Goal: Task Accomplishment & Management: Manage account settings

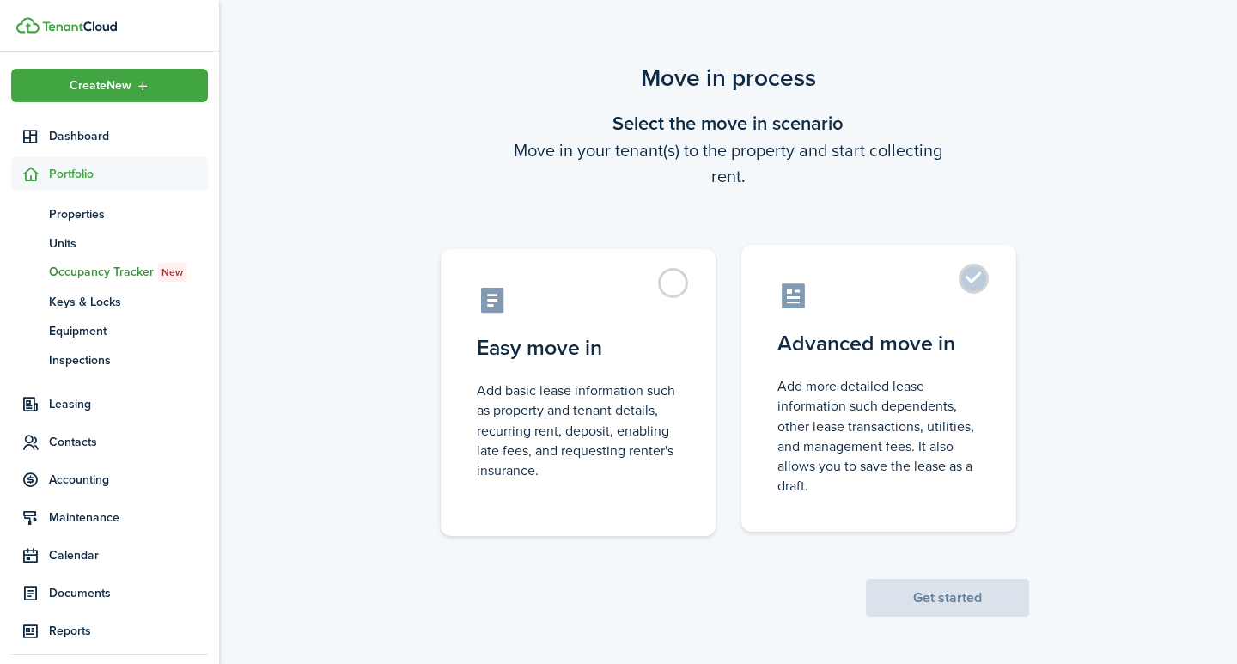
click at [971, 283] on label "Advanced move in Add more detailed lease information such dependents, other lea…" at bounding box center [878, 388] width 275 height 287
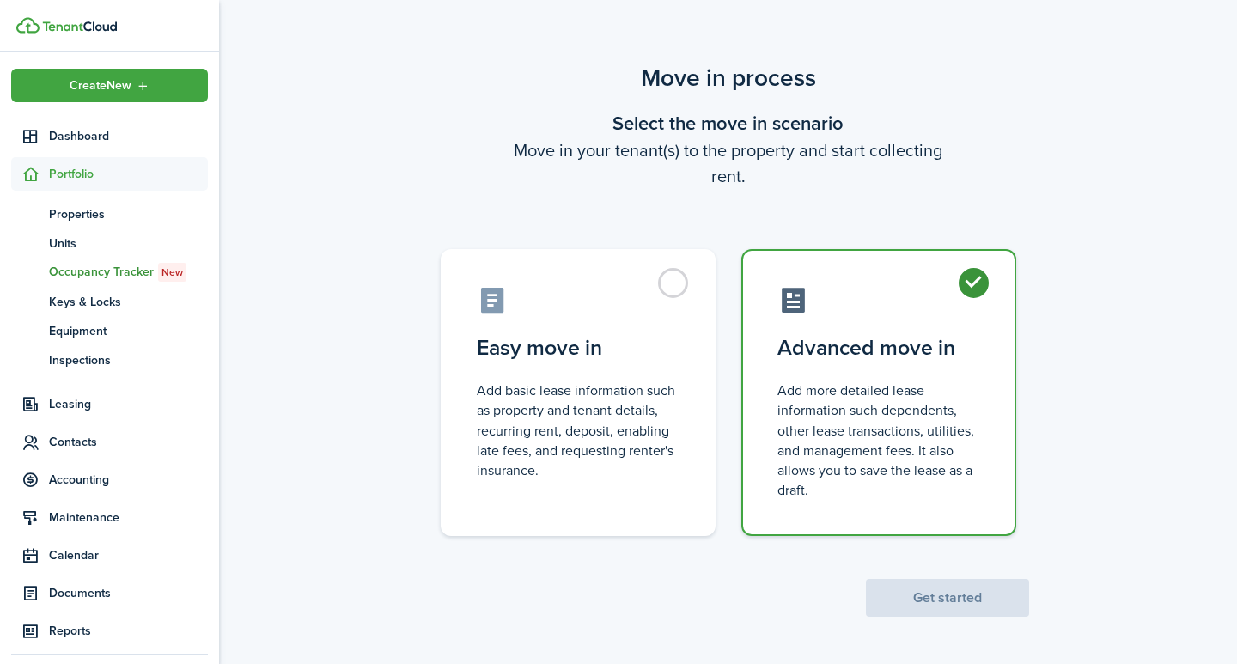
radio input "true"
click at [903, 591] on button "Get started" at bounding box center [947, 598] width 163 height 38
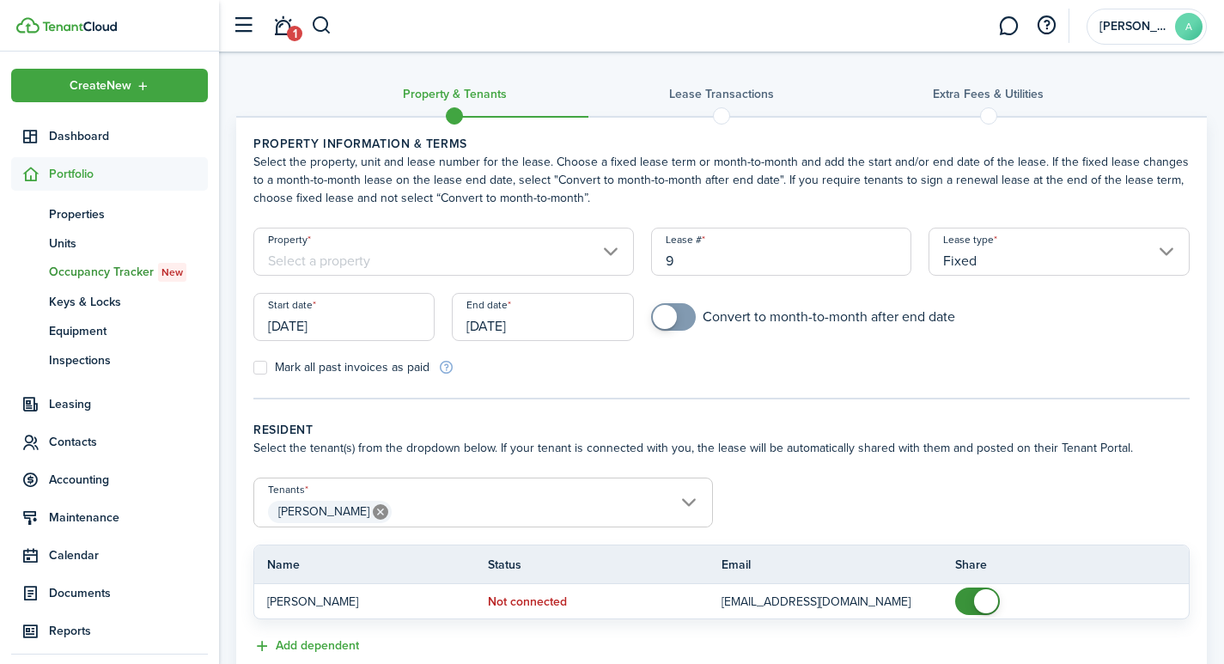
click at [420, 258] on input "Property" at bounding box center [443, 252] width 380 height 48
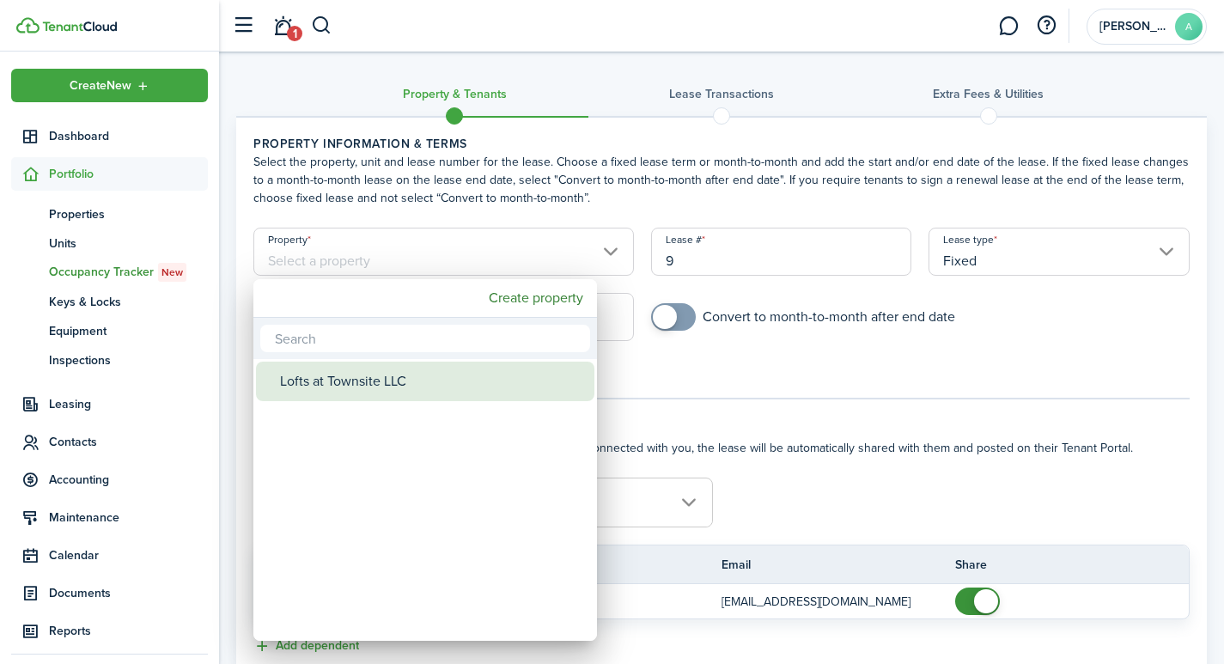
click at [363, 383] on div "Lofts at Townsite LLC" at bounding box center [432, 382] width 304 height 40
type input "Lofts at Townsite LLC"
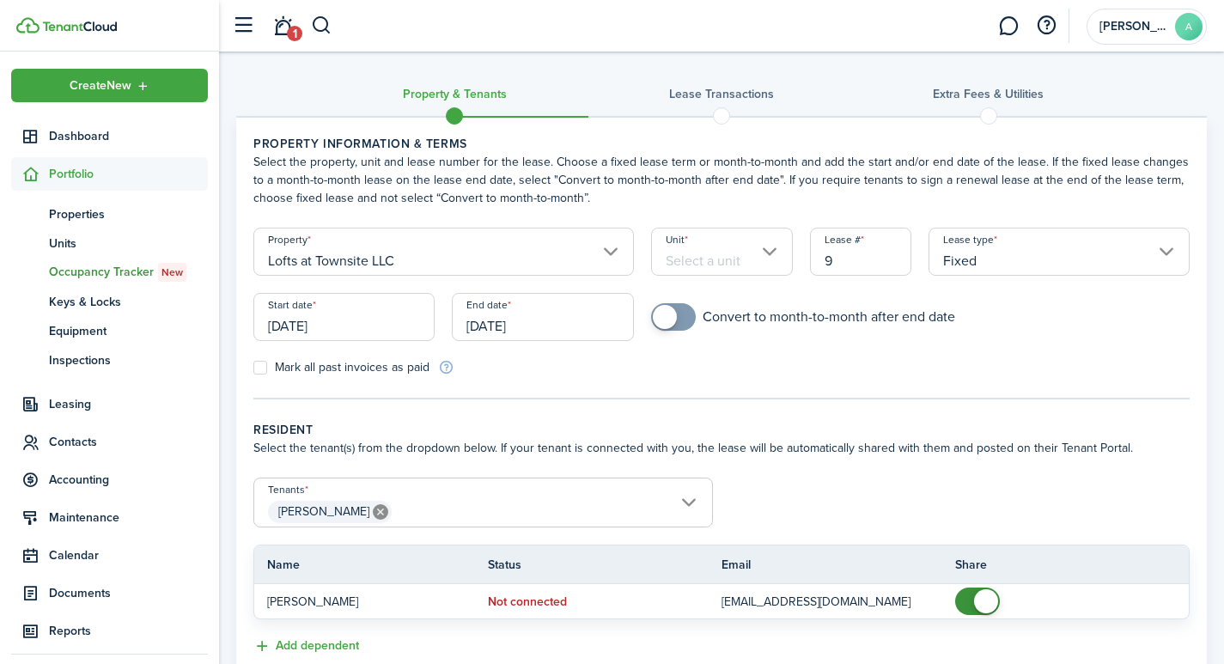
click at [735, 259] on input "Unit" at bounding box center [722, 252] width 142 height 48
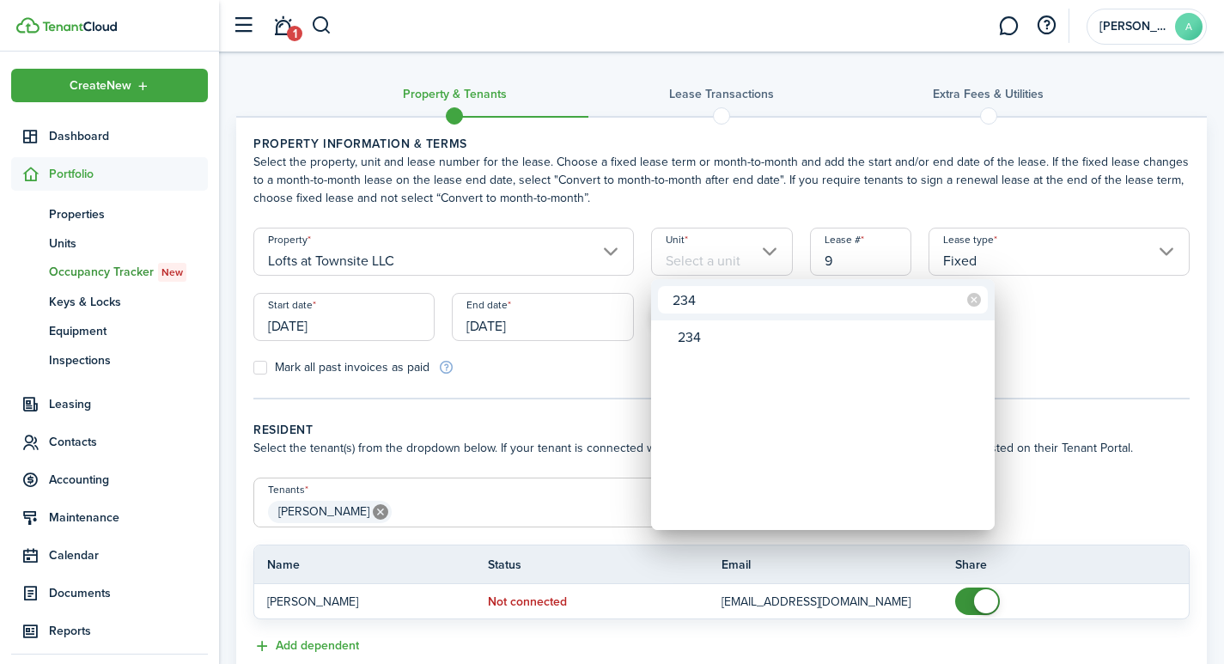
click at [685, 305] on input "234" at bounding box center [823, 299] width 330 height 27
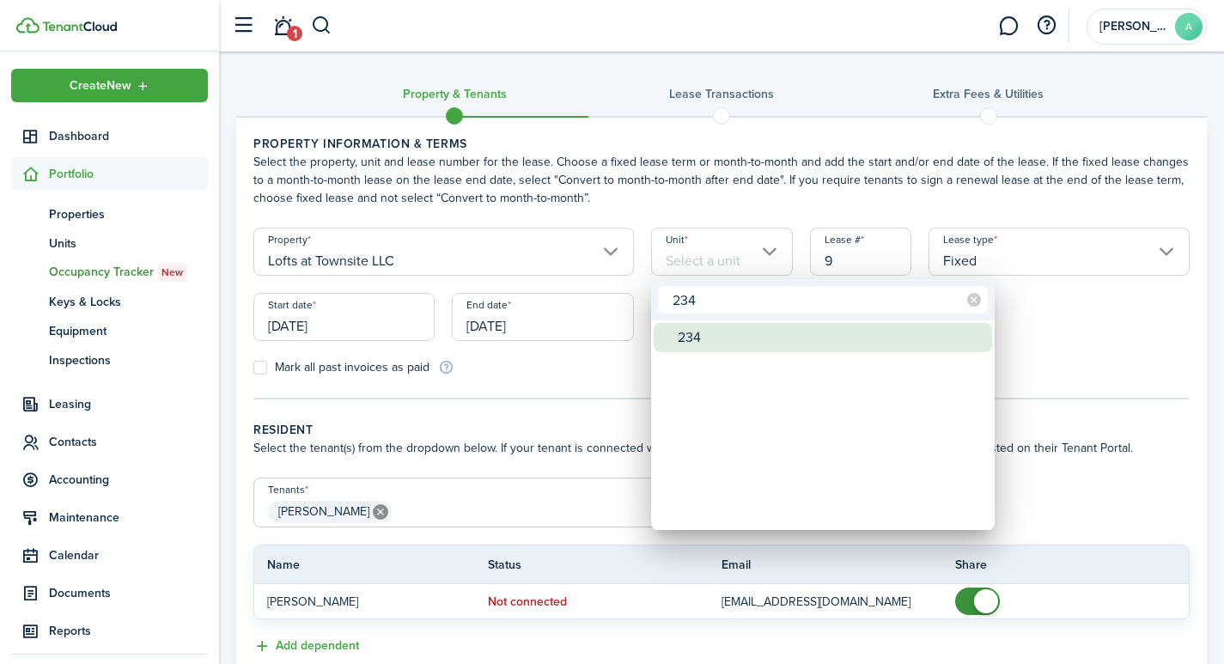
type input "234"
click at [693, 336] on div "234" at bounding box center [830, 337] width 304 height 29
type input "234"
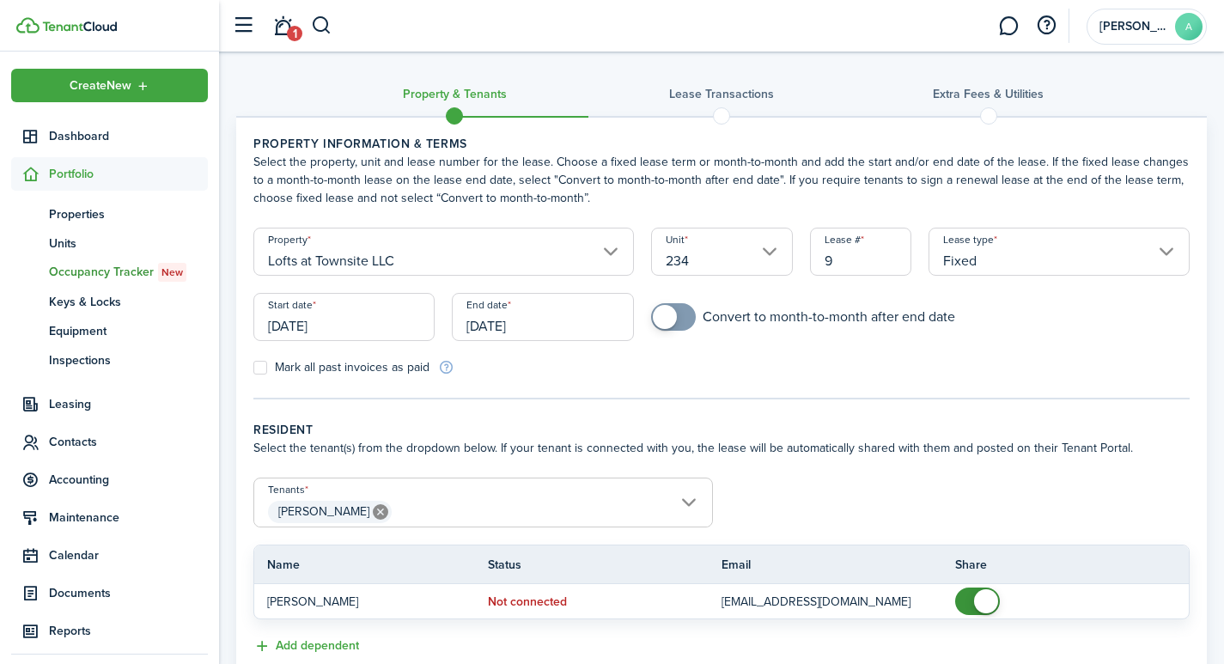
drag, startPoint x: 855, startPoint y: 256, endPoint x: 805, endPoint y: 255, distance: 50.7
click at [805, 255] on div "Lease # 9" at bounding box center [860, 260] width 119 height 65
click at [340, 324] on input "[DATE]" at bounding box center [343, 317] width 181 height 48
type input "2341"
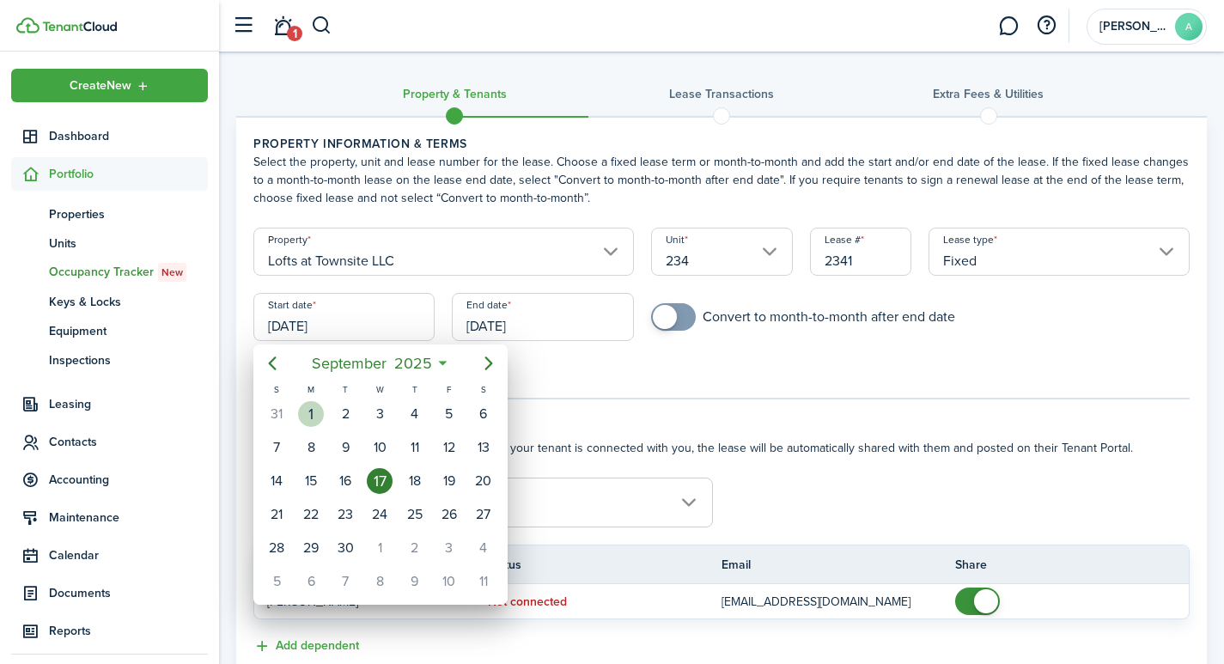
click at [309, 409] on div "1" at bounding box center [311, 414] width 26 height 26
type input "[DATE]"
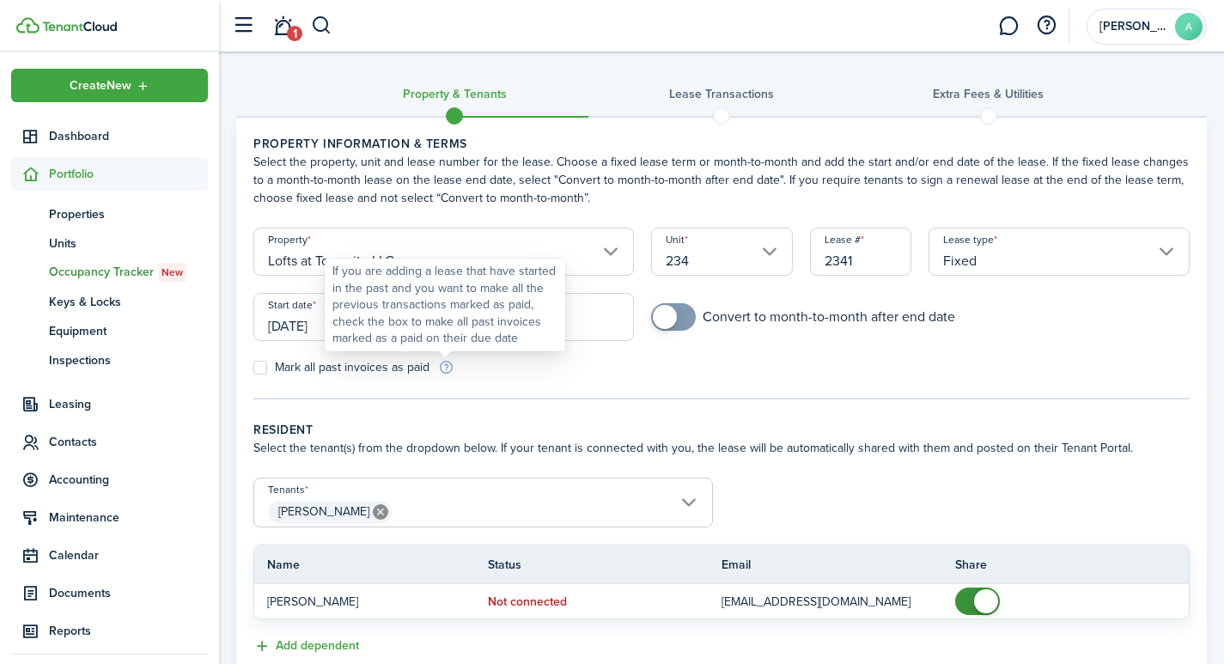
click at [550, 320] on div "If you are adding a lease that have started in the past and you want to make al…" at bounding box center [444, 305] width 225 height 84
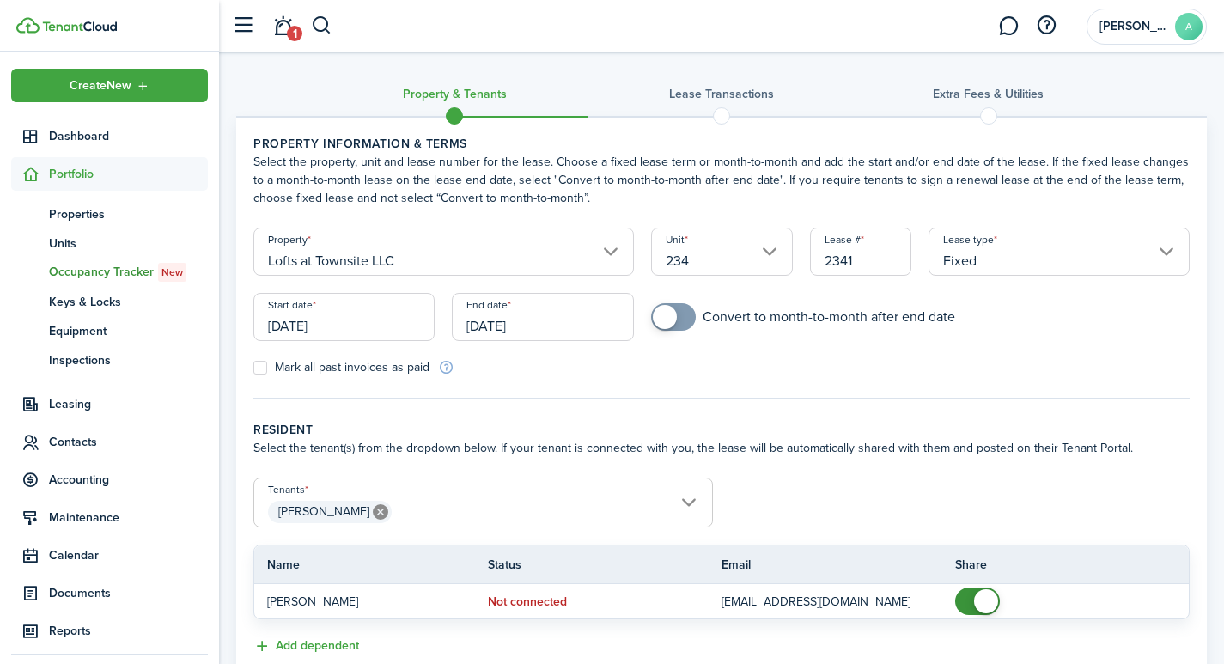
click at [581, 319] on input "[DATE]" at bounding box center [542, 317] width 181 height 48
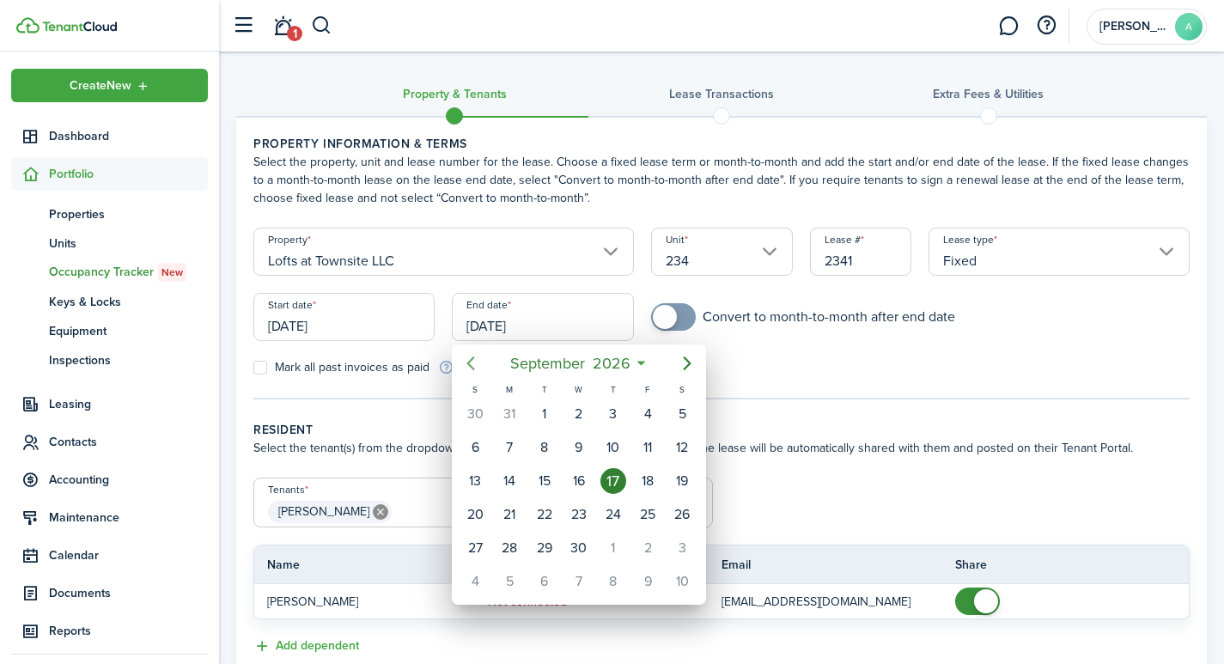
click at [474, 367] on icon "Previous page" at bounding box center [470, 363] width 21 height 21
click at [689, 365] on icon "Next page" at bounding box center [688, 363] width 8 height 14
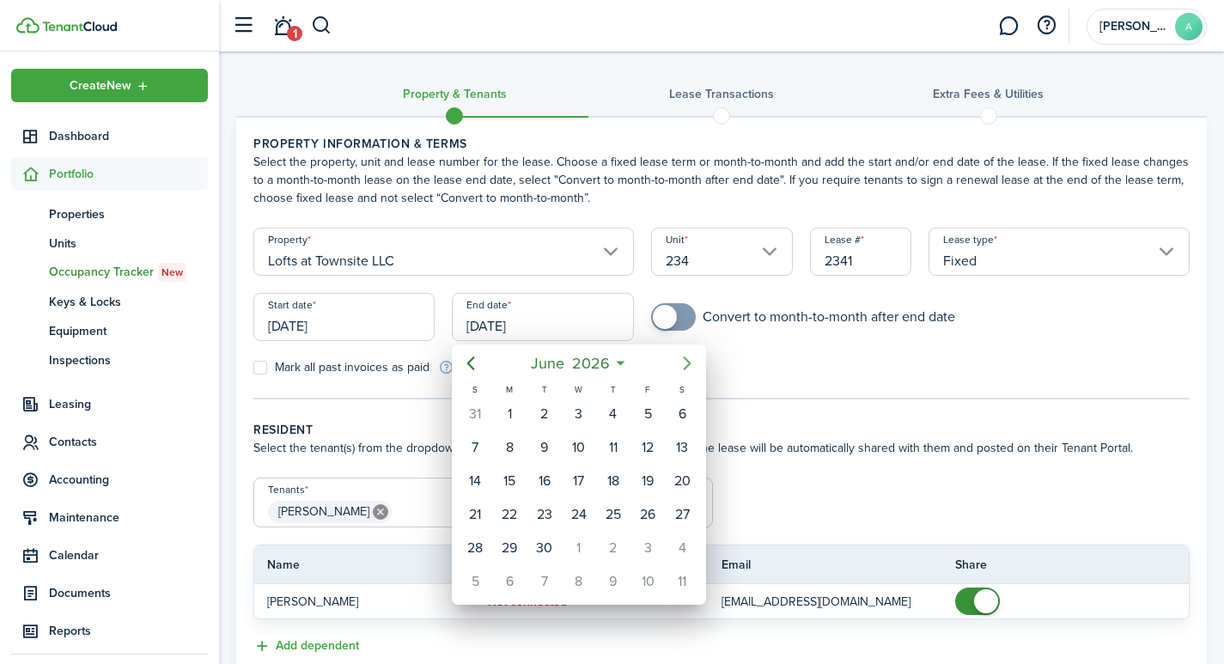
click at [689, 365] on icon "Next page" at bounding box center [688, 363] width 8 height 14
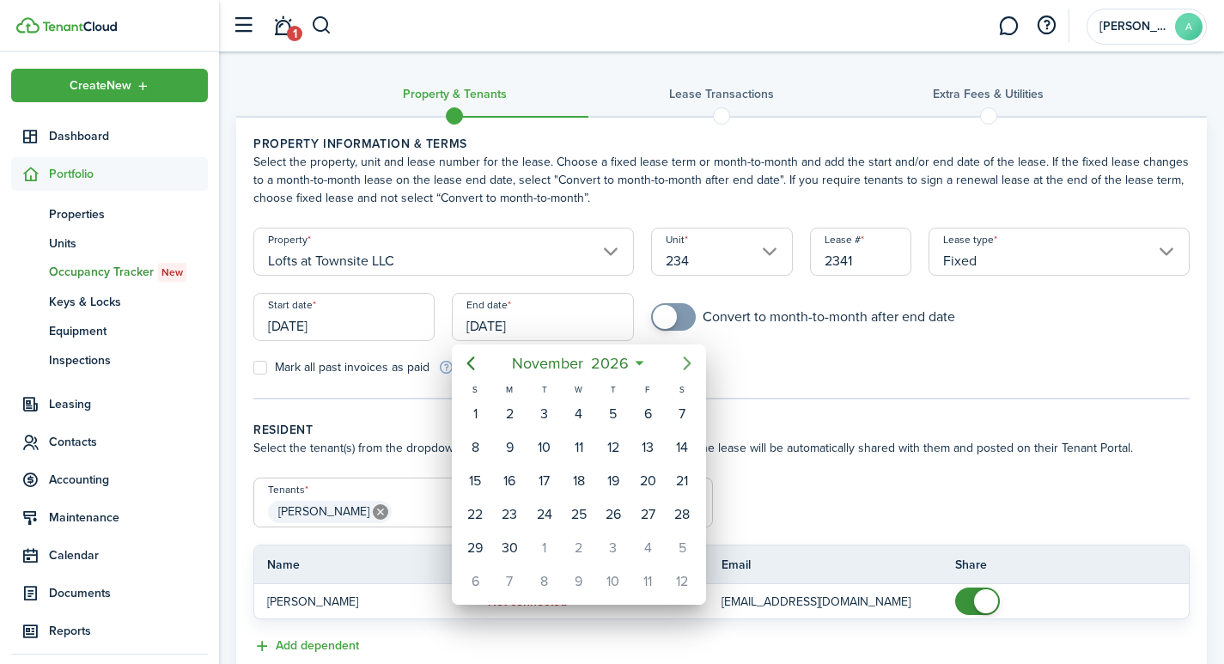
click at [689, 365] on icon "Next page" at bounding box center [688, 363] width 8 height 14
click at [474, 367] on icon "Previous page" at bounding box center [470, 363] width 21 height 21
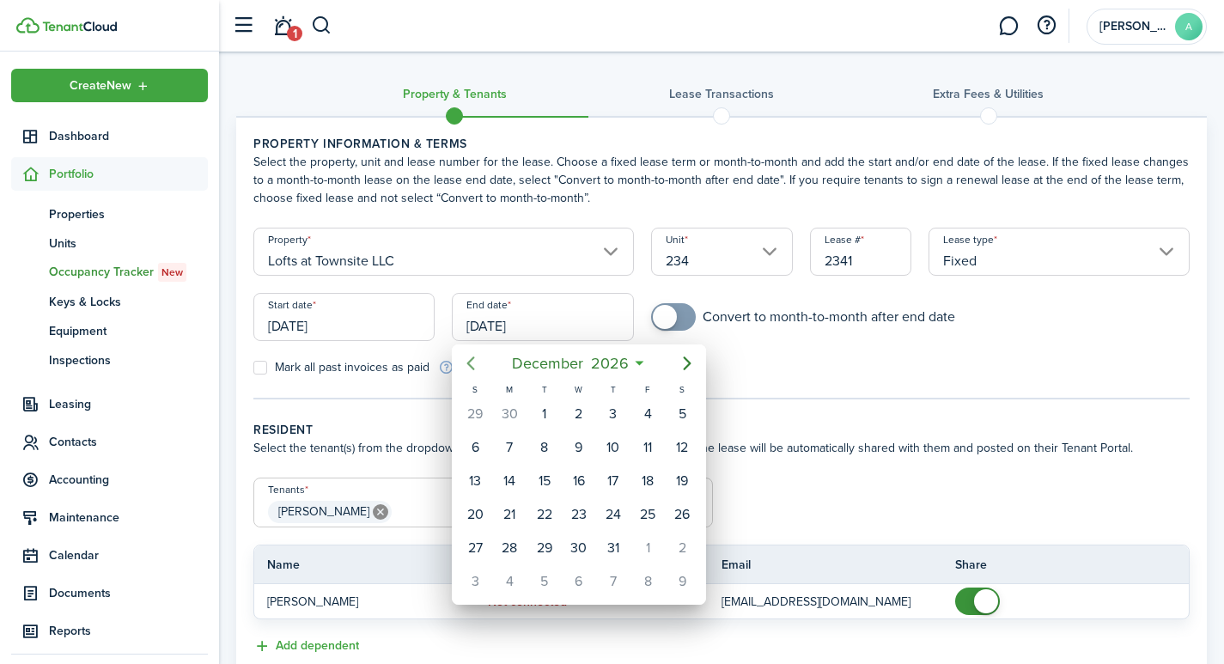
click at [474, 367] on icon "Previous page" at bounding box center [470, 363] width 21 height 21
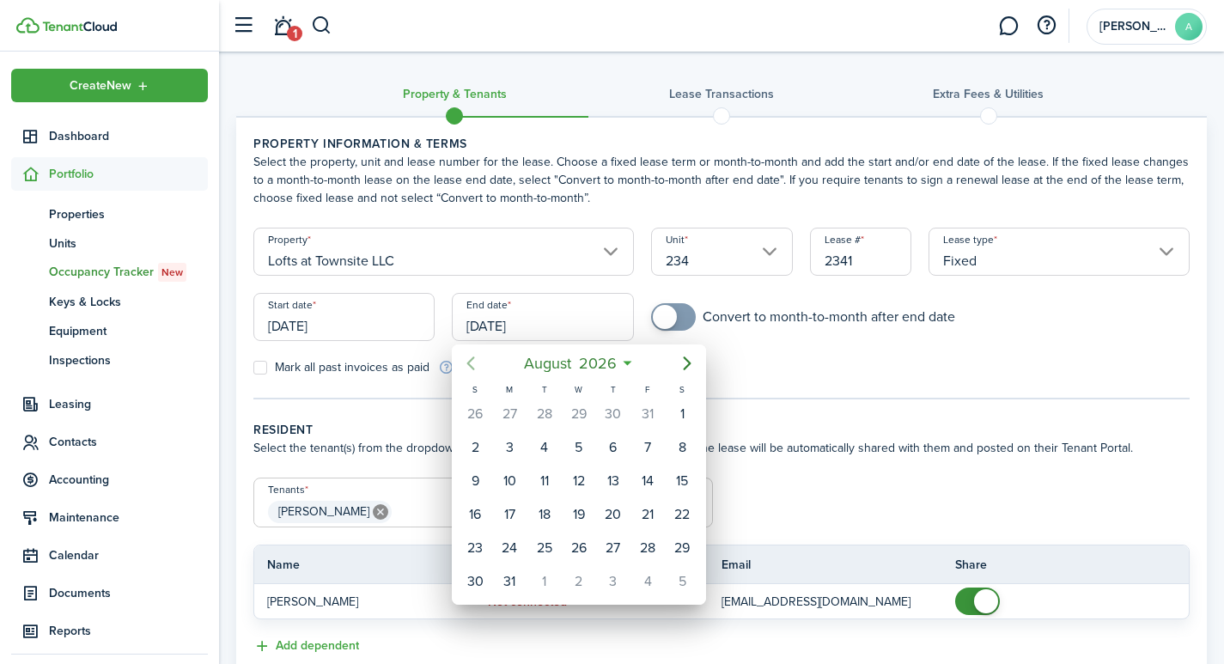
click at [474, 367] on icon "Previous page" at bounding box center [470, 363] width 21 height 21
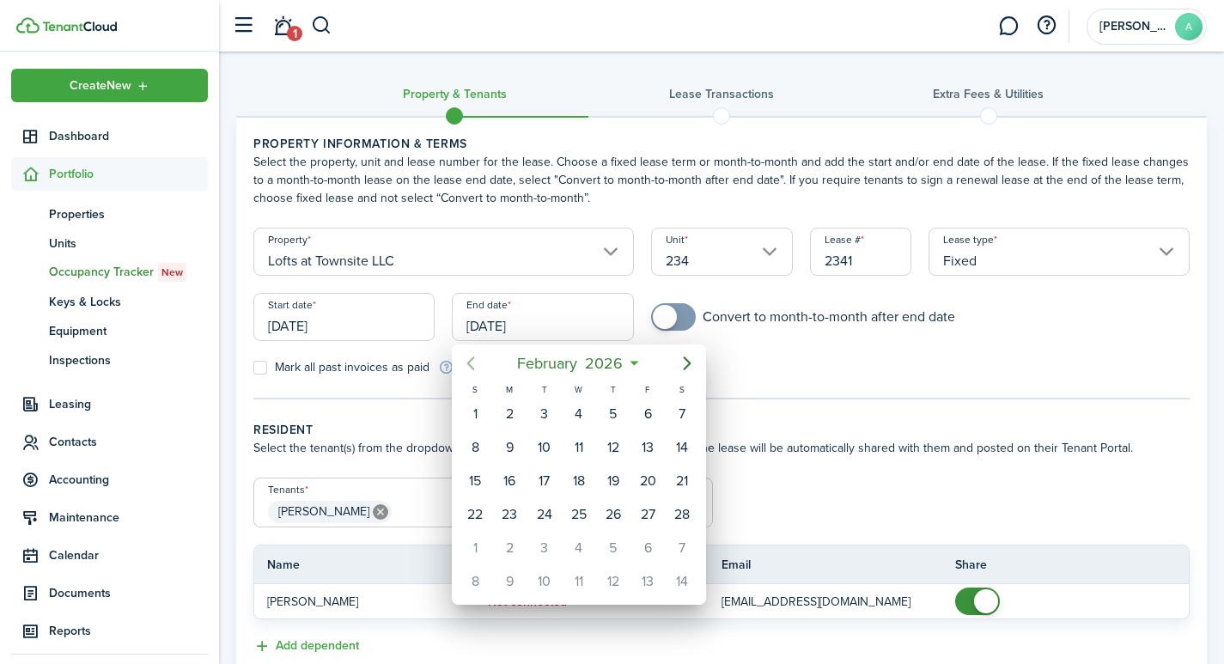
click at [474, 367] on icon "Previous page" at bounding box center [470, 363] width 21 height 21
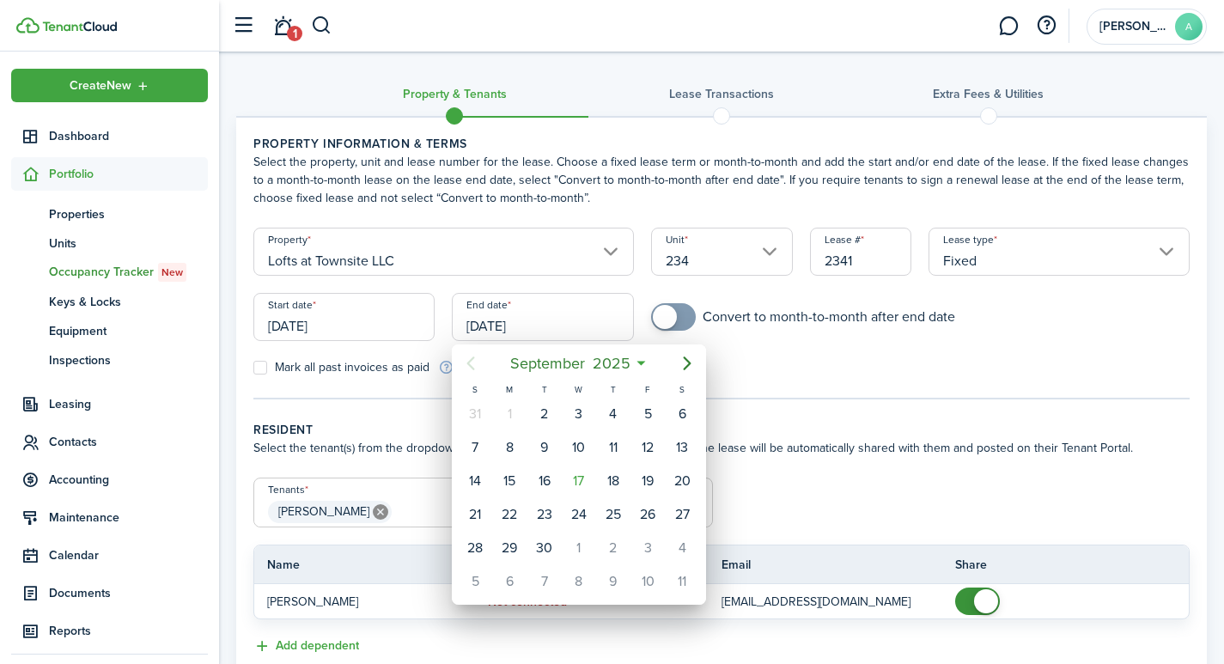
click at [474, 367] on icon "Previous page" at bounding box center [470, 363] width 21 height 21
click at [565, 329] on div at bounding box center [612, 332] width 1499 height 939
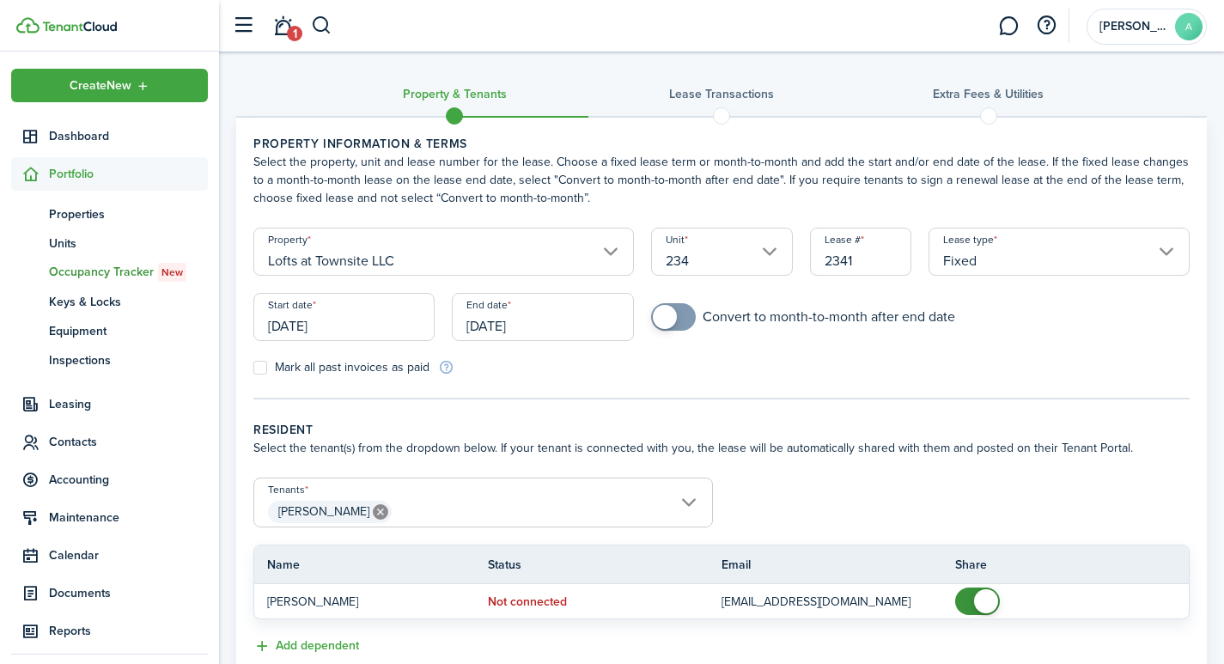
click at [542, 324] on input "[DATE]" at bounding box center [542, 317] width 181 height 48
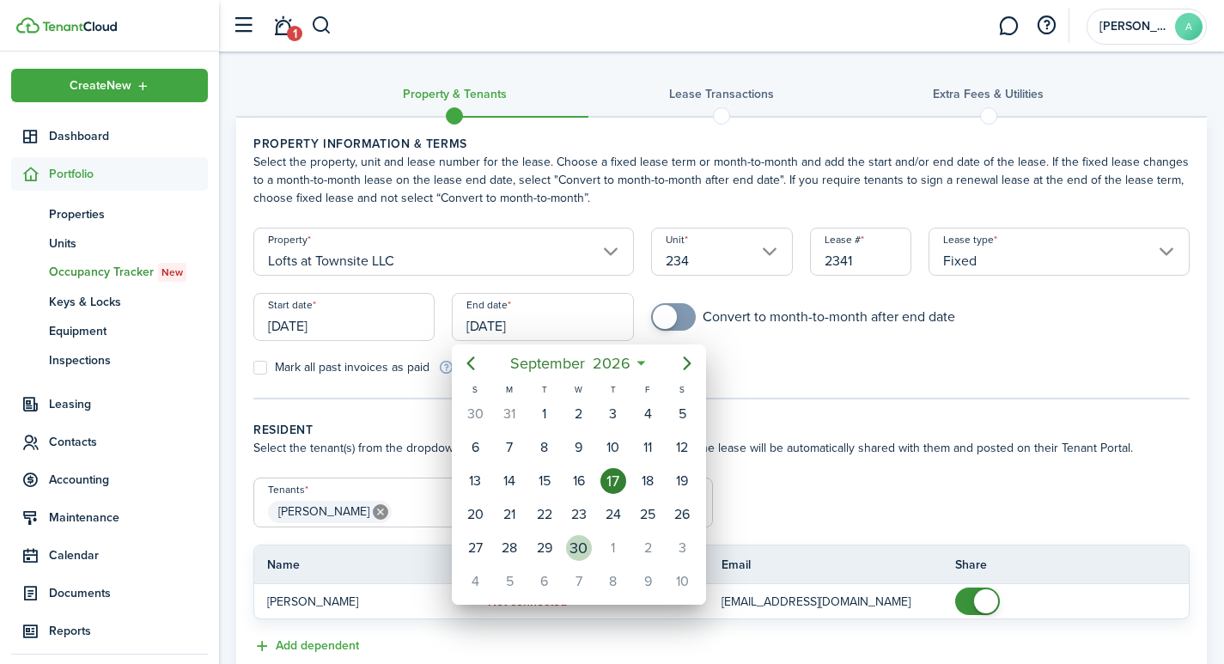
click at [582, 550] on div "30" at bounding box center [579, 548] width 26 height 26
type input "[DATE]"
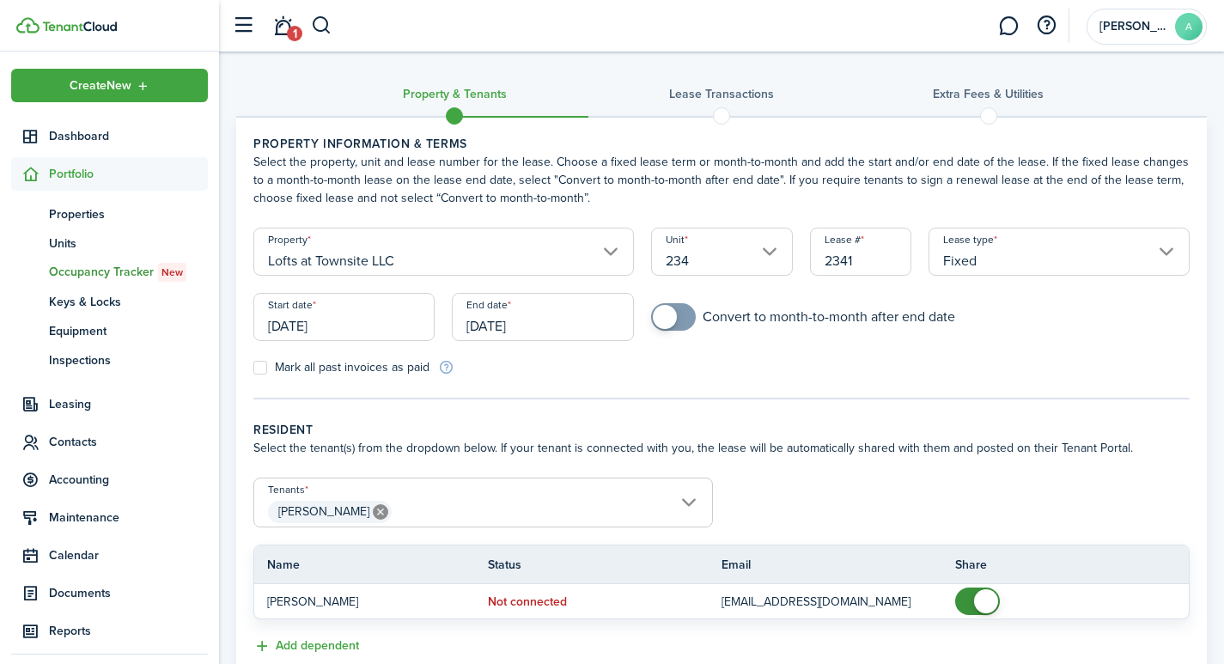
checkbox input "true"
click at [666, 319] on span at bounding box center [665, 317] width 24 height 24
click at [684, 500] on span "[PERSON_NAME]" at bounding box center [483, 511] width 458 height 29
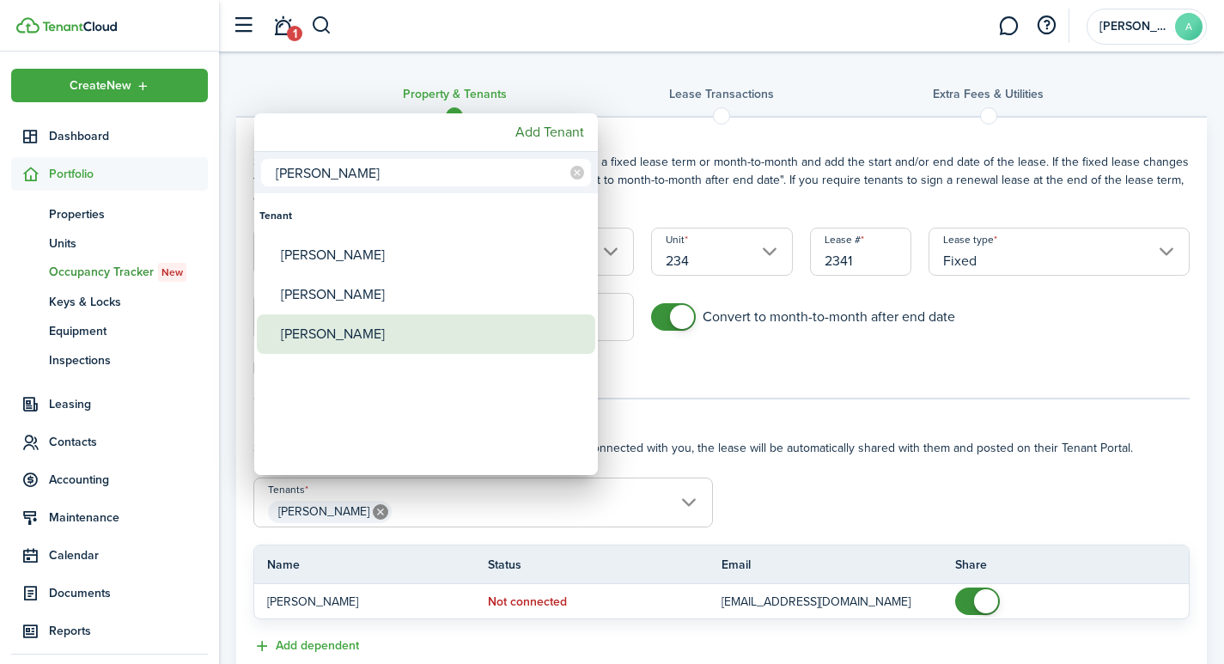
type input "[PERSON_NAME]"
click at [385, 338] on div "[PERSON_NAME]" at bounding box center [433, 334] width 304 height 40
type input "[PERSON_NAME], [PERSON_NAME]"
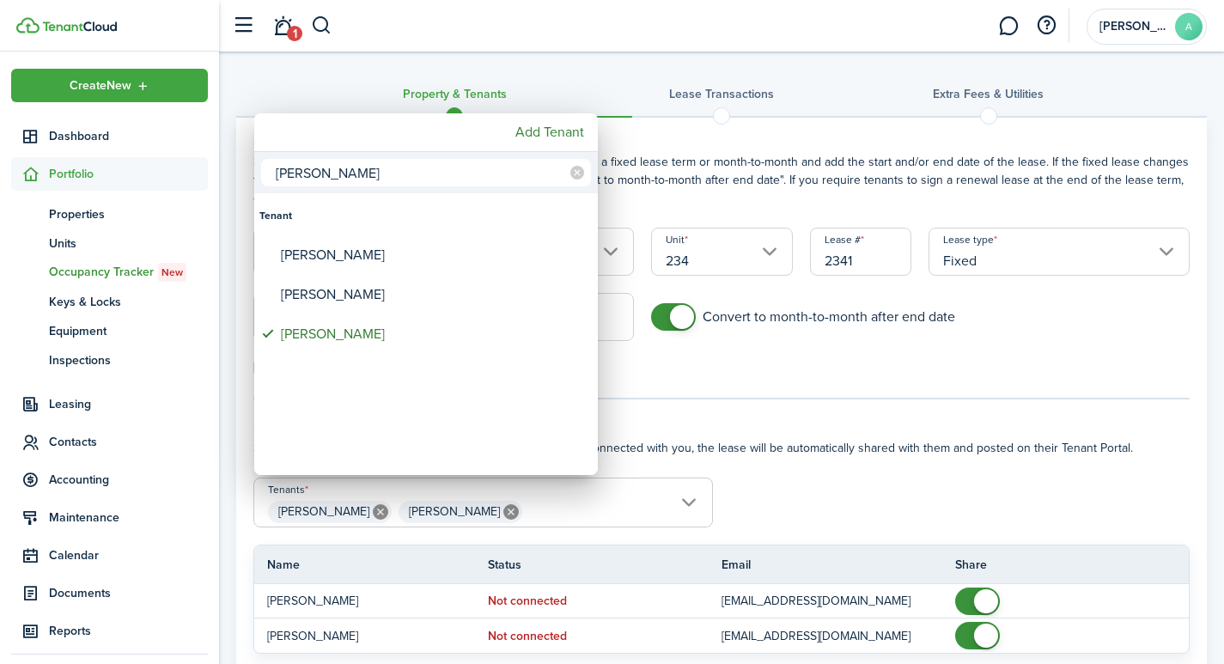
click at [636, 514] on div at bounding box center [612, 332] width 1499 height 939
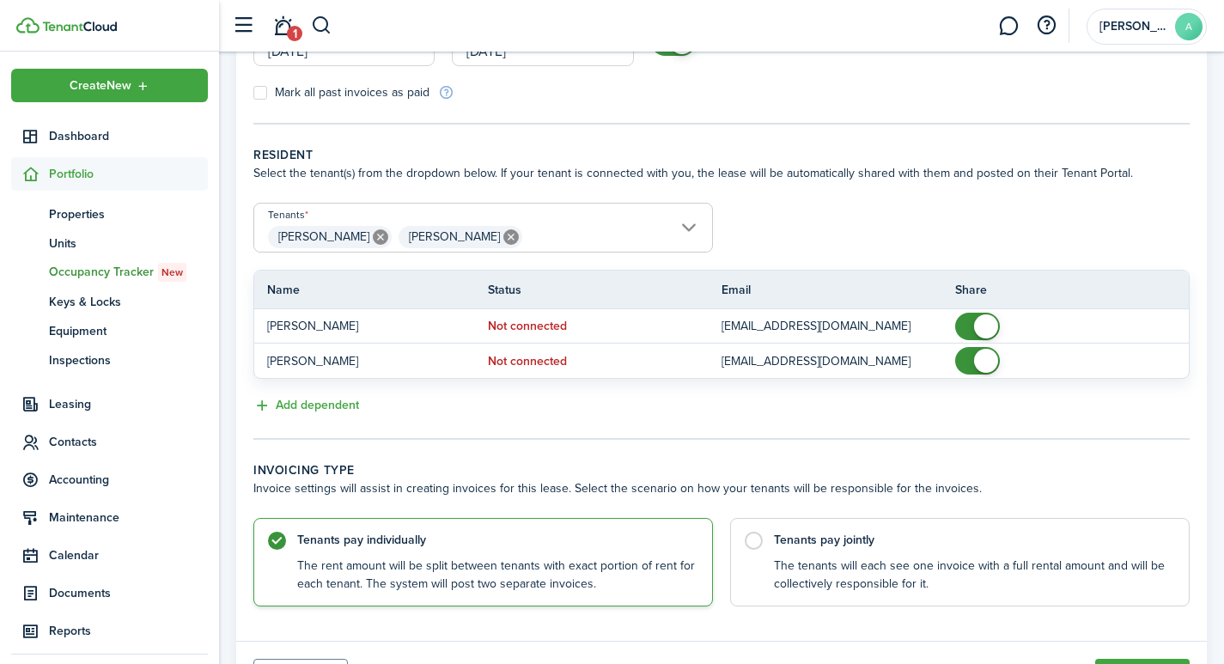
scroll to position [309, 0]
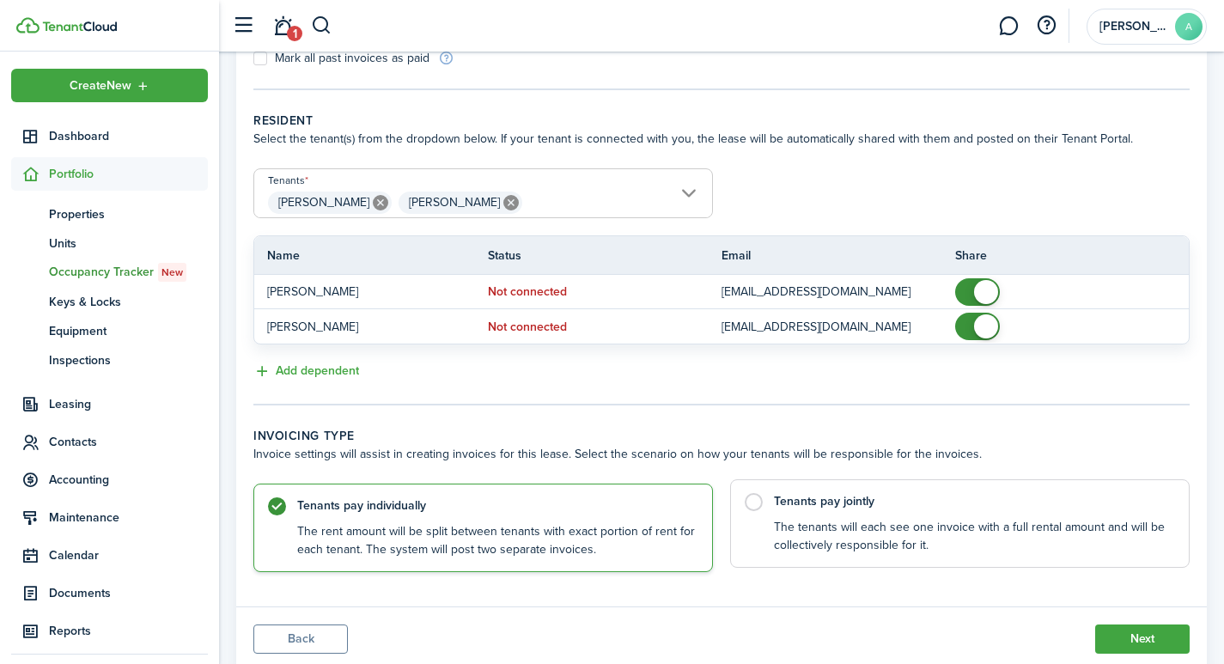
click at [757, 506] on label "Tenants pay jointly The tenants will each see one invoice with a full rental am…" at bounding box center [959, 523] width 459 height 88
radio input "false"
radio input "true"
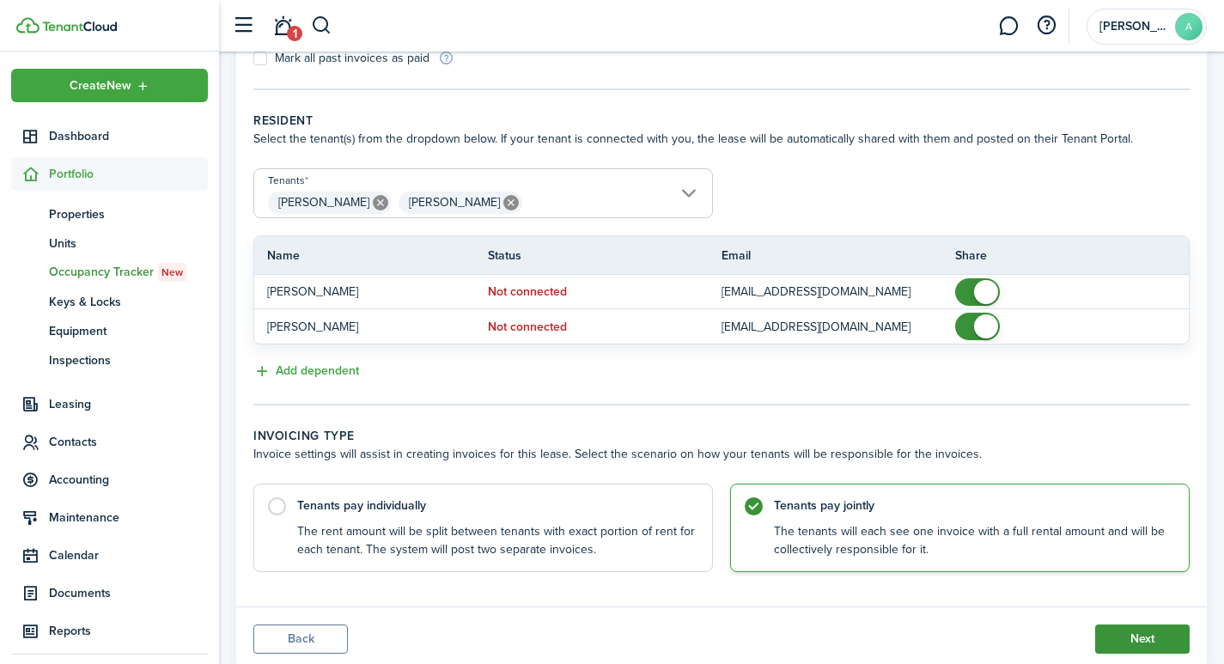
click at [1143, 634] on button "Next" at bounding box center [1142, 638] width 94 height 29
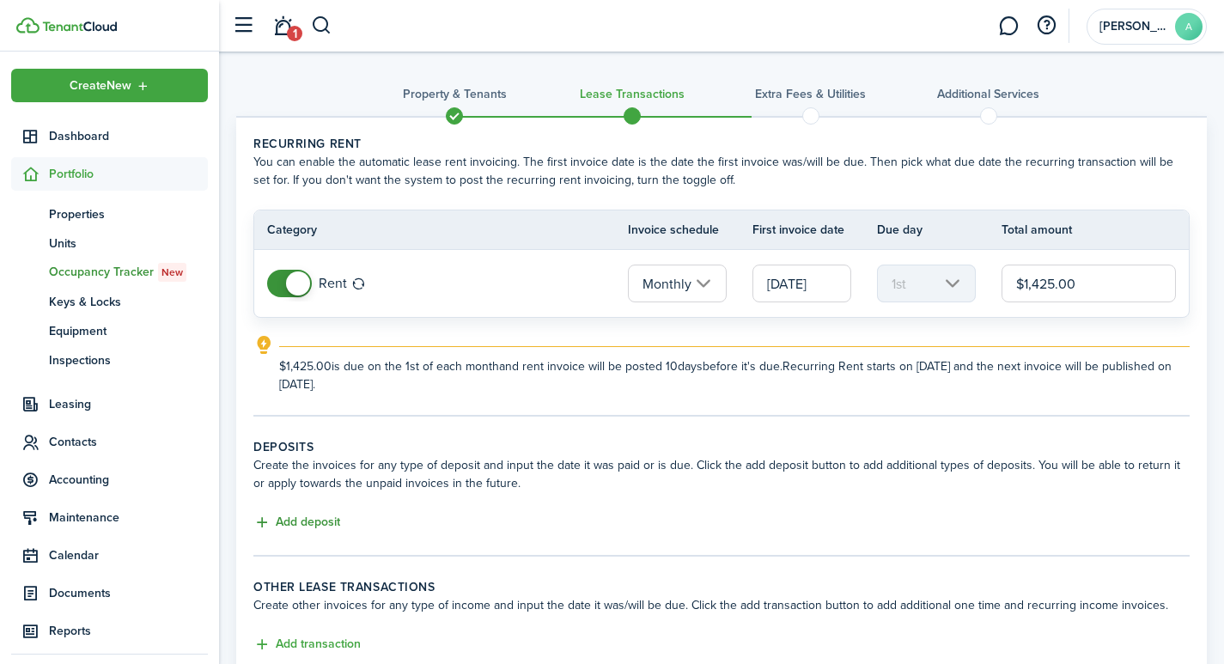
click at [305, 521] on button "Add deposit" at bounding box center [296, 523] width 87 height 20
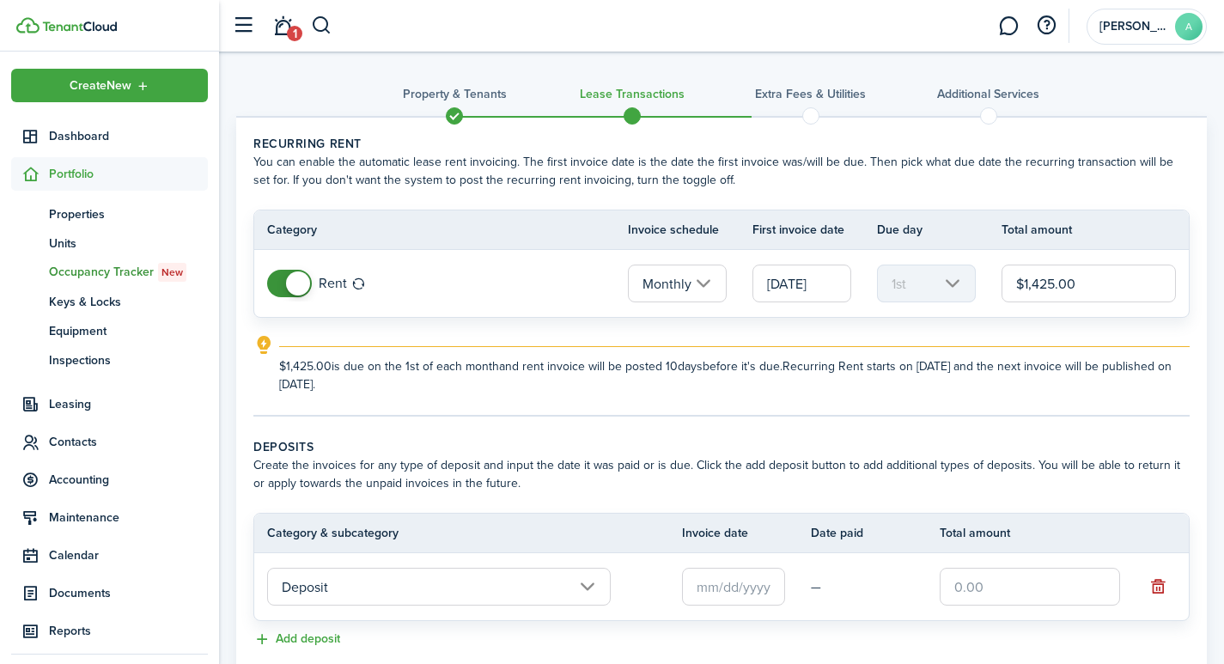
click at [998, 582] on input "text" at bounding box center [1030, 587] width 180 height 38
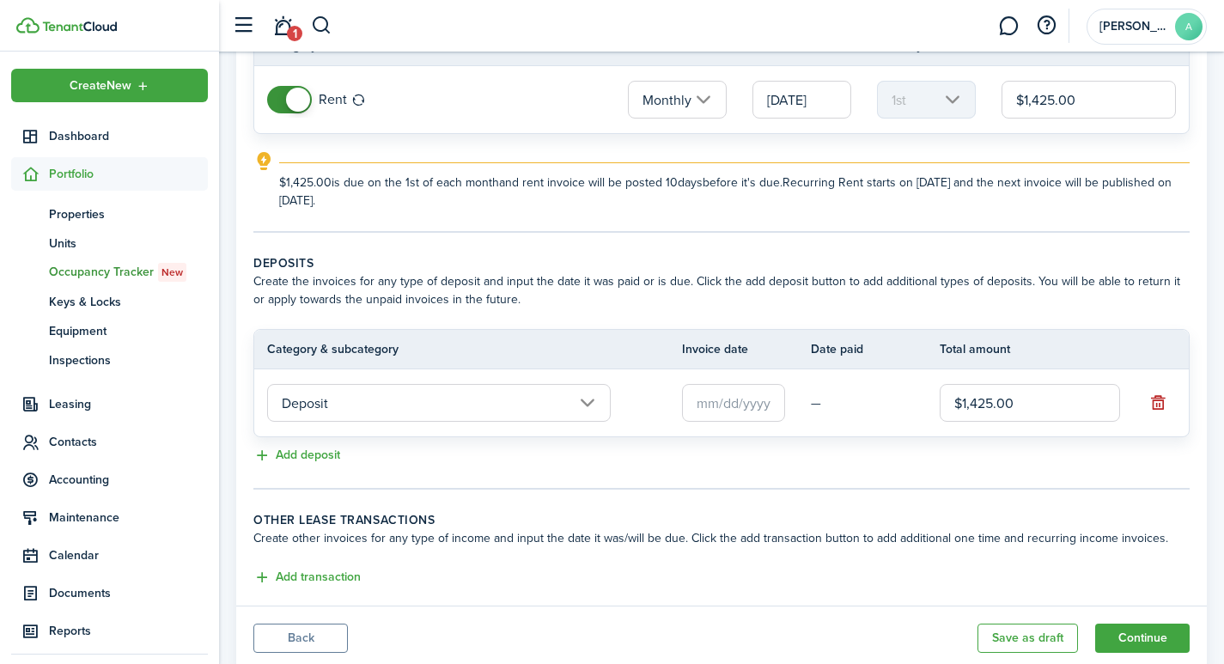
scroll to position [185, 0]
click at [746, 412] on input "text" at bounding box center [733, 402] width 103 height 38
type input "$1,425.00"
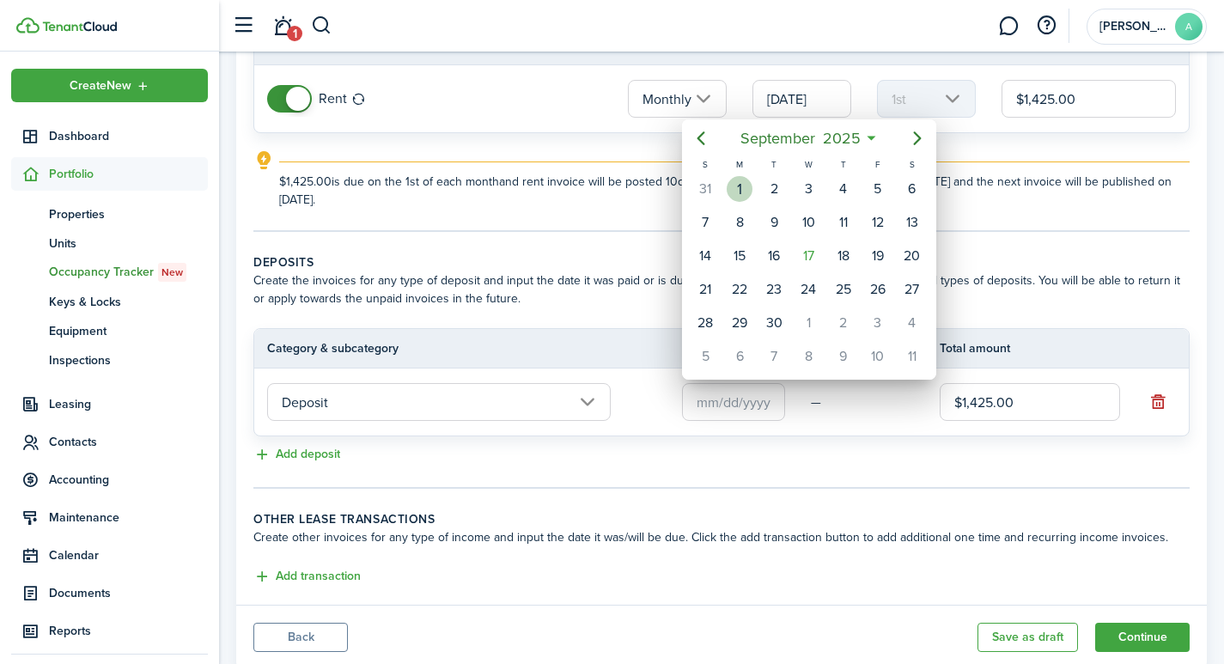
click at [744, 186] on div "1" at bounding box center [740, 189] width 26 height 26
type input "[DATE]"
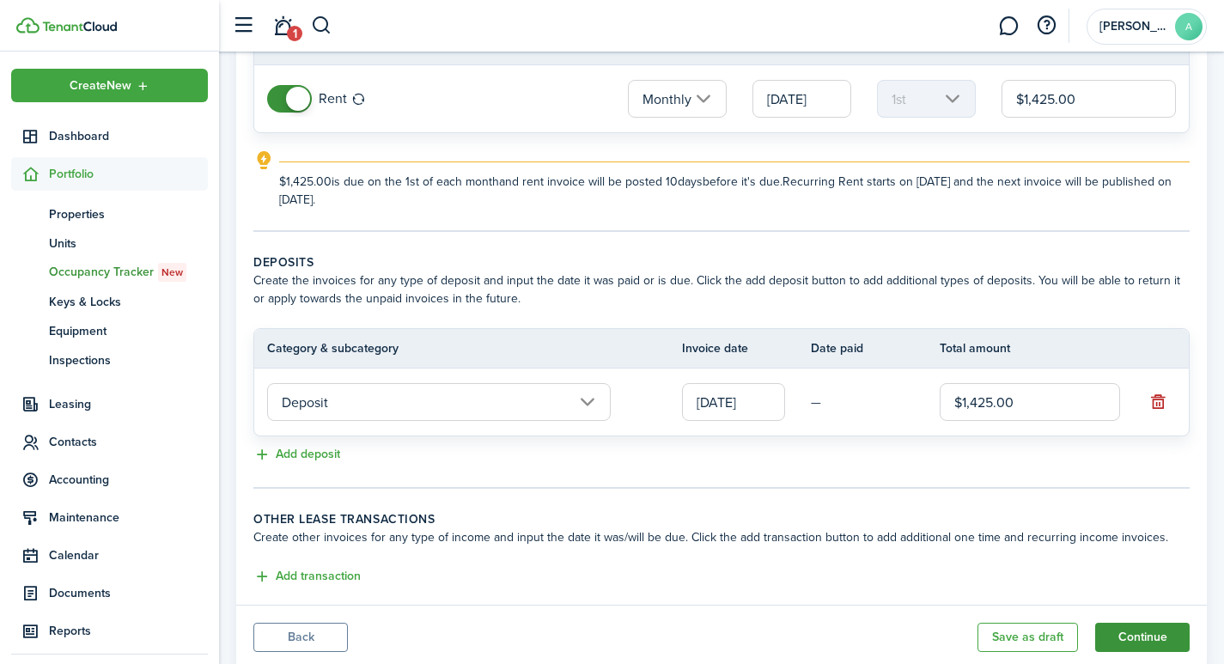
click at [1165, 638] on button "Continue" at bounding box center [1142, 637] width 94 height 29
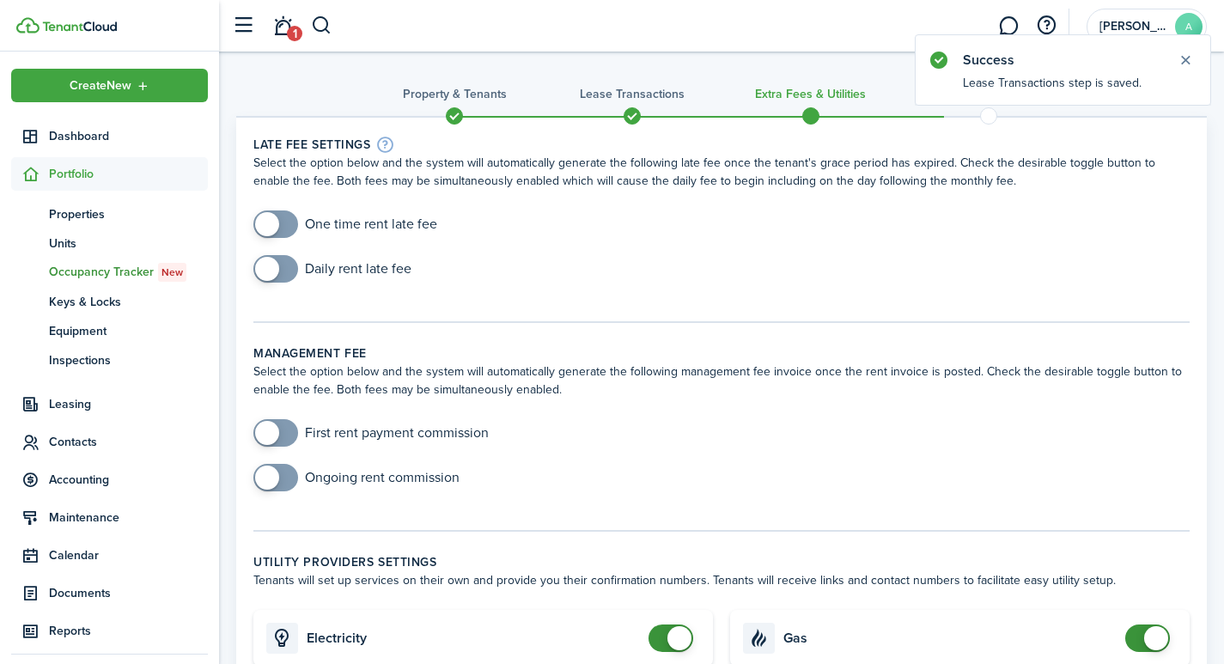
checkbox input "true"
click at [276, 219] on span at bounding box center [267, 224] width 24 height 24
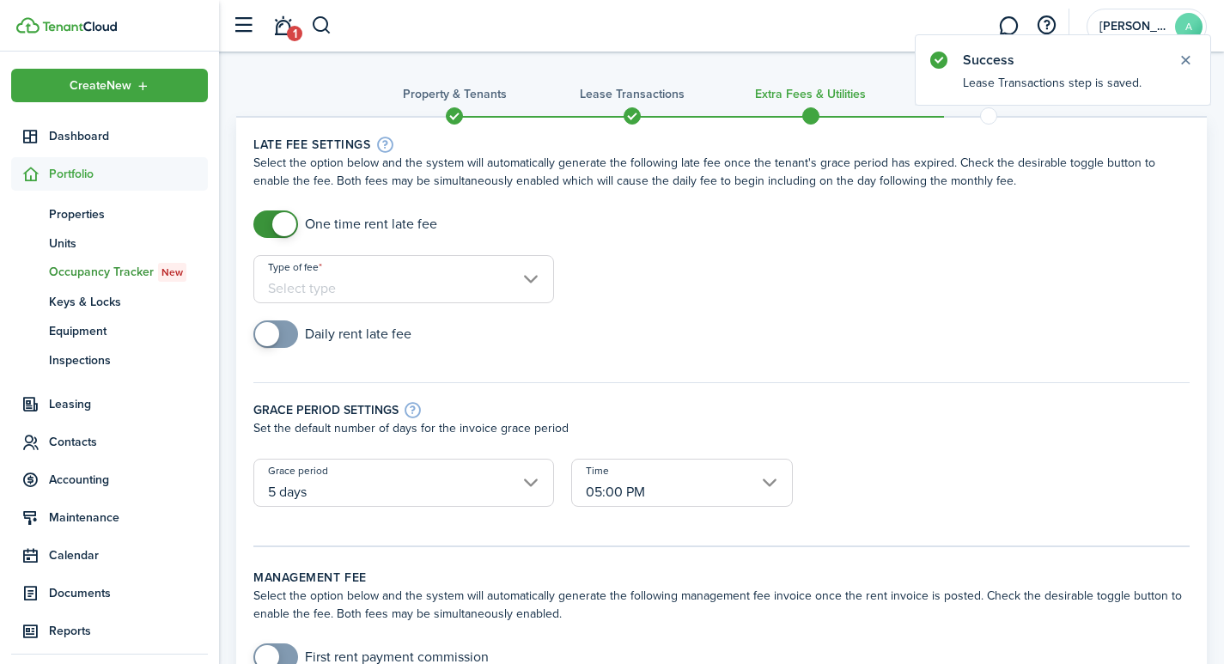
click at [382, 288] on input "Type of fee" at bounding box center [403, 279] width 301 height 48
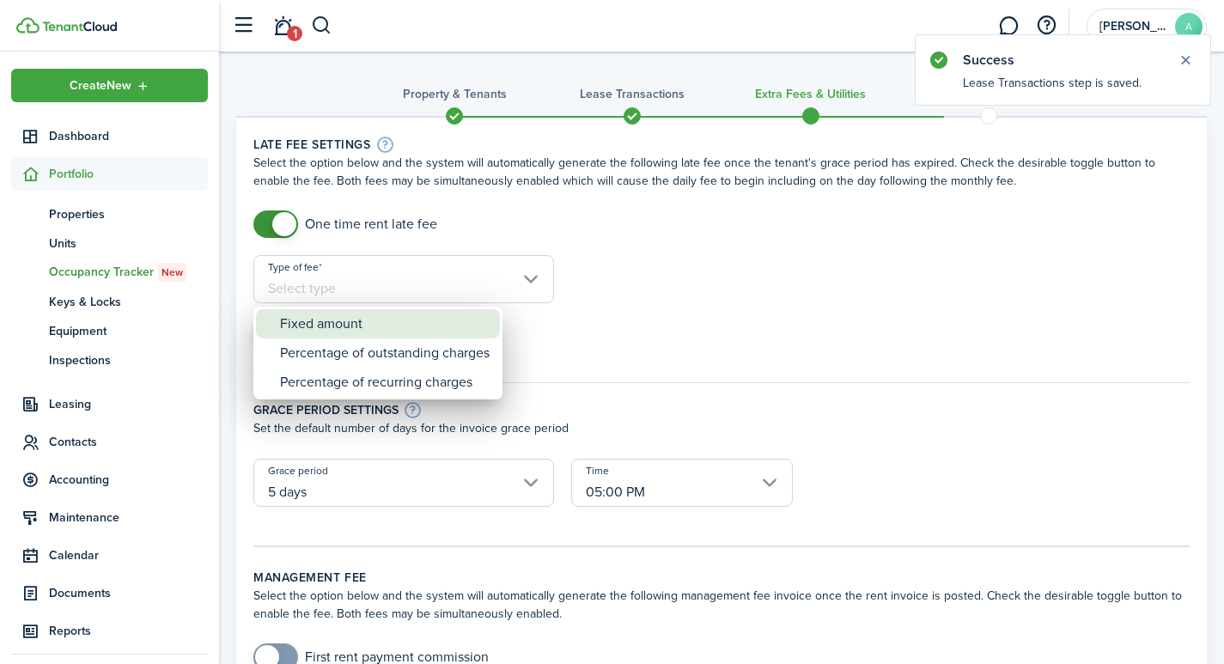
click at [359, 323] on div "Fixed amount" at bounding box center [385, 323] width 210 height 29
type input "Fixed amount"
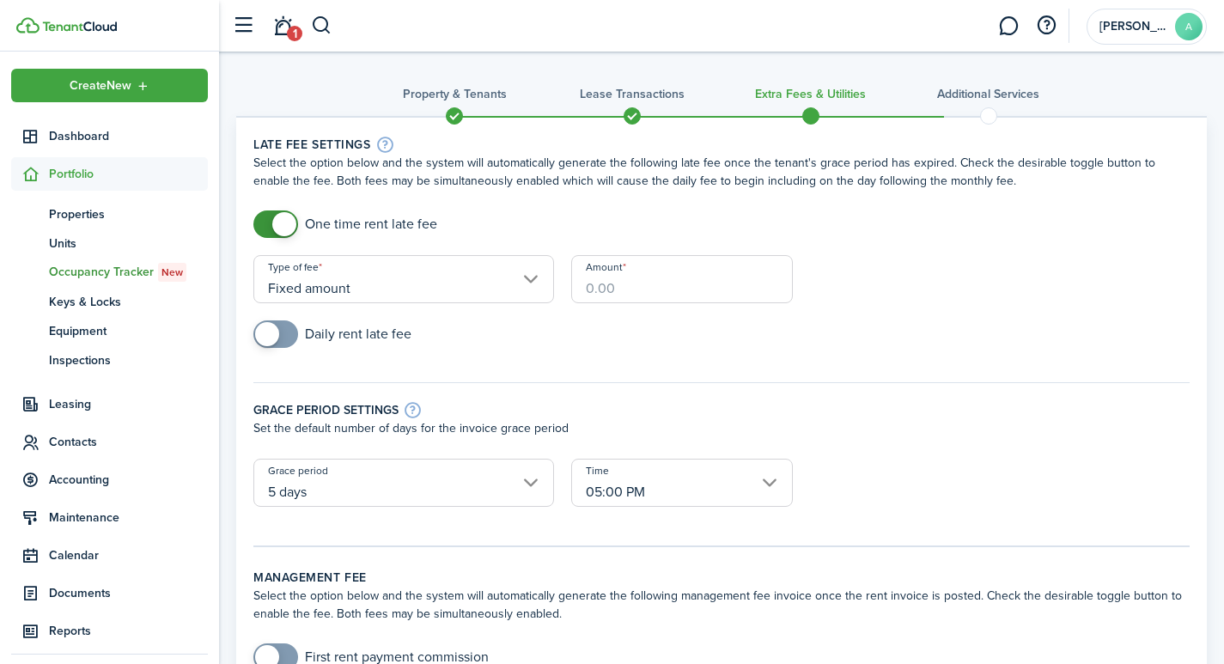
click at [642, 295] on input "Amount" at bounding box center [682, 279] width 222 height 48
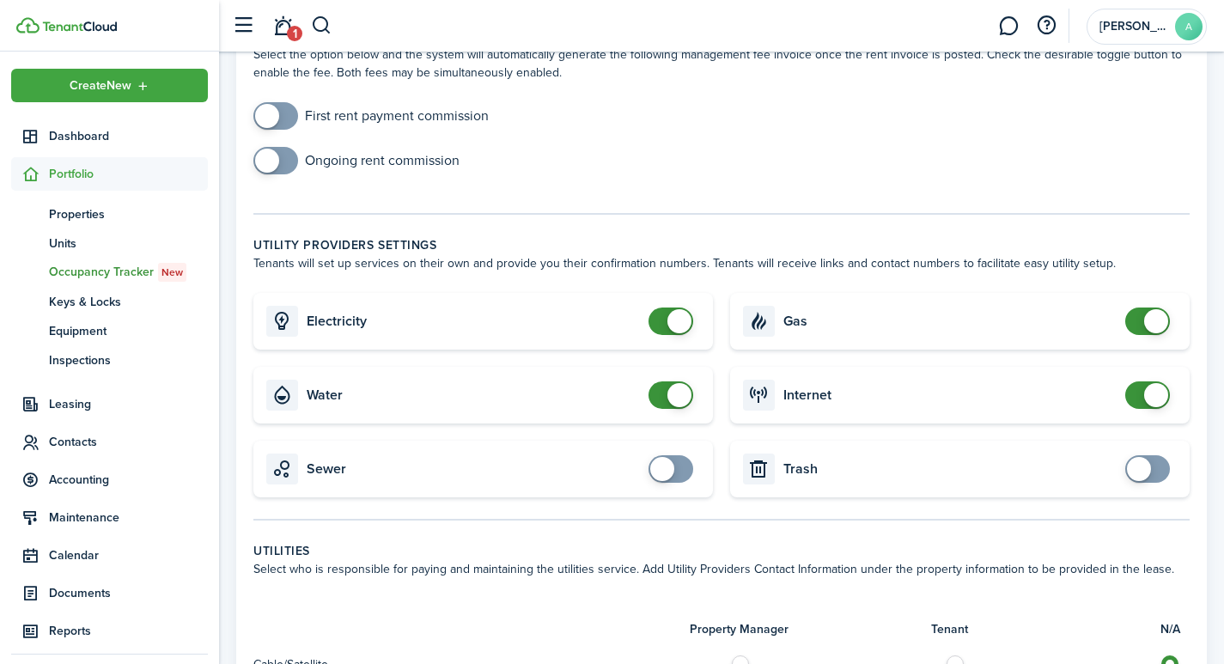
scroll to position [606, 0]
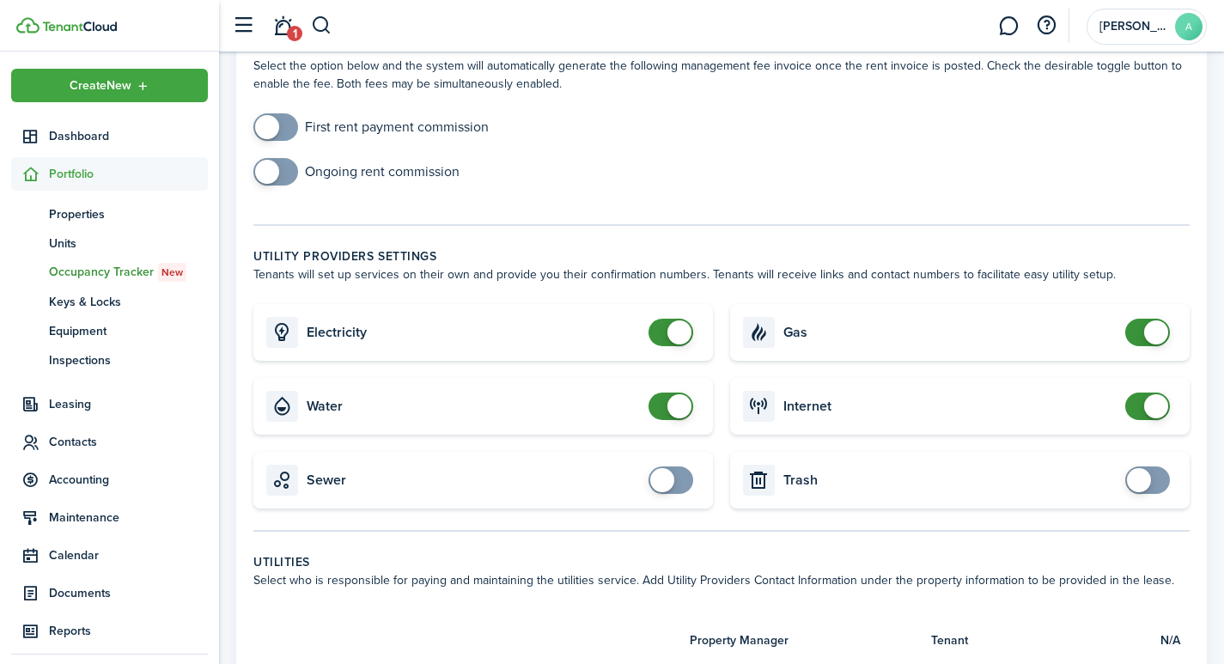
type input "$40.00"
checkbox input "false"
click at [672, 320] on span at bounding box center [679, 332] width 24 height 24
checkbox input "false"
click at [678, 394] on span at bounding box center [679, 406] width 24 height 24
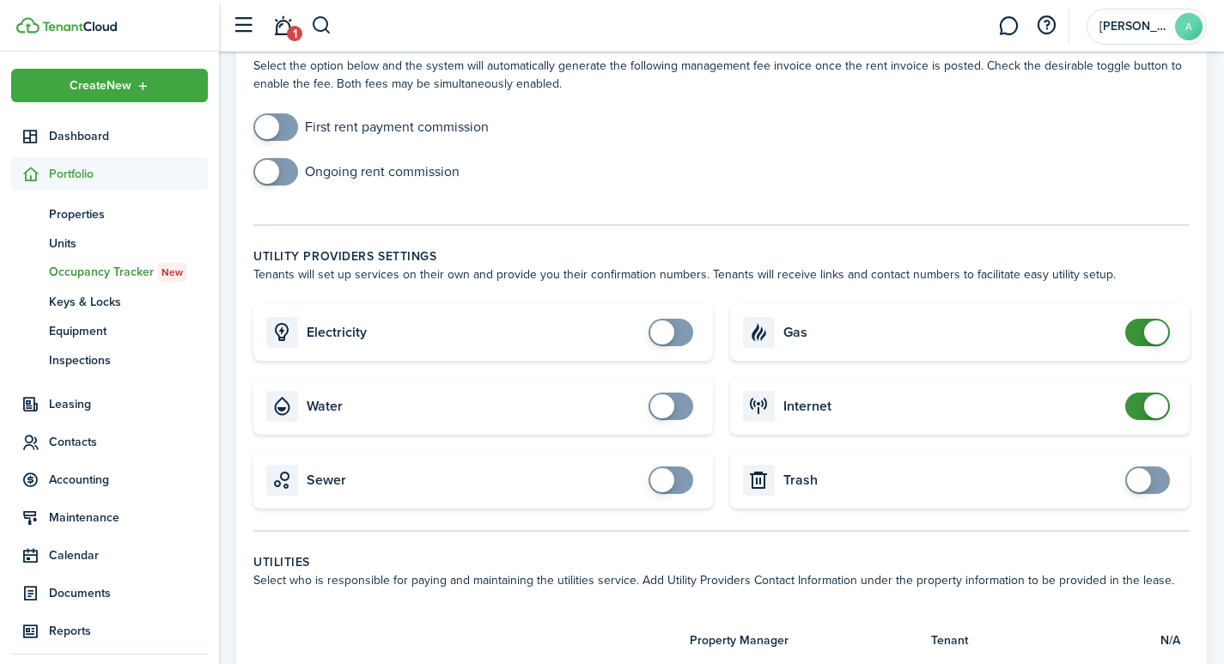
checkbox input "false"
click at [1151, 320] on span at bounding box center [1156, 332] width 24 height 24
checkbox input "false"
click at [1155, 394] on span at bounding box center [1156, 406] width 24 height 24
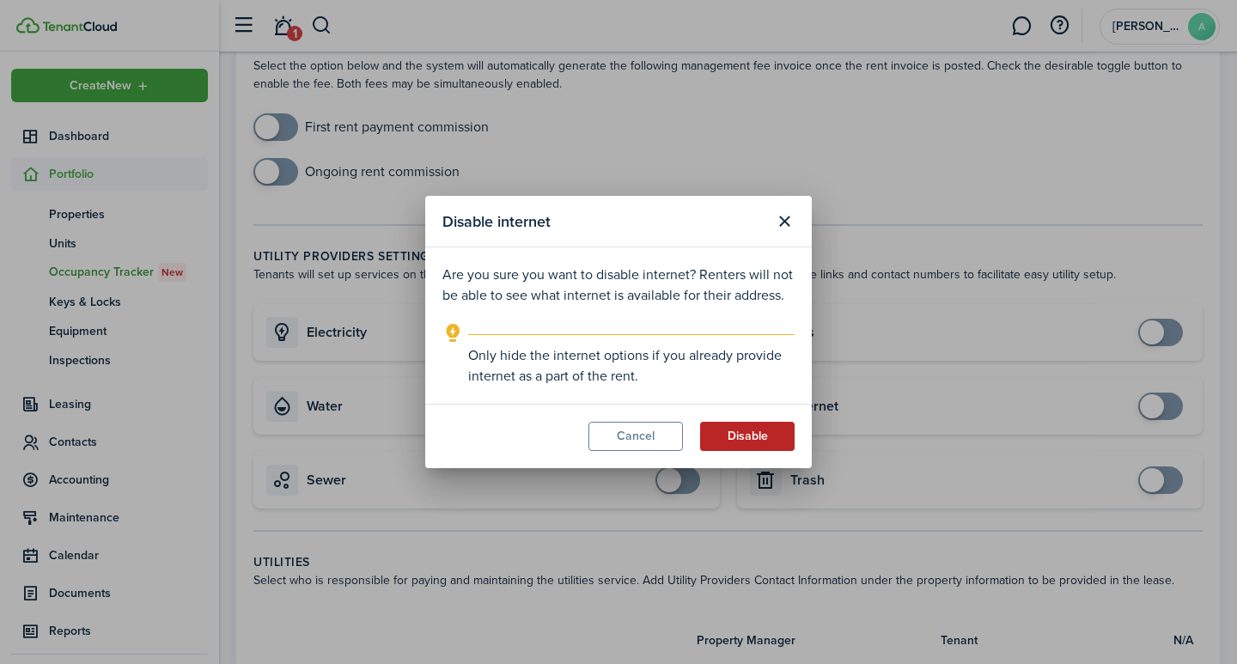
click at [749, 437] on button "Disable" at bounding box center [747, 436] width 94 height 29
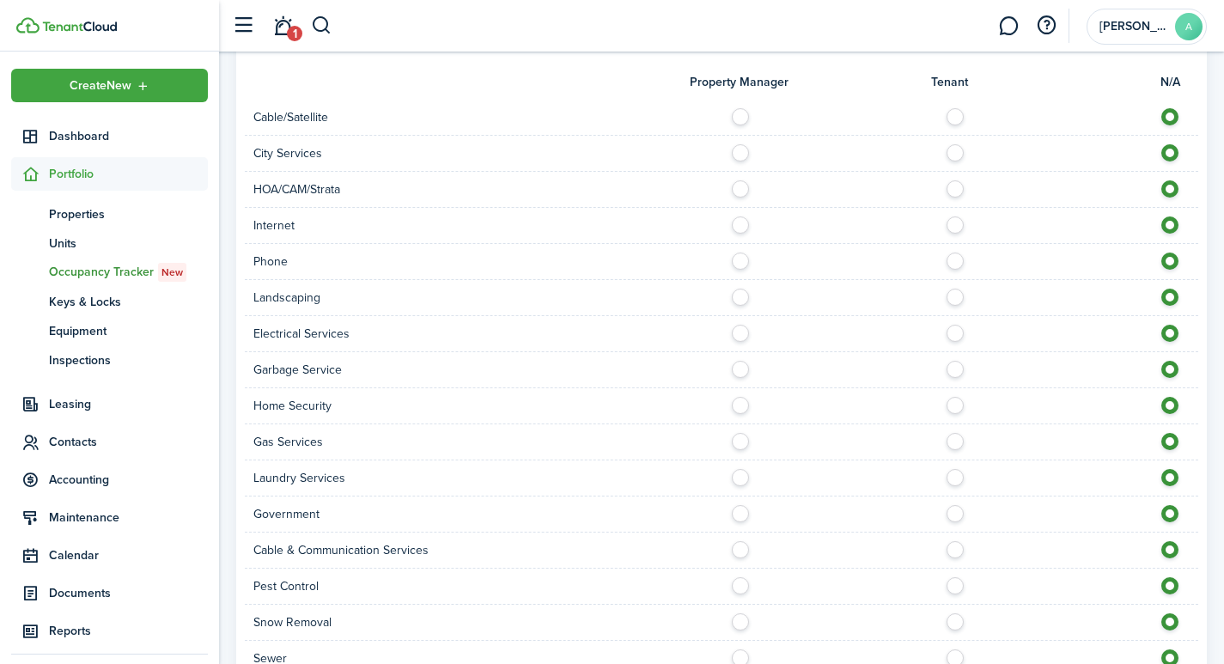
scroll to position [1323, 0]
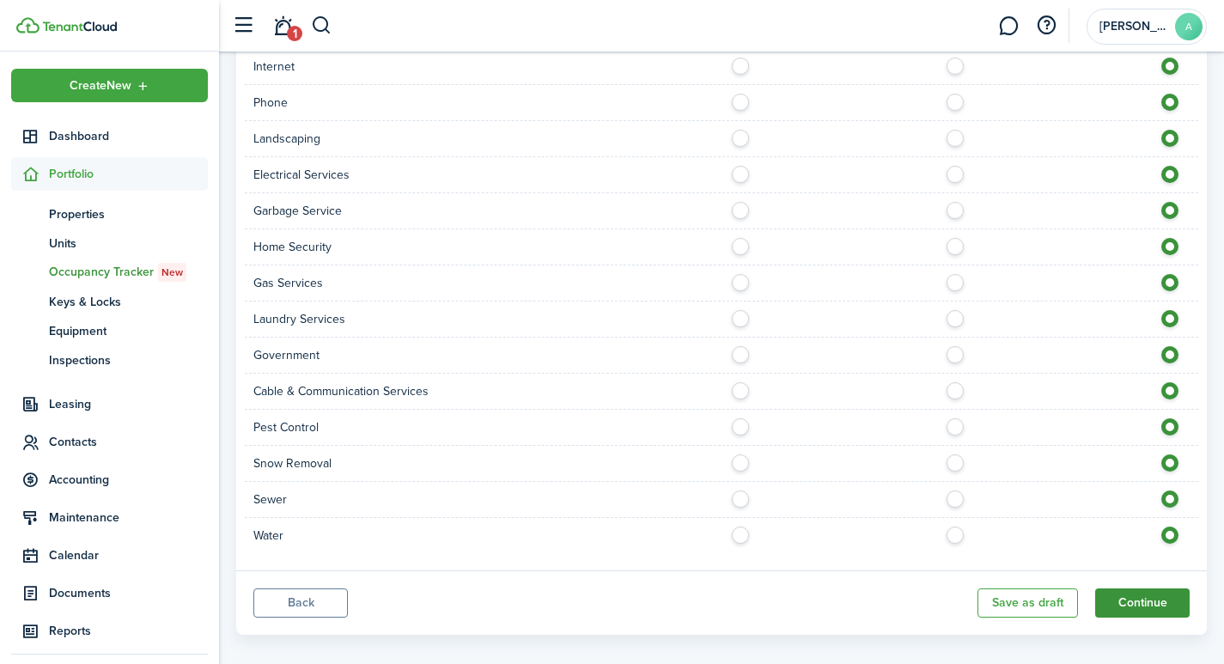
click at [1156, 588] on button "Continue" at bounding box center [1142, 602] width 94 height 29
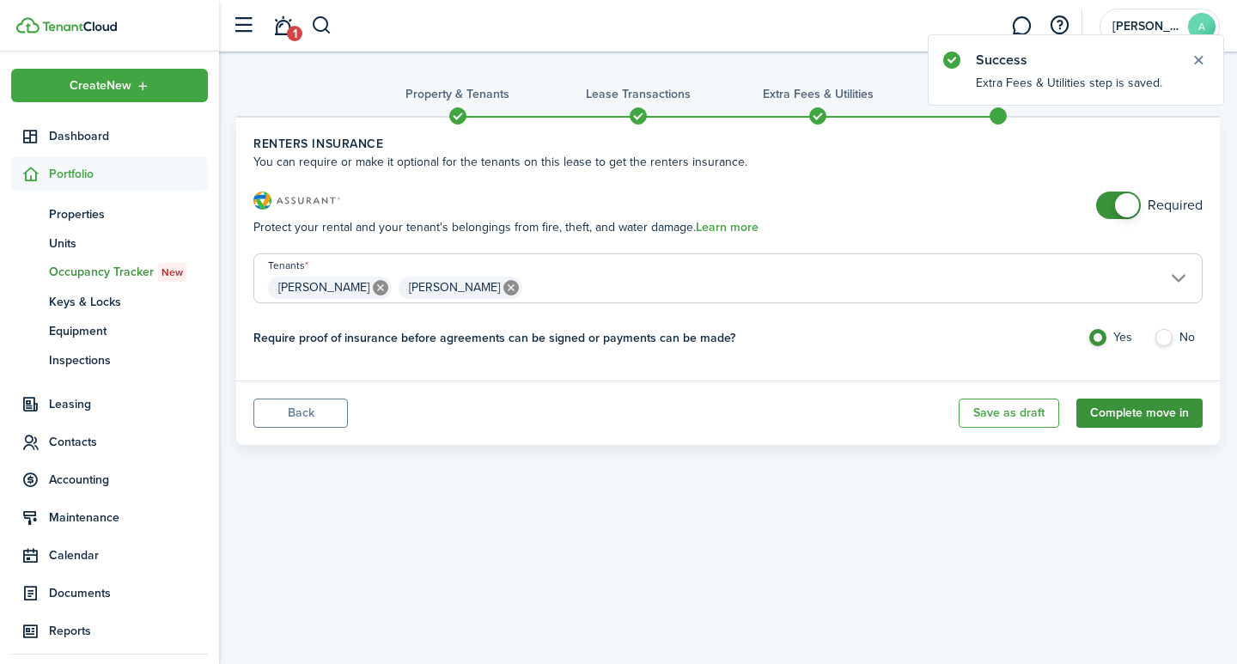
click at [1136, 410] on button "Complete move in" at bounding box center [1139, 412] width 126 height 29
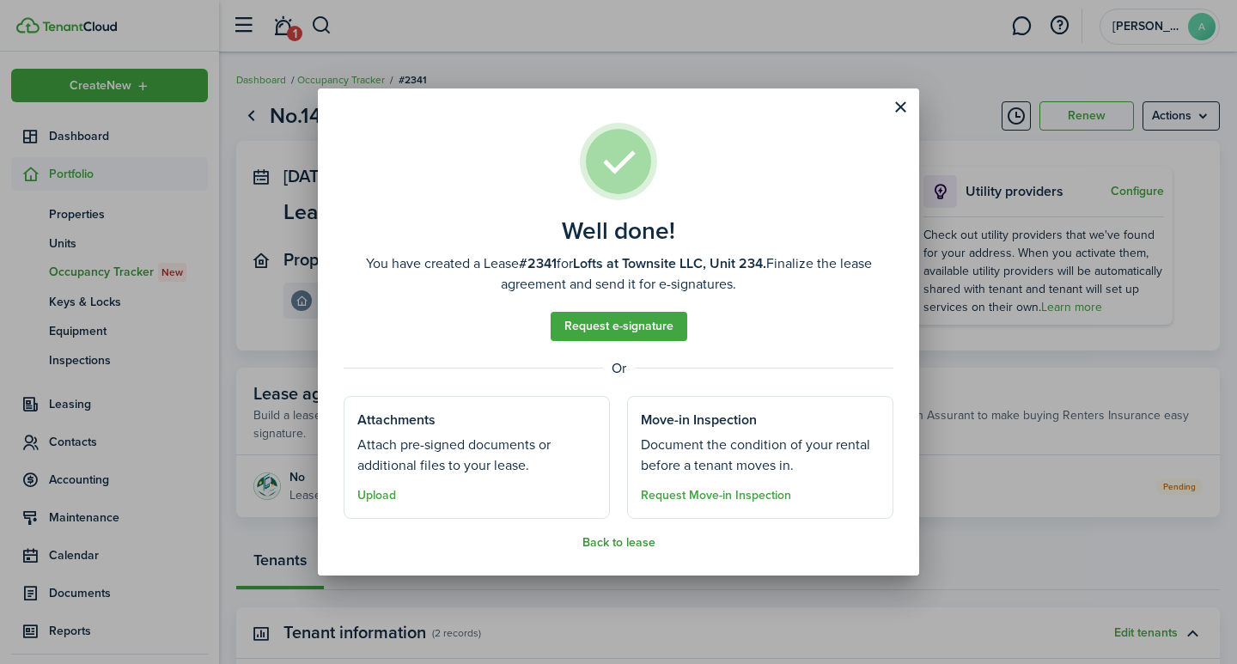
click at [611, 539] on button "Back to lease" at bounding box center [618, 543] width 73 height 14
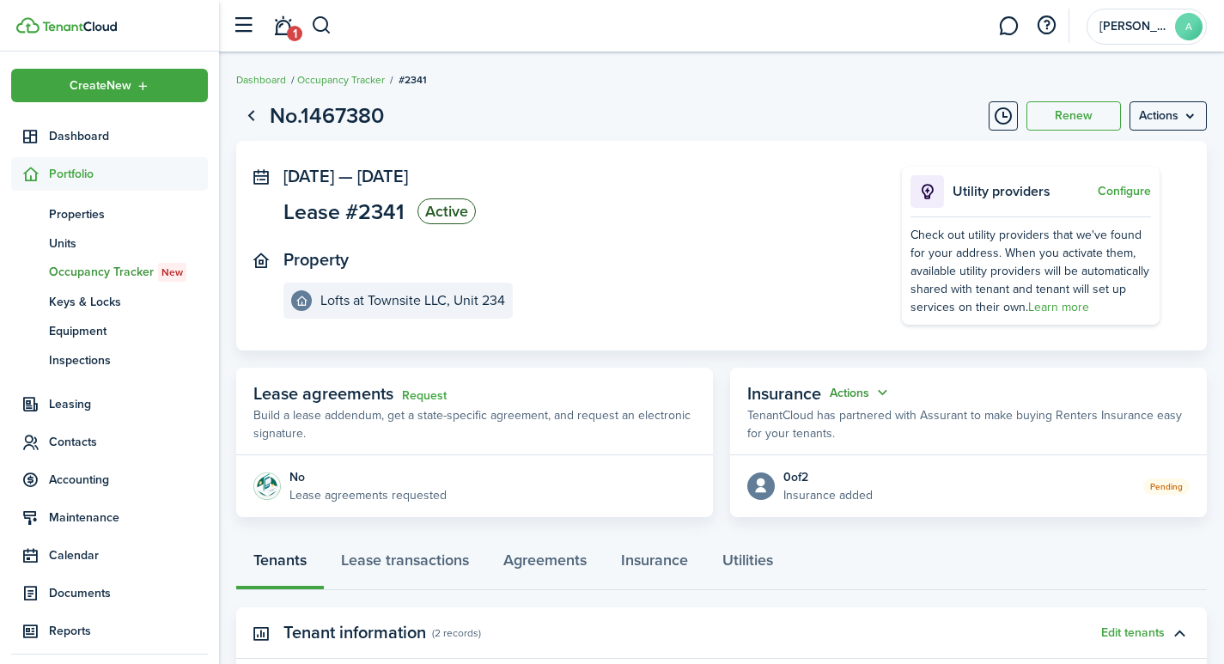
click at [884, 394] on button "Actions" at bounding box center [861, 393] width 62 height 20
click at [775, 425] on button "Edit" at bounding box center [818, 426] width 150 height 30
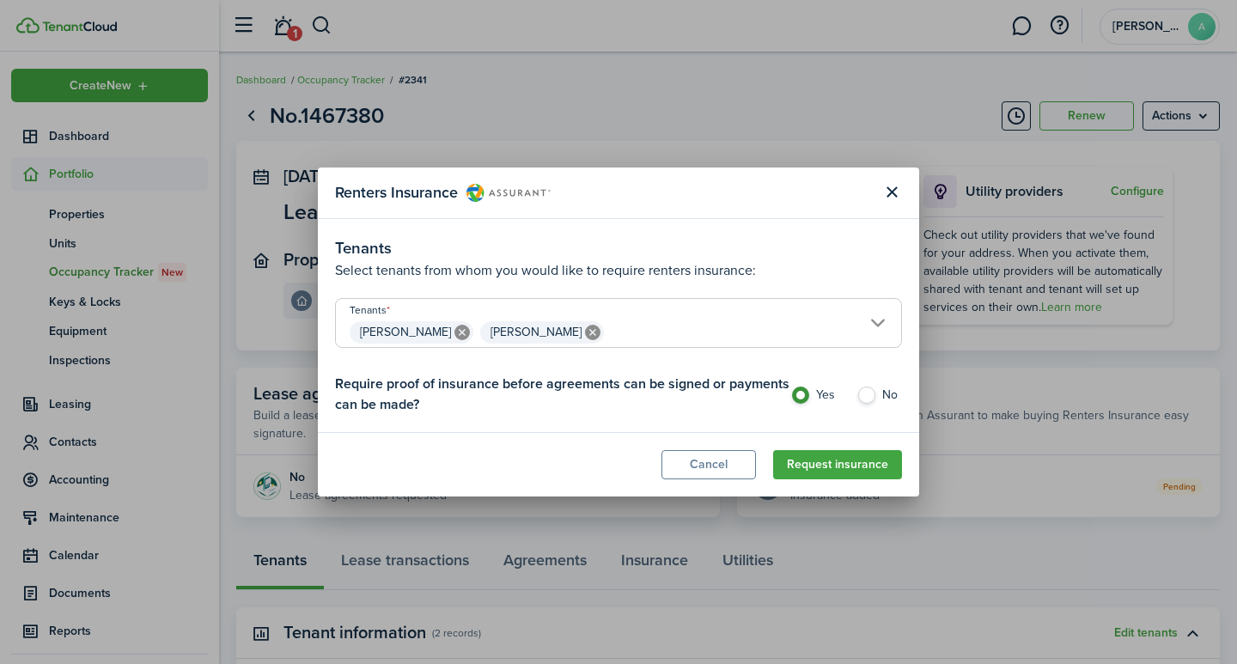
click at [861, 393] on label "No" at bounding box center [879, 399] width 46 height 26
radio input "false"
radio input "true"
click at [886, 190] on button "Close modal" at bounding box center [891, 192] width 29 height 29
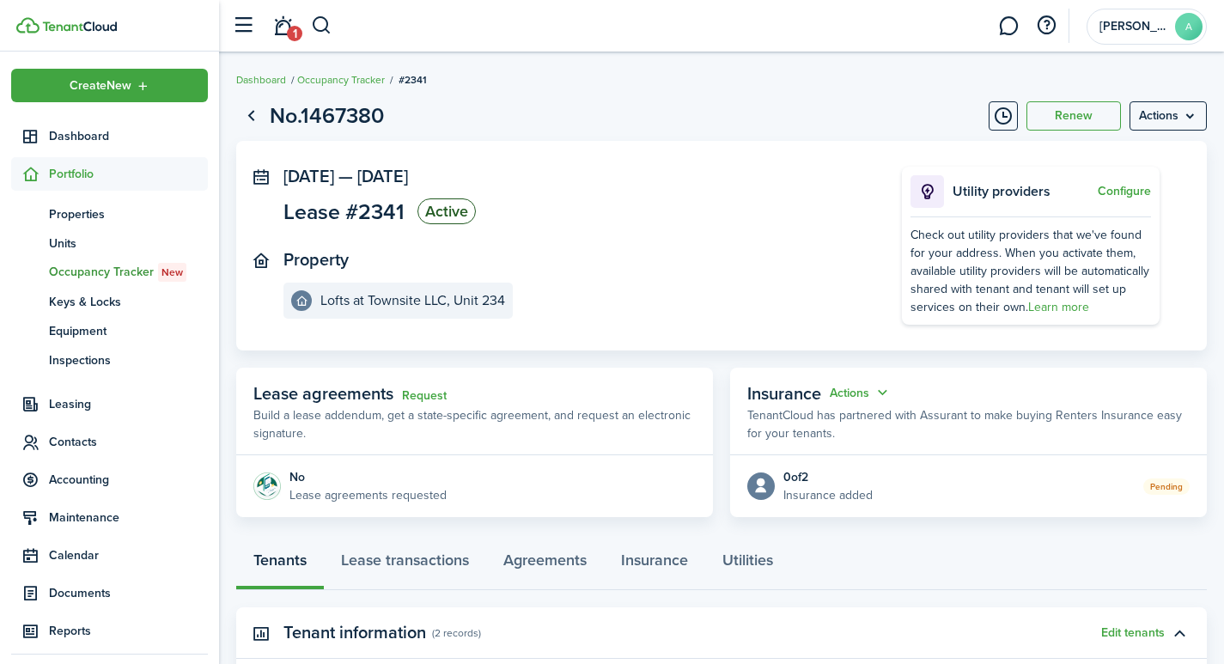
click at [758, 487] on icon at bounding box center [760, 485] width 17 height 16
click at [1165, 487] on status "Pending" at bounding box center [1166, 486] width 46 height 16
click at [880, 392] on button "Actions" at bounding box center [861, 393] width 62 height 20
click at [782, 432] on button "Edit" at bounding box center [818, 426] width 150 height 30
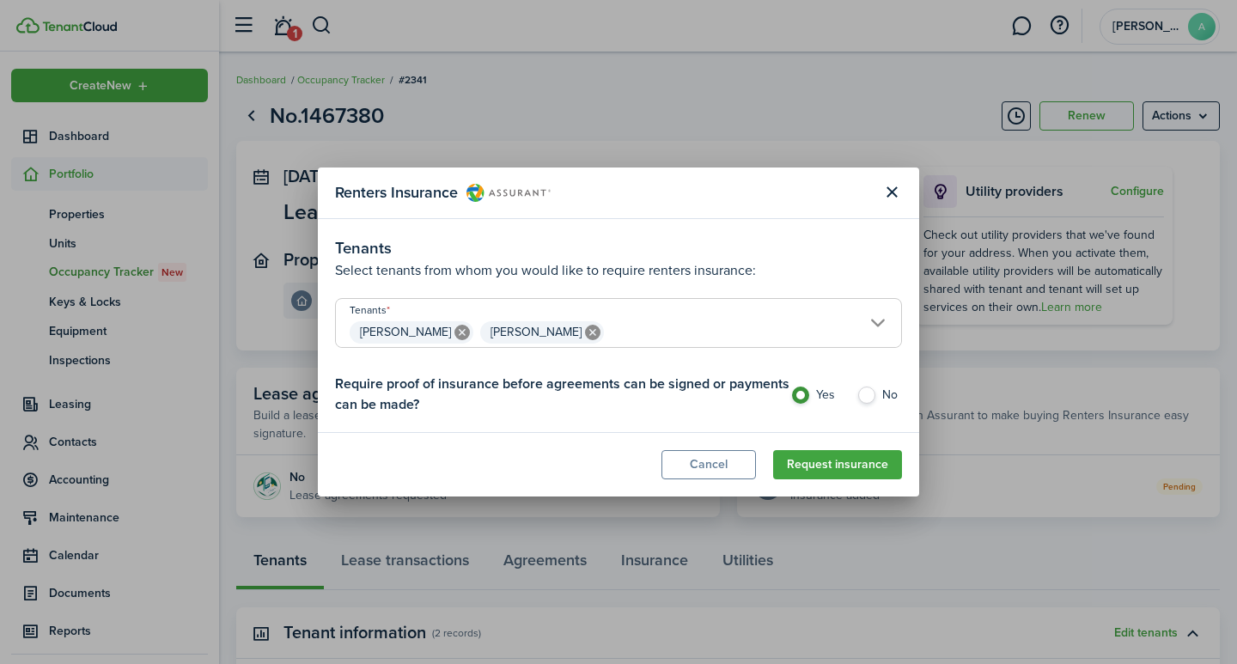
click at [863, 396] on label "No" at bounding box center [879, 399] width 46 height 26
radio input "false"
radio input "true"
click at [709, 465] on button "Cancel" at bounding box center [708, 464] width 94 height 29
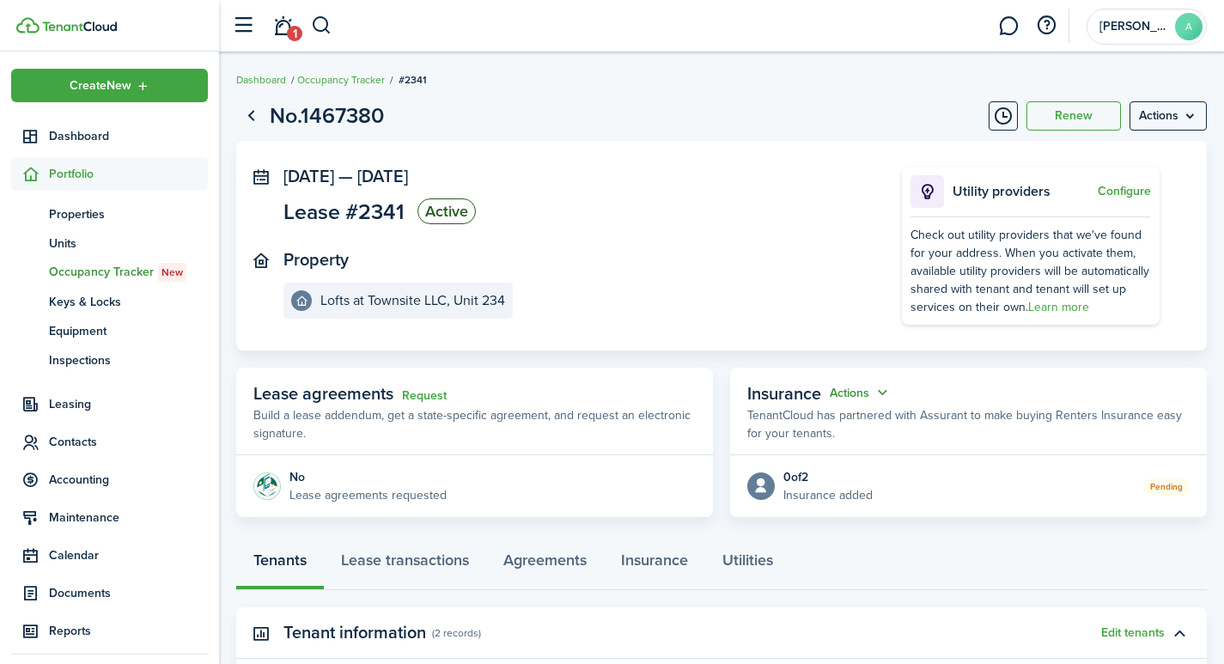
click at [873, 393] on button "Actions" at bounding box center [861, 393] width 62 height 20
click at [782, 421] on button "Edit" at bounding box center [818, 426] width 150 height 30
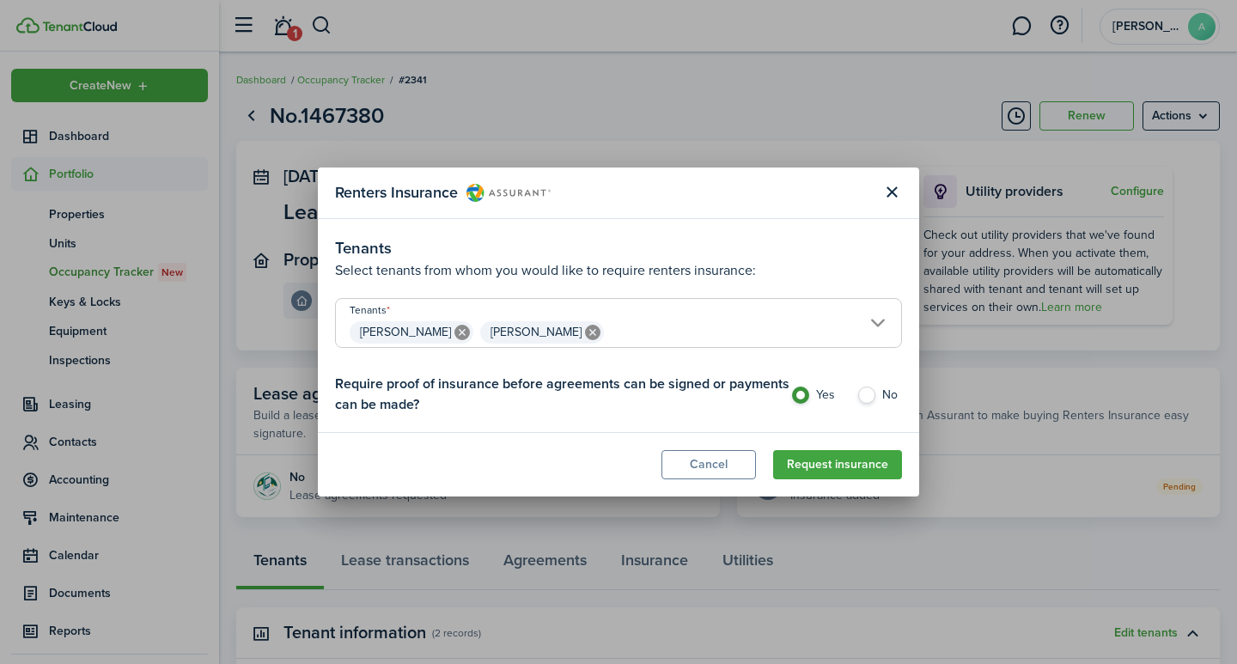
click at [880, 396] on label "No" at bounding box center [879, 399] width 46 height 26
radio input "false"
radio input "true"
click at [867, 473] on button "Request insurance" at bounding box center [837, 464] width 129 height 29
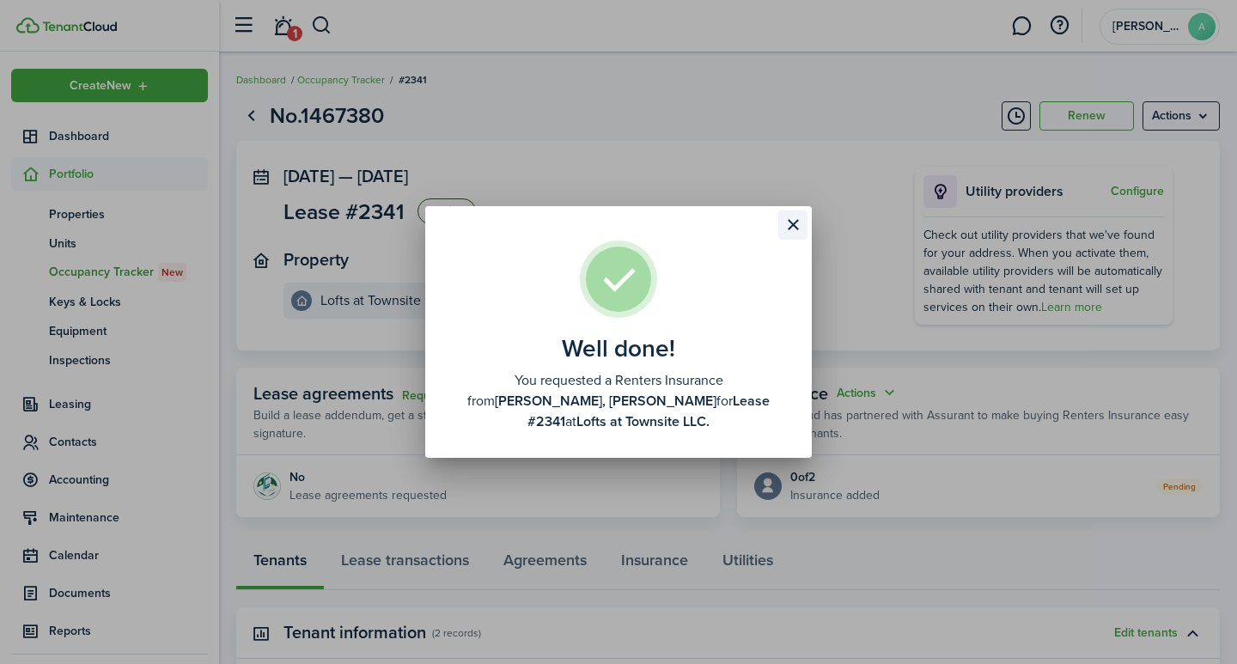
click at [788, 234] on button "Close modal" at bounding box center [792, 224] width 29 height 29
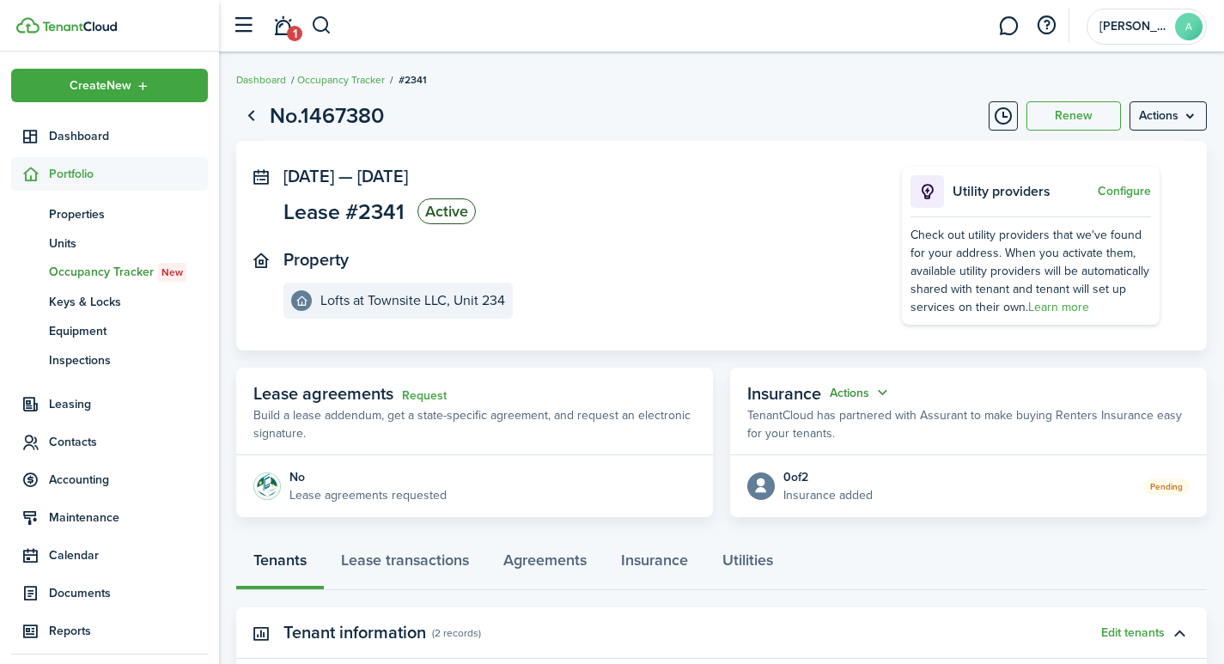
click at [879, 394] on button "Actions" at bounding box center [861, 393] width 62 height 20
click at [789, 425] on button "Edit" at bounding box center [818, 426] width 150 height 30
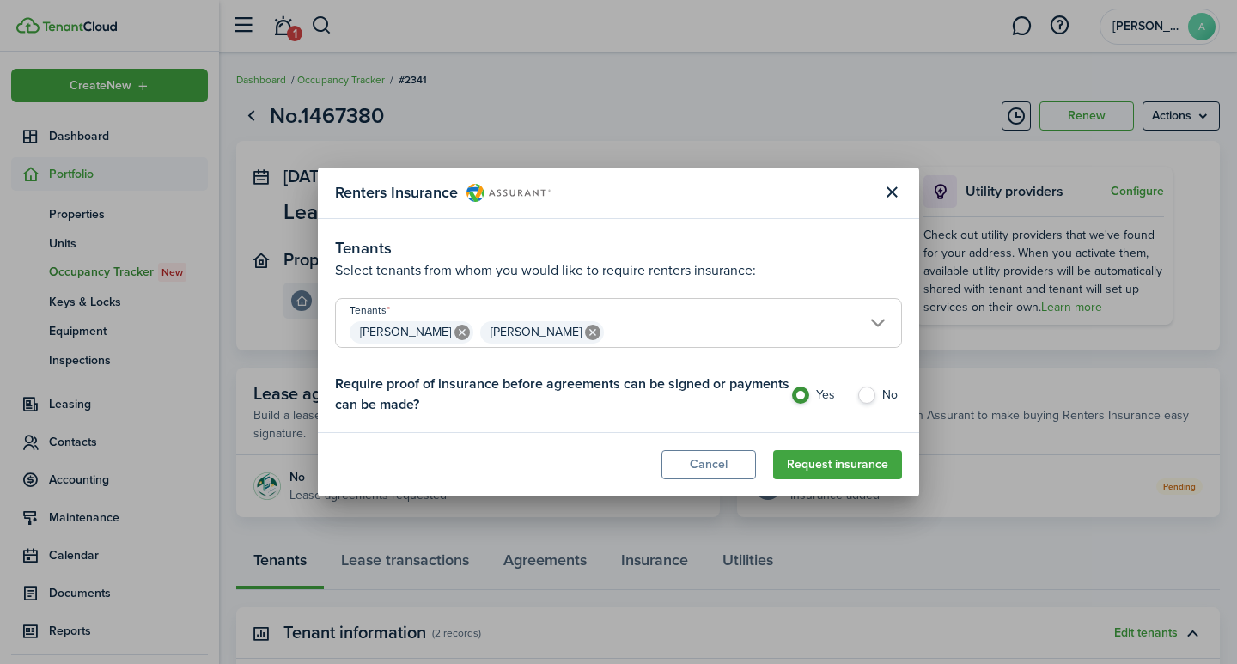
click at [875, 388] on label "No" at bounding box center [879, 399] width 46 height 26
radio input "false"
radio input "true"
click at [727, 467] on button "Cancel" at bounding box center [708, 464] width 94 height 29
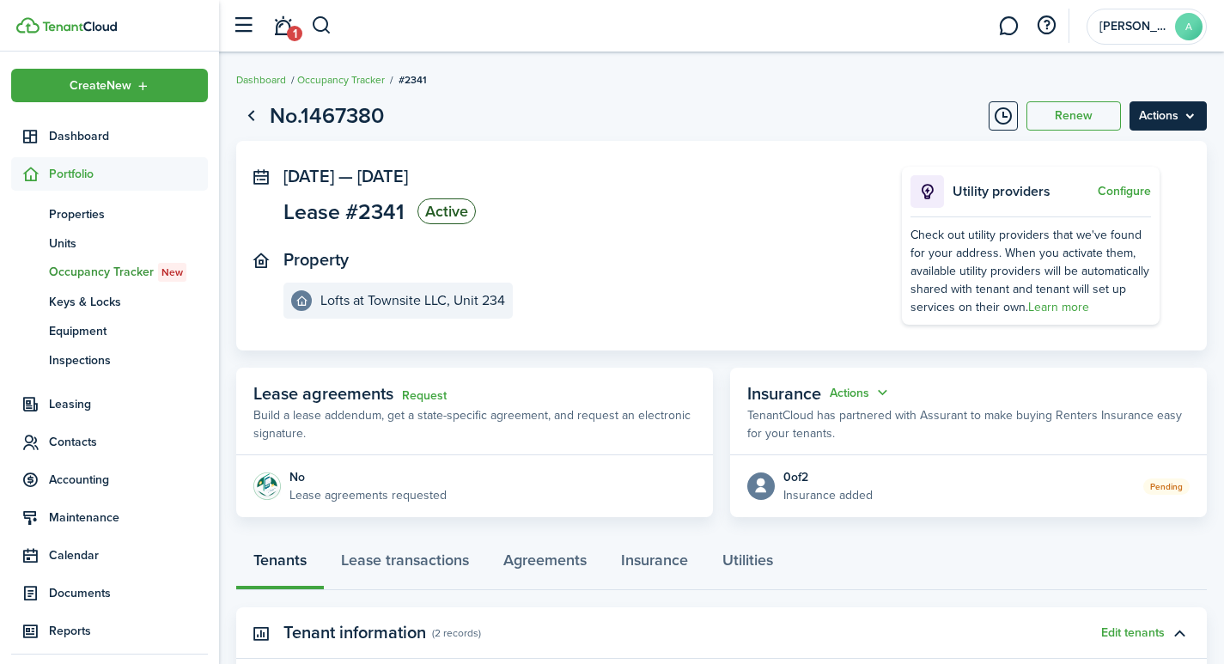
click at [1159, 113] on menu-btn "Actions" at bounding box center [1167, 115] width 77 height 29
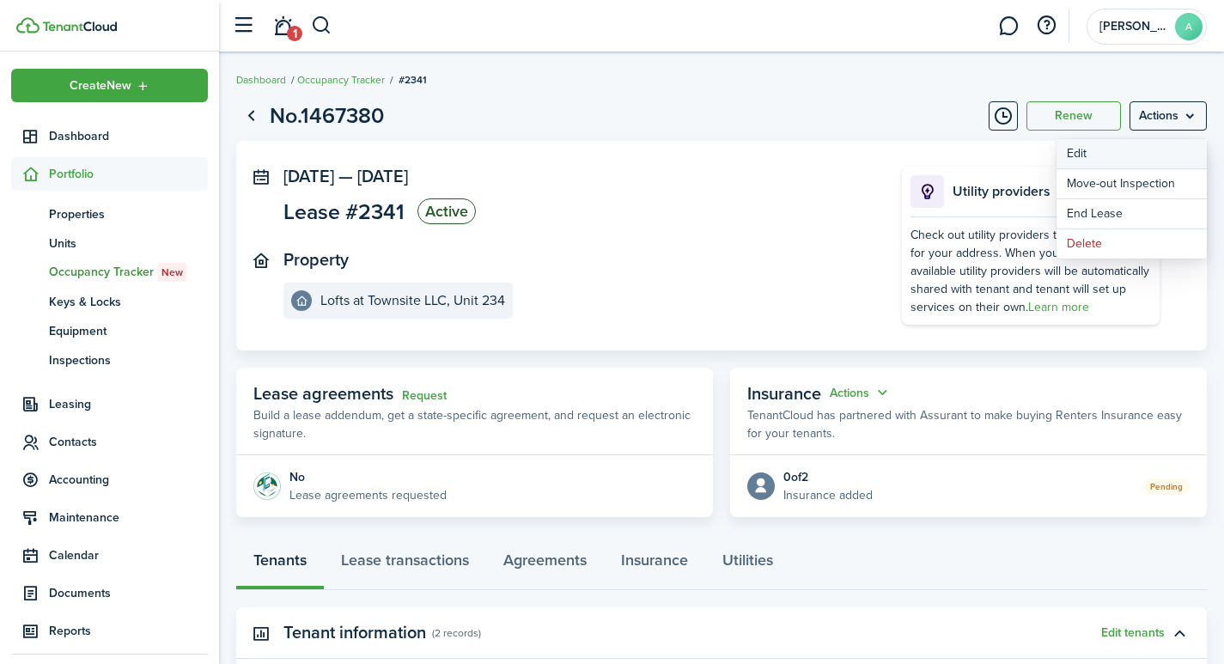
click at [1073, 150] on button "Edit" at bounding box center [1131, 153] width 150 height 29
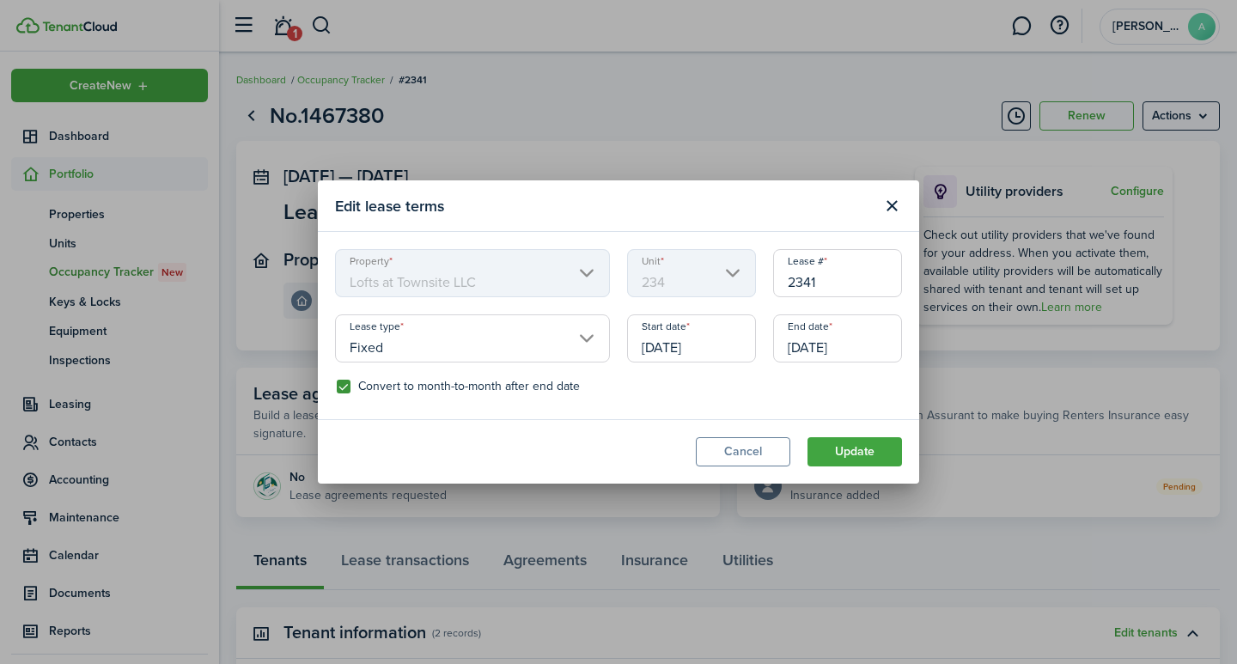
click at [865, 348] on input "09/30/2026" at bounding box center [837, 338] width 129 height 48
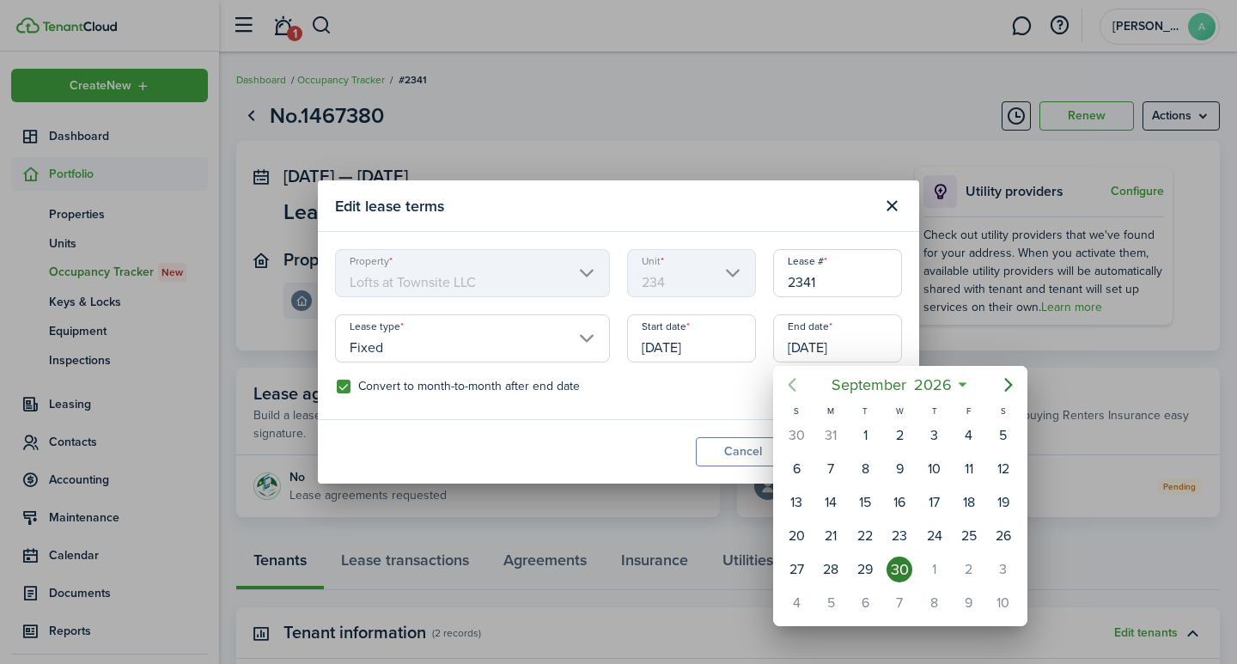
click at [787, 378] on icon "Previous page" at bounding box center [792, 384] width 21 height 21
click at [788, 379] on icon "Previous page" at bounding box center [792, 384] width 21 height 21
click at [788, 382] on icon "Previous page" at bounding box center [792, 384] width 21 height 21
click at [790, 384] on icon "Previous page" at bounding box center [792, 385] width 8 height 14
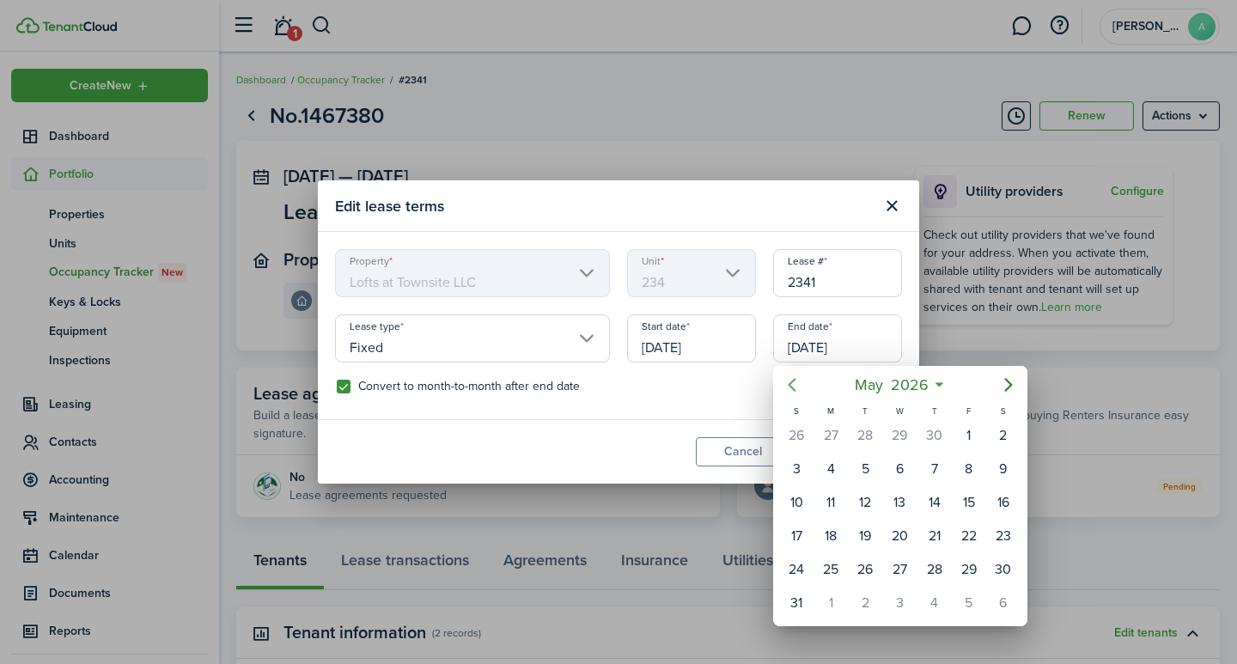
click at [790, 384] on icon "Previous page" at bounding box center [792, 385] width 8 height 14
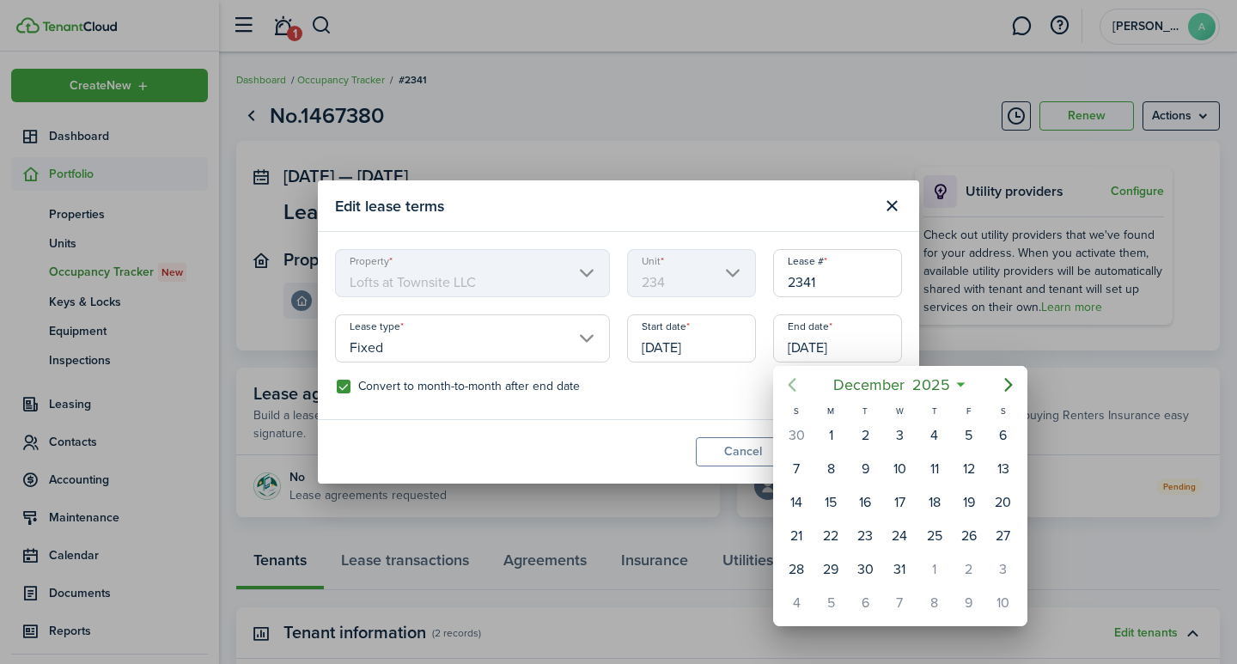
click at [790, 384] on icon "Previous page" at bounding box center [792, 385] width 8 height 14
click at [862, 564] on div "30" at bounding box center [865, 570] width 26 height 26
type input "[DATE]"
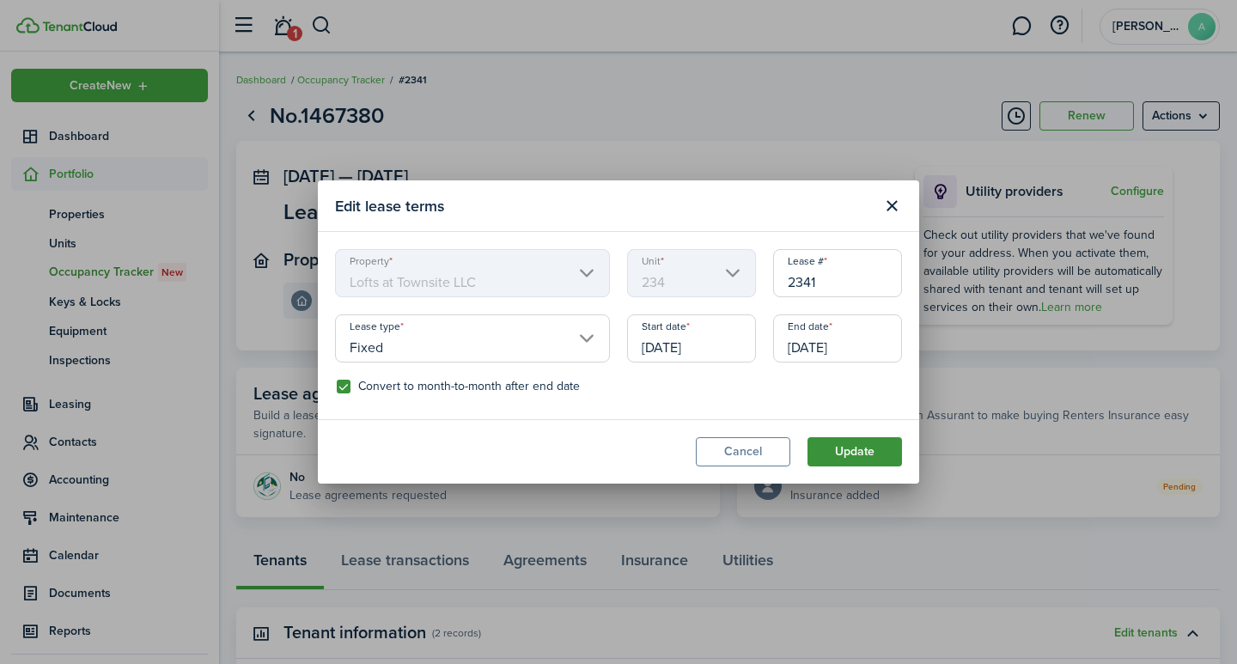
click at [845, 440] on button "Update" at bounding box center [854, 451] width 94 height 29
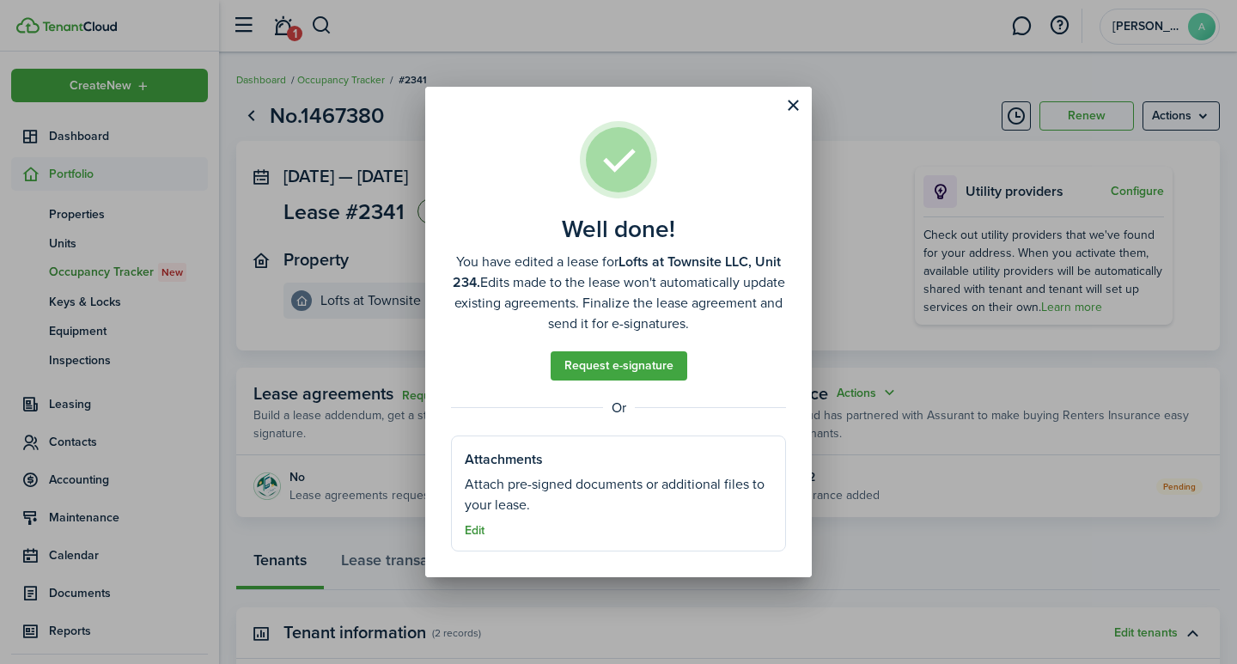
click at [478, 532] on button "Edit" at bounding box center [475, 531] width 20 height 14
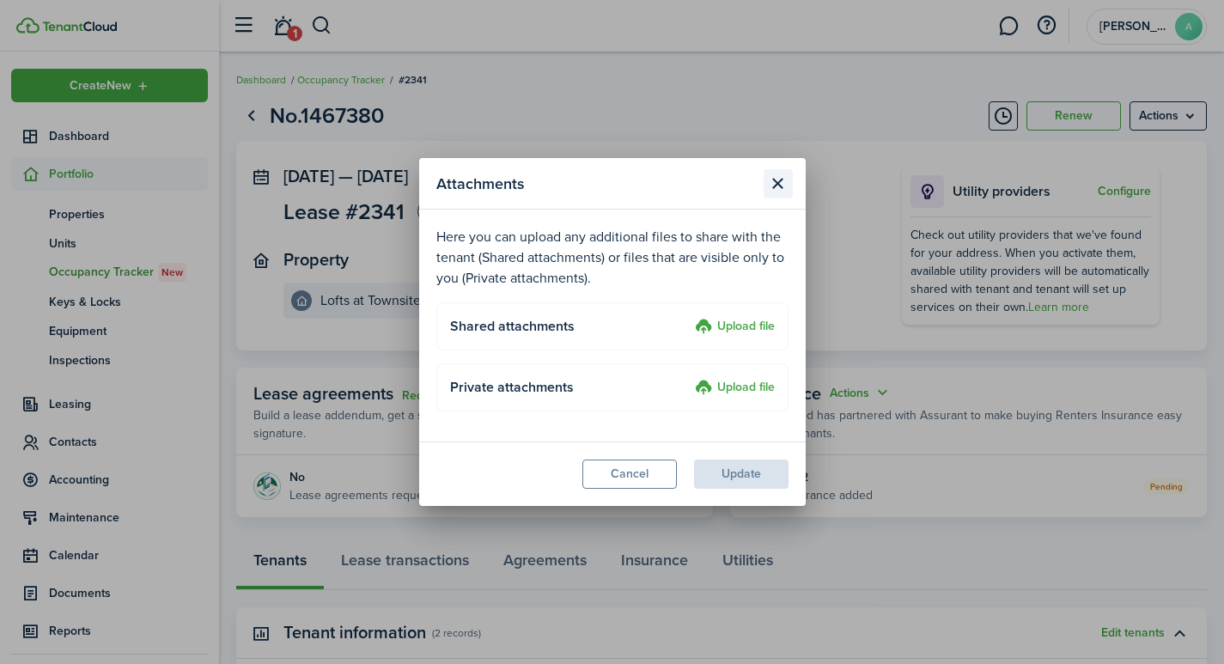
click at [780, 179] on button "Close modal" at bounding box center [777, 183] width 29 height 29
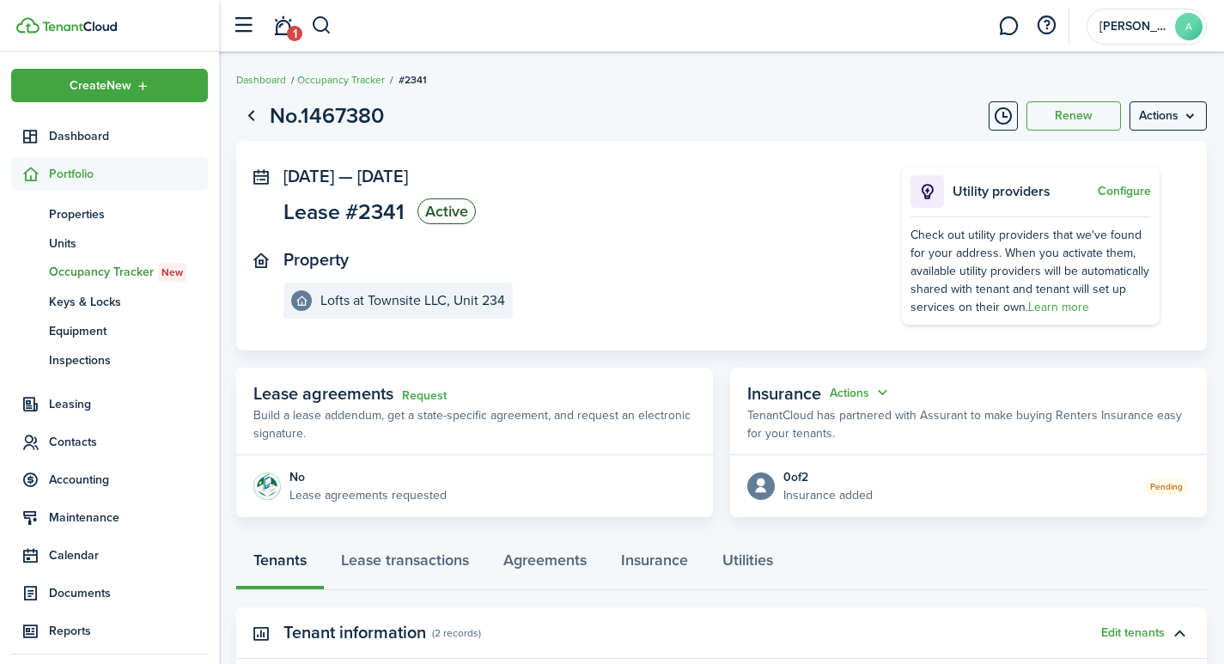
click at [334, 171] on span "[DATE]" at bounding box center [308, 176] width 51 height 26
click at [258, 171] on panel-main-icon at bounding box center [260, 175] width 15 height 16
click at [668, 560] on link "Insurance" at bounding box center [654, 564] width 101 height 52
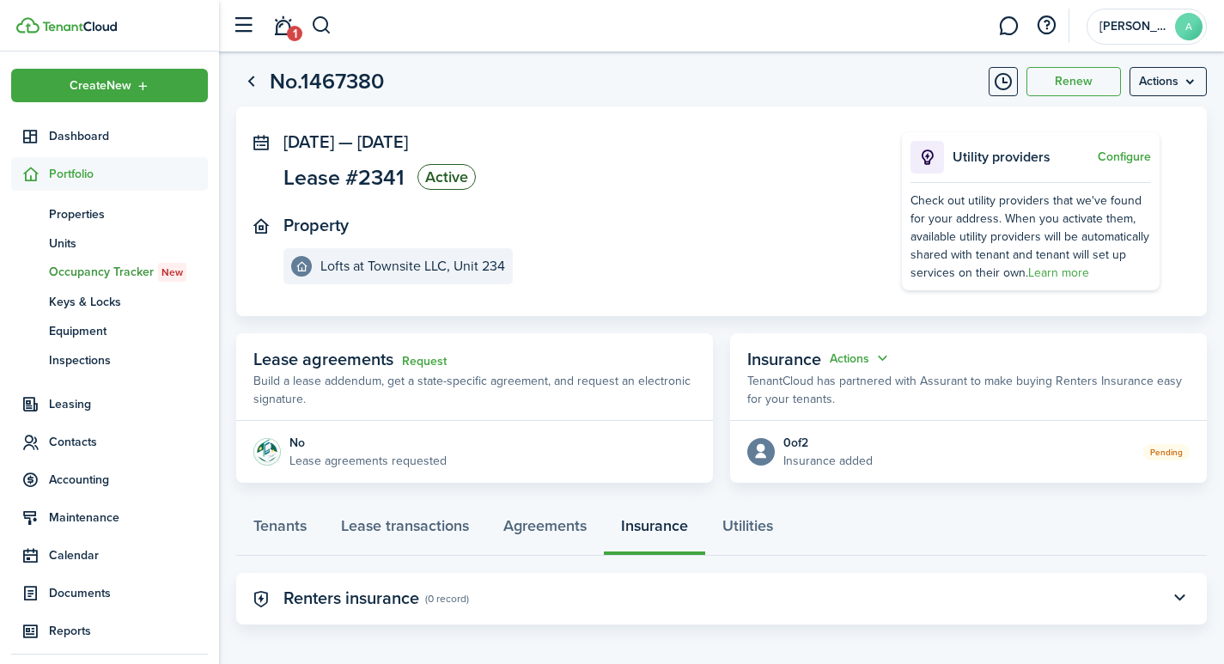
scroll to position [42, 0]
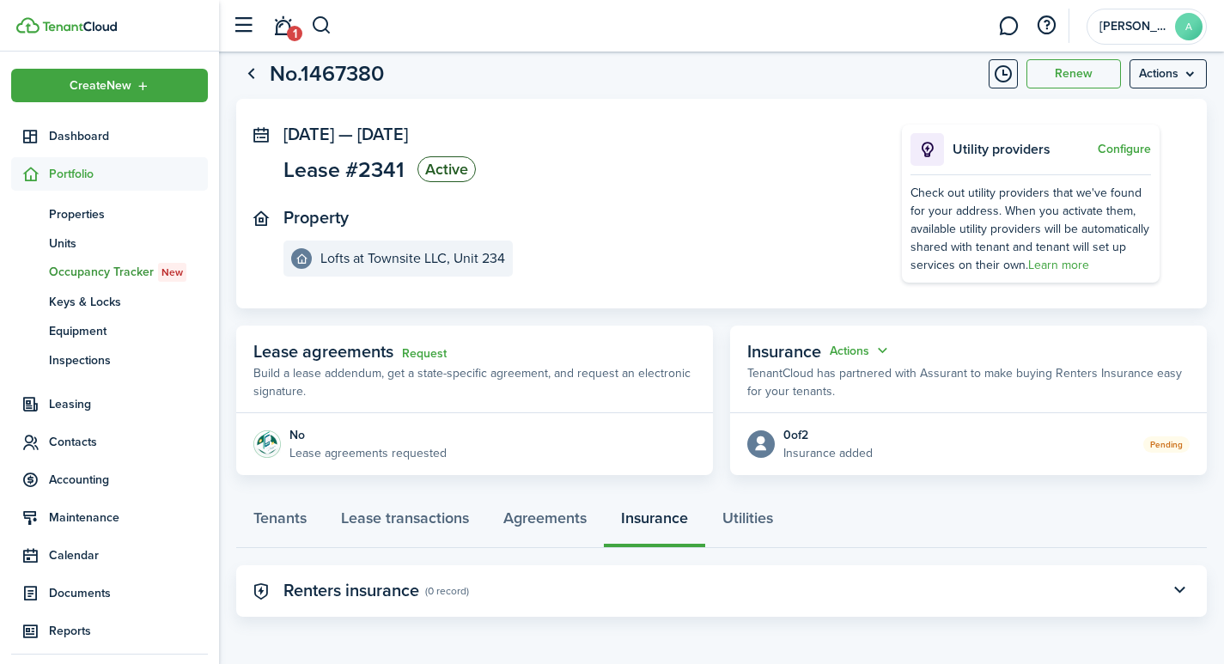
click at [653, 516] on div "Tenants Lease transactions Agreements Insurance Utilities" at bounding box center [721, 522] width 970 height 52
click at [1177, 593] on button "button" at bounding box center [1179, 590] width 29 height 29
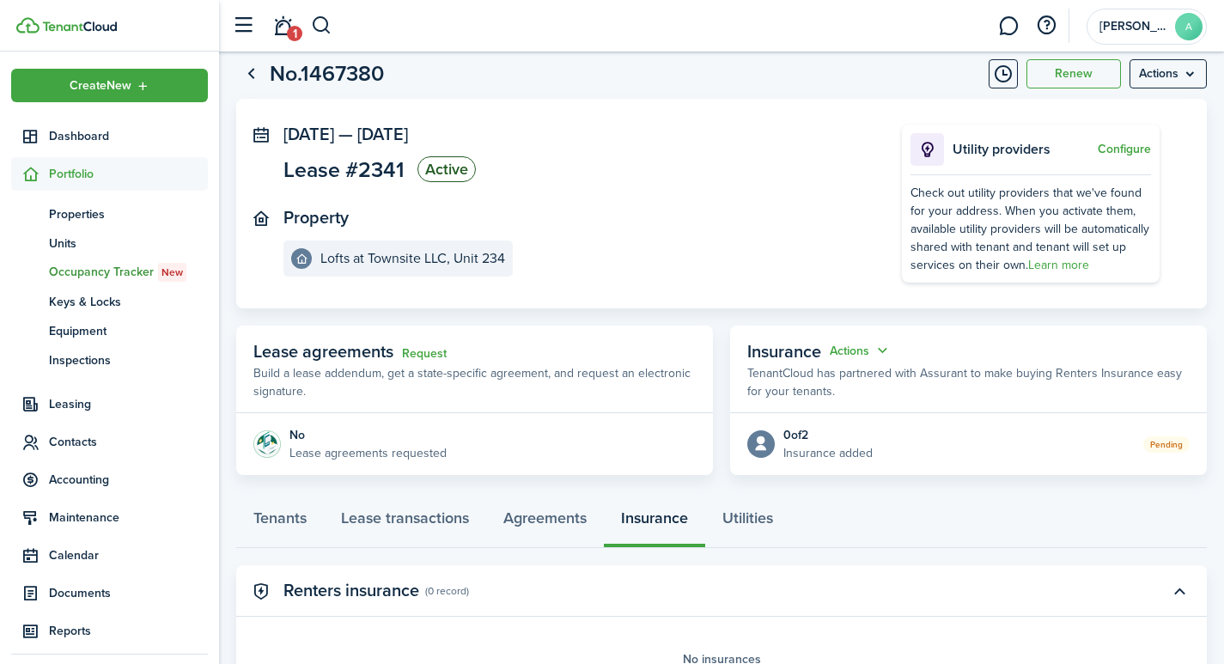
drag, startPoint x: 643, startPoint y: 522, endPoint x: 961, endPoint y: 586, distance: 324.1
click at [666, 523] on div "Tenants Lease transactions Agreements Insurance Utilities" at bounding box center [721, 522] width 970 height 52
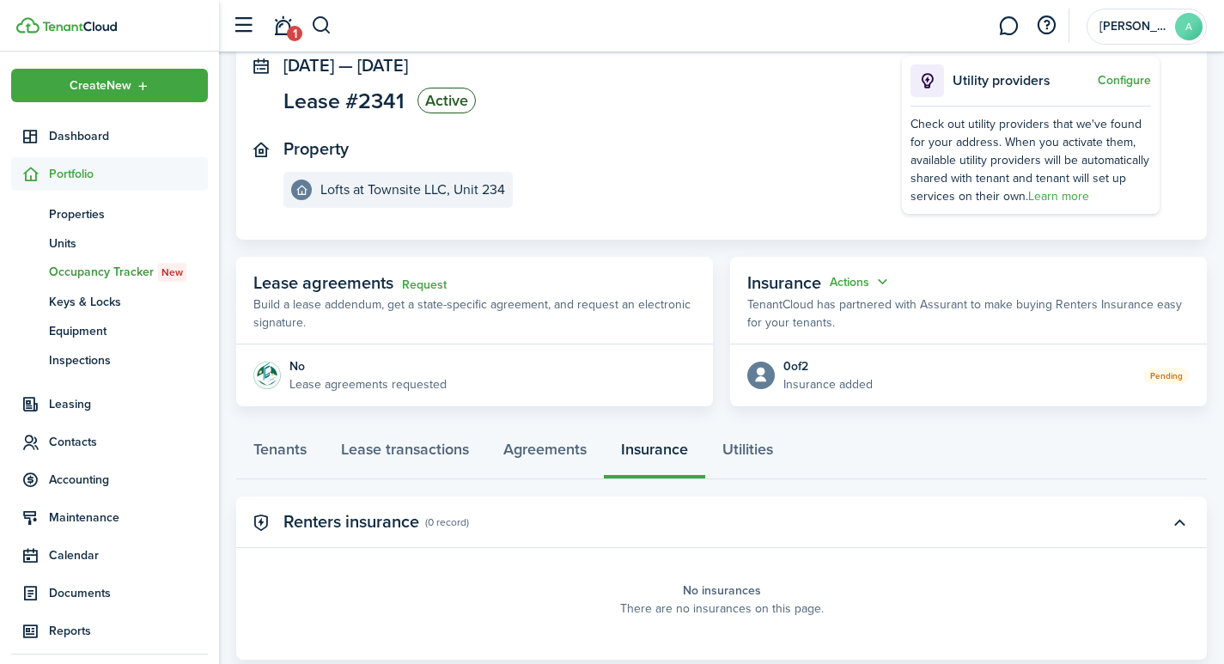
scroll to position [154, 0]
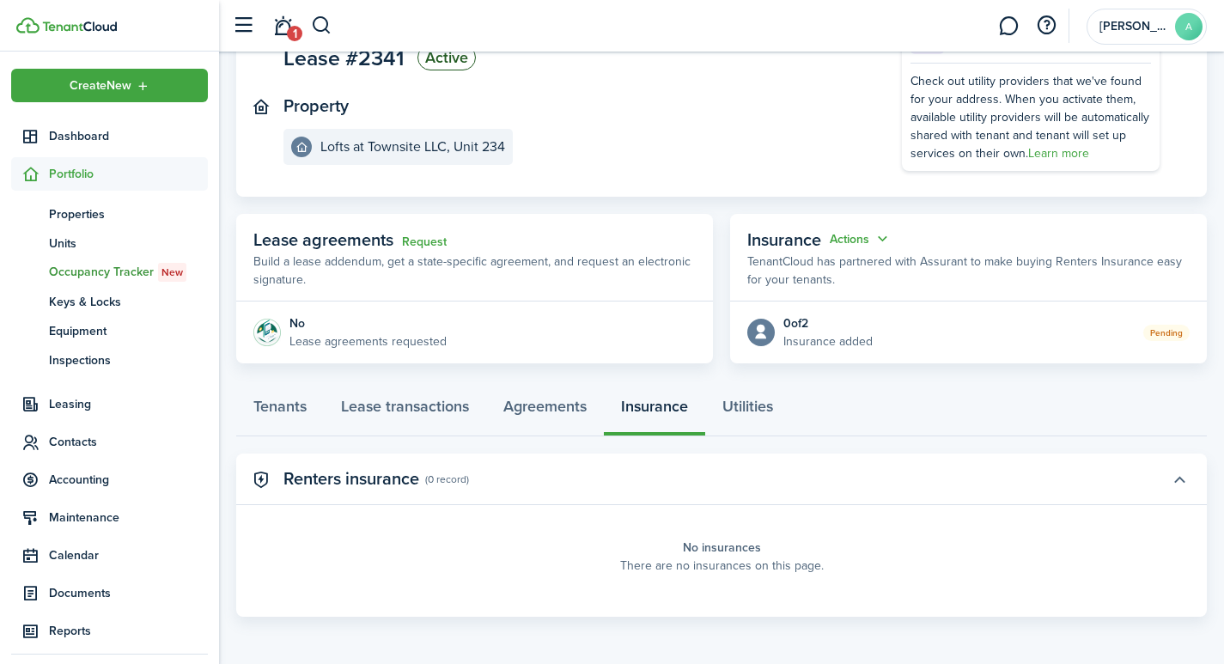
click at [1176, 477] on button "button" at bounding box center [1179, 479] width 29 height 29
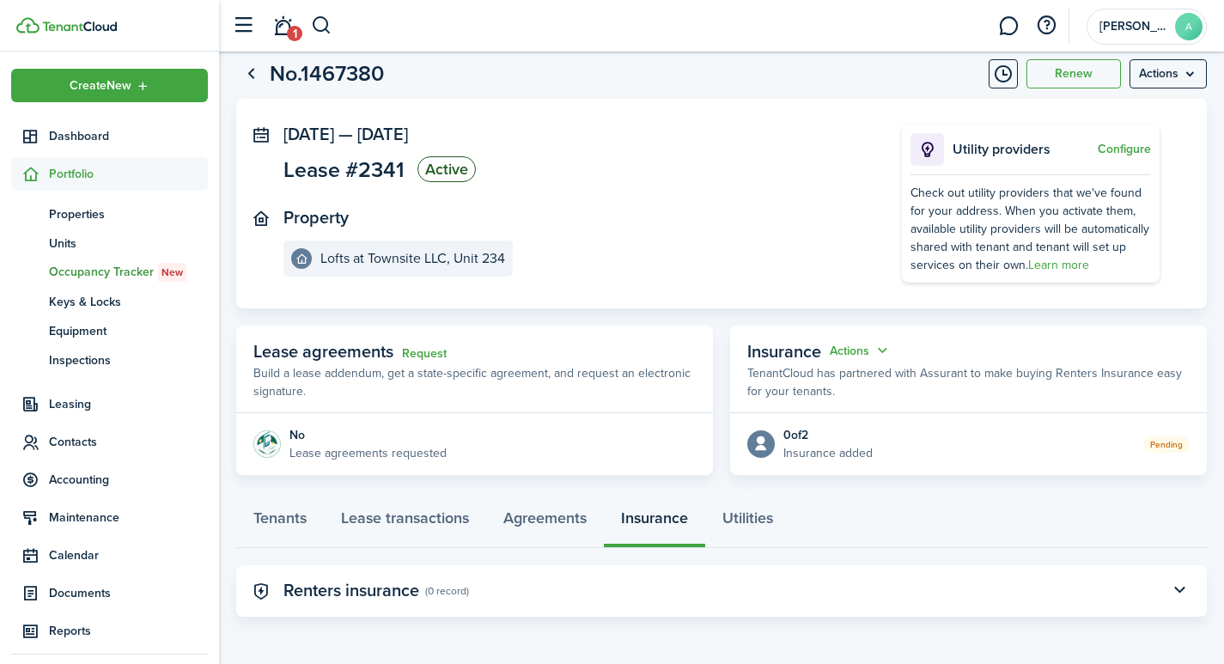
click at [654, 514] on div "Tenants Lease transactions Agreements Insurance Utilities" at bounding box center [721, 522] width 970 height 52
click at [1177, 75] on menu-btn "Actions" at bounding box center [1167, 73] width 77 height 29
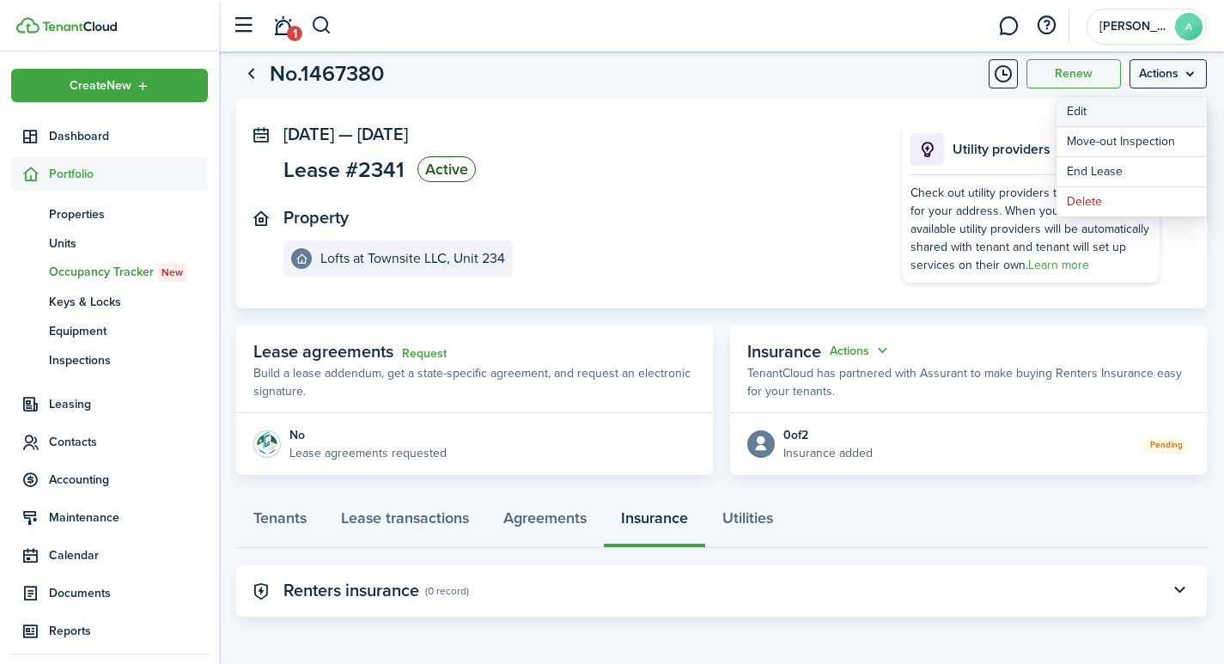
click at [1076, 113] on button "Edit" at bounding box center [1131, 111] width 150 height 29
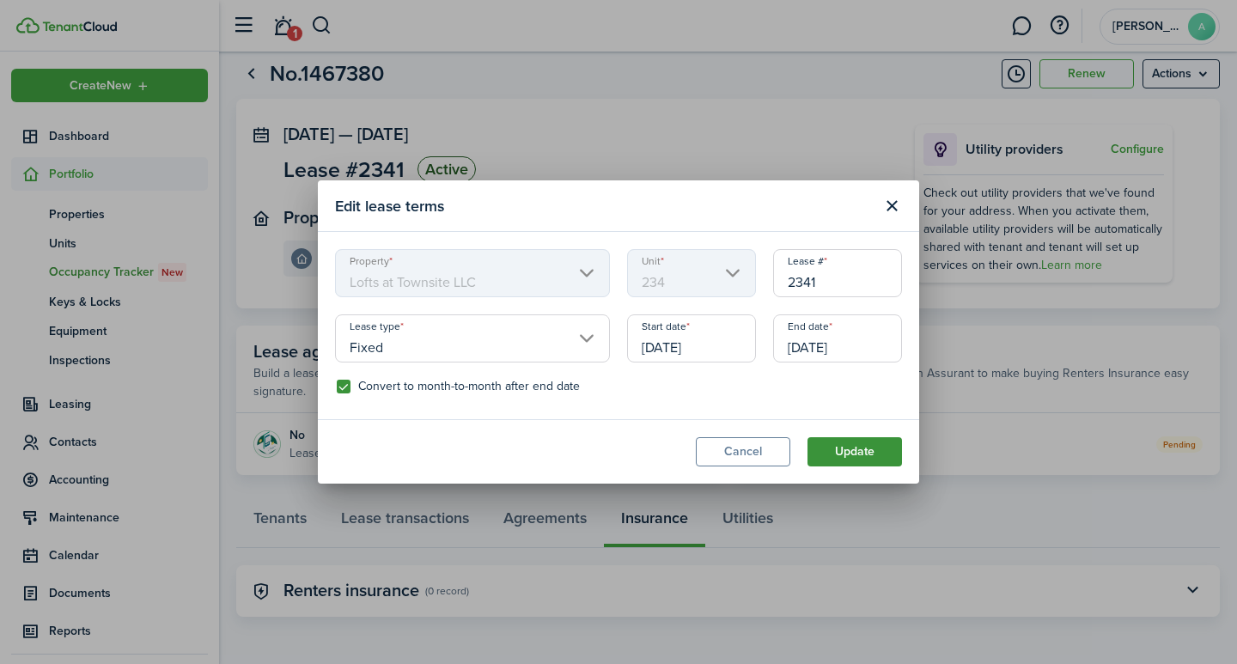
click at [854, 453] on button "Update" at bounding box center [854, 451] width 94 height 29
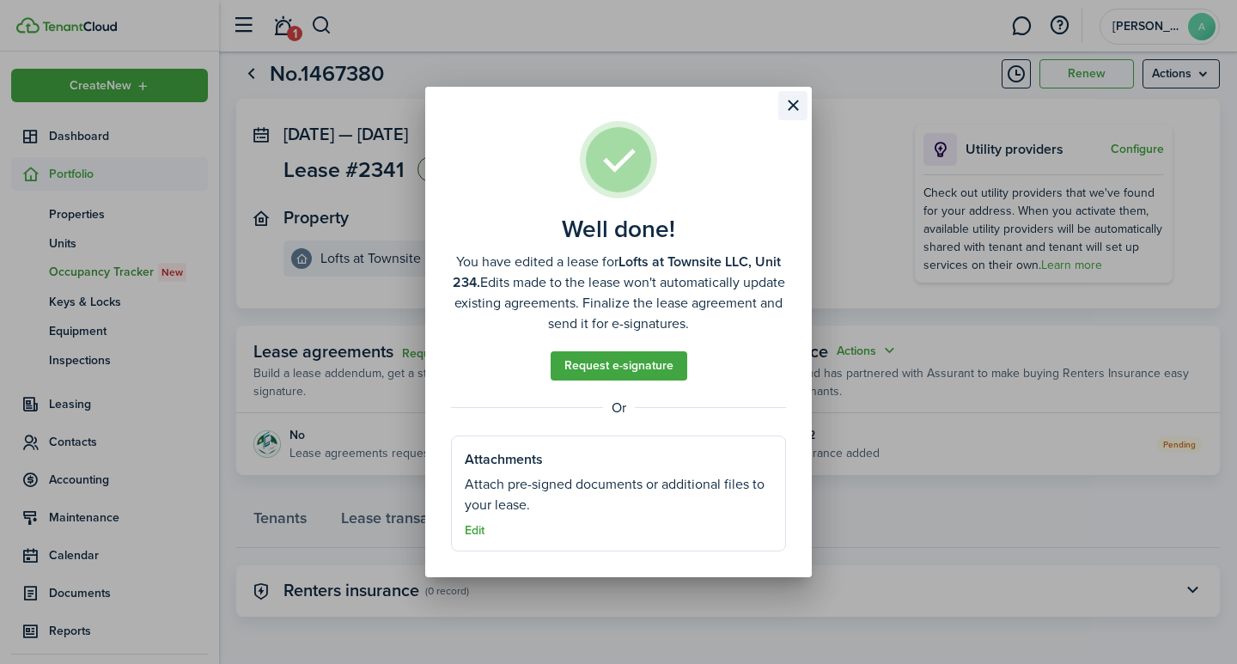
click at [794, 106] on button "Close modal" at bounding box center [792, 105] width 29 height 29
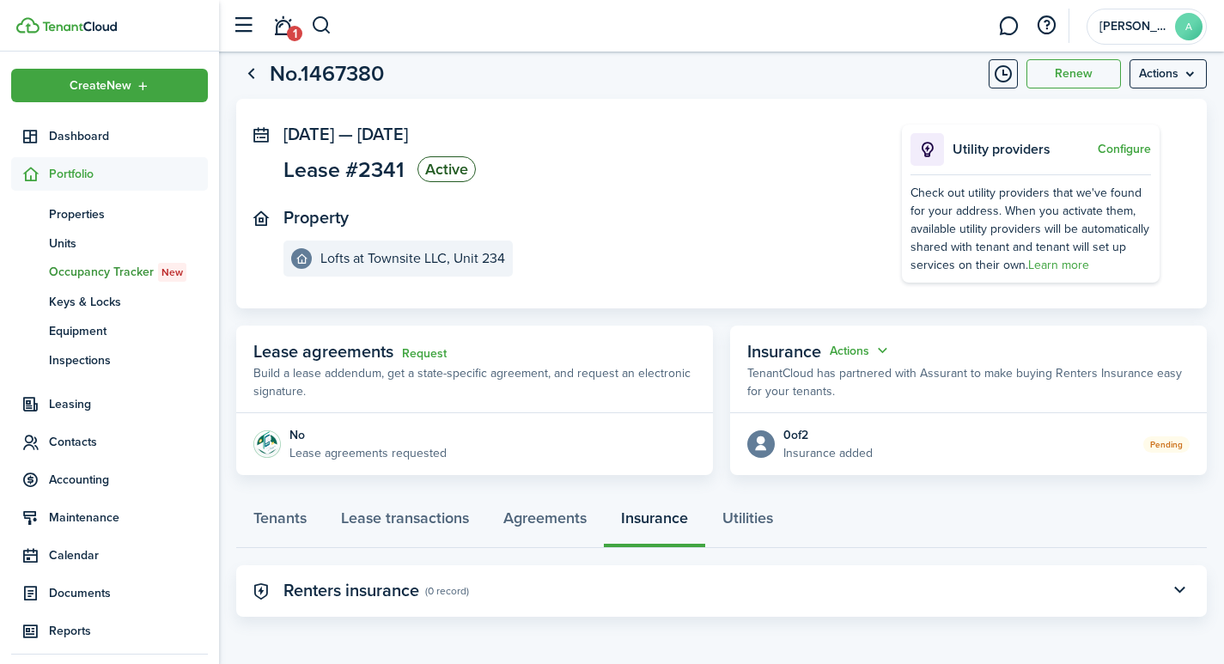
click at [433, 171] on status "Active" at bounding box center [446, 169] width 58 height 26
click at [263, 134] on panel-main-icon at bounding box center [260, 133] width 15 height 16
click at [659, 522] on div "Tenants Lease transactions Agreements Insurance Utilities" at bounding box center [721, 522] width 970 height 52
click at [653, 515] on div "Tenants Lease transactions Agreements Insurance Utilities" at bounding box center [721, 522] width 970 height 52
click at [1177, 588] on button "button" at bounding box center [1179, 590] width 29 height 29
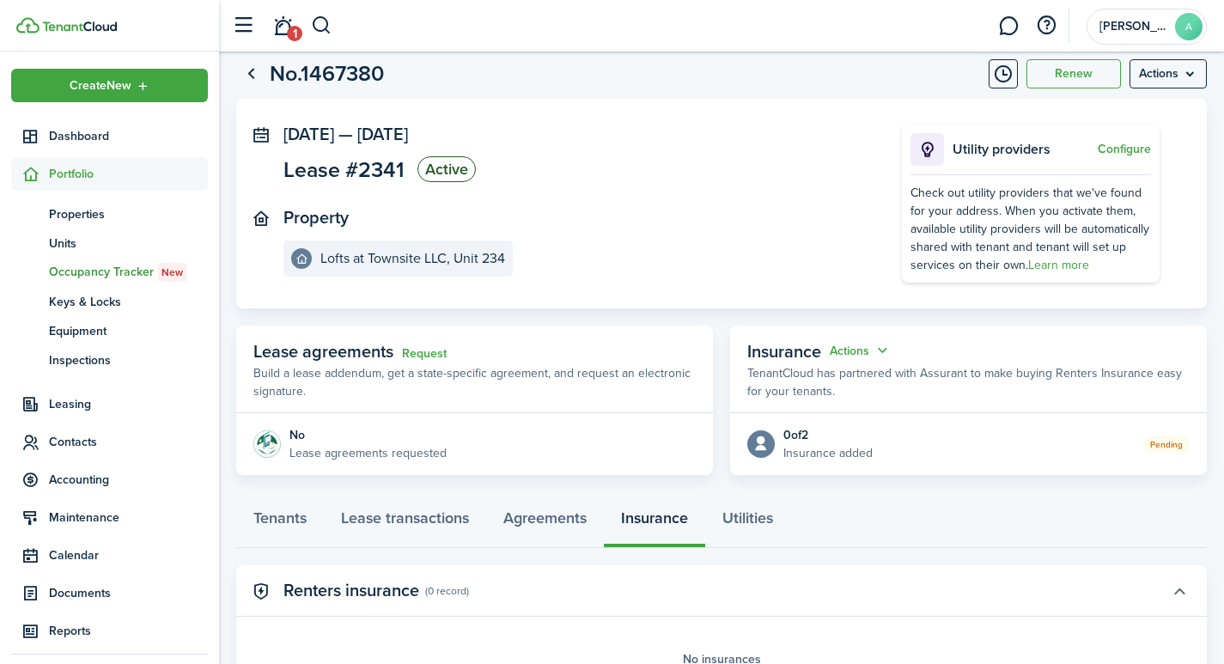
click at [1177, 589] on button "button" at bounding box center [1179, 590] width 29 height 29
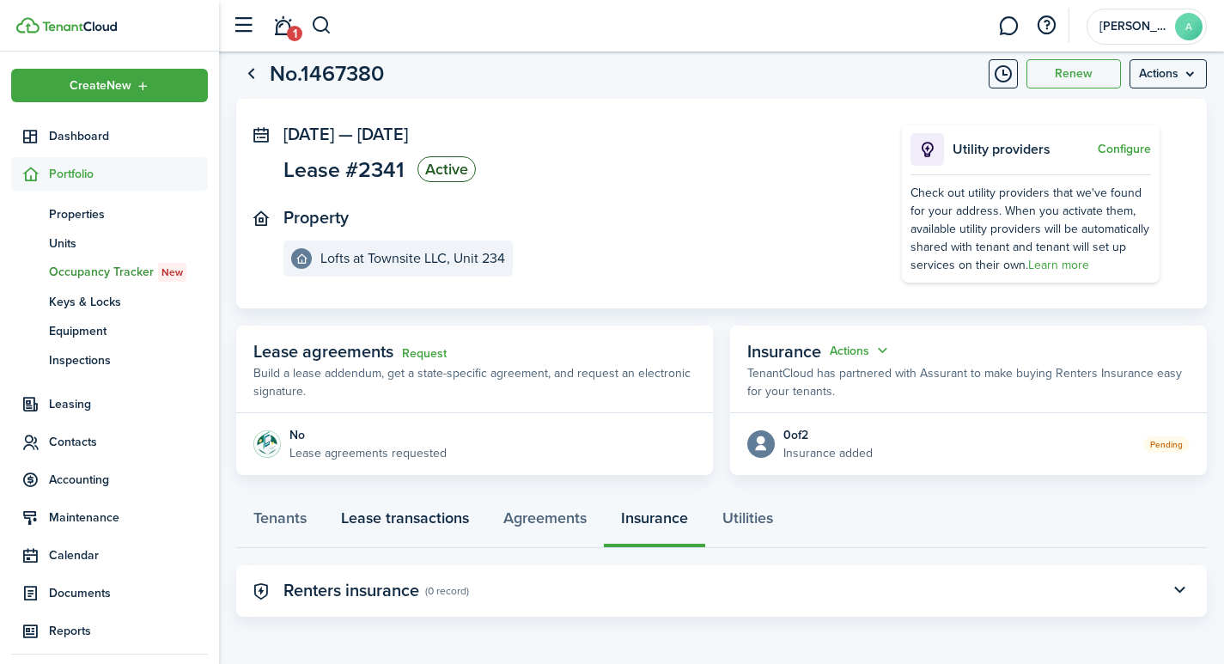
click at [434, 520] on link "Lease transactions" at bounding box center [405, 522] width 162 height 52
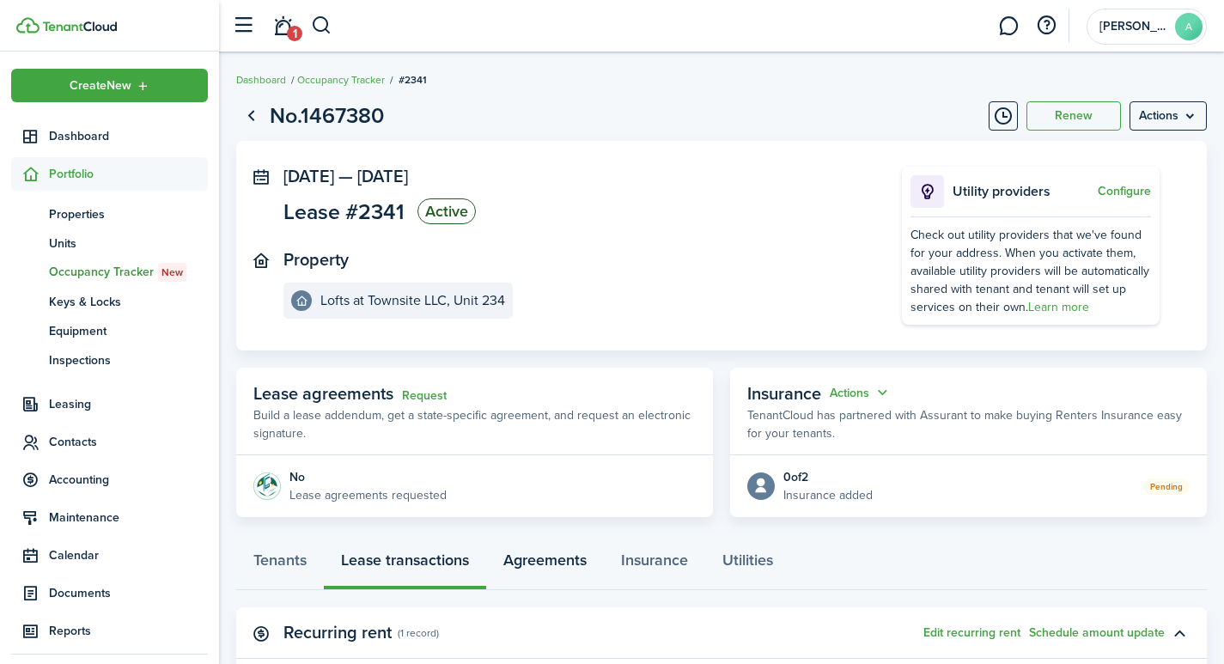
click at [549, 557] on link "Agreements" at bounding box center [545, 564] width 118 height 52
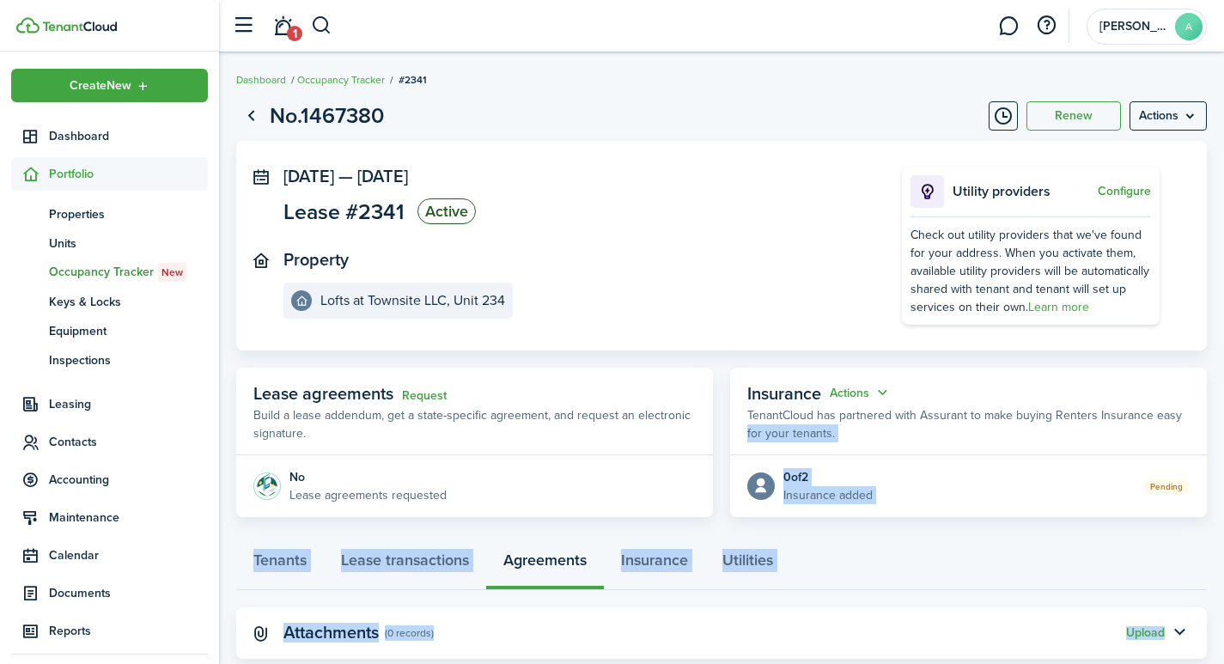
scroll to position [42, 0]
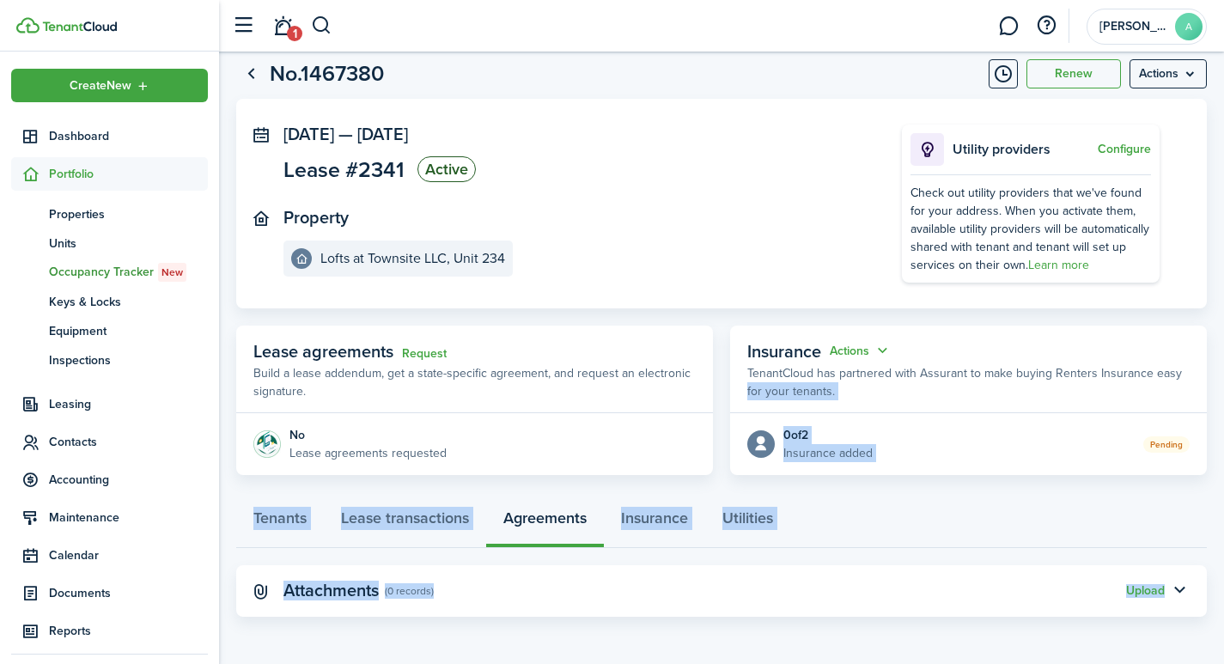
drag, startPoint x: 1223, startPoint y: 369, endPoint x: 1159, endPoint y: 691, distance: 328.4
click at [1159, 622] on html "Create New Dashboard Portfolio pt Properties un Units oc Occupancy Tracker New …" at bounding box center [612, 290] width 1224 height 664
click at [668, 522] on link "Insurance" at bounding box center [654, 522] width 101 height 52
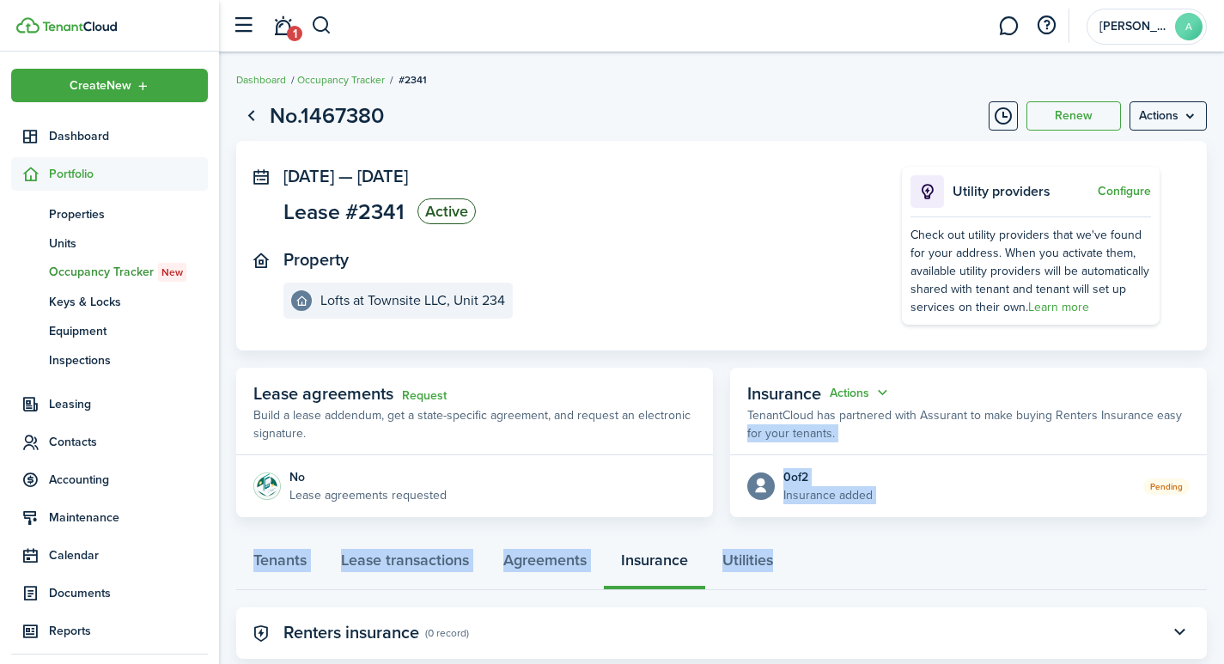
scroll to position [42, 0]
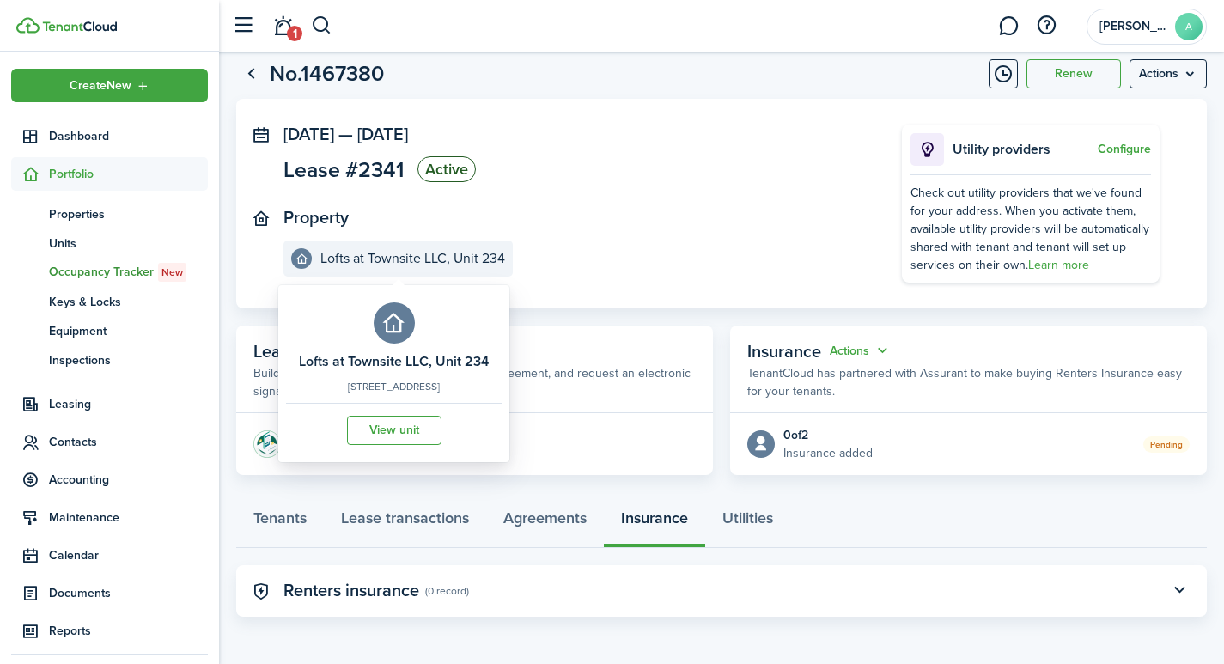
click at [295, 257] on icon at bounding box center [301, 258] width 13 height 12
click at [401, 445] on link "View unit" at bounding box center [394, 430] width 94 height 29
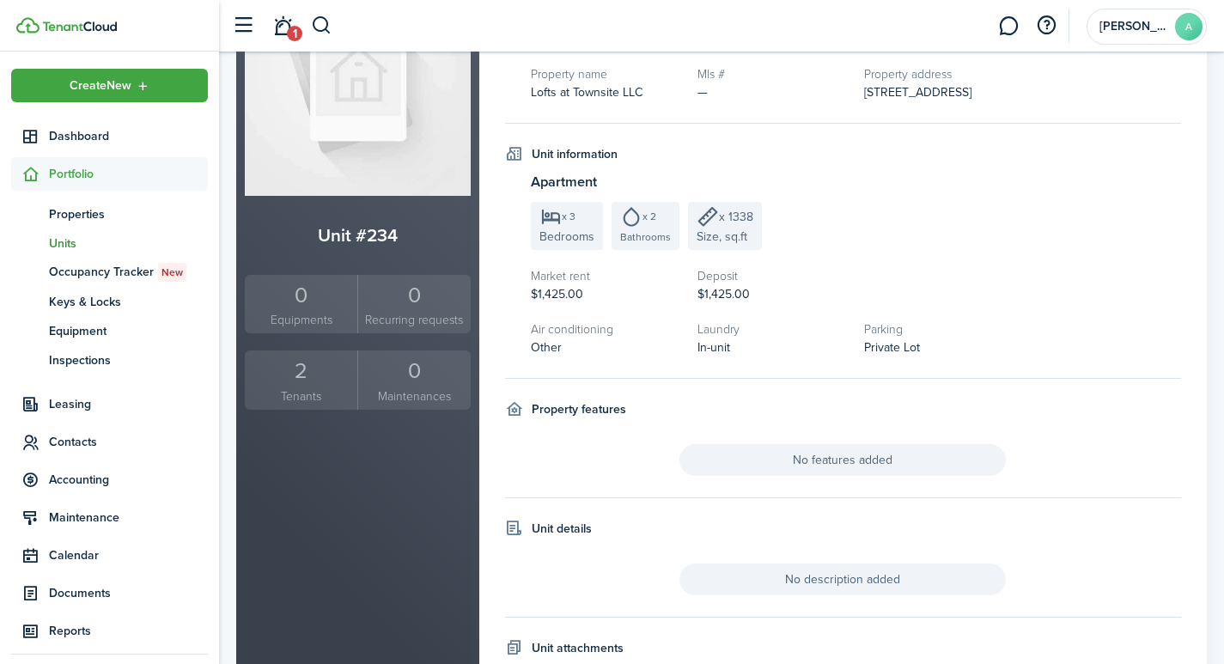
scroll to position [176, 0]
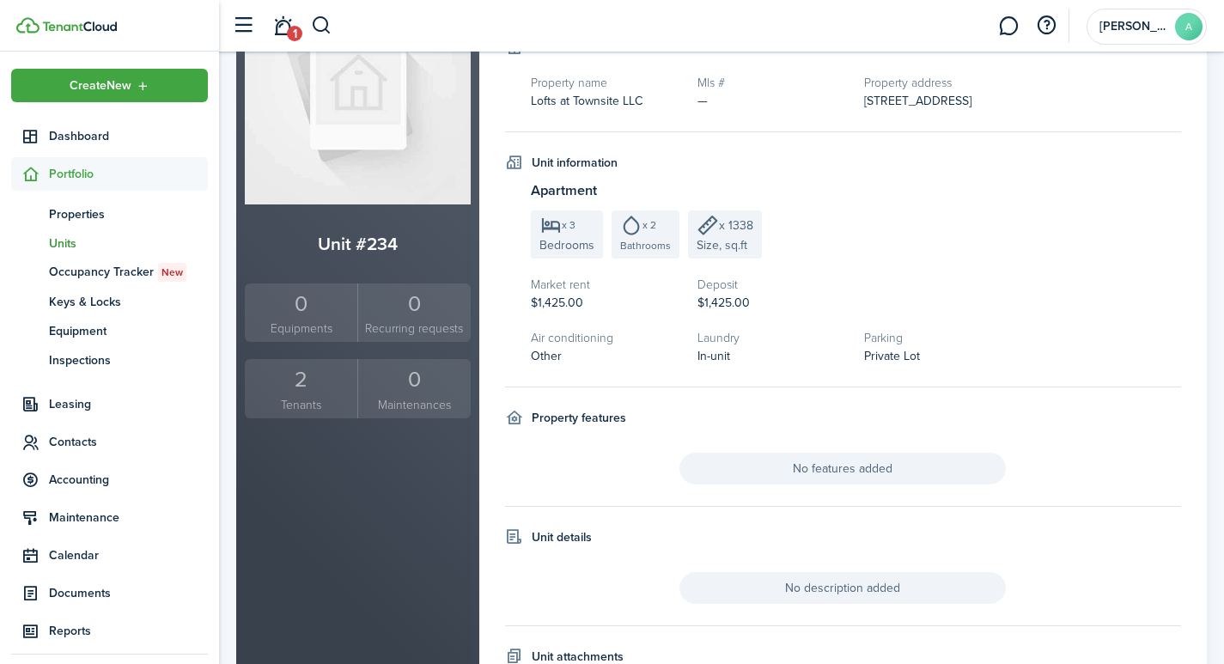
click at [298, 378] on div "2" at bounding box center [301, 379] width 104 height 33
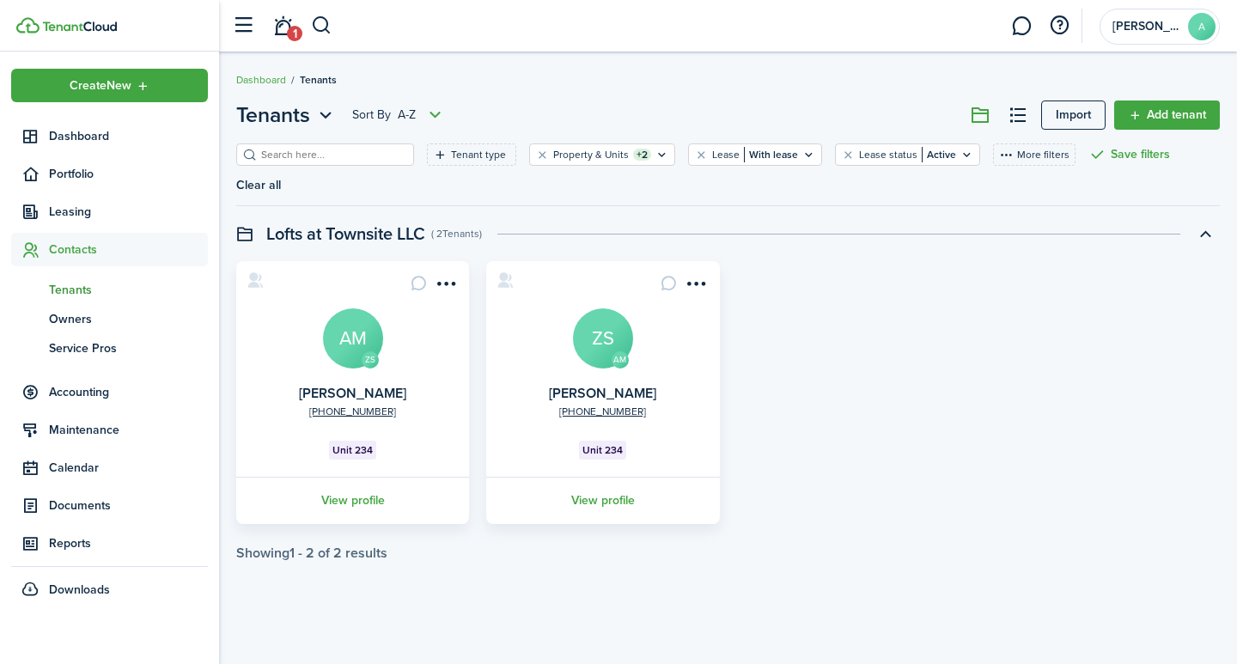
click at [579, 308] on avatar-text "ZS" at bounding box center [603, 338] width 60 height 60
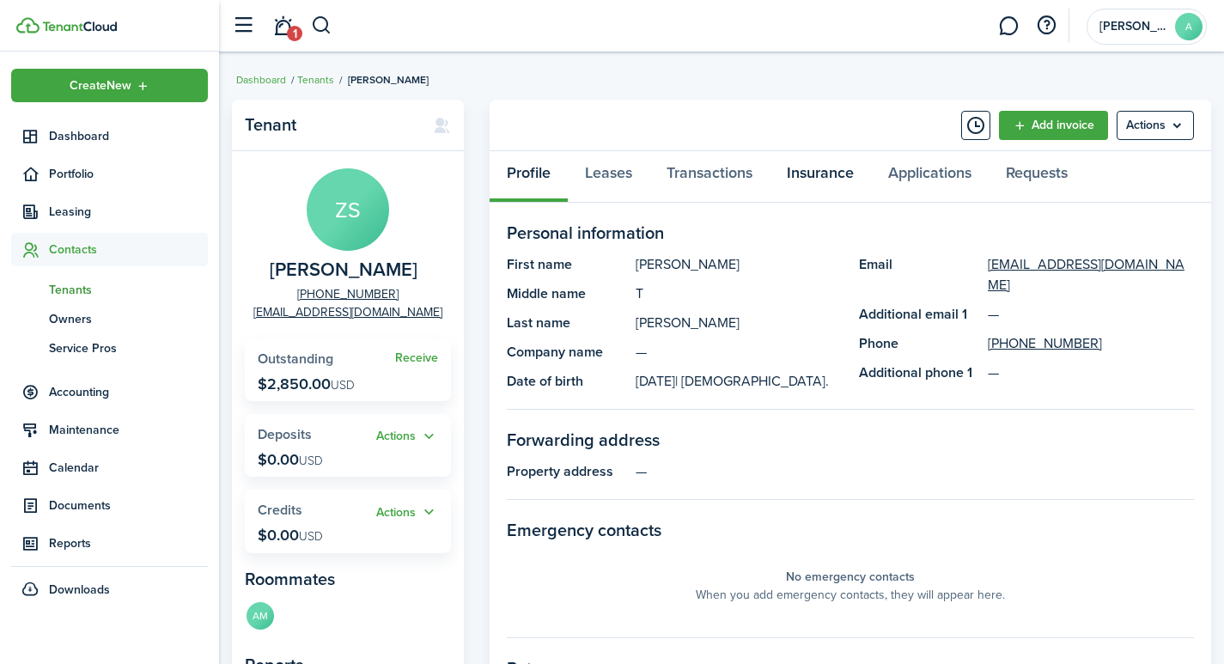
click at [821, 177] on link "Insurance" at bounding box center [819, 177] width 101 height 52
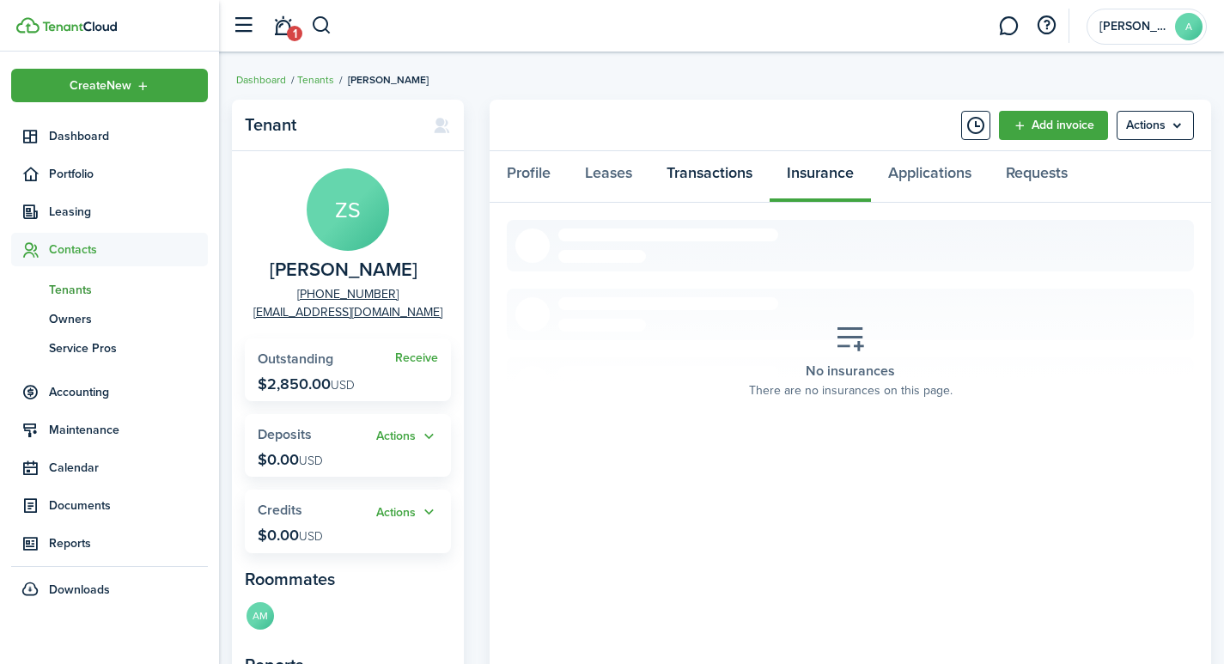
click at [716, 171] on link "Transactions" at bounding box center [709, 177] width 120 height 52
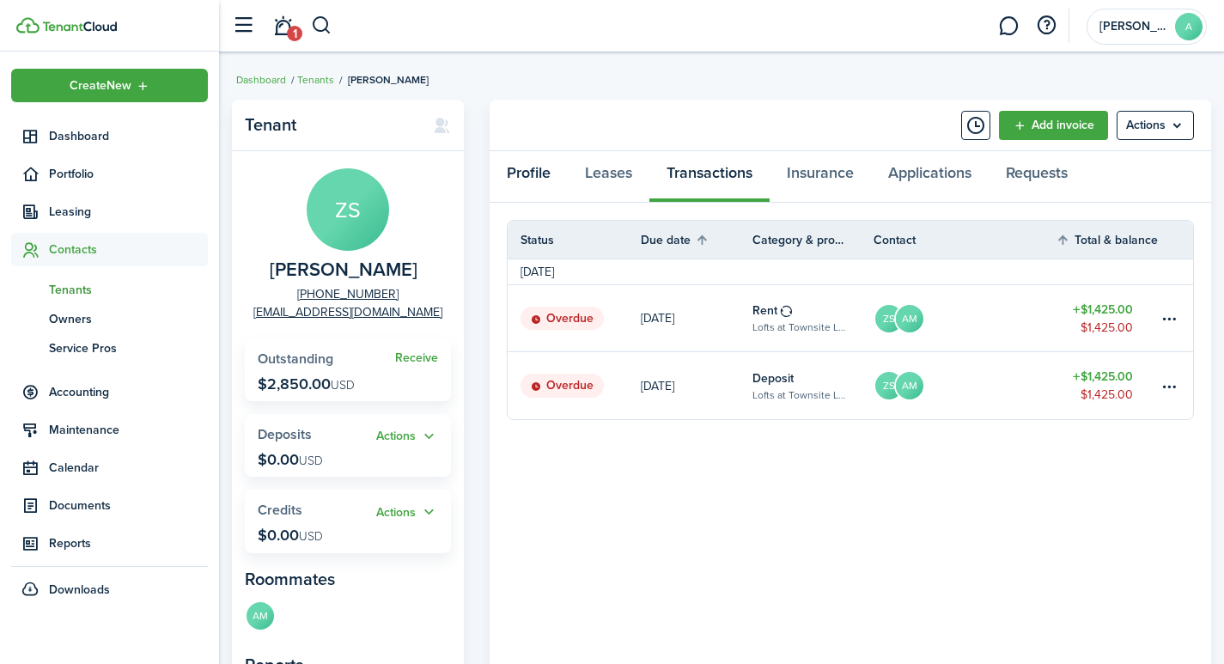
click at [527, 175] on link "Profile" at bounding box center [529, 177] width 78 height 52
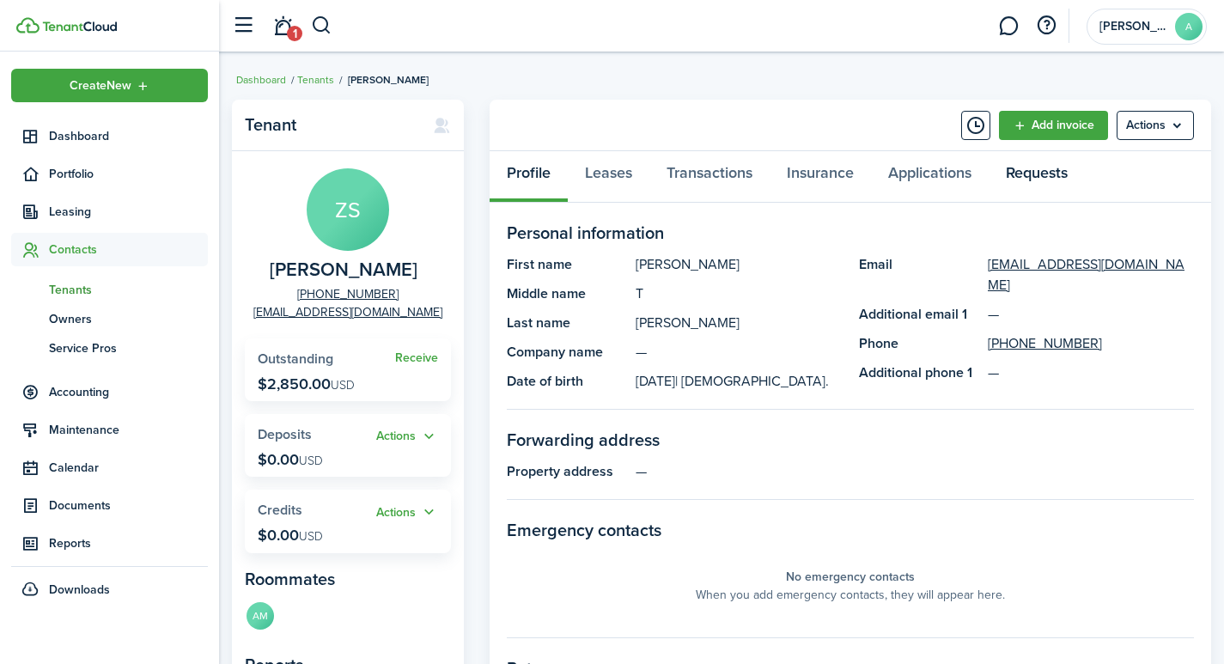
click at [1050, 178] on link "Requests" at bounding box center [1036, 177] width 96 height 52
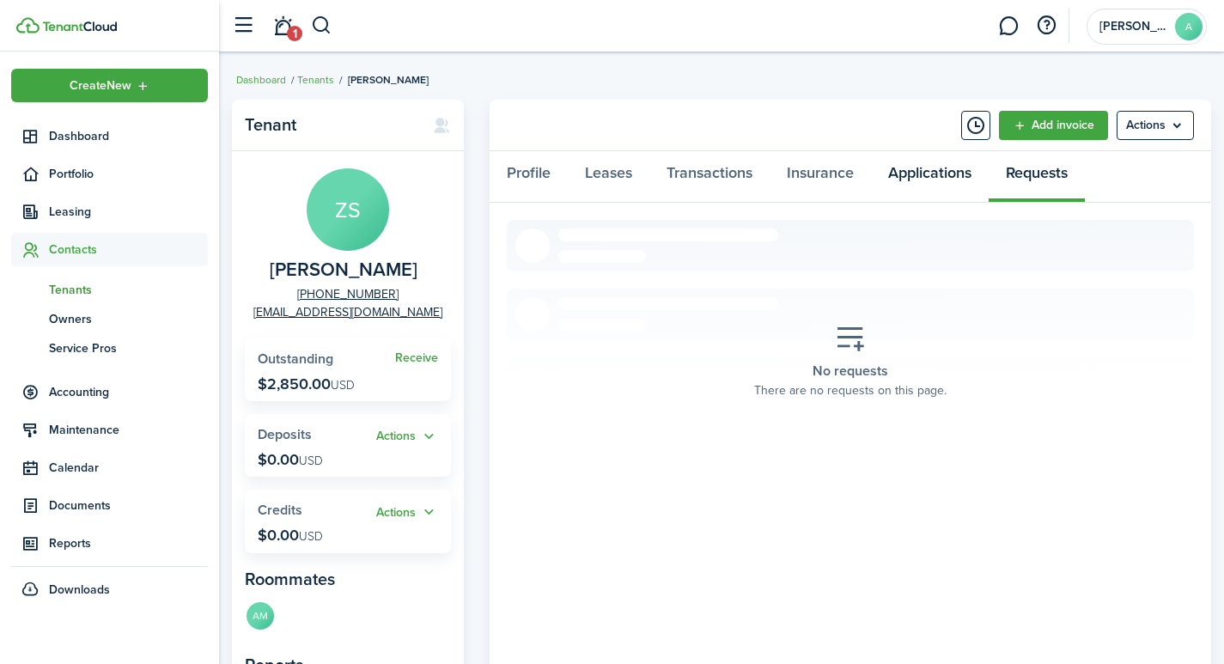
click at [940, 171] on link "Applications" at bounding box center [930, 177] width 118 height 52
click at [838, 181] on link "Insurance" at bounding box center [819, 177] width 101 height 52
click at [707, 183] on link "Transactions" at bounding box center [709, 177] width 120 height 52
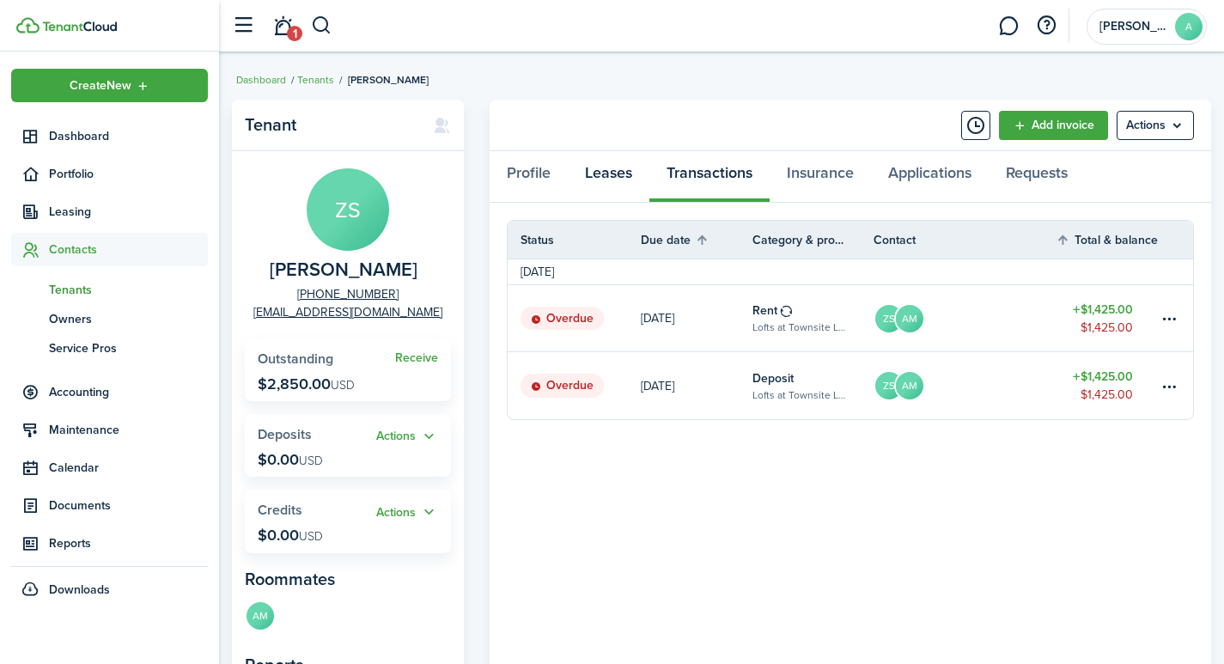
click at [603, 172] on link "Leases" at bounding box center [609, 177] width 82 height 52
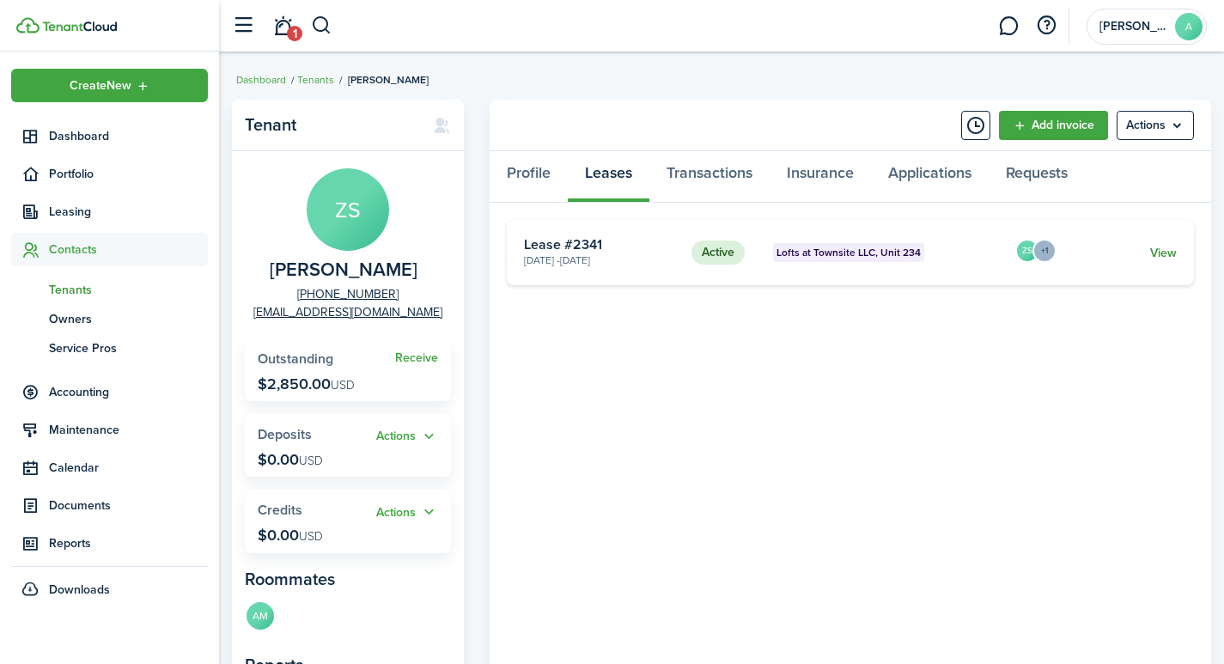
click at [1157, 250] on link "View" at bounding box center [1163, 253] width 27 height 18
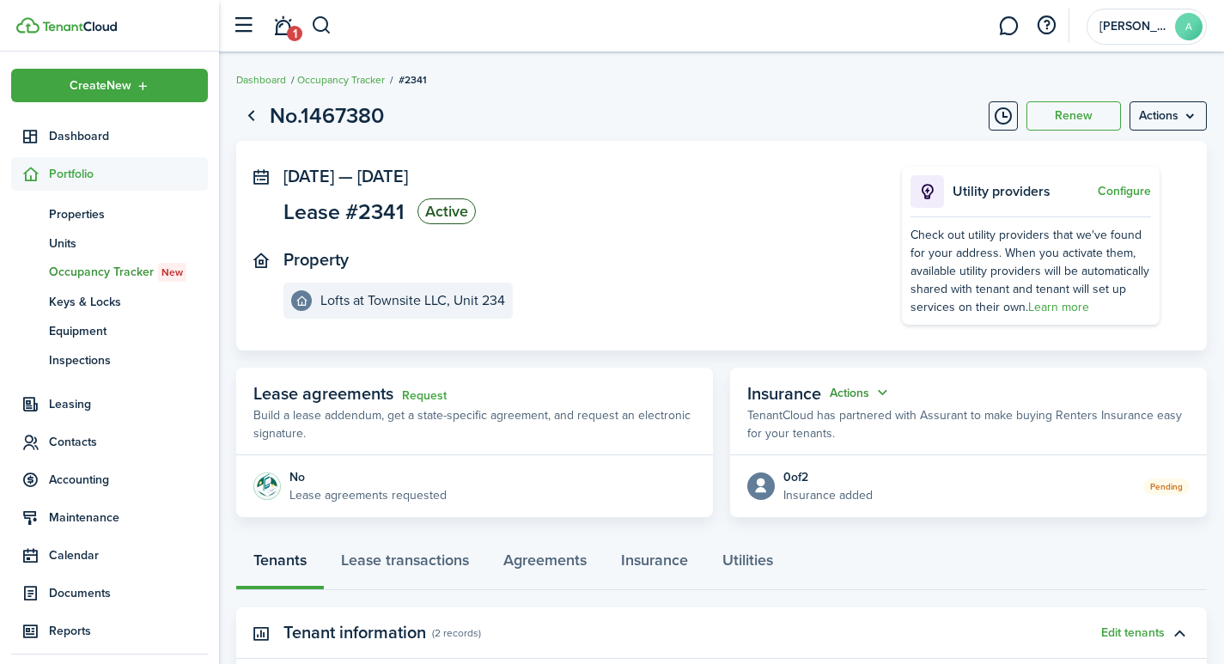
click at [879, 392] on button "Actions" at bounding box center [861, 393] width 62 height 20
click at [763, 421] on button "Edit" at bounding box center [818, 426] width 150 height 30
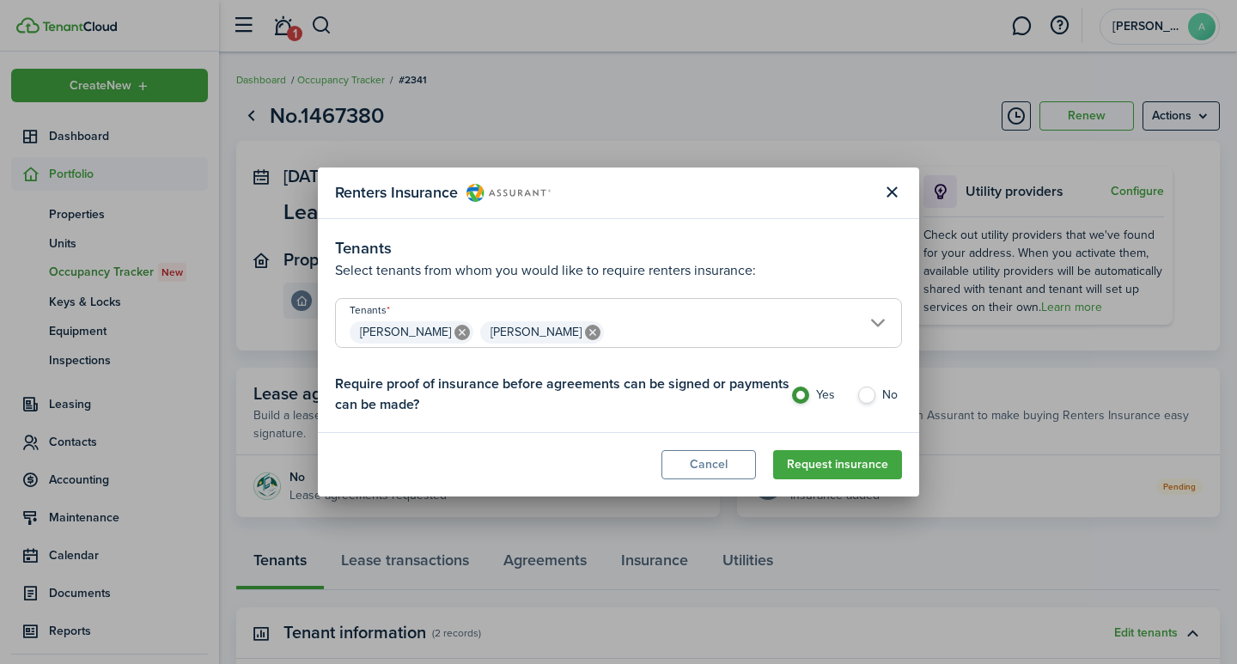
click at [873, 396] on label "No" at bounding box center [879, 399] width 46 height 26
radio input "false"
radio input "true"
click at [585, 329] on icon at bounding box center [592, 332] width 15 height 15
type input "[PERSON_NAME]"
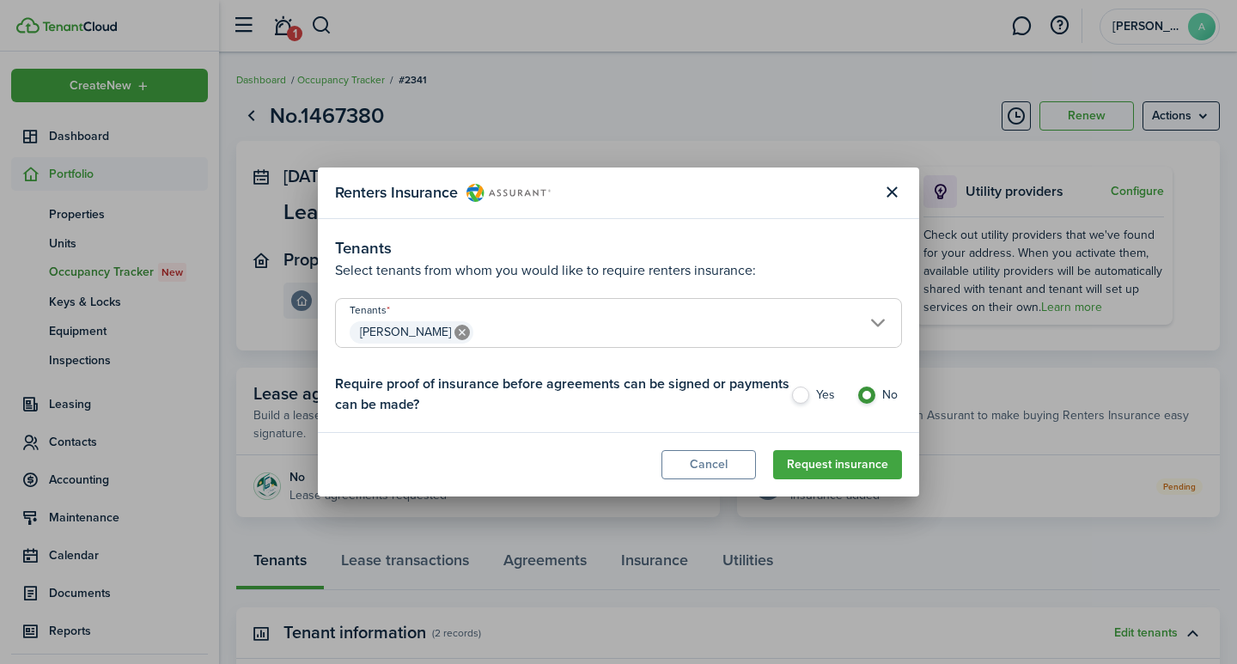
click at [425, 332] on span "[PERSON_NAME]" at bounding box center [405, 332] width 91 height 18
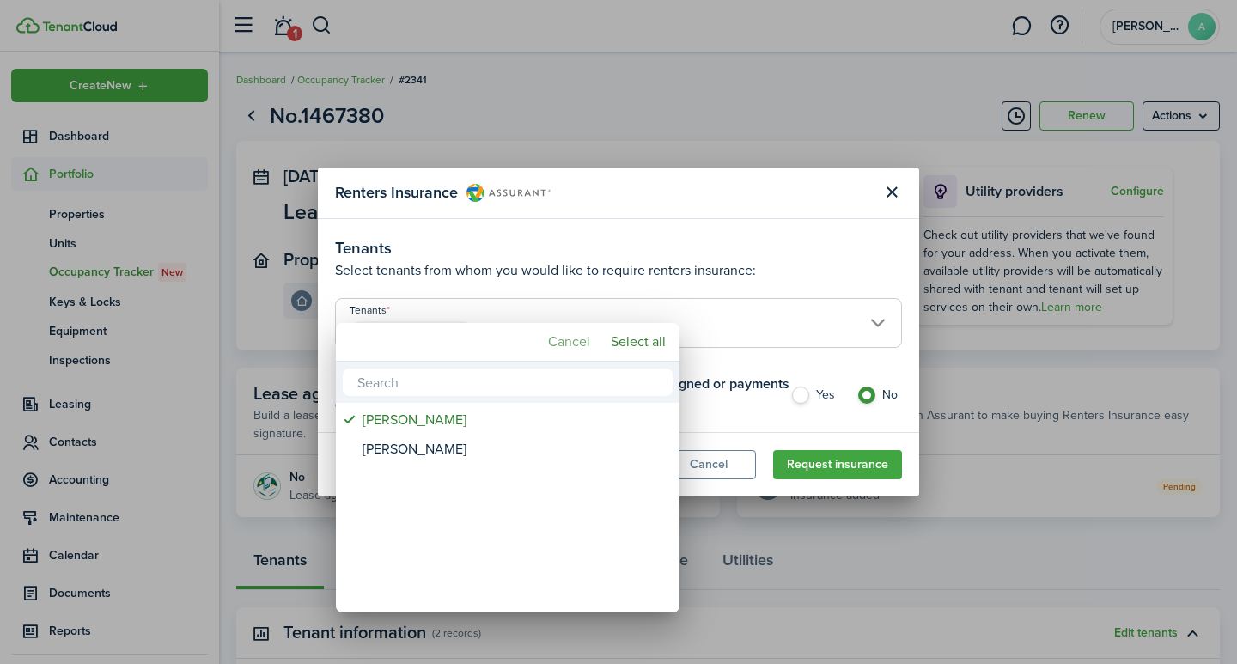
click at [578, 339] on mbsc-button "Cancel" at bounding box center [569, 341] width 56 height 31
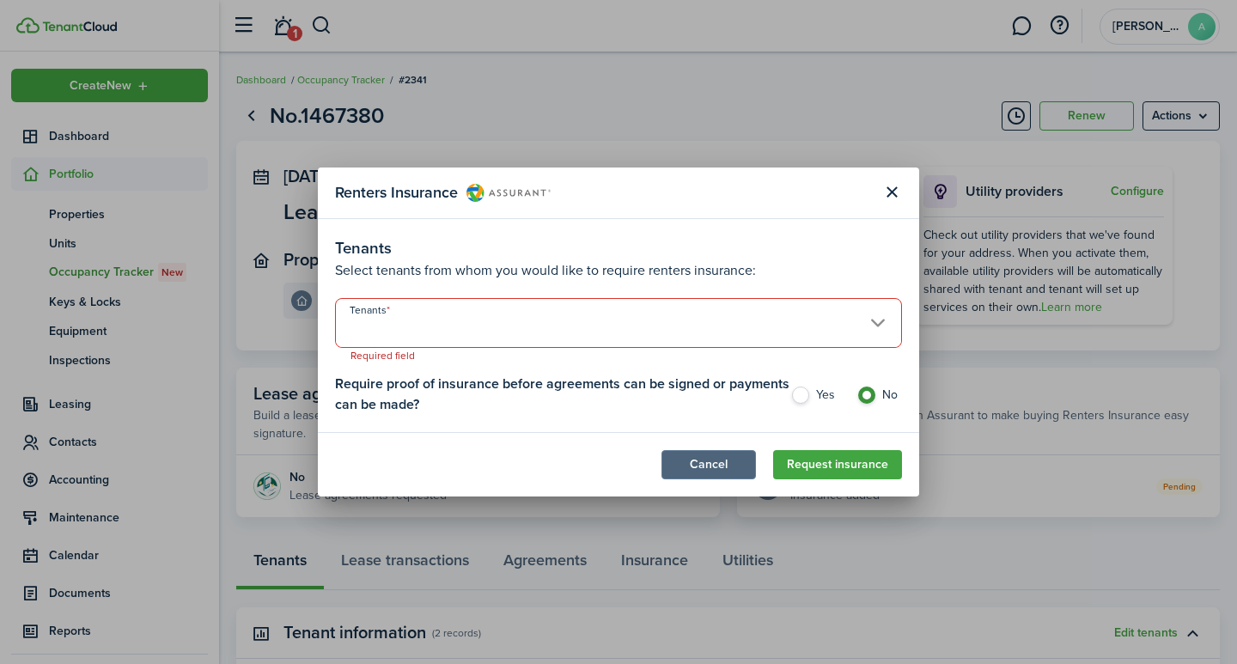
click at [704, 461] on button "Cancel" at bounding box center [708, 464] width 94 height 29
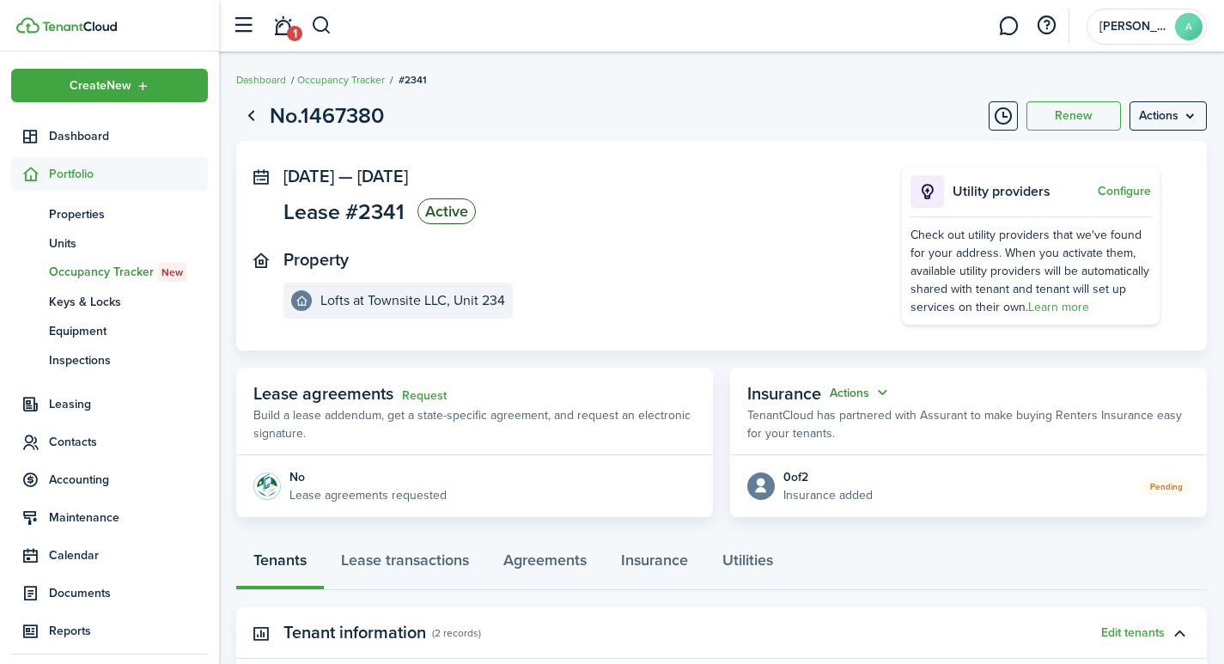
click at [880, 392] on button "Actions" at bounding box center [861, 393] width 62 height 20
click at [769, 422] on button "Edit" at bounding box center [818, 426] width 150 height 30
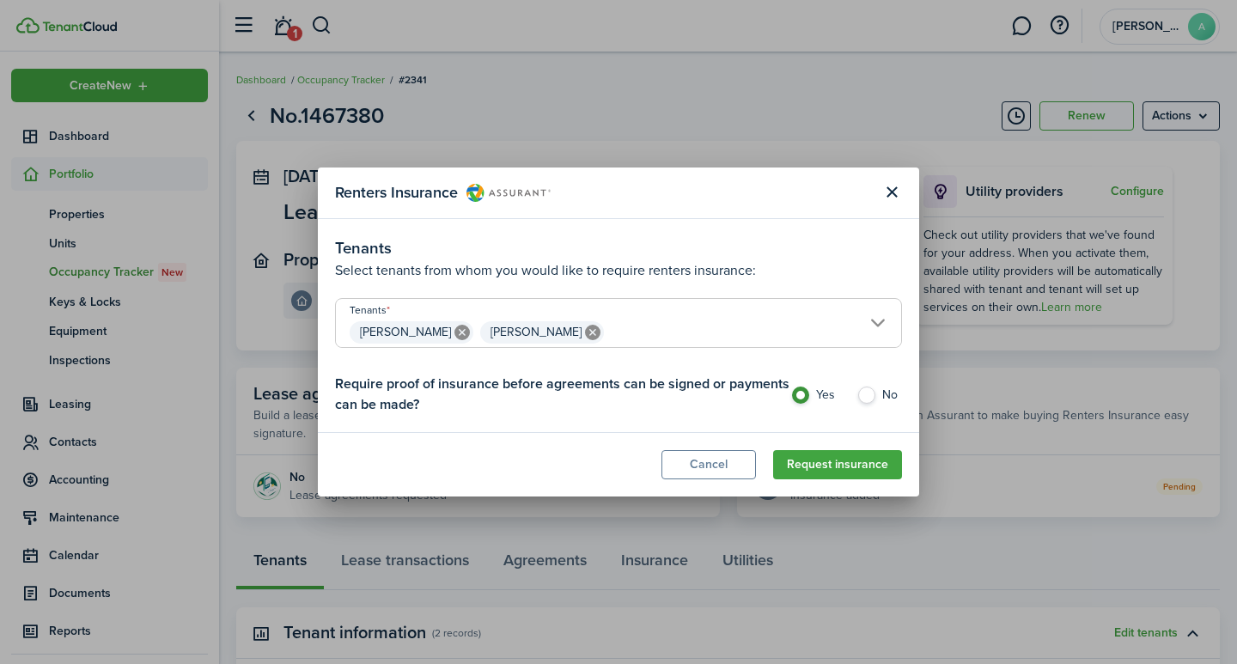
click at [585, 334] on icon at bounding box center [592, 332] width 15 height 15
type input "[PERSON_NAME]"
click at [867, 398] on label "No" at bounding box center [879, 399] width 46 height 26
radio input "false"
radio input "true"
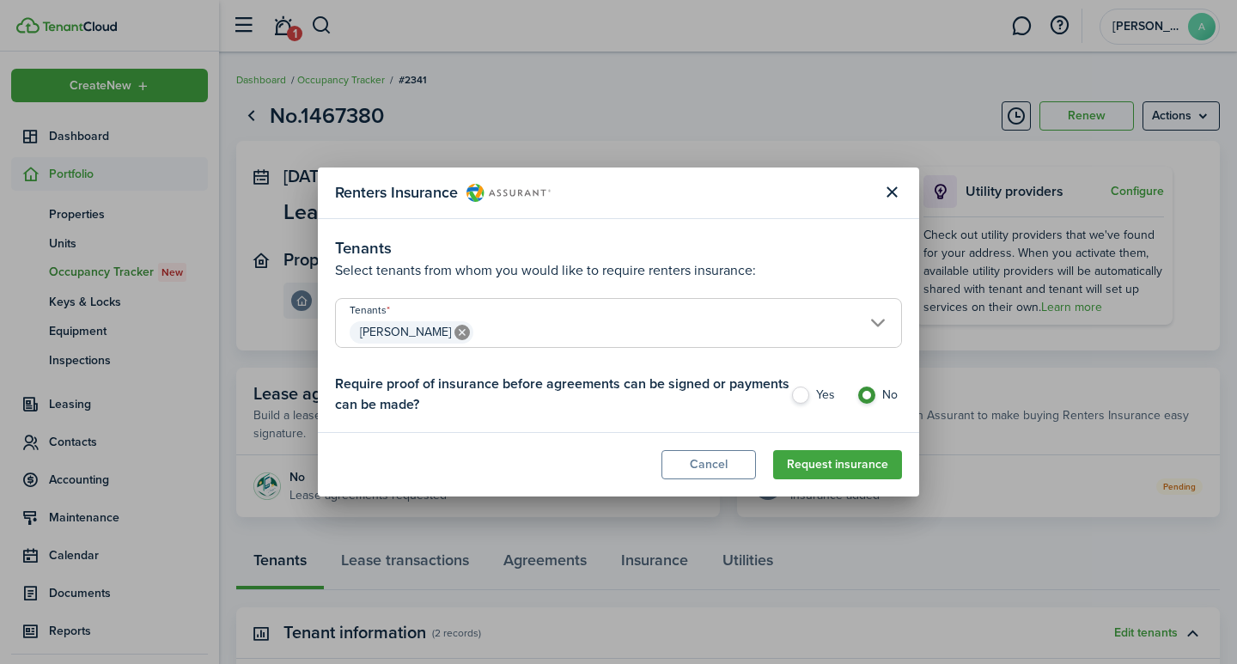
click at [454, 331] on icon at bounding box center [461, 332] width 15 height 15
click at [891, 193] on button "Close modal" at bounding box center [891, 192] width 29 height 29
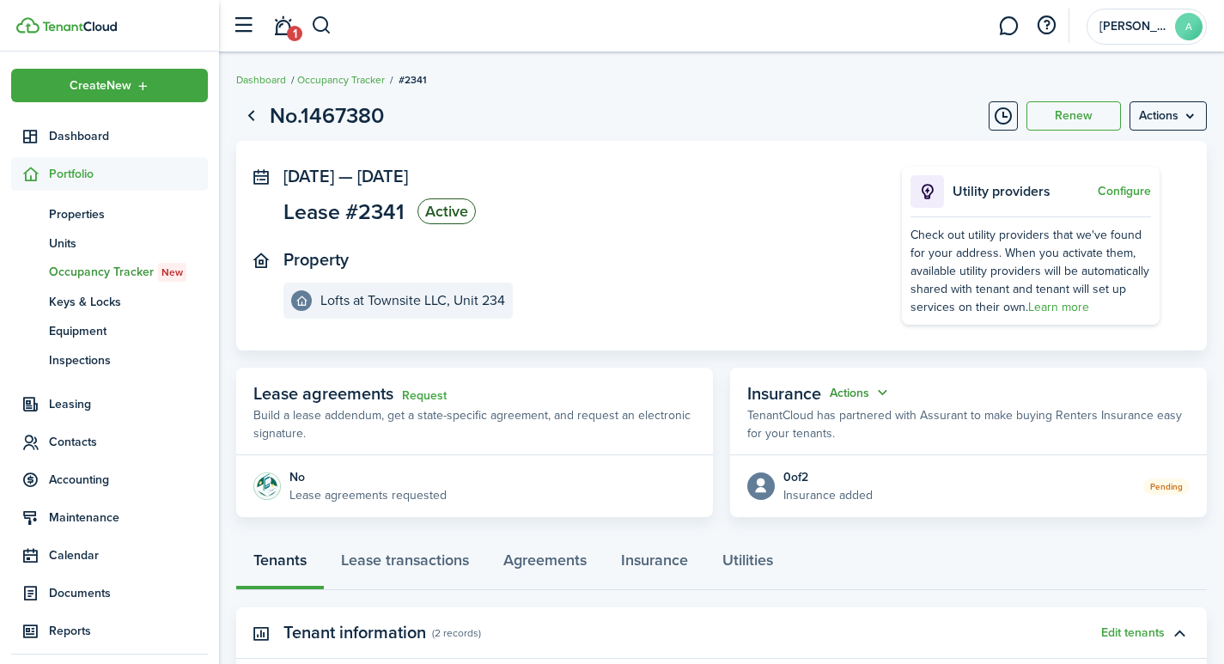
click at [879, 391] on button "Actions" at bounding box center [861, 393] width 62 height 20
click at [769, 459] on button "Cancel" at bounding box center [818, 455] width 150 height 29
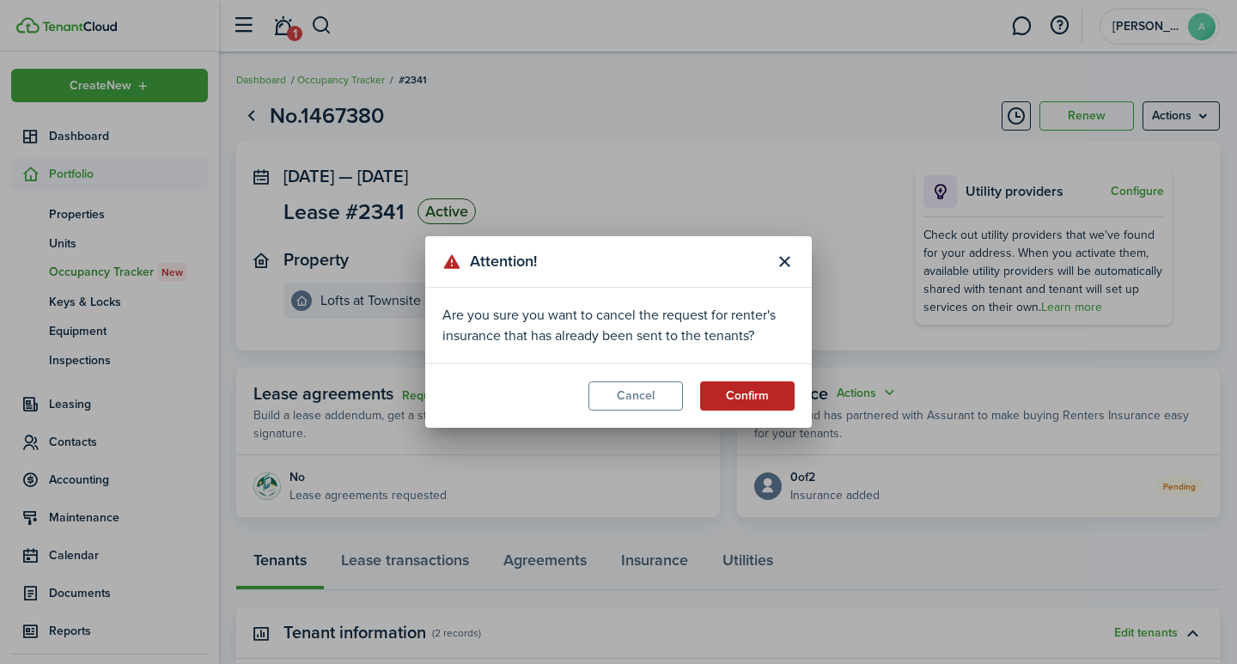
click at [760, 400] on button "Confirm" at bounding box center [747, 395] width 94 height 29
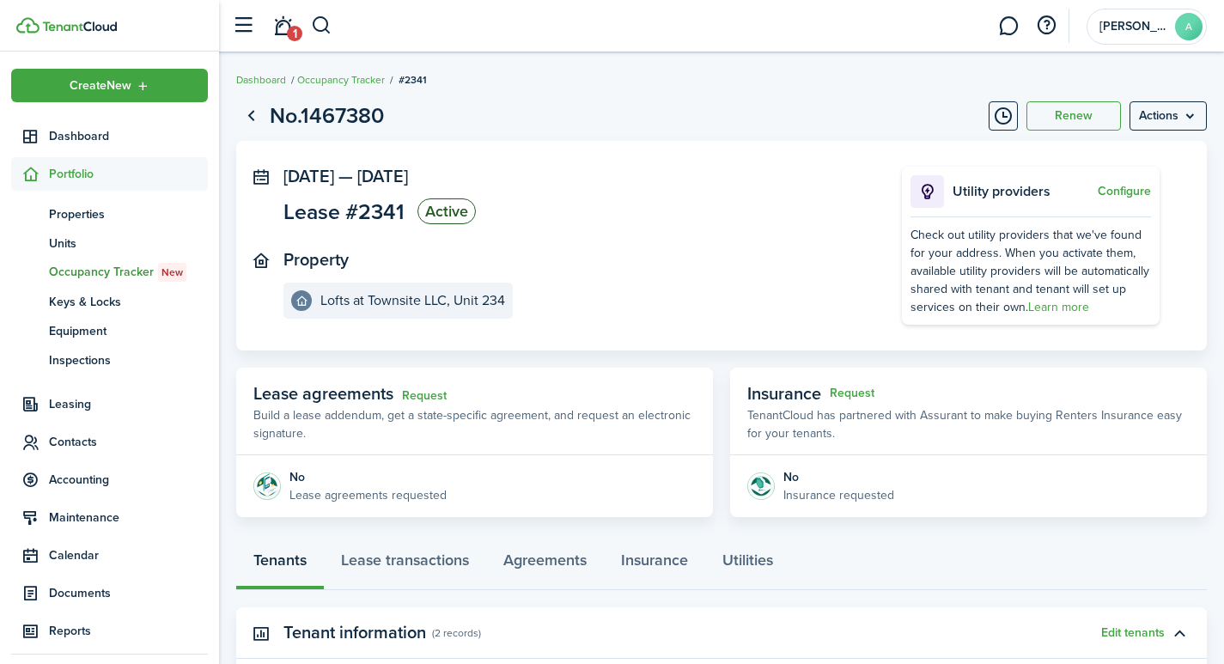
drag, startPoint x: 1236, startPoint y: 36, endPoint x: 1128, endPoint y: 544, distance: 519.6
click at [1128, 544] on div "Tenants Lease transactions Agreements Insurance Utilities" at bounding box center [721, 564] width 970 height 52
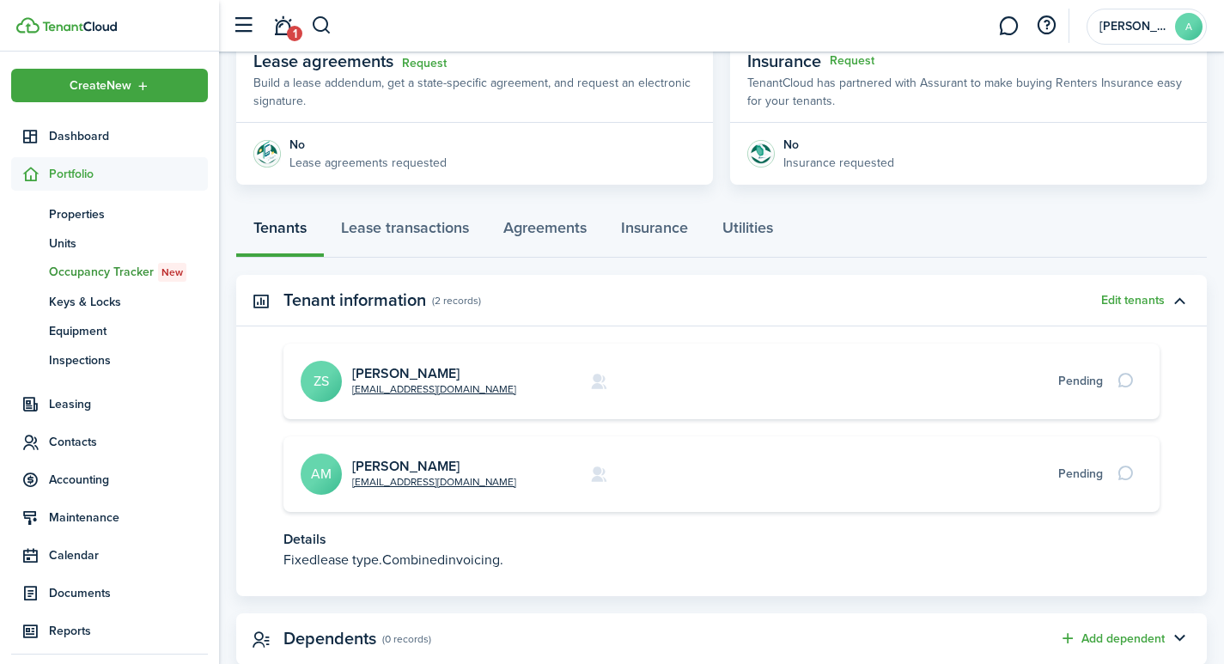
scroll to position [367, 0]
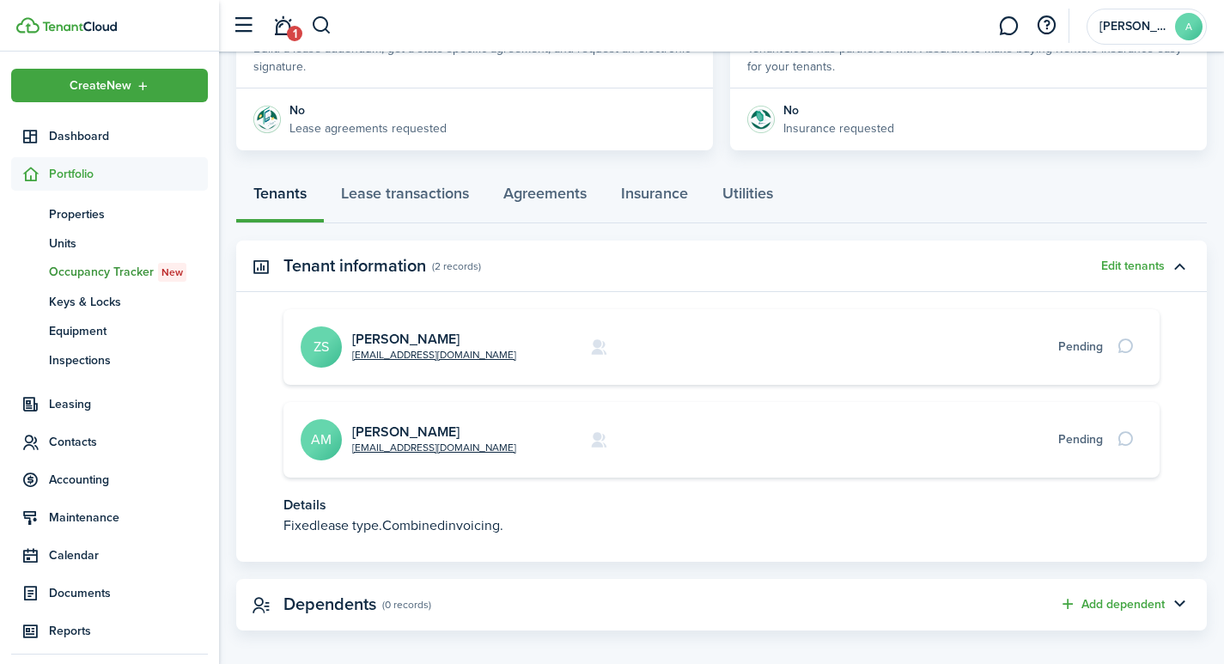
click at [326, 342] on avatar-text "ZS" at bounding box center [321, 346] width 41 height 41
click at [393, 339] on link "[PERSON_NAME]" at bounding box center [405, 339] width 107 height 20
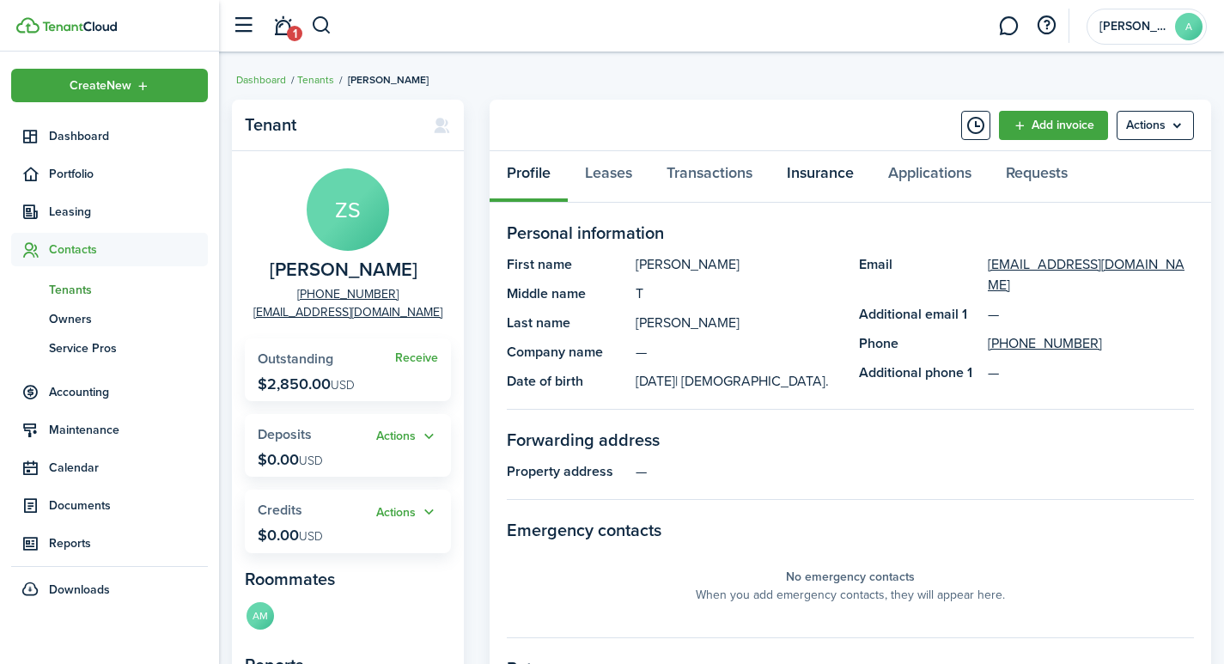
click at [818, 174] on link "Insurance" at bounding box center [819, 177] width 101 height 52
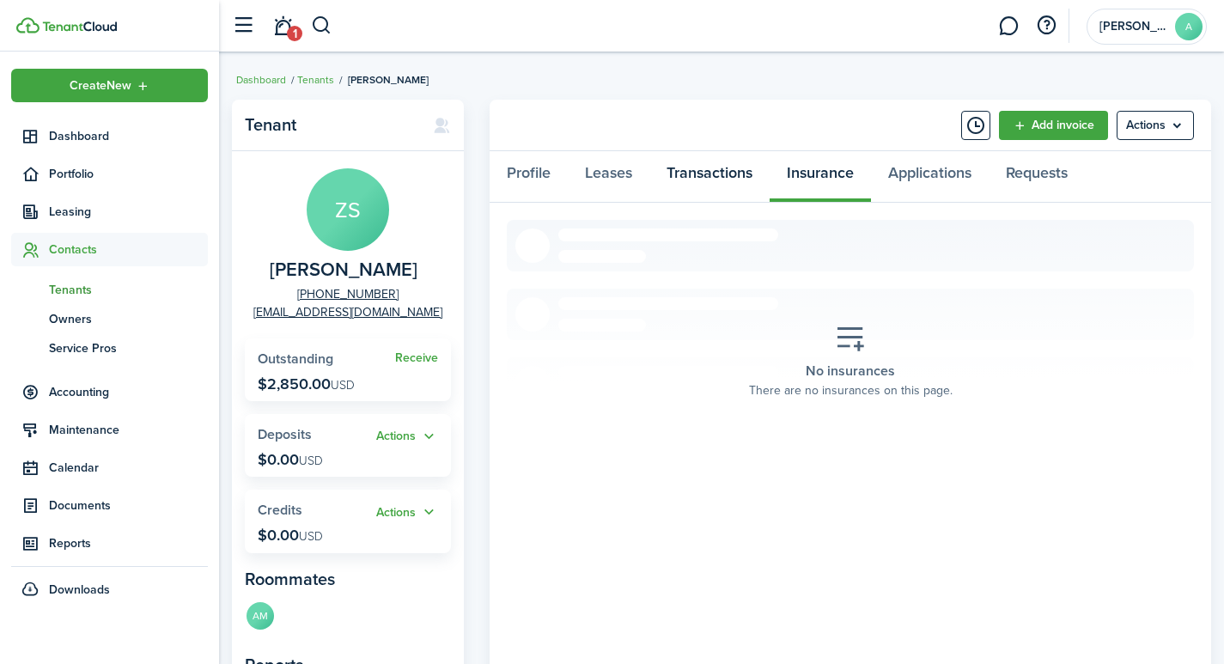
click at [709, 167] on link "Transactions" at bounding box center [709, 177] width 120 height 52
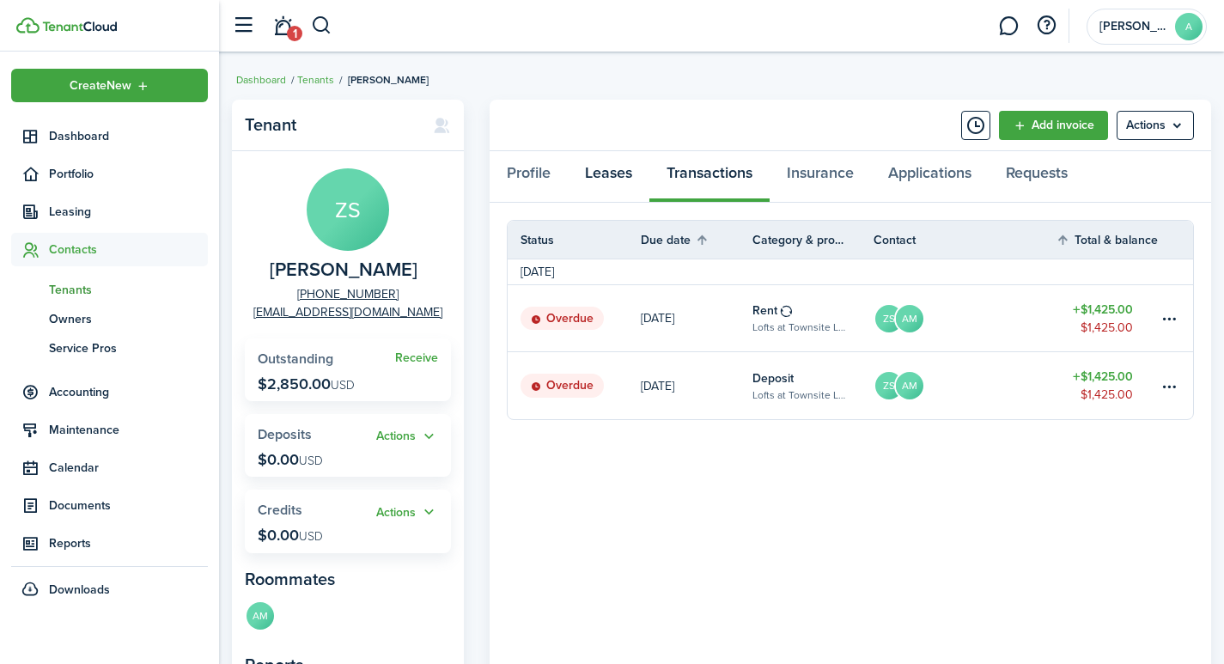
click at [595, 167] on link "Leases" at bounding box center [609, 177] width 82 height 52
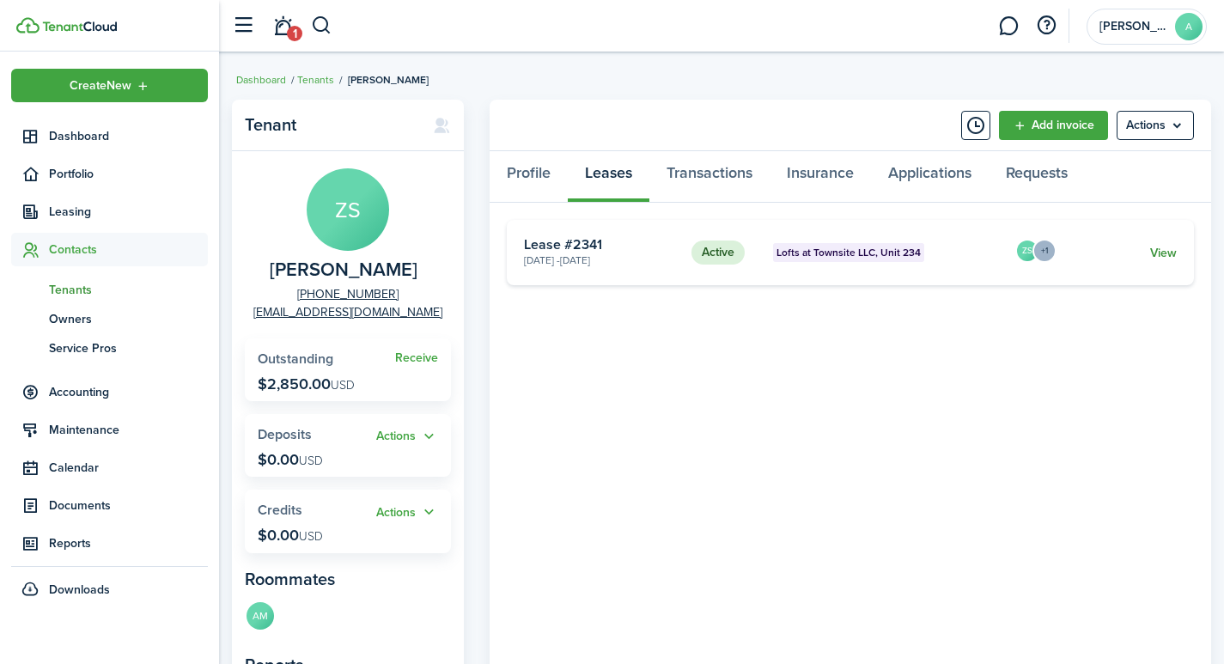
click at [1165, 254] on link "View" at bounding box center [1163, 253] width 27 height 18
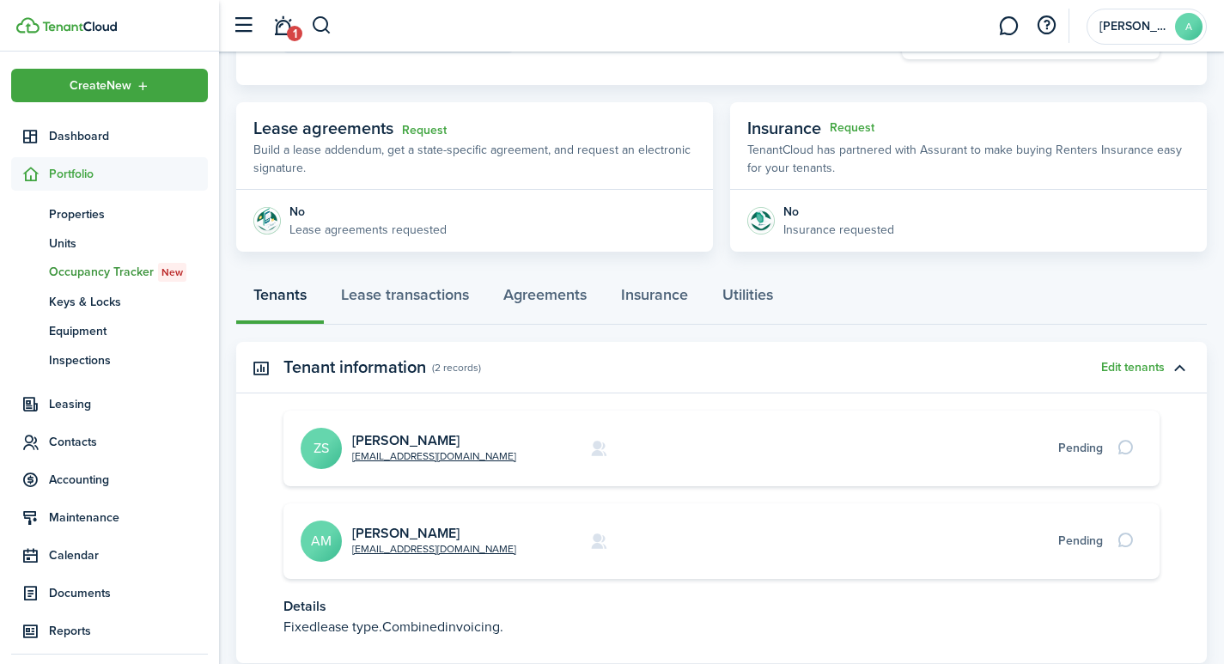
scroll to position [220, 0]
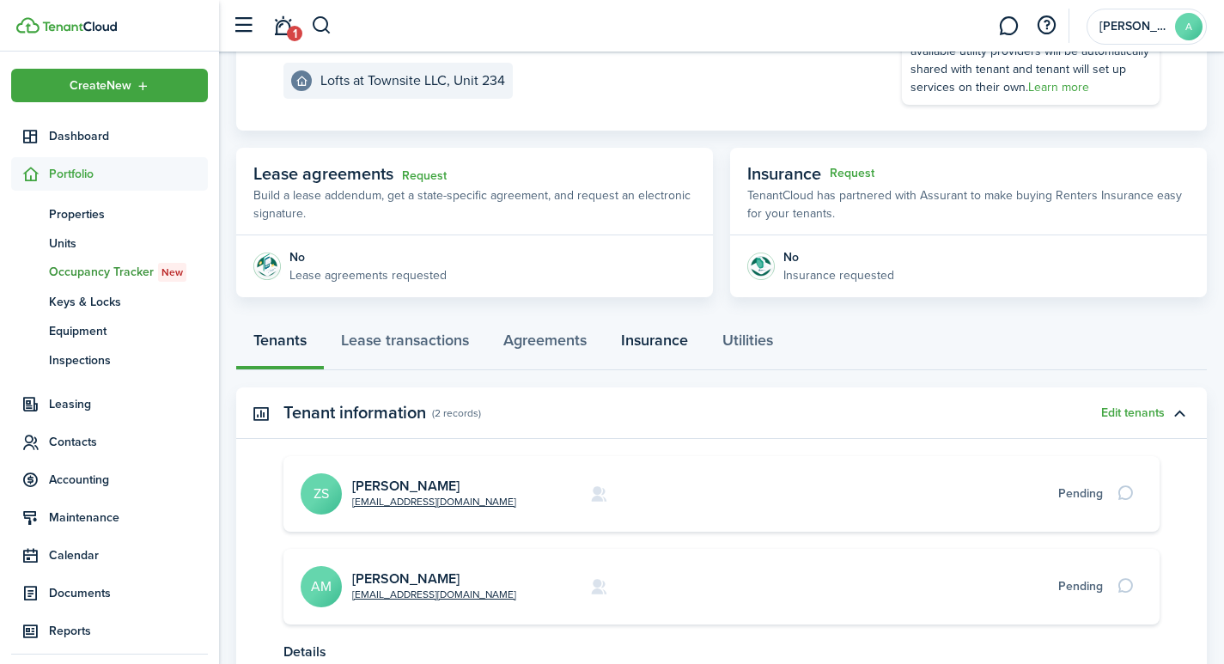
click at [670, 344] on link "Insurance" at bounding box center [654, 345] width 101 height 52
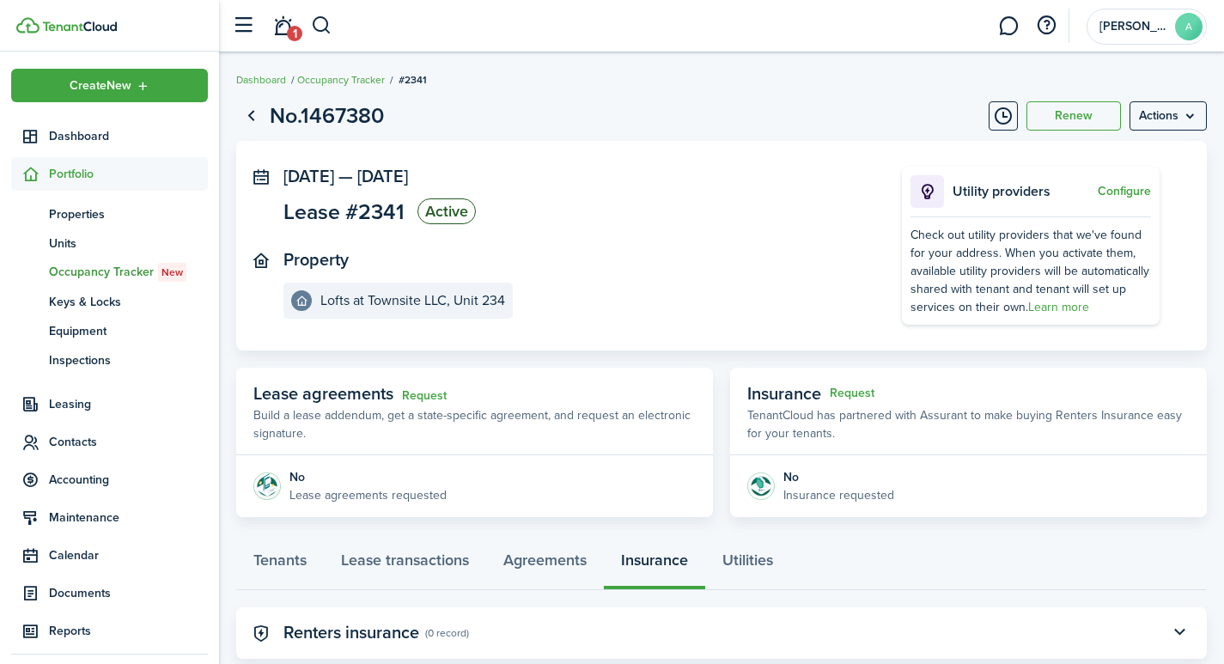
click at [320, 635] on panel-main-title "Renters insurance" at bounding box center [351, 633] width 136 height 20
click at [263, 628] on panel-main-icon at bounding box center [260, 632] width 15 height 16
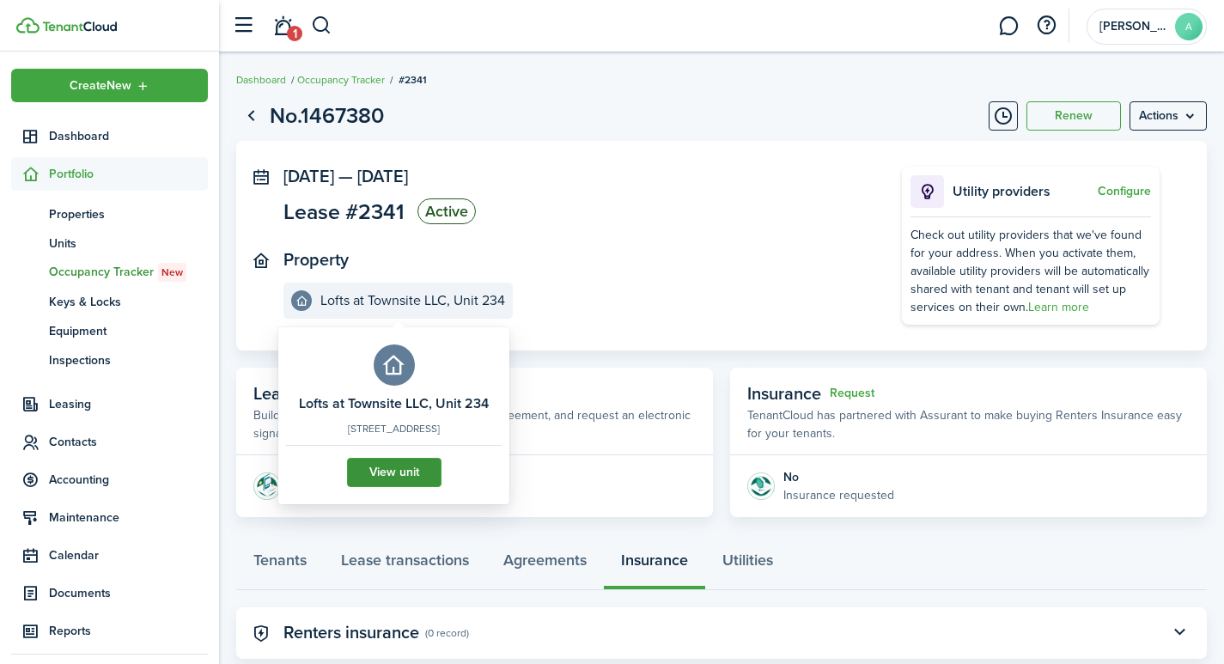
click at [390, 481] on link "View unit" at bounding box center [394, 472] width 94 height 29
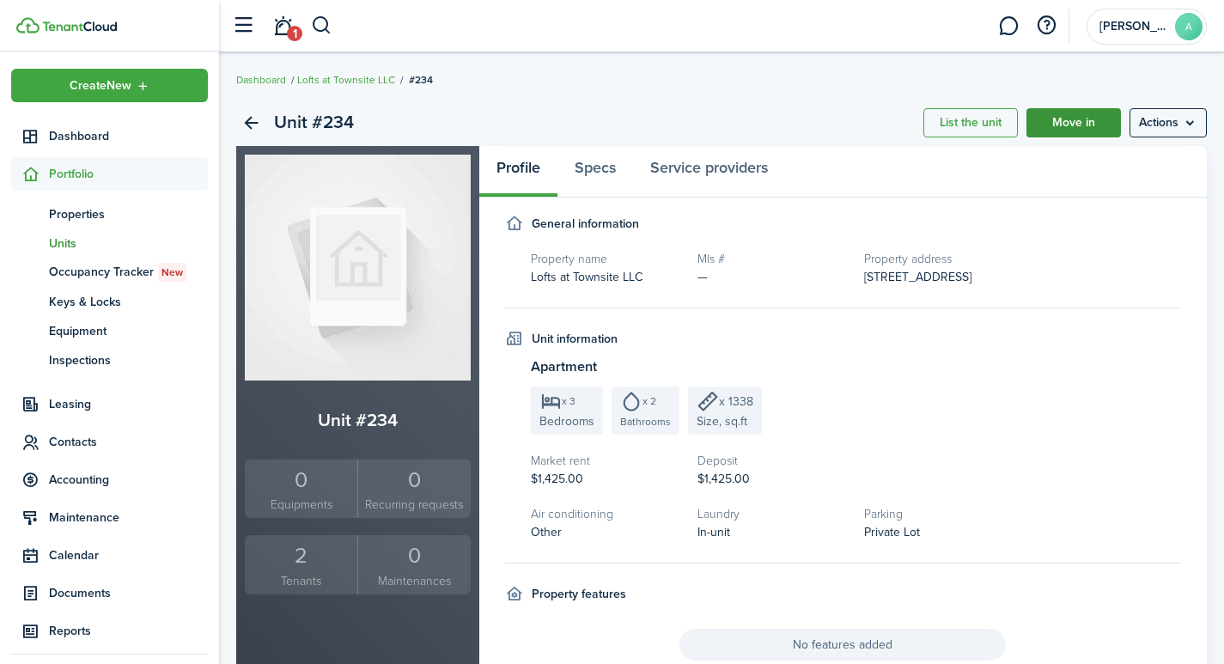
click at [1075, 129] on link "Move in" at bounding box center [1073, 122] width 94 height 29
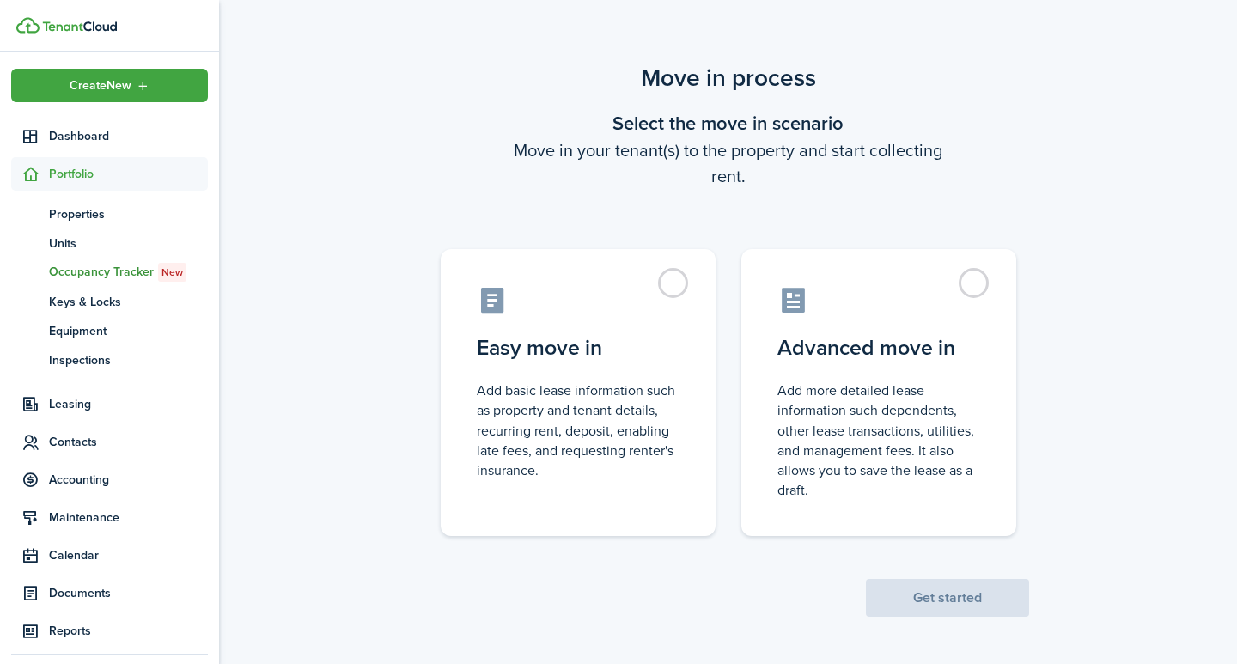
click at [1089, 123] on div "Move in process Select the move in scenario Move in your tenant(s) to the prope…" at bounding box center [728, 339] width 1018 height 574
drag, startPoint x: 338, startPoint y: 561, endPoint x: 285, endPoint y: 515, distance: 70.0
click at [330, 554] on div "Move in process Select the move in scenario Move in your tenant(s) to the prope…" at bounding box center [728, 339] width 1018 height 574
click at [66, 237] on span "Units" at bounding box center [128, 243] width 159 height 18
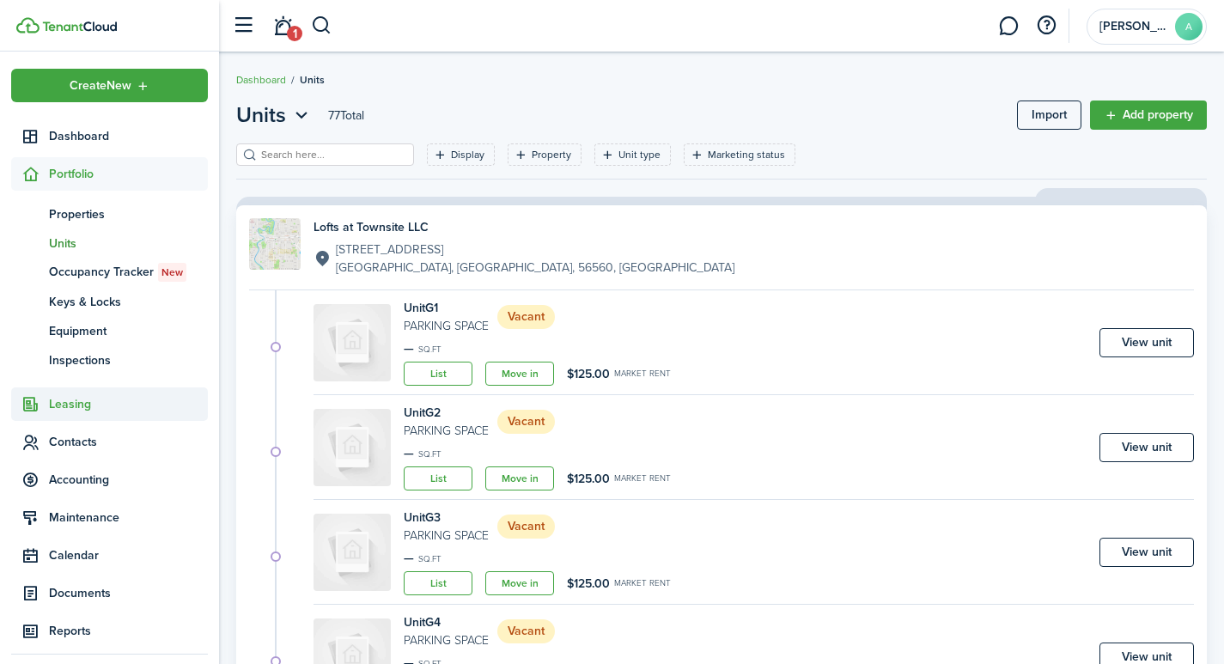
click at [75, 401] on span "Leasing" at bounding box center [128, 404] width 159 height 18
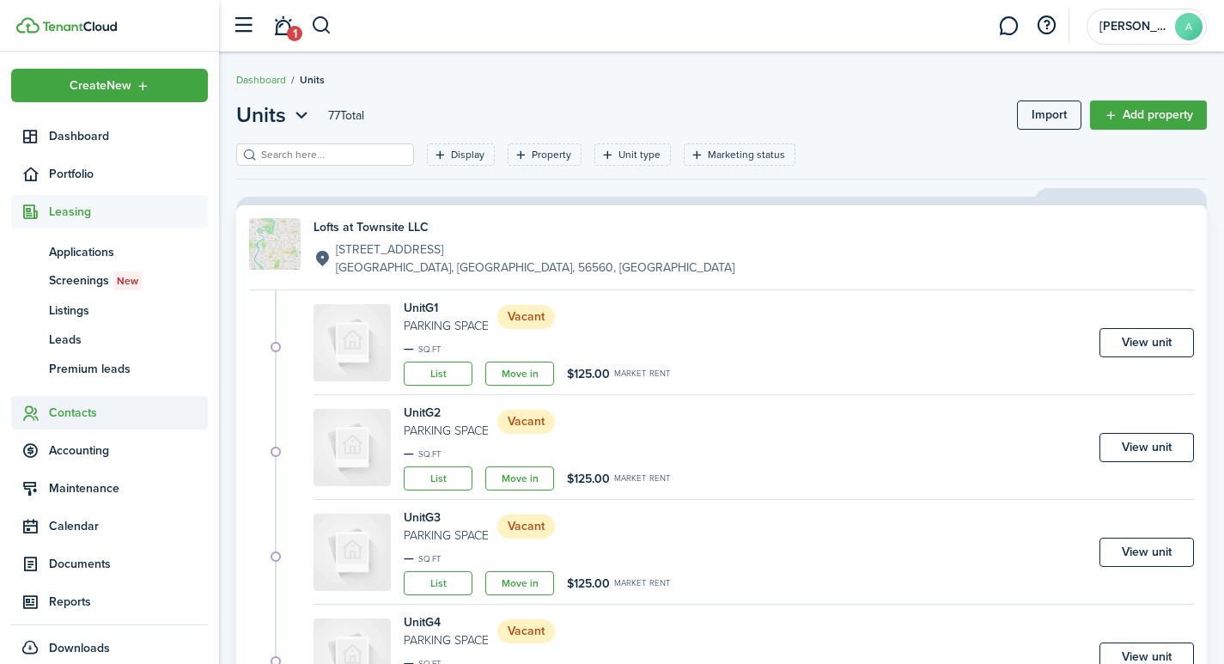
click at [75, 411] on span "Contacts" at bounding box center [128, 413] width 159 height 18
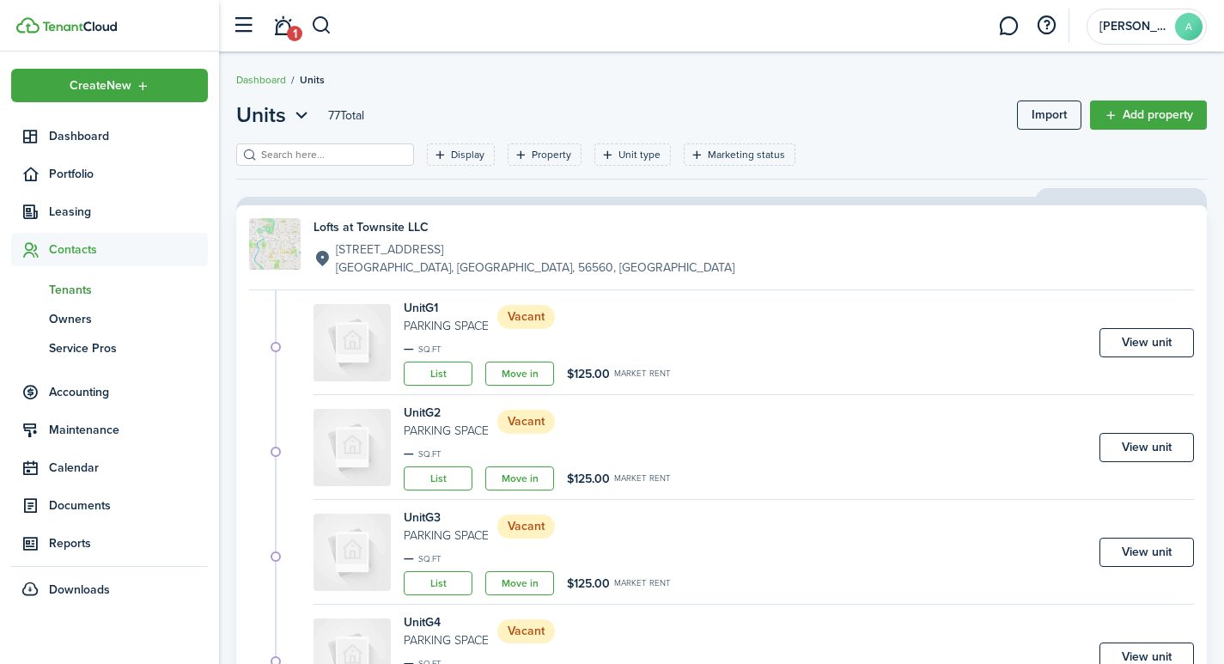
click at [69, 290] on span "Tenants" at bounding box center [128, 290] width 159 height 18
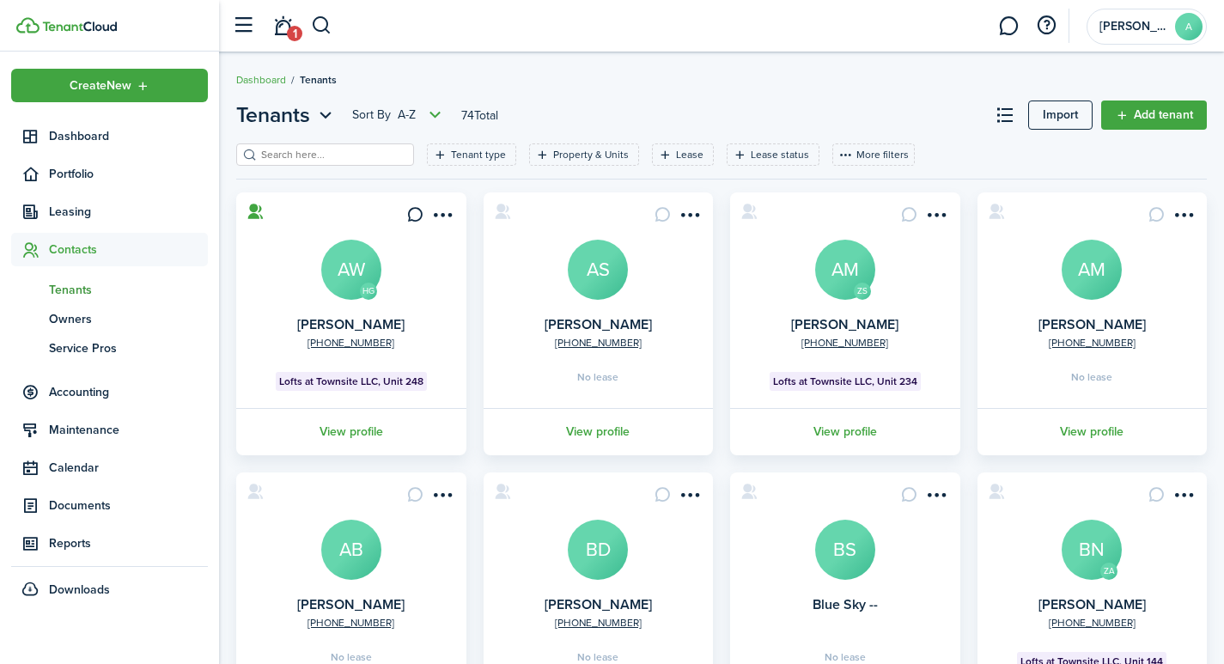
click at [842, 274] on avatar-text "AM" at bounding box center [845, 270] width 60 height 60
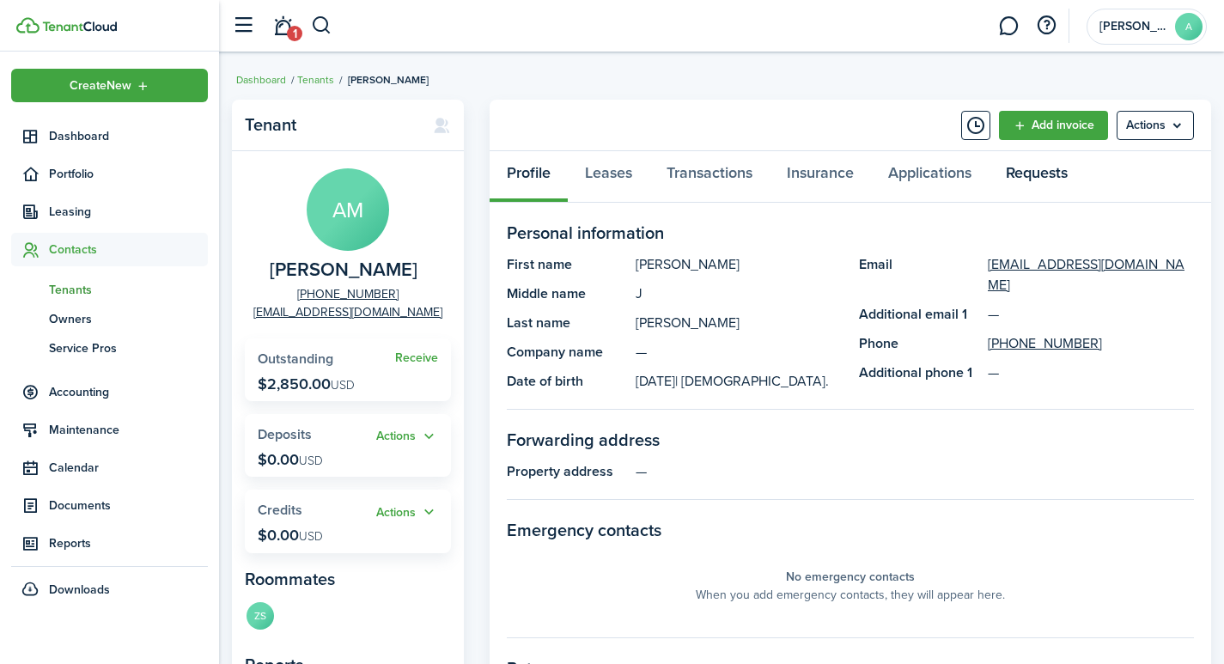
click at [1031, 174] on link "Requests" at bounding box center [1036, 177] width 96 height 52
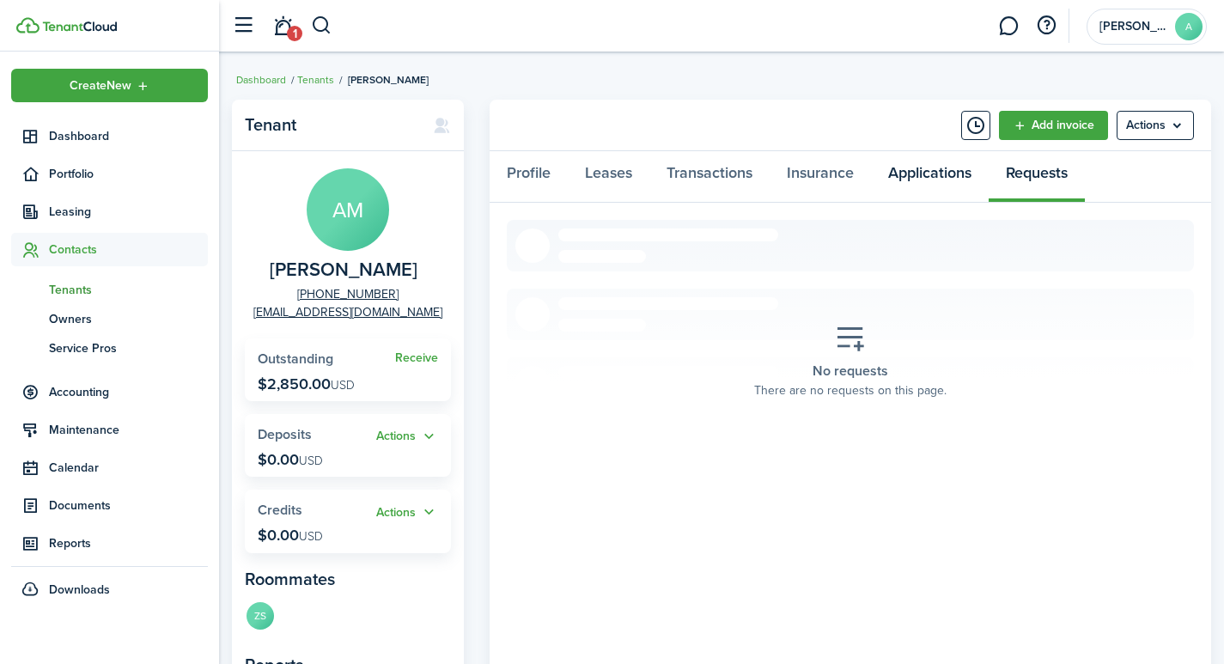
click at [932, 170] on link "Applications" at bounding box center [930, 177] width 118 height 52
click at [813, 167] on link "Insurance" at bounding box center [819, 177] width 101 height 52
click at [724, 175] on link "Transactions" at bounding box center [709, 177] width 120 height 52
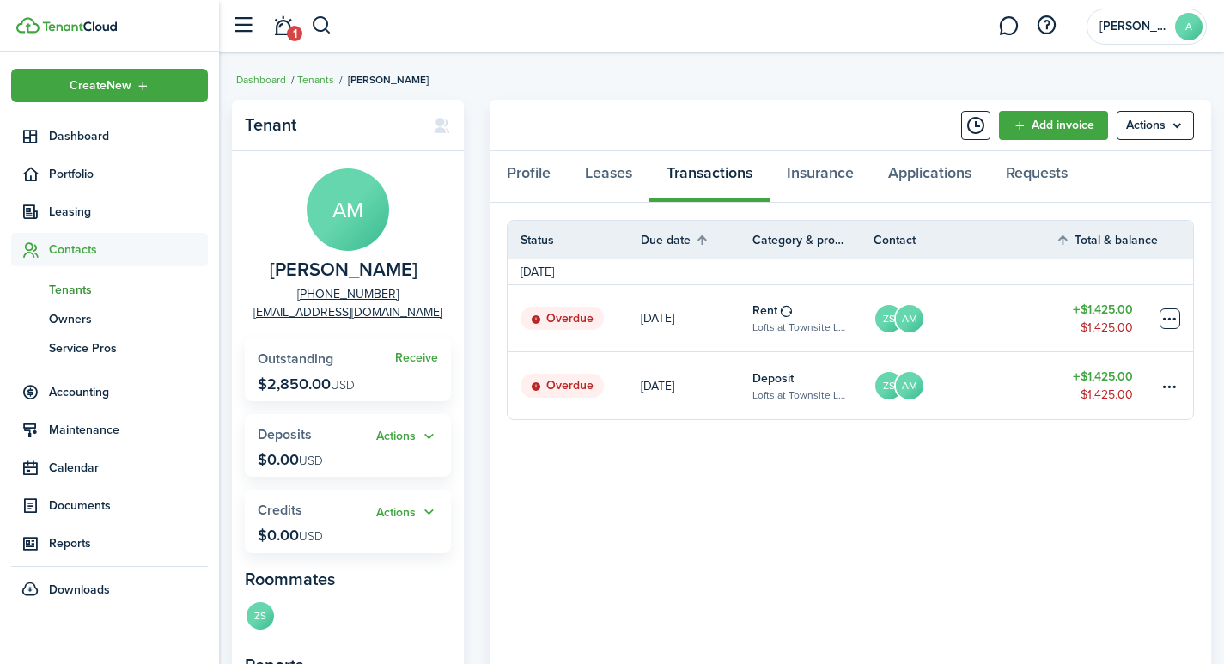
click at [1168, 315] on table-menu-btn-icon at bounding box center [1169, 318] width 21 height 21
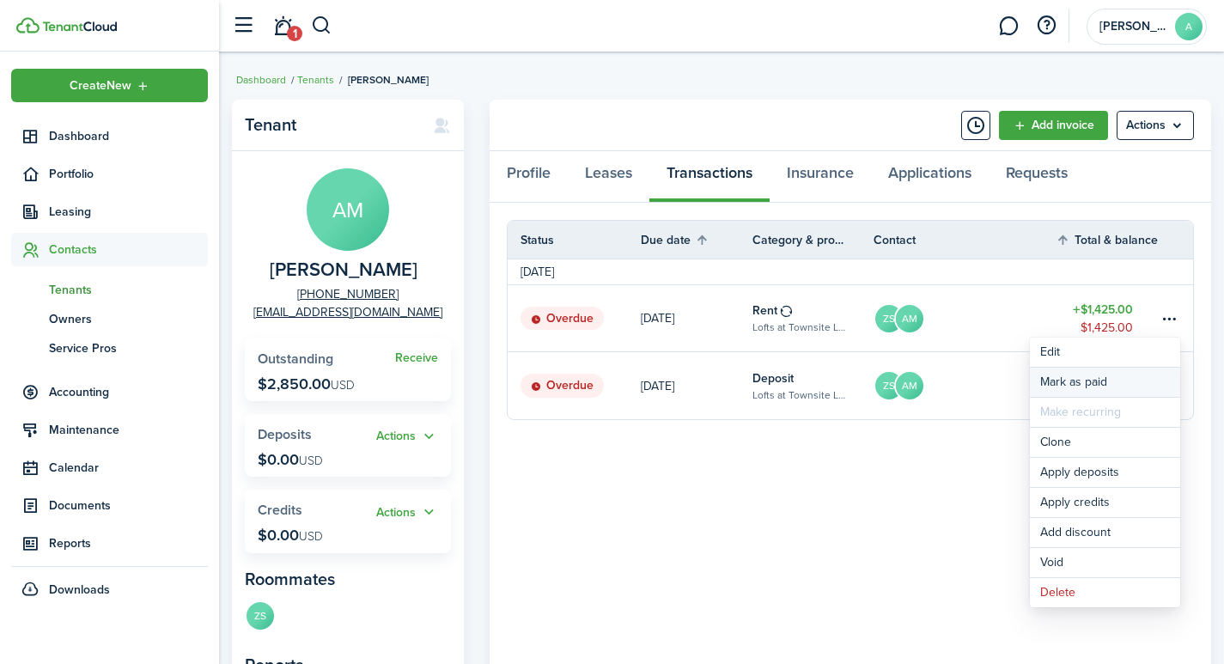
click at [1082, 382] on link "Mark as paid" at bounding box center [1105, 382] width 150 height 29
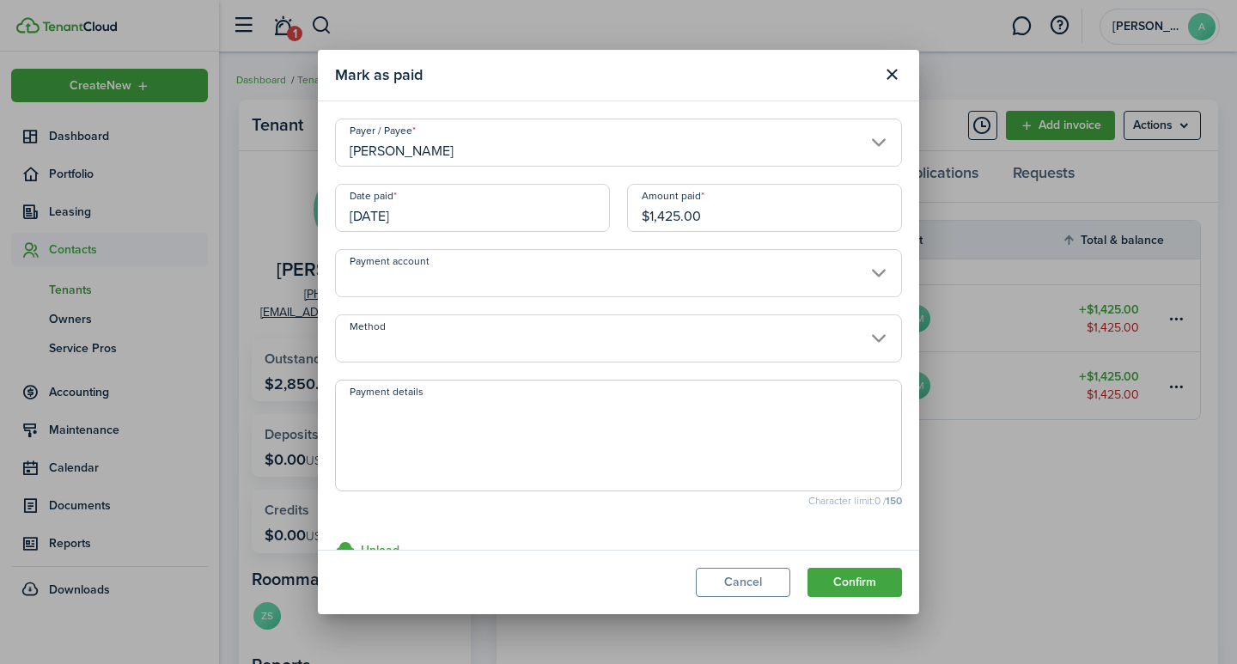
drag, startPoint x: 718, startPoint y: 217, endPoint x: 575, endPoint y: 200, distance: 143.6
click at [575, 200] on div "Date paid 09/01/2025 Amount paid $1,425.00" at bounding box center [618, 216] width 584 height 65
click at [744, 582] on button "Cancel" at bounding box center [743, 582] width 94 height 29
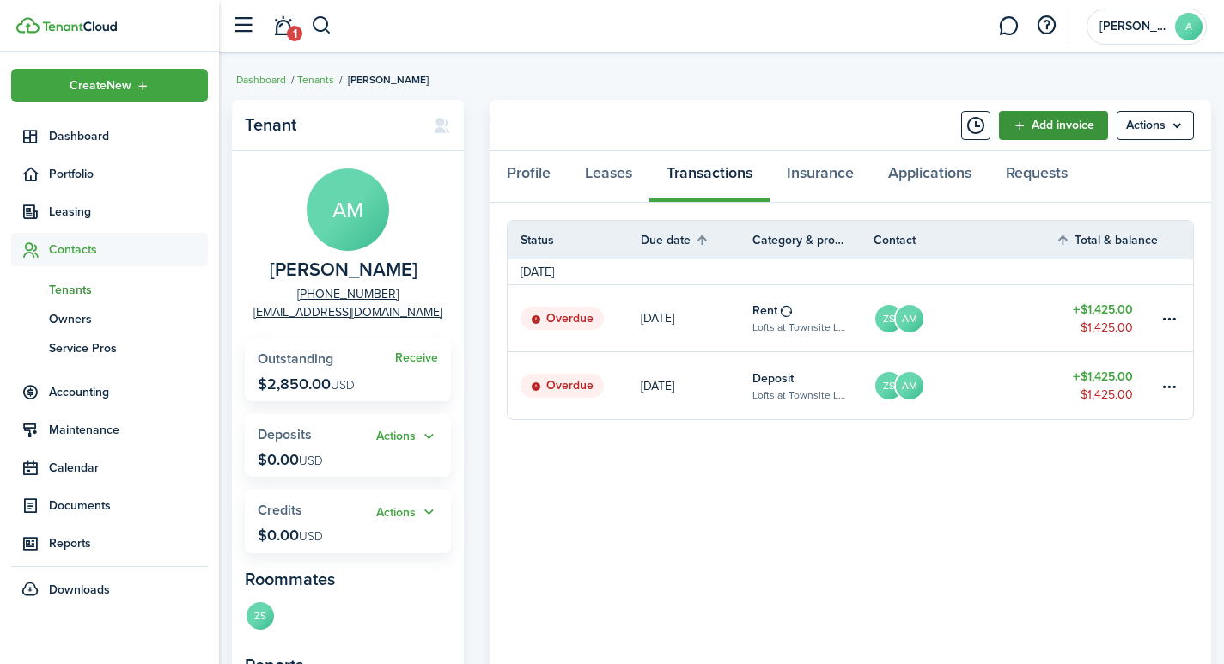
click at [1066, 129] on link "Add invoice" at bounding box center [1053, 125] width 109 height 29
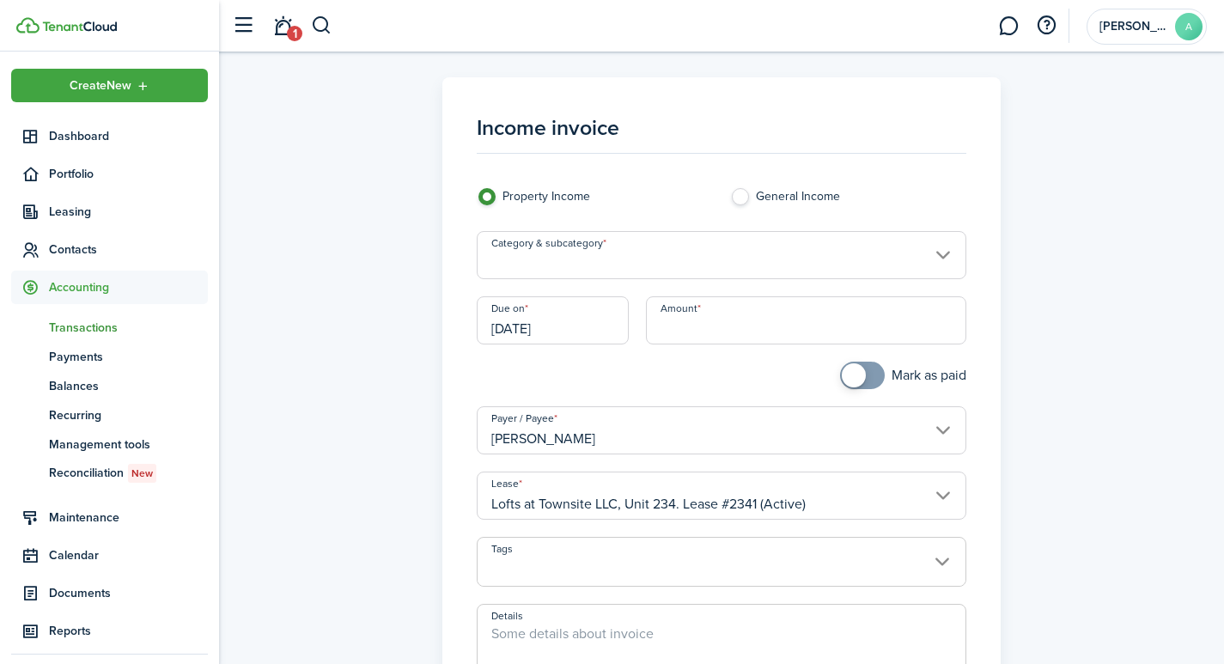
click at [700, 263] on input "Category & subcategory" at bounding box center [722, 255] width 490 height 48
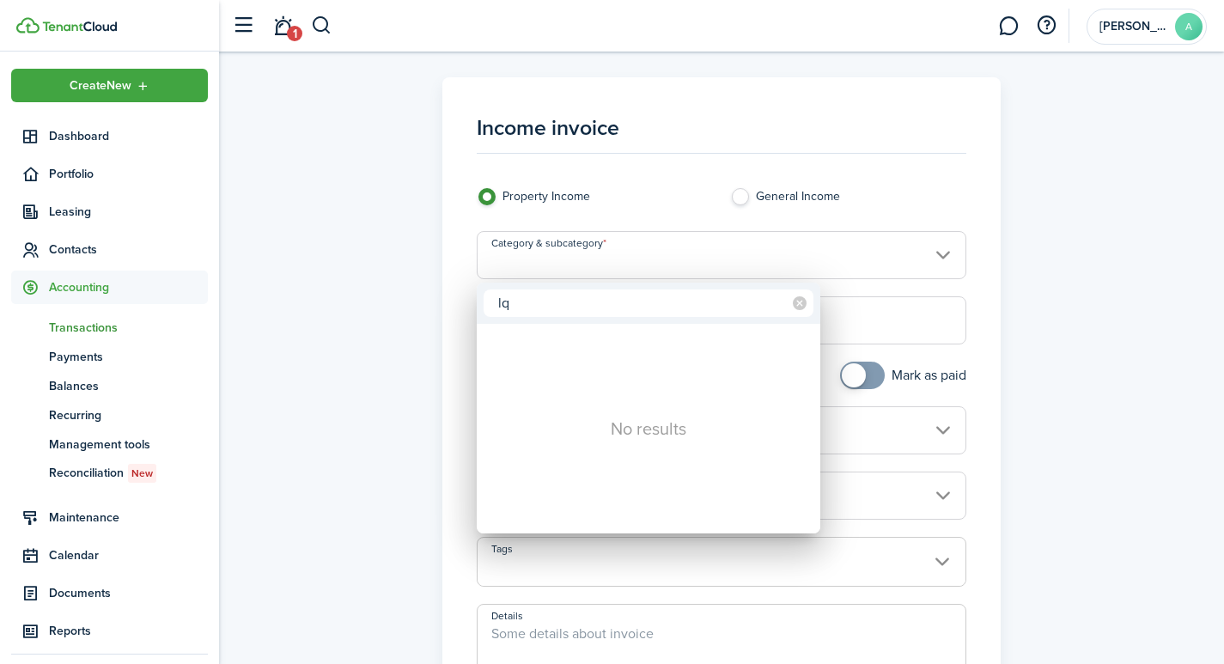
type input "l"
type input "a"
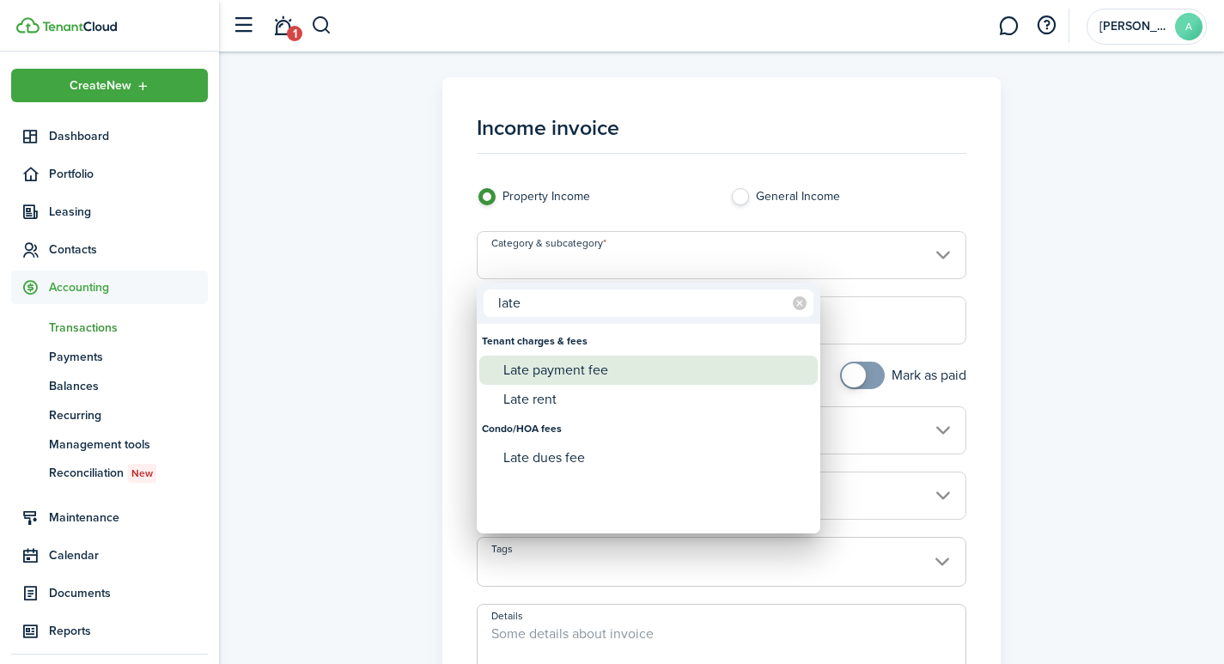
type input "late"
click at [600, 369] on div "Late payment fee" at bounding box center [655, 370] width 304 height 29
type input "Tenant charges & fees / Late payment fee"
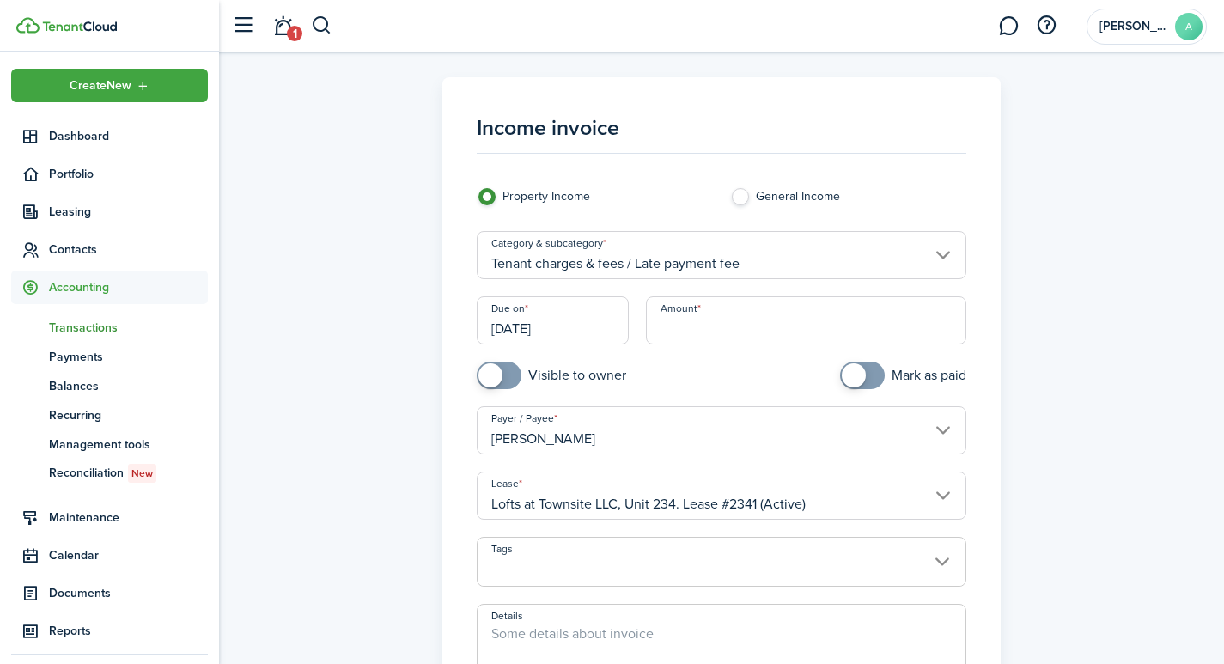
click at [762, 325] on input "Amount" at bounding box center [806, 320] width 321 height 48
click at [574, 329] on input "[DATE]" at bounding box center [553, 320] width 152 height 48
type input "$40.00"
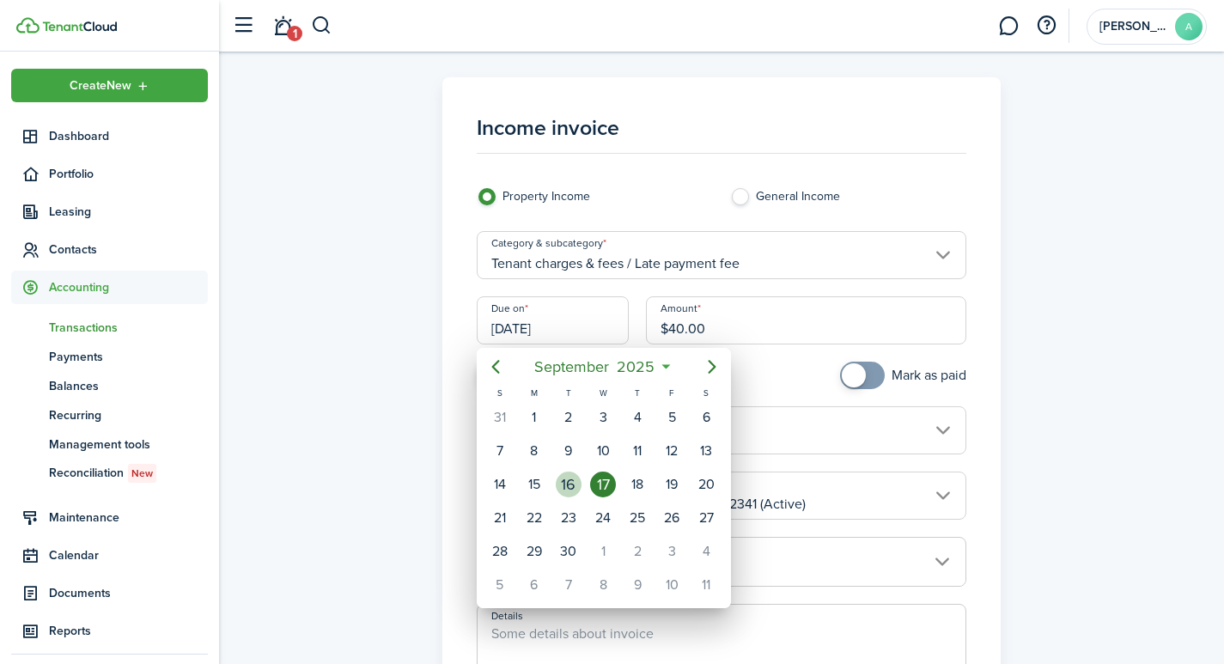
click at [569, 484] on div "16" at bounding box center [569, 484] width 26 height 26
type input "09/16/2025"
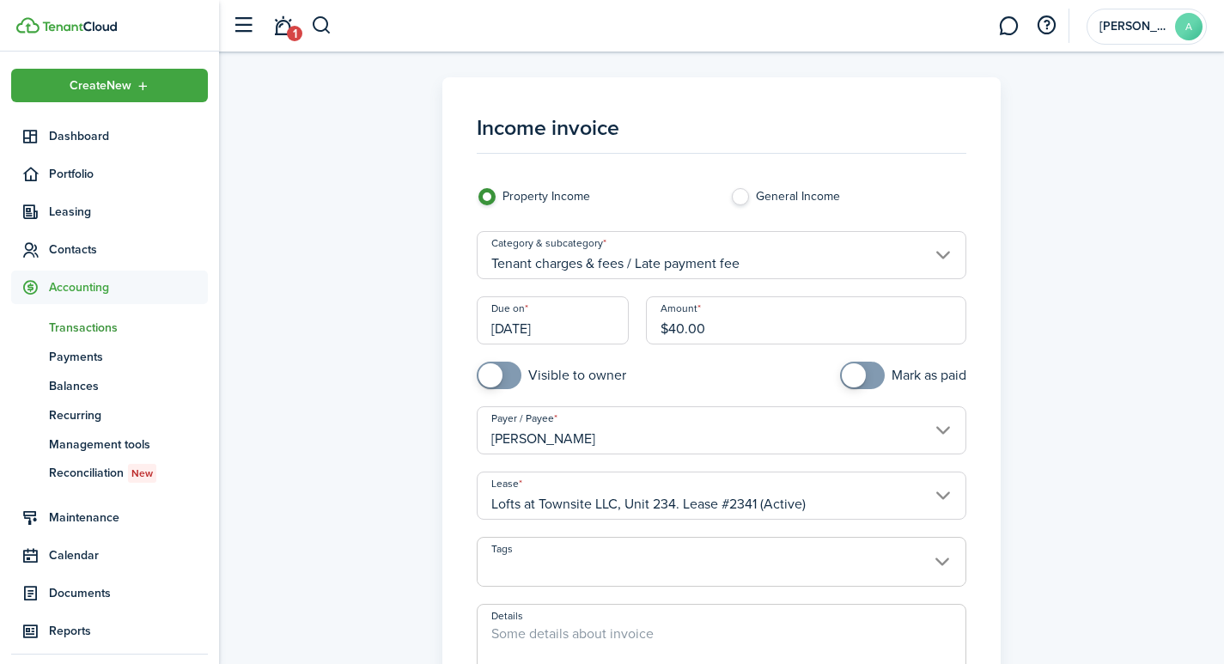
click at [940, 436] on input "[PERSON_NAME]" at bounding box center [722, 430] width 490 height 48
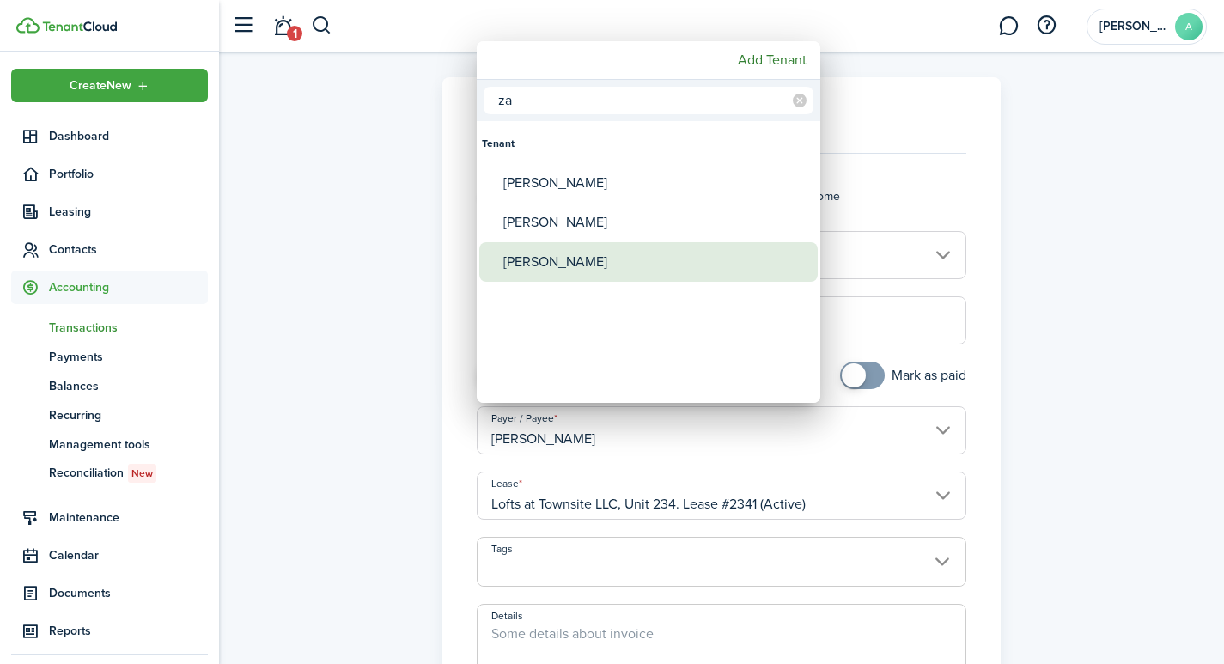
type input "za"
click at [562, 261] on div "[PERSON_NAME]" at bounding box center [655, 262] width 304 height 40
type input "[PERSON_NAME]"
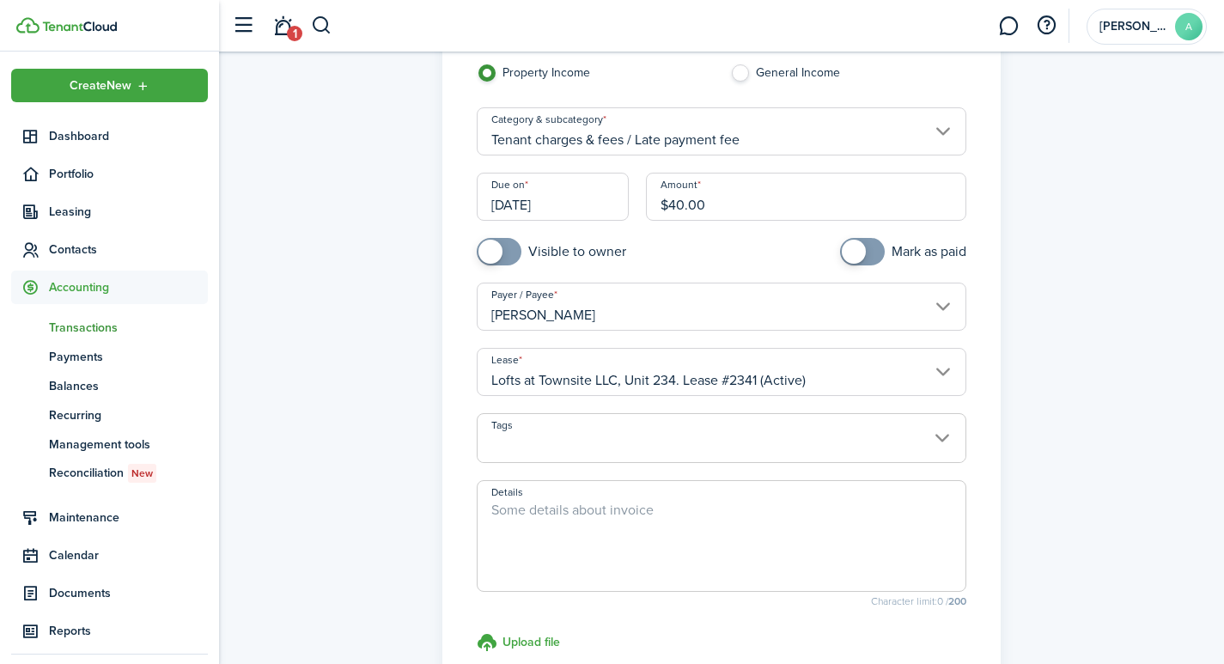
scroll to position [204, 0]
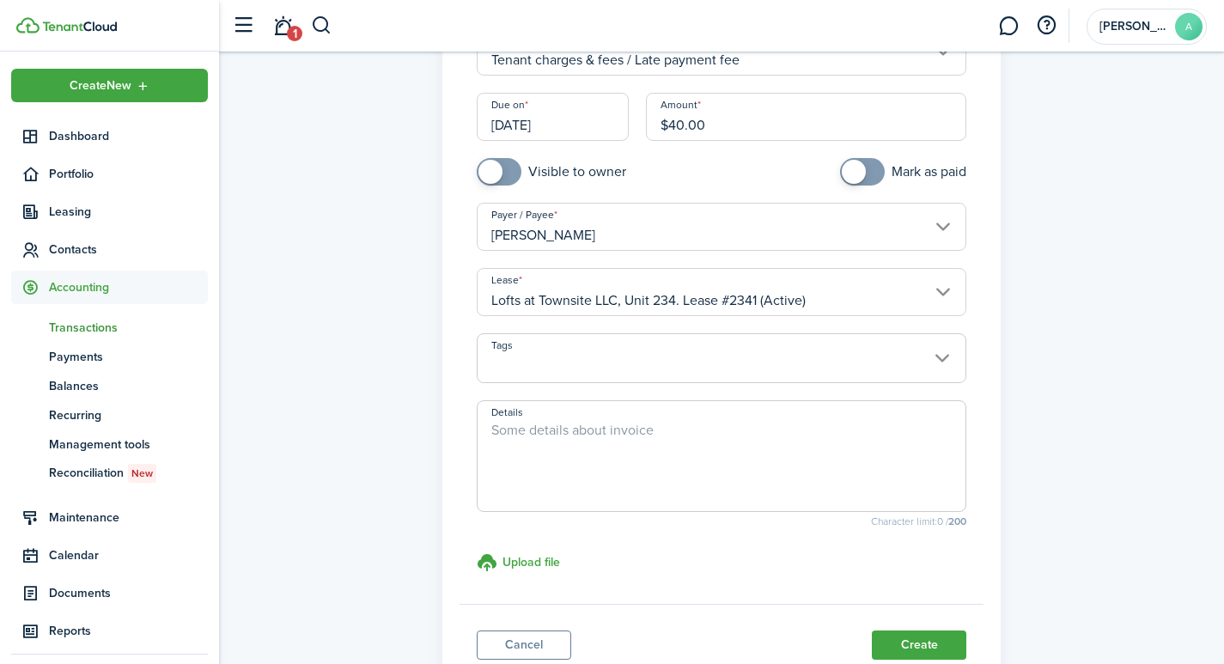
click at [937, 354] on span at bounding box center [721, 367] width 489 height 29
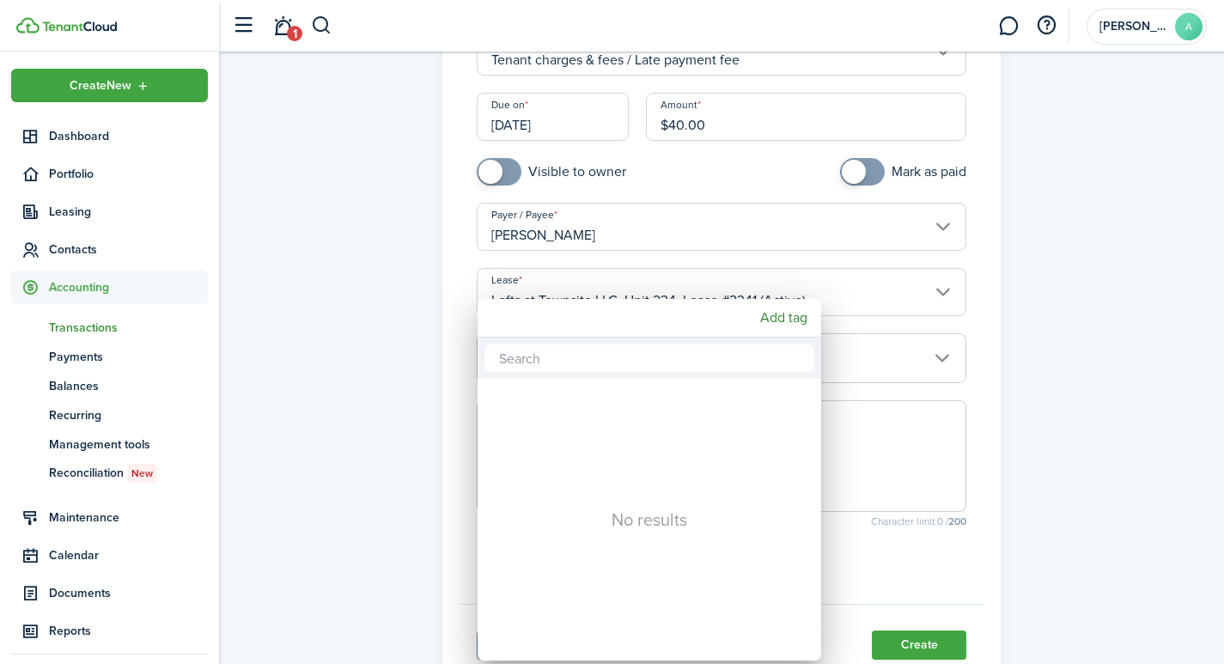
click at [1108, 354] on div at bounding box center [612, 332] width 1499 height 939
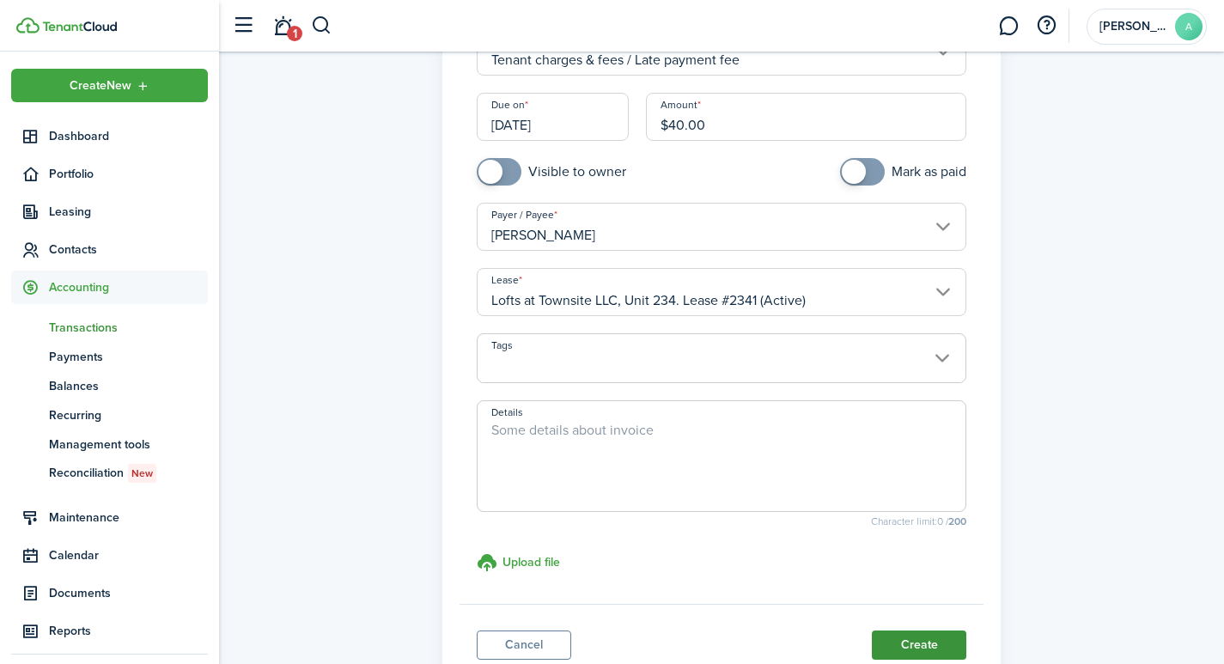
click at [920, 642] on button "Create" at bounding box center [919, 644] width 94 height 29
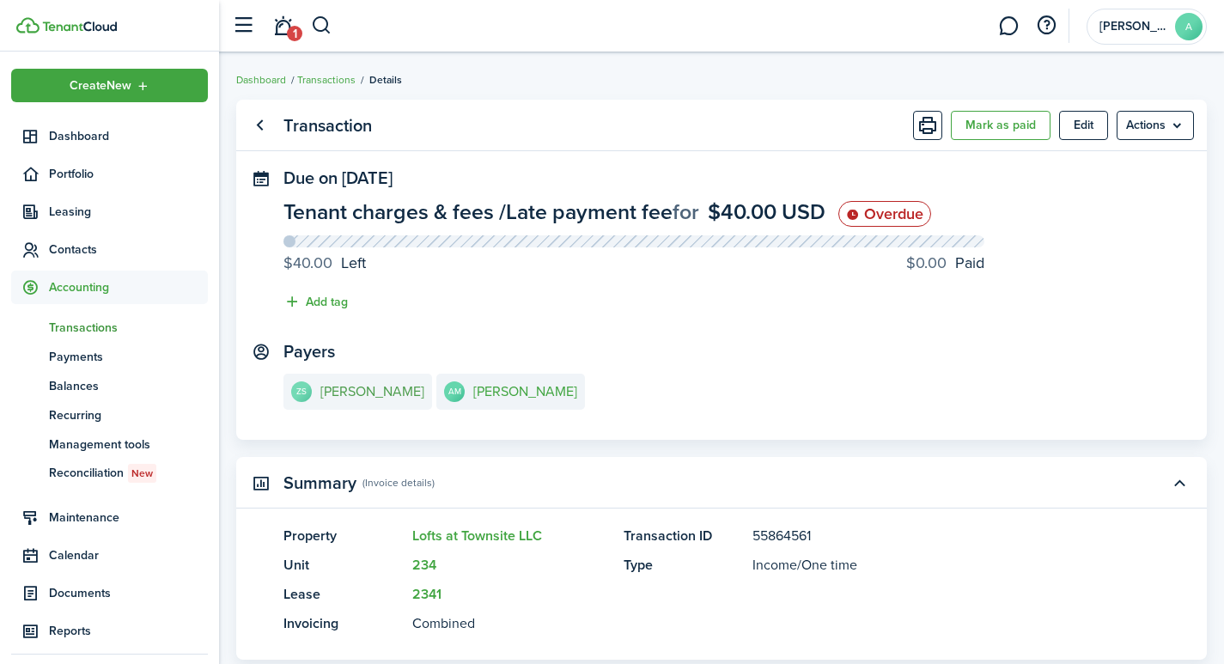
click at [366, 392] on e-details-info-title "[PERSON_NAME]" at bounding box center [372, 391] width 104 height 15
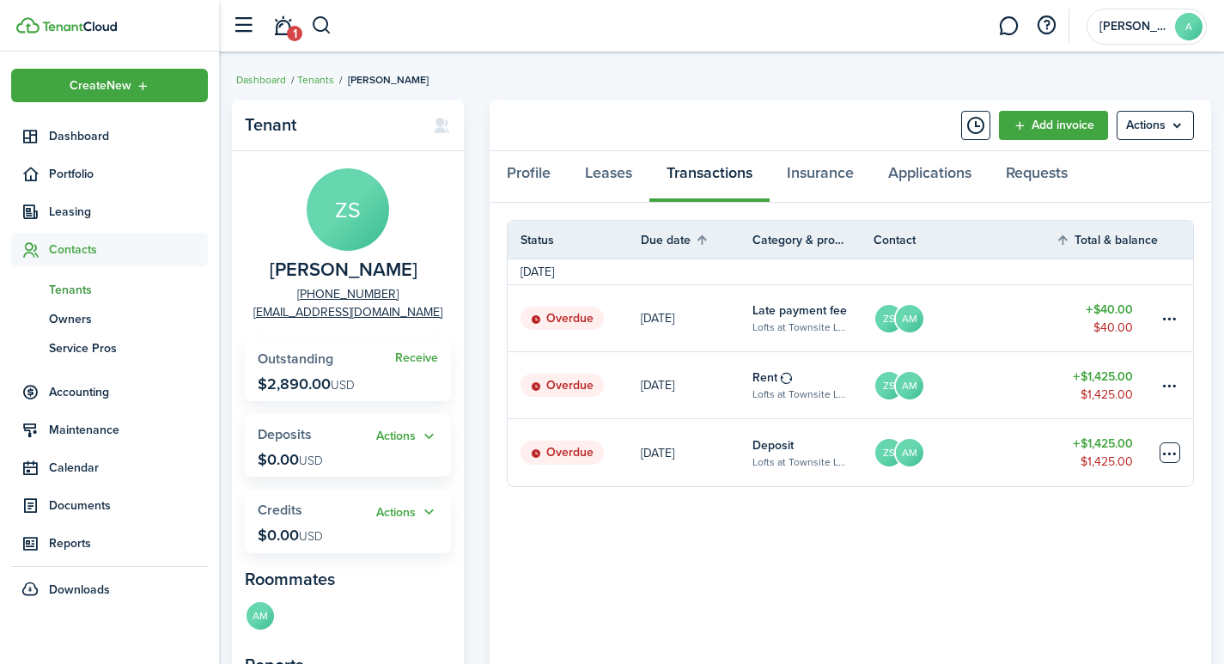
click at [1171, 453] on table-menu-btn-icon at bounding box center [1169, 452] width 21 height 21
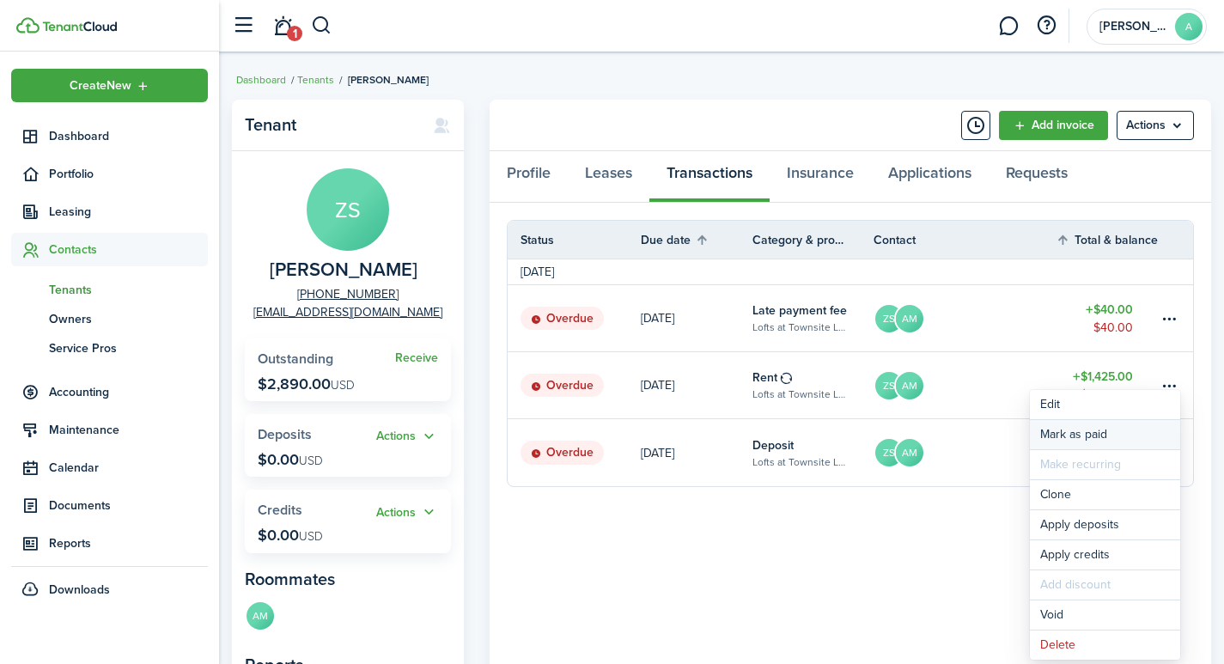
click at [1064, 437] on link "Mark as paid" at bounding box center [1105, 434] width 150 height 29
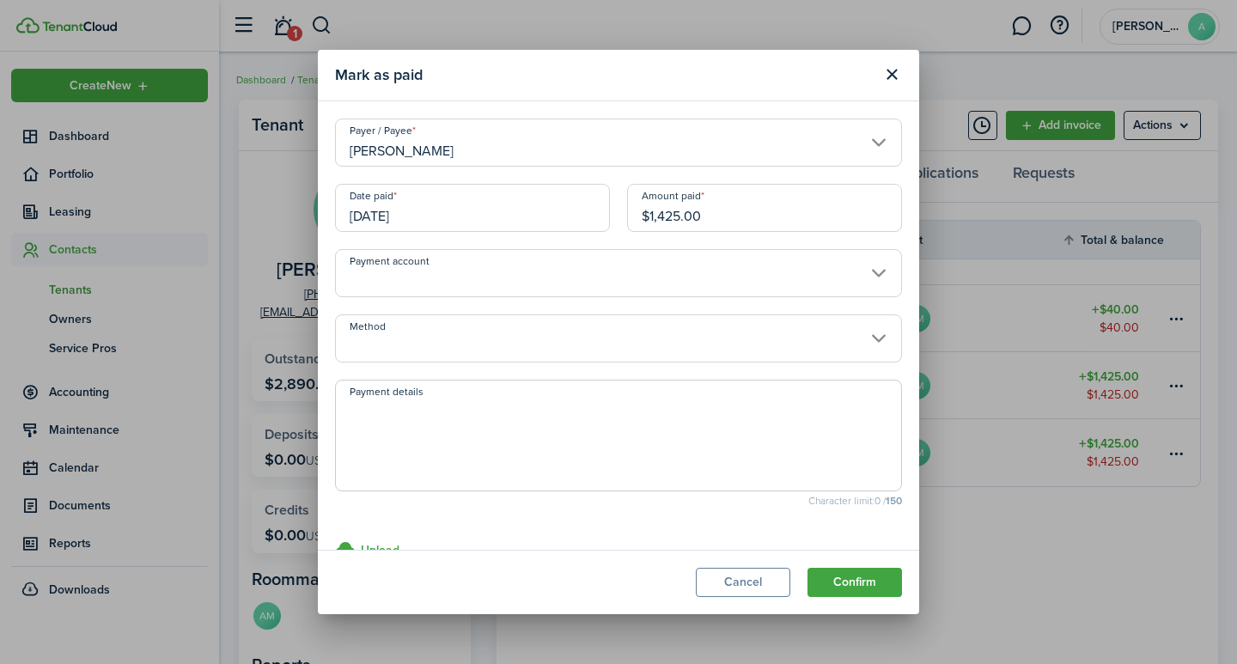
click at [865, 144] on input "[PERSON_NAME]" at bounding box center [618, 143] width 567 height 48
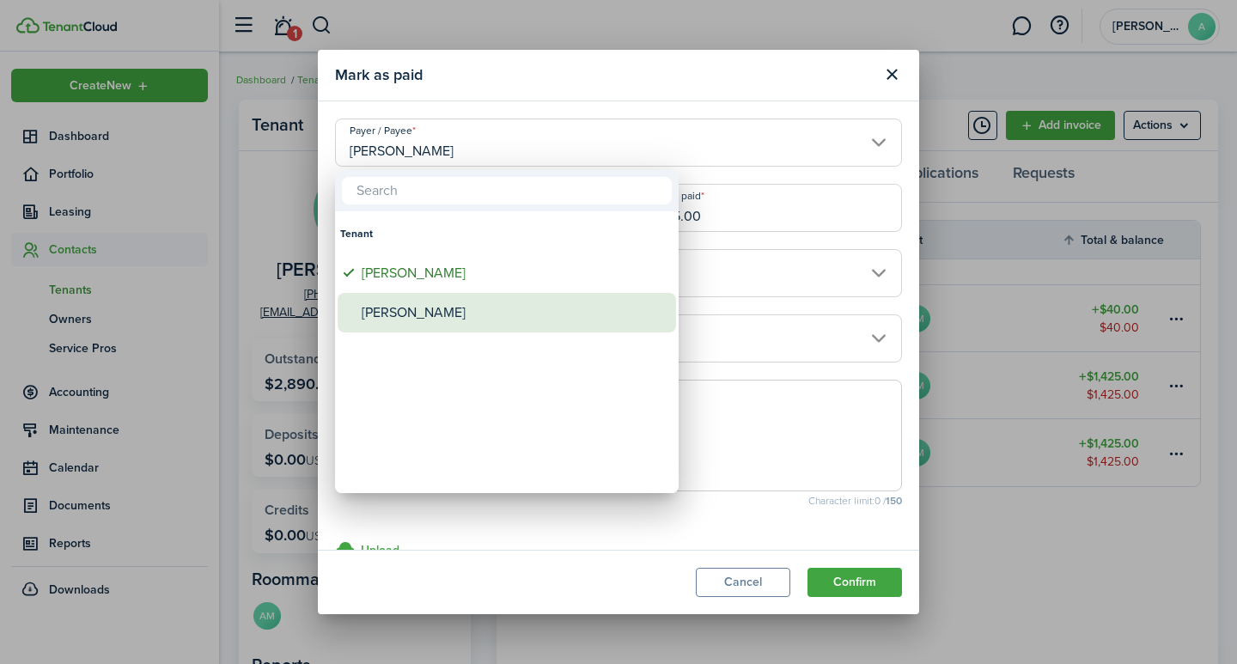
click at [392, 308] on div "[PERSON_NAME]" at bounding box center [514, 313] width 304 height 40
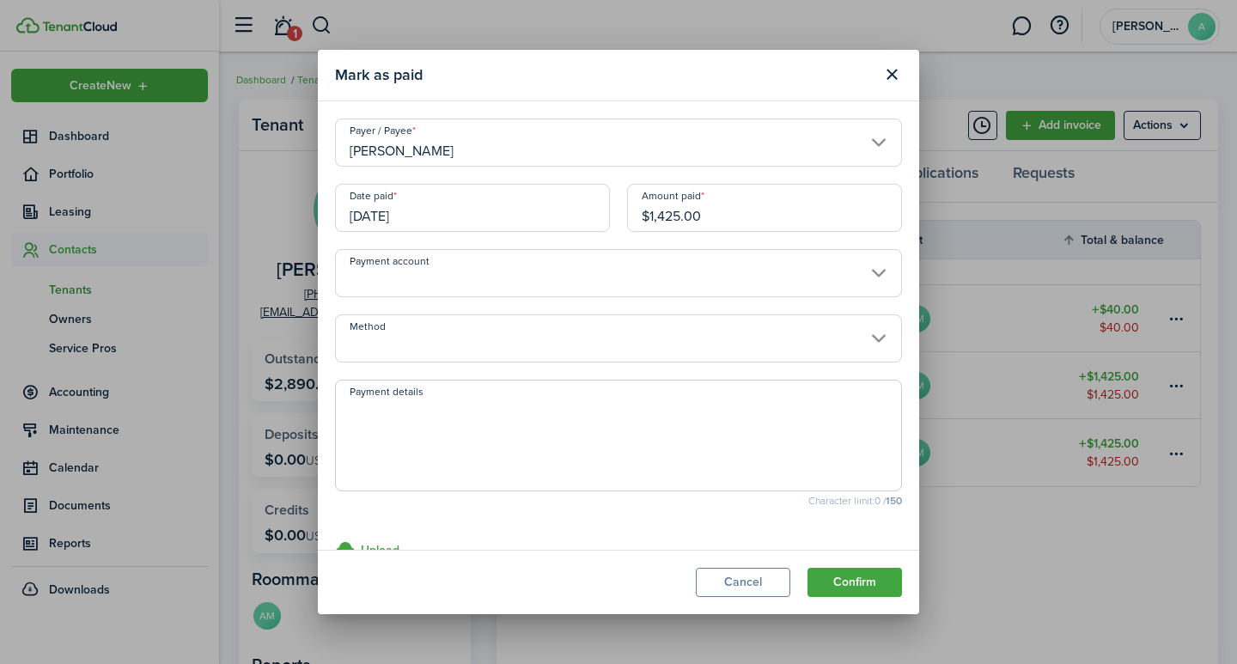
click at [494, 143] on input "[PERSON_NAME]" at bounding box center [618, 143] width 567 height 48
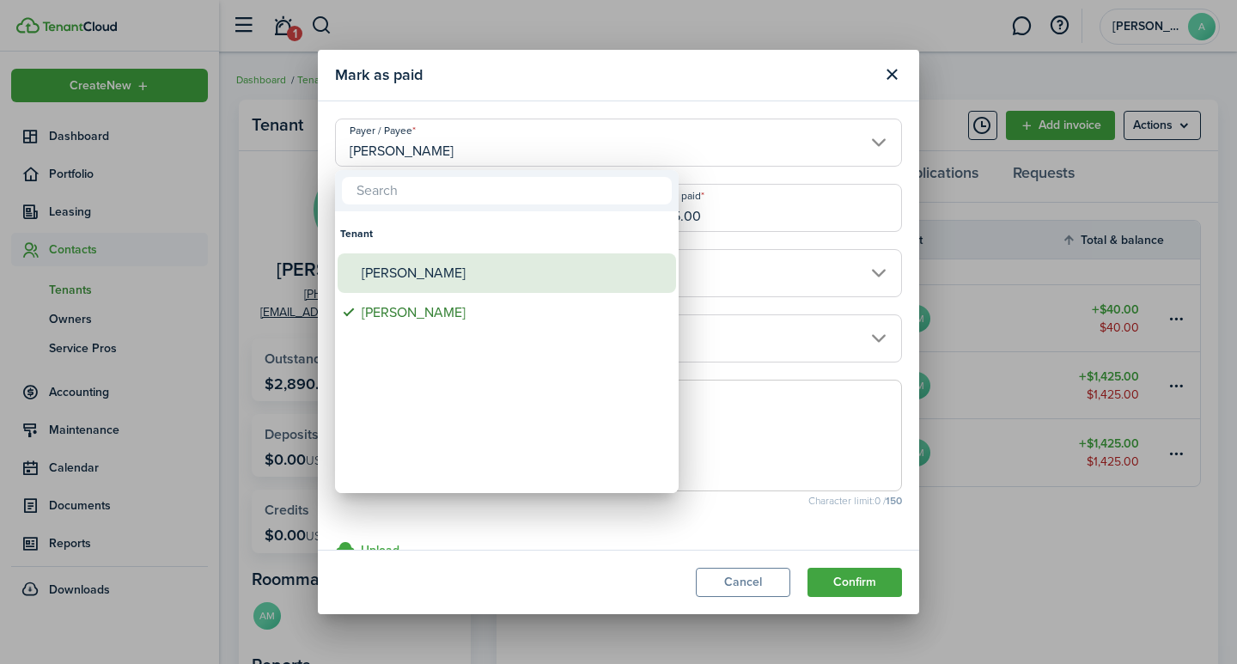
click at [387, 279] on div "[PERSON_NAME]" at bounding box center [514, 273] width 304 height 40
type input "[PERSON_NAME]"
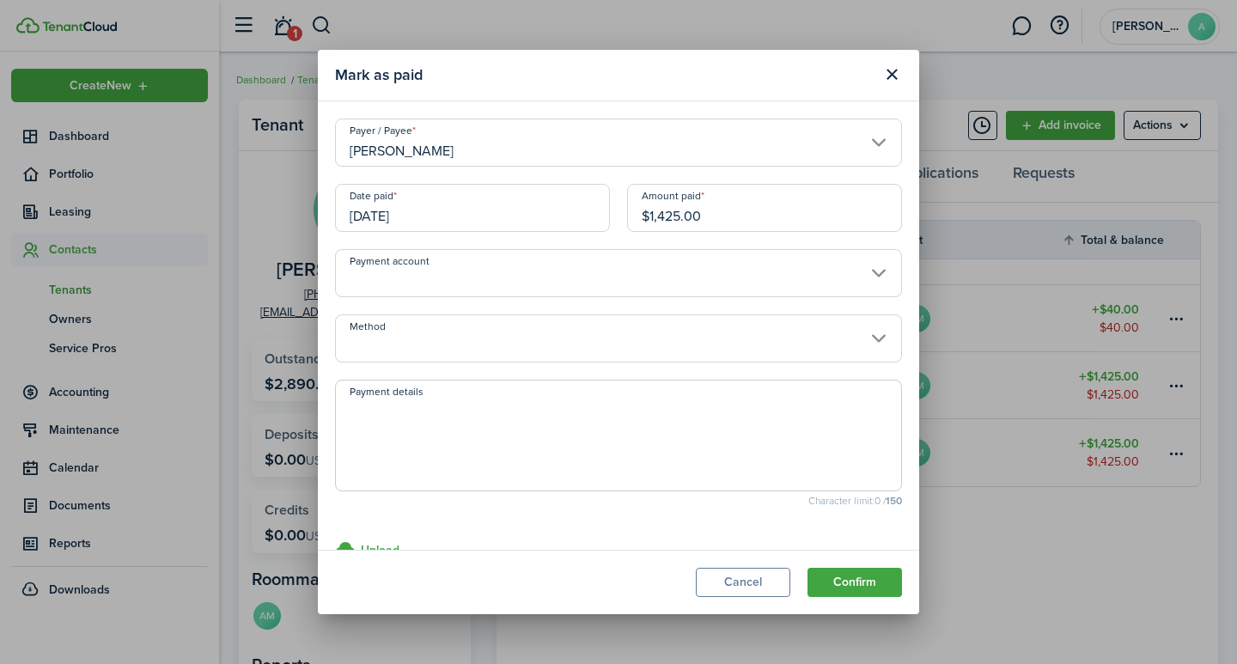
click at [613, 272] on input "Payment account" at bounding box center [618, 273] width 567 height 48
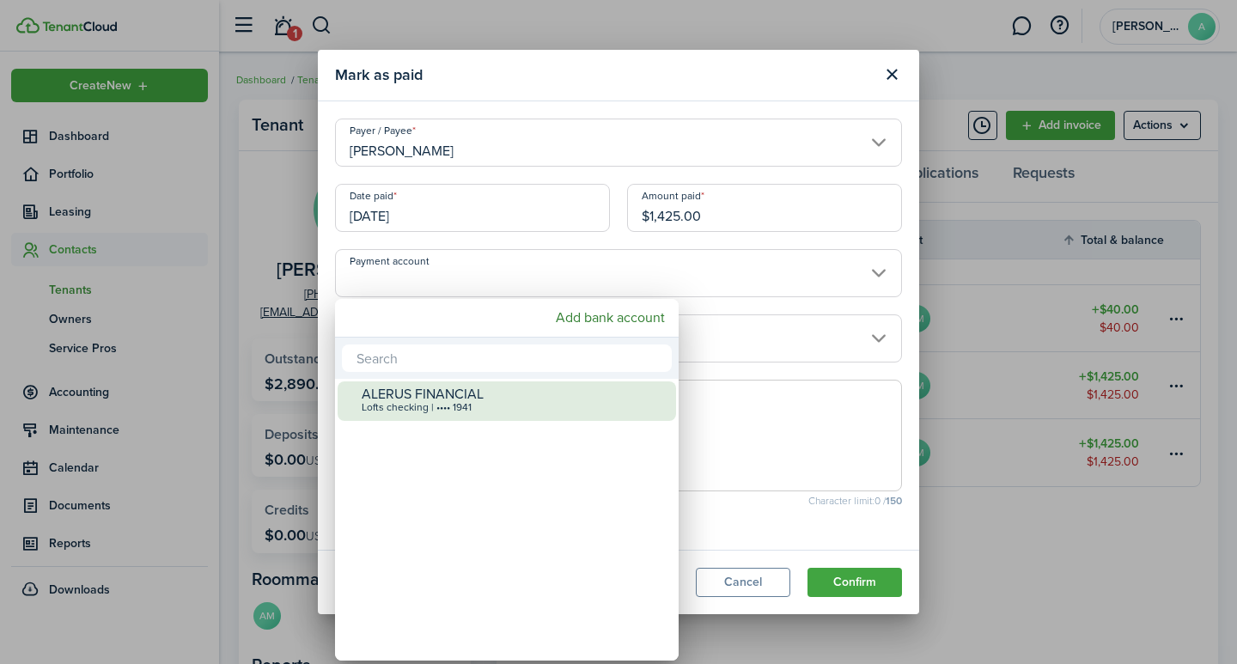
click at [473, 411] on div "Lofts checking | •••• 1941" at bounding box center [514, 408] width 304 height 12
type input "•••• •••• •••• 1941"
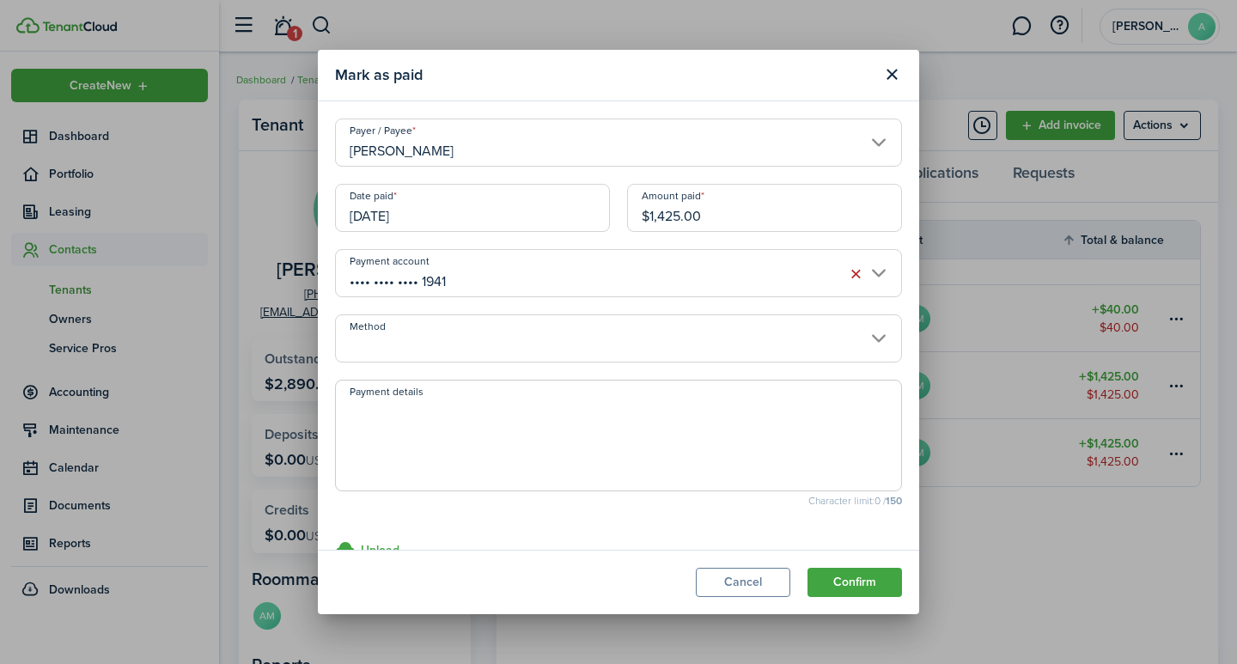
click at [530, 355] on input "Method" at bounding box center [618, 338] width 567 height 48
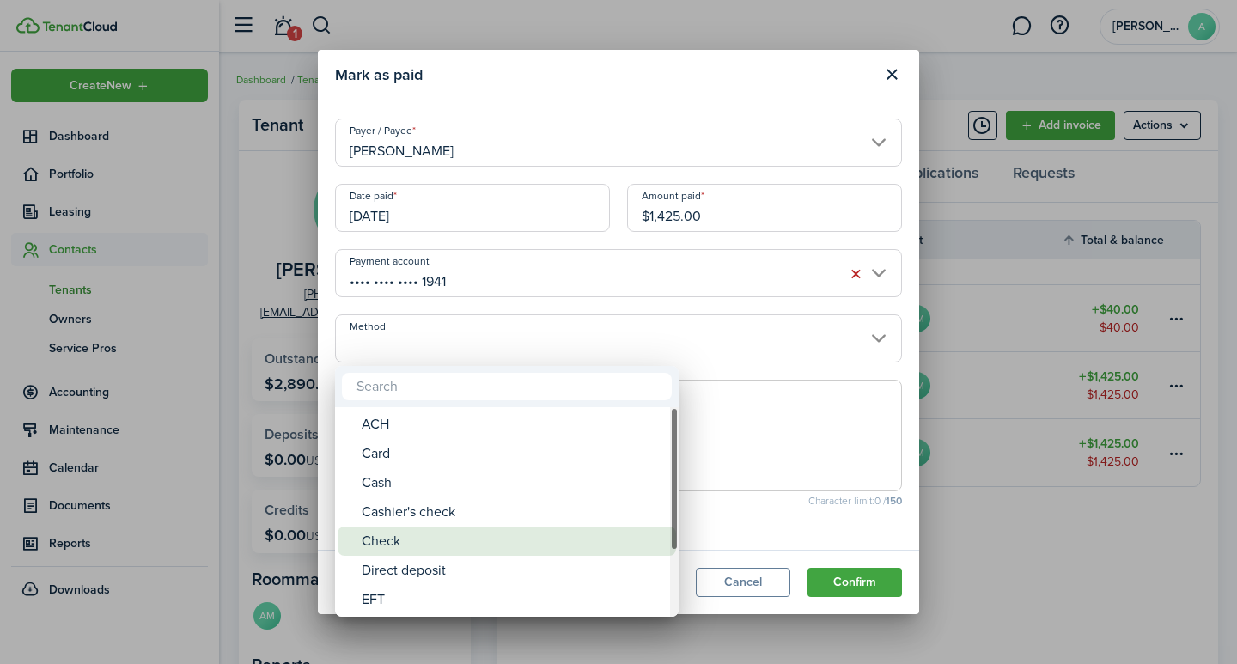
click at [397, 545] on div "Check" at bounding box center [514, 540] width 304 height 29
type input "Check"
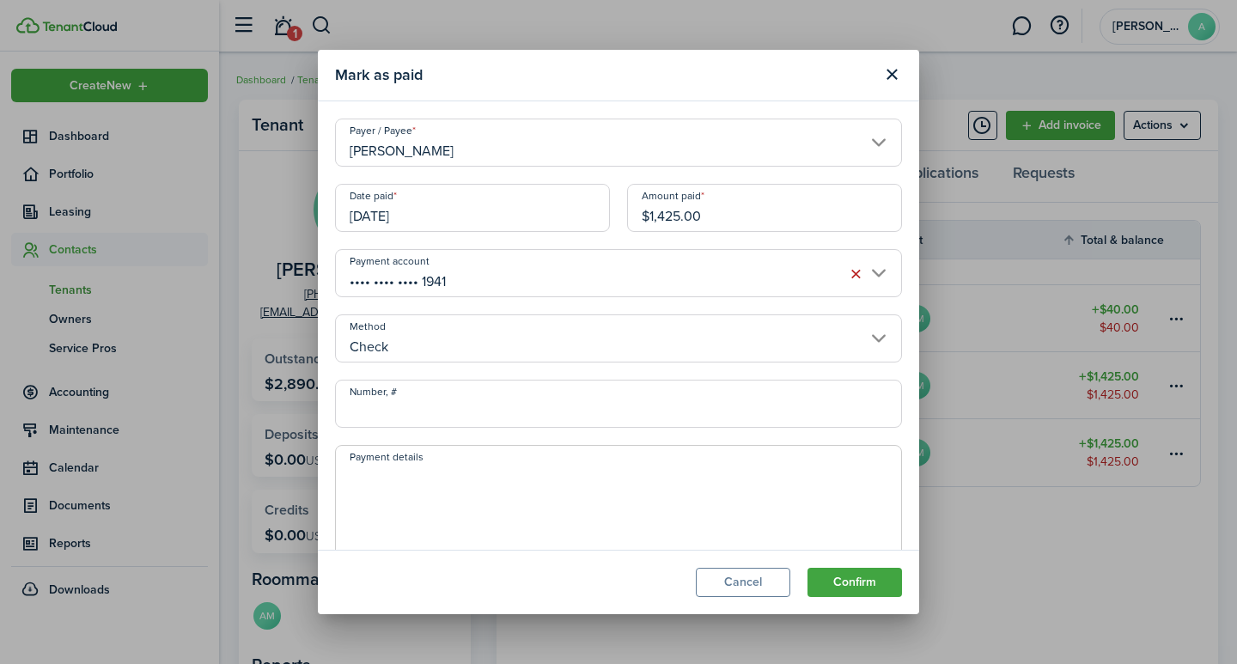
click at [430, 416] on input "Number, #" at bounding box center [618, 404] width 567 height 48
type input "757675"
click at [483, 490] on textarea "Payment details" at bounding box center [618, 506] width 565 height 82
type textarea "Security Deposit"
click at [856, 566] on modal-footer "Cancel Confirm" at bounding box center [618, 582] width 601 height 64
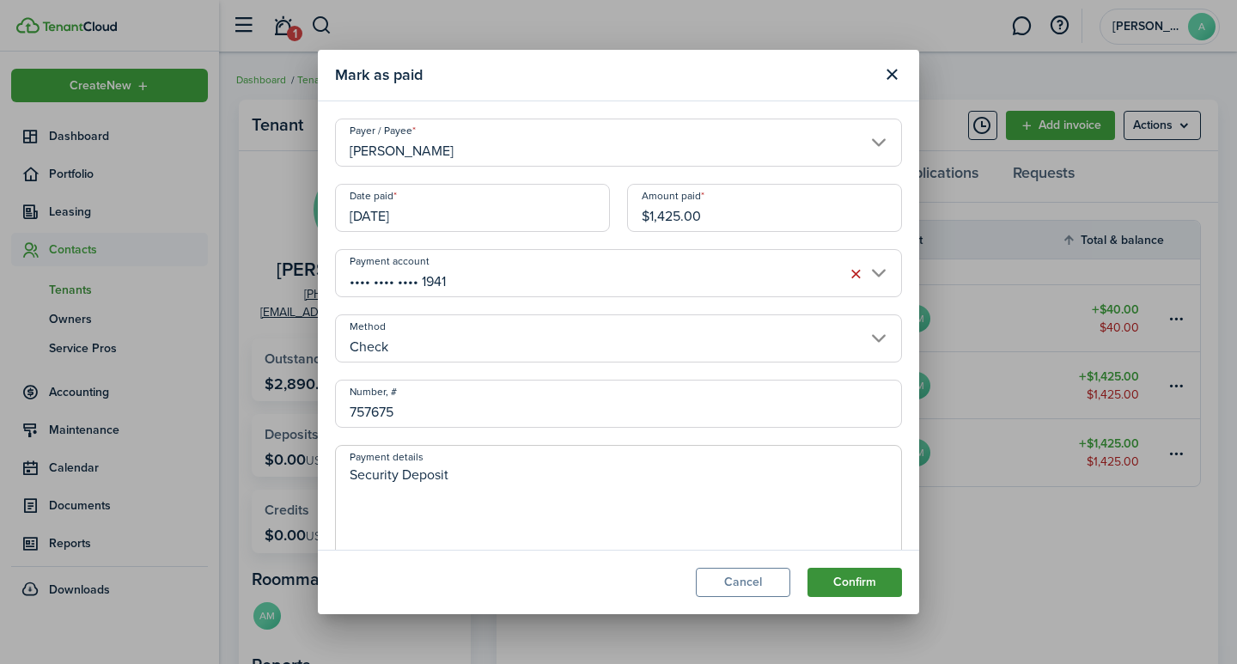
click at [866, 581] on button "Confirm" at bounding box center [854, 582] width 94 height 29
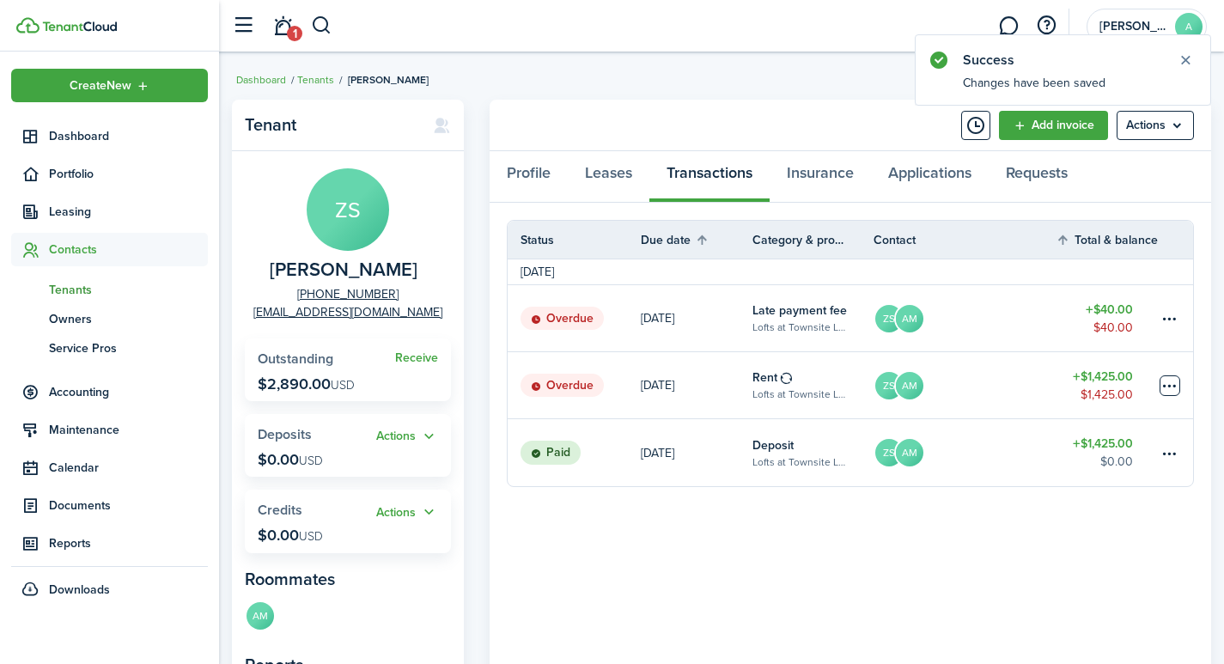
click at [1168, 380] on table-menu-btn-icon at bounding box center [1169, 385] width 21 height 21
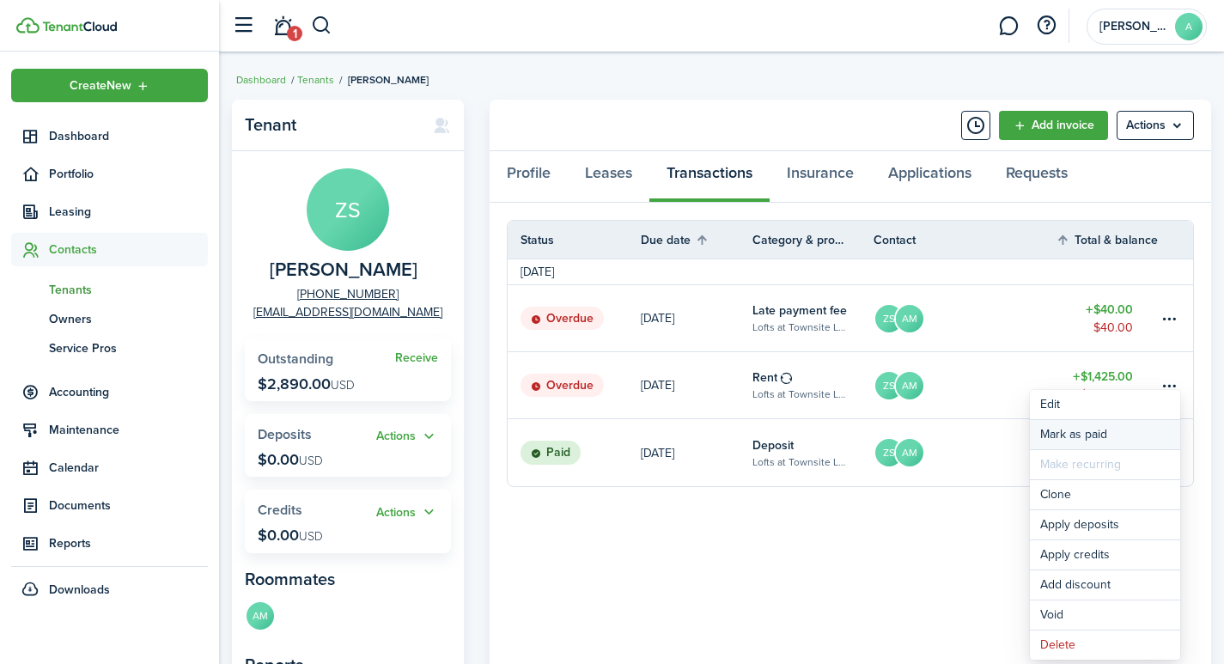
click at [1081, 436] on link "Mark as paid" at bounding box center [1105, 434] width 150 height 29
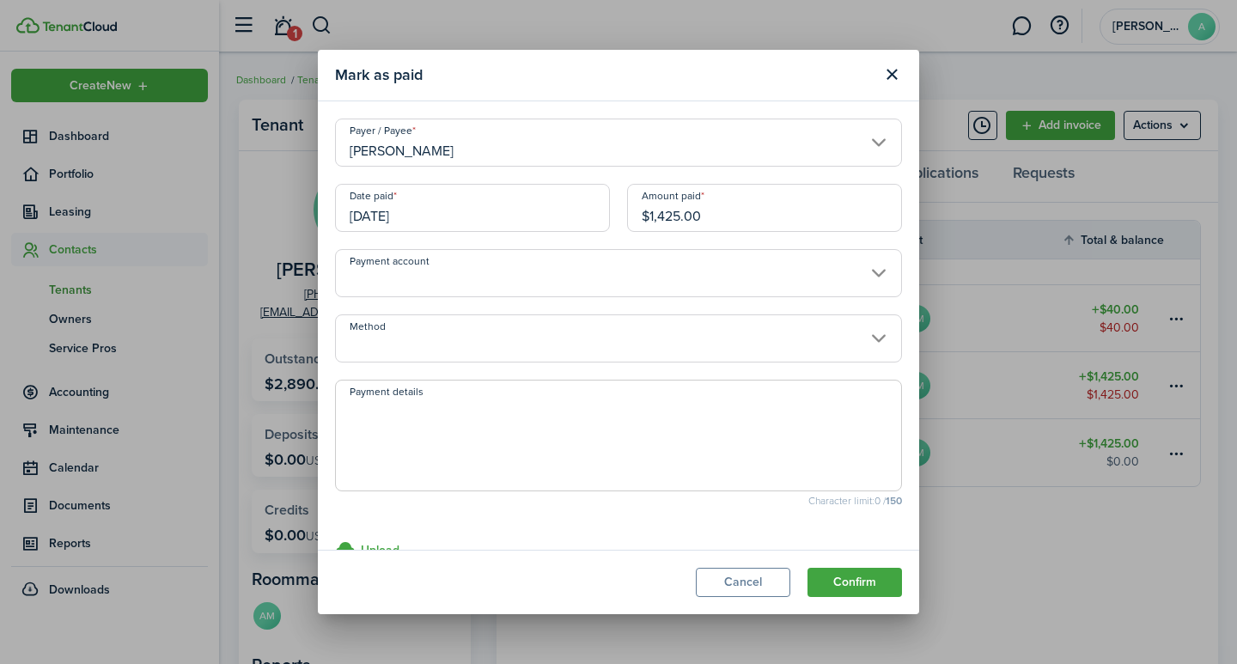
click at [453, 150] on input "[PERSON_NAME]" at bounding box center [618, 143] width 567 height 48
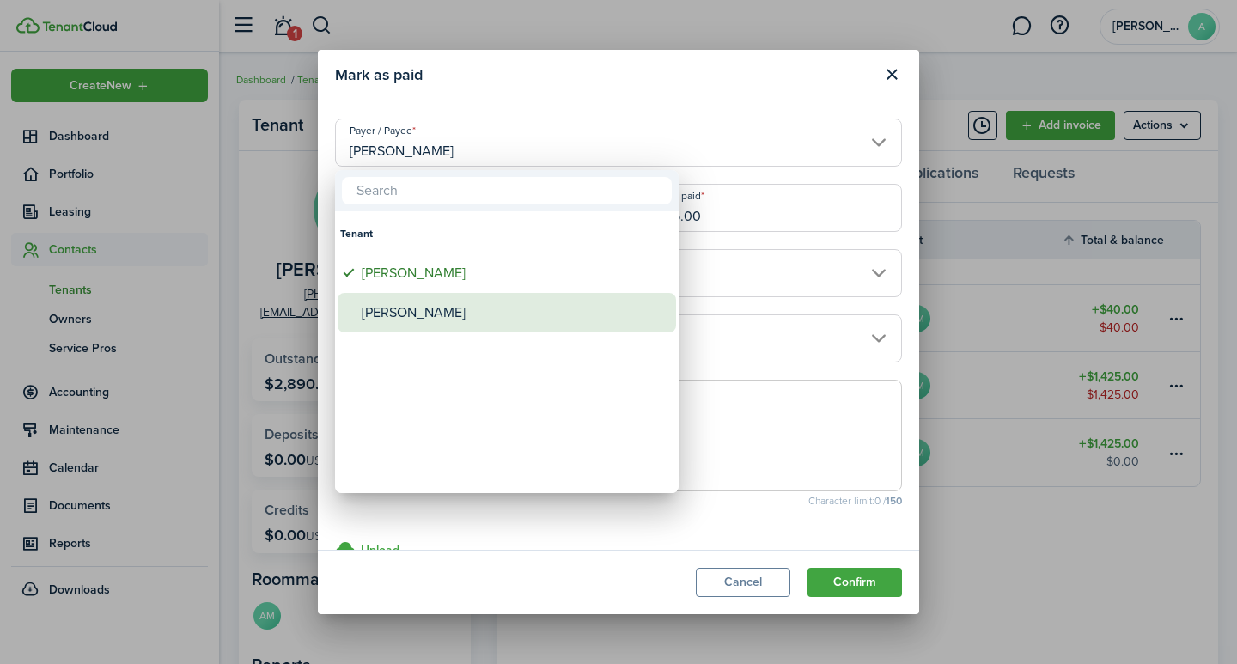
click at [404, 312] on div "[PERSON_NAME]" at bounding box center [514, 313] width 304 height 40
type input "[PERSON_NAME]"
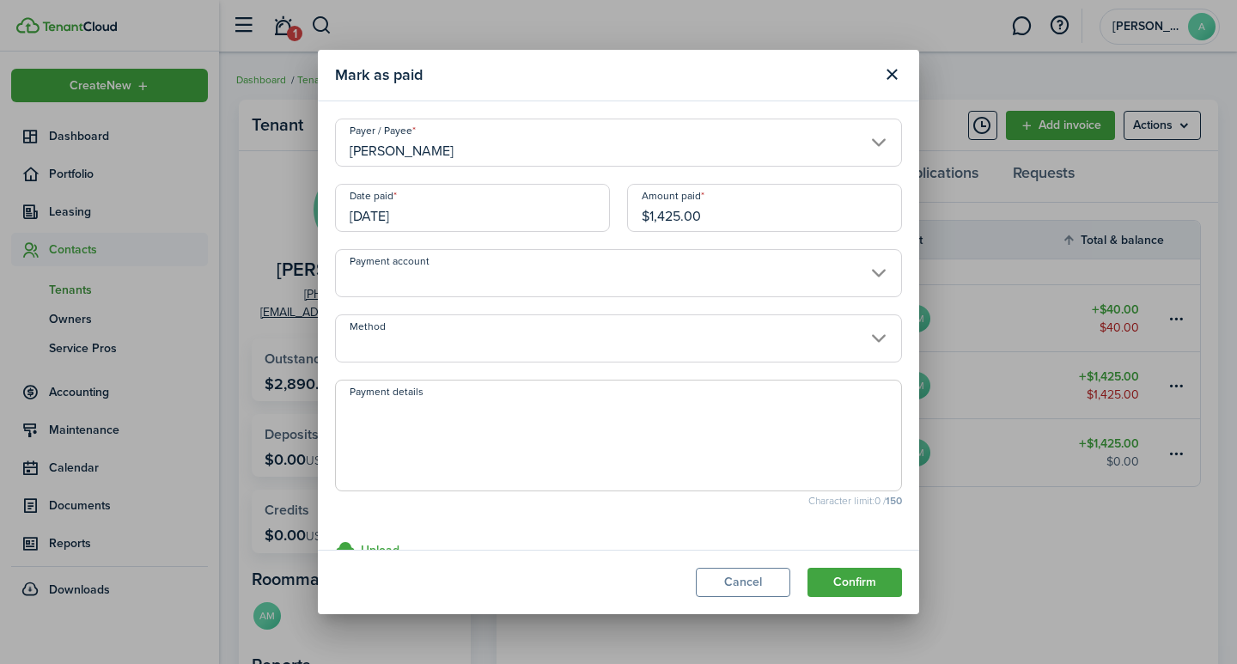
drag, startPoint x: 758, startPoint y: 219, endPoint x: 600, endPoint y: 207, distance: 158.5
click at [600, 207] on div "Date paid 09/01/2025 Amount paid $1,425.00" at bounding box center [618, 216] width 584 height 65
click at [552, 268] on input "Payment account" at bounding box center [618, 273] width 567 height 48
type input "$712.50"
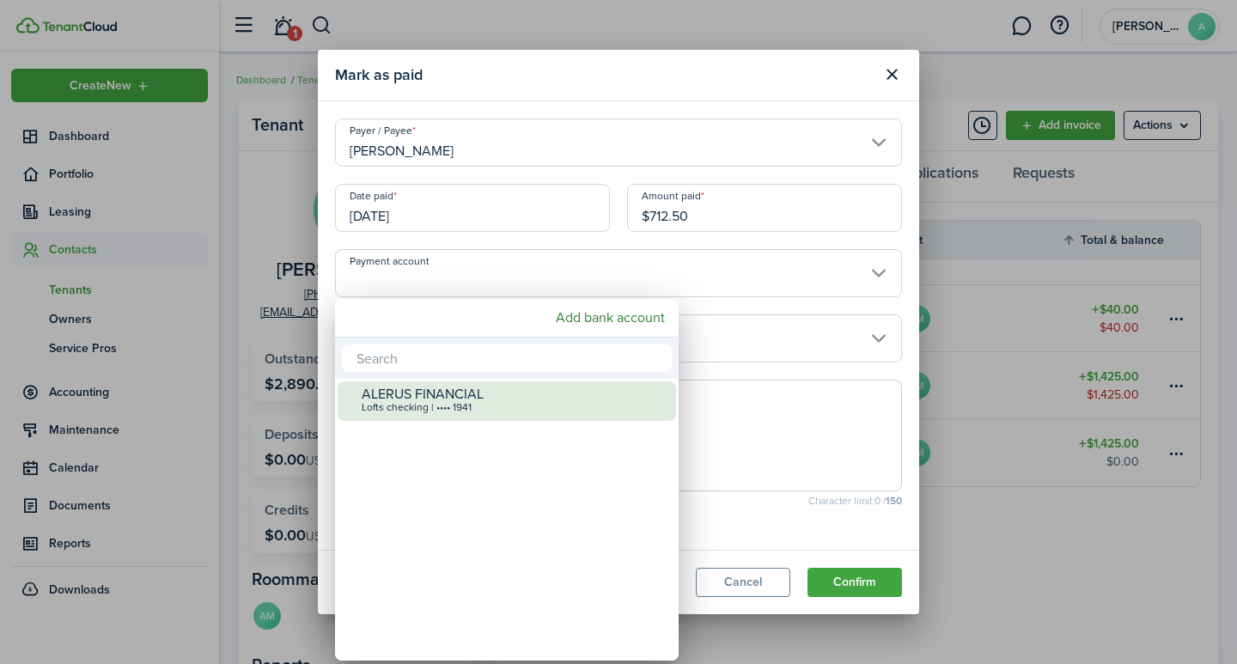
click at [472, 411] on div "Lofts checking | •••• 1941" at bounding box center [514, 408] width 304 height 12
type input "•••• •••• •••• 1941"
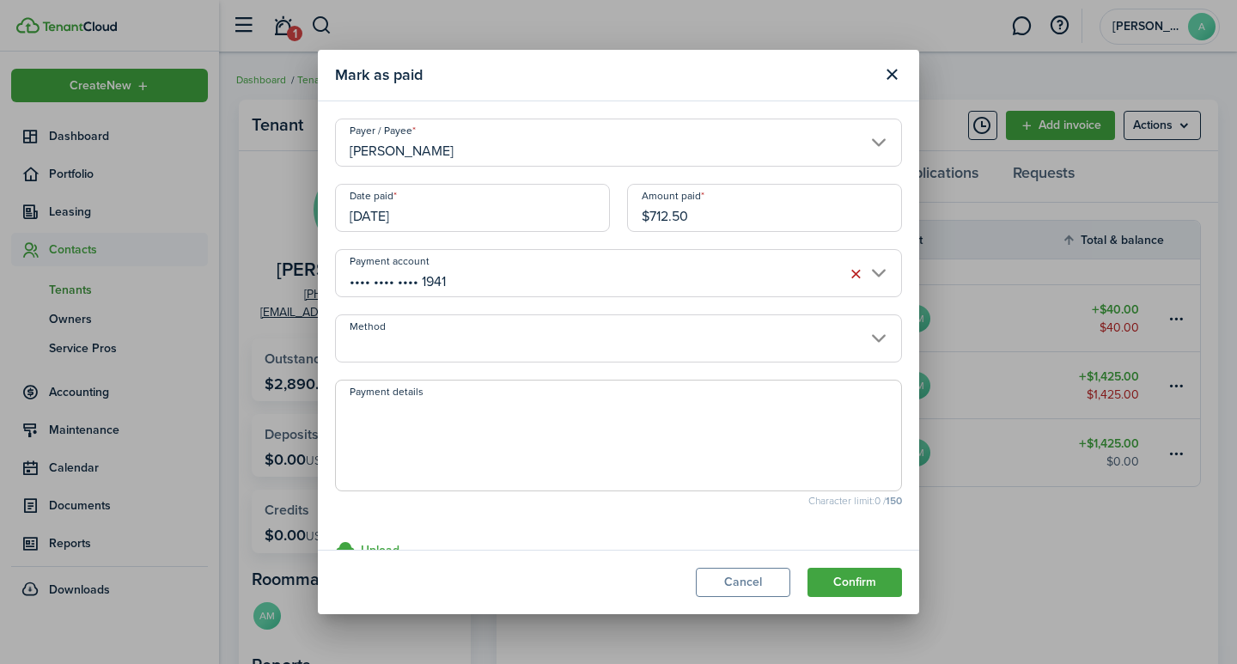
click at [467, 338] on input "Method" at bounding box center [618, 338] width 567 height 48
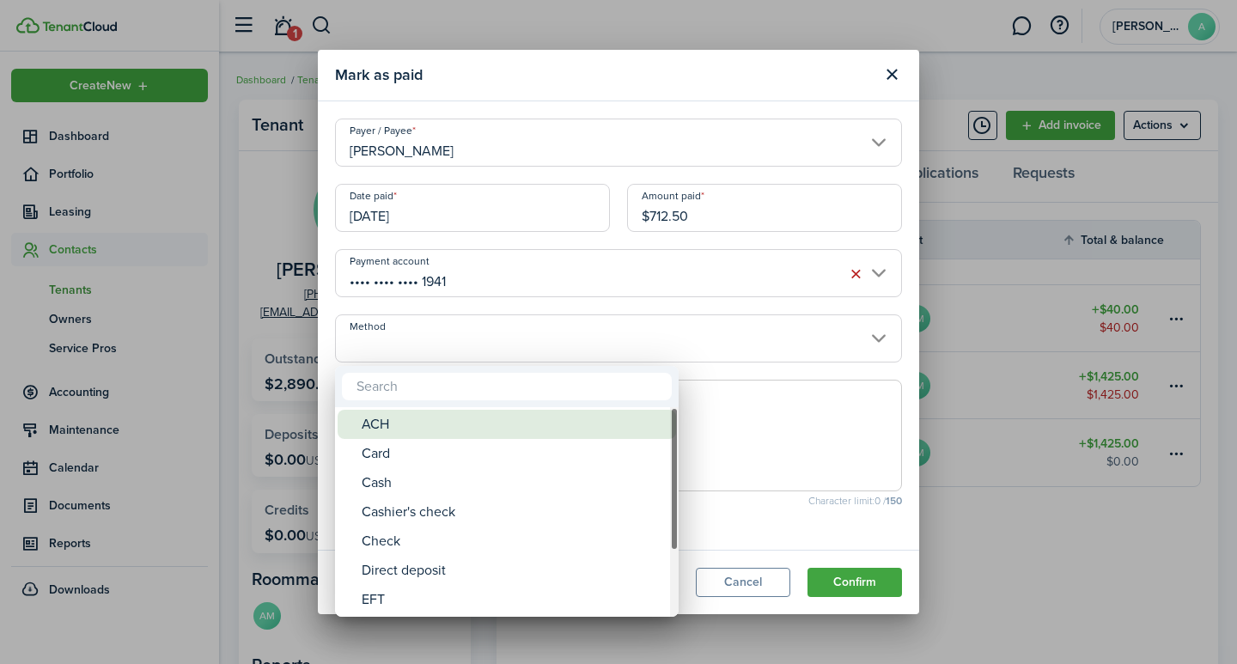
click at [406, 429] on div "ACH" at bounding box center [514, 424] width 304 height 29
type input "ACH"
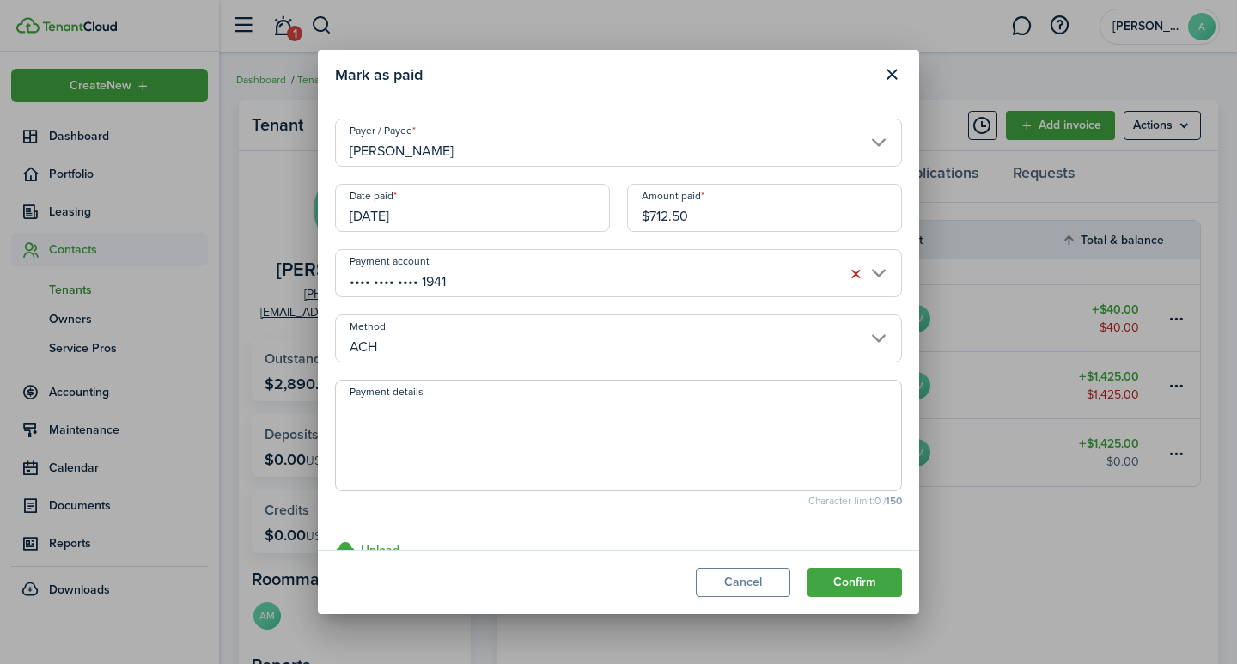
click at [407, 434] on textarea "Payment details" at bounding box center [618, 440] width 565 height 82
type textarea "September rent - 5A3F-D110"
click at [858, 583] on button "Confirm" at bounding box center [854, 582] width 94 height 29
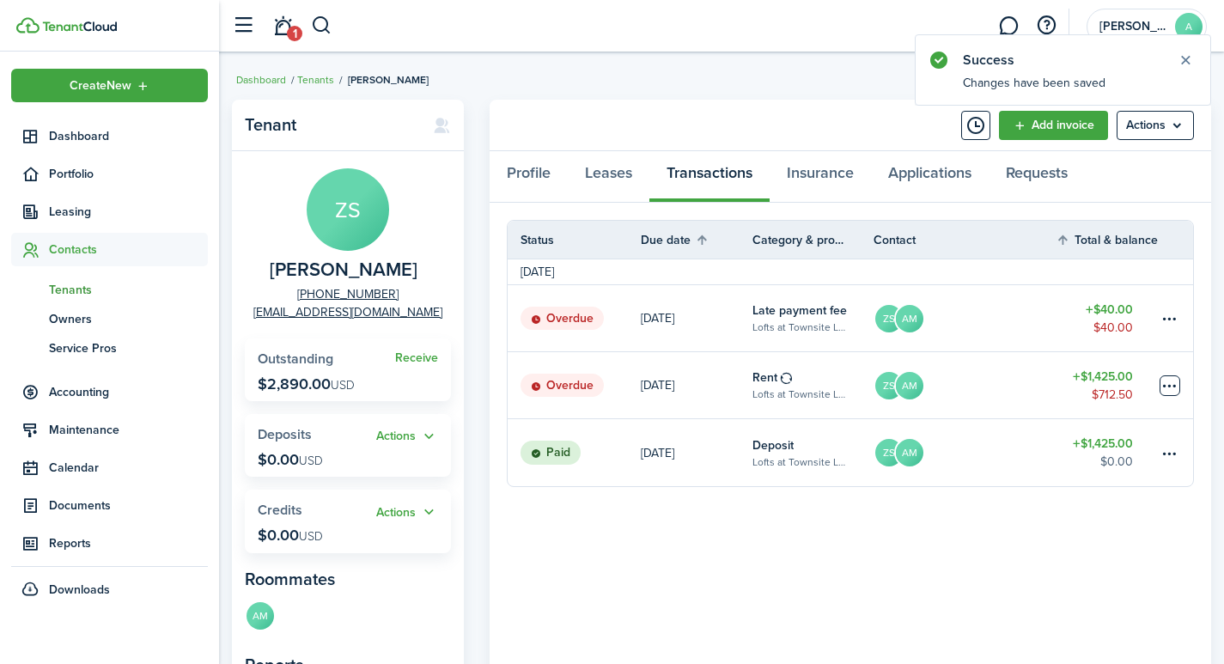
click at [1165, 389] on table-menu-btn-icon at bounding box center [1169, 385] width 21 height 21
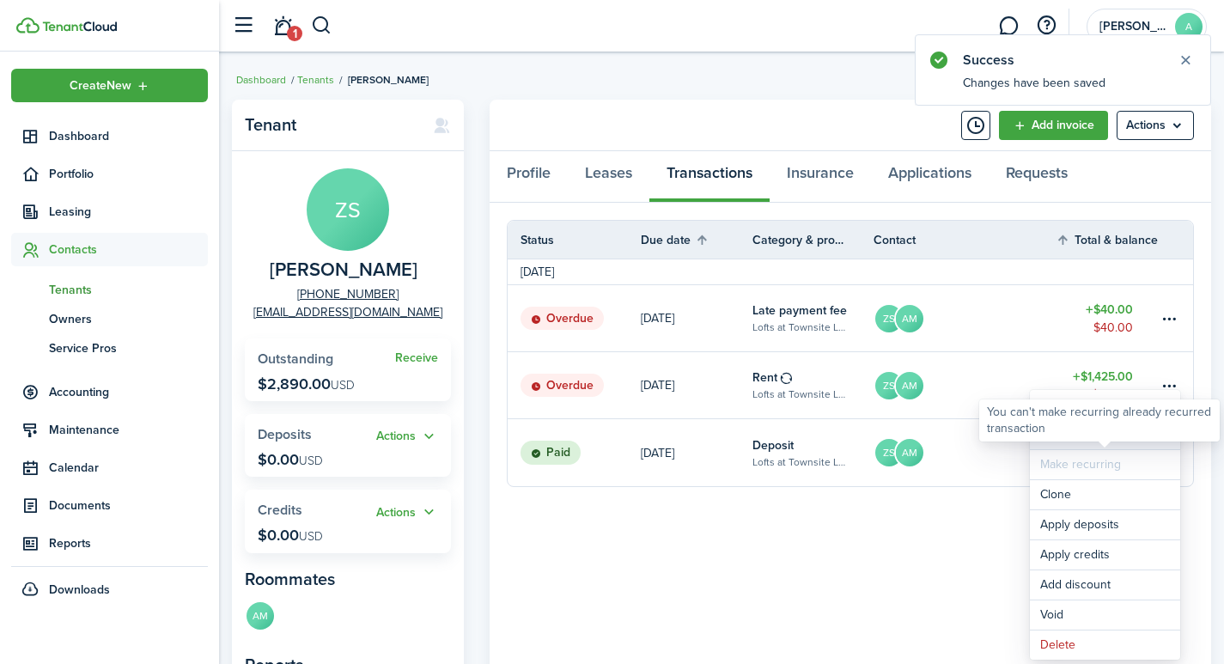
click at [1069, 442] on link "Mark as paid" at bounding box center [1105, 434] width 150 height 29
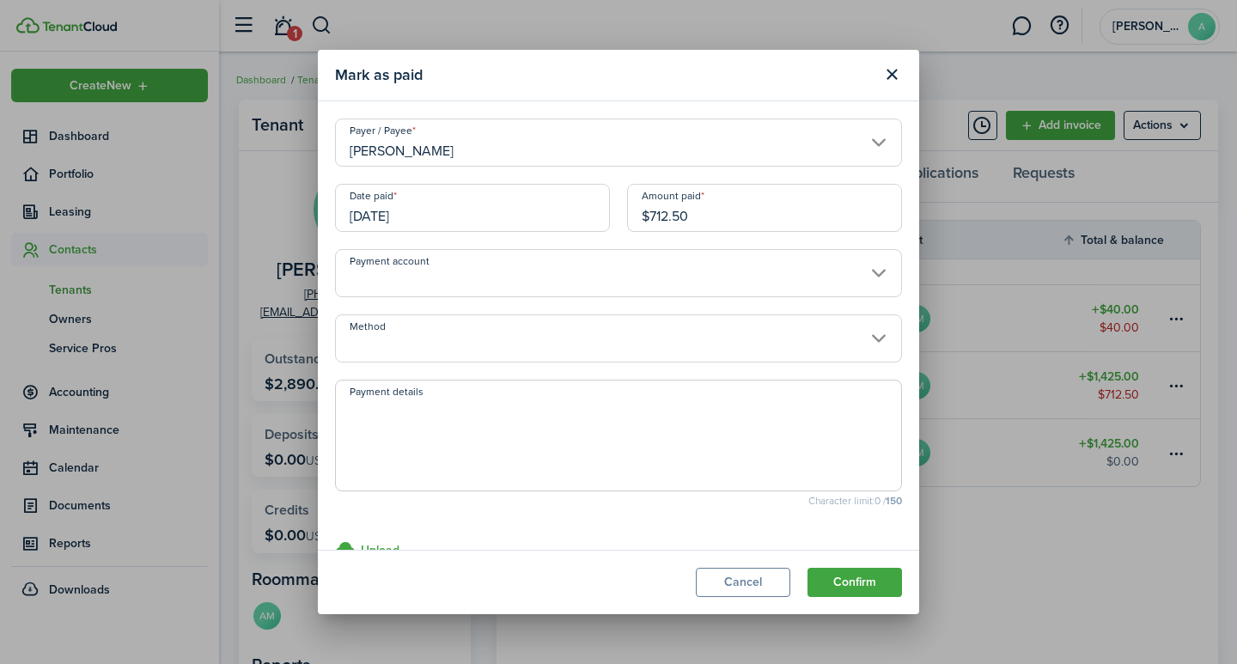
click at [564, 213] on input "[DATE]" at bounding box center [472, 208] width 275 height 48
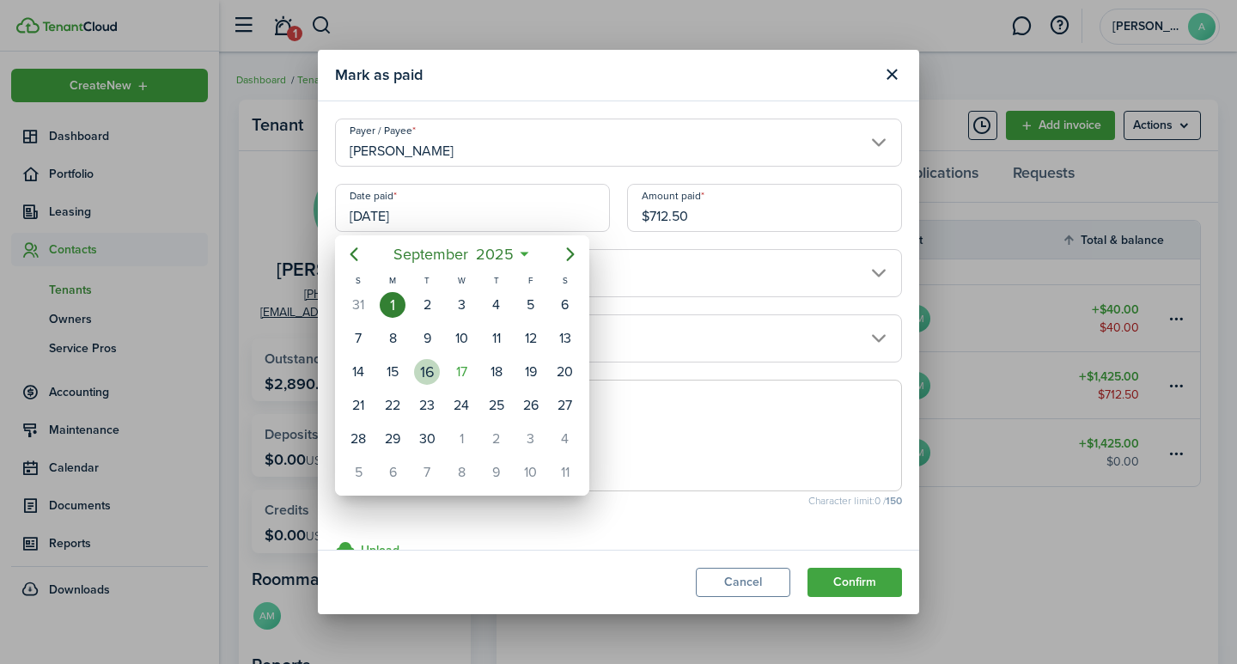
click at [425, 373] on div "16" at bounding box center [427, 372] width 26 height 26
type input "09/16/2025"
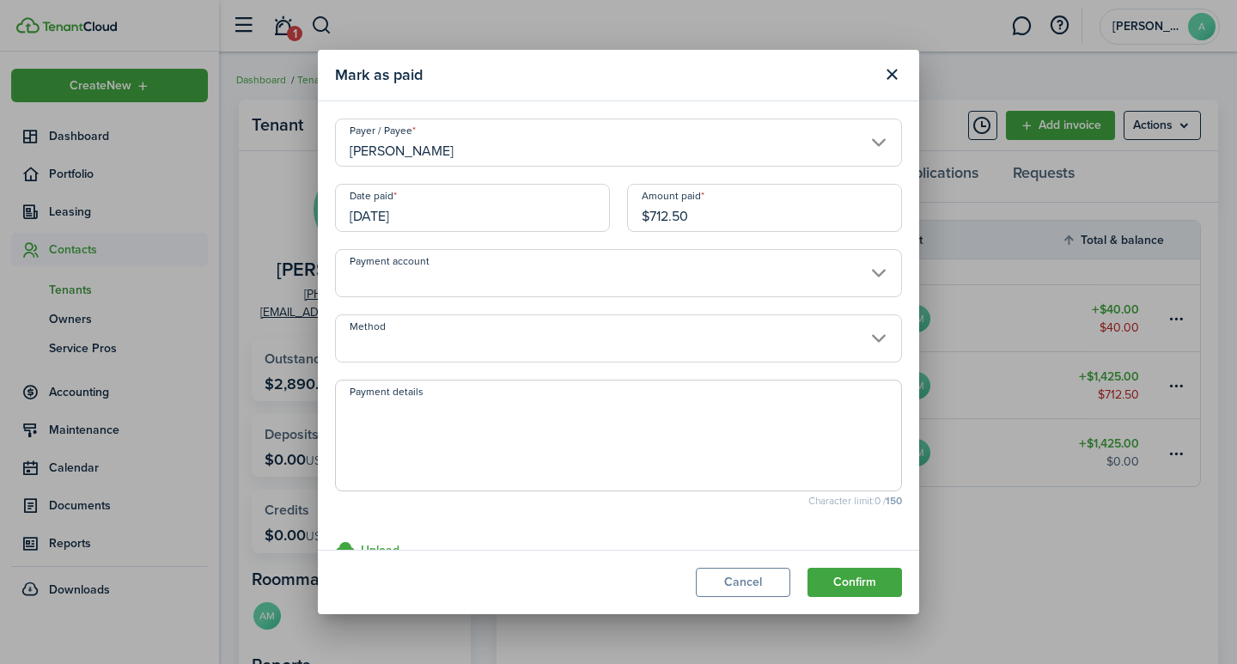
click at [527, 276] on input "Payment account" at bounding box center [618, 273] width 567 height 48
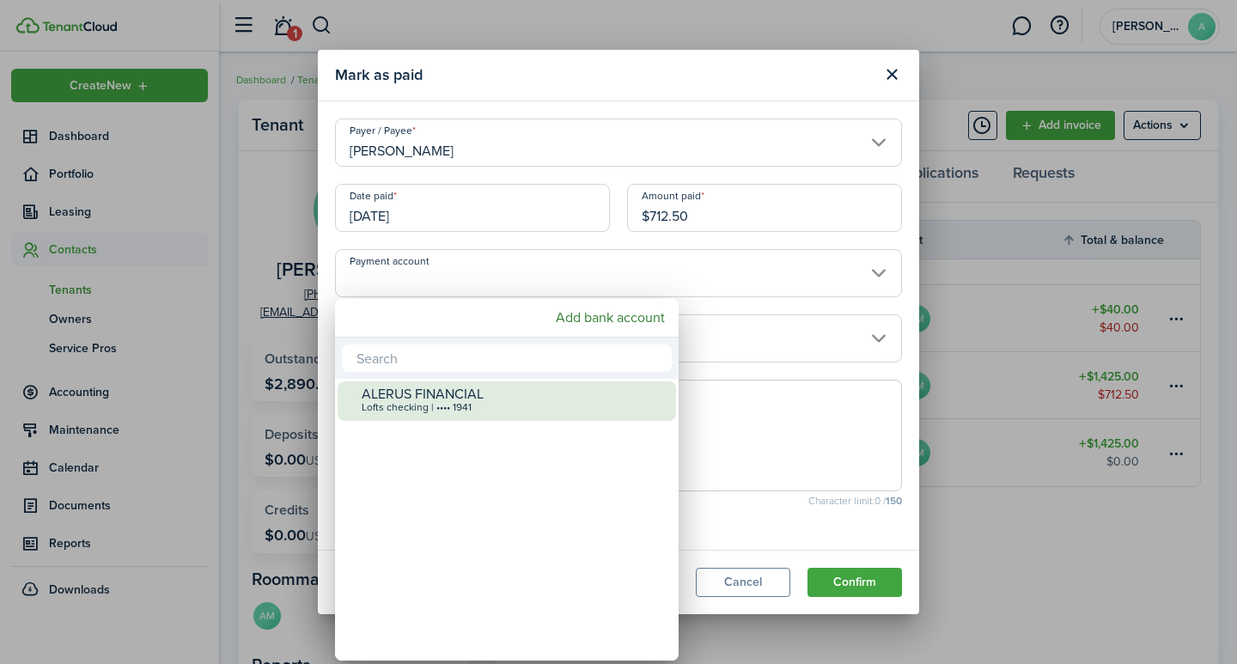
click at [430, 404] on div "Lofts checking | •••• 1941" at bounding box center [514, 408] width 304 height 12
type input "•••• •••• •••• 1941"
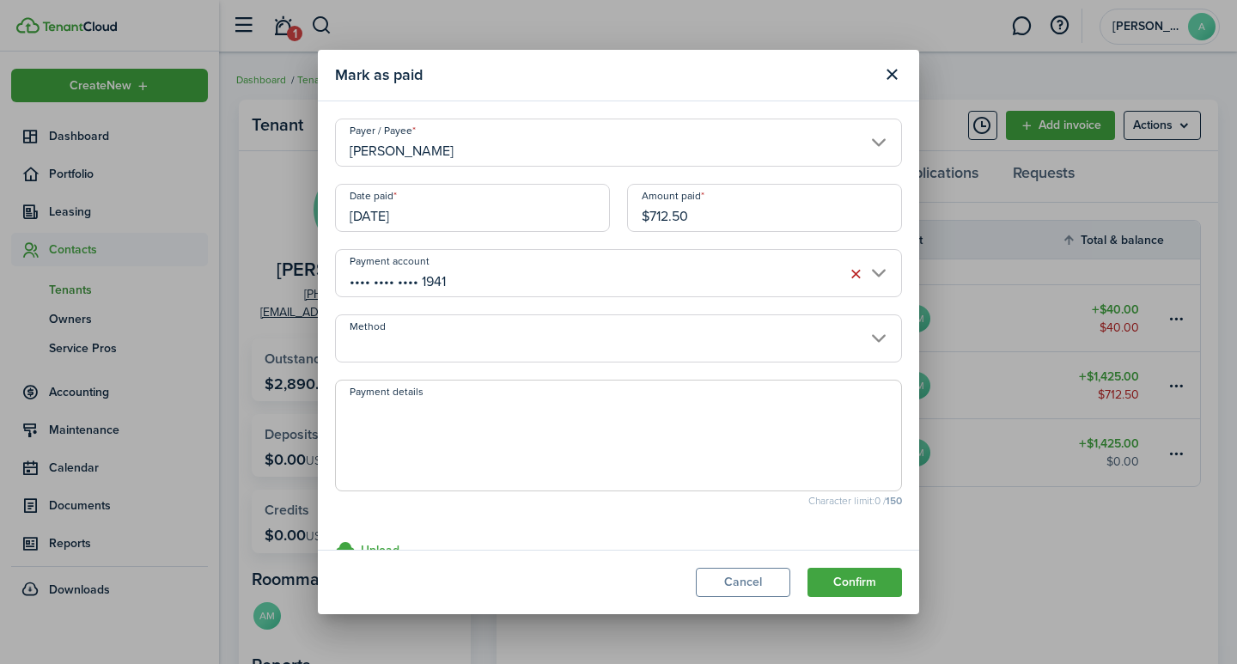
click at [477, 350] on input "Method" at bounding box center [618, 338] width 567 height 48
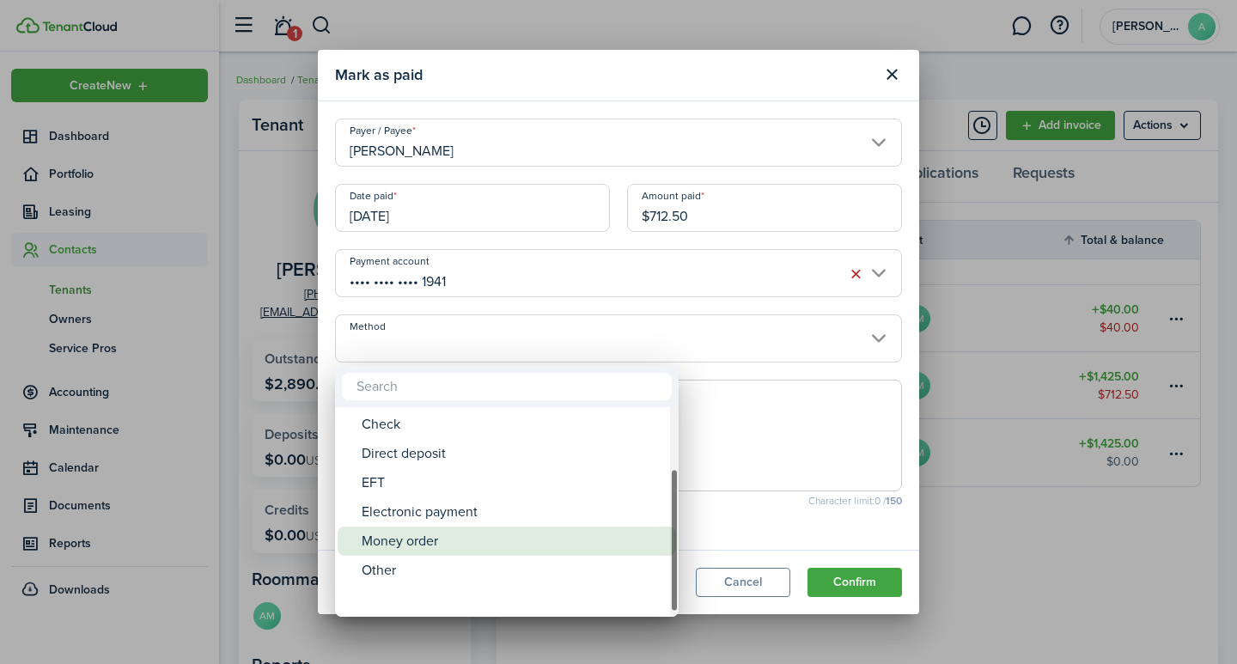
drag, startPoint x: 674, startPoint y: 432, endPoint x: 620, endPoint y: 554, distance: 133.4
click at [641, 554] on mbsc-scrollview-base "ACH Card Cash Cashier's check Check Direct deposit EFT Electronic payment Money…" at bounding box center [507, 512] width 344 height 206
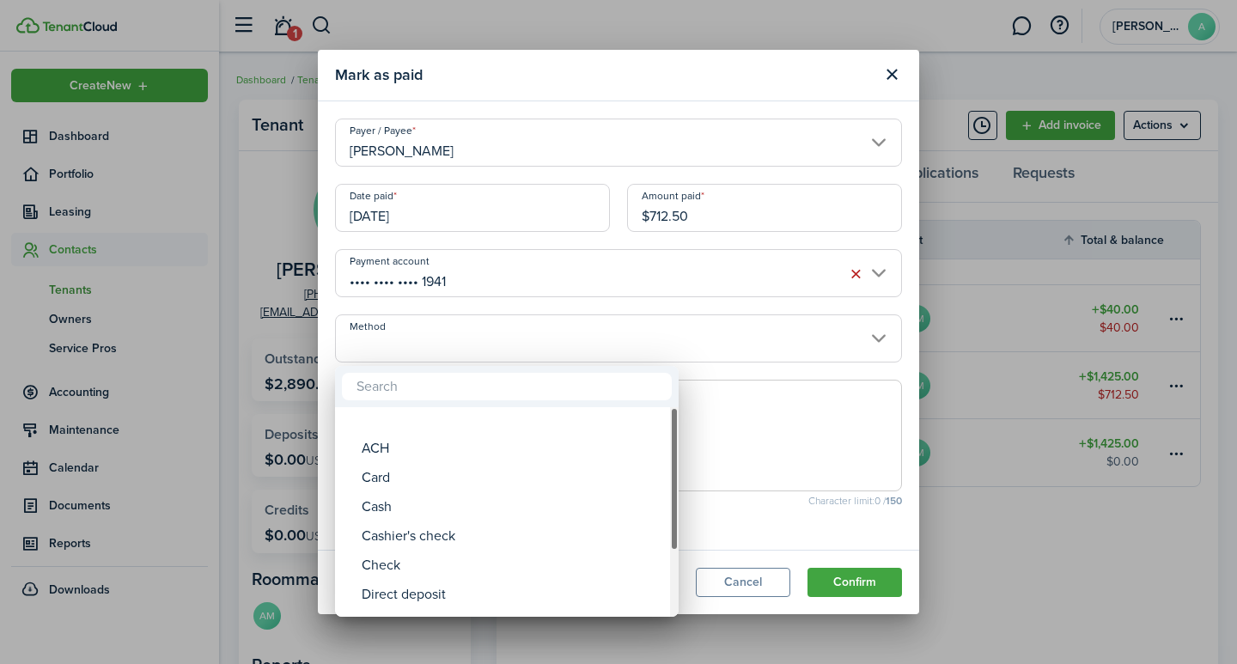
drag, startPoint x: 676, startPoint y: 497, endPoint x: 696, endPoint y: 419, distance: 80.6
click at [696, 419] on div "ACH Card Cash Cashier's check Check Direct deposit EFT Electronic payment Money…" at bounding box center [618, 332] width 1237 height 664
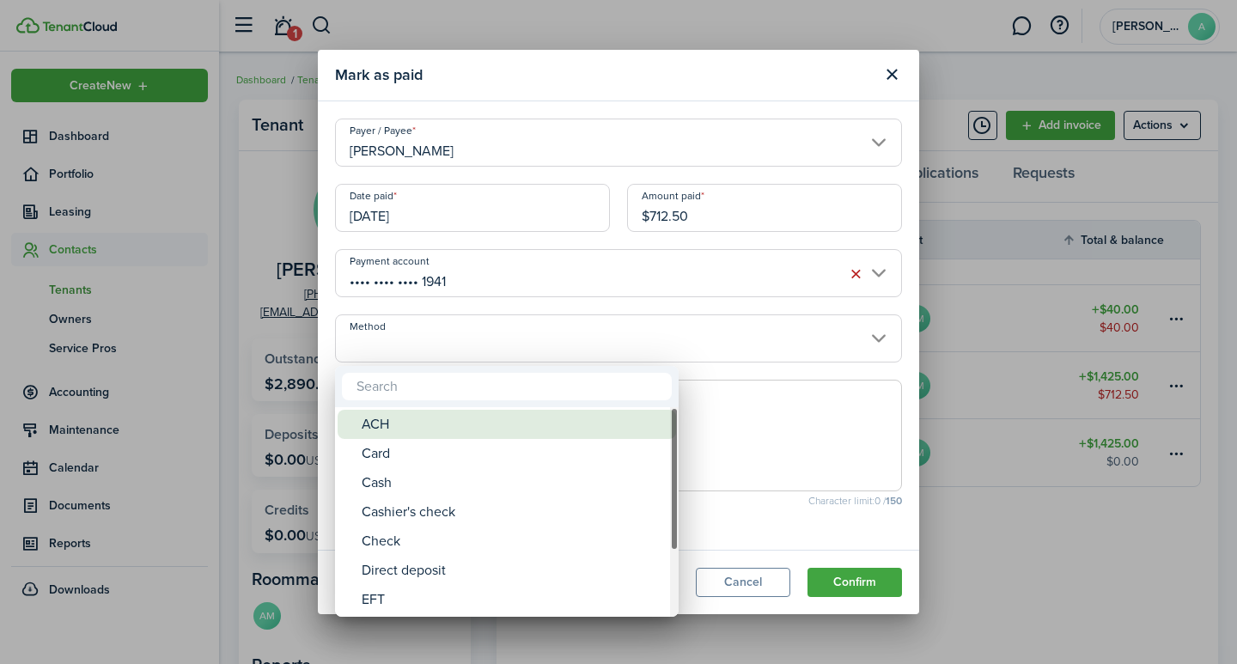
click at [381, 424] on div "ACH" at bounding box center [514, 424] width 304 height 29
type input "ACH"
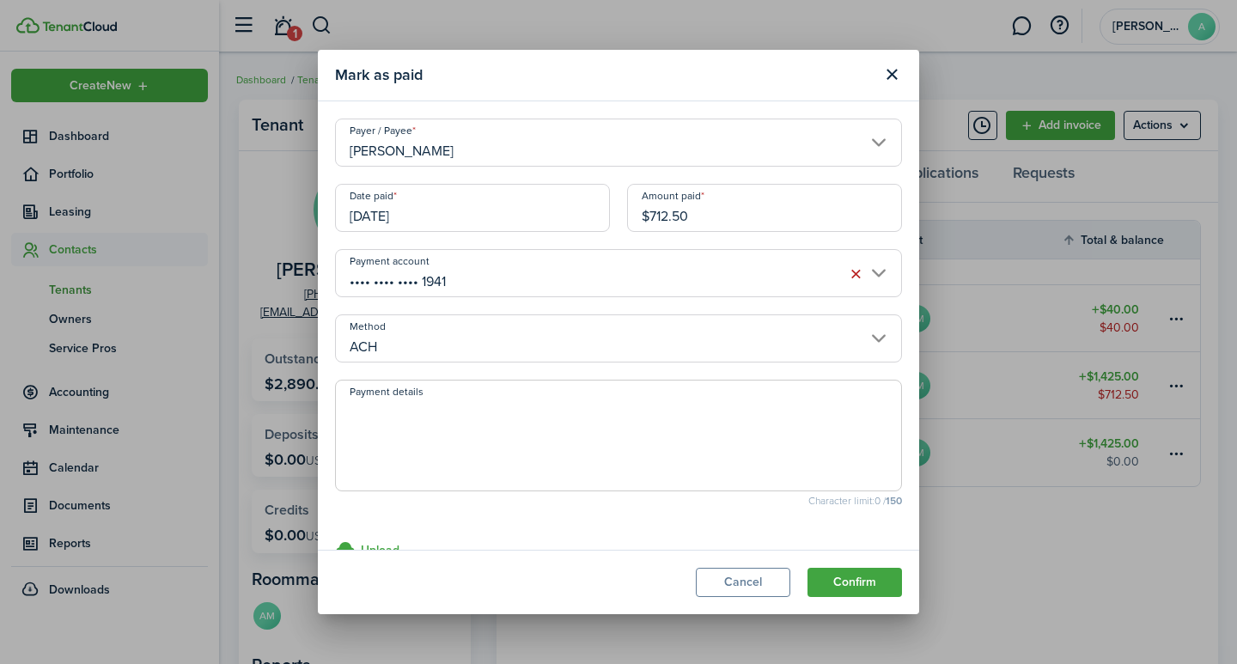
click at [445, 430] on textarea "Payment details" at bounding box center [618, 440] width 565 height 82
type textarea "September rent - 4B58-75F0"
click at [836, 574] on button "Confirm" at bounding box center [854, 582] width 94 height 29
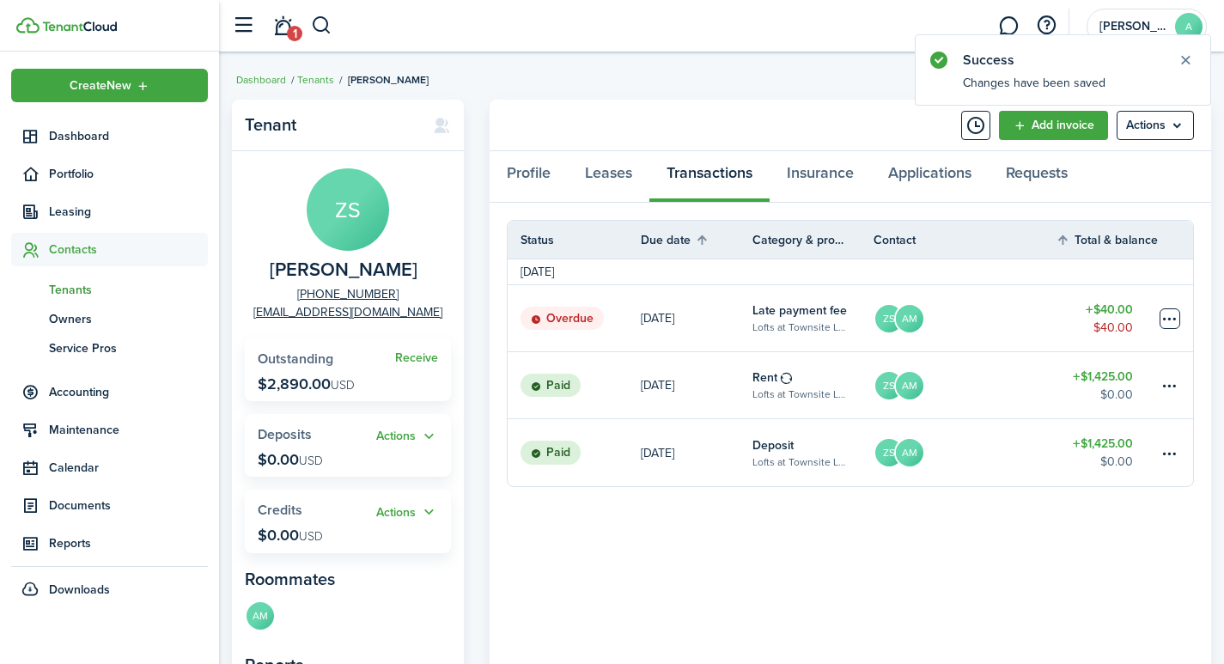
click at [1163, 313] on table-menu-btn-icon at bounding box center [1169, 318] width 21 height 21
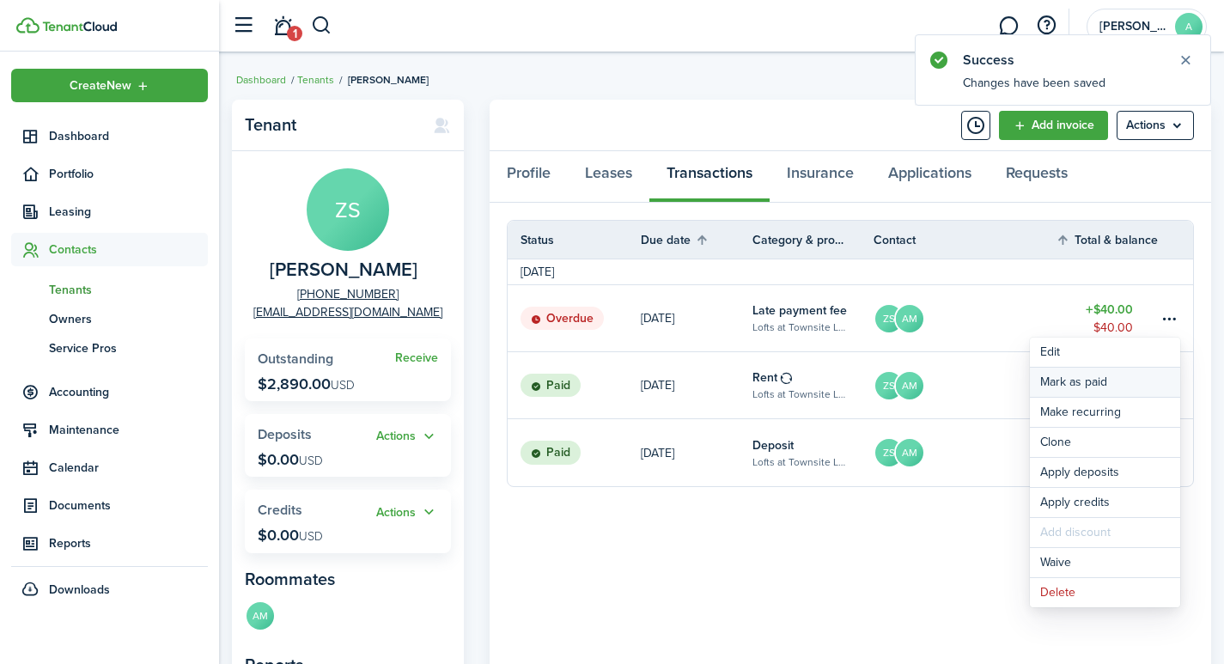
click at [1070, 385] on link "Mark as paid" at bounding box center [1105, 382] width 150 height 29
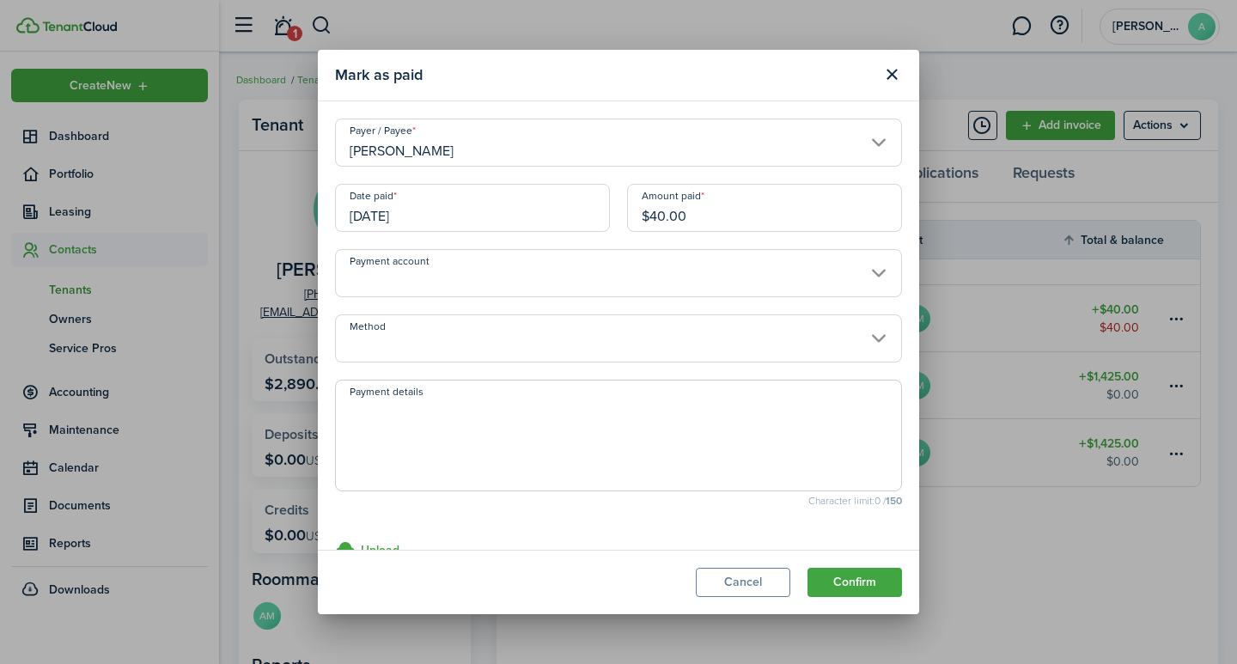
click at [503, 278] on input "Payment account" at bounding box center [618, 273] width 567 height 48
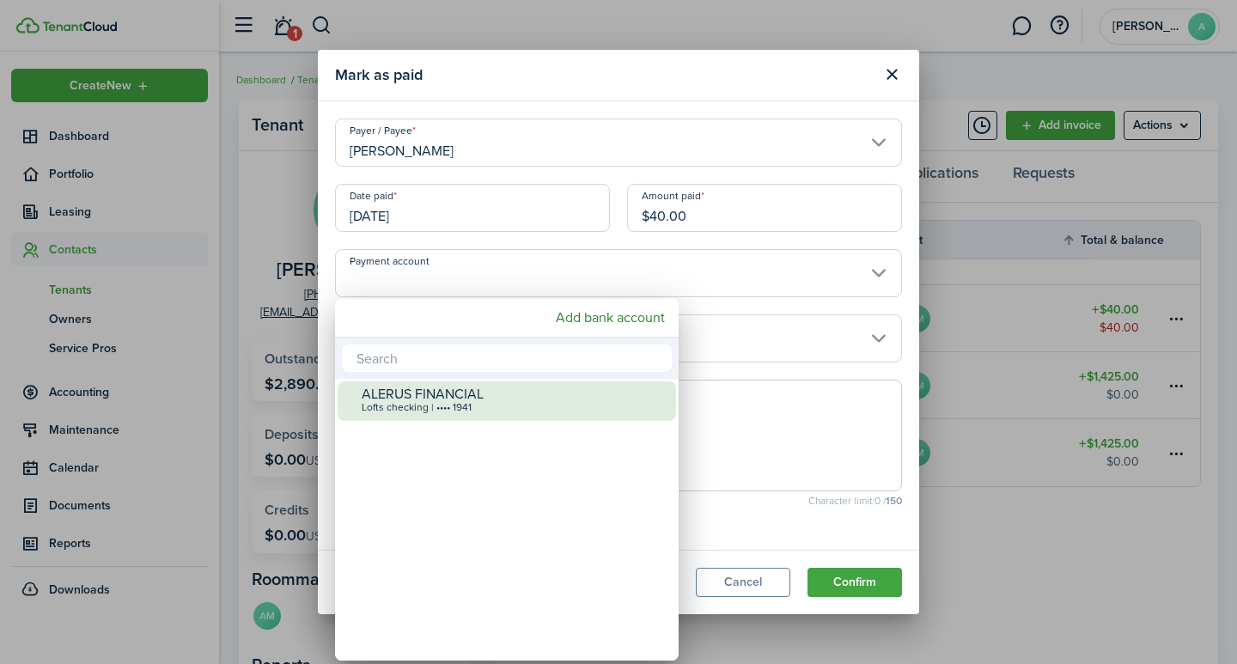
click at [450, 396] on div "ALERUS FINANCIAL" at bounding box center [514, 393] width 304 height 15
type input "•••• •••• •••• 1941"
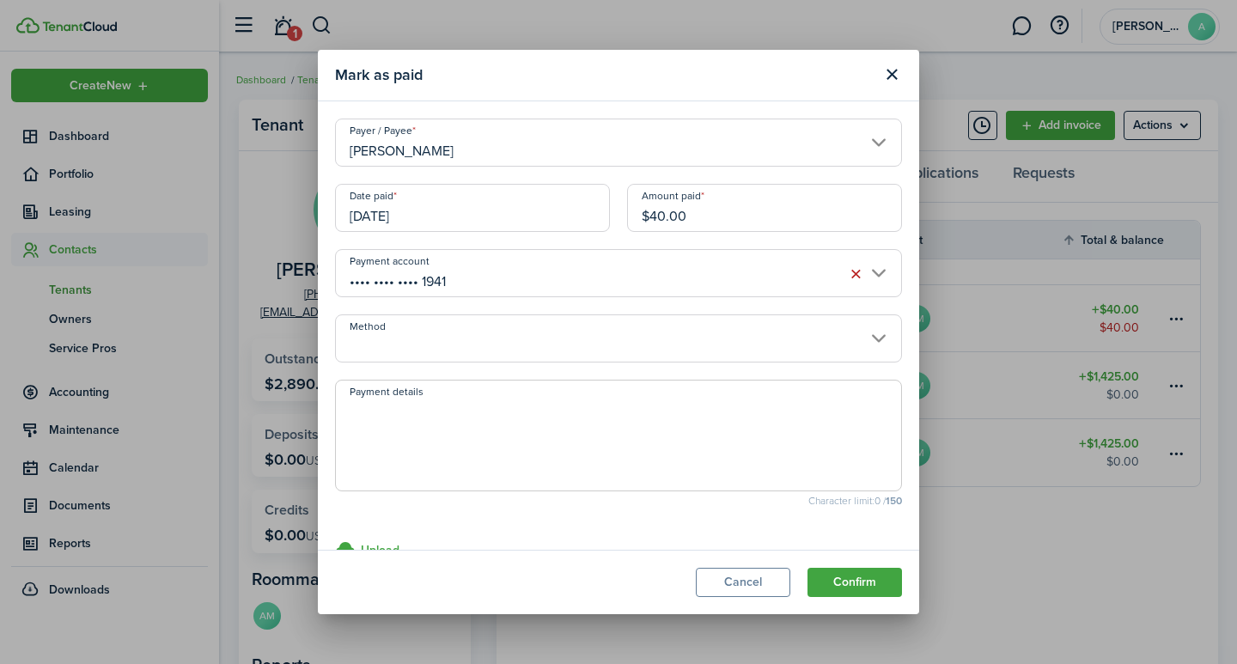
click at [454, 351] on input "Method" at bounding box center [618, 338] width 567 height 48
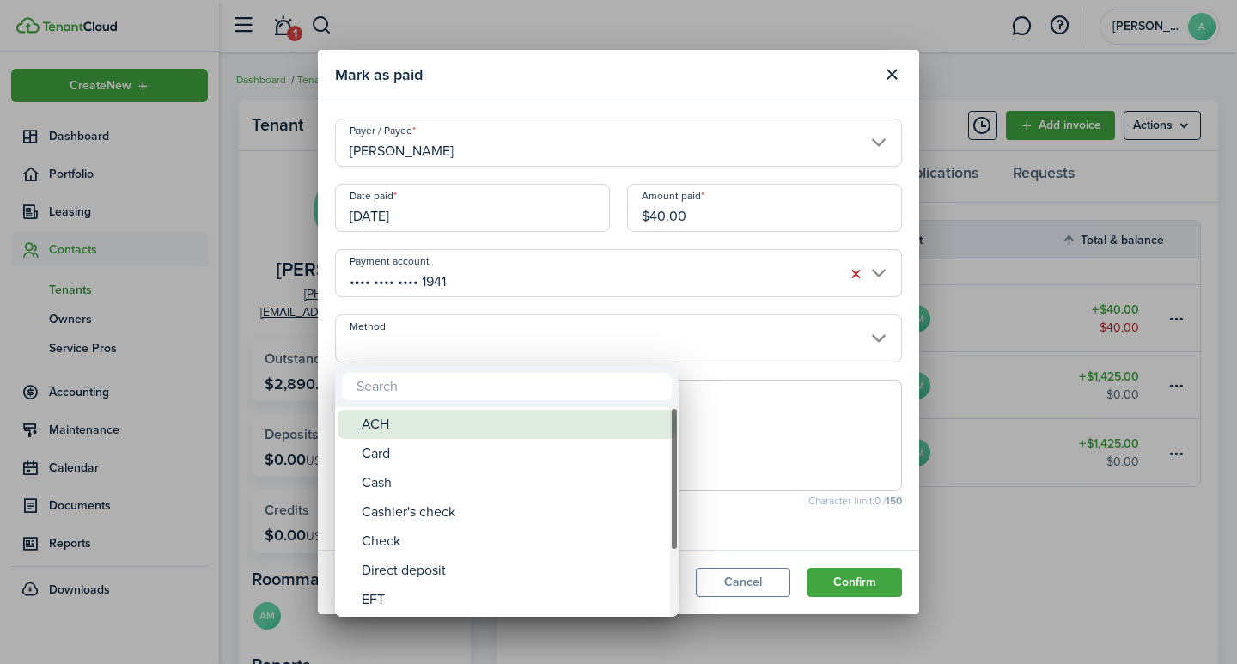
click at [417, 430] on div "ACH" at bounding box center [514, 424] width 304 height 29
type input "ACH"
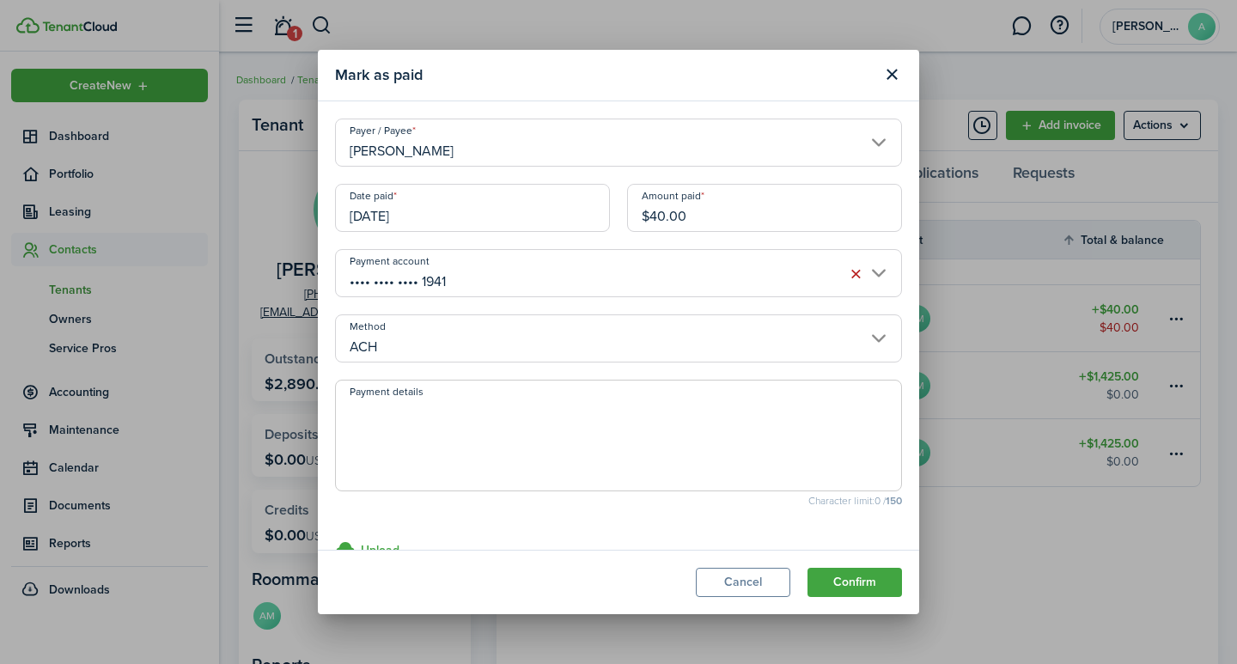
click at [424, 425] on textarea "Payment details" at bounding box center [618, 440] width 565 height 82
type textarea "September late fee - 4B58-75F0"
click at [872, 577] on button "Confirm" at bounding box center [854, 582] width 94 height 29
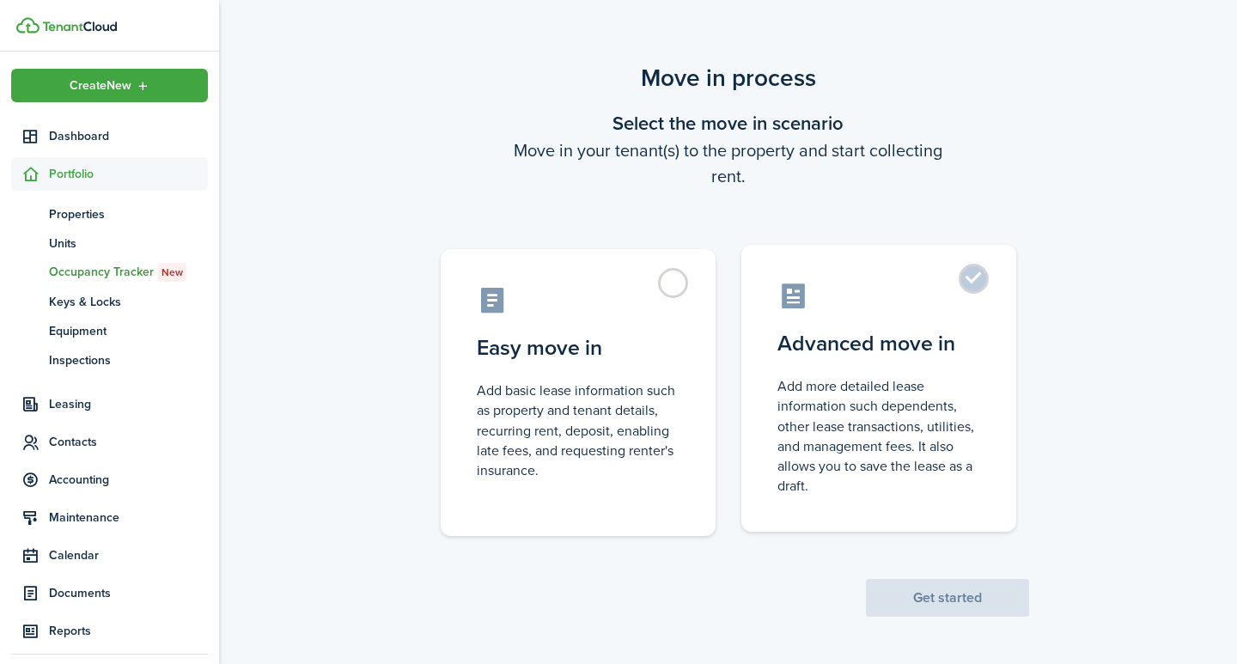
click at [970, 286] on label "Advanced move in Add more detailed lease information such dependents, other lea…" at bounding box center [878, 388] width 275 height 287
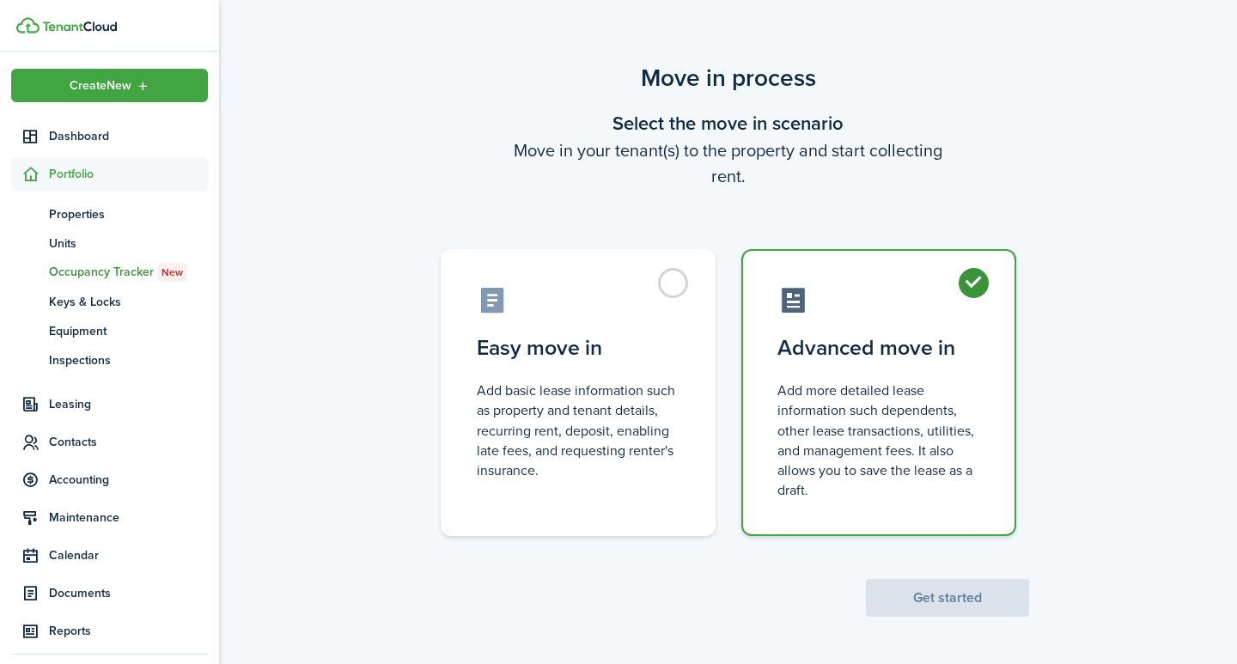
radio input "true"
click at [952, 602] on button "Get started" at bounding box center [947, 598] width 163 height 38
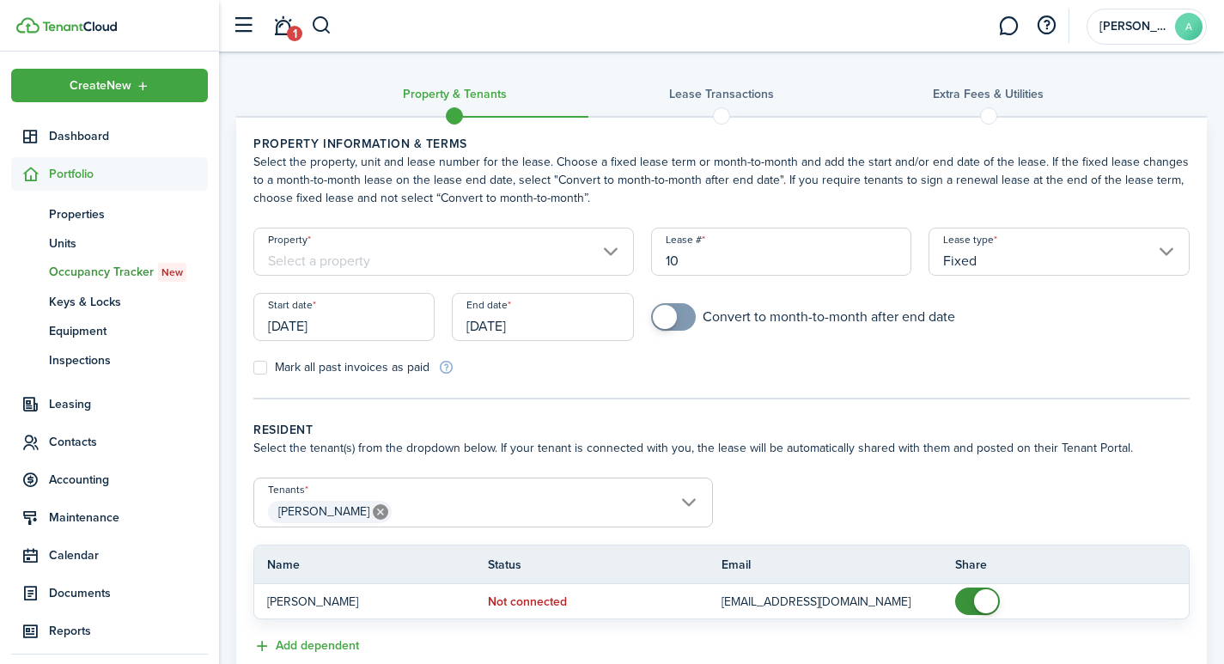
click at [411, 254] on input "Property" at bounding box center [443, 252] width 380 height 48
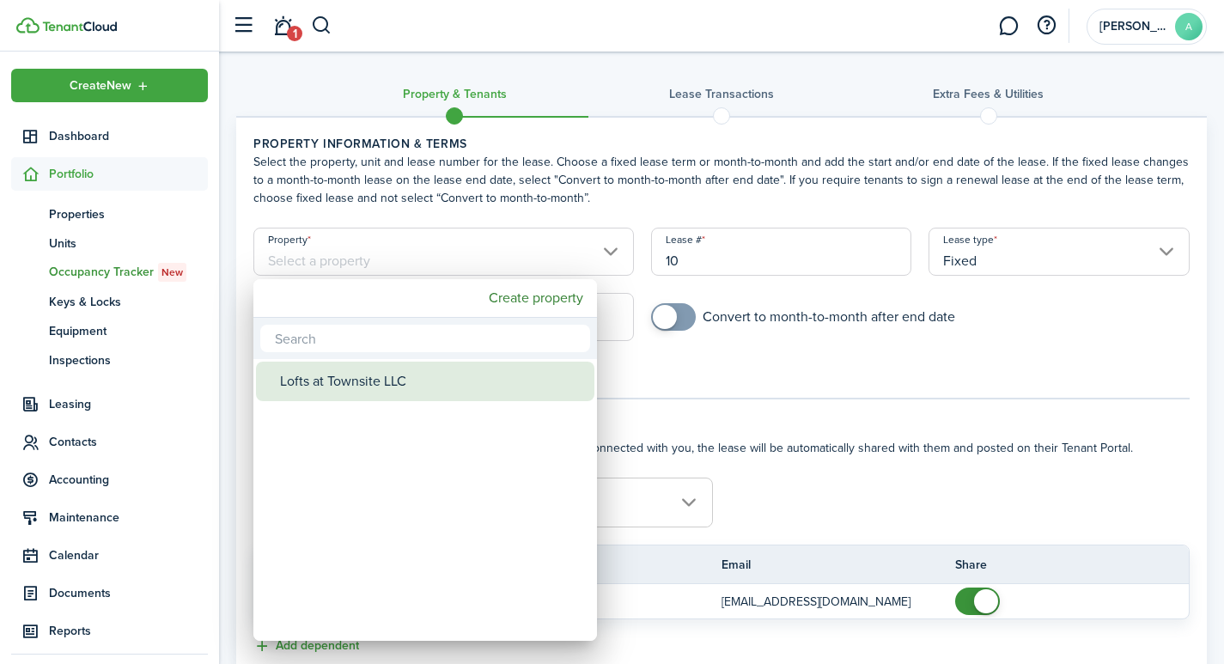
click at [400, 379] on div "Lofts at Townsite LLC" at bounding box center [432, 382] width 304 height 40
type input "Lofts at Townsite LLC"
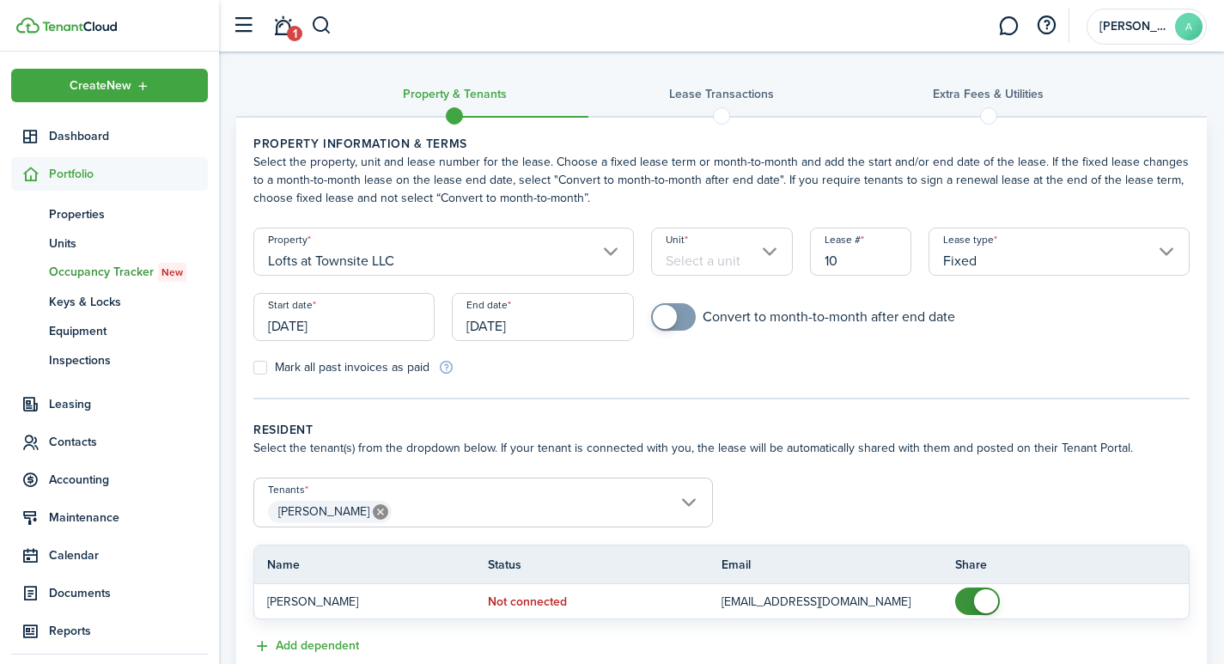
click at [730, 259] on input "Unit" at bounding box center [722, 252] width 142 height 48
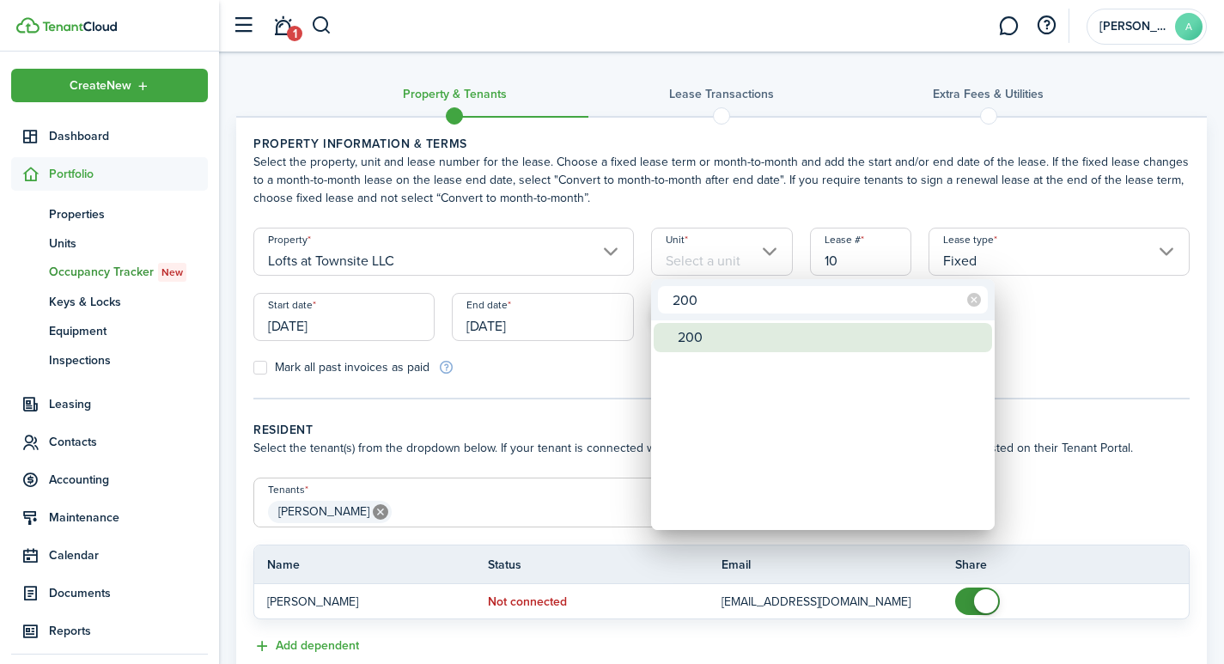
type input "200"
click at [696, 338] on div "200" at bounding box center [830, 337] width 304 height 29
type input "200"
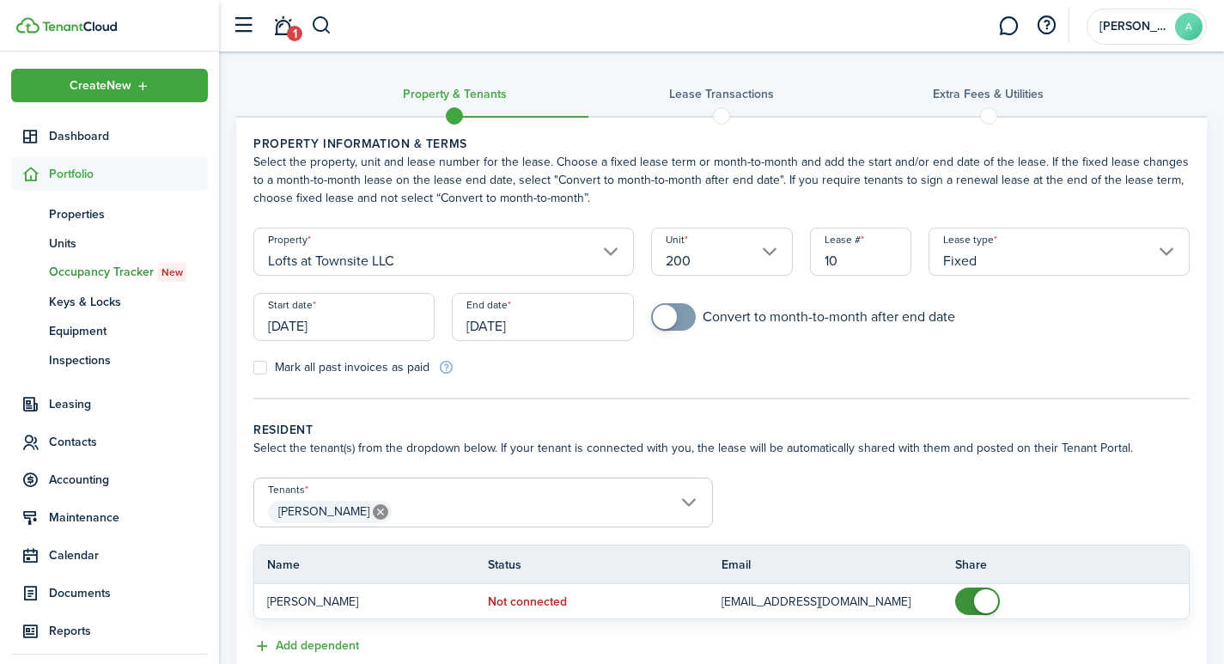
click at [855, 254] on input "10" at bounding box center [861, 252] width 102 height 48
type input "1"
click at [364, 318] on input "[DATE]" at bounding box center [343, 317] width 181 height 48
type input "2001"
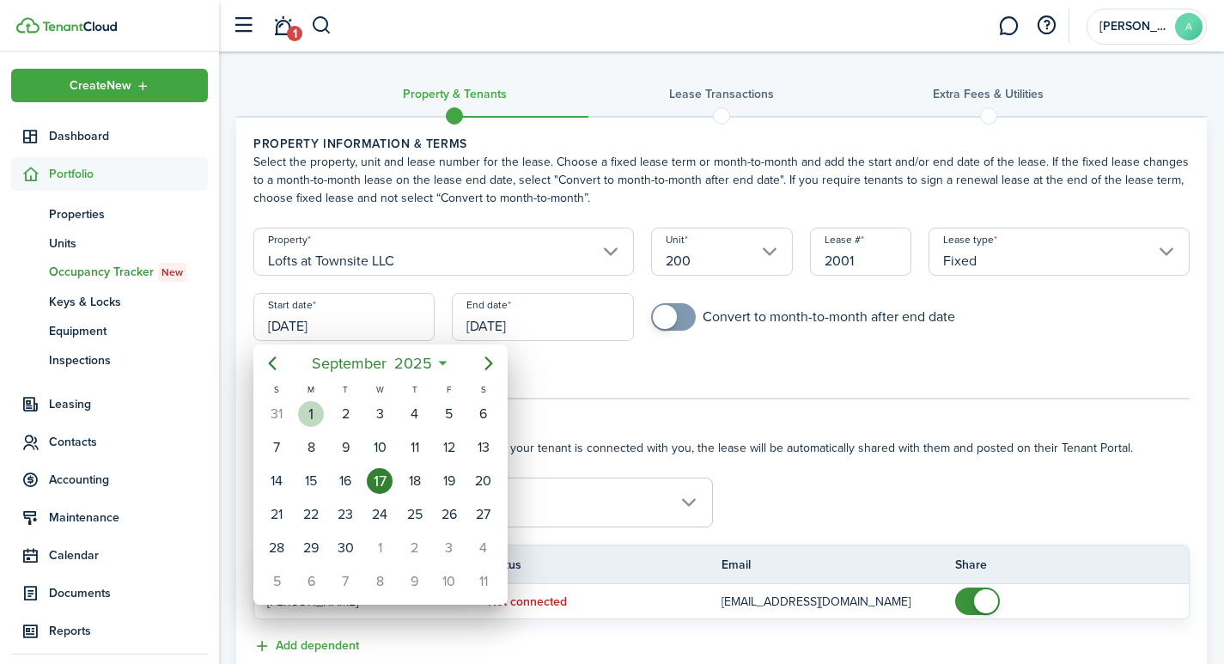
click at [313, 417] on div "1" at bounding box center [311, 414] width 26 height 26
type input "[DATE]"
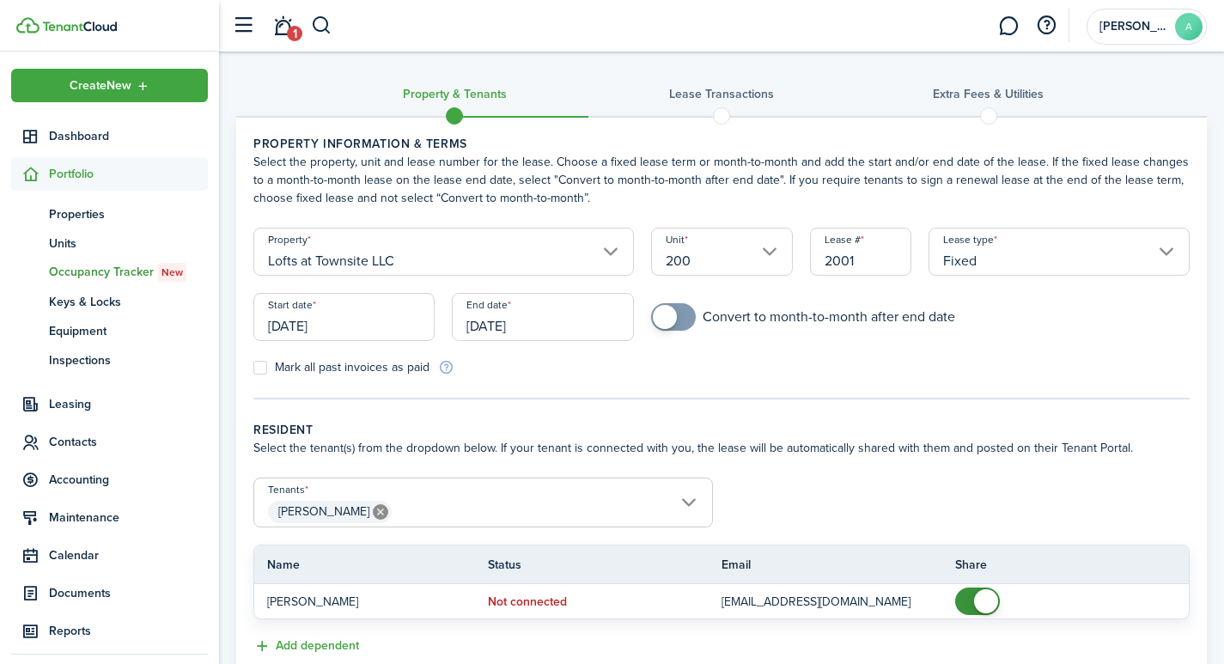
click at [585, 322] on input "[DATE]" at bounding box center [542, 317] width 181 height 48
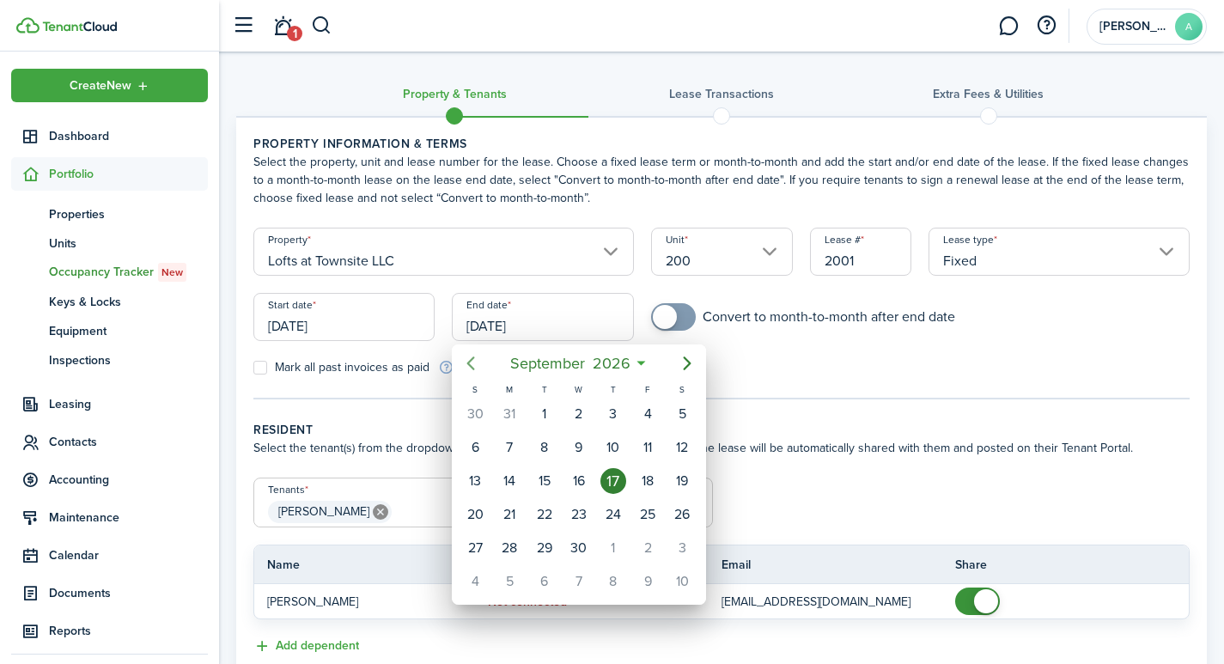
click at [476, 367] on icon "Previous page" at bounding box center [470, 363] width 21 height 21
click at [475, 581] on div "31" at bounding box center [475, 582] width 26 height 26
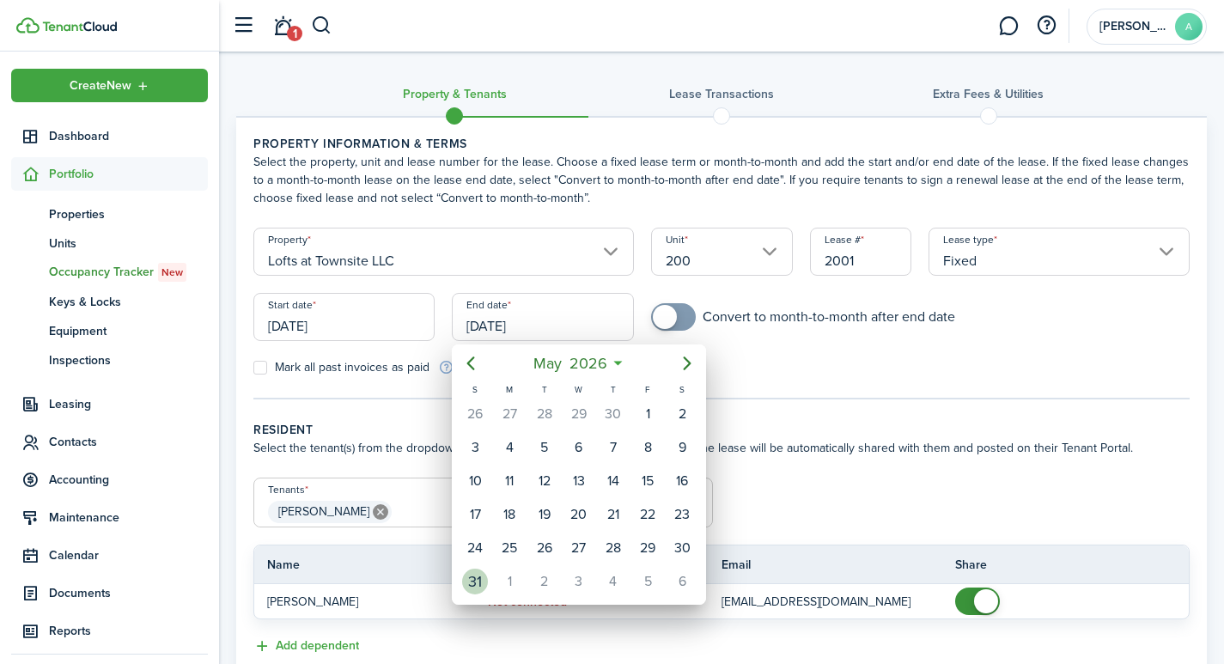
type input "05/31/2026"
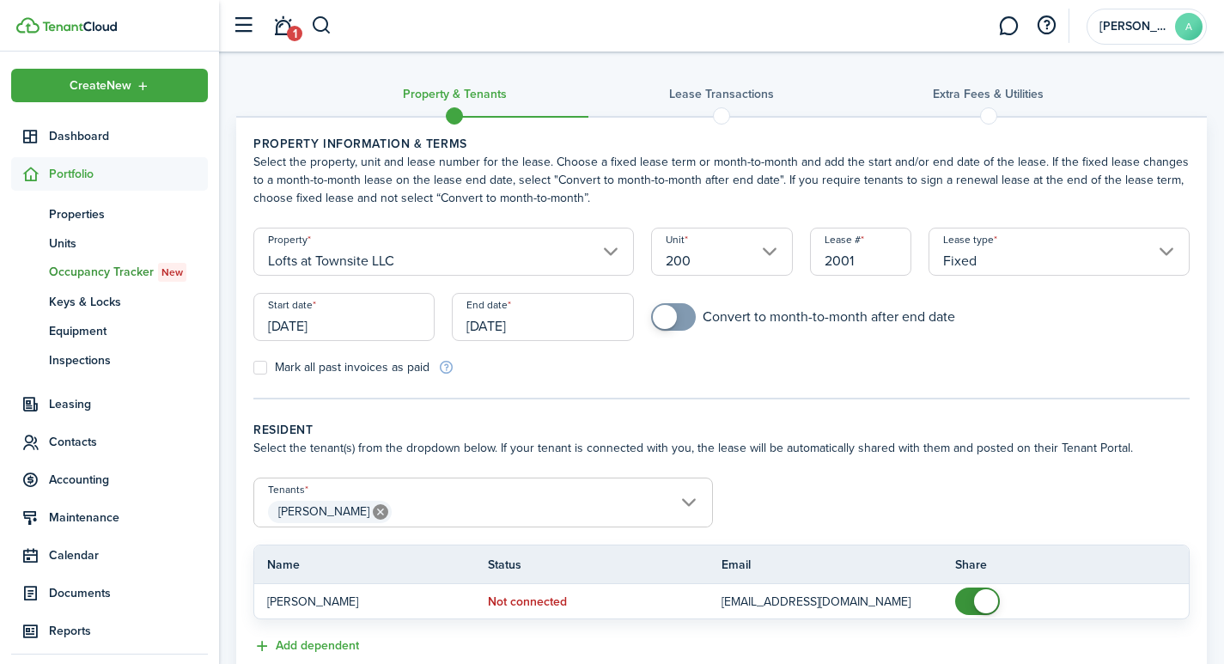
checkbox input "true"
click at [677, 313] on span at bounding box center [673, 316] width 17 height 27
click at [424, 511] on span "[PERSON_NAME]" at bounding box center [483, 511] width 458 height 29
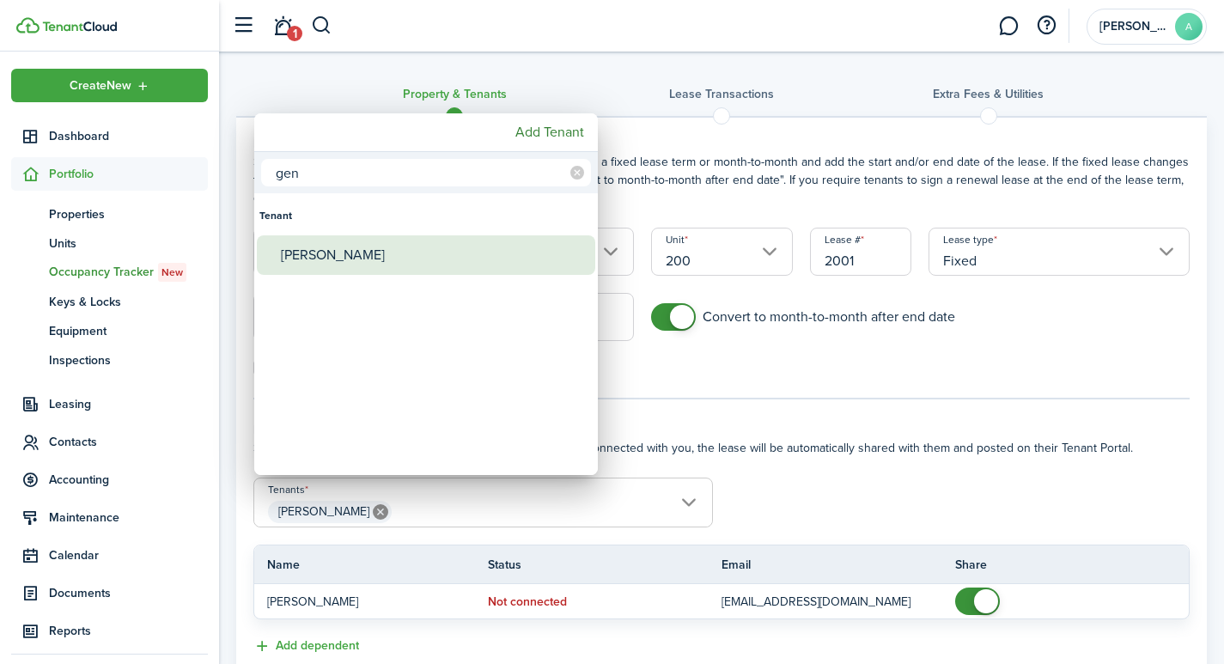
type input "gen"
click at [345, 257] on div "[PERSON_NAME]" at bounding box center [433, 255] width 304 height 40
type input "Alexa Snesrud, Genevieve Gruba"
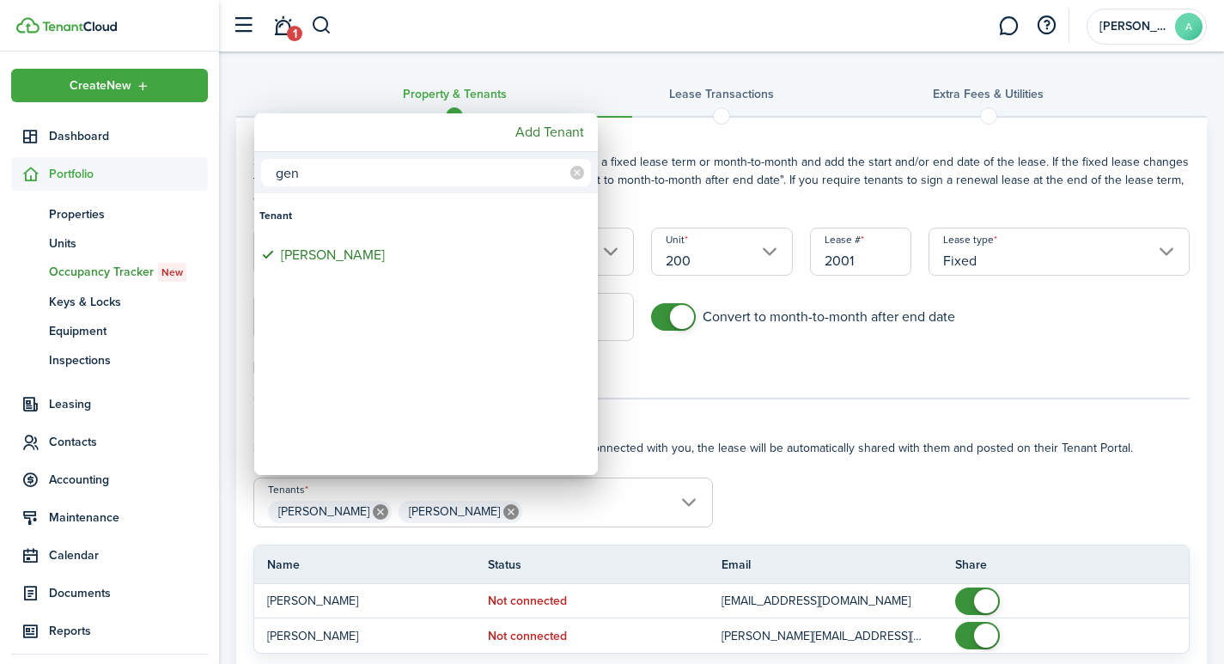
click at [552, 508] on div at bounding box center [612, 332] width 1499 height 939
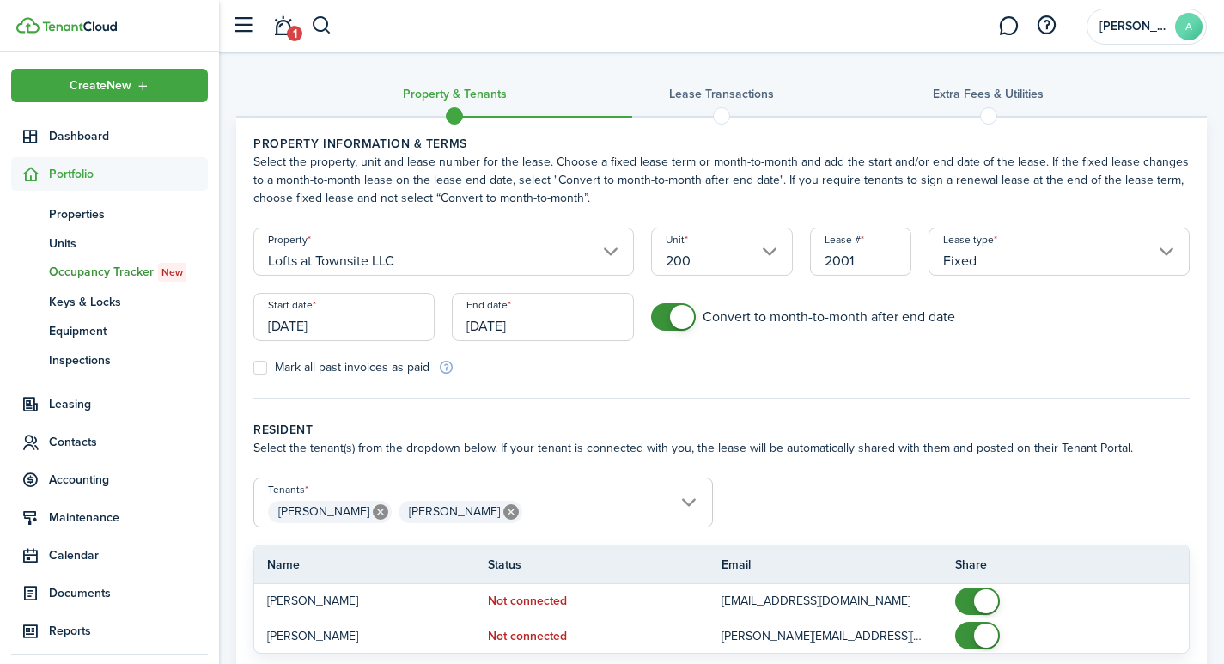
click at [685, 499] on span "Alexa Snesrud Genevieve Gruba" at bounding box center [483, 511] width 458 height 29
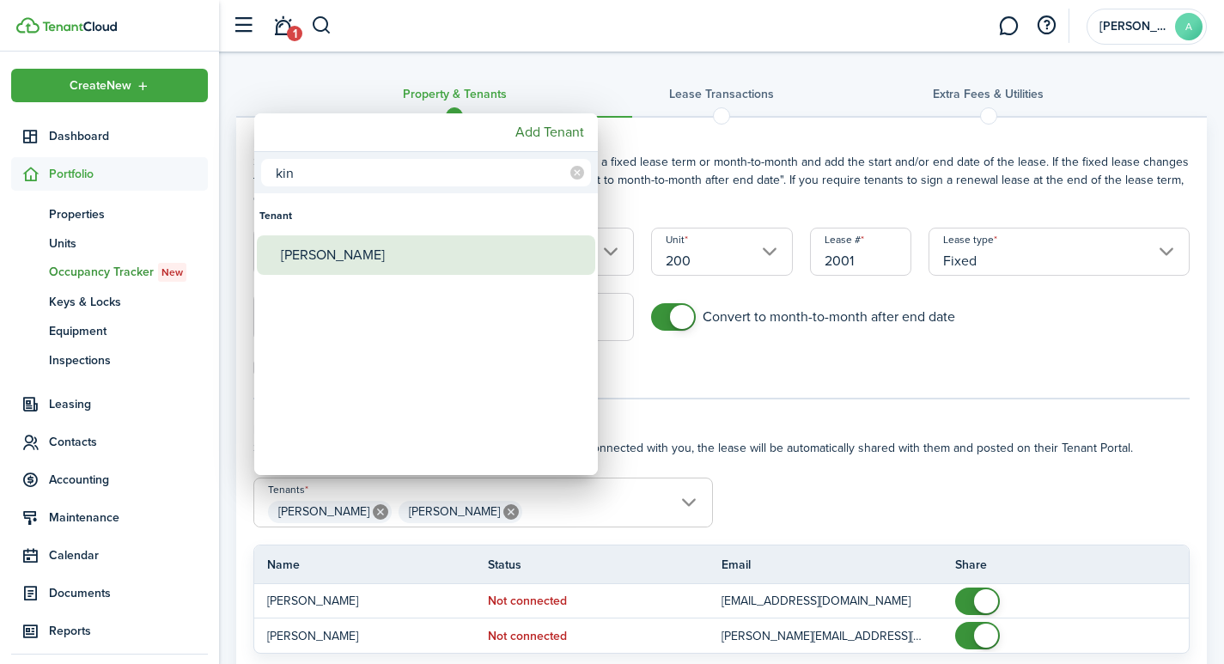
type input "kin"
click at [372, 263] on div "[PERSON_NAME]" at bounding box center [433, 255] width 304 height 40
type input "Alexa Snesrud, Genevieve Gruba, Kinsley Duppong"
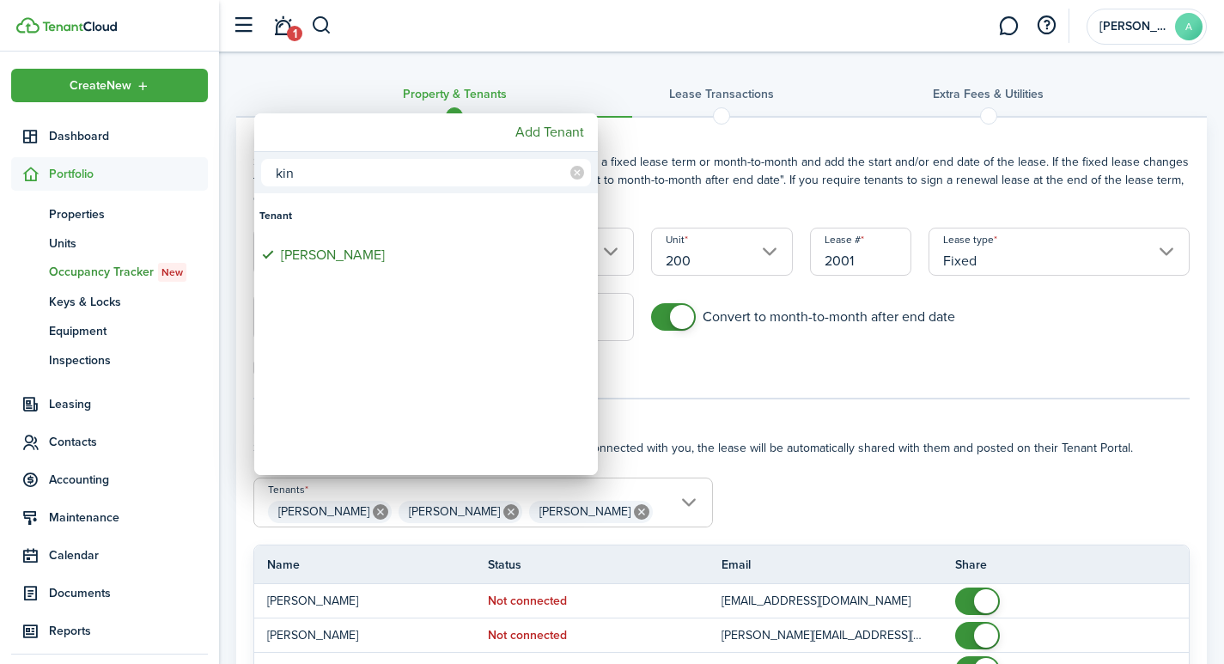
click at [843, 514] on div at bounding box center [612, 332] width 1499 height 939
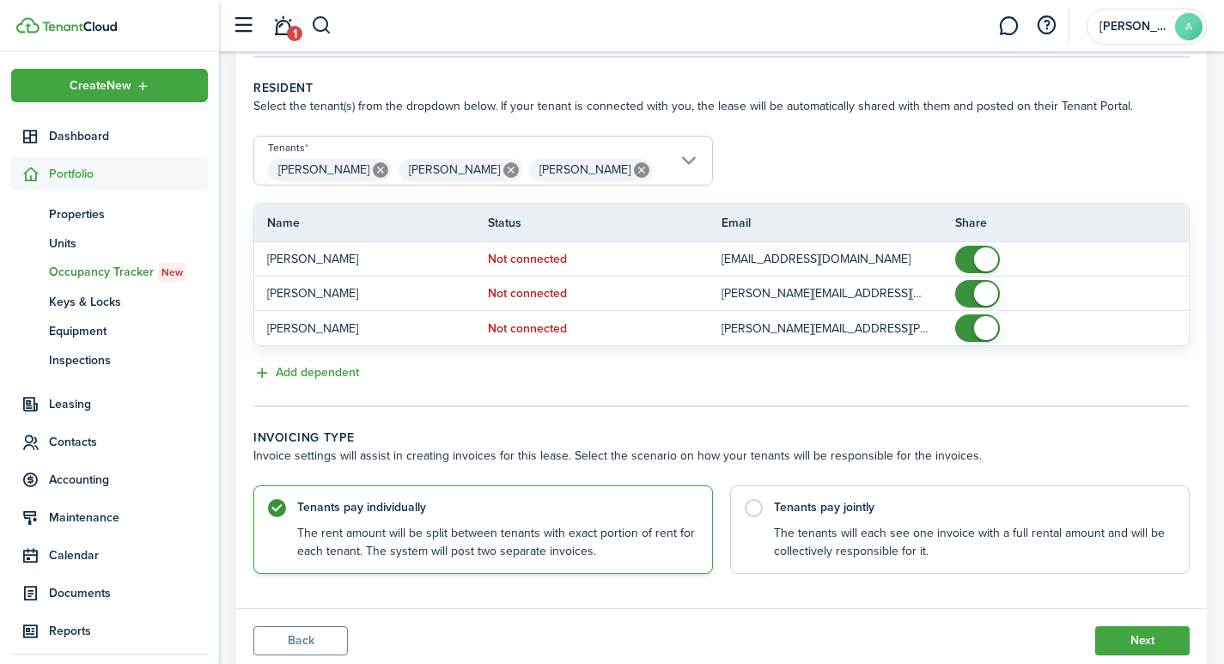
scroll to position [344, 0]
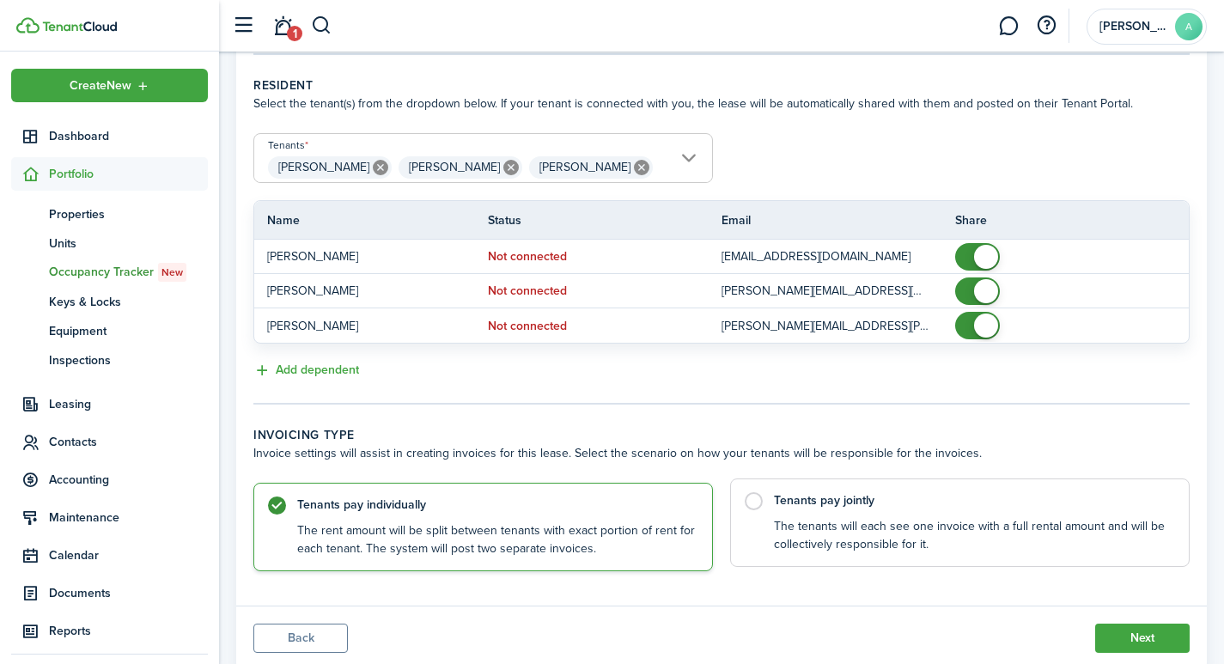
click at [756, 503] on label "Tenants pay jointly The tenants will each see one invoice with a full rental am…" at bounding box center [959, 522] width 459 height 88
radio input "false"
radio input "true"
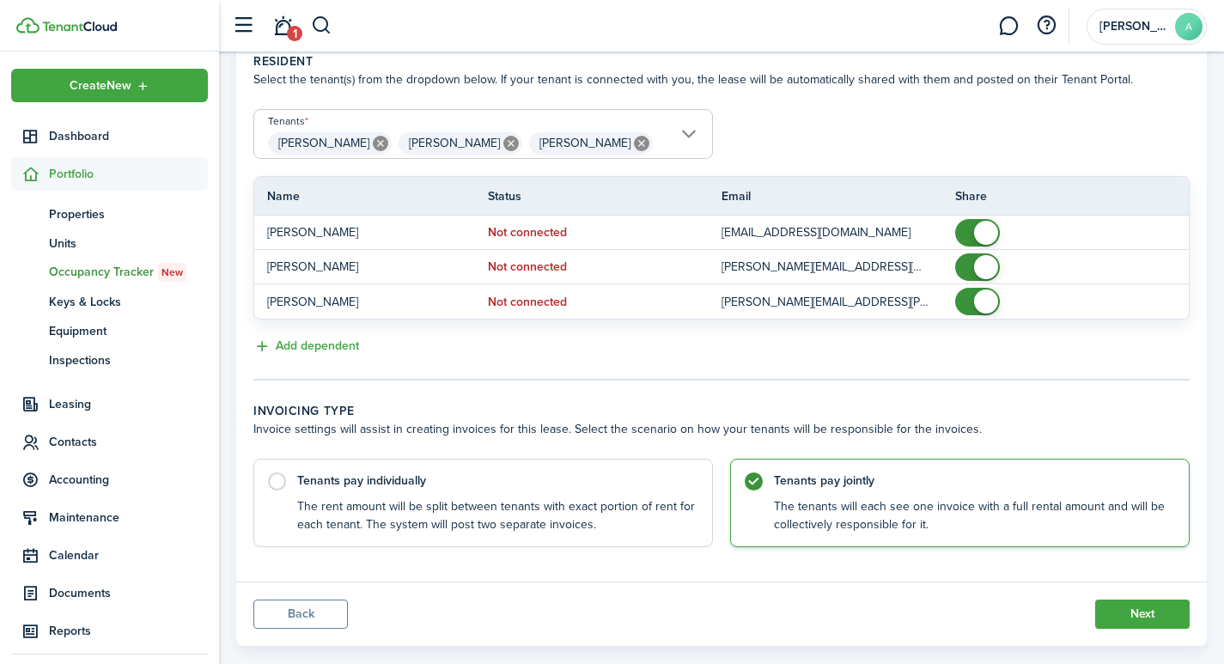
scroll to position [398, 0]
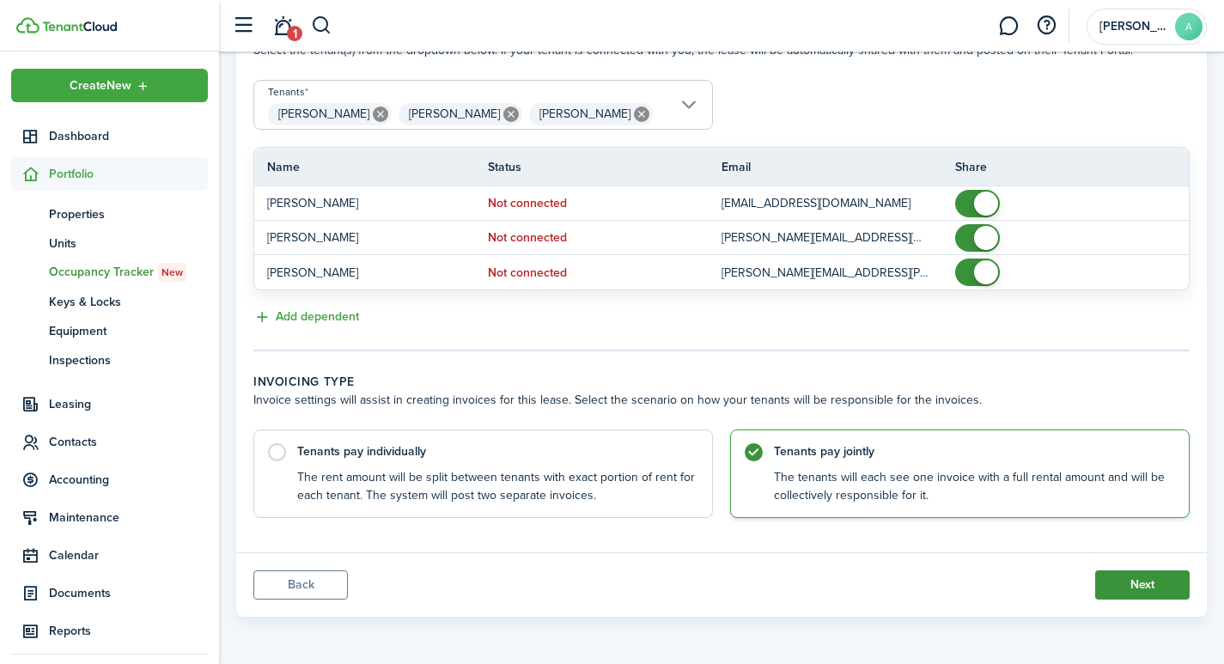
click at [1154, 582] on button "Next" at bounding box center [1142, 584] width 94 height 29
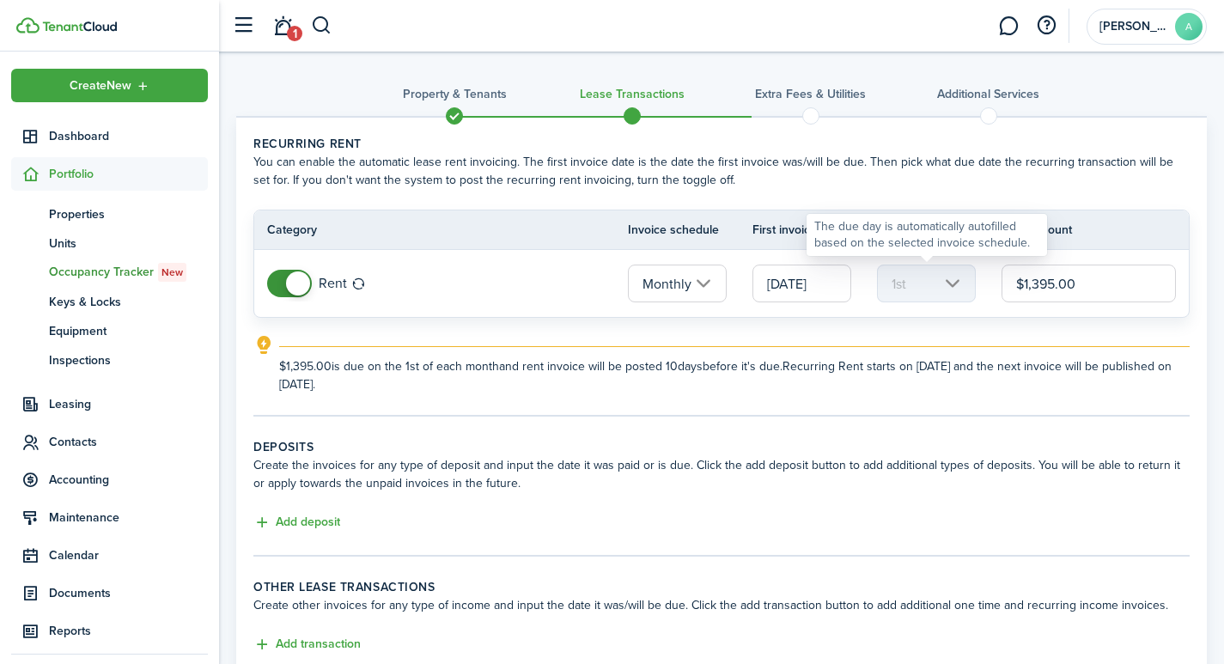
drag, startPoint x: 1093, startPoint y: 283, endPoint x: 949, endPoint y: 281, distance: 144.3
click at [950, 281] on tr "Rent Monthly 09/01/2025 1st $1,395.00" at bounding box center [721, 283] width 934 height 67
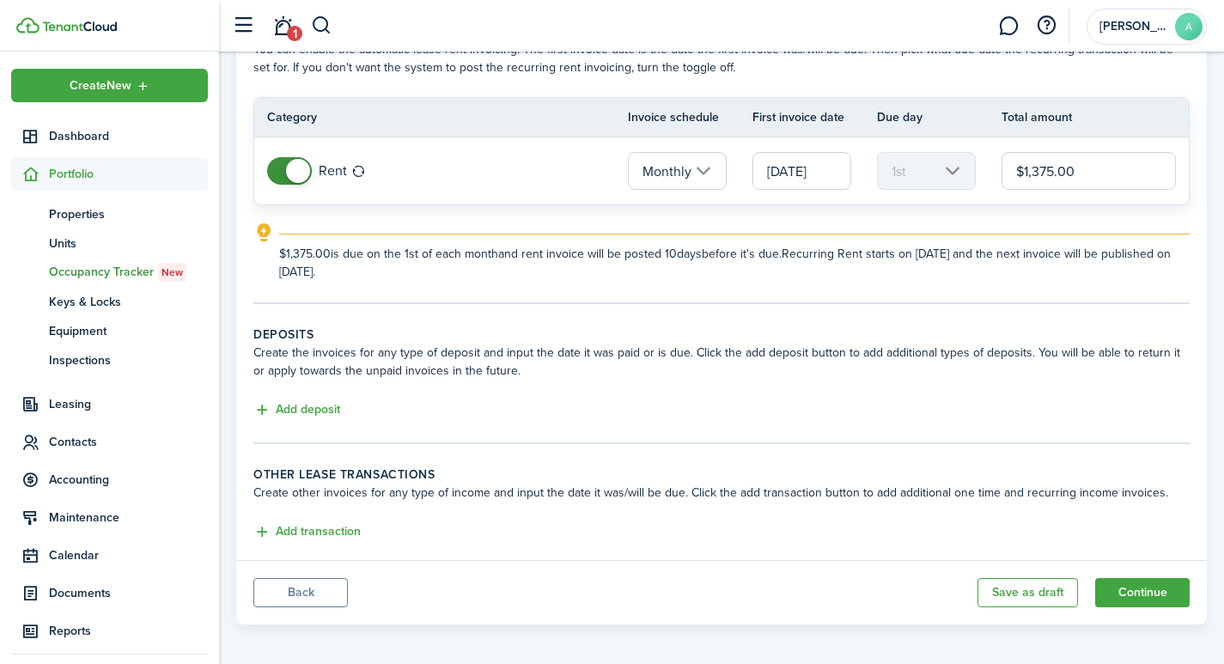
scroll to position [120, 0]
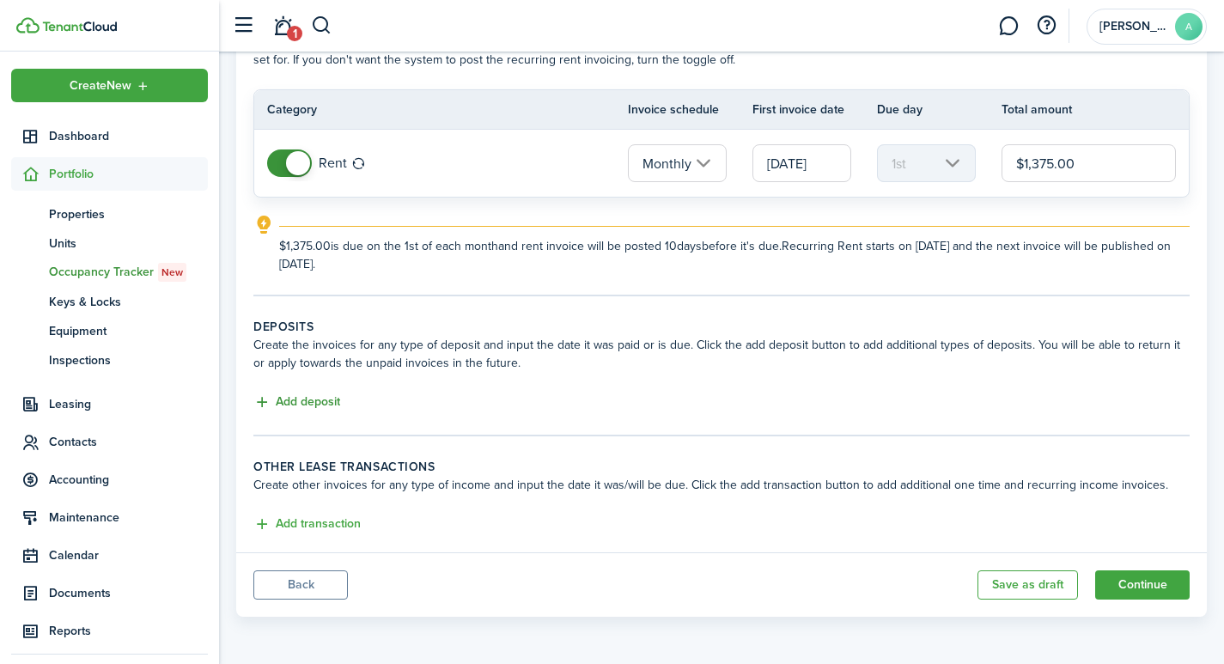
type input "$1,375.00"
click at [303, 399] on button "Add deposit" at bounding box center [296, 402] width 87 height 20
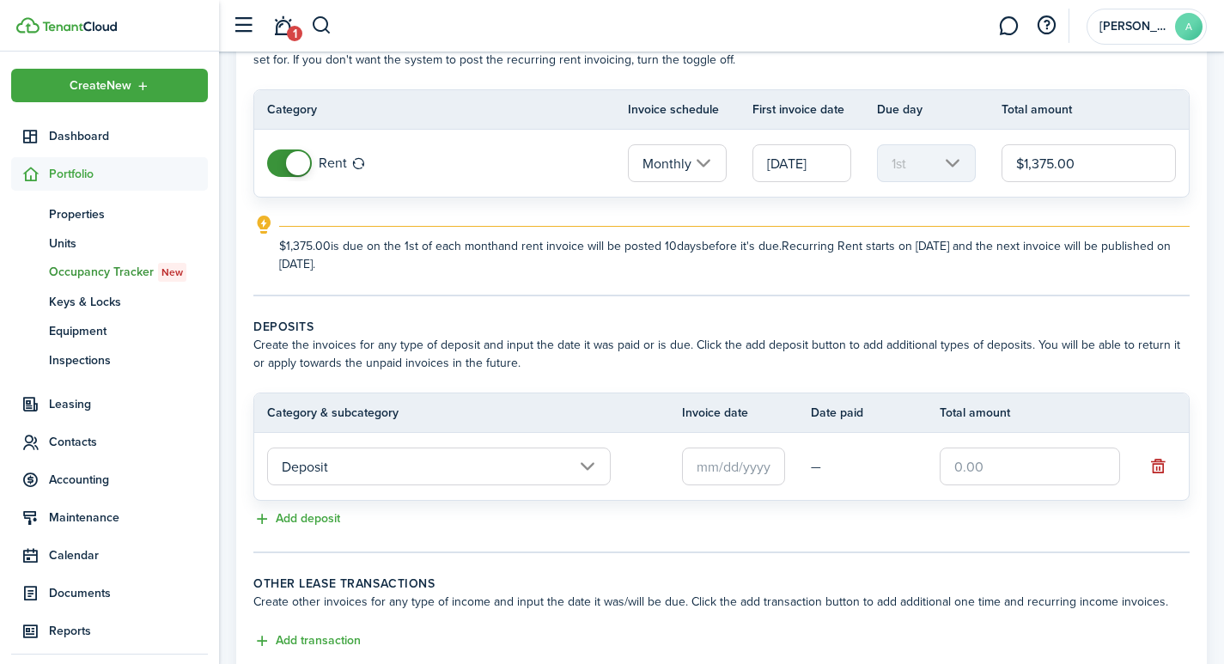
click at [736, 471] on input "text" at bounding box center [733, 466] width 103 height 38
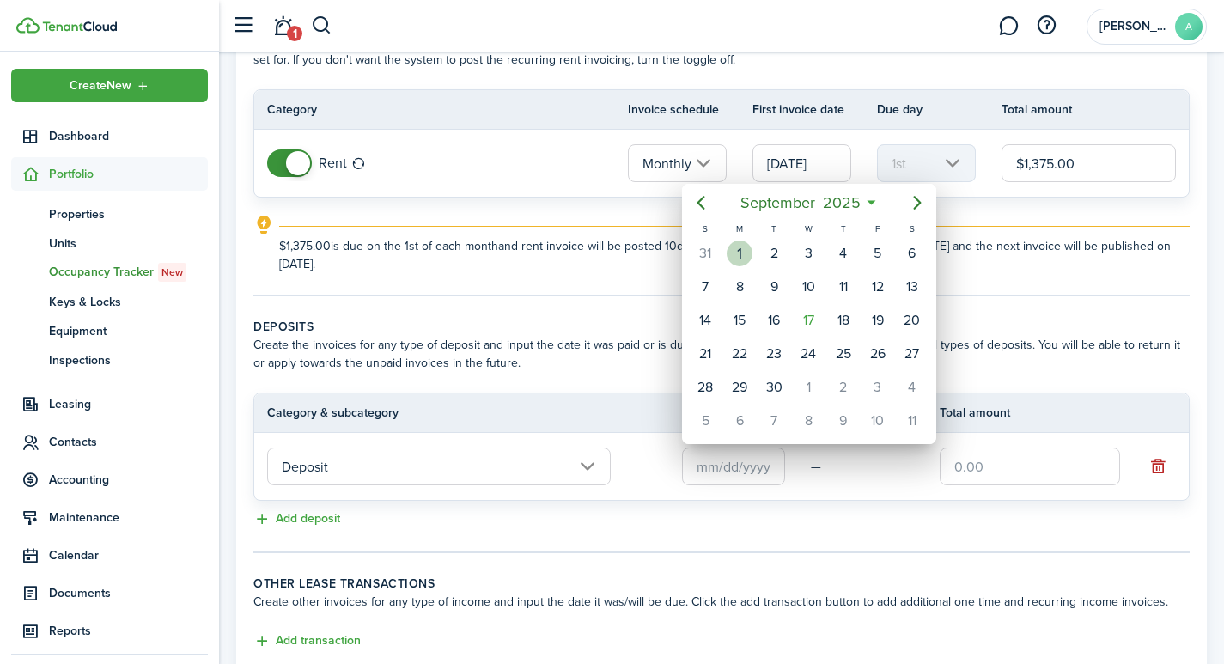
click at [737, 253] on div "1" at bounding box center [740, 253] width 26 height 26
type input "[DATE]"
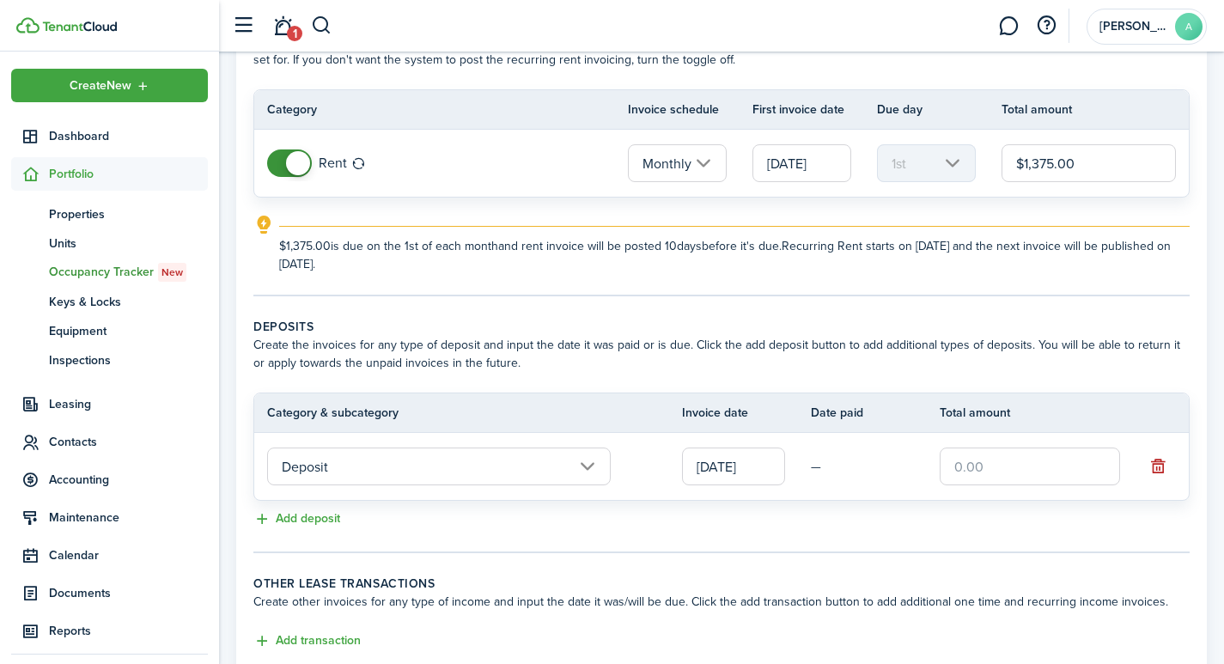
click at [960, 470] on input "text" at bounding box center [1030, 466] width 180 height 38
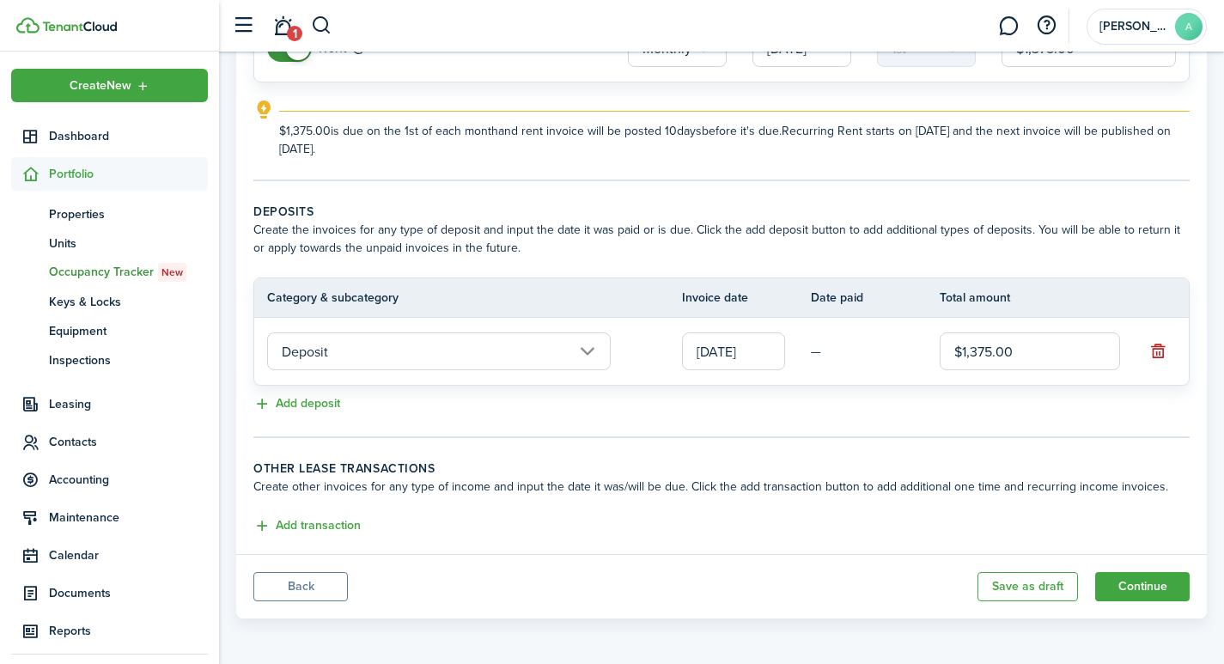
scroll to position [237, 0]
type input "$1,375.00"
click at [1146, 584] on button "Continue" at bounding box center [1142, 584] width 94 height 29
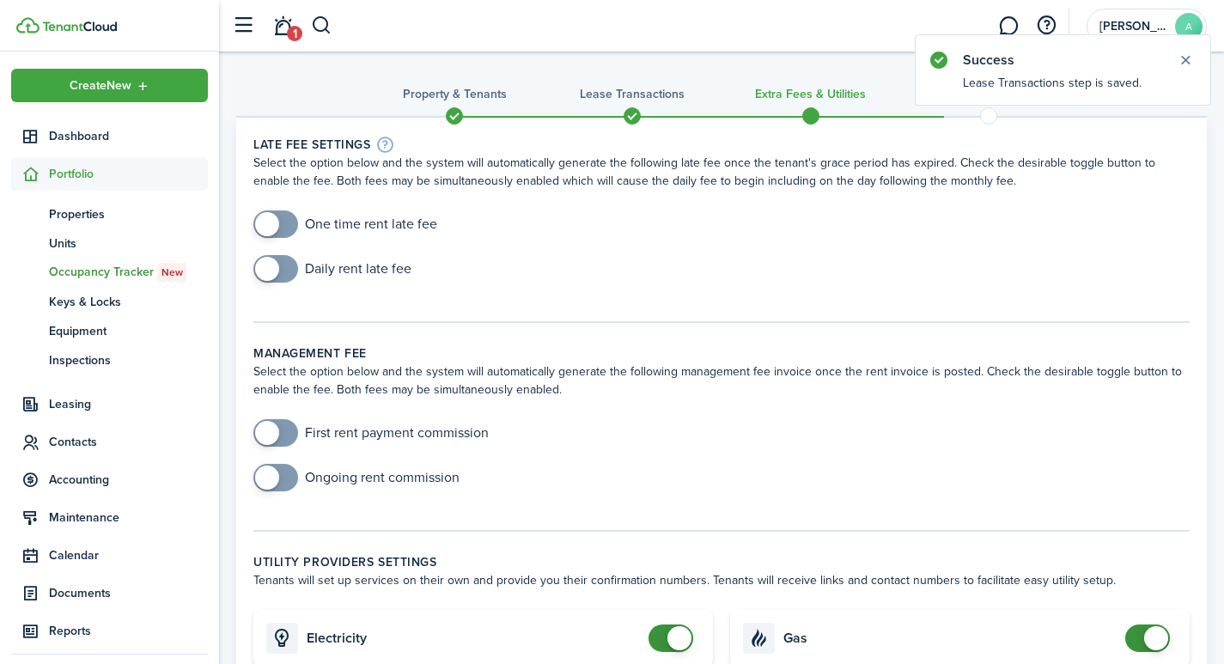
checkbox input "true"
click at [277, 218] on span at bounding box center [267, 224] width 24 height 24
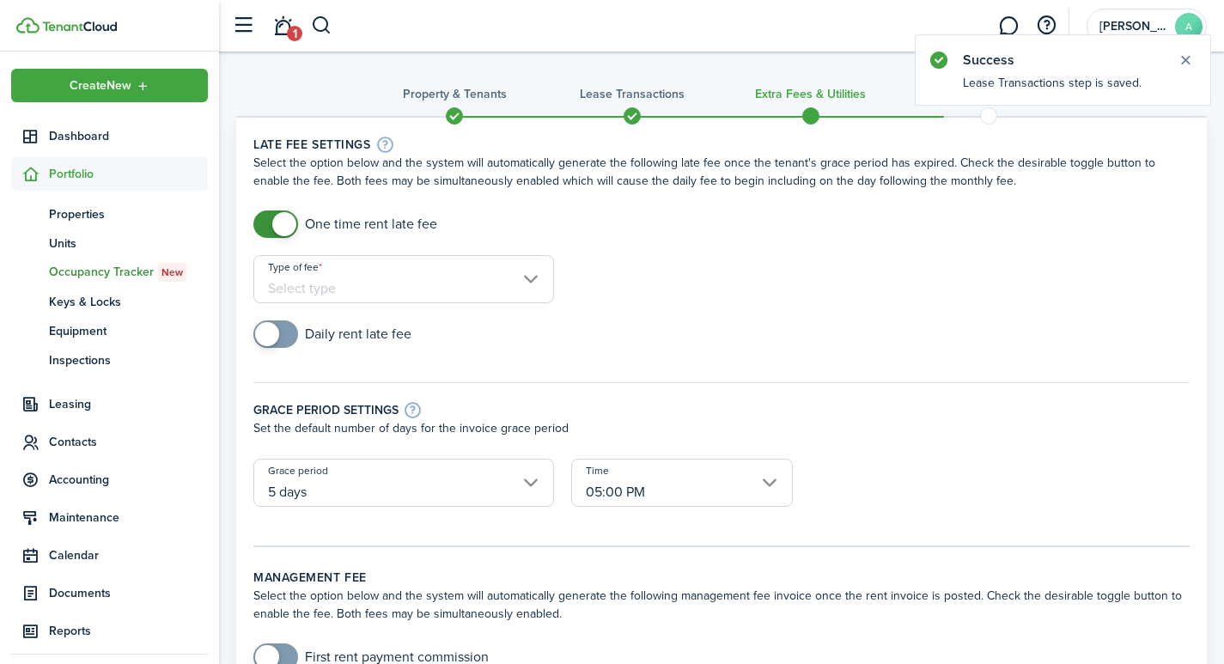
click at [385, 280] on input "Type of fee" at bounding box center [403, 279] width 301 height 48
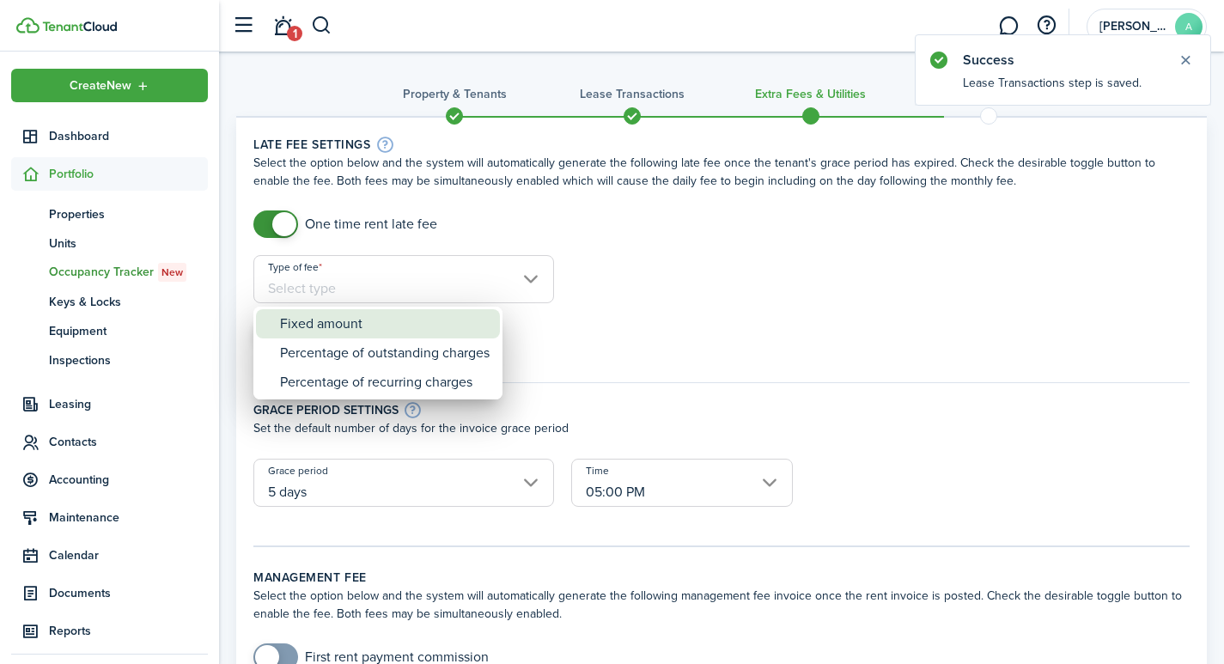
click at [355, 319] on div "Fixed amount" at bounding box center [385, 323] width 210 height 29
type input "Fixed amount"
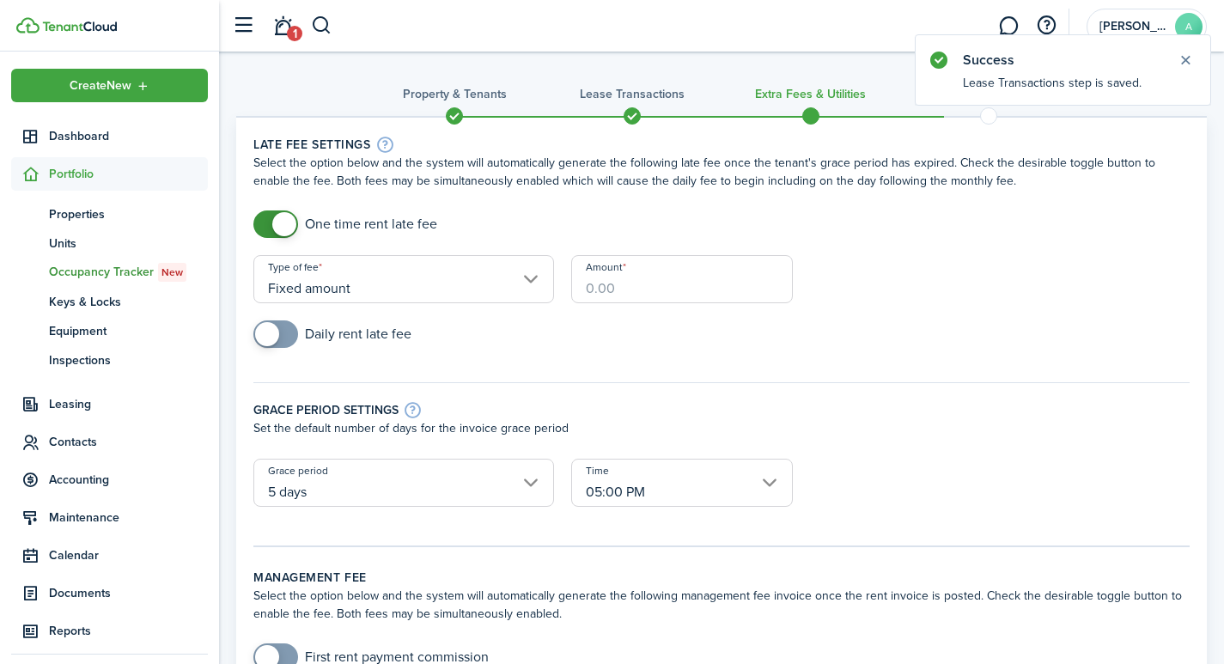
click at [674, 283] on input "Amount" at bounding box center [682, 279] width 222 height 48
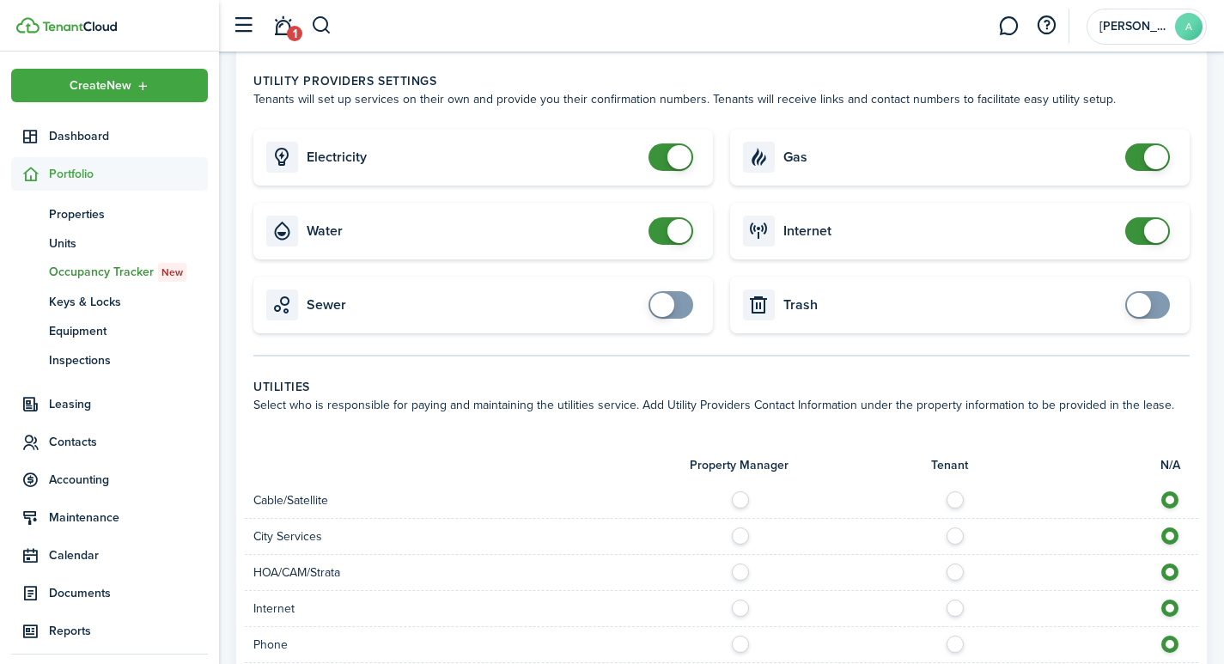
scroll to position [779, 0]
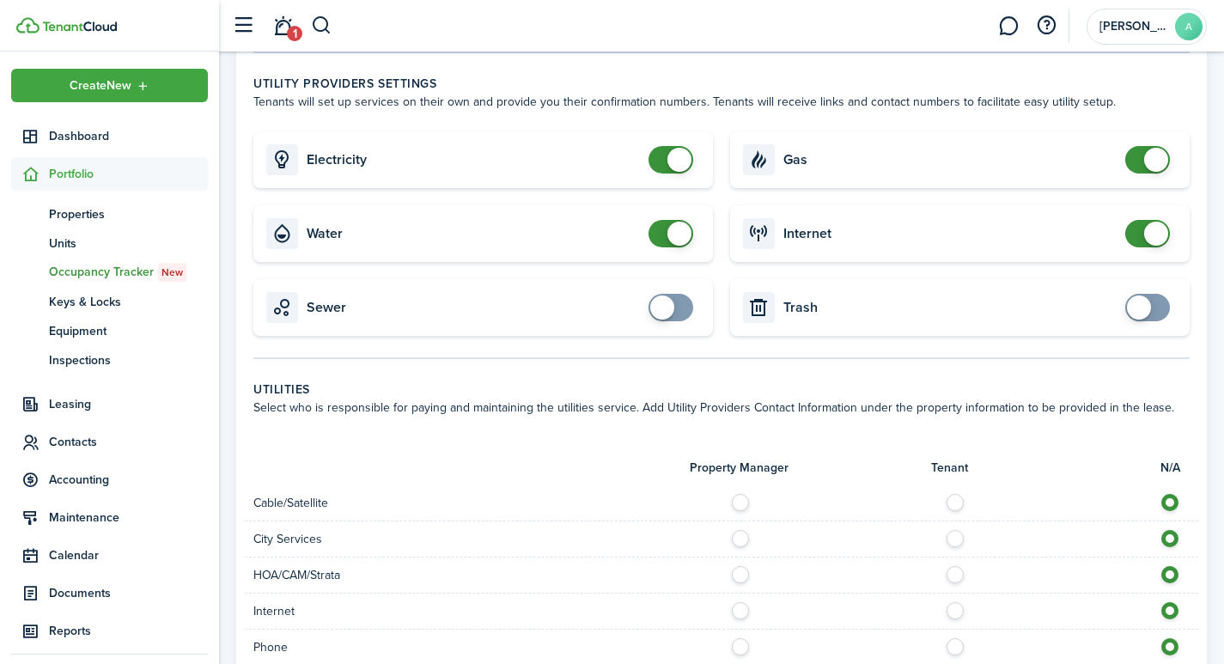
type input "$40.00"
checkbox input "false"
click at [689, 148] on span at bounding box center [679, 160] width 24 height 24
checkbox input "false"
click at [668, 222] on span at bounding box center [679, 234] width 24 height 24
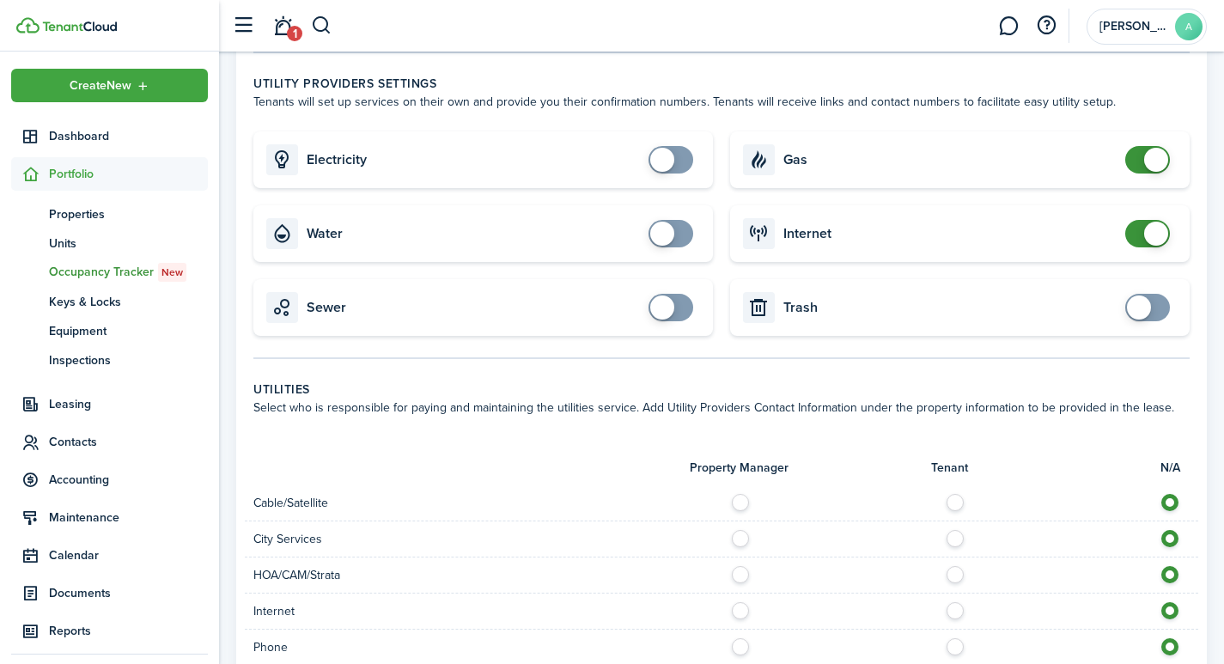
checkbox input "false"
click at [1155, 148] on span at bounding box center [1156, 160] width 24 height 24
checkbox input "false"
click at [1159, 222] on span at bounding box center [1156, 234] width 24 height 24
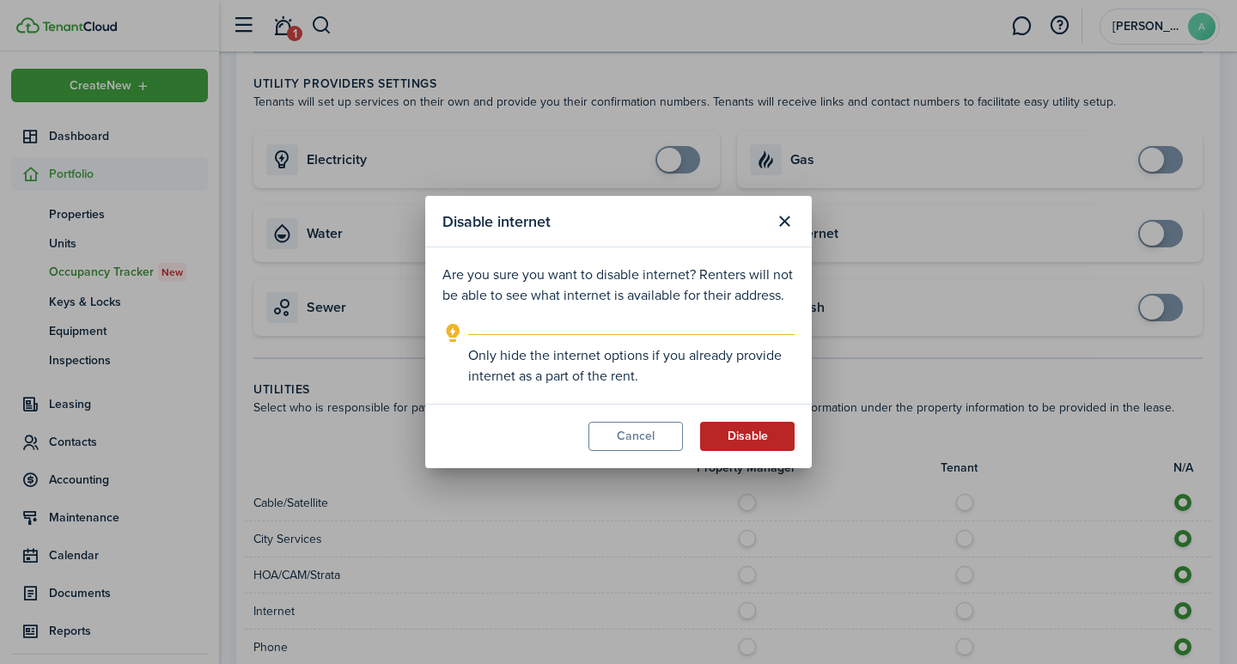
drag, startPoint x: 758, startPoint y: 441, endPoint x: 755, endPoint y: 414, distance: 27.7
click at [758, 441] on button "Disable" at bounding box center [747, 436] width 94 height 29
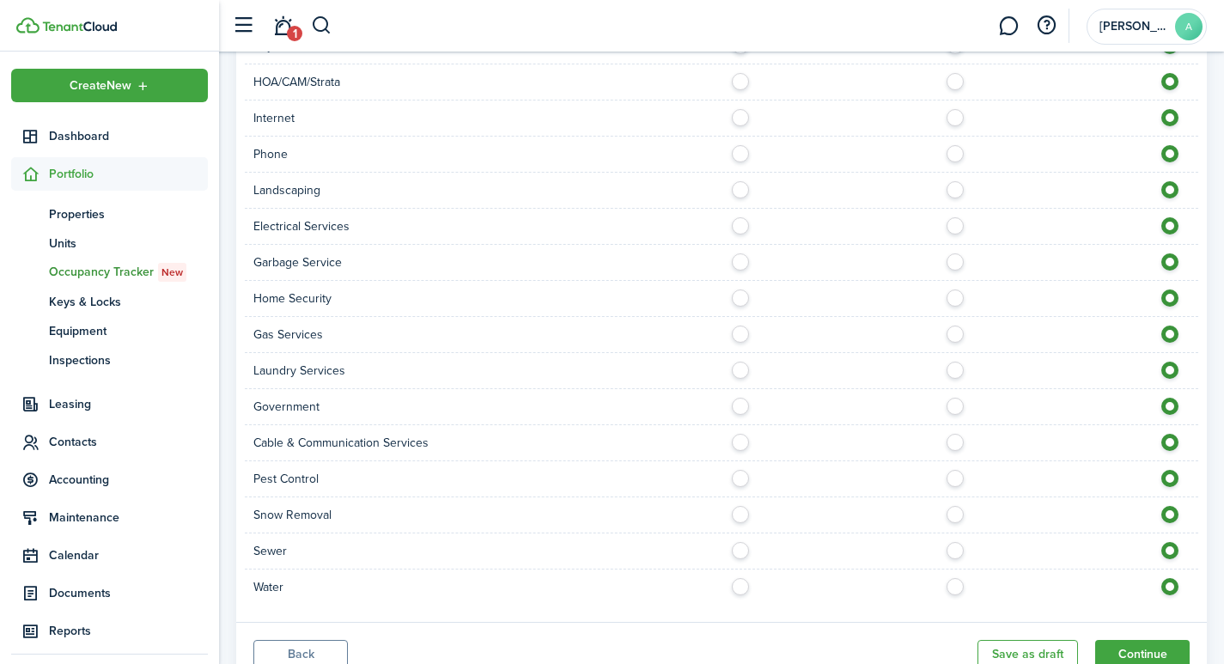
scroll to position [1323, 0]
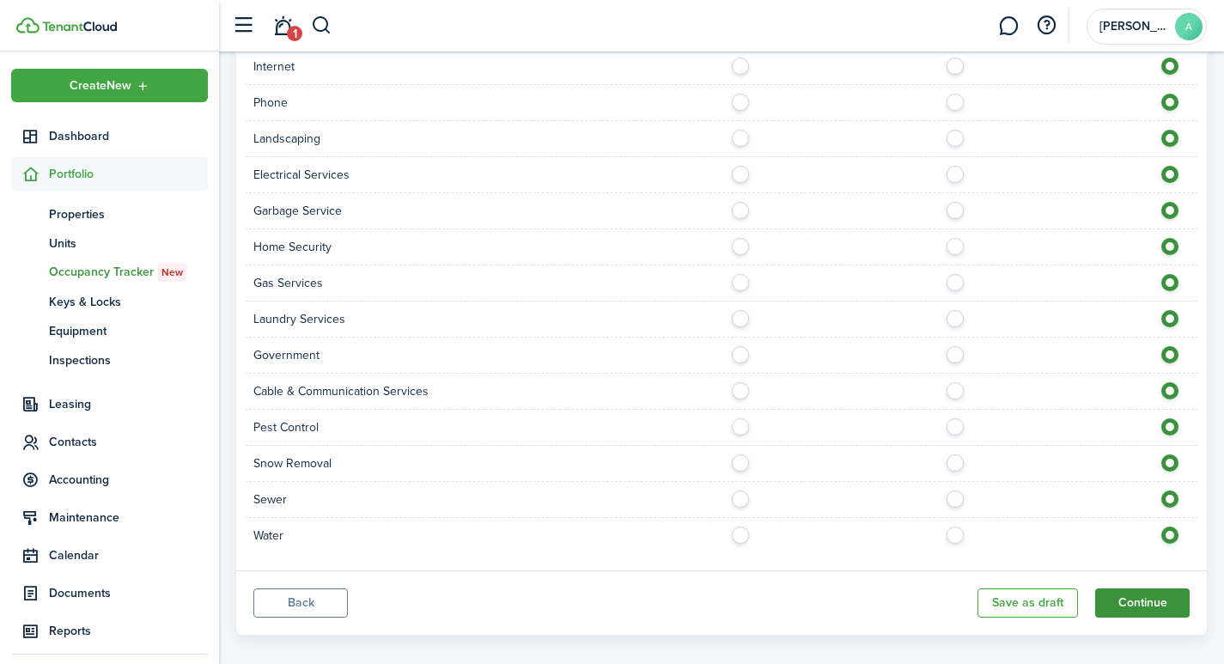
click at [1139, 588] on button "Continue" at bounding box center [1142, 602] width 94 height 29
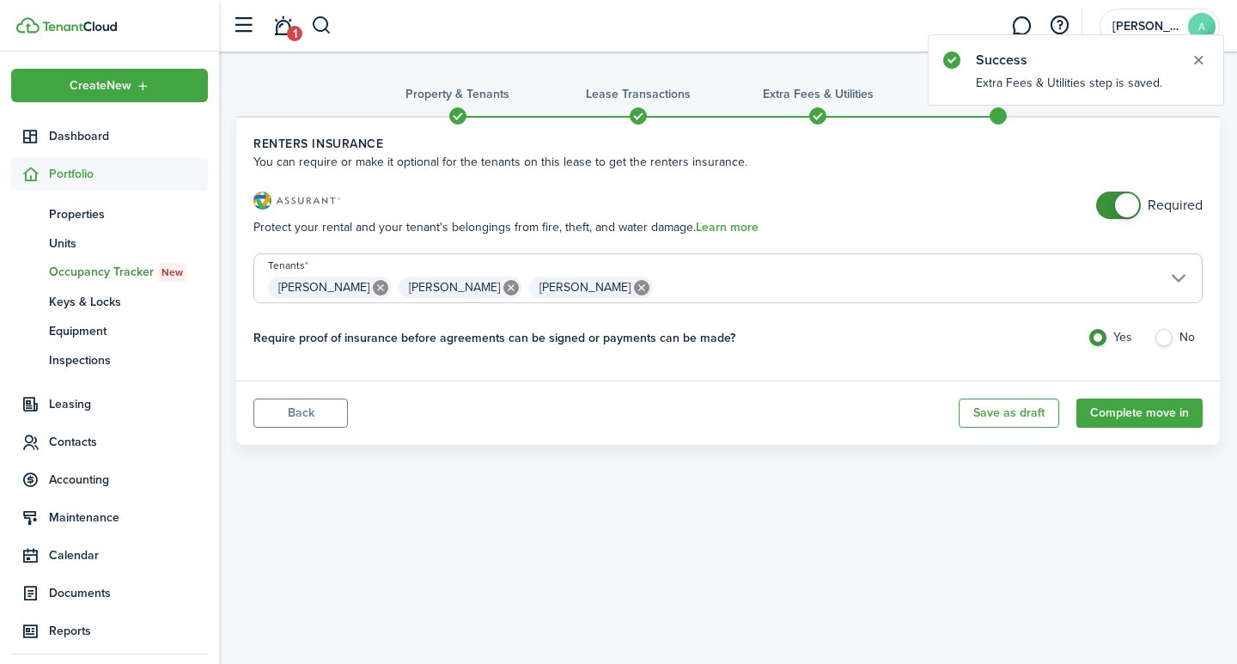
checkbox input "false"
click at [1129, 206] on span at bounding box center [1127, 205] width 24 height 24
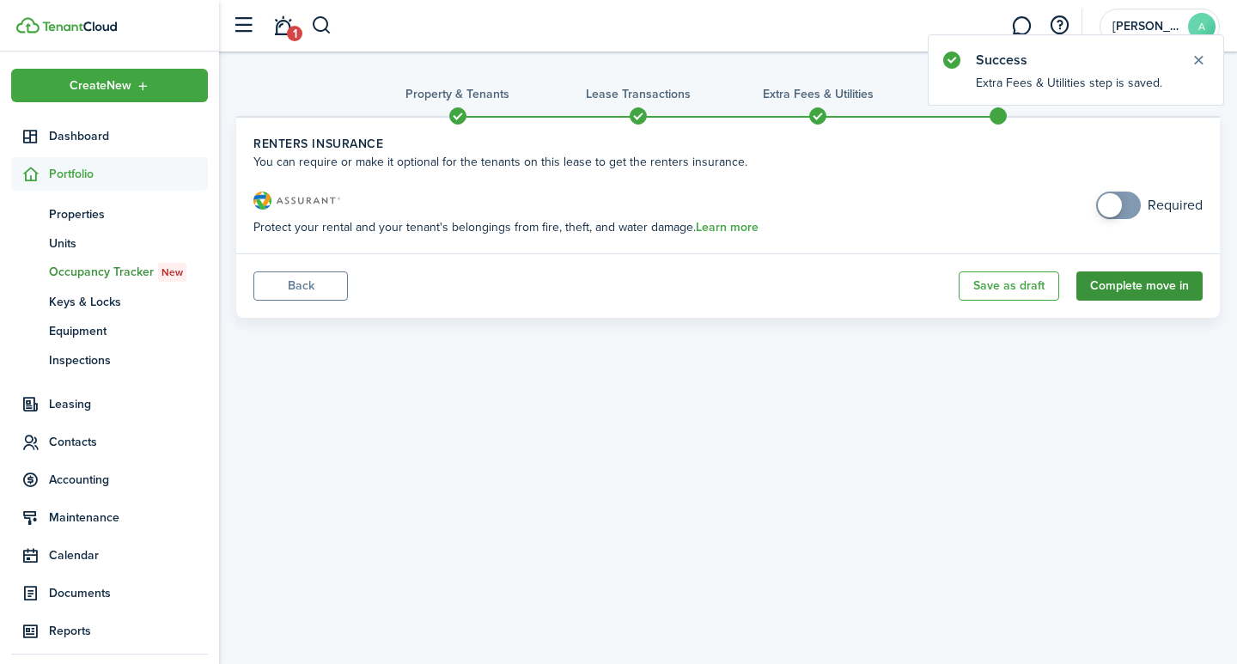
click at [1154, 286] on button "Complete move in" at bounding box center [1139, 285] width 126 height 29
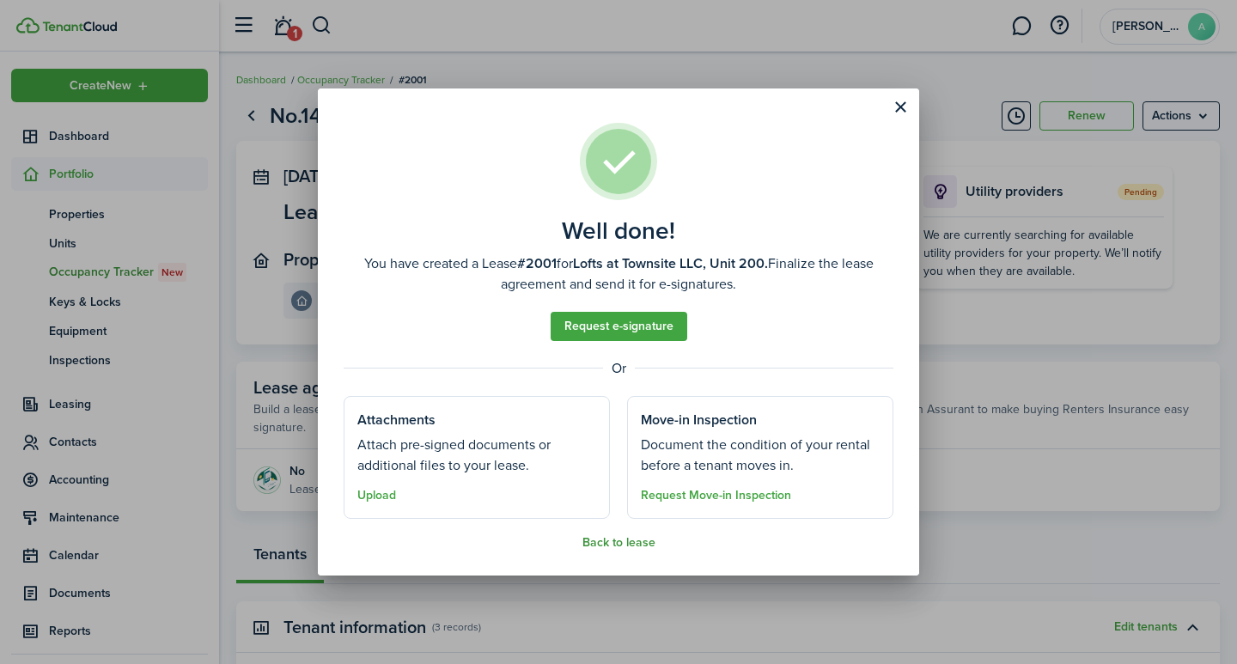
click at [613, 538] on button "Back to lease" at bounding box center [618, 543] width 73 height 14
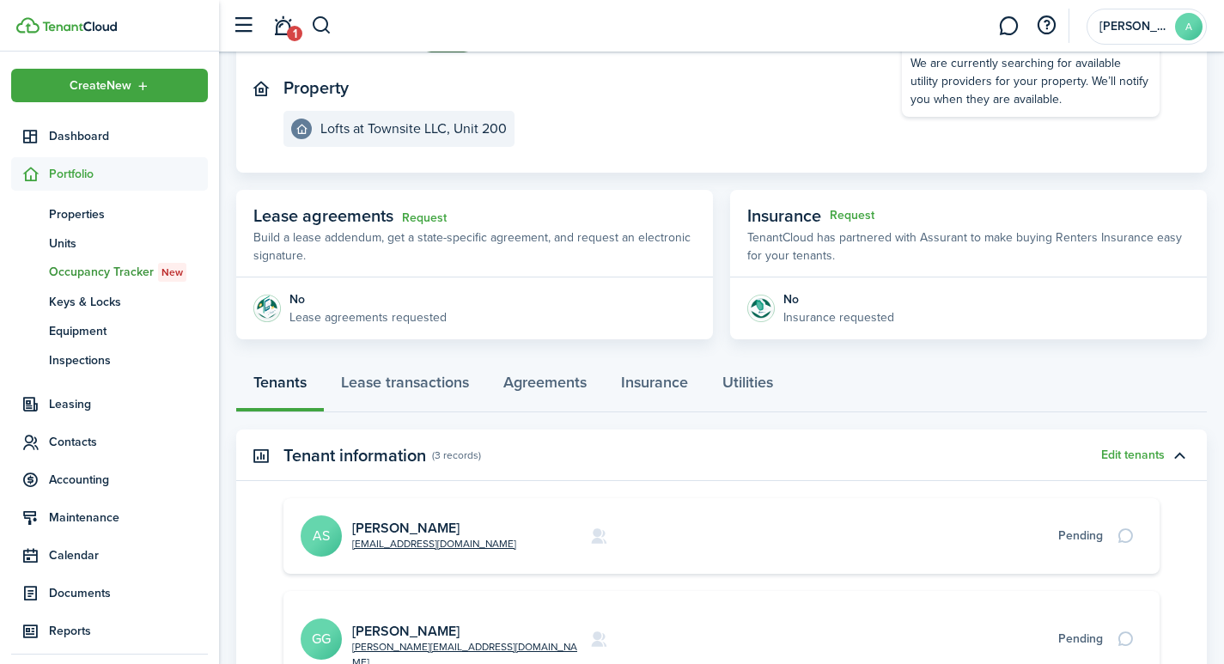
scroll to position [264, 0]
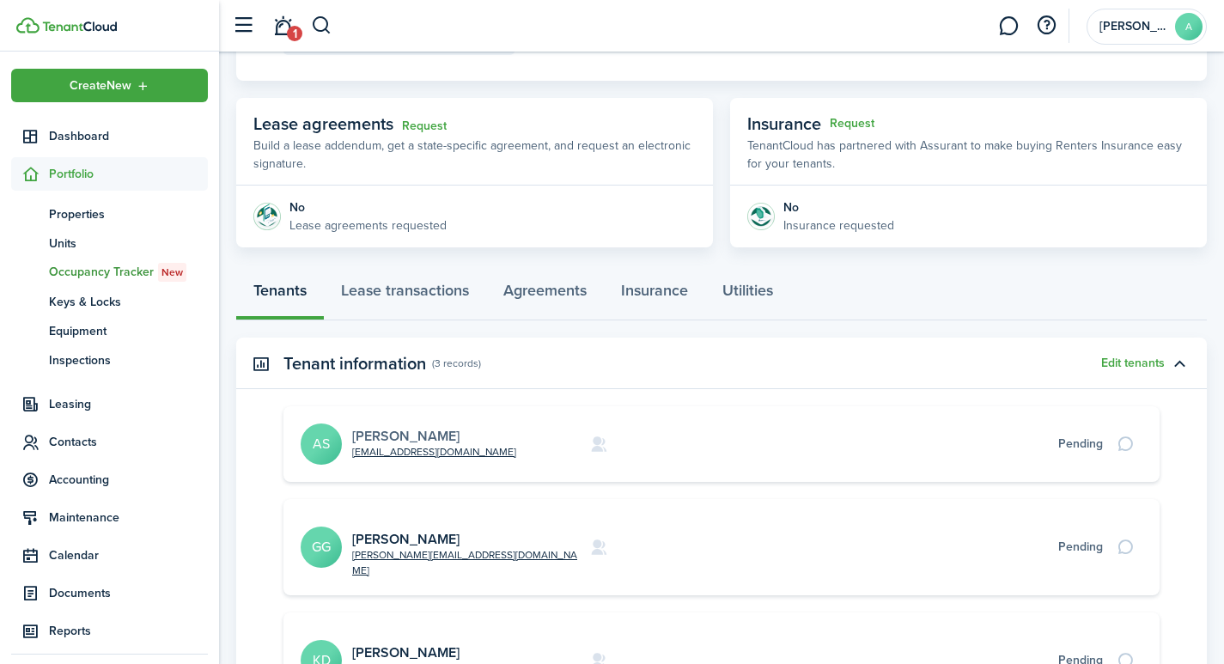
click at [392, 432] on link "[PERSON_NAME]" at bounding box center [405, 436] width 107 height 20
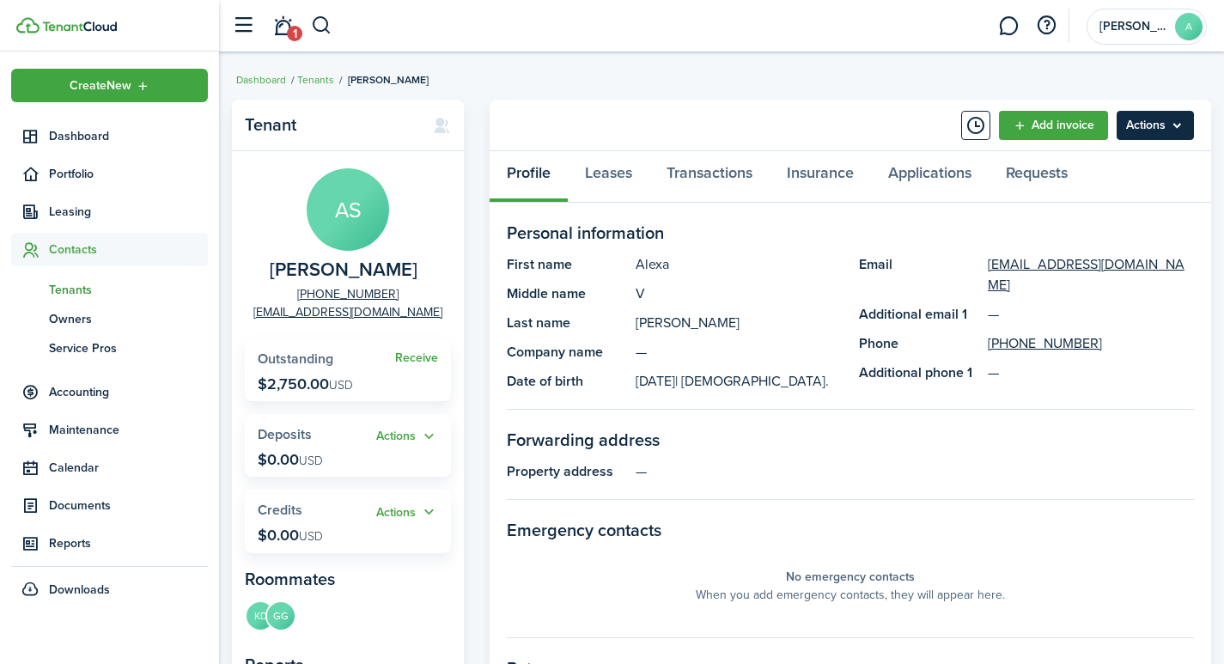
click at [1160, 121] on menu-btn "Actions" at bounding box center [1154, 125] width 77 height 29
click at [766, 300] on panel-main-description "V" at bounding box center [739, 293] width 206 height 21
click at [313, 360] on span "Outstanding" at bounding box center [296, 359] width 76 height 20
click at [411, 356] on link "Receive" at bounding box center [416, 358] width 43 height 14
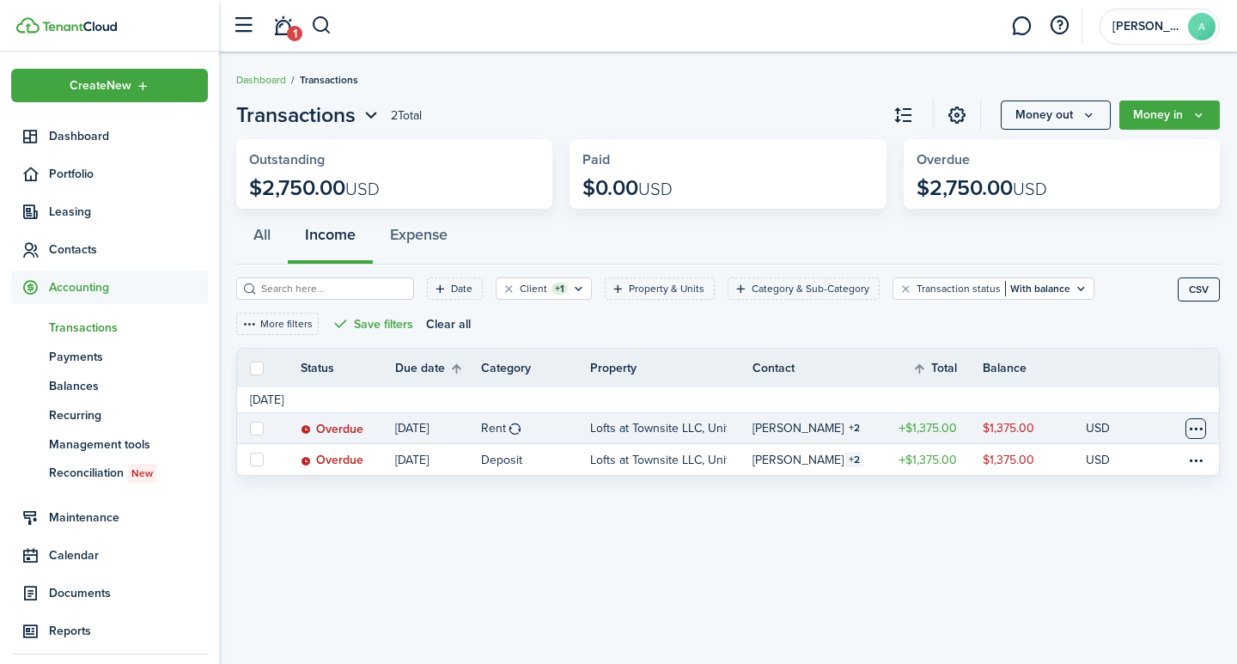
click at [1195, 427] on table-menu-btn-icon at bounding box center [1195, 428] width 21 height 21
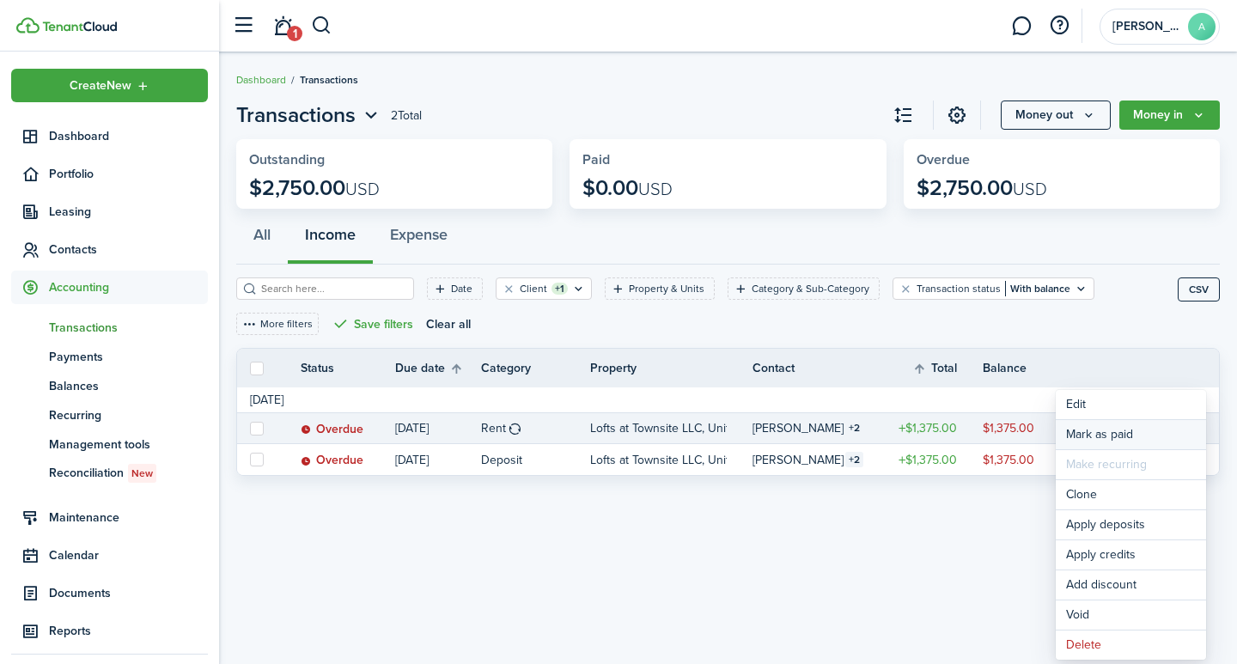
click at [1122, 435] on link "Mark as paid" at bounding box center [1130, 434] width 150 height 29
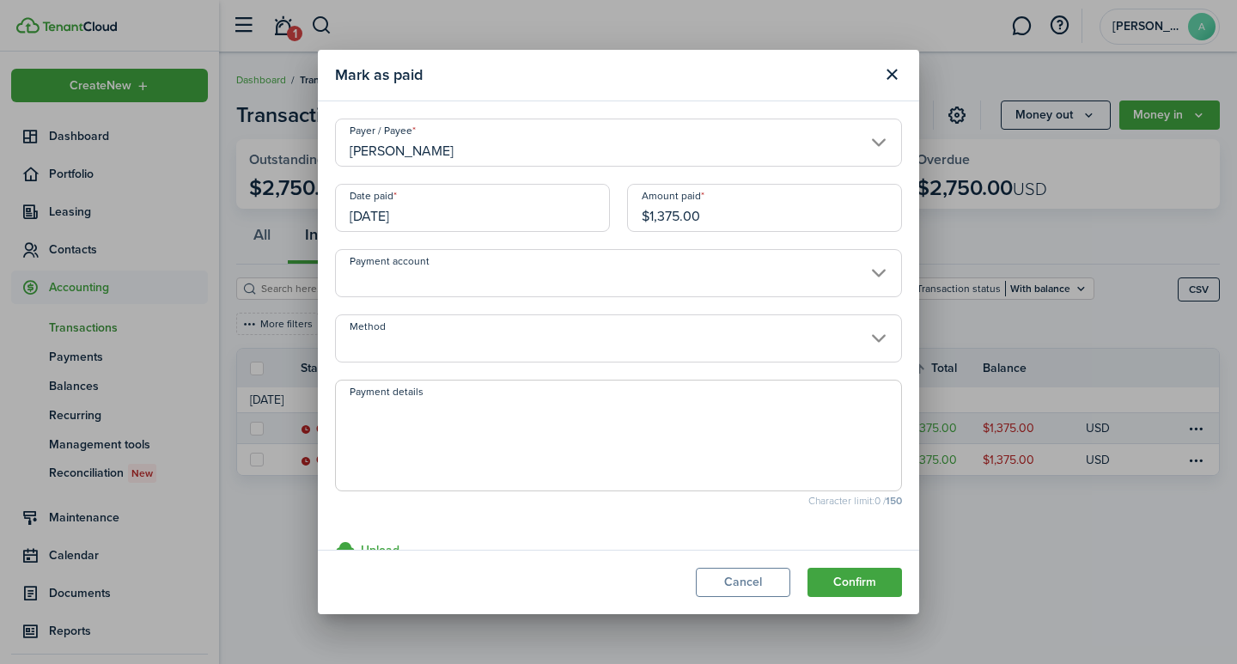
click at [460, 215] on input "[DATE]" at bounding box center [472, 208] width 275 height 48
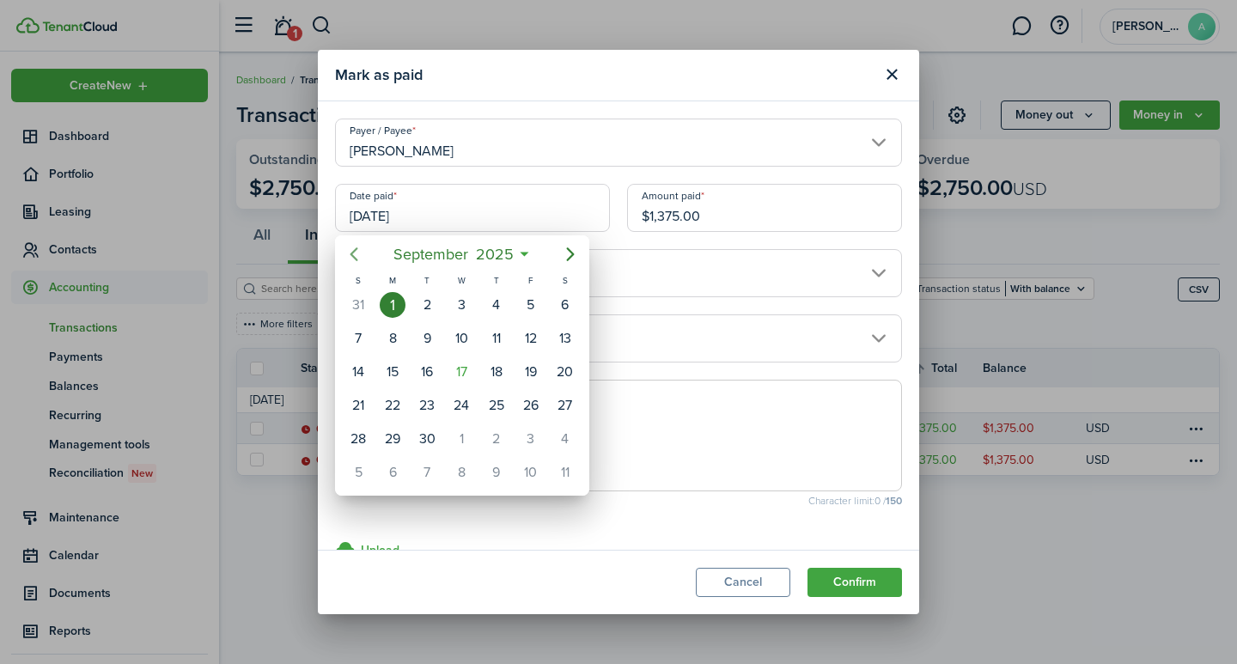
click at [356, 258] on icon "Previous page" at bounding box center [354, 254] width 8 height 14
click at [356, 470] on div "31" at bounding box center [358, 472] width 26 height 26
type input "08/31/2025"
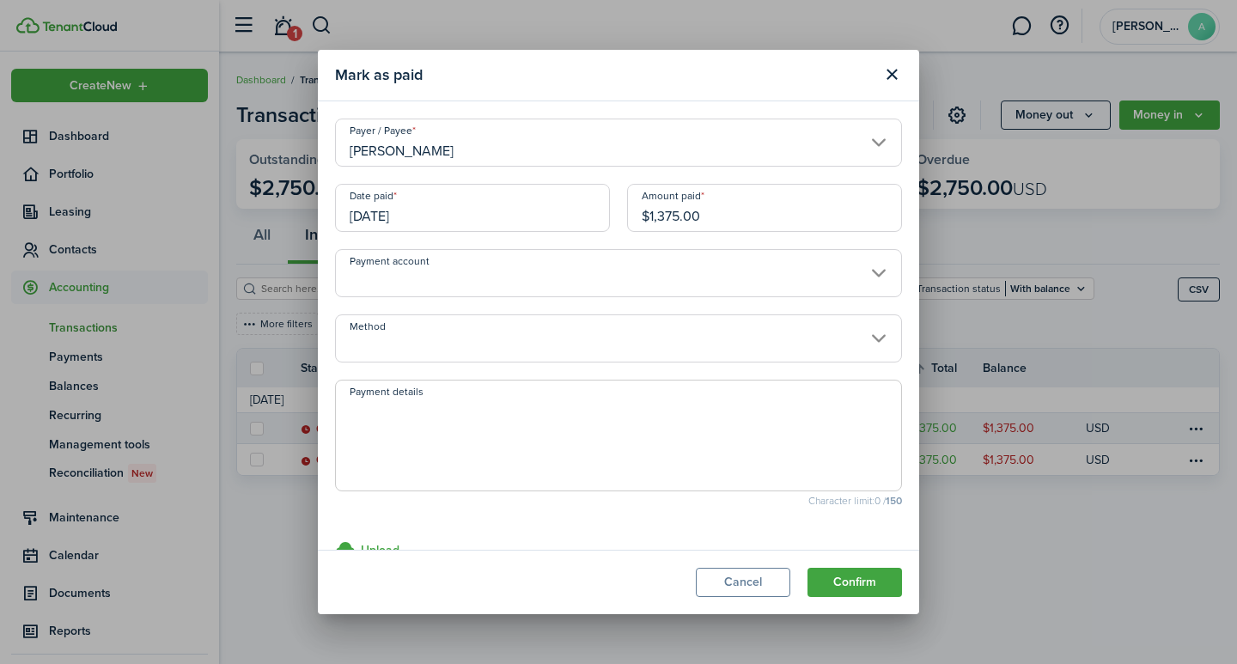
drag, startPoint x: 742, startPoint y: 222, endPoint x: 593, endPoint y: 205, distance: 149.6
click at [593, 205] on div "Date paid 08/31/2025 Amount paid $1,375.00" at bounding box center [618, 216] width 584 height 65
click at [478, 283] on input "Payment account" at bounding box center [618, 273] width 567 height 48
type input "$458.34"
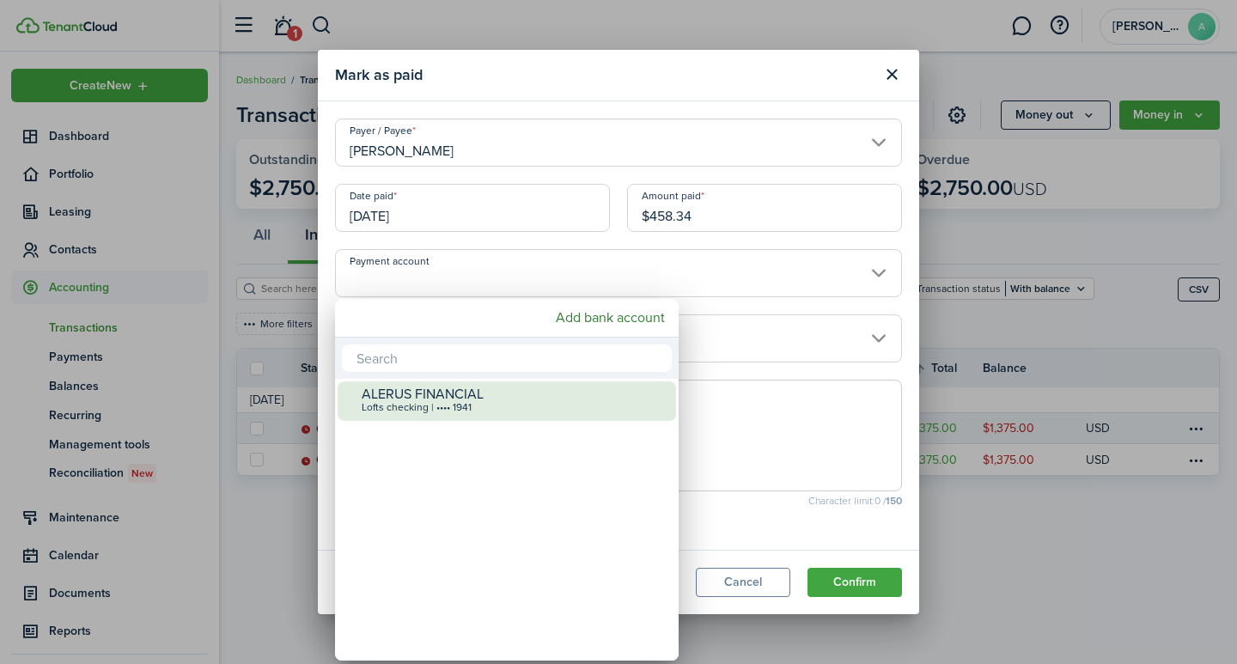
click at [449, 398] on div "ALERUS FINANCIAL" at bounding box center [514, 393] width 304 height 15
type input "•••• •••• •••• 1941"
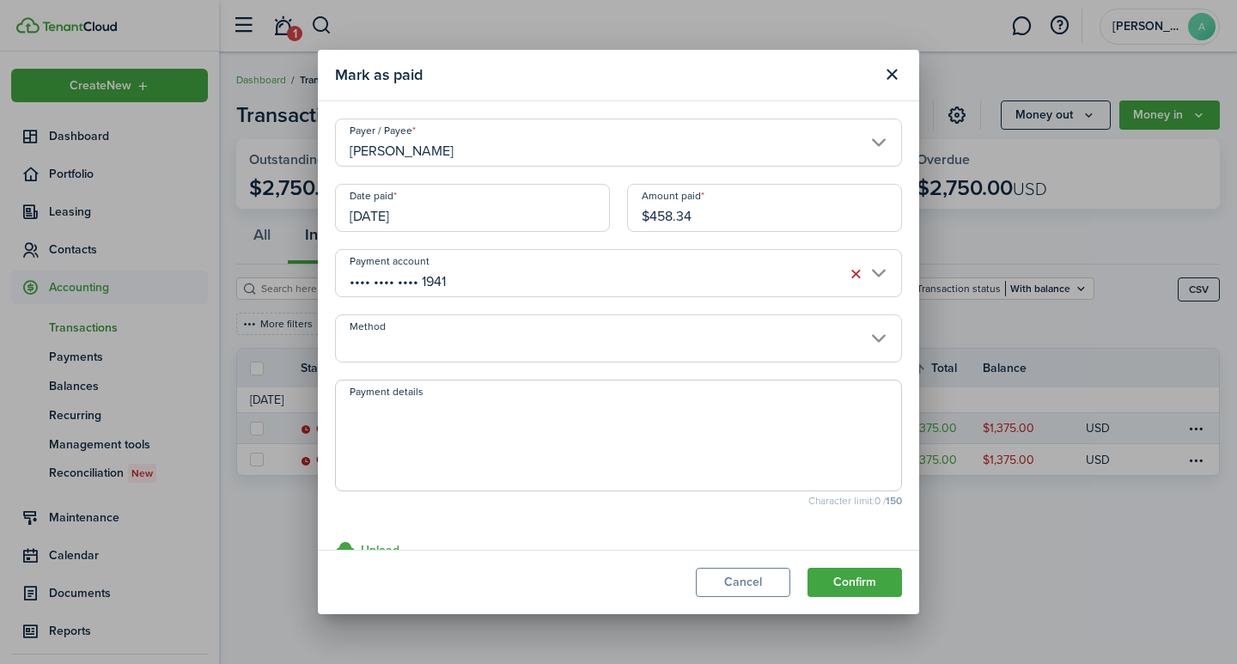
click at [444, 346] on input "Method" at bounding box center [618, 338] width 567 height 48
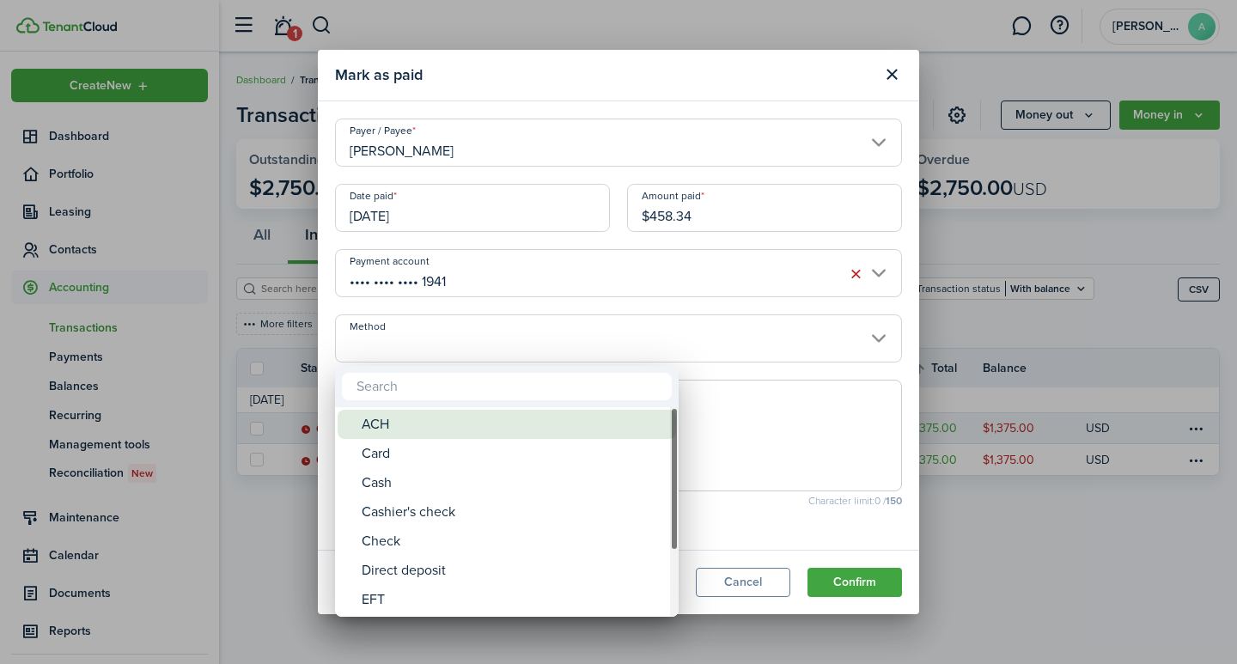
click at [390, 424] on div "ACH" at bounding box center [514, 424] width 304 height 29
type input "ACH"
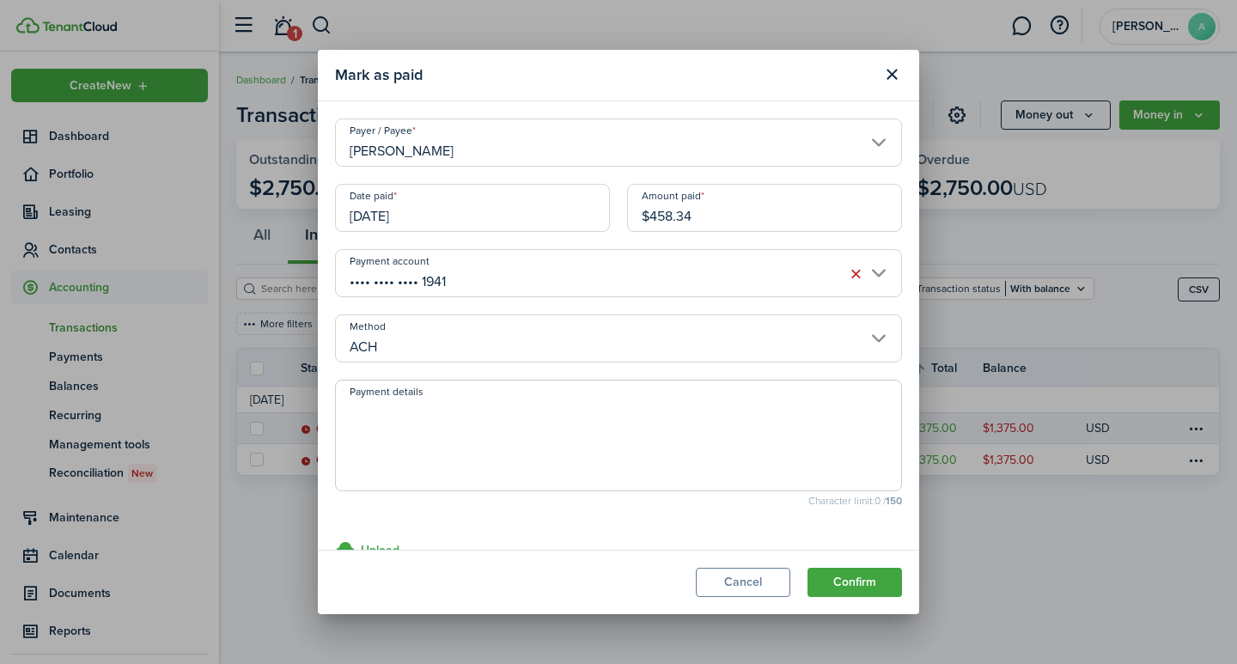
click at [393, 424] on textarea "Payment details" at bounding box center [618, 440] width 565 height 82
type textarea "September rent - D95A-2B50"
click at [847, 583] on button "Confirm" at bounding box center [854, 582] width 94 height 29
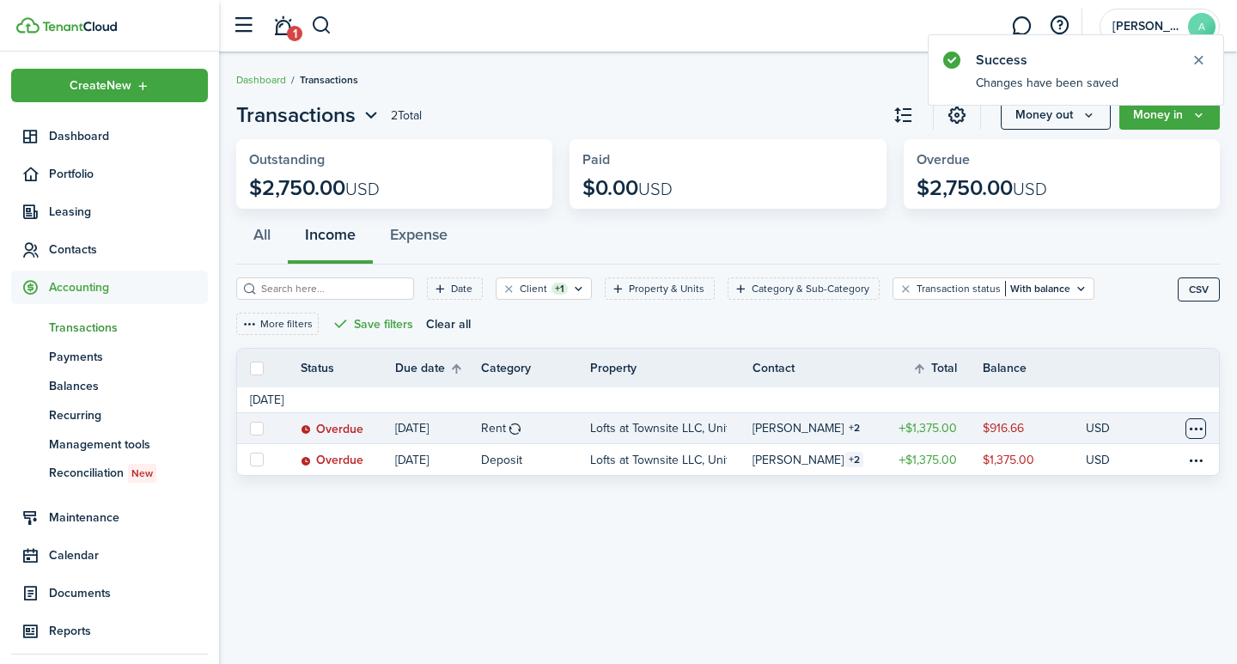
click at [1188, 428] on table-menu-btn-icon at bounding box center [1195, 428] width 21 height 21
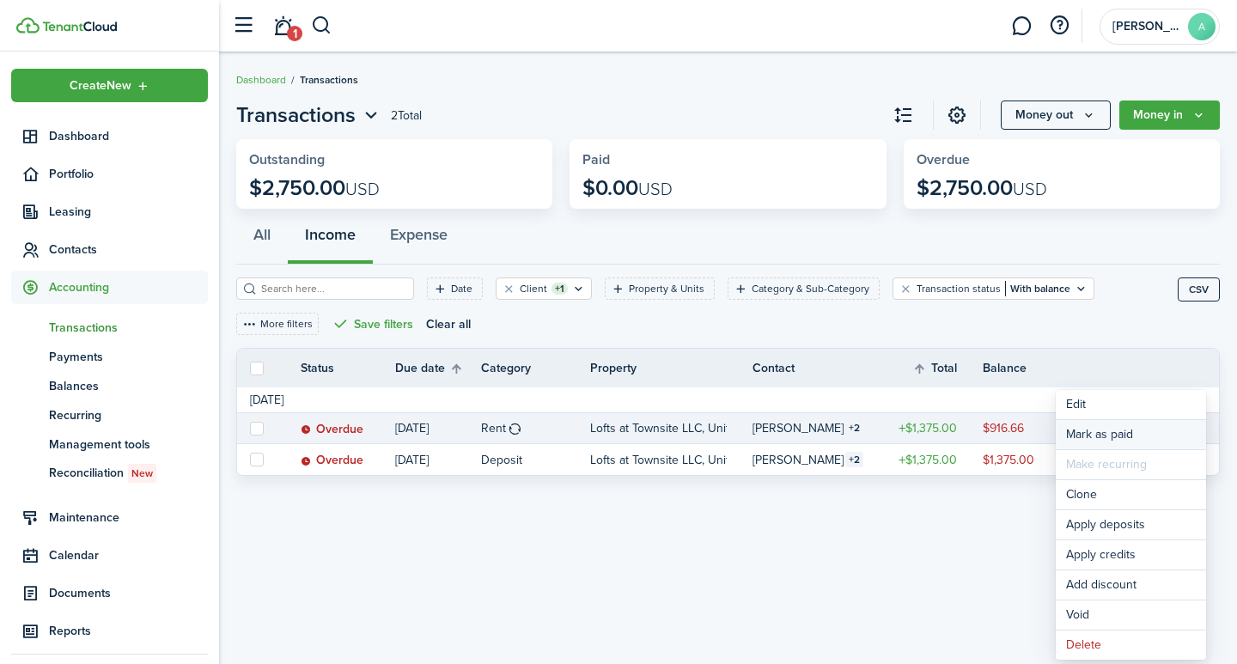
click at [1120, 429] on link "Mark as paid" at bounding box center [1130, 434] width 150 height 29
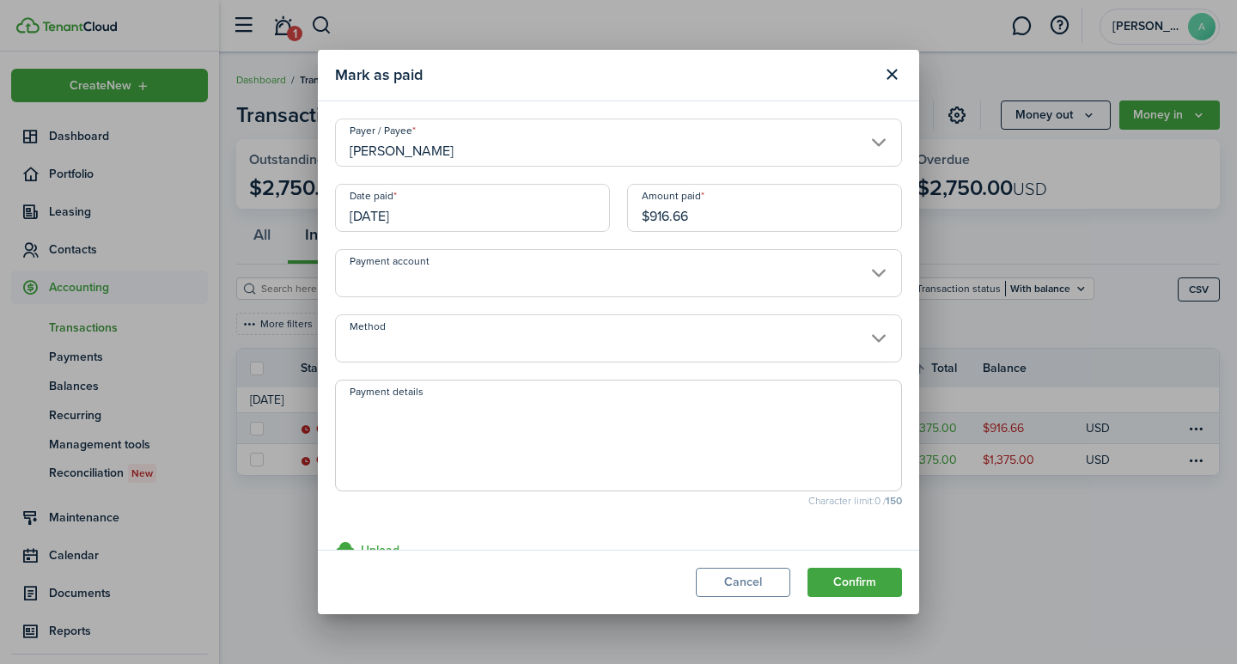
click at [868, 144] on input "[PERSON_NAME]" at bounding box center [618, 143] width 567 height 48
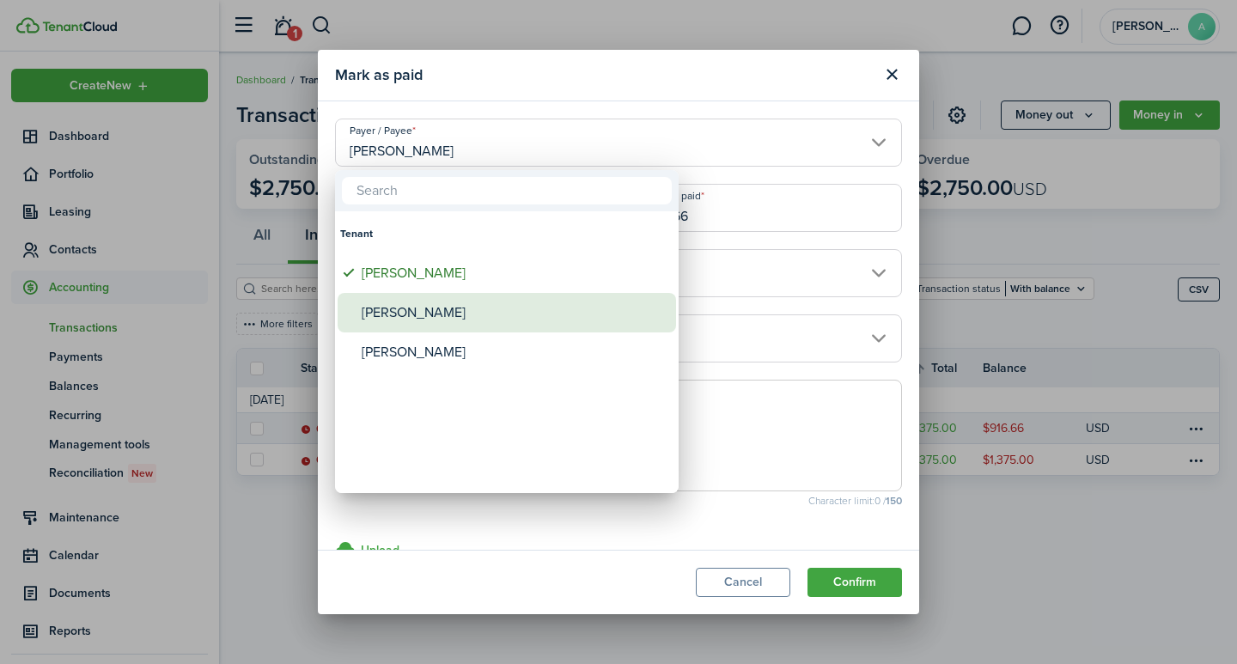
click at [435, 309] on div "[PERSON_NAME]" at bounding box center [514, 313] width 304 height 40
type input "[PERSON_NAME]"
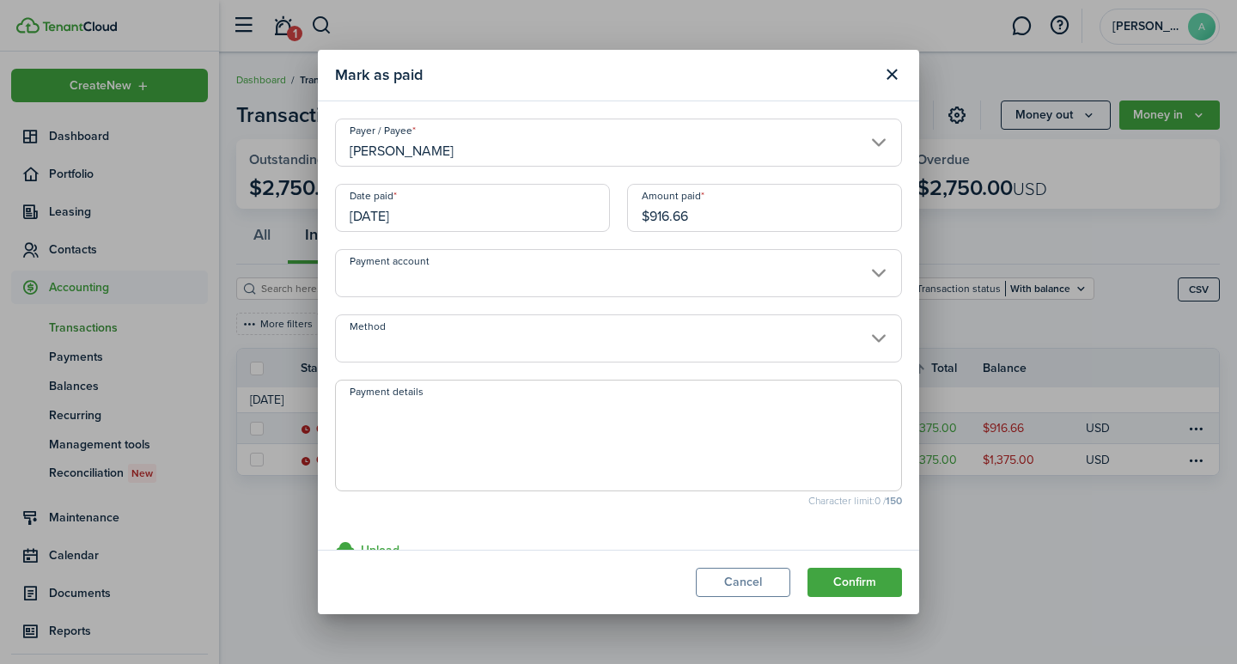
click at [478, 219] on input "[DATE]" at bounding box center [472, 208] width 275 height 48
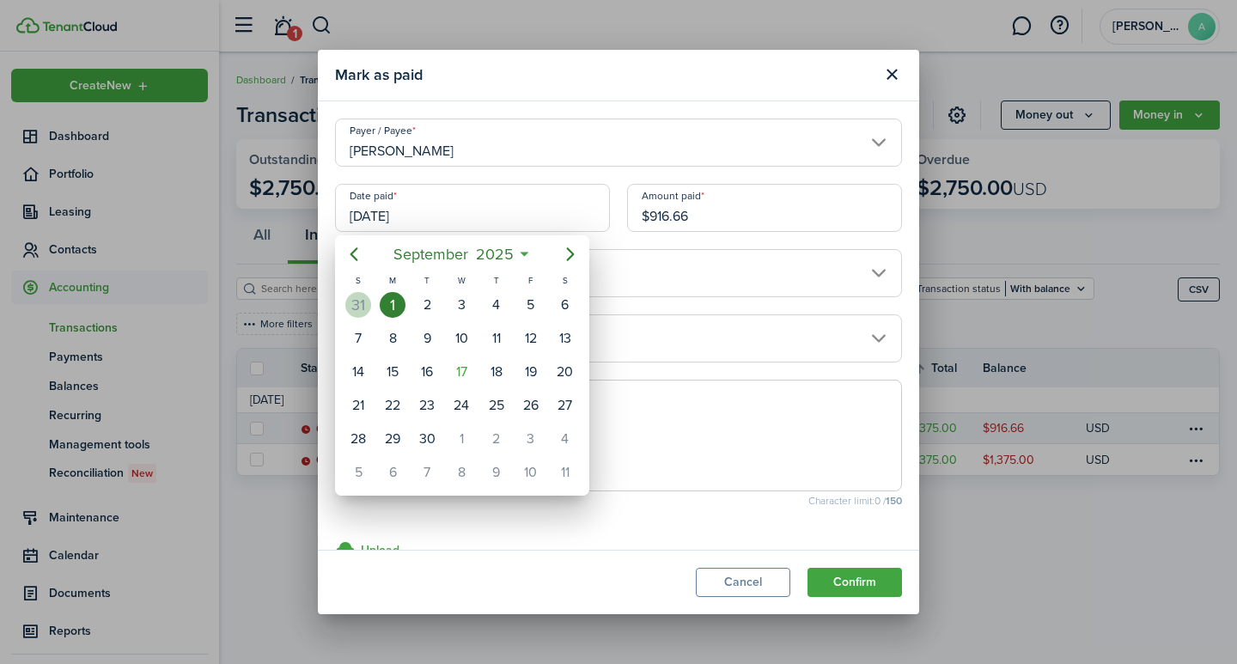
click at [358, 305] on div "31" at bounding box center [358, 305] width 26 height 26
type input "08/31/2025"
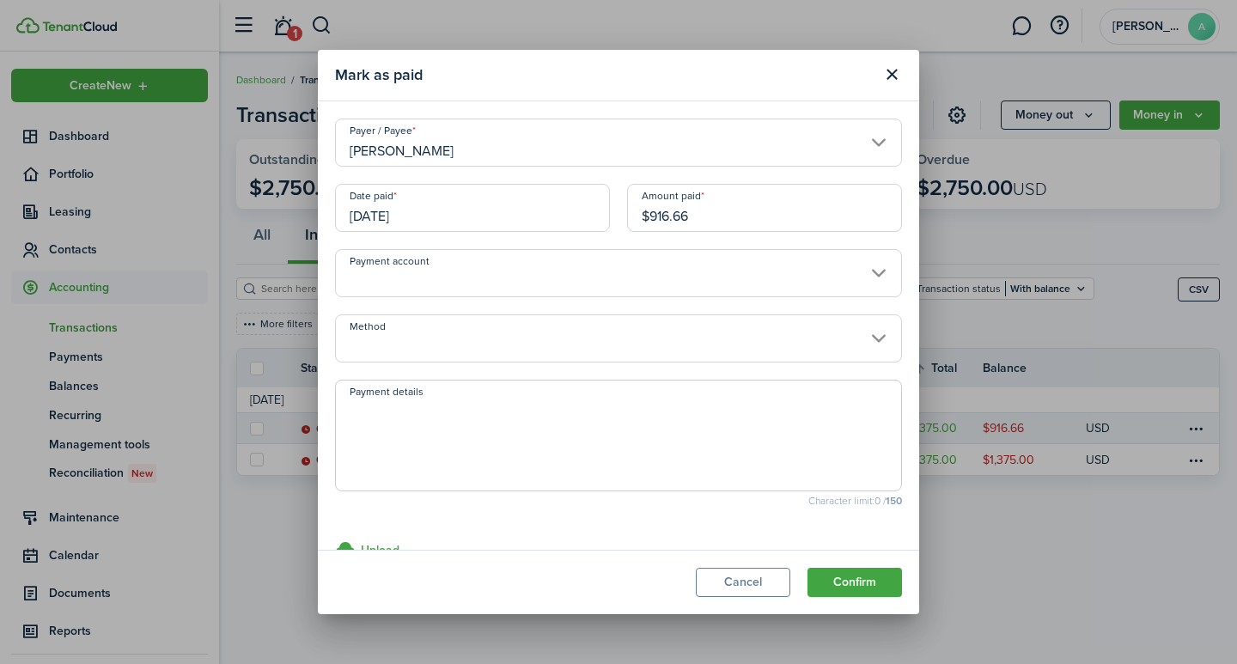
drag, startPoint x: 723, startPoint y: 213, endPoint x: 599, endPoint y: 198, distance: 125.4
click at [599, 198] on div "Date paid 08/31/2025 Amount paid $916.66" at bounding box center [618, 216] width 584 height 65
click at [461, 272] on input "Payment account" at bounding box center [618, 273] width 567 height 48
type input "$458.34"
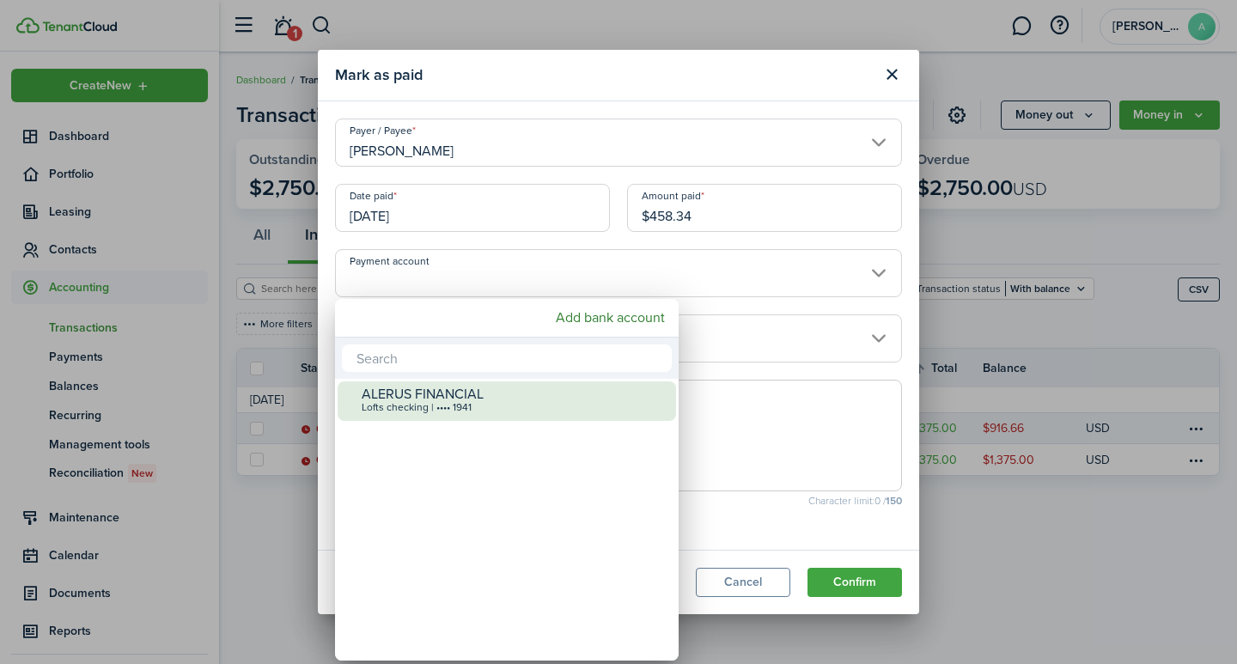
click at [428, 394] on div "ALERUS FINANCIAL" at bounding box center [514, 393] width 304 height 15
type input "•••• •••• •••• 1941"
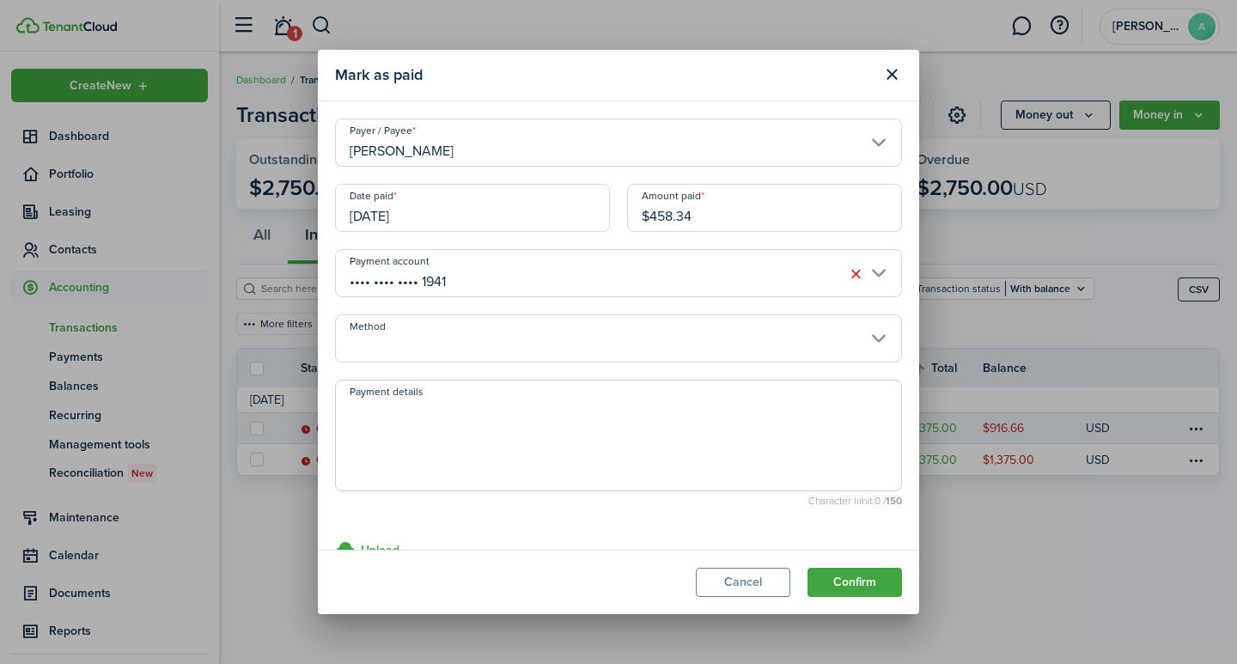
click at [423, 352] on input "Method" at bounding box center [618, 338] width 567 height 48
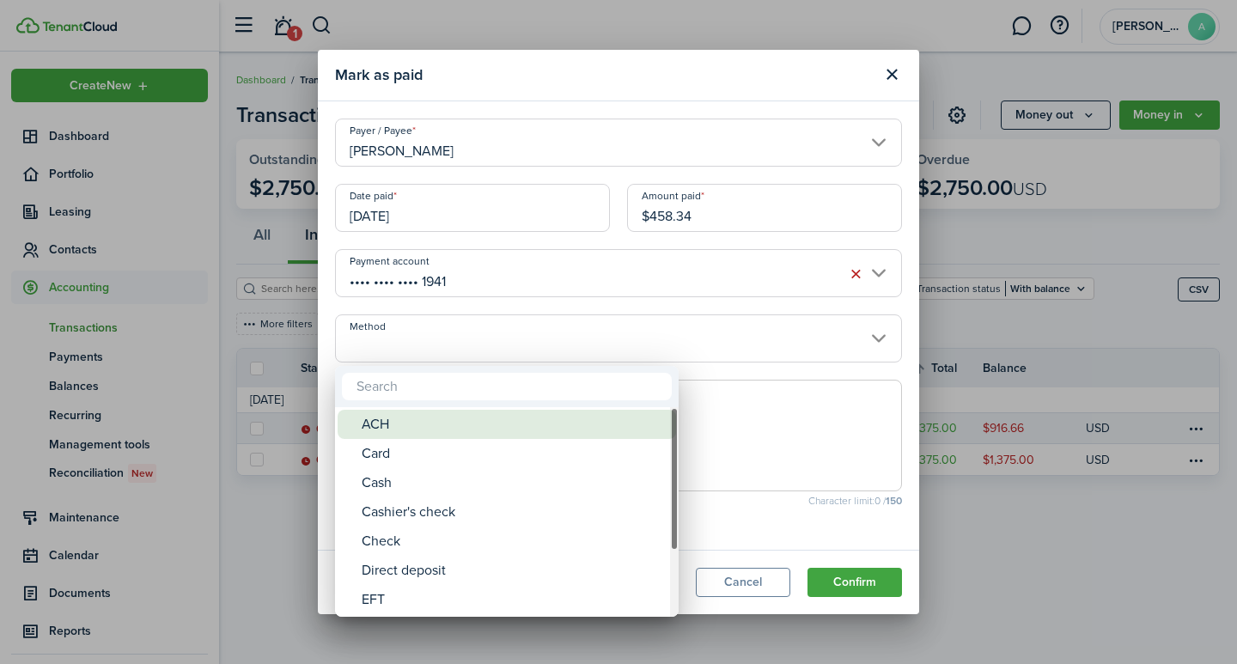
click at [408, 420] on div "ACH" at bounding box center [514, 424] width 304 height 29
type input "ACH"
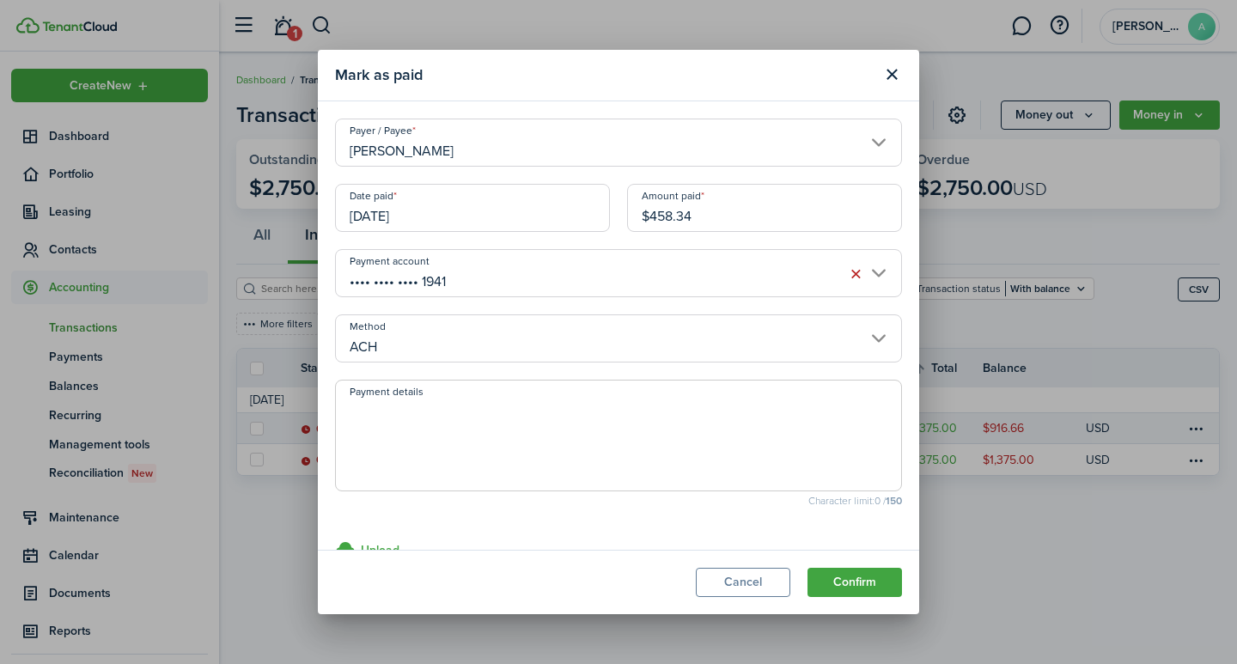
click at [404, 431] on textarea "Payment details" at bounding box center [618, 440] width 565 height 82
type textarea "September rent - D9ED-6660"
click at [850, 581] on button "Confirm" at bounding box center [854, 582] width 94 height 29
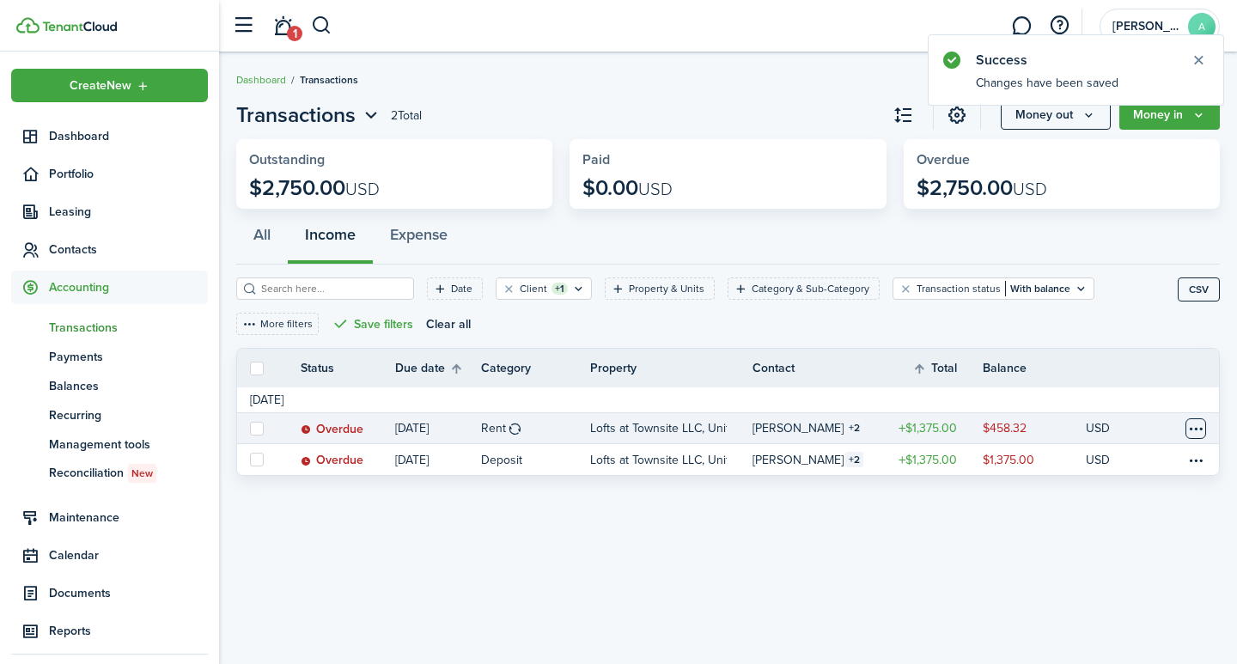
click at [1194, 428] on table-menu-btn-icon at bounding box center [1195, 428] width 21 height 21
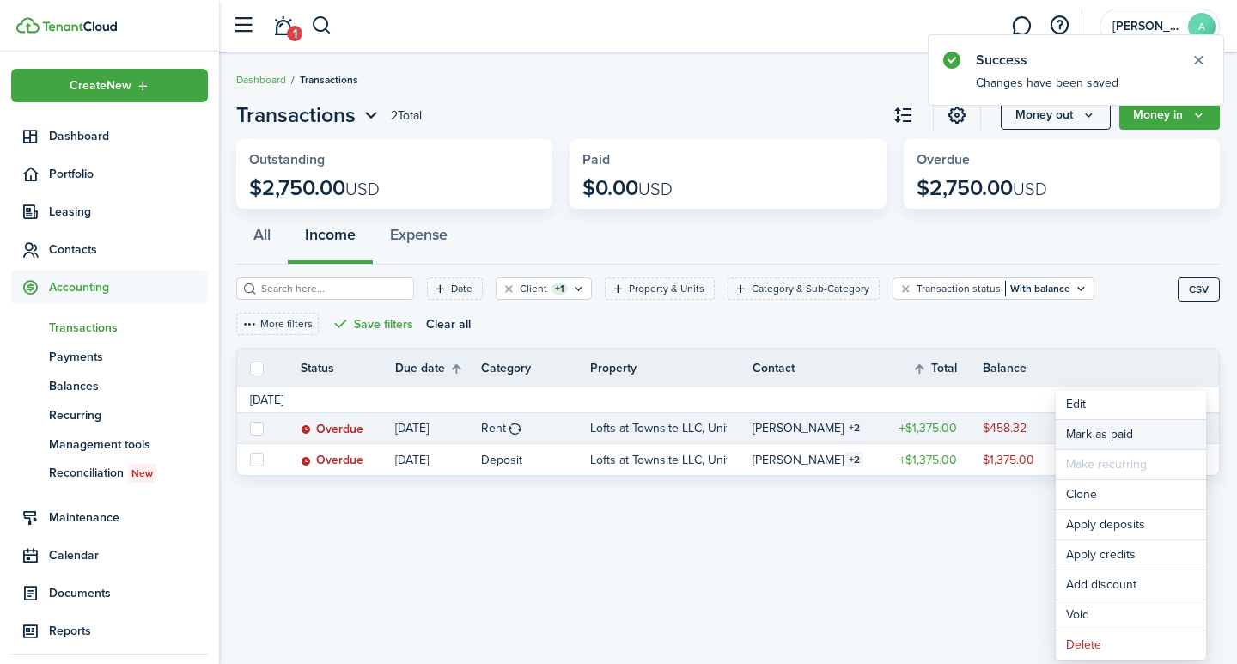
click at [1115, 435] on link "Mark as paid" at bounding box center [1130, 434] width 150 height 29
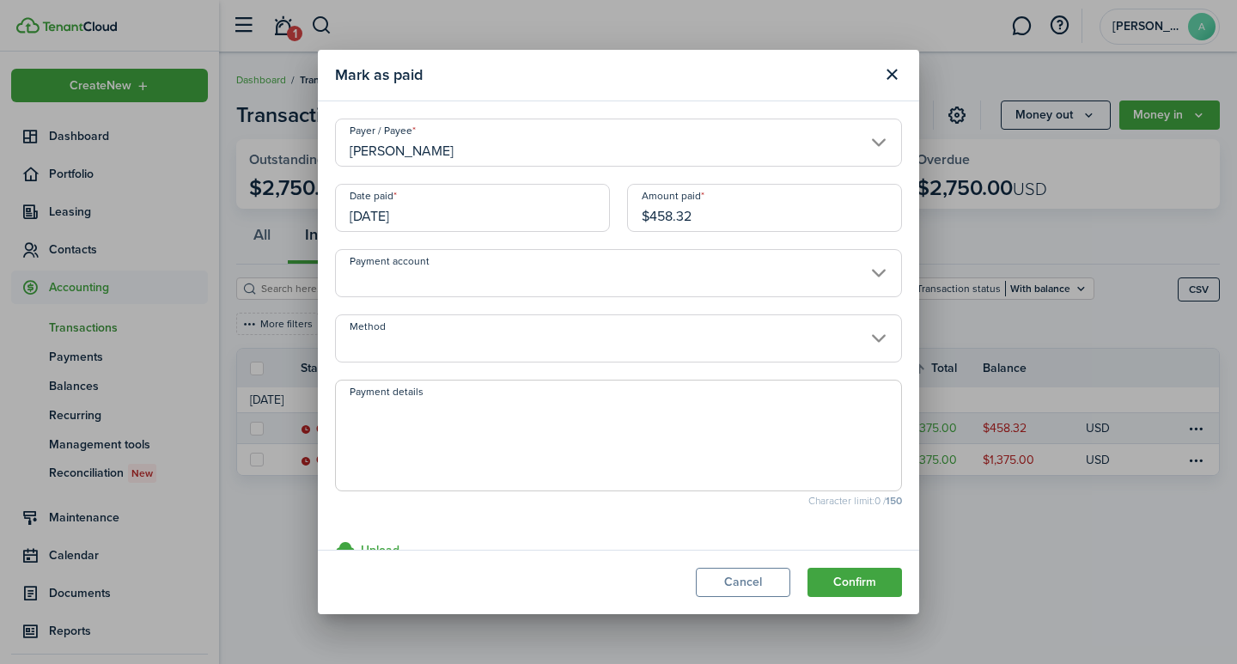
click at [449, 163] on input "[PERSON_NAME]" at bounding box center [618, 143] width 567 height 48
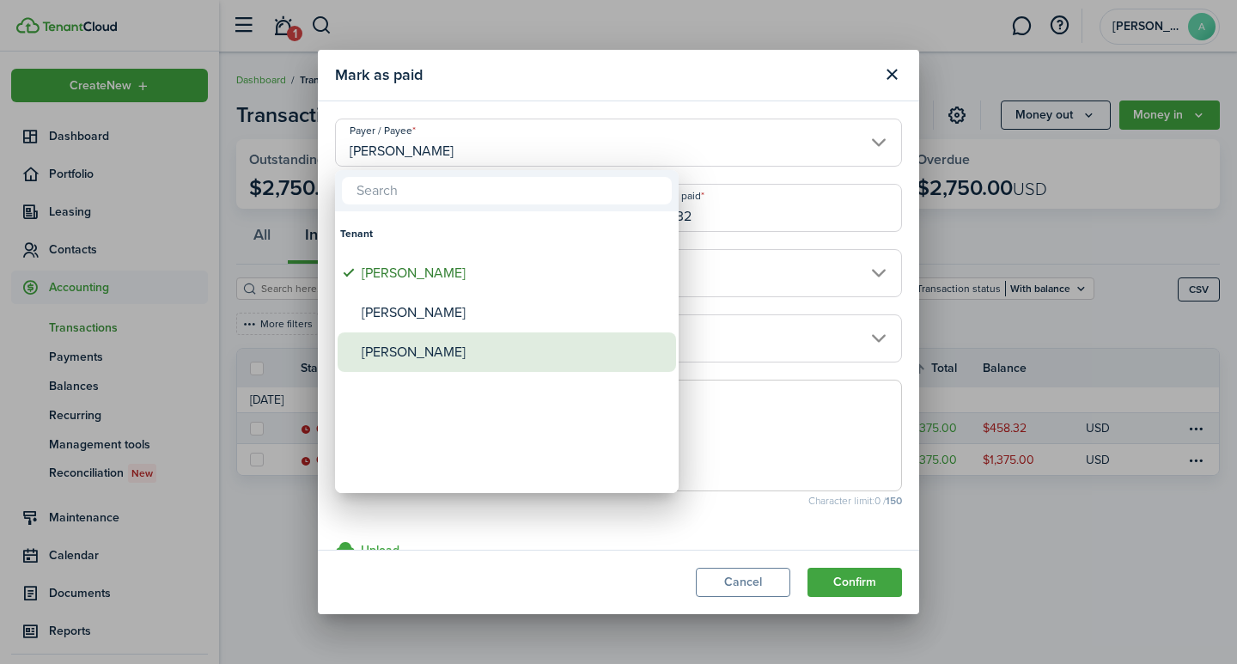
click at [416, 350] on div "[PERSON_NAME]" at bounding box center [514, 352] width 304 height 40
type input "[PERSON_NAME]"
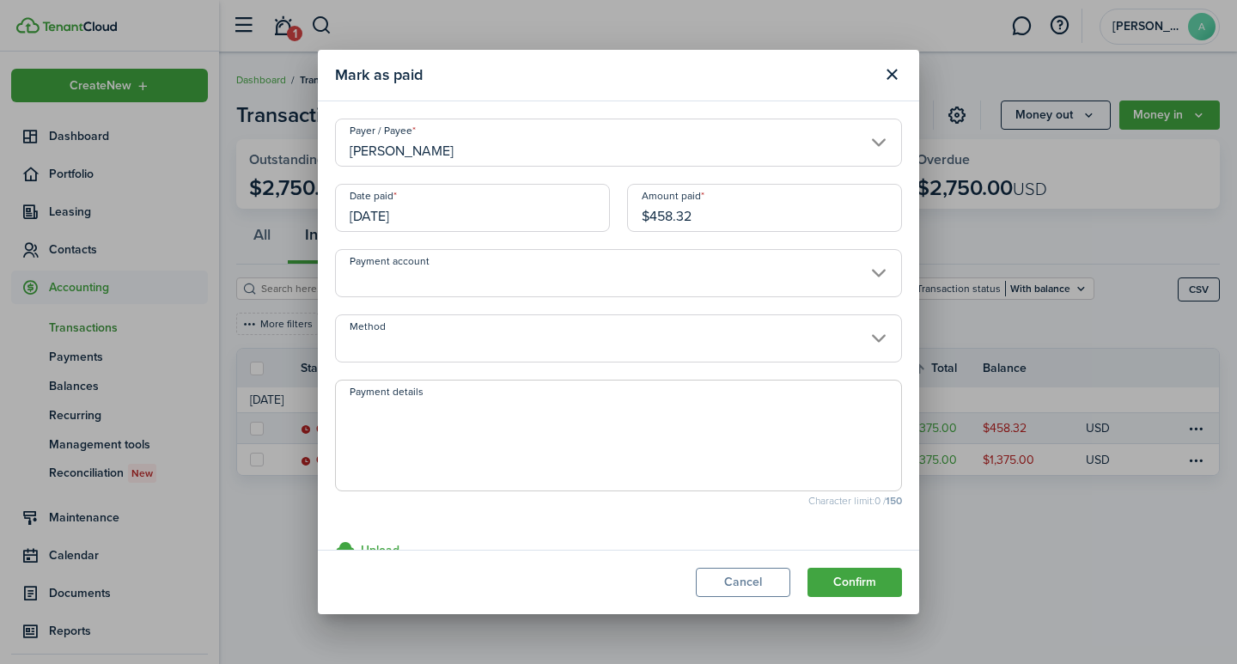
click at [461, 217] on input "[DATE]" at bounding box center [472, 208] width 275 height 48
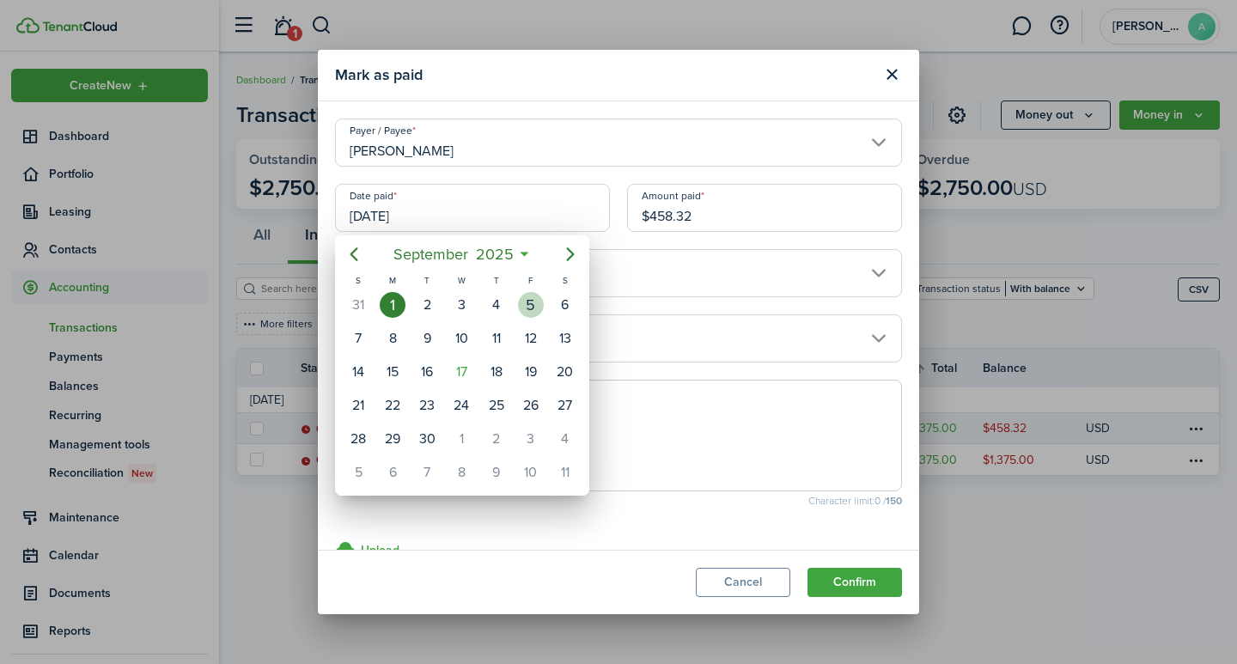
click at [535, 307] on div "5" at bounding box center [531, 305] width 26 height 26
type input "09/05/2025"
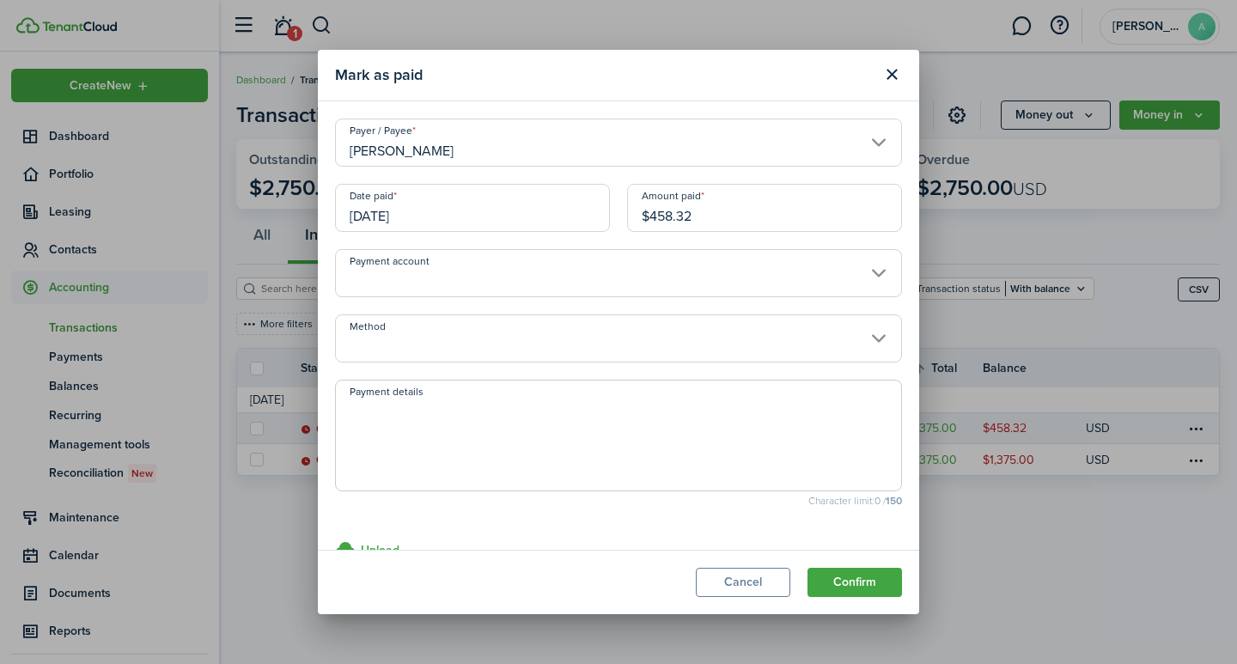
click at [441, 273] on input "Payment account" at bounding box center [618, 273] width 567 height 48
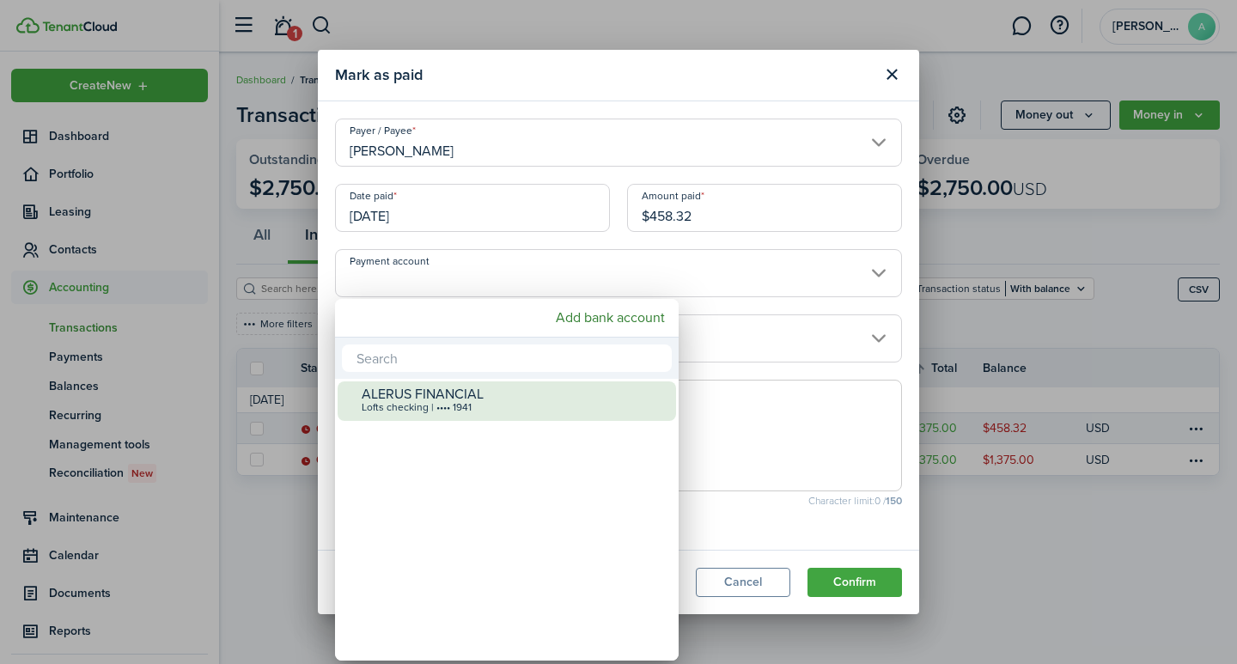
click at [432, 396] on div "ALERUS FINANCIAL" at bounding box center [514, 393] width 304 height 15
type input "•••• •••• •••• 1941"
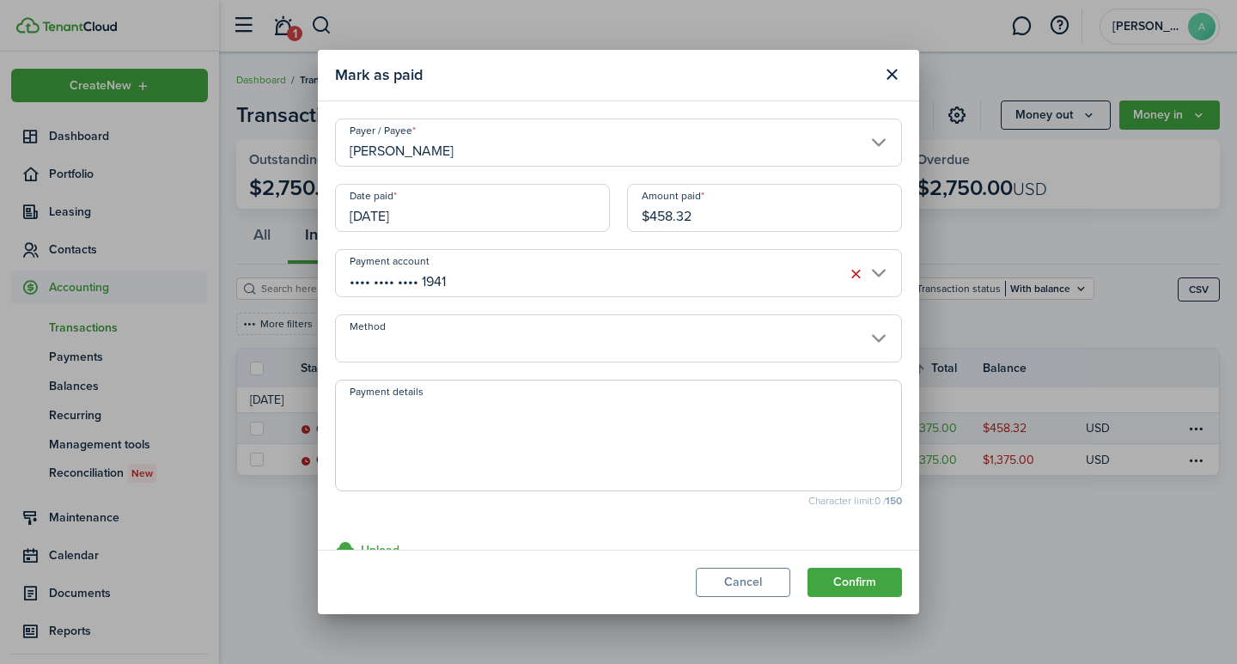
click at [417, 342] on input "Method" at bounding box center [618, 338] width 567 height 48
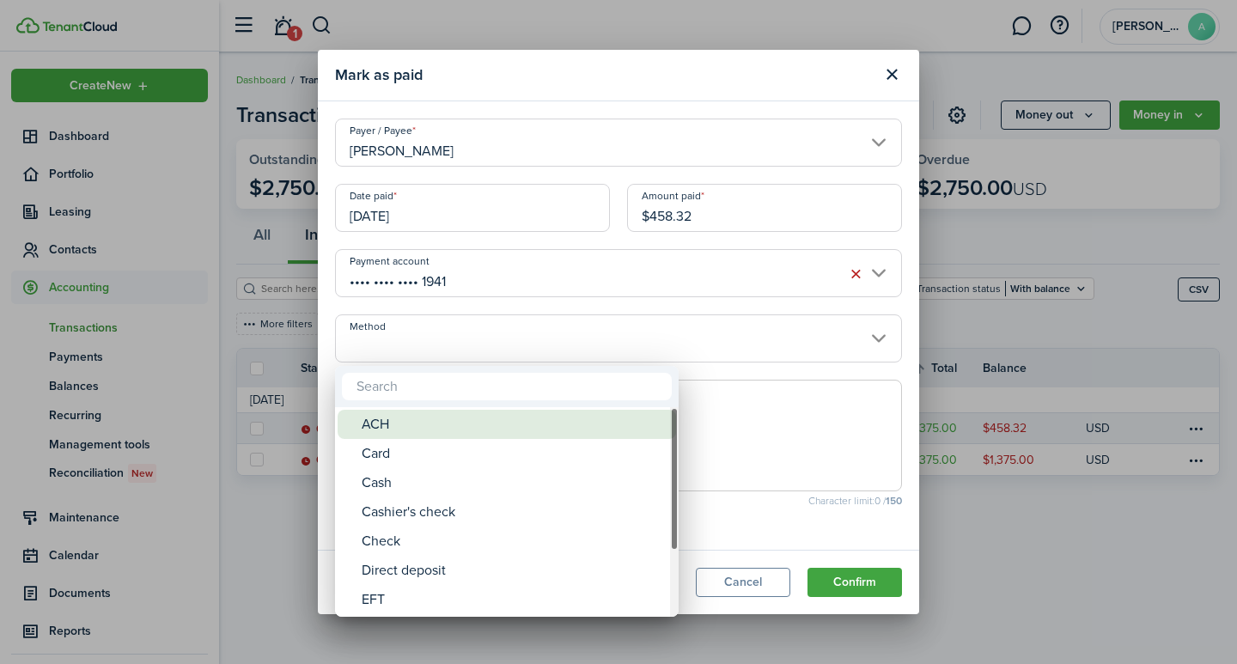
click at [390, 423] on div "ACH" at bounding box center [514, 424] width 304 height 29
type input "ACH"
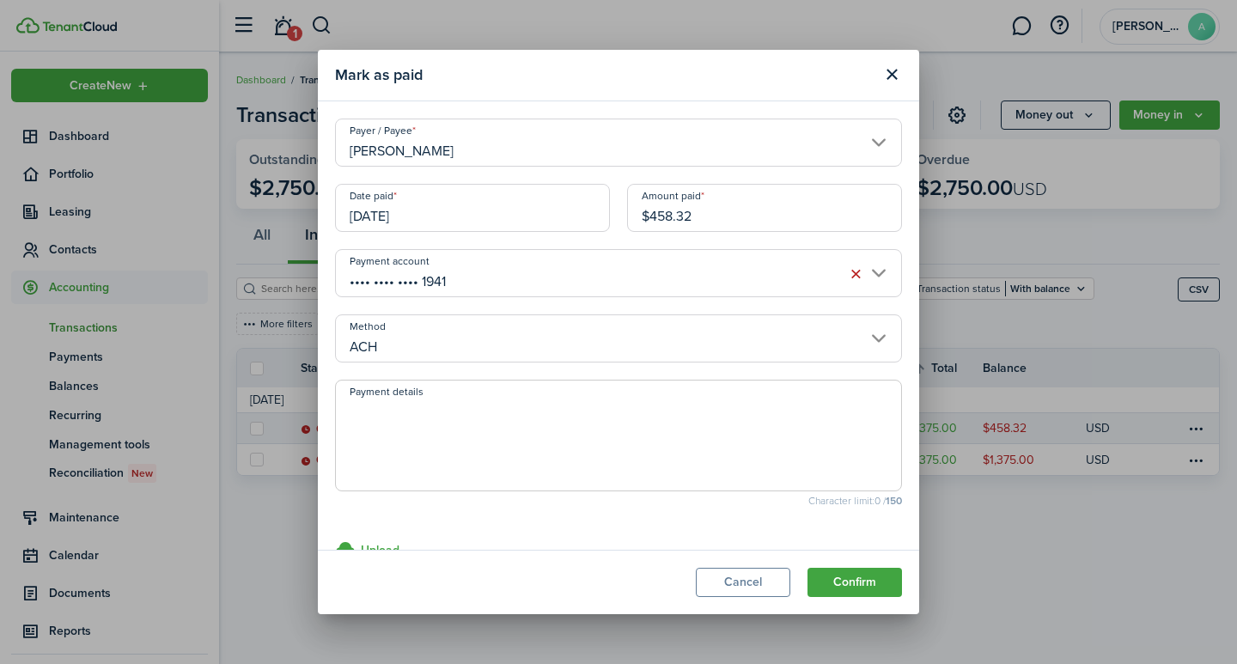
click at [391, 418] on textarea "Payment details" at bounding box center [618, 440] width 565 height 82
type textarea "September rent - C1AF-0BF0"
click at [859, 586] on button "Confirm" at bounding box center [854, 582] width 94 height 29
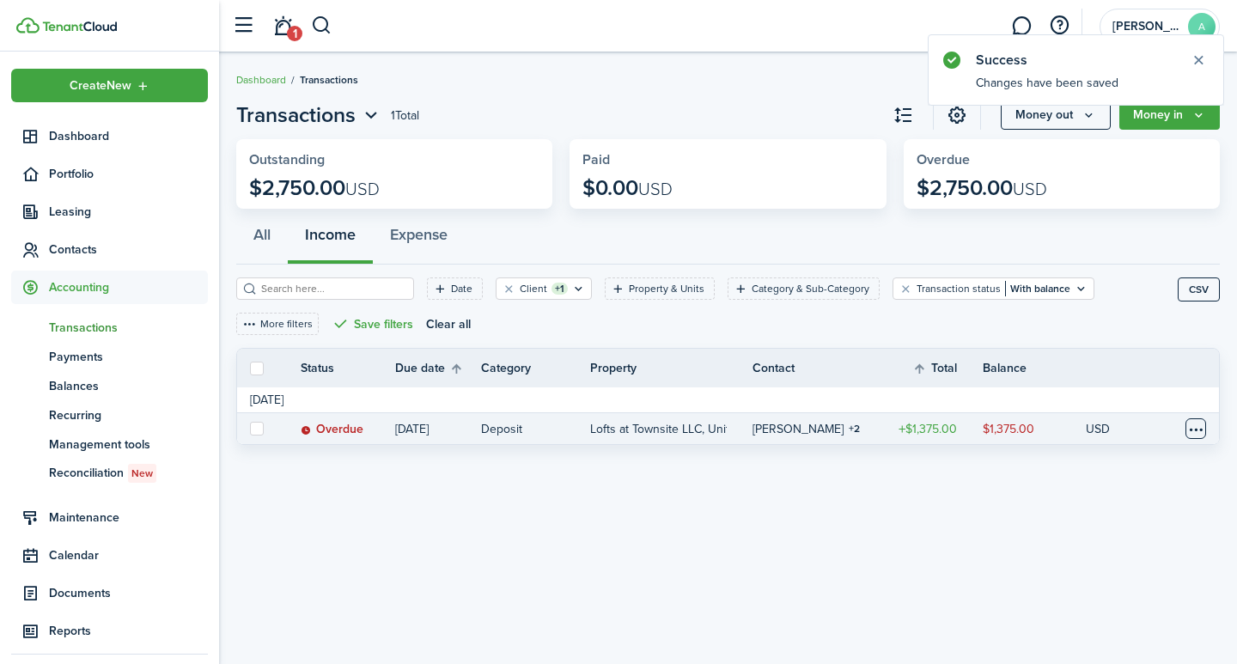
click at [1189, 429] on table-menu-btn-icon at bounding box center [1195, 428] width 21 height 21
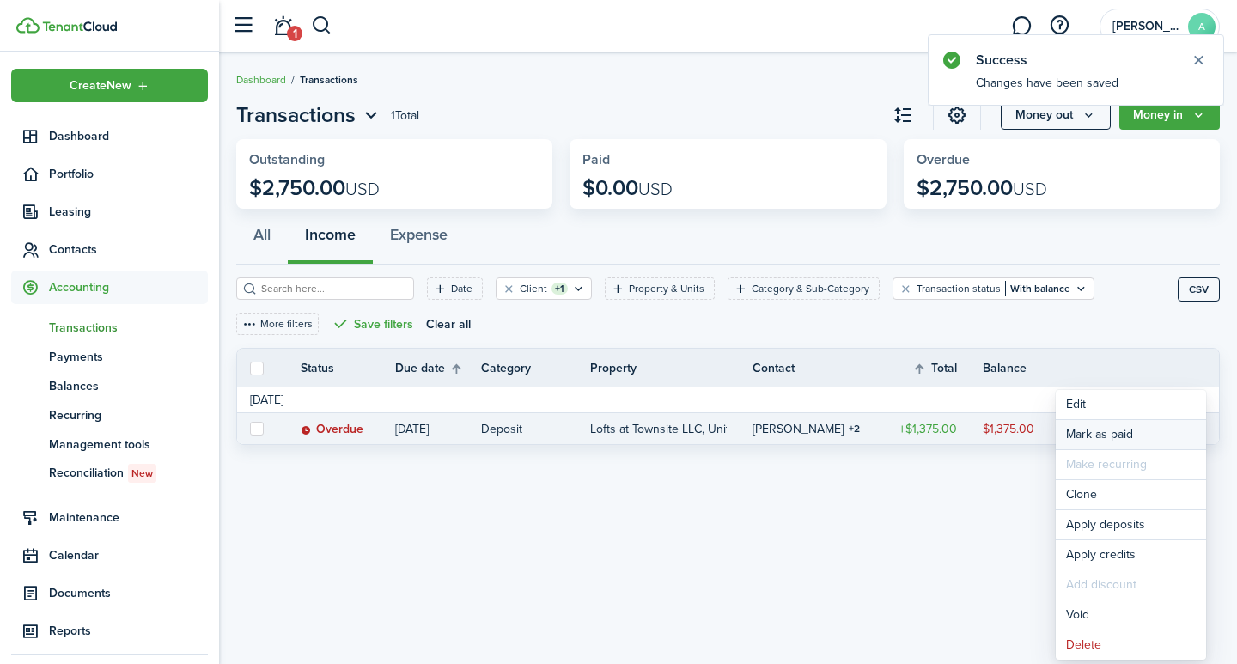
click at [1123, 435] on link "Mark as paid" at bounding box center [1130, 434] width 150 height 29
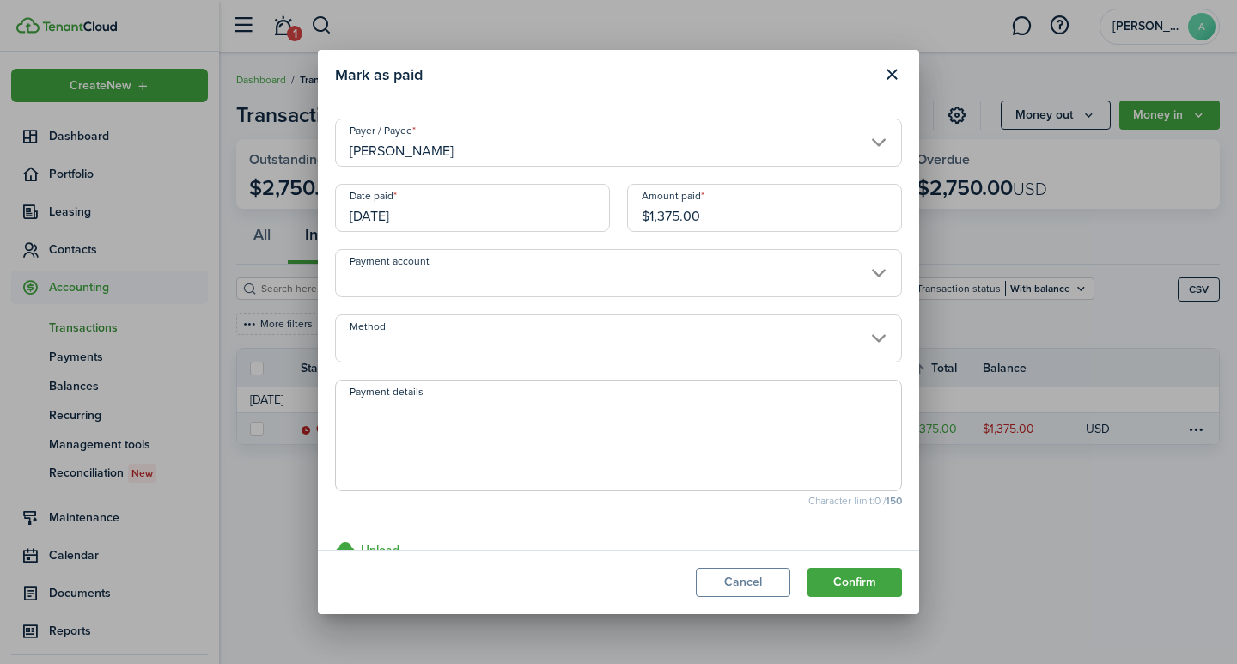
click at [542, 275] on input "Payment account" at bounding box center [618, 273] width 567 height 48
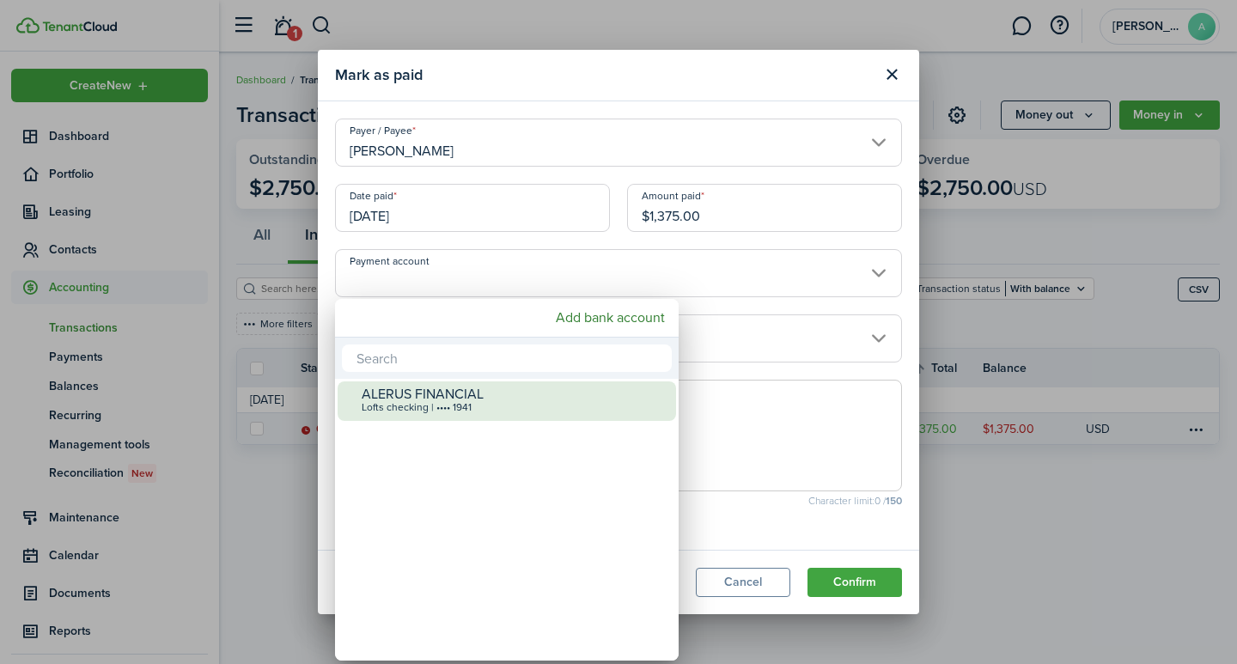
click at [483, 404] on div "Lofts checking | •••• 1941" at bounding box center [514, 408] width 304 height 12
type input "•••• •••• •••• 1941"
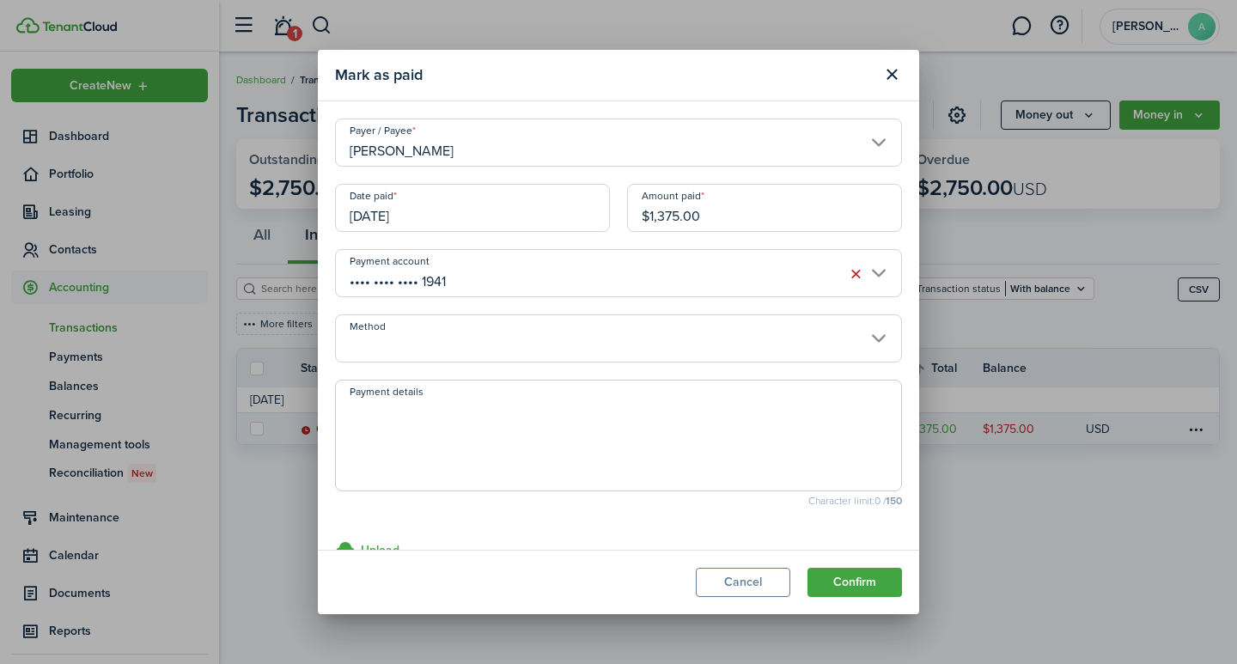
click at [508, 345] on input "Method" at bounding box center [618, 338] width 567 height 48
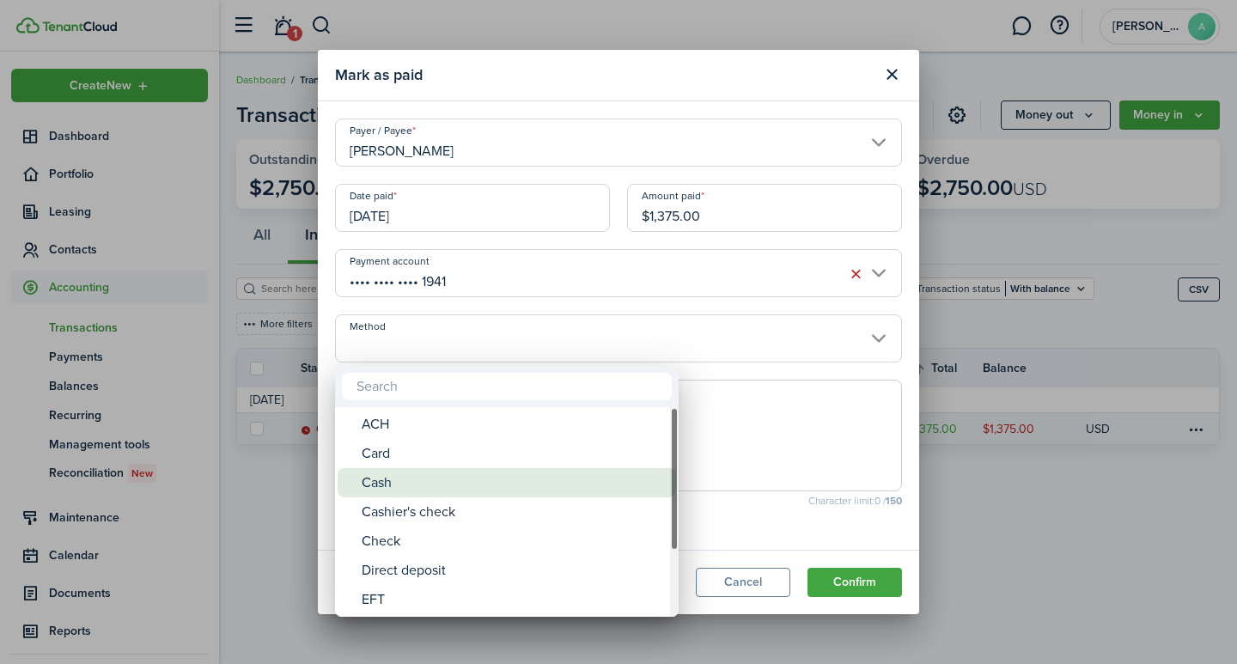
click at [369, 479] on div "Cash" at bounding box center [514, 482] width 304 height 29
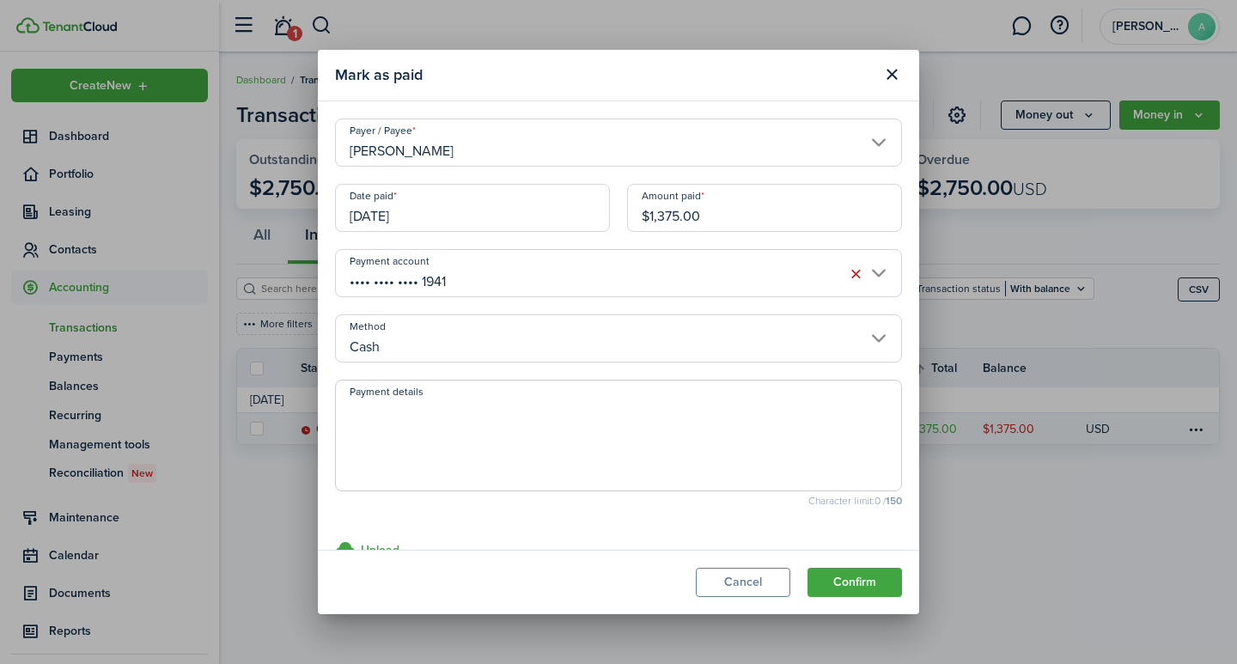
click at [863, 342] on input "Cash" at bounding box center [618, 338] width 567 height 48
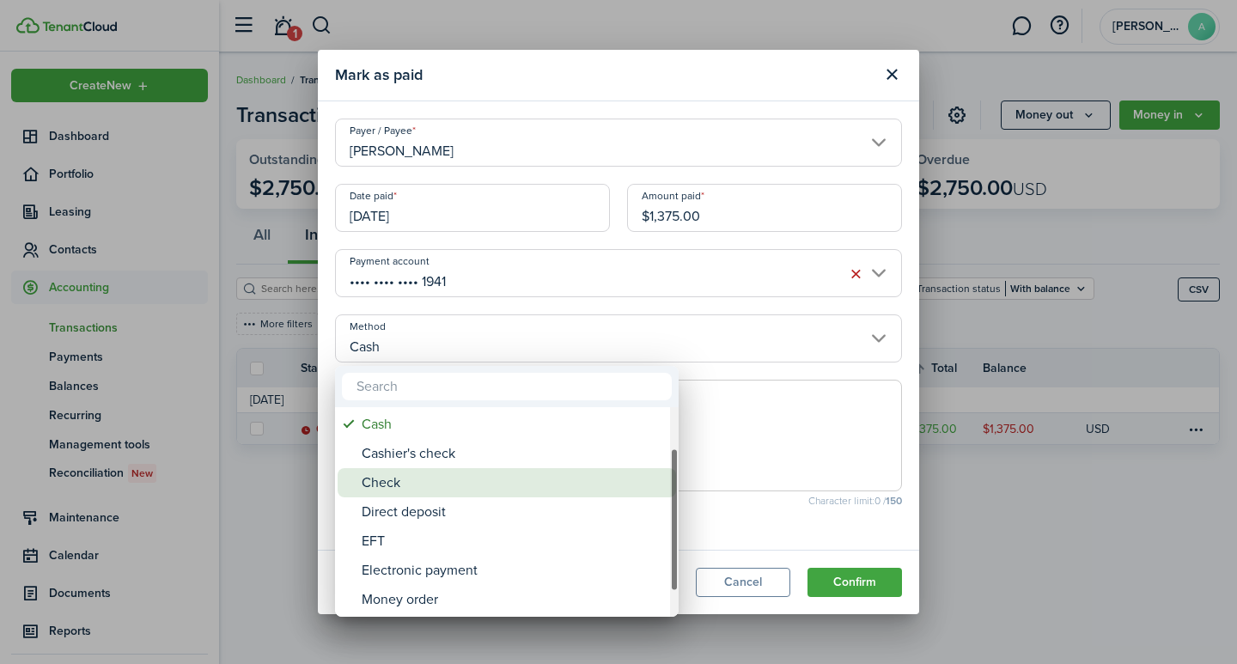
click at [416, 489] on div "Check" at bounding box center [514, 482] width 304 height 29
type input "Check"
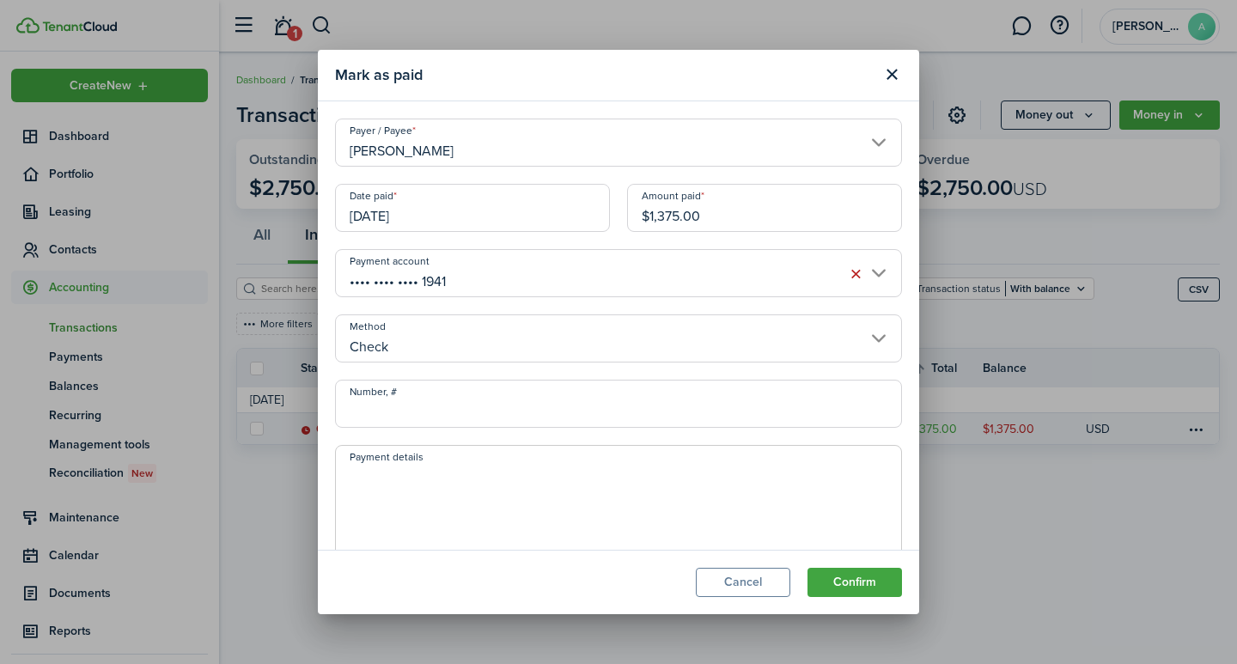
click at [416, 404] on input "Number, #" at bounding box center [618, 404] width 567 height 48
type input "1503"
click at [477, 508] on textarea "Payment details" at bounding box center [618, 506] width 565 height 82
type textarea "Security Deposit"
click at [867, 578] on button "Confirm" at bounding box center [854, 582] width 94 height 29
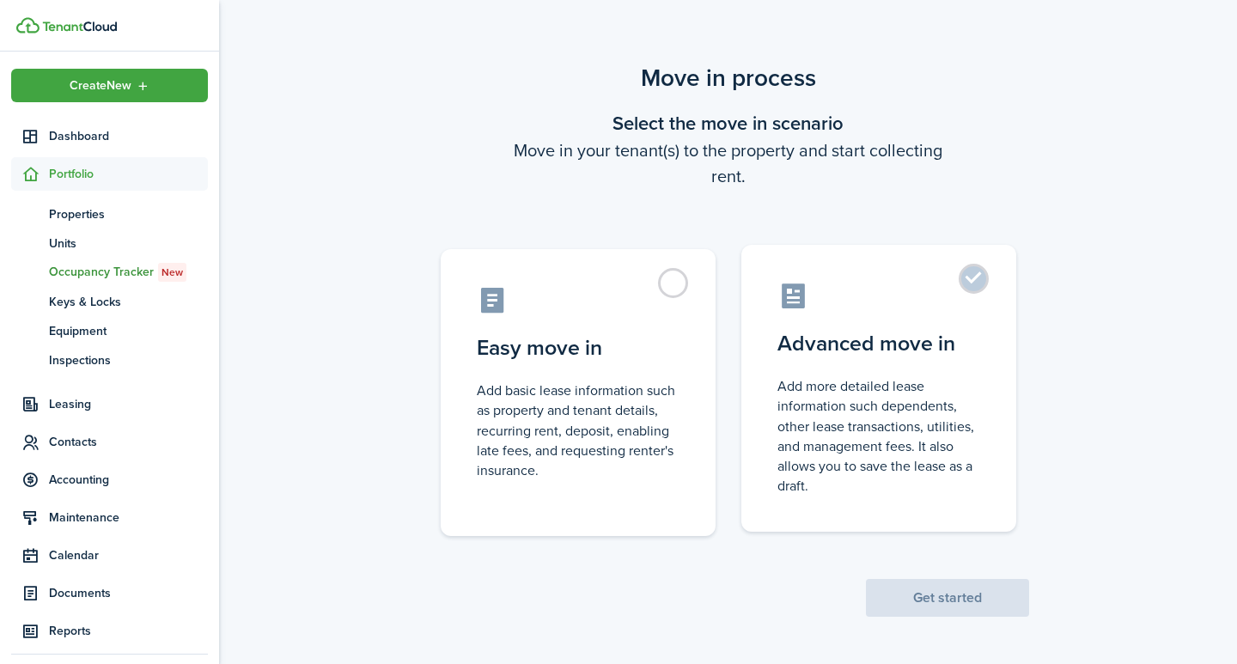
click at [975, 277] on label "Advanced move in Add more detailed lease information such dependents, other lea…" at bounding box center [878, 388] width 275 height 287
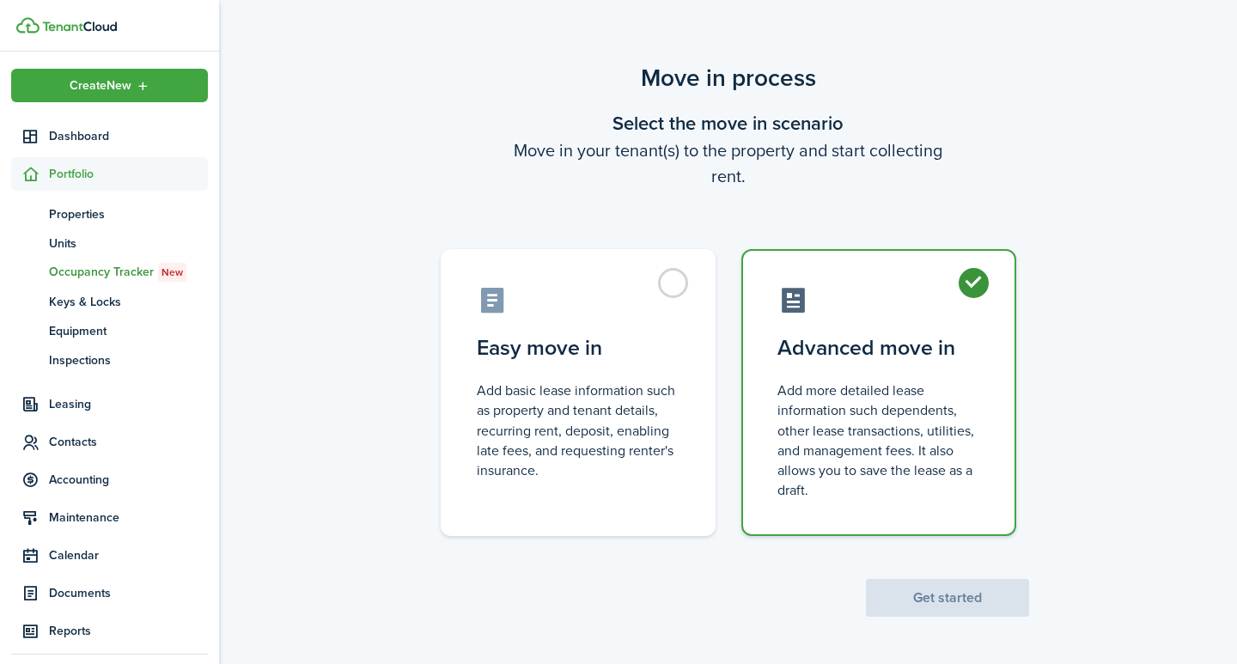
radio input "true"
click at [944, 596] on button "Get started" at bounding box center [947, 598] width 163 height 38
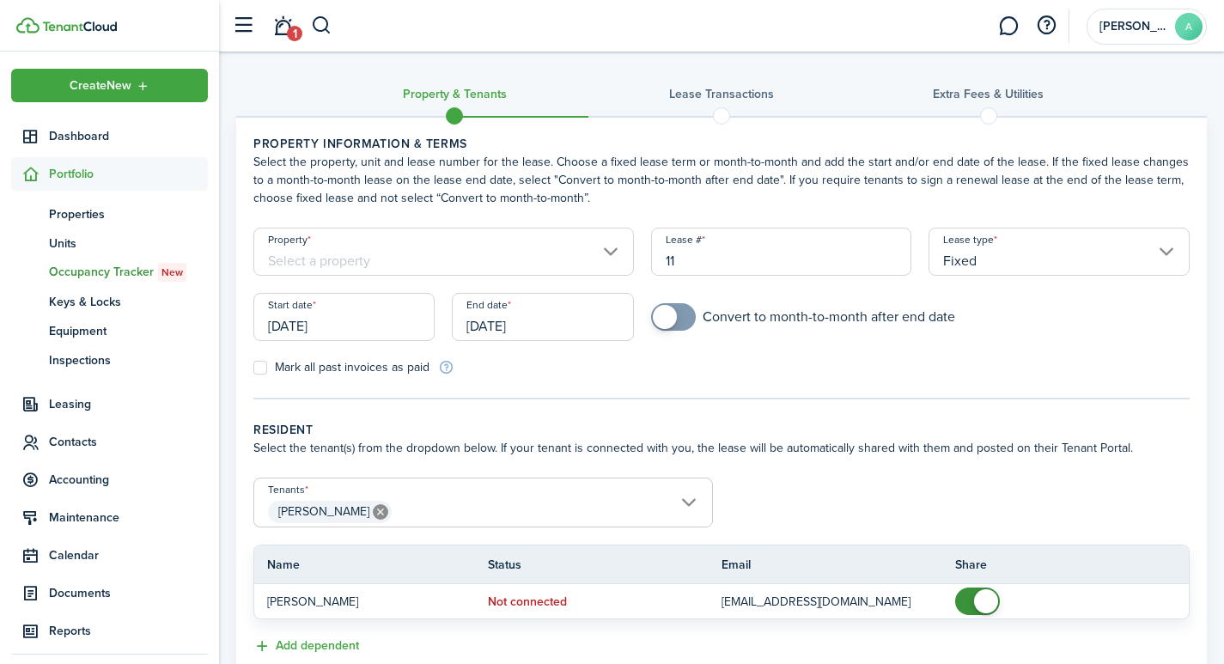
click at [407, 251] on input "Property" at bounding box center [443, 252] width 380 height 48
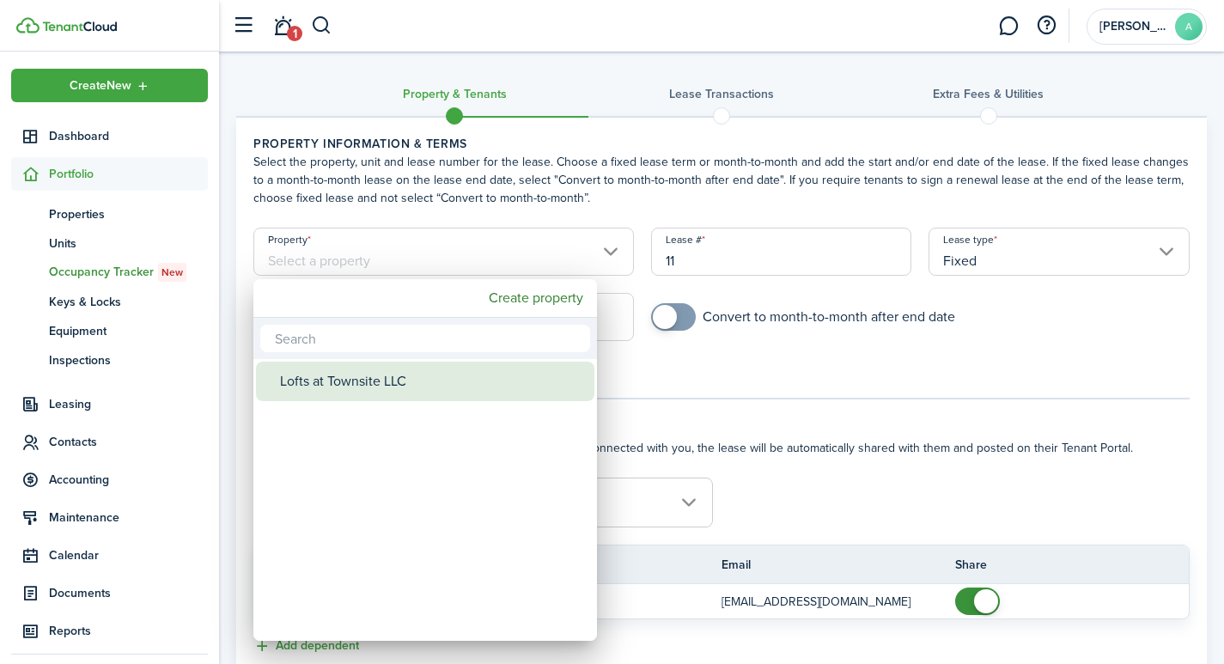
click at [370, 386] on div "Lofts at Townsite LLC" at bounding box center [432, 382] width 304 height 40
type input "Lofts at Townsite LLC"
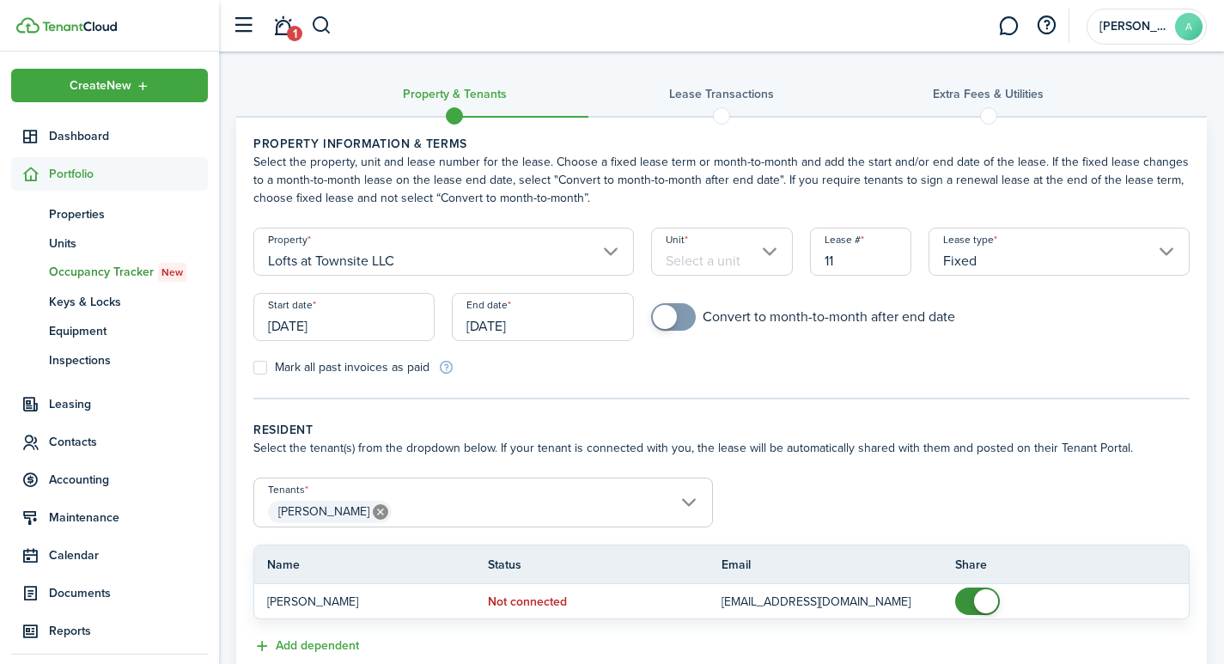
click at [727, 260] on input "Unit" at bounding box center [722, 252] width 142 height 48
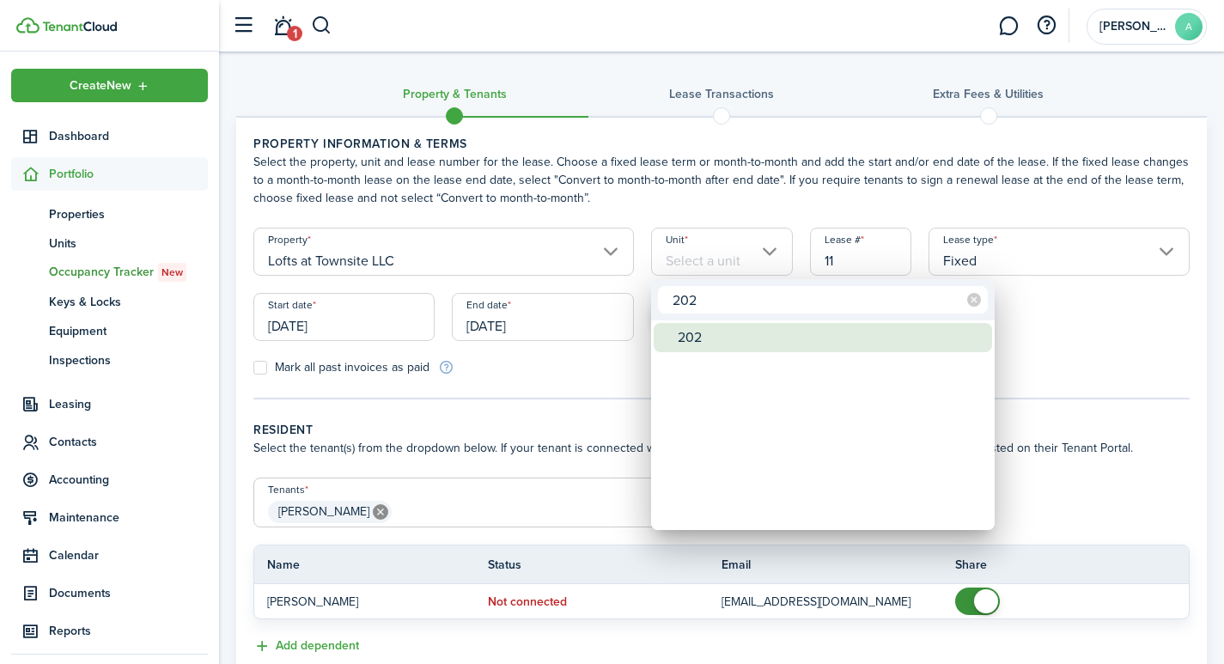
type input "202"
click at [693, 338] on div "202" at bounding box center [830, 337] width 304 height 29
type input "202"
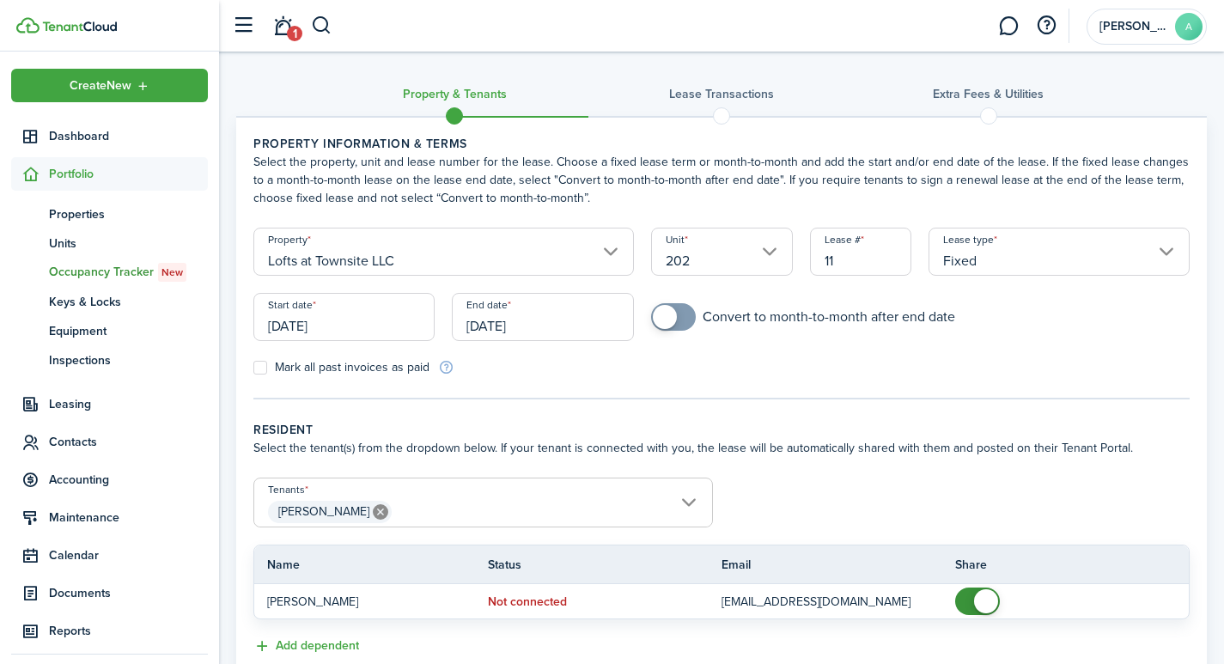
drag, startPoint x: 848, startPoint y: 263, endPoint x: 820, endPoint y: 259, distance: 27.8
click at [820, 259] on input "11" at bounding box center [861, 252] width 102 height 48
click at [336, 327] on input "[DATE]" at bounding box center [343, 317] width 181 height 48
type input "2021"
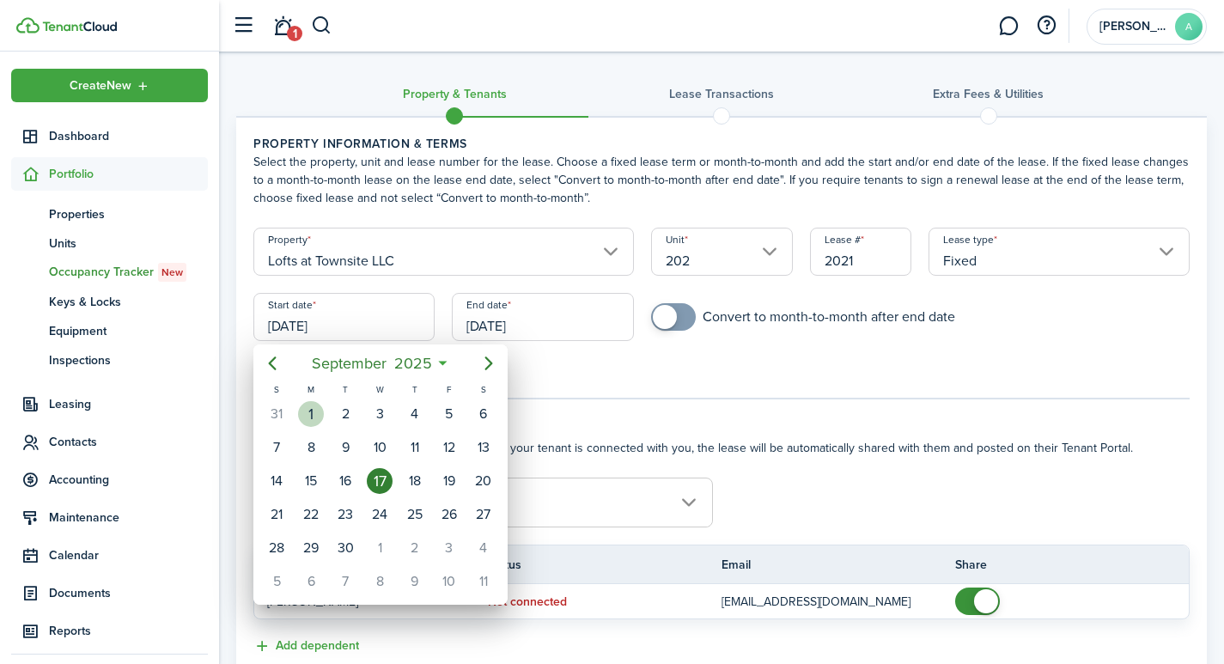
click at [316, 409] on div "1" at bounding box center [311, 414] width 26 height 26
type input "[DATE]"
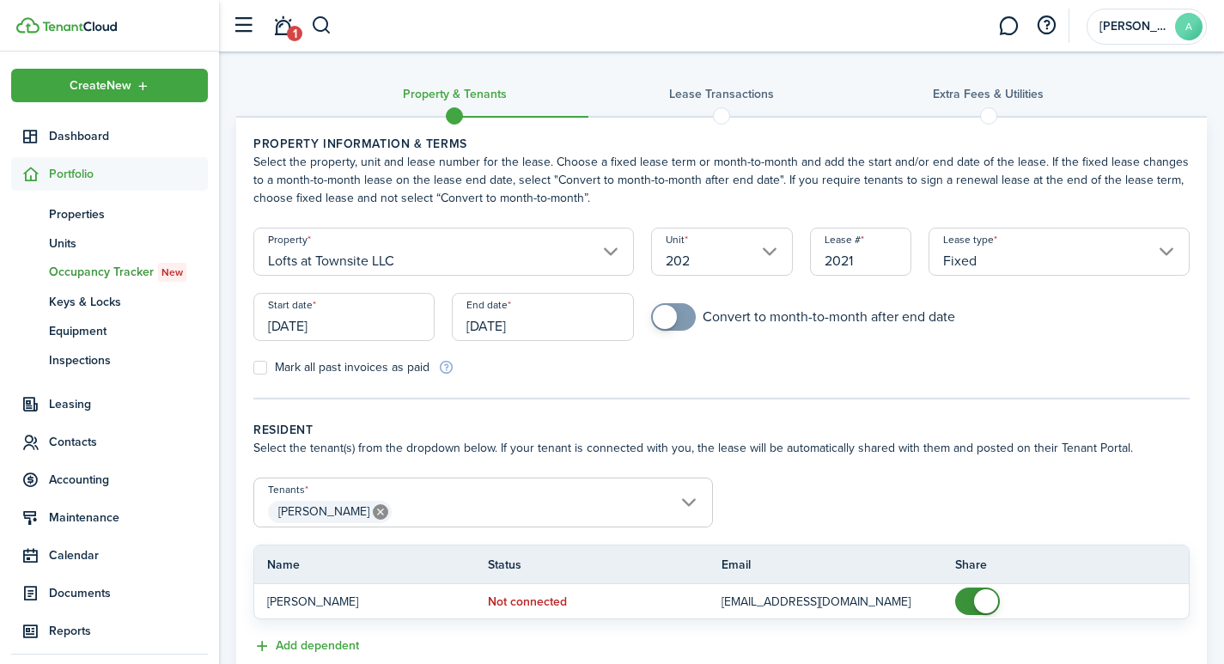
click at [569, 321] on input "[DATE]" at bounding box center [542, 317] width 181 height 48
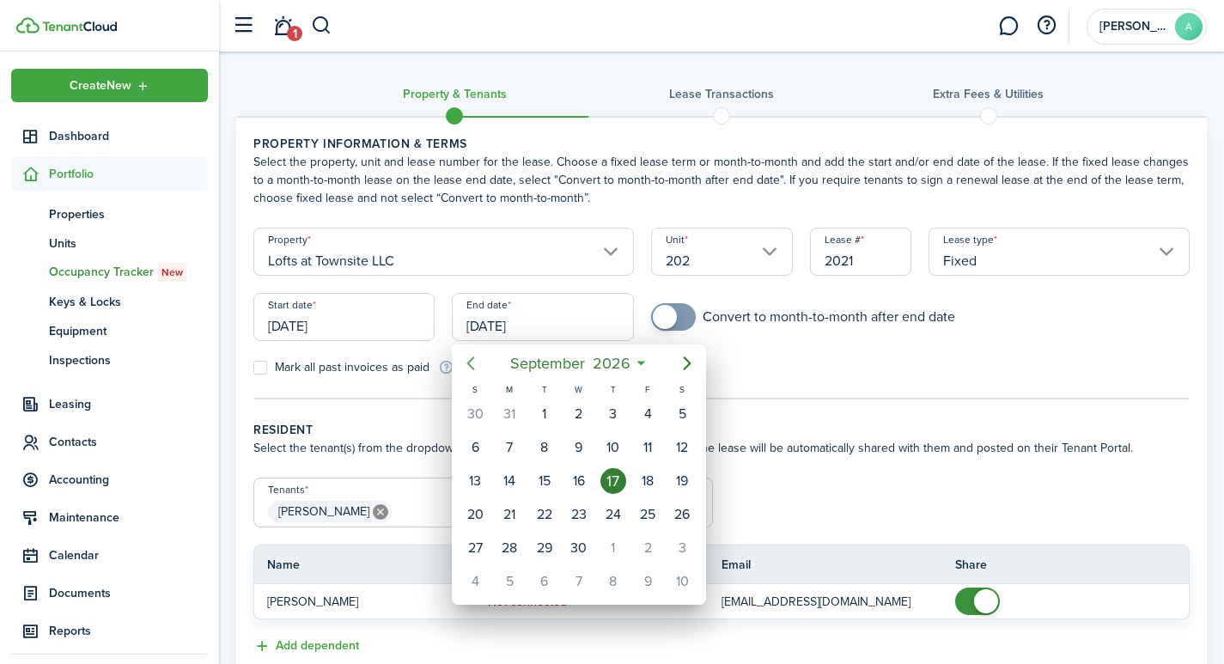
click at [470, 360] on icon "Previous page" at bounding box center [470, 363] width 21 height 21
click at [467, 362] on icon "Previous page" at bounding box center [470, 363] width 21 height 21
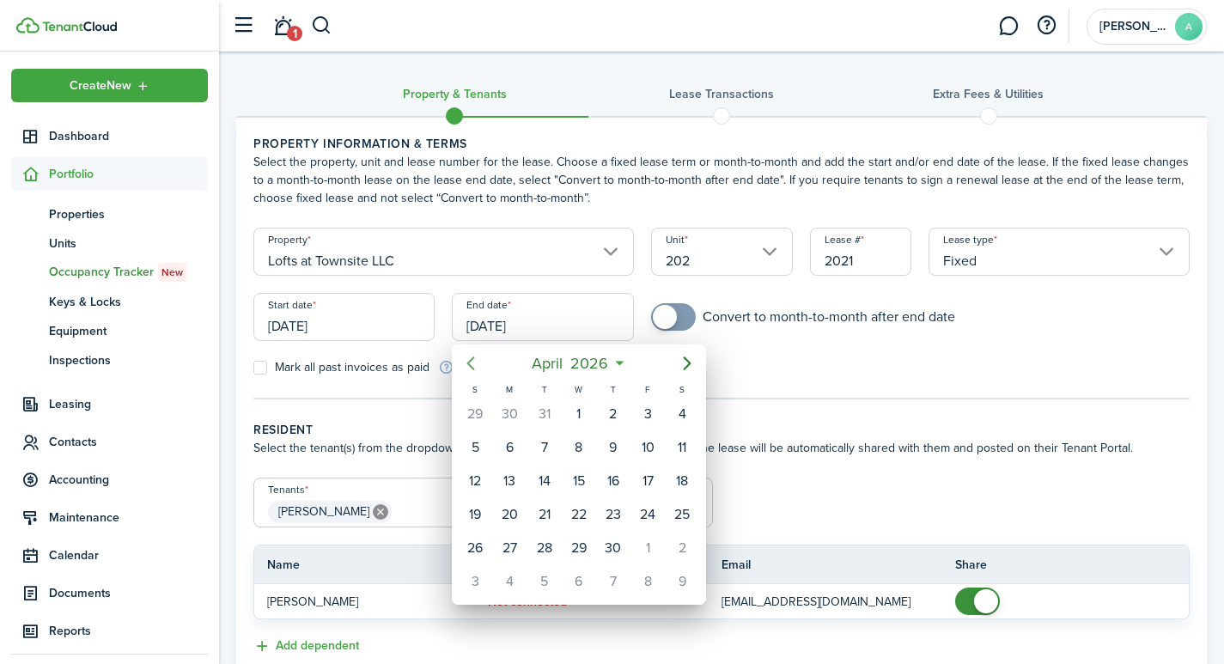
click at [467, 362] on icon "Previous page" at bounding box center [470, 363] width 21 height 21
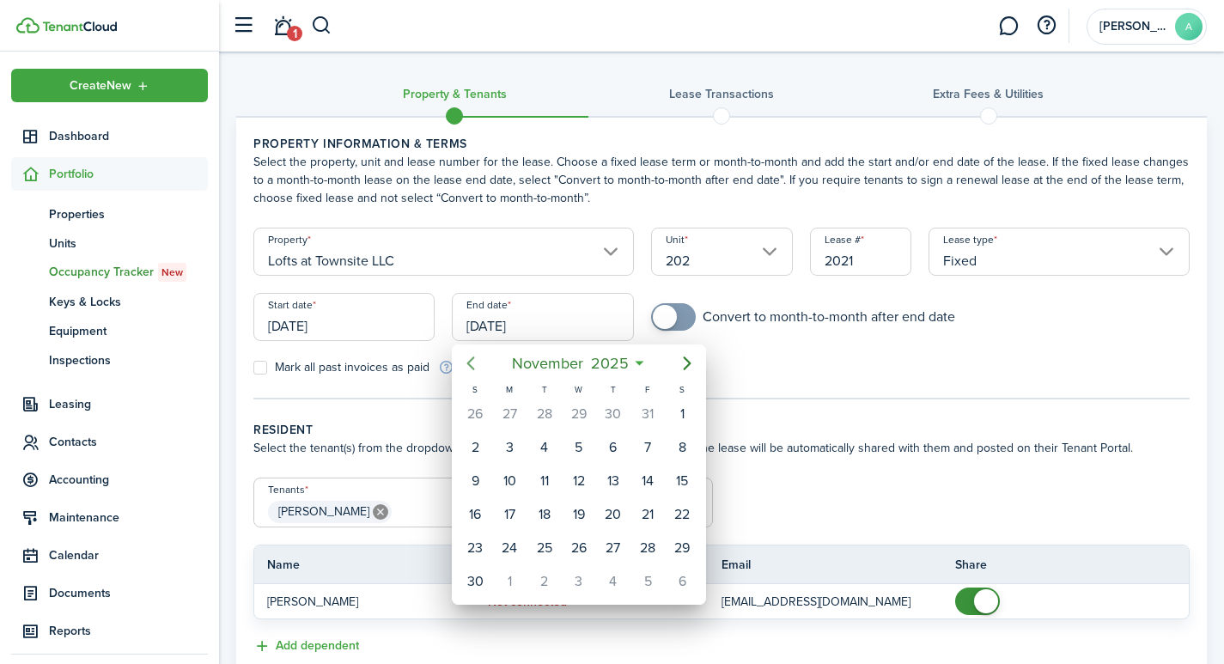
click at [467, 362] on icon "Previous page" at bounding box center [470, 363] width 21 height 21
click at [551, 549] on div "30" at bounding box center [545, 548] width 26 height 26
type input "[DATE]"
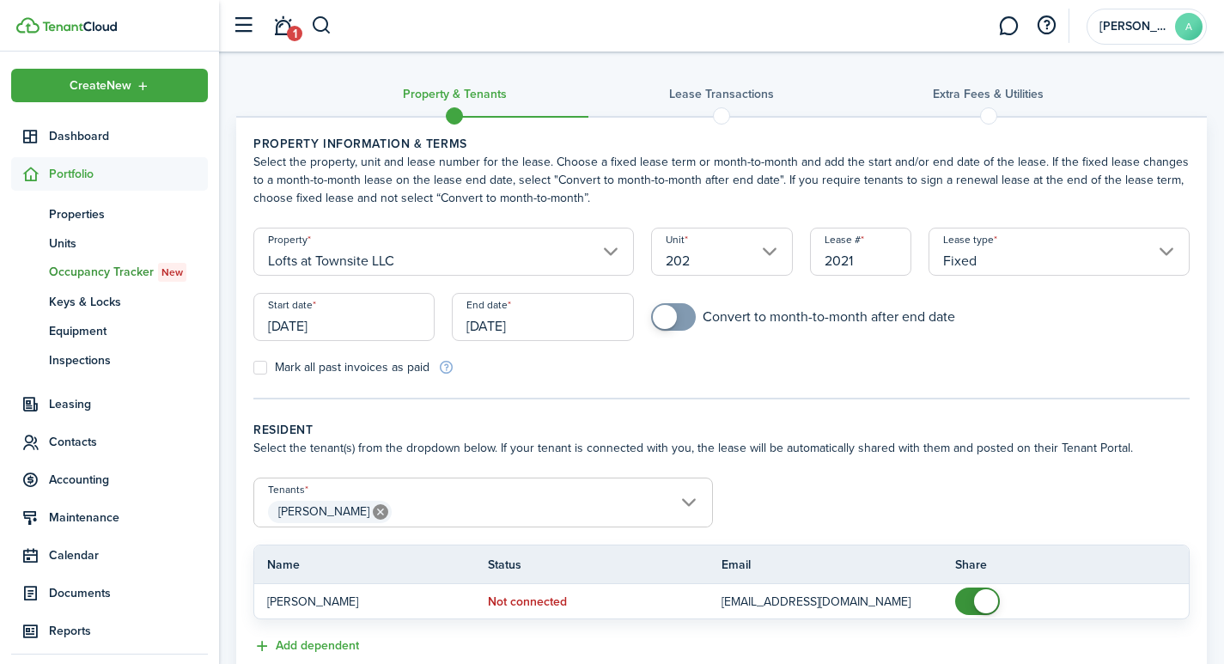
checkbox input "true"
click at [676, 317] on span at bounding box center [665, 317] width 24 height 24
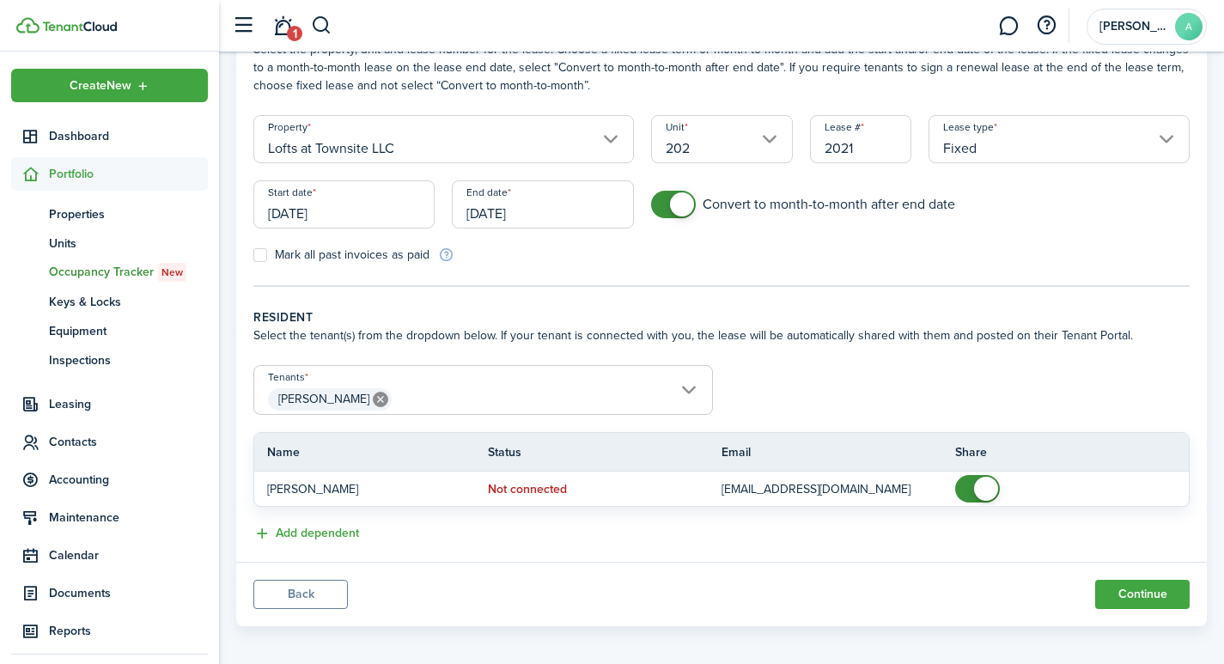
scroll to position [122, 0]
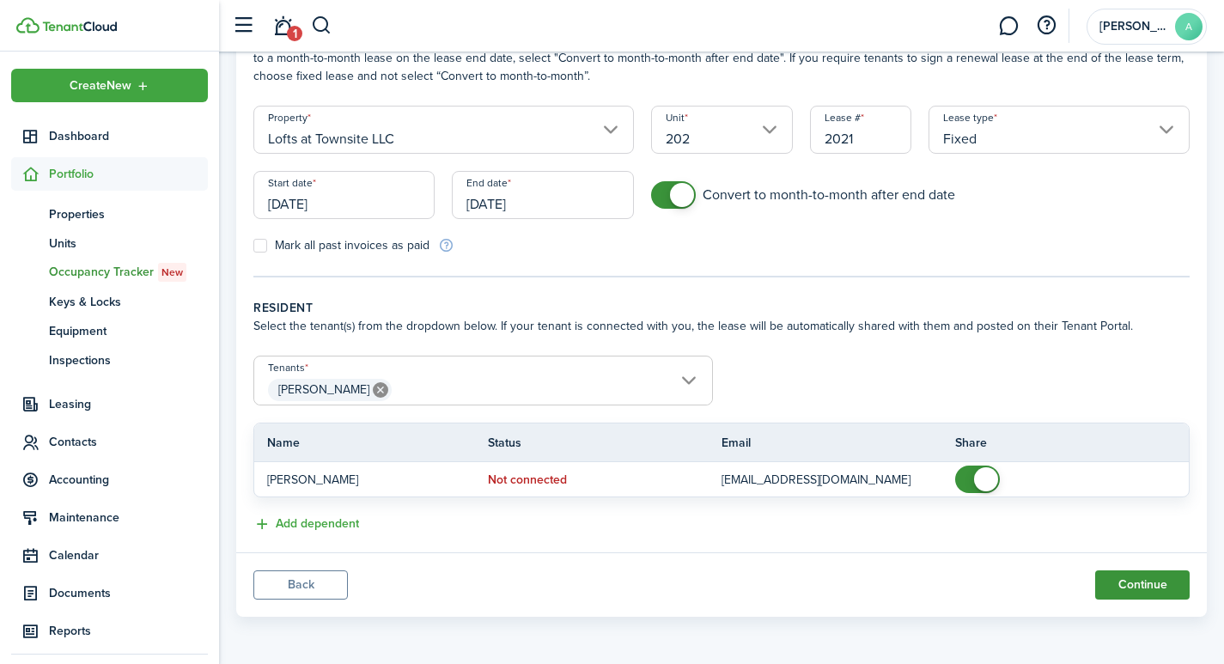
click at [1153, 587] on button "Continue" at bounding box center [1142, 584] width 94 height 29
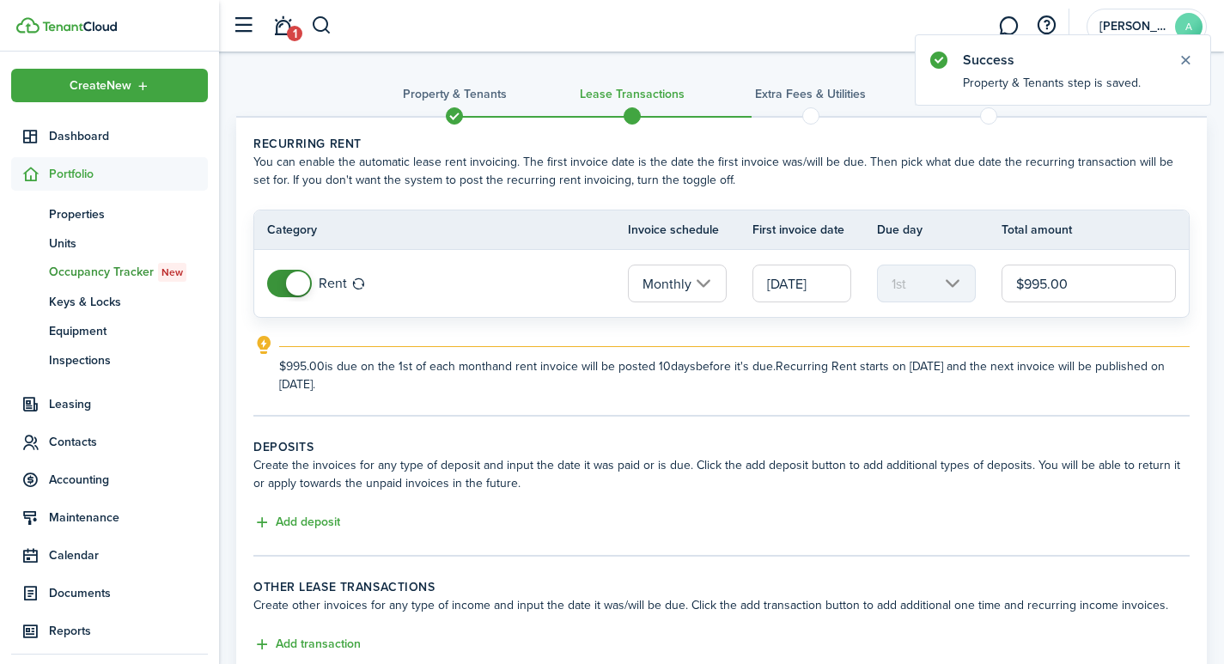
drag, startPoint x: 1098, startPoint y: 284, endPoint x: 944, endPoint y: 260, distance: 156.4
click at [945, 260] on tr "Rent Monthly 09/01/2025 1st $995.00" at bounding box center [721, 283] width 934 height 67
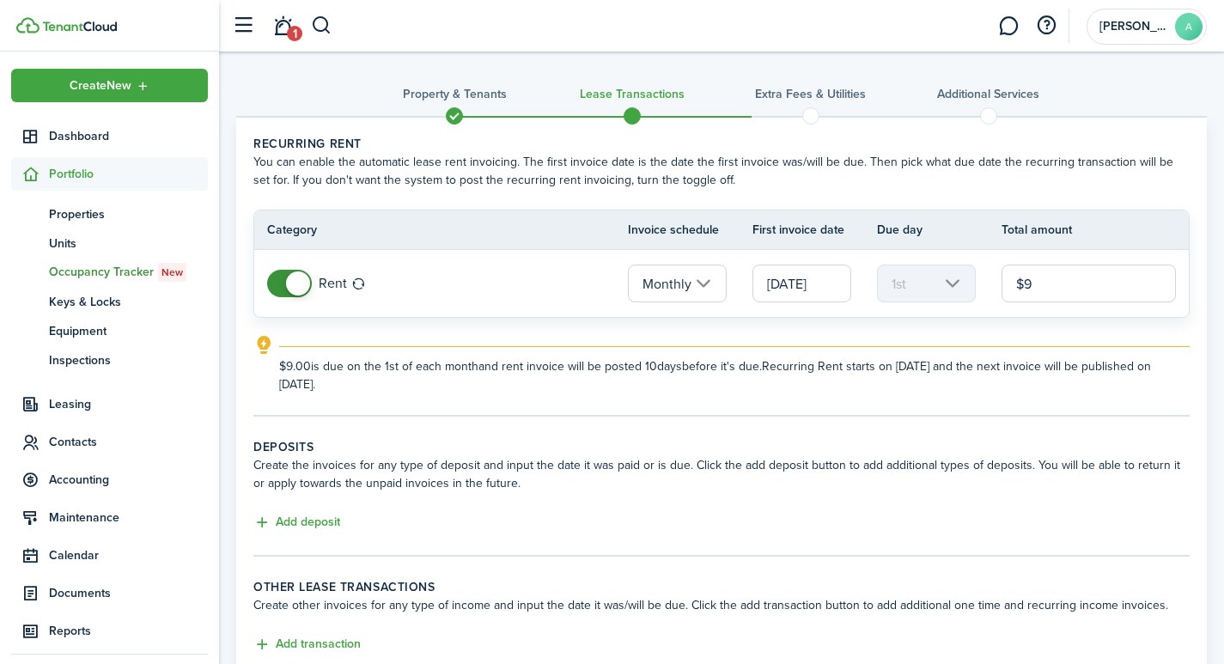
type input "$"
type input "$950.00"
click at [313, 524] on button "Add deposit" at bounding box center [296, 523] width 87 height 20
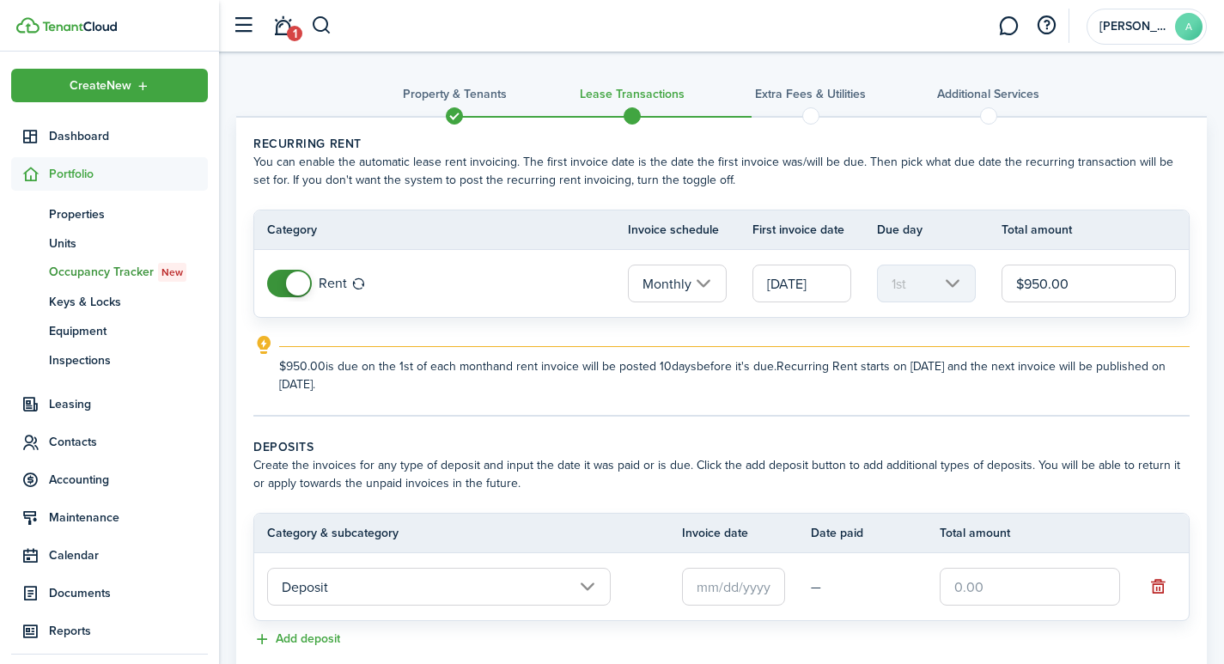
click at [722, 584] on input "text" at bounding box center [733, 587] width 103 height 38
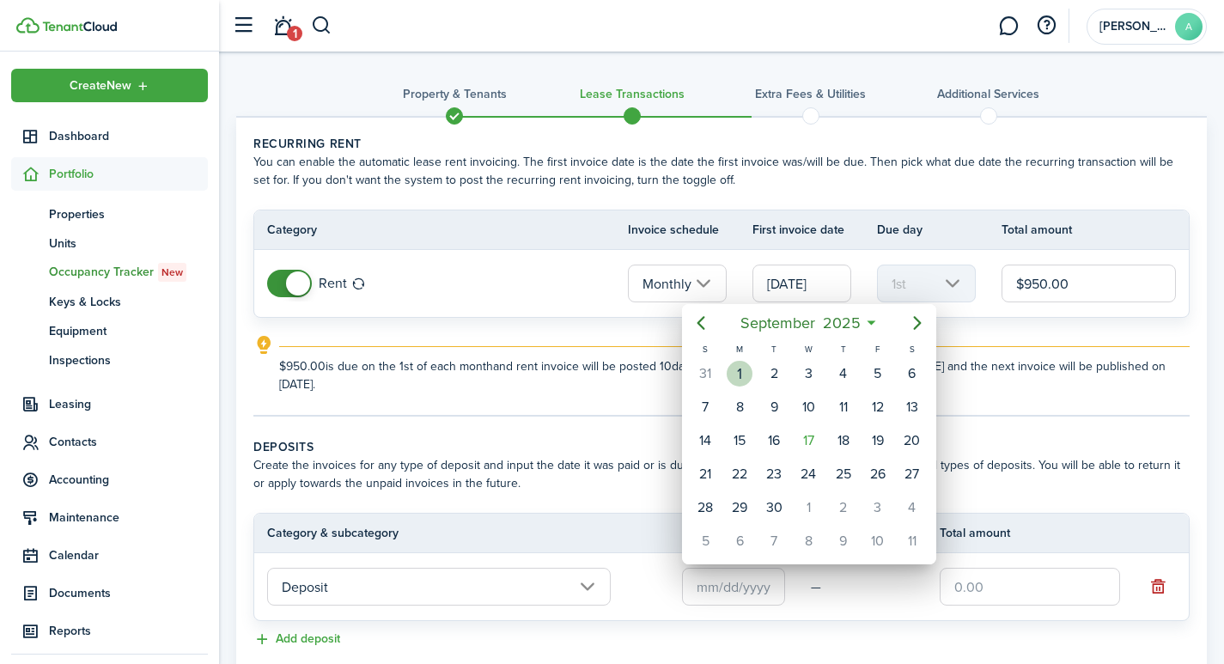
click at [743, 372] on div "1" at bounding box center [740, 374] width 26 height 26
type input "[DATE]"
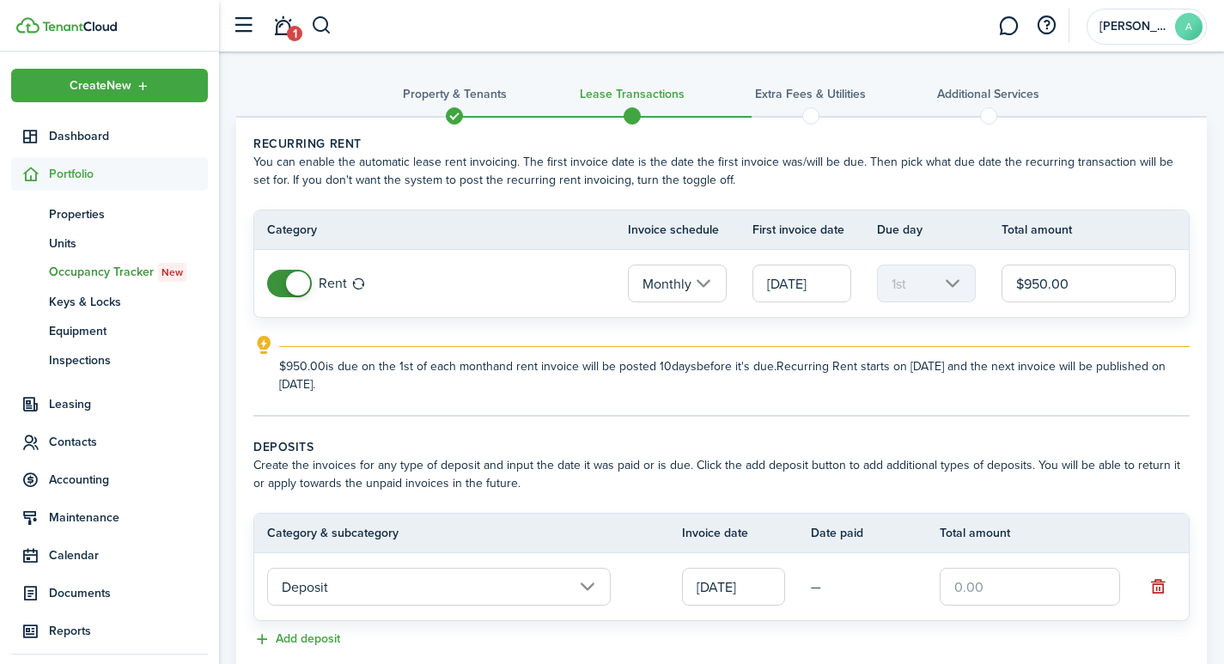
click at [1011, 587] on input "text" at bounding box center [1030, 587] width 180 height 38
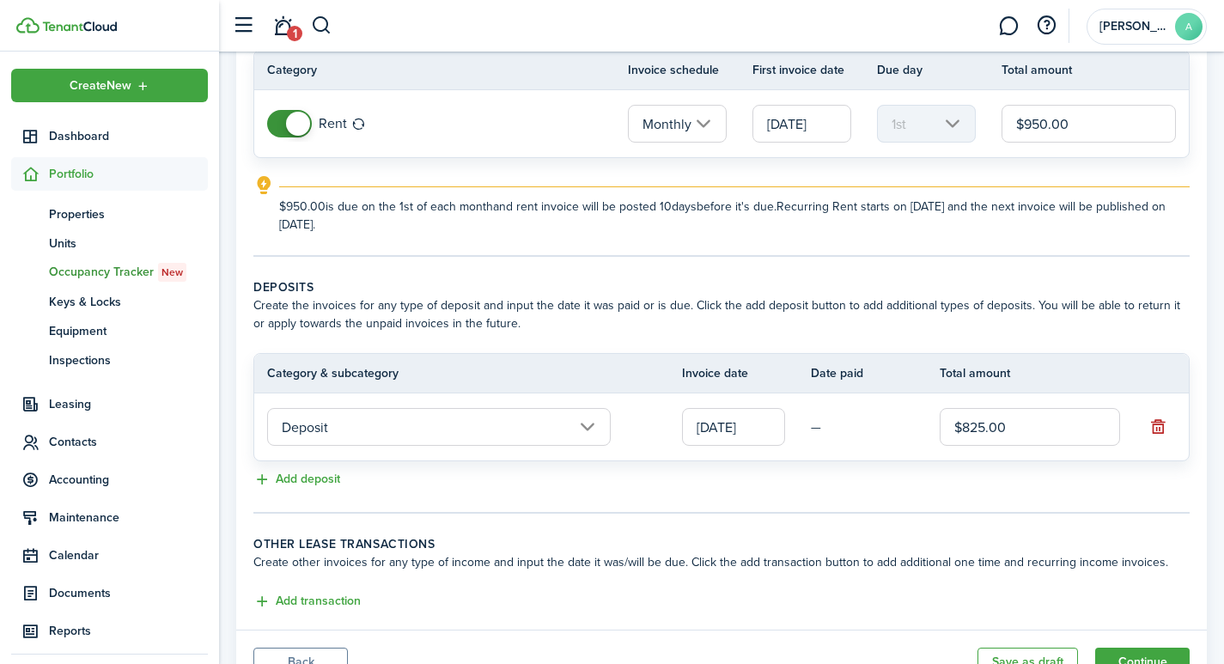
scroll to position [237, 0]
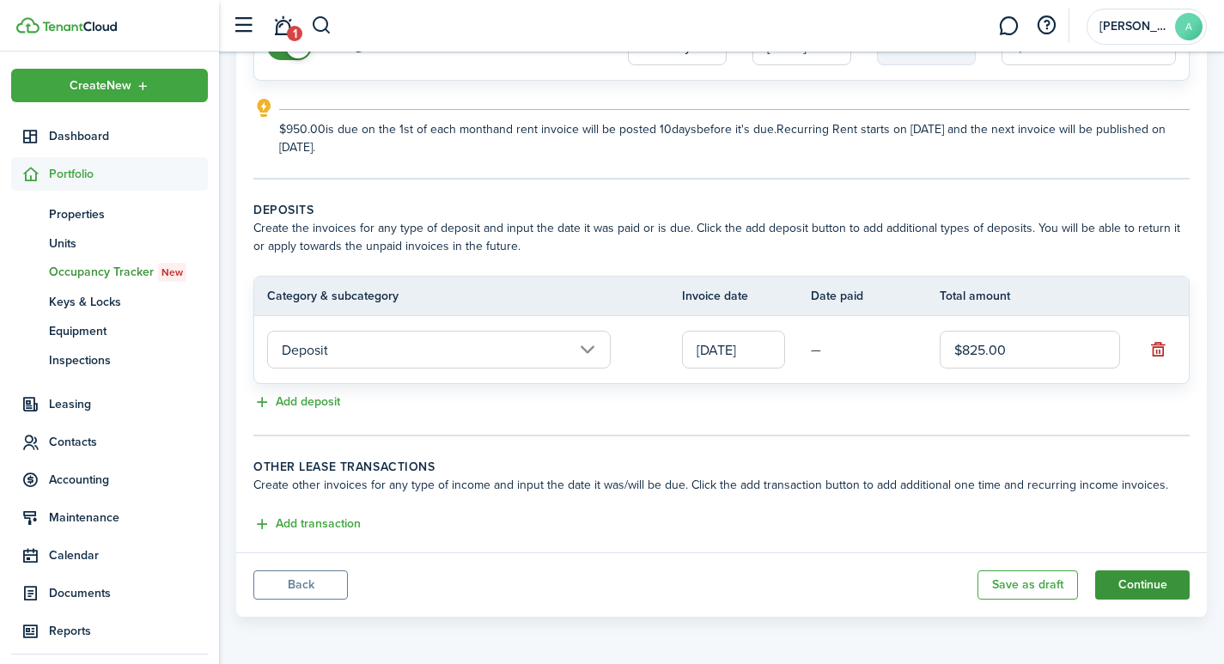
type input "$825.00"
click at [1139, 579] on button "Continue" at bounding box center [1142, 584] width 94 height 29
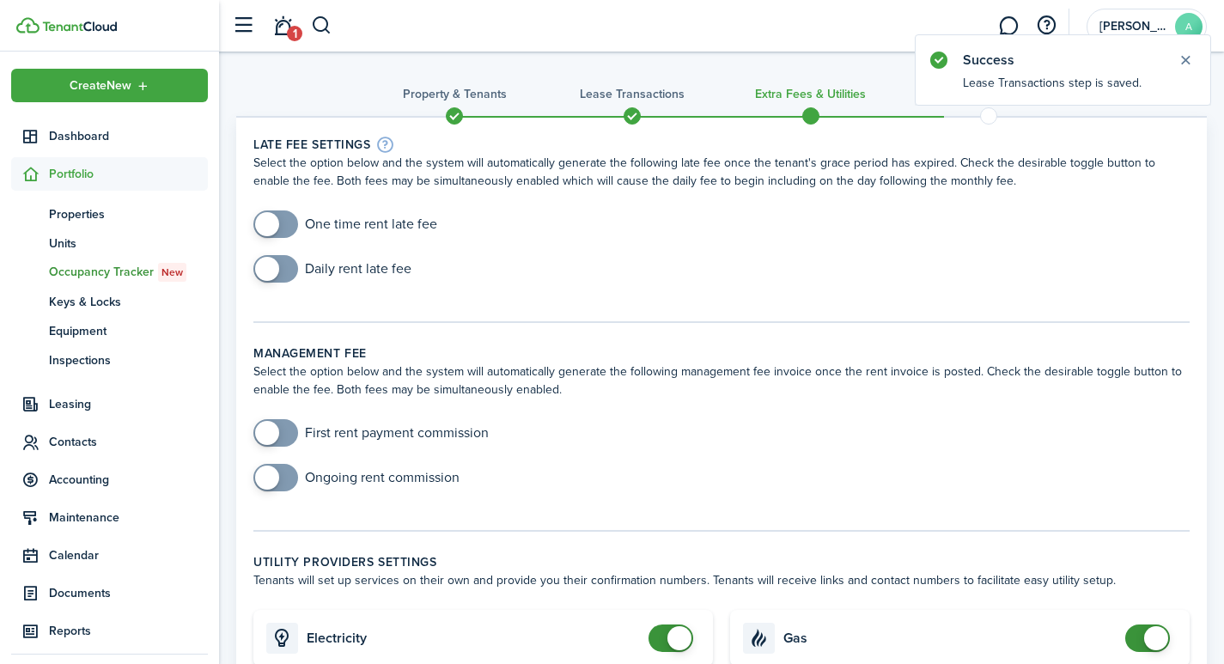
click at [359, 225] on input "checkbox" at bounding box center [345, 223] width 184 height 27
checkbox input "true"
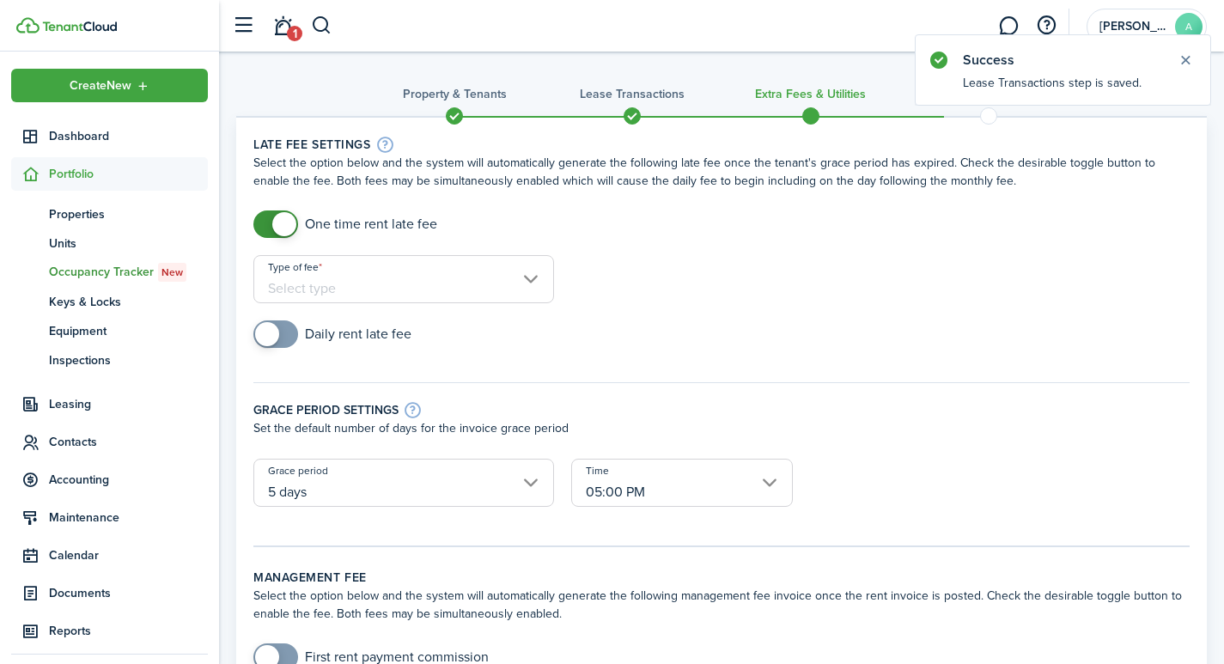
click at [374, 285] on input "Type of fee" at bounding box center [403, 279] width 301 height 48
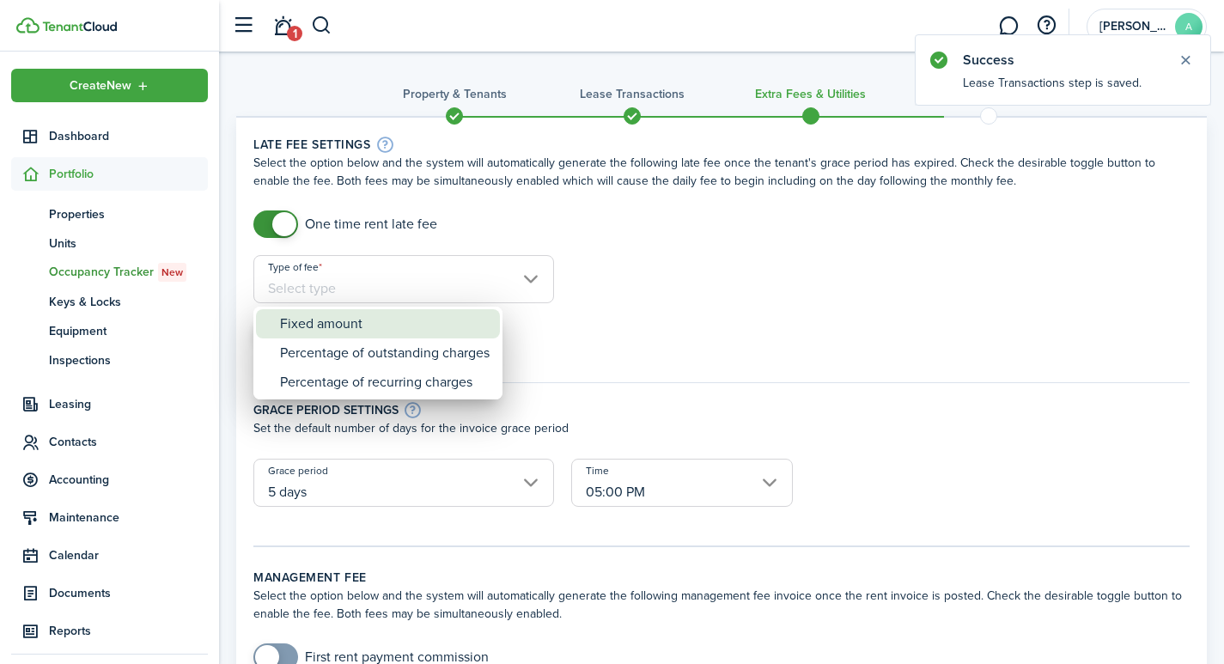
click at [383, 323] on div "Fixed amount" at bounding box center [385, 323] width 210 height 29
type input "Fixed amount"
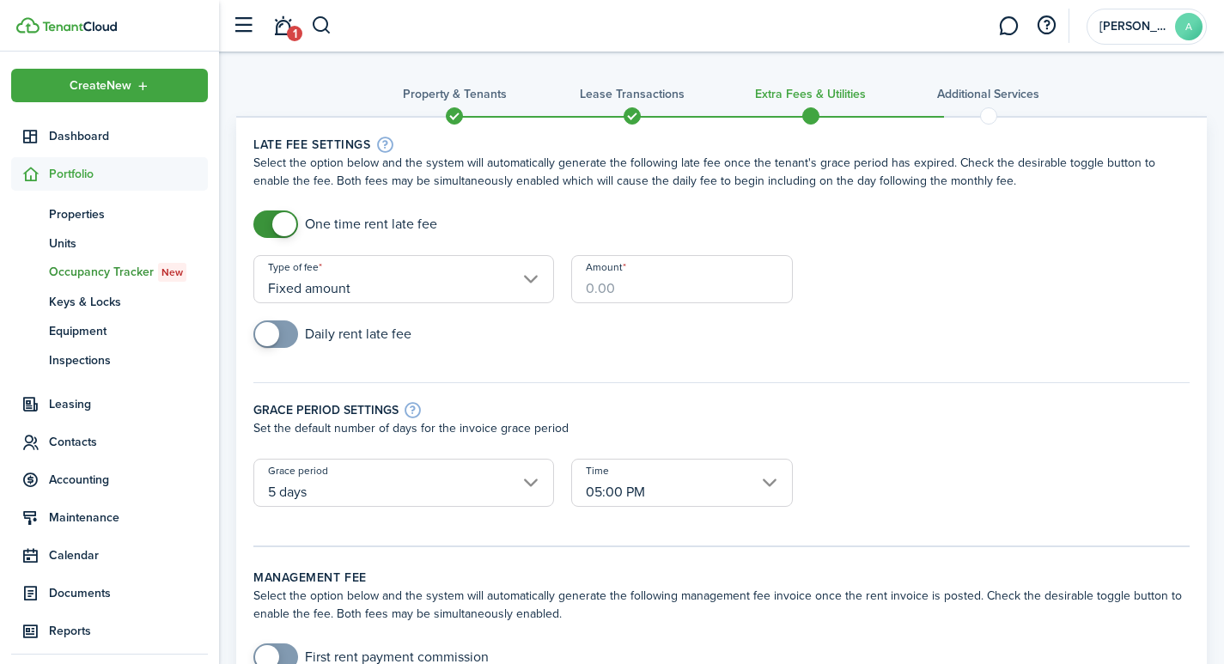
click at [706, 289] on input "Amount" at bounding box center [682, 279] width 222 height 48
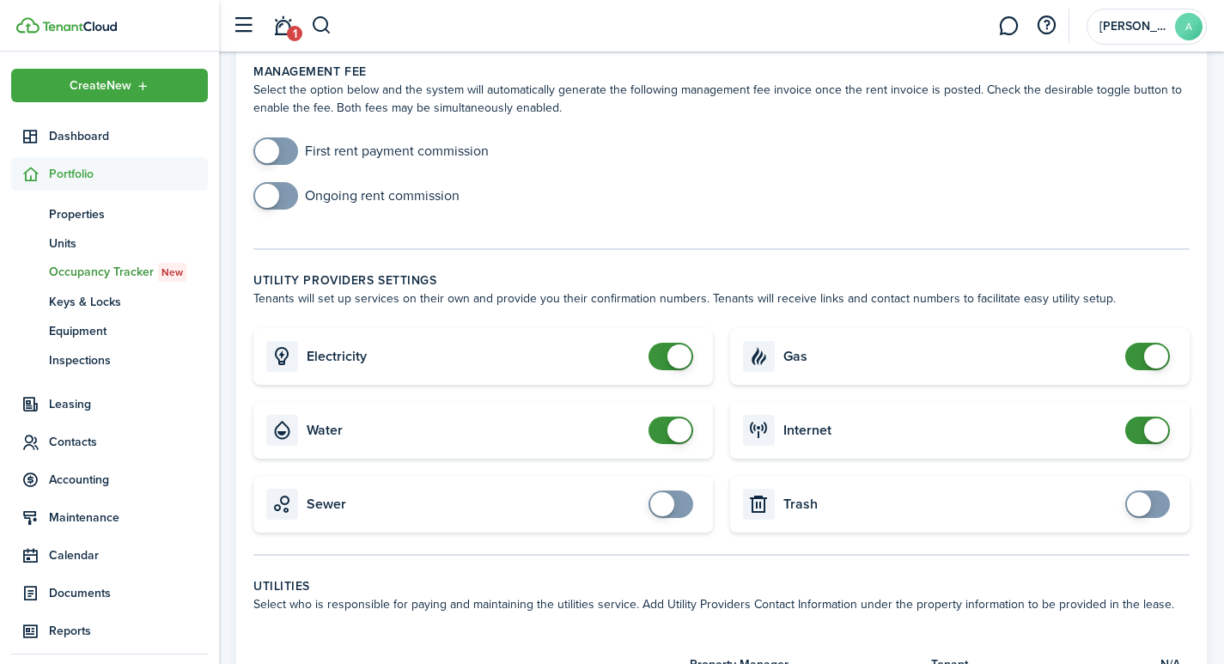
scroll to position [587, 0]
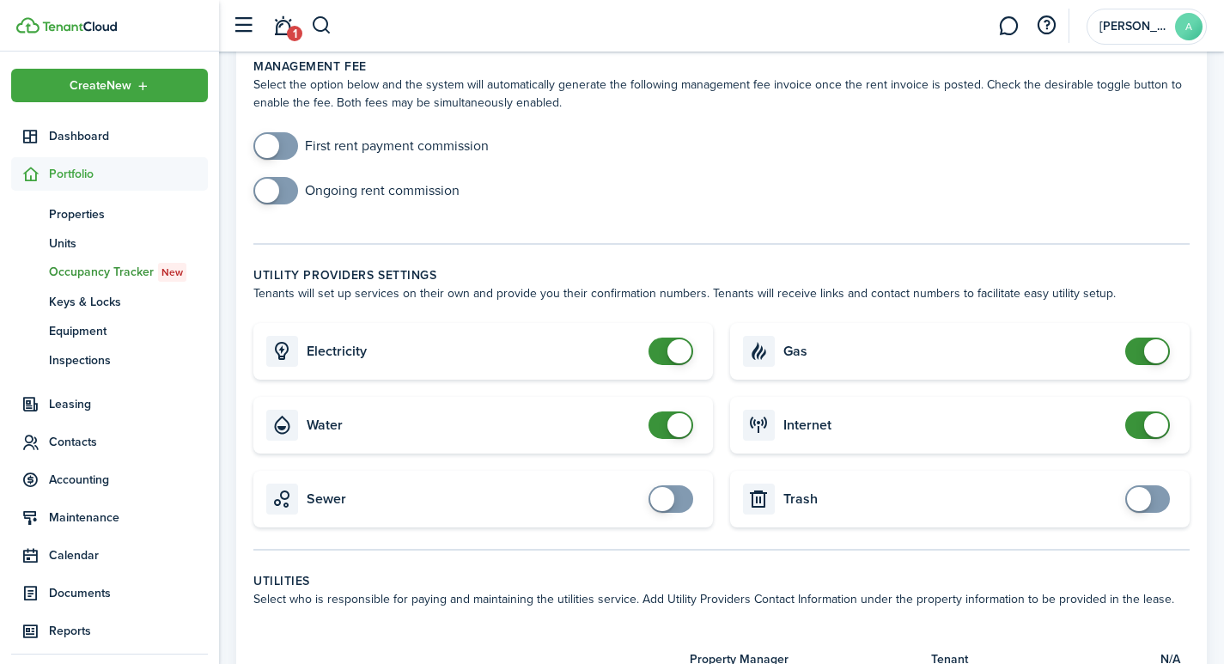
type input "$40.00"
checkbox input "false"
click at [669, 339] on span at bounding box center [679, 351] width 24 height 24
checkbox input "false"
click at [676, 413] on span at bounding box center [679, 425] width 24 height 24
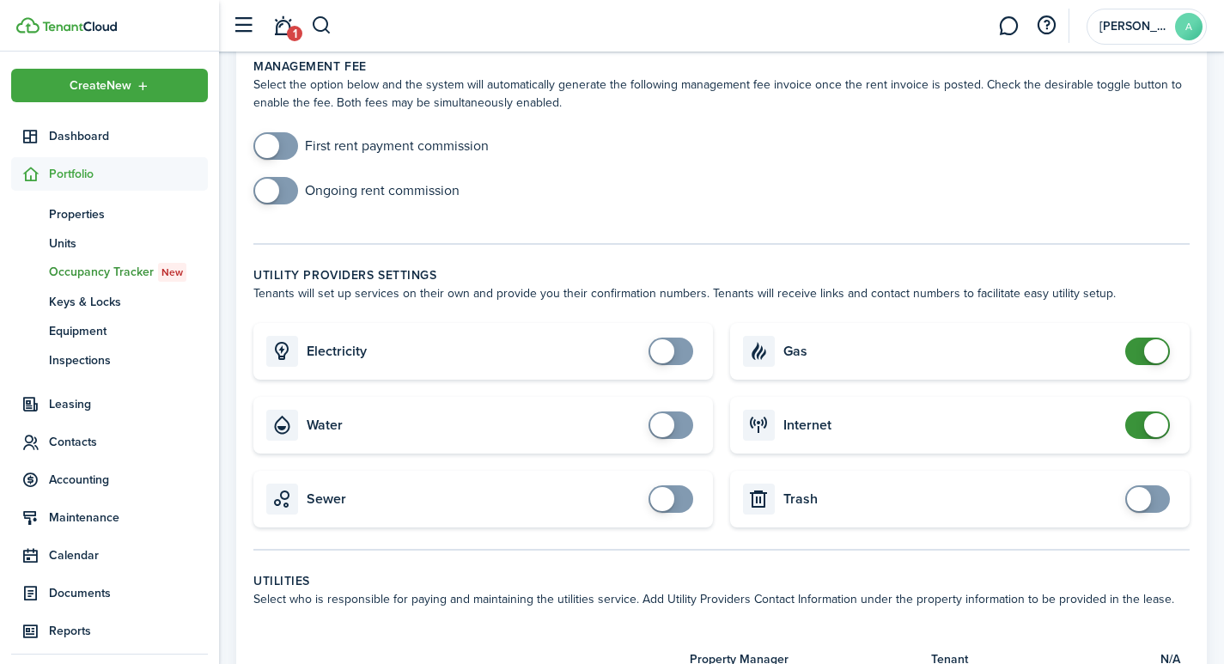
checkbox input "false"
click at [1151, 339] on span at bounding box center [1156, 351] width 24 height 24
checkbox input "false"
click at [1153, 413] on span at bounding box center [1156, 425] width 24 height 24
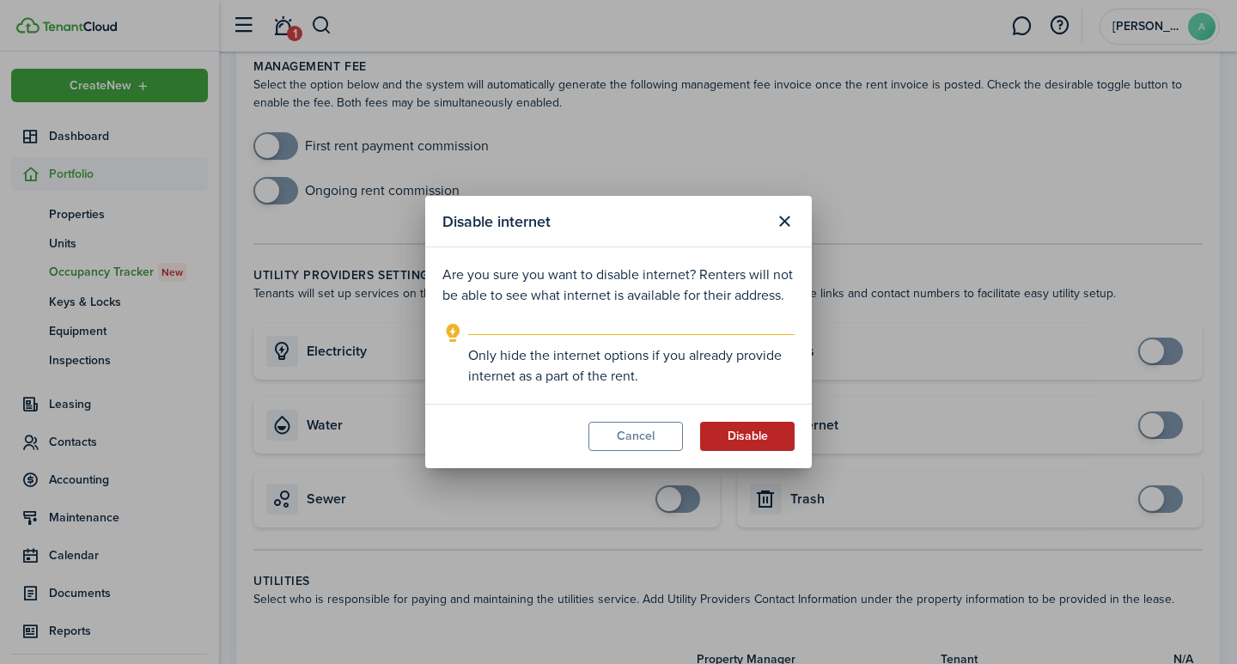
click at [773, 444] on button "Disable" at bounding box center [747, 436] width 94 height 29
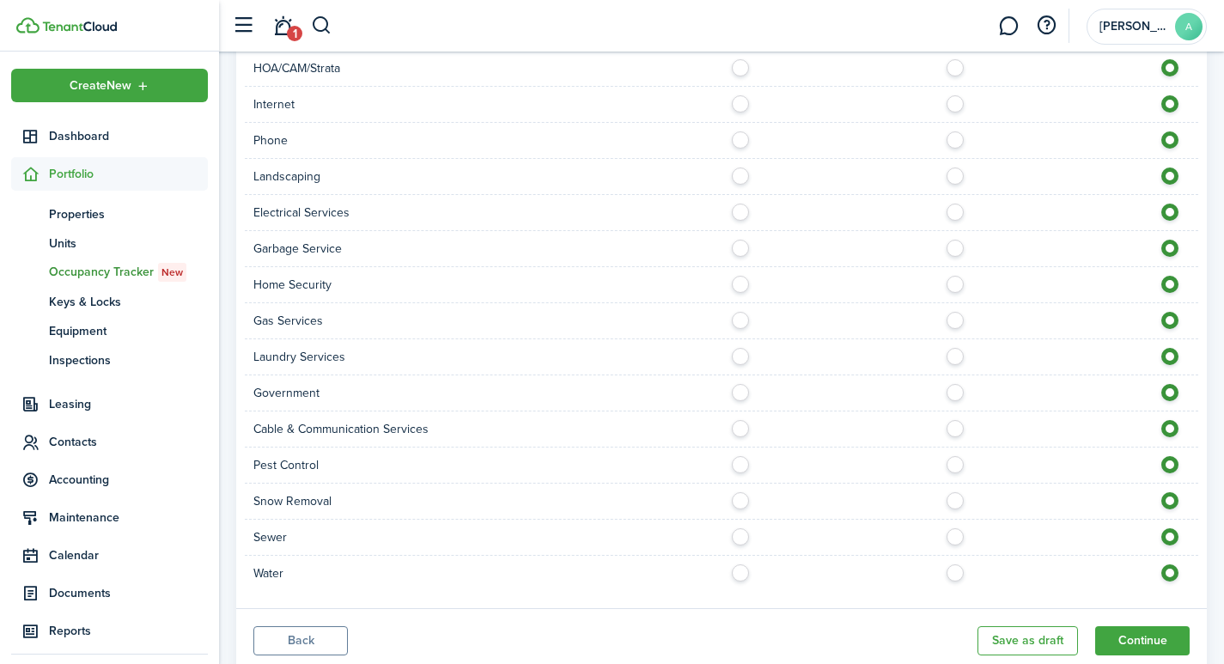
scroll to position [1323, 0]
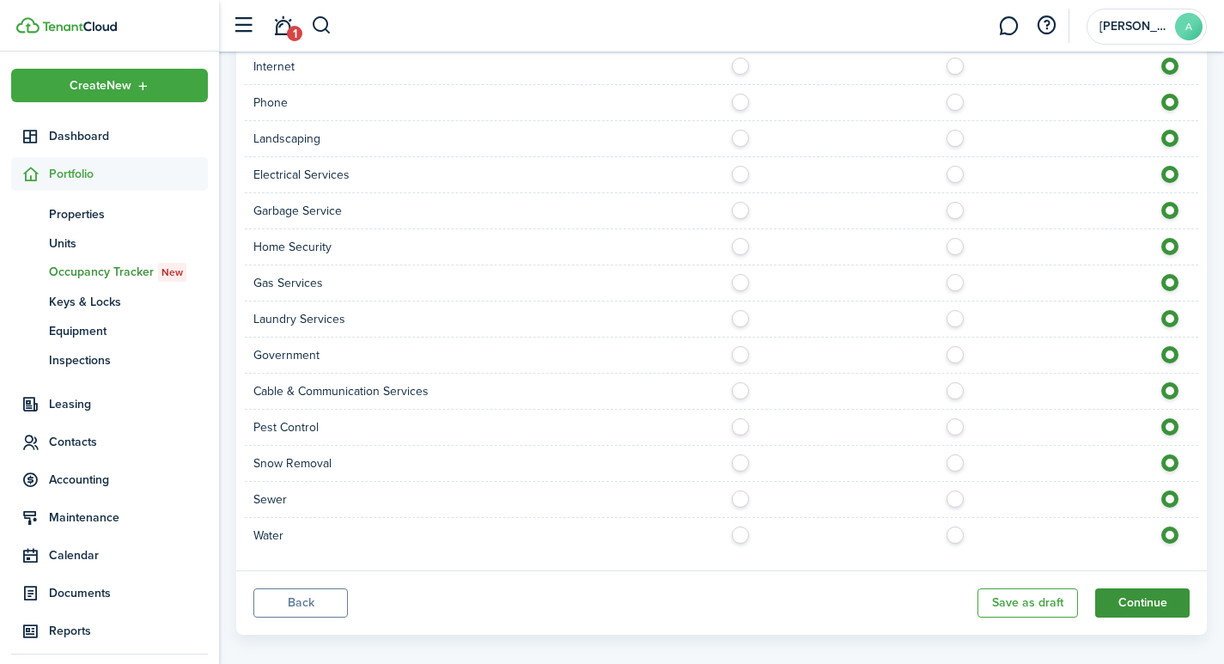
click at [1140, 588] on button "Continue" at bounding box center [1142, 602] width 94 height 29
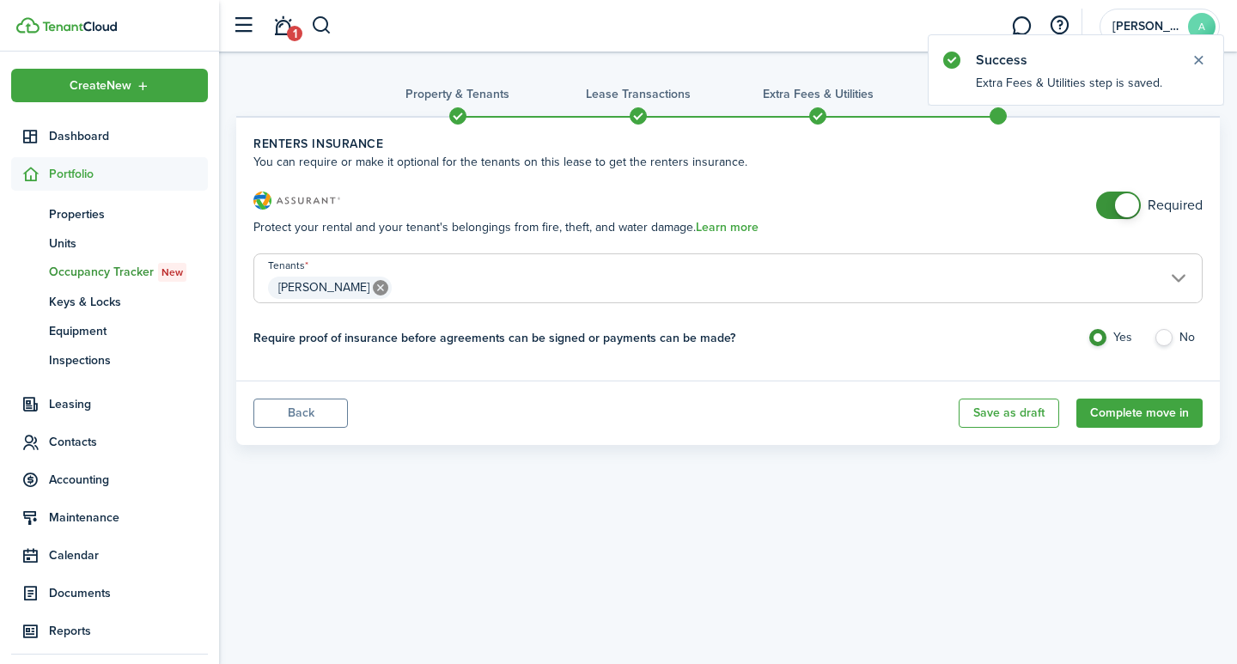
click at [1166, 336] on label "No" at bounding box center [1177, 342] width 49 height 26
radio input "false"
radio input "true"
checkbox input "false"
click at [1131, 209] on span at bounding box center [1127, 205] width 24 height 24
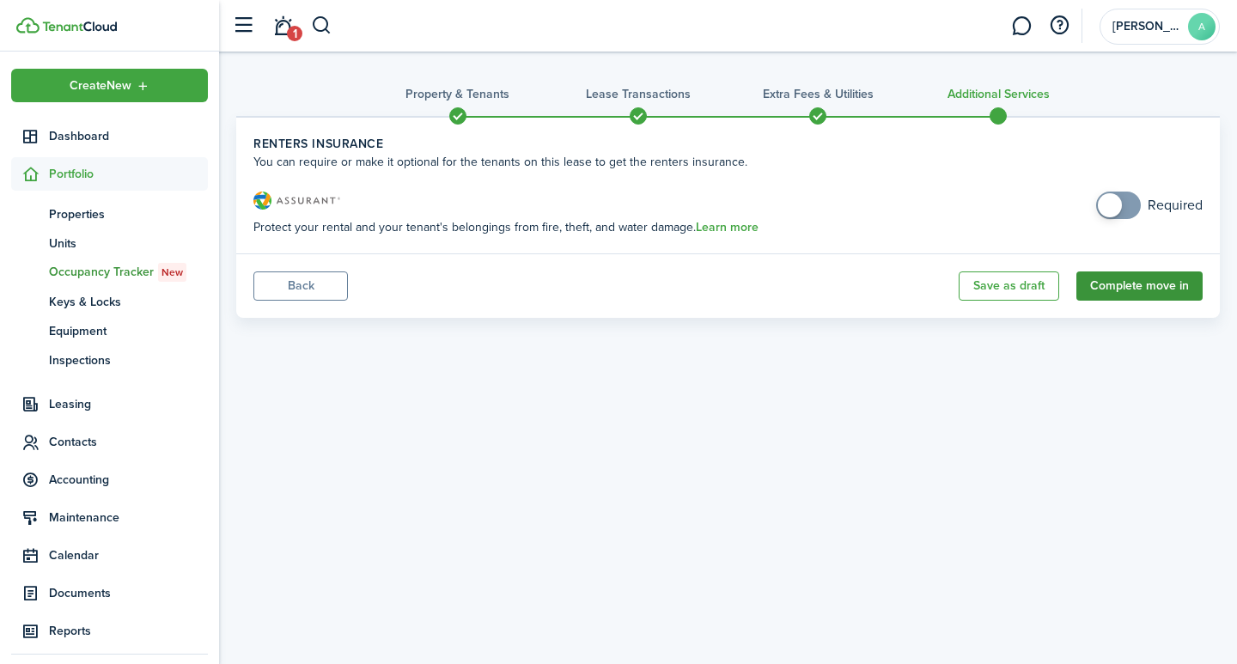
click at [1157, 282] on button "Complete move in" at bounding box center [1139, 285] width 126 height 29
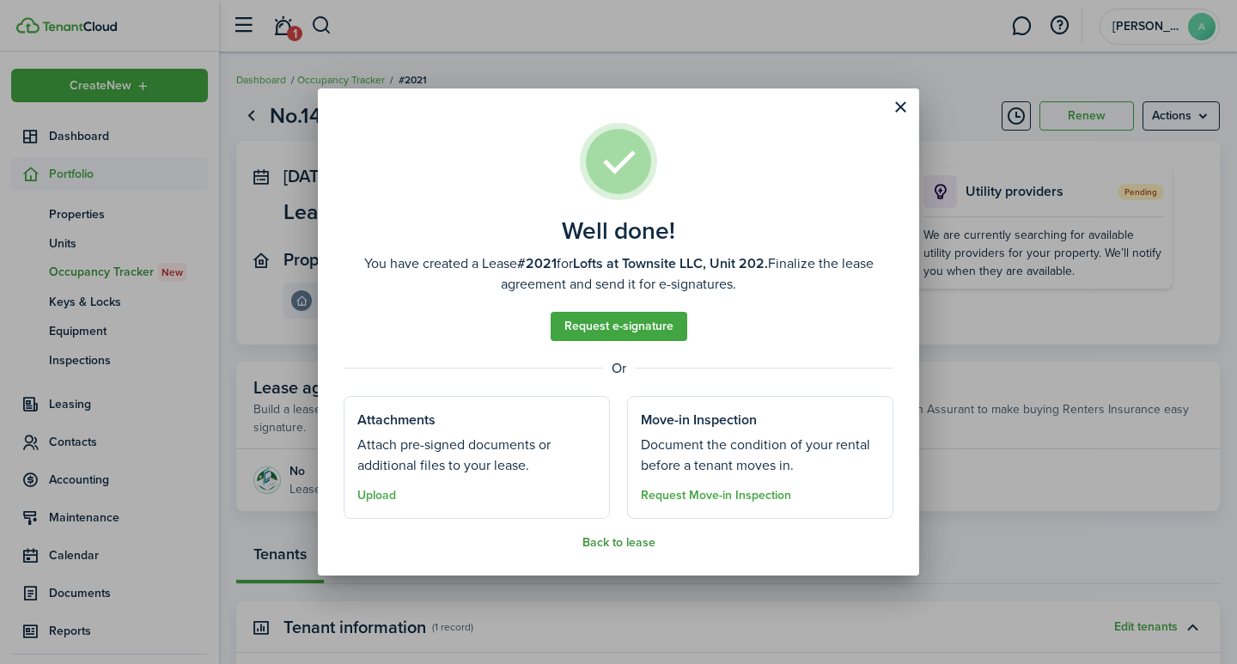
click at [601, 541] on button "Back to lease" at bounding box center [618, 543] width 73 height 14
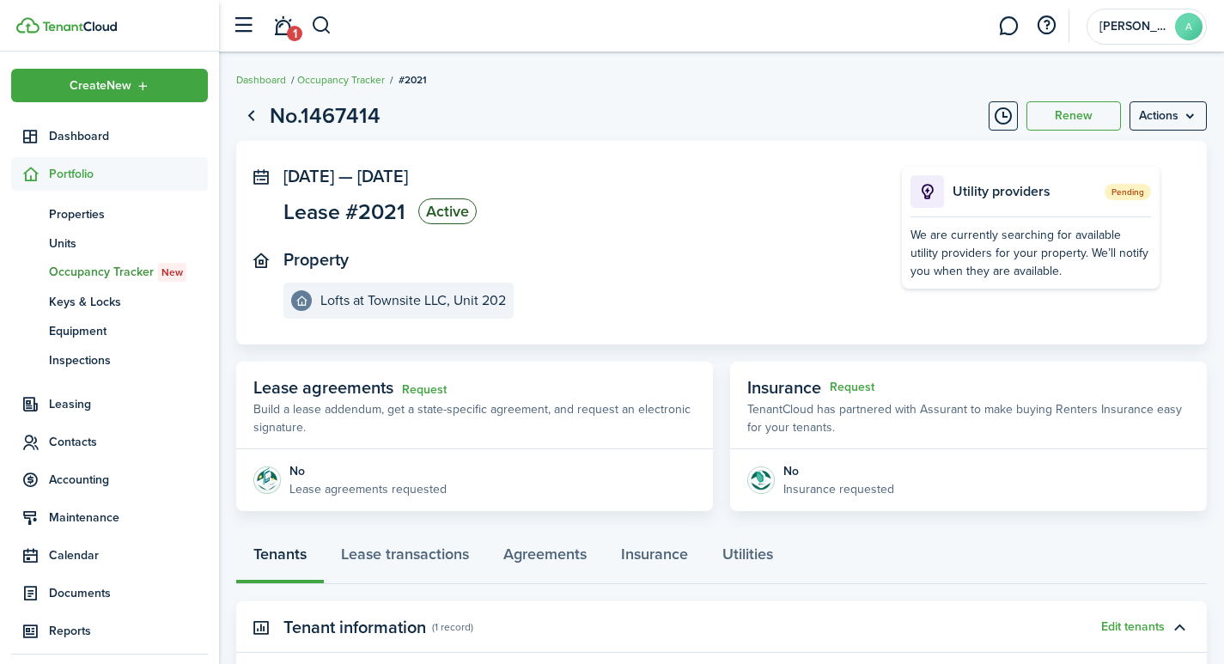
click at [465, 210] on status "Active" at bounding box center [447, 211] width 58 height 26
click at [259, 177] on panel-main-icon at bounding box center [260, 175] width 15 height 16
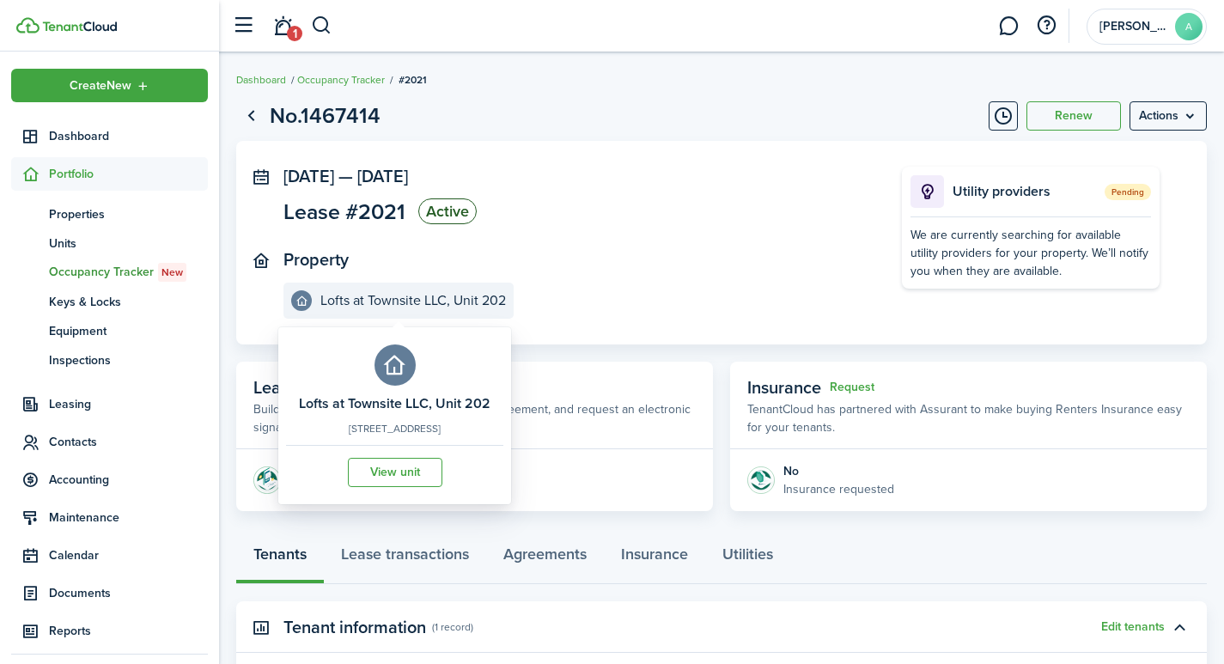
click at [466, 299] on e-details-info-title "Lofts at Townsite LLC, Unit 202" at bounding box center [413, 300] width 186 height 15
click at [410, 469] on e-details-info-action "View unit" at bounding box center [395, 466] width 192 height 42
click at [406, 483] on link "View unit" at bounding box center [395, 472] width 94 height 29
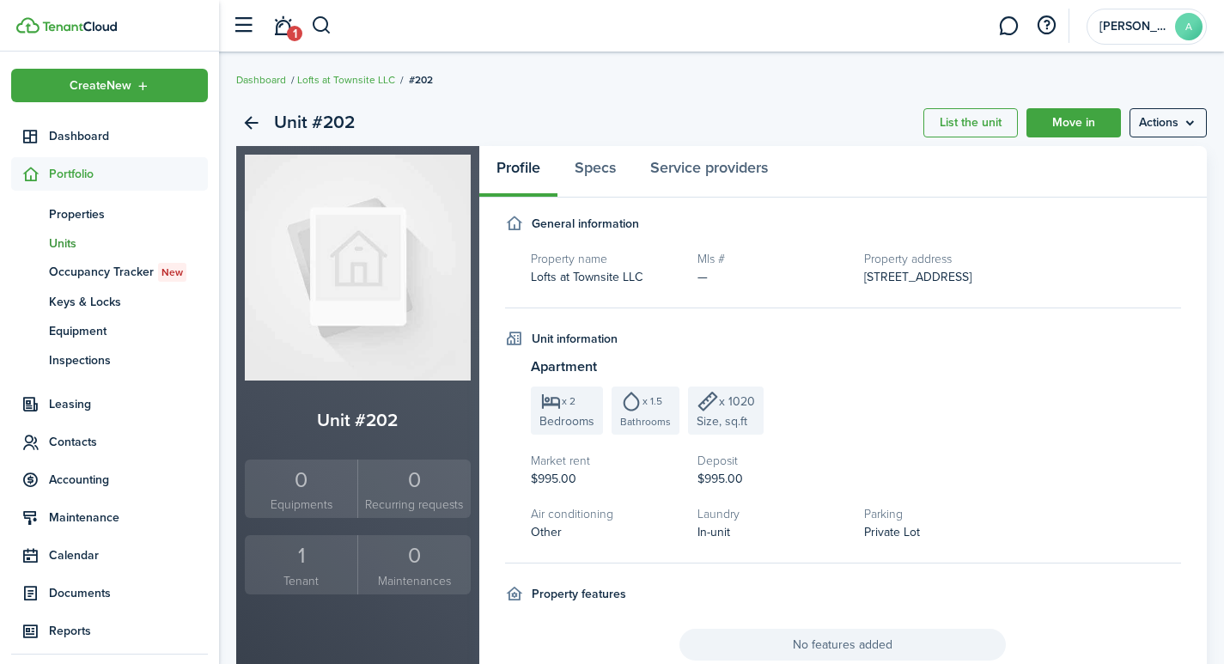
click at [301, 559] on div "1" at bounding box center [301, 555] width 104 height 33
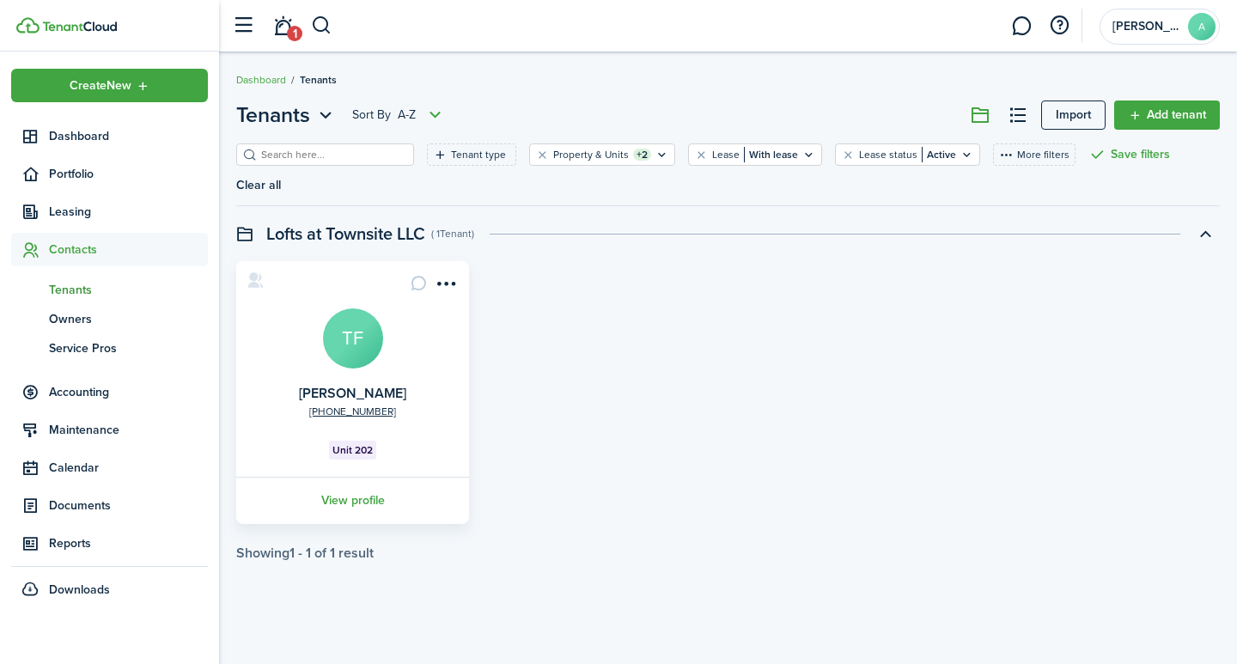
click at [349, 309] on avatar-text "TF" at bounding box center [353, 338] width 60 height 60
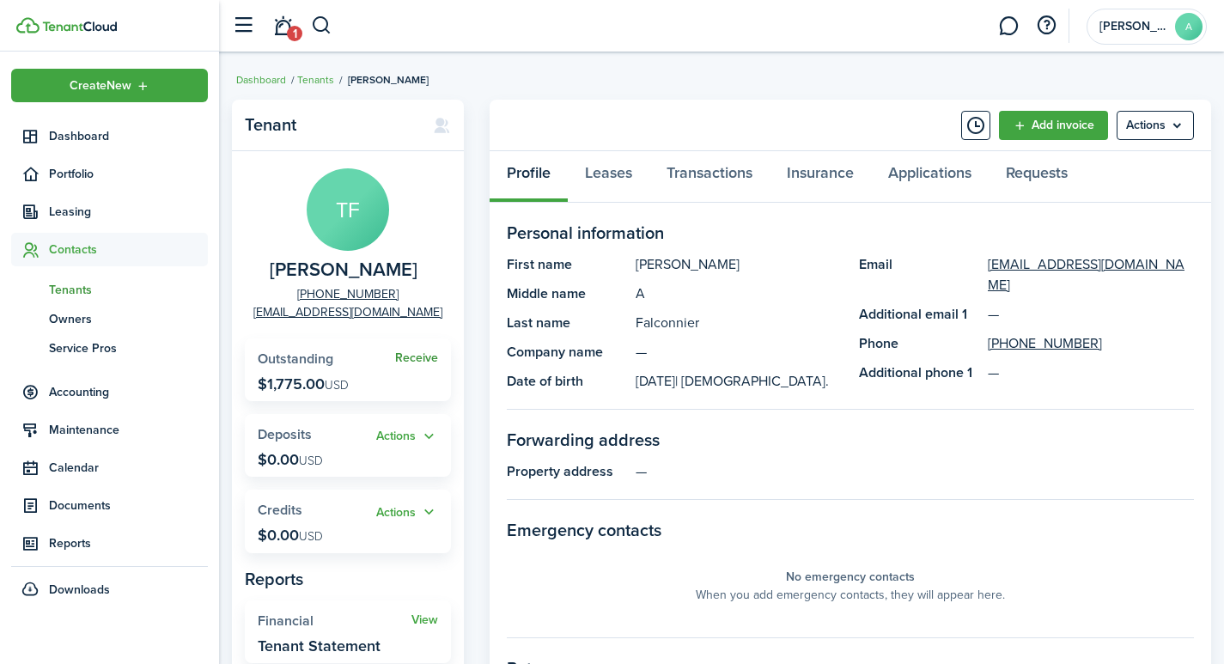
click at [403, 356] on link "Receive" at bounding box center [416, 358] width 43 height 14
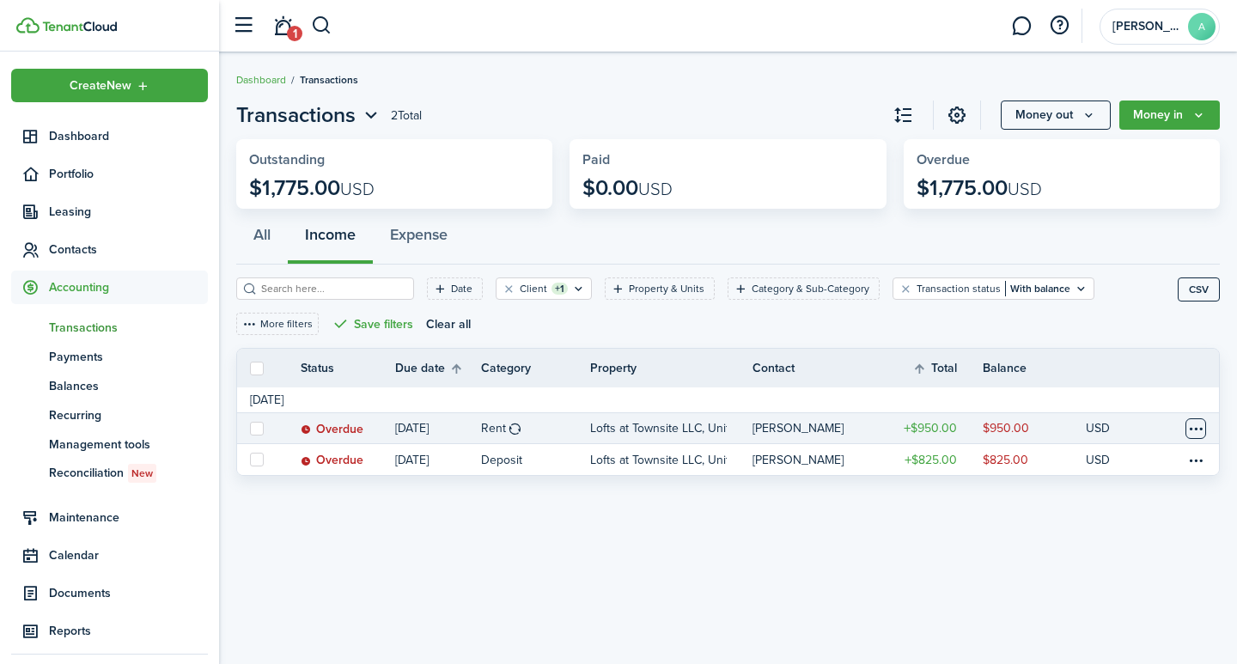
click at [1194, 429] on table-menu-btn-icon at bounding box center [1195, 428] width 21 height 21
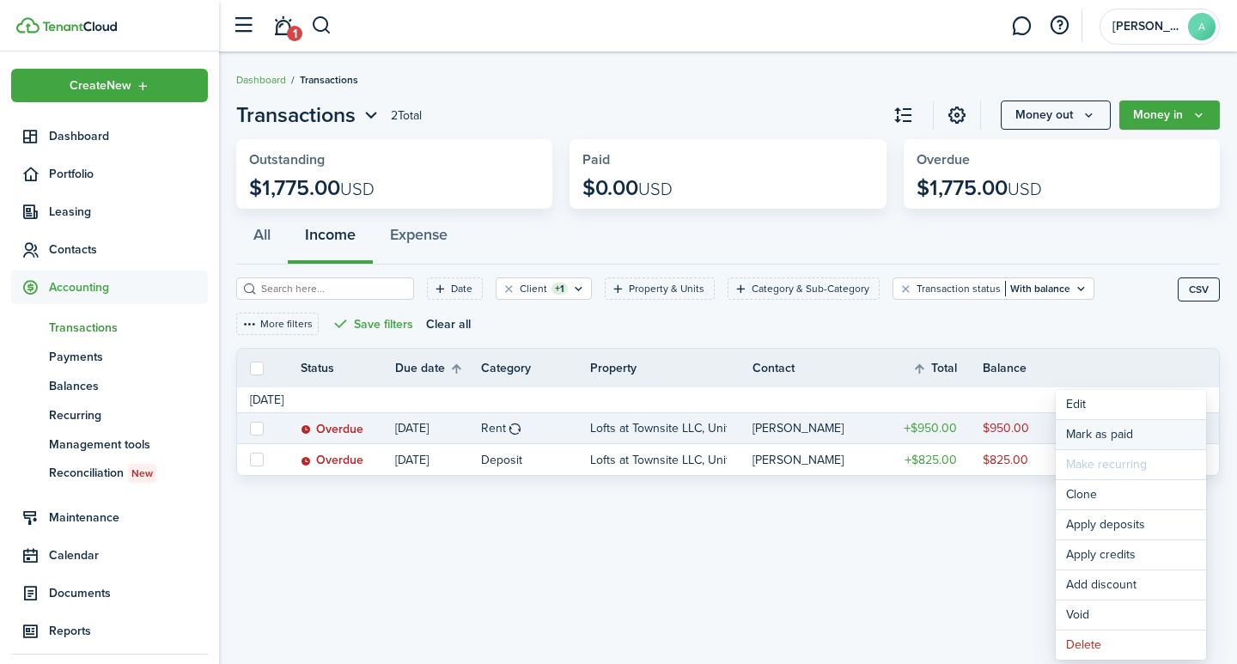
click at [1113, 436] on link "Mark as paid" at bounding box center [1130, 434] width 150 height 29
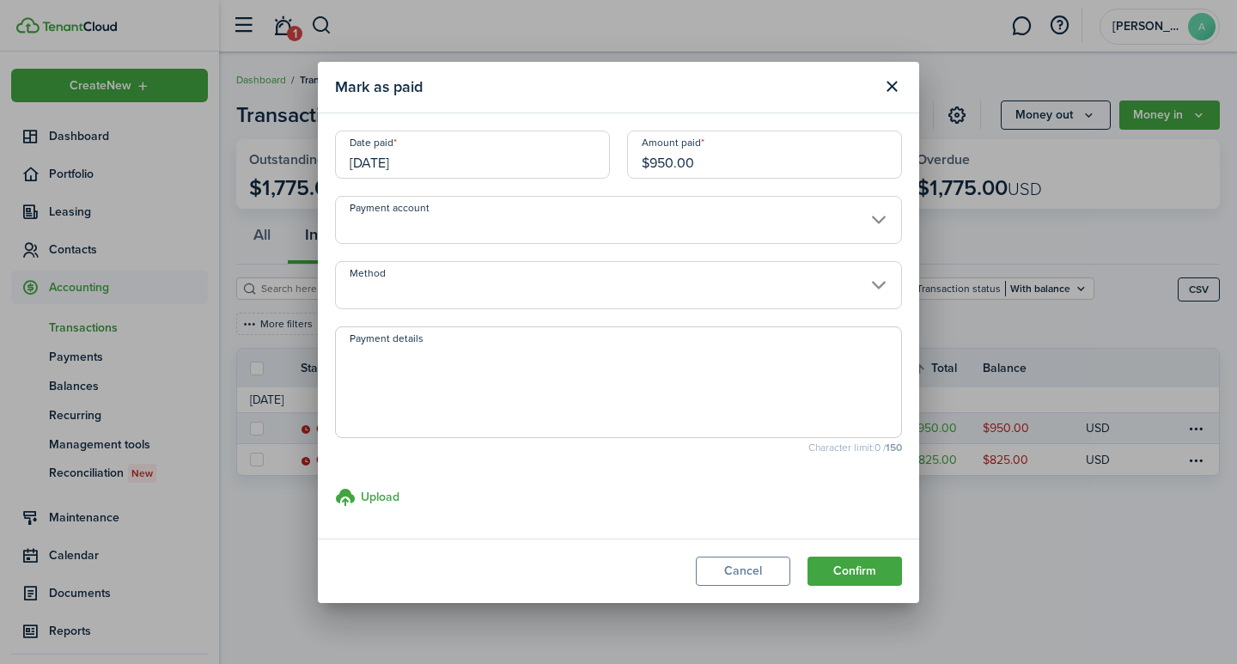
click at [458, 161] on input "[DATE]" at bounding box center [472, 155] width 275 height 48
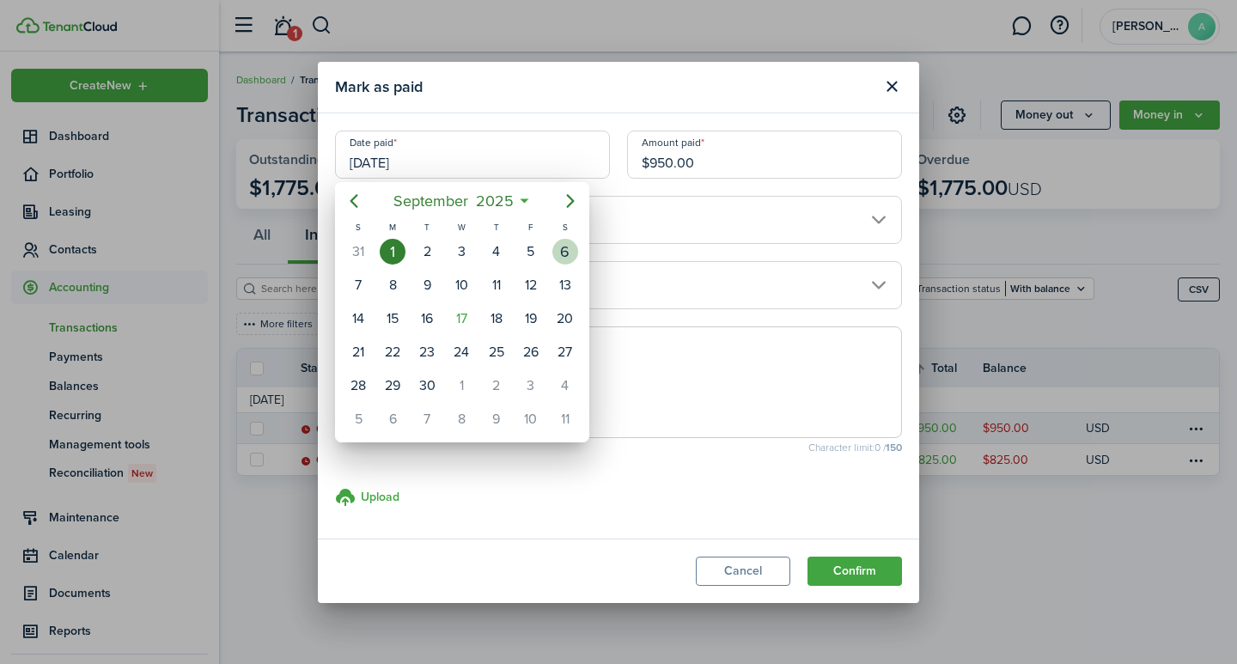
click at [562, 251] on div "6" at bounding box center [565, 252] width 26 height 26
type input "09/06/2025"
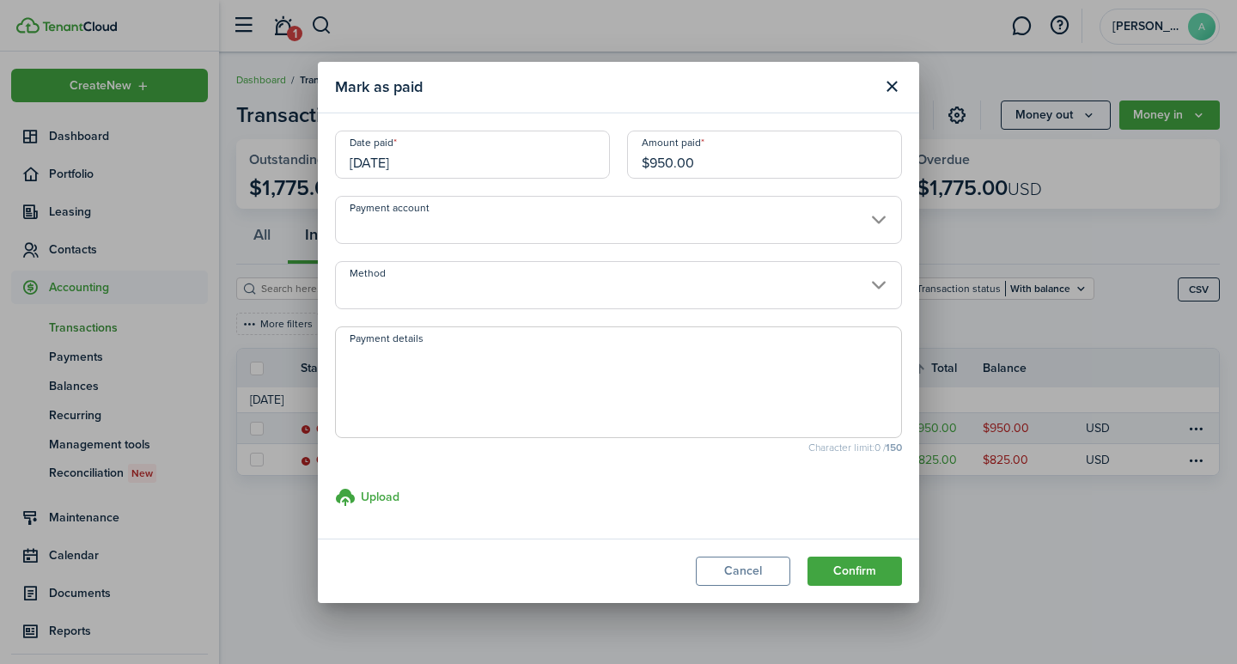
click at [613, 212] on input "Payment account" at bounding box center [618, 220] width 567 height 48
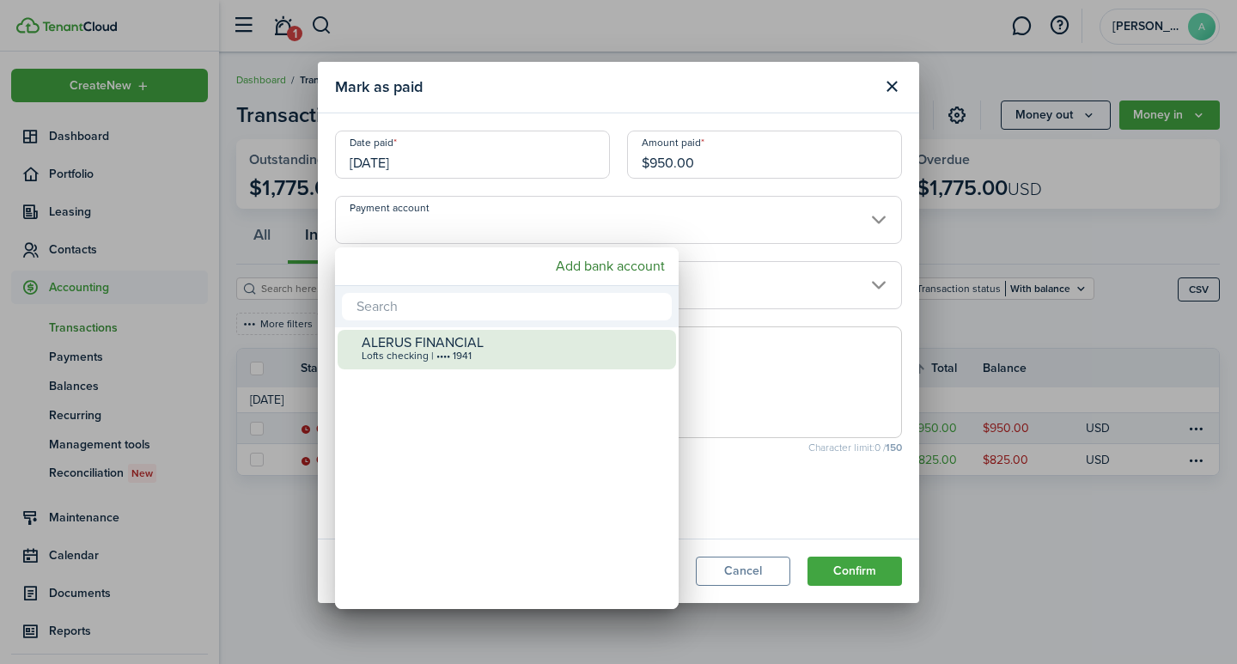
click at [514, 339] on div "ALERUS FINANCIAL" at bounding box center [514, 342] width 304 height 15
type input "•••• •••• •••• 1941"
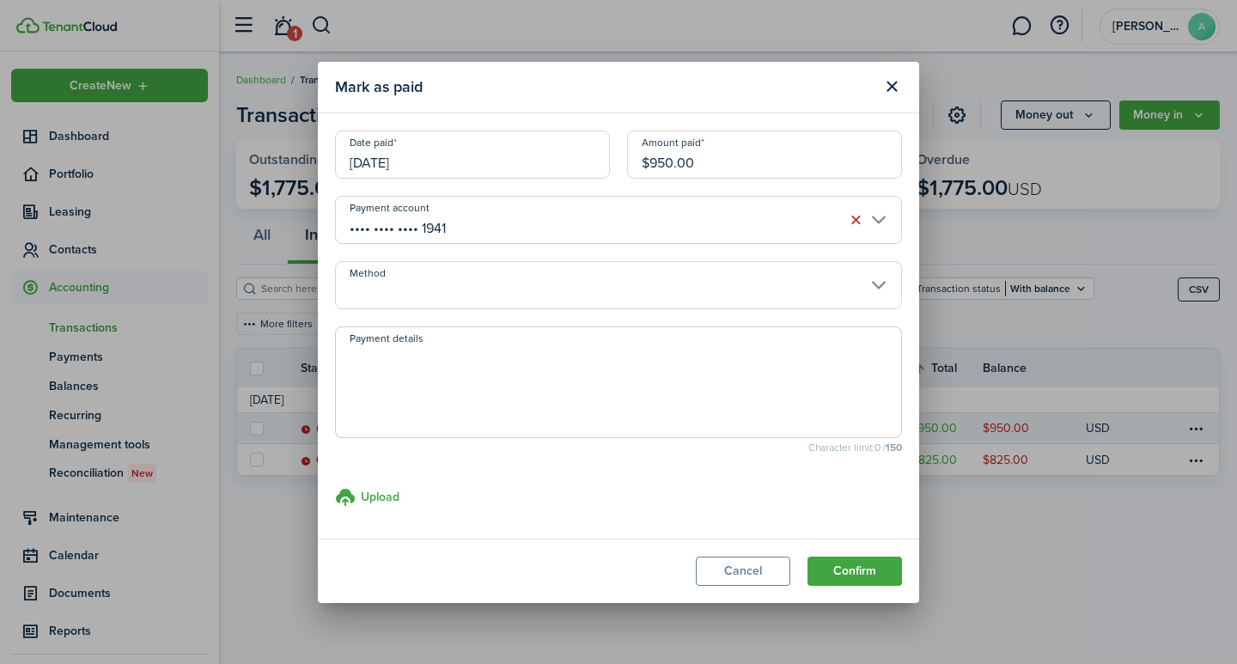
click at [515, 300] on input "Method" at bounding box center [618, 285] width 567 height 48
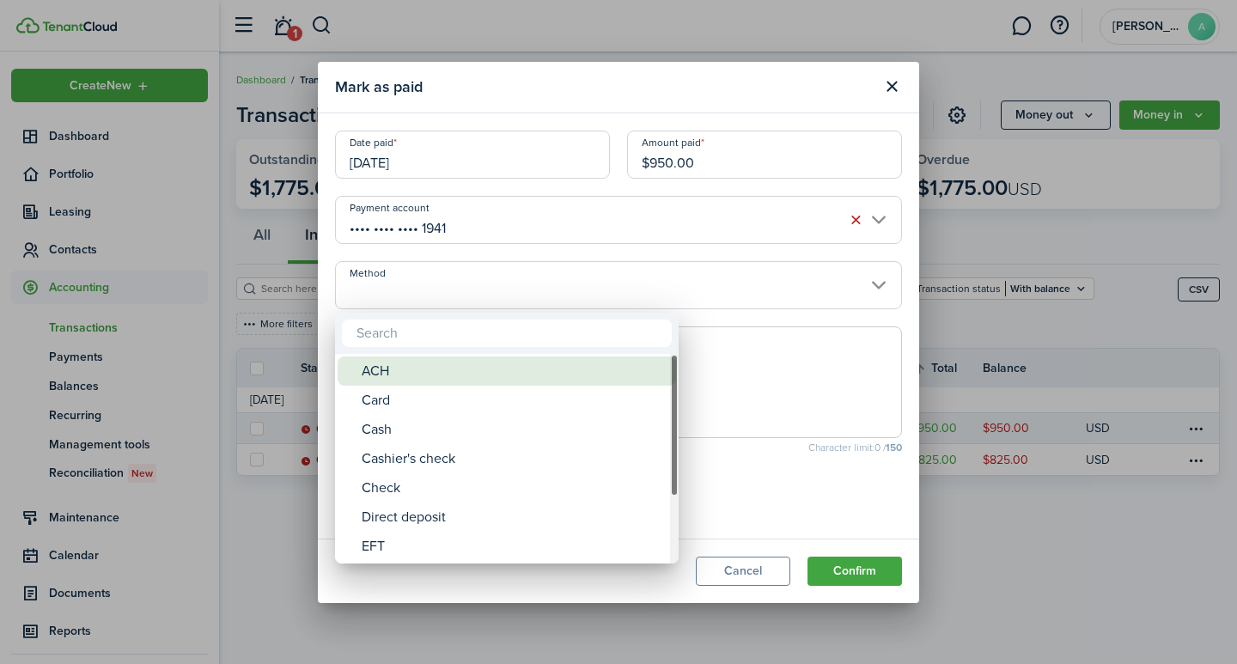
click at [418, 372] on div "ACH" at bounding box center [514, 370] width 304 height 29
type input "ACH"
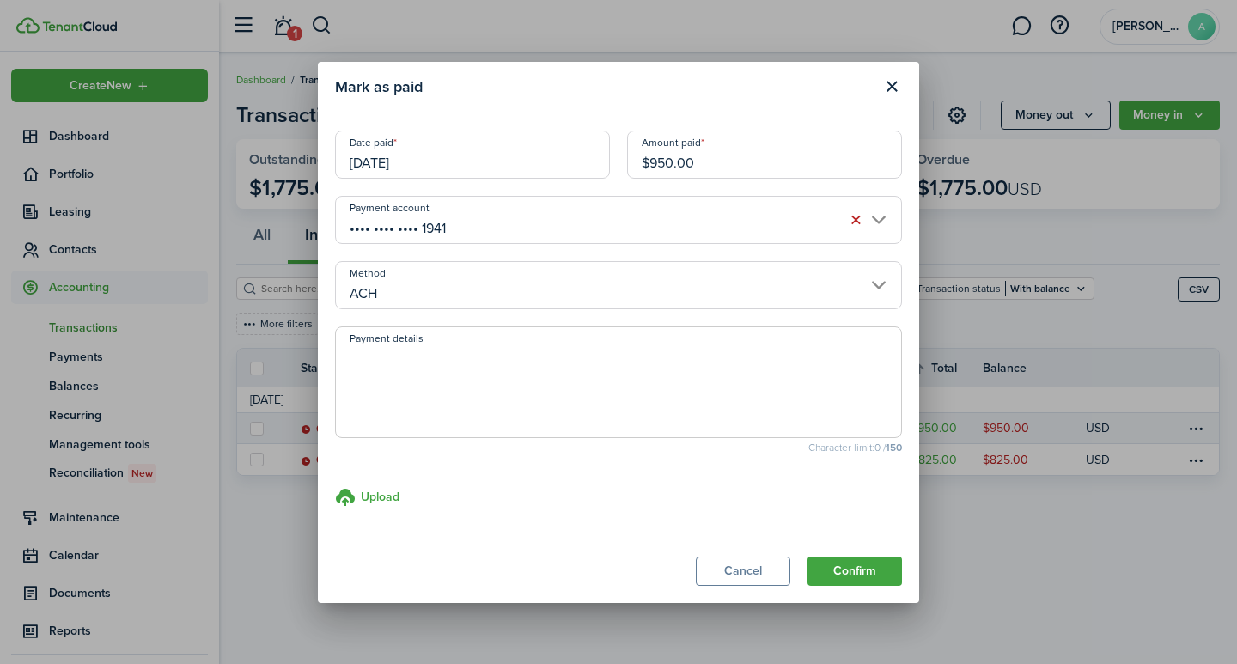
click at [418, 379] on textarea "Payment details" at bounding box center [618, 387] width 565 height 82
type textarea "September rent - 6DA0-5EB0"
click at [840, 561] on button "Confirm" at bounding box center [854, 571] width 94 height 29
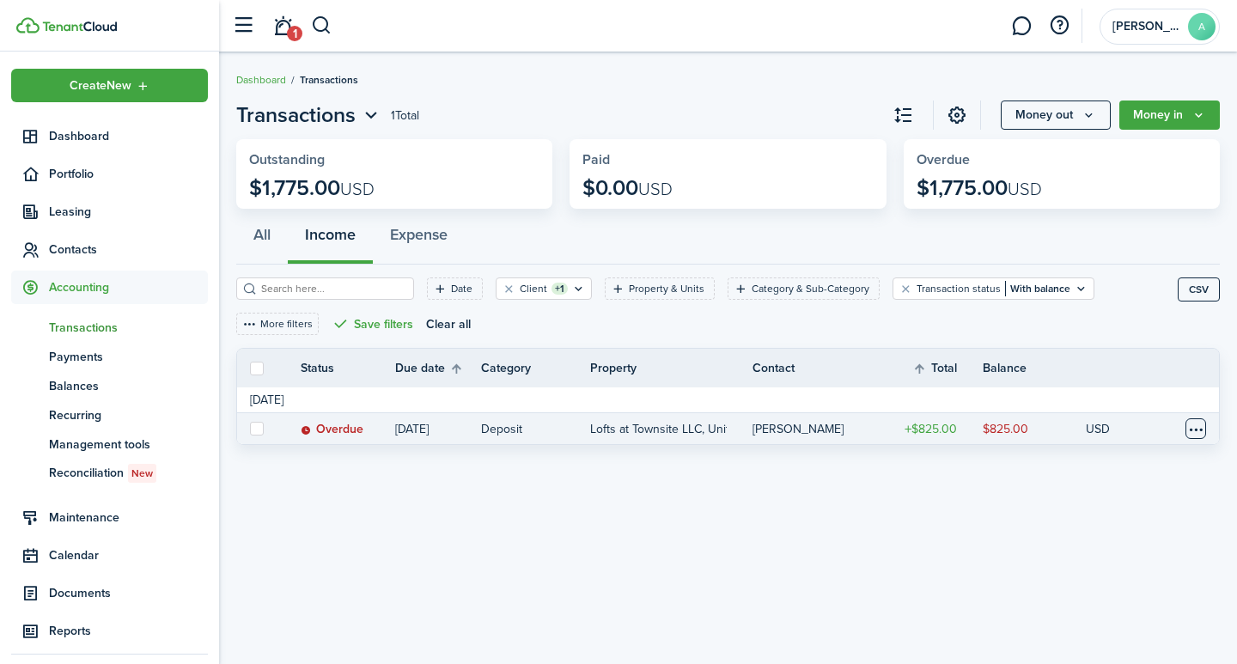
click at [1197, 424] on table-menu-btn-icon at bounding box center [1195, 428] width 21 height 21
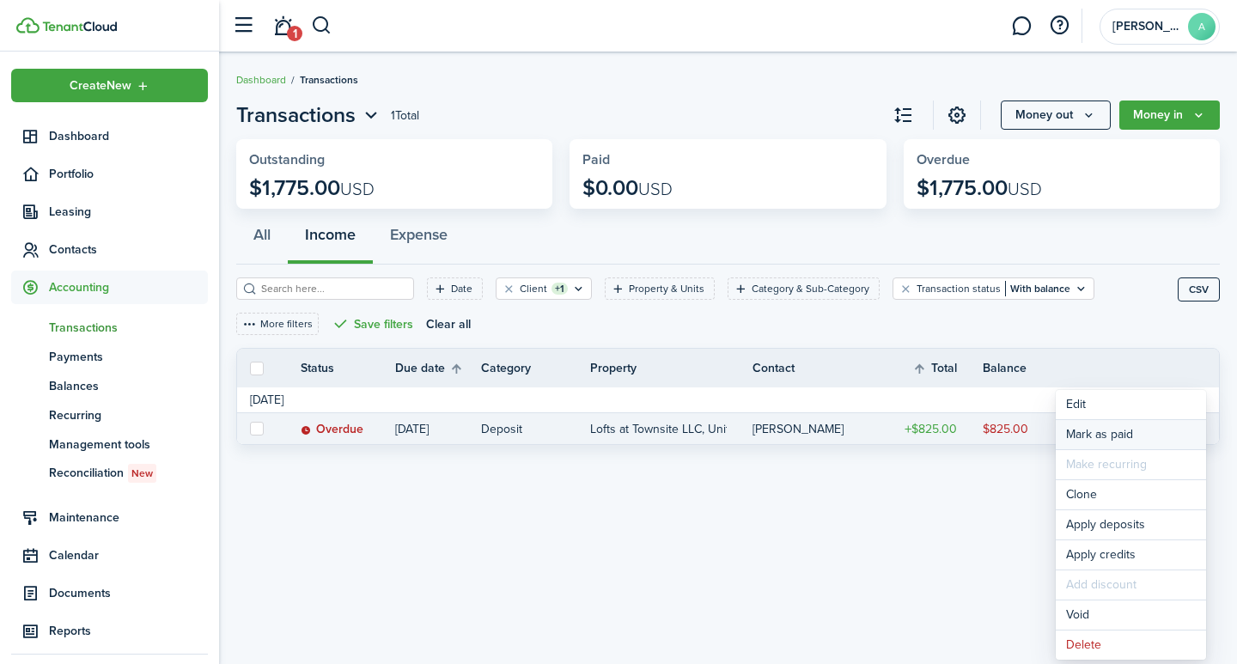
click at [1109, 434] on link "Mark as paid" at bounding box center [1130, 434] width 150 height 29
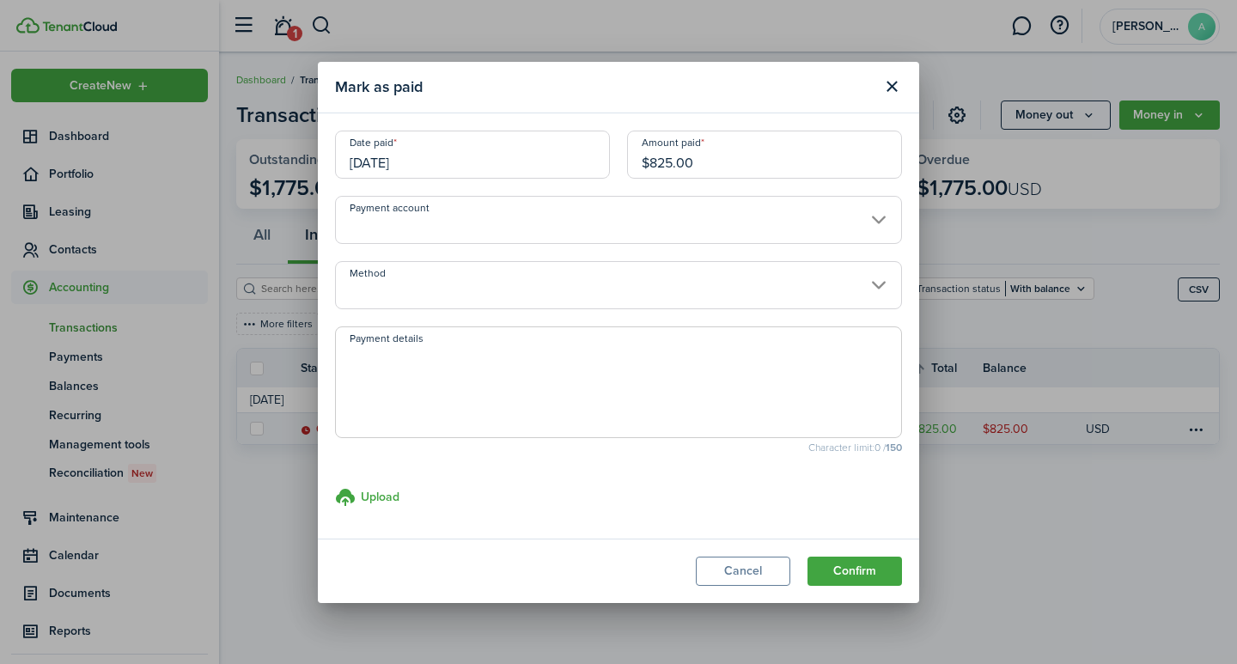
click at [470, 216] on input "Payment account" at bounding box center [618, 220] width 567 height 48
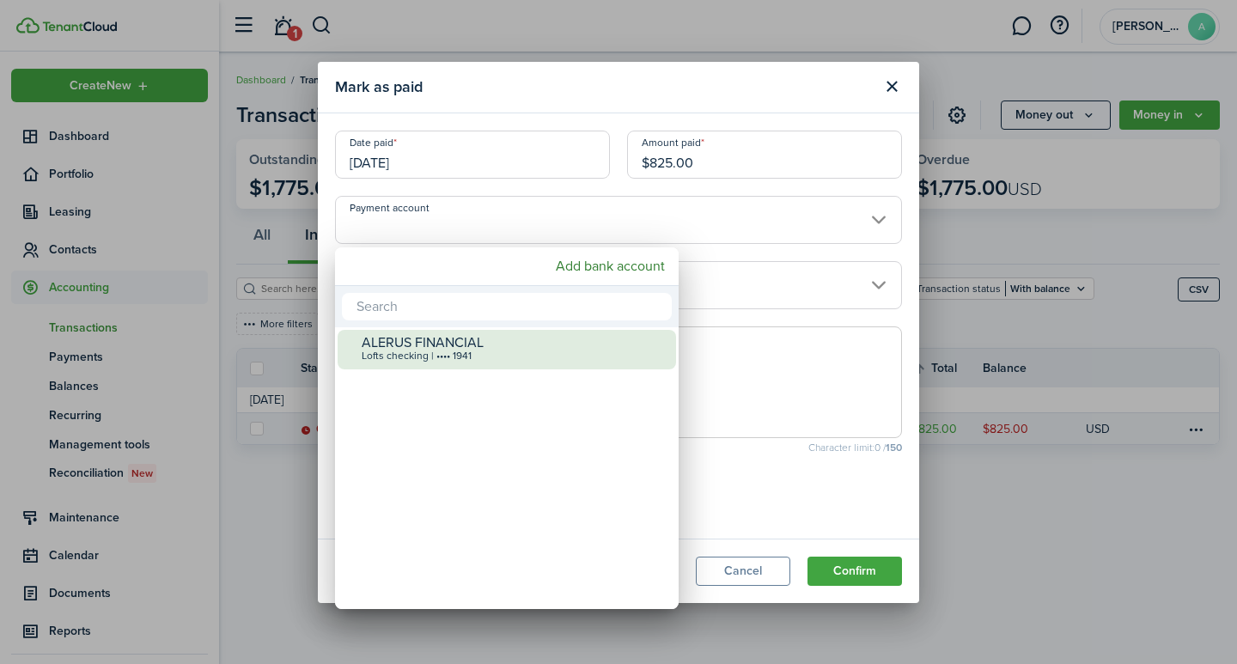
click at [428, 351] on div "Lofts checking | •••• 1941" at bounding box center [514, 356] width 304 height 12
type input "•••• •••• •••• 1941"
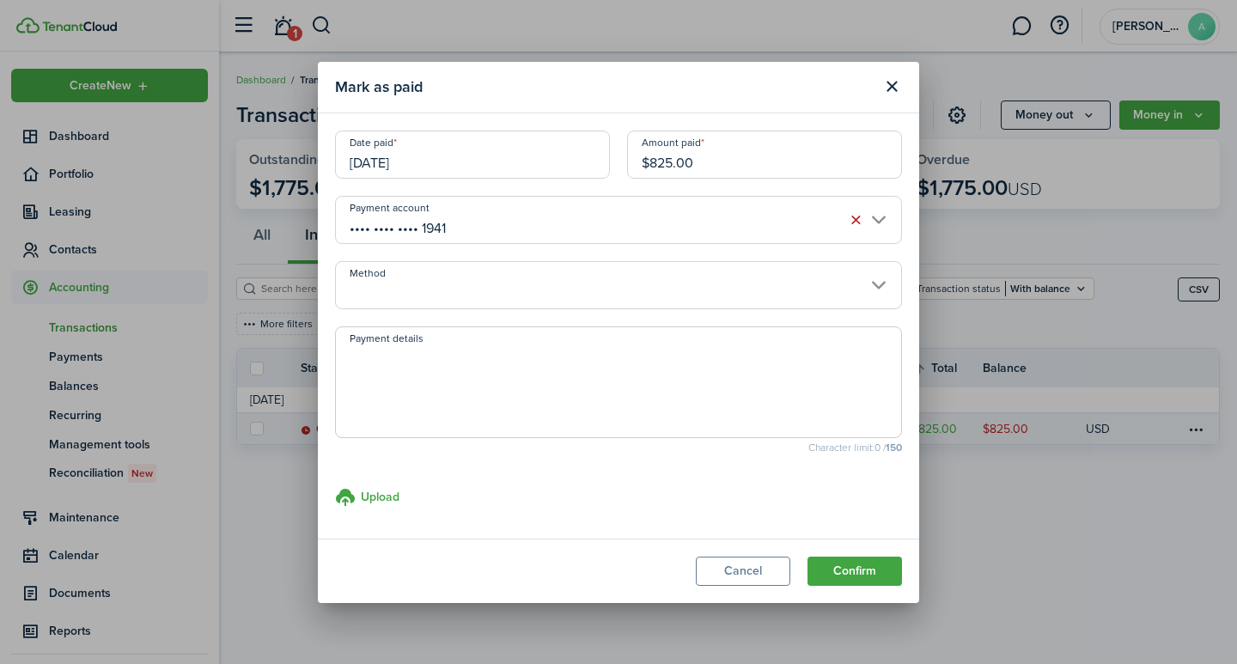
click at [447, 287] on input "Method" at bounding box center [618, 285] width 567 height 48
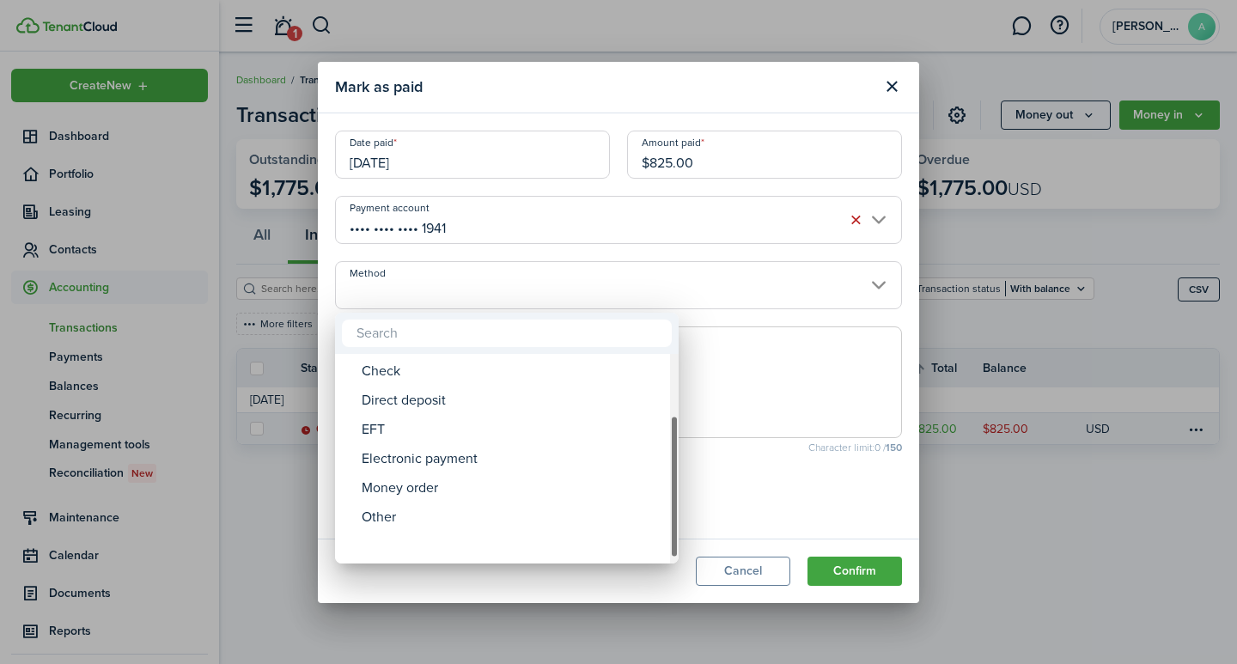
drag, startPoint x: 675, startPoint y: 427, endPoint x: 644, endPoint y: 546, distance: 123.3
click at [650, 548] on mbsc-scrollview-base "ACH Card Cash Cashier's check Check Direct deposit EFT Electronic payment Money…" at bounding box center [507, 459] width 344 height 206
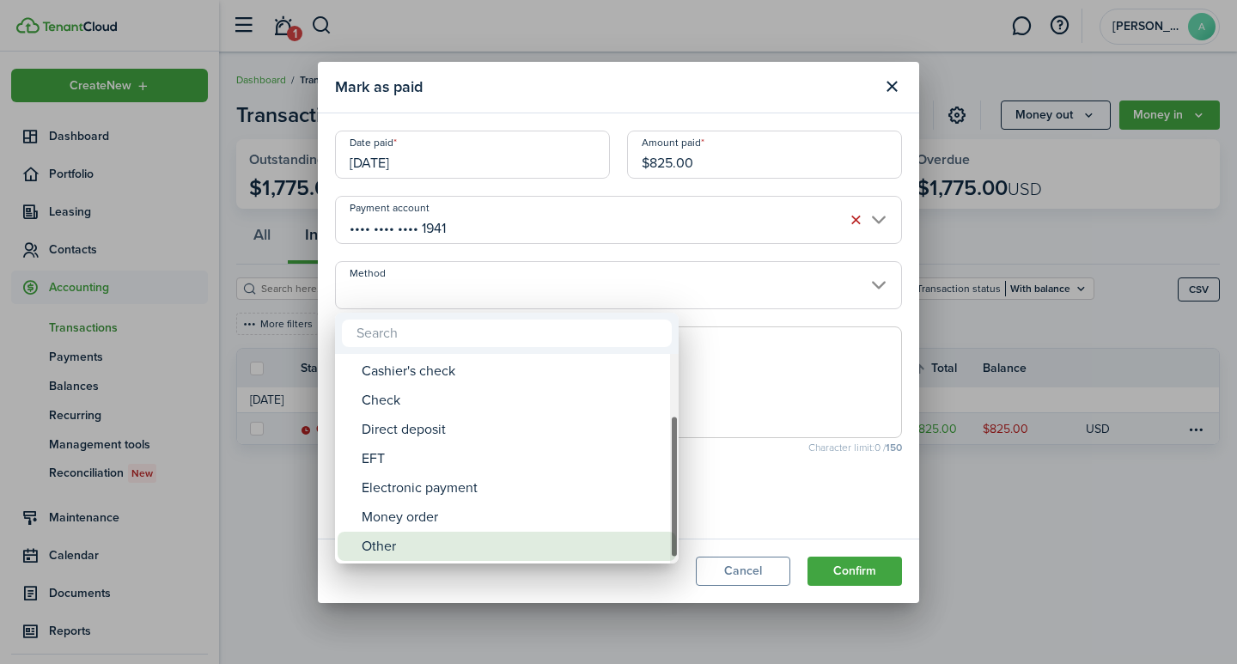
click at [426, 550] on div "Other" at bounding box center [514, 546] width 304 height 29
type input "Other"
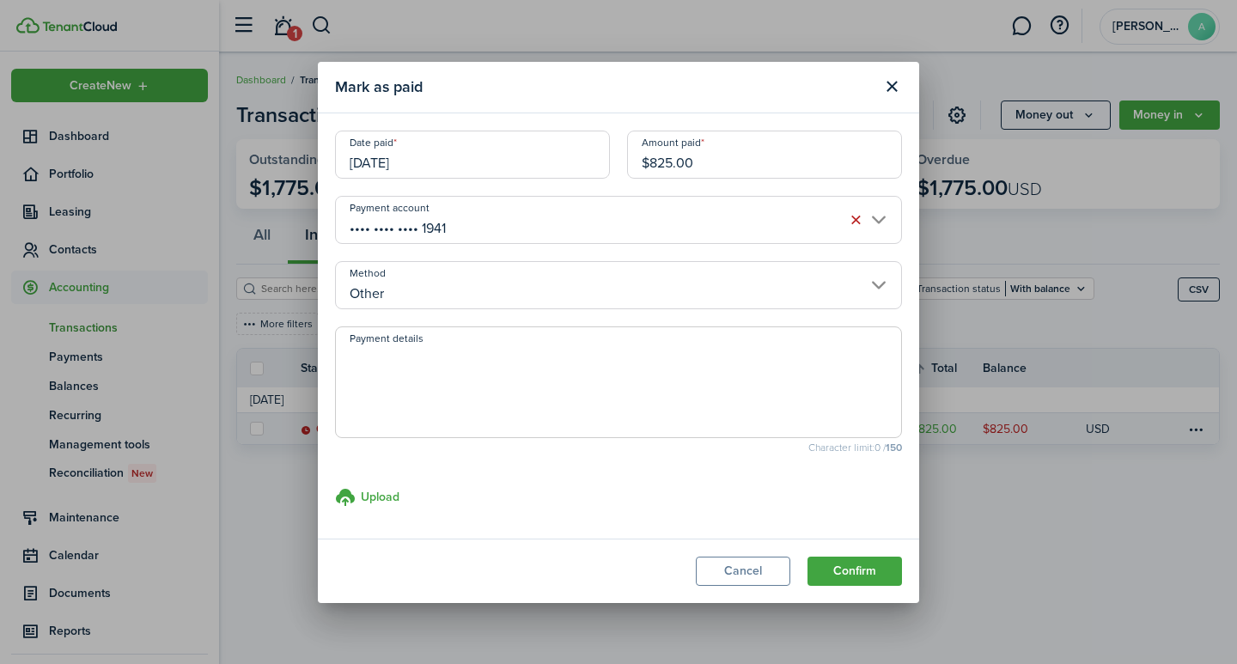
click at [493, 384] on textarea "Payment details" at bounding box center [618, 387] width 565 height 82
type textarea "t"
type textarea "Security Deposit - transfer from 225"
click at [875, 569] on button "Confirm" at bounding box center [854, 571] width 94 height 29
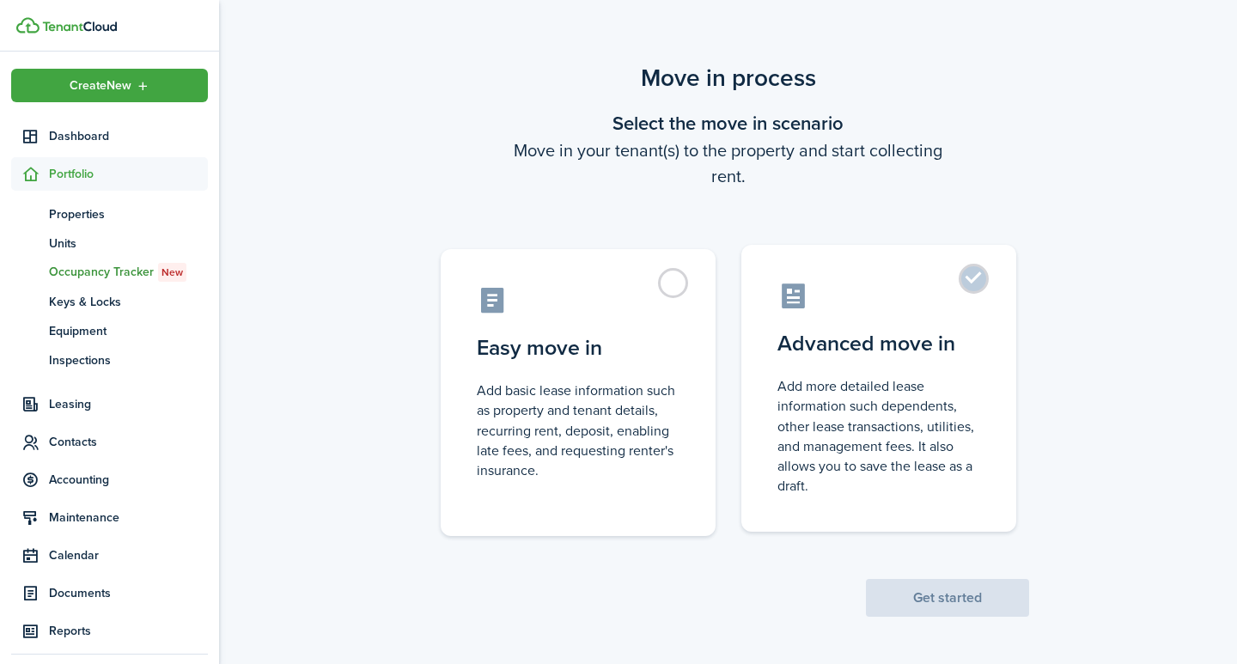
click at [976, 282] on label "Advanced move in Add more detailed lease information such dependents, other lea…" at bounding box center [878, 388] width 275 height 287
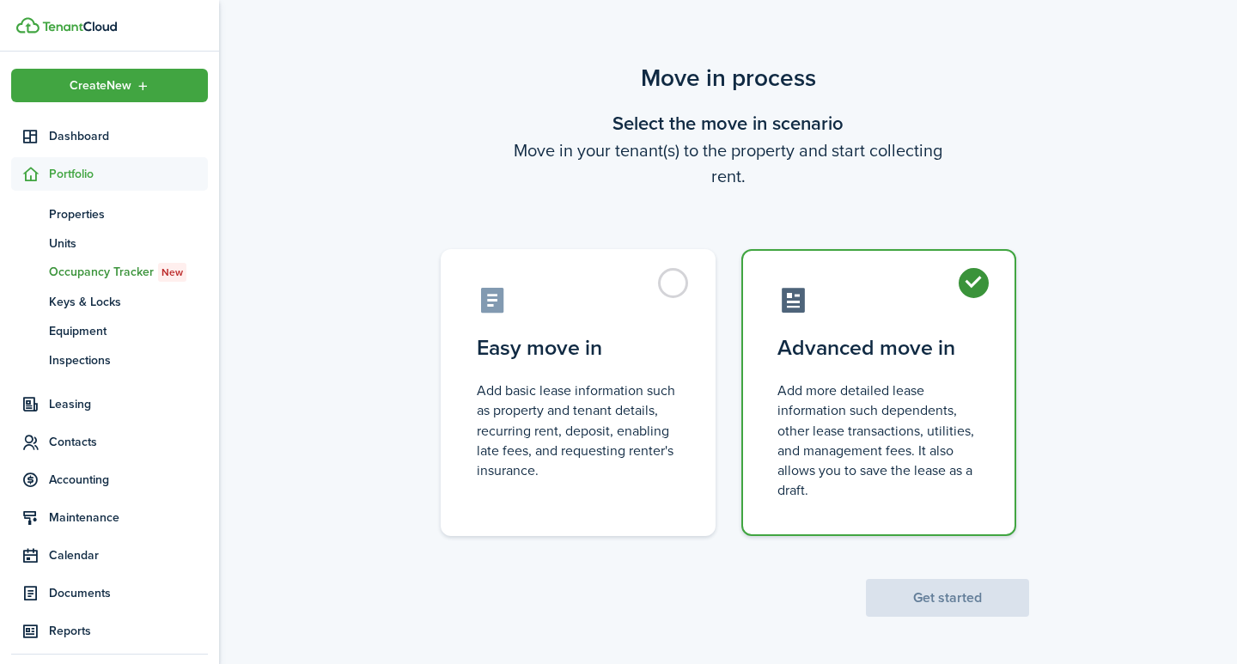
radio input "true"
click at [913, 595] on button "Get started" at bounding box center [947, 598] width 163 height 38
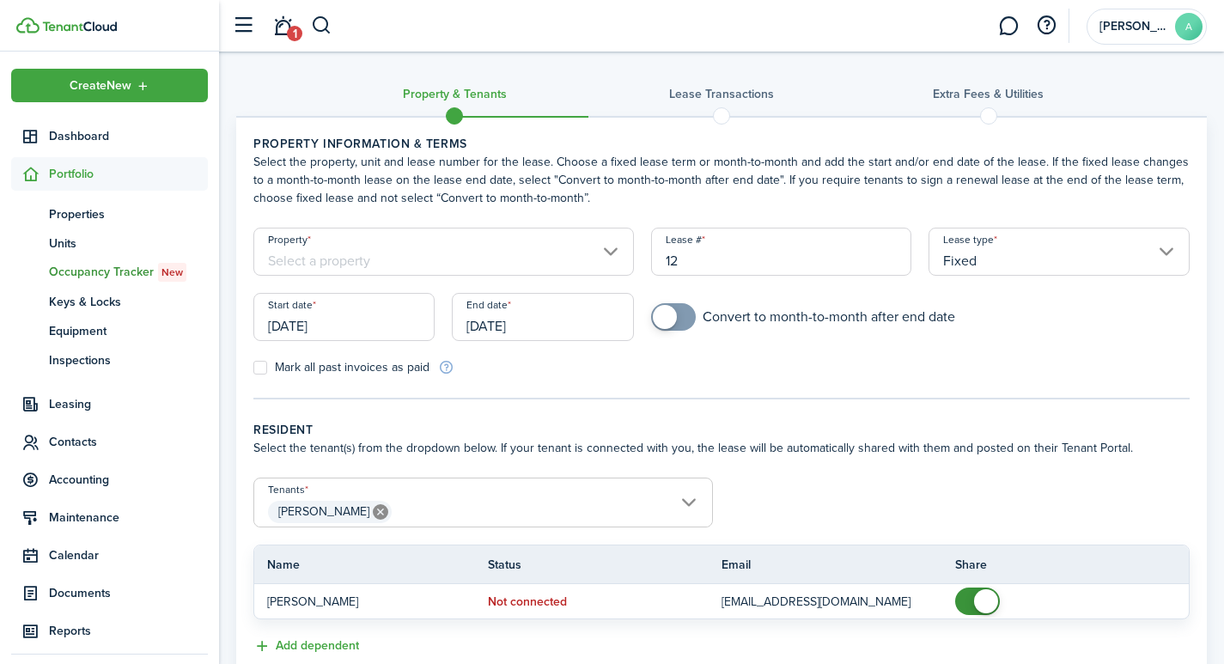
click at [609, 246] on input "Property" at bounding box center [443, 252] width 380 height 48
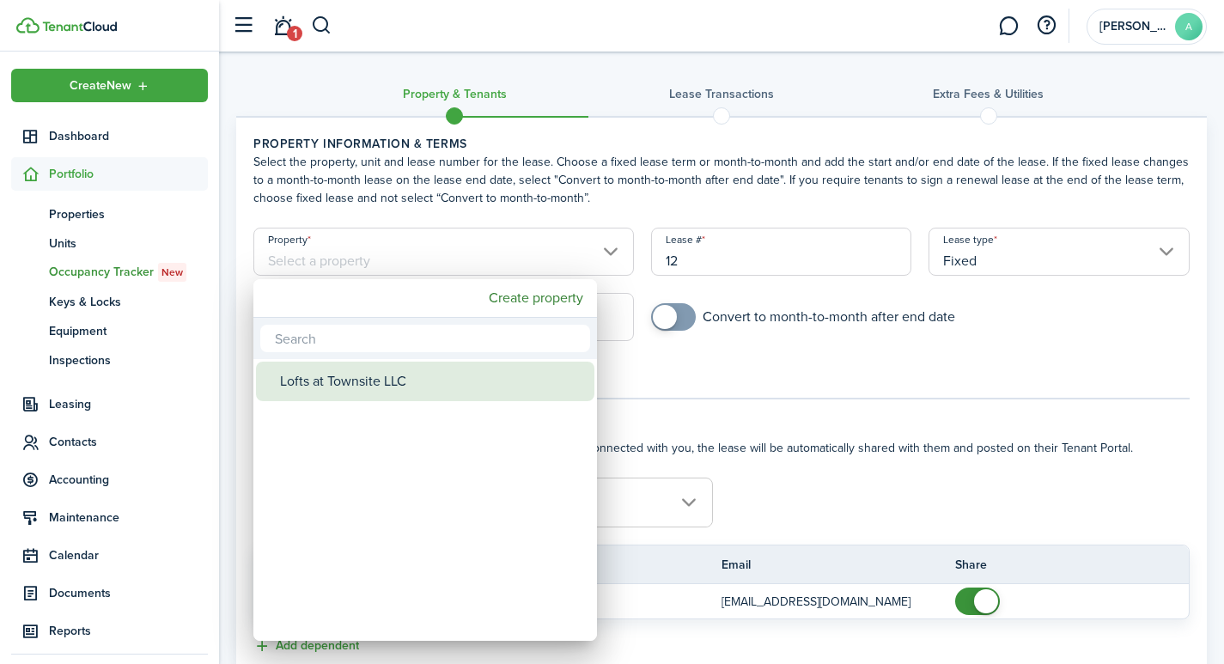
click at [384, 386] on div "Lofts at Townsite LLC" at bounding box center [432, 382] width 304 height 40
type input "Lofts at Townsite LLC"
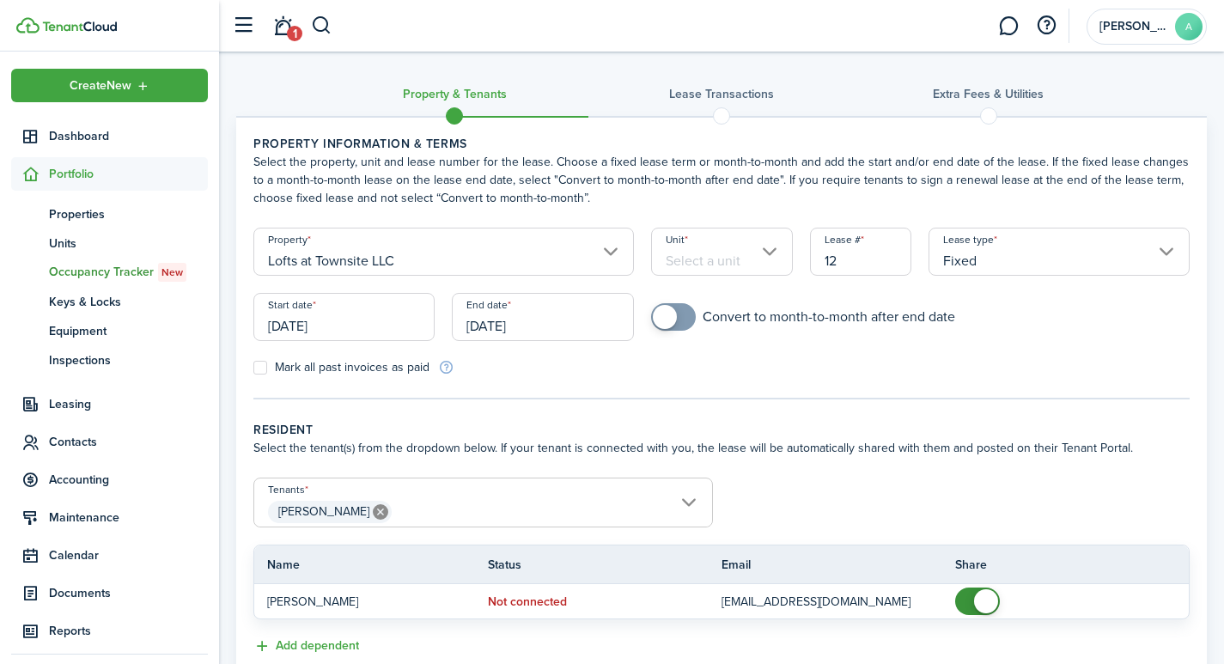
click at [748, 256] on input "Unit" at bounding box center [722, 252] width 142 height 48
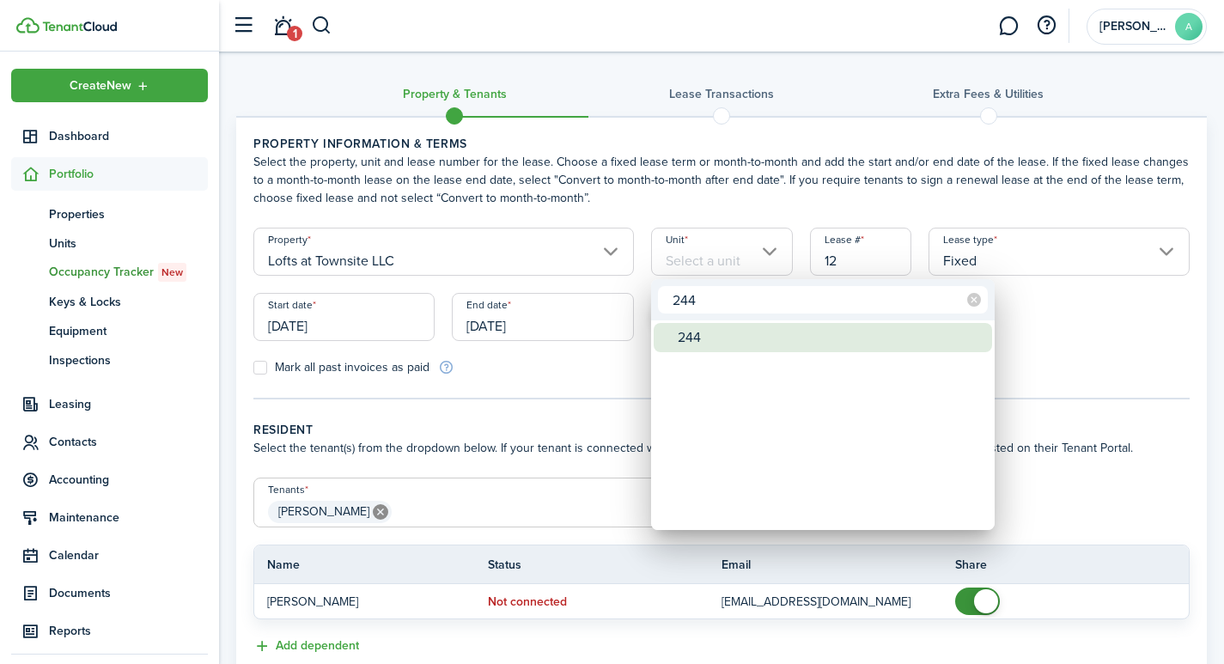
type input "244"
click at [698, 335] on div "244" at bounding box center [830, 337] width 304 height 29
type input "244"
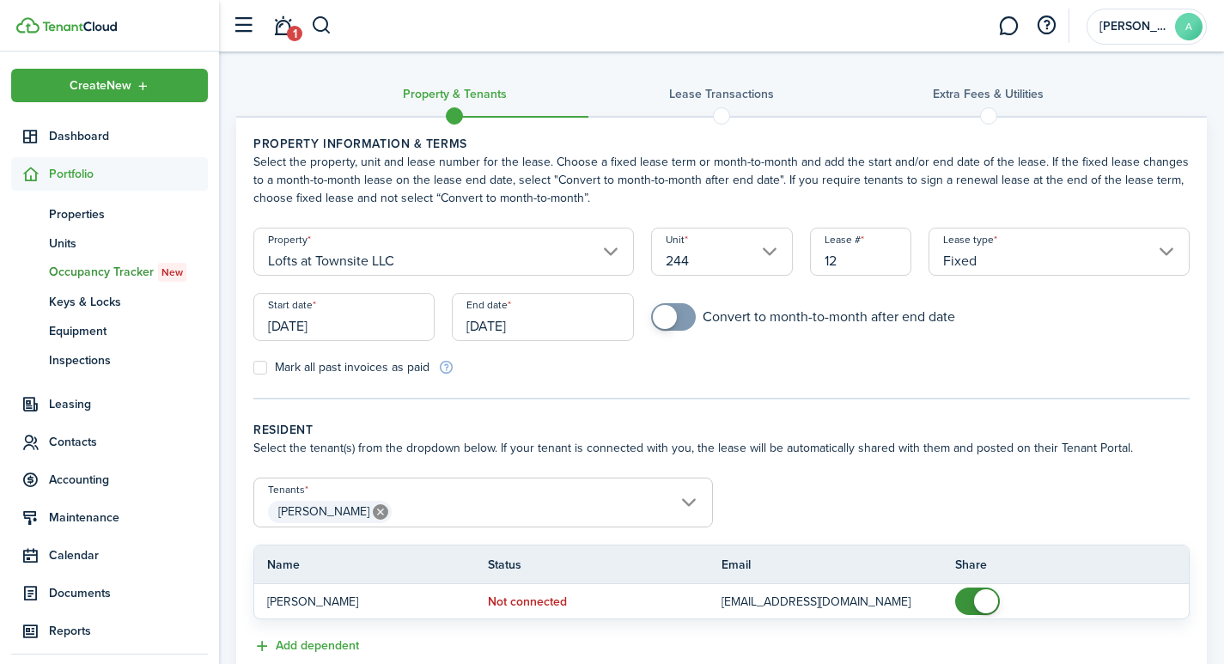
click at [867, 264] on input "12" at bounding box center [861, 252] width 102 height 48
type input "1"
click at [379, 324] on input "[DATE]" at bounding box center [343, 317] width 181 height 48
type input "2441"
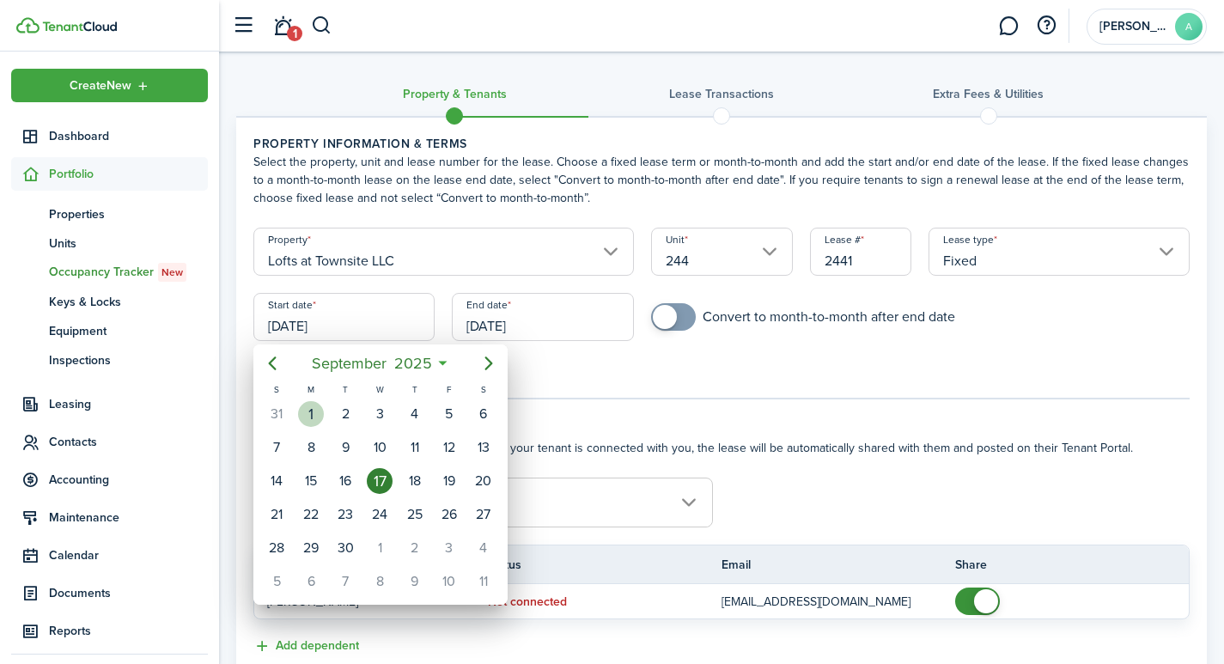
click at [310, 416] on div "1" at bounding box center [311, 414] width 26 height 26
type input "[DATE]"
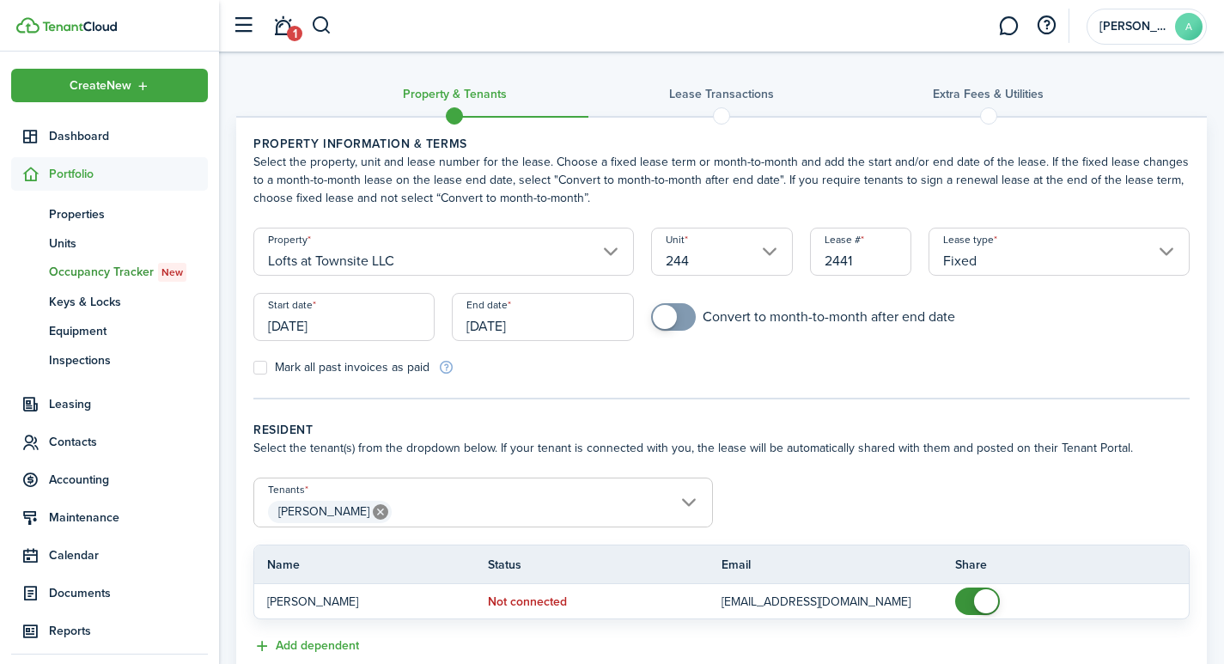
click at [566, 325] on input "[DATE]" at bounding box center [542, 317] width 181 height 48
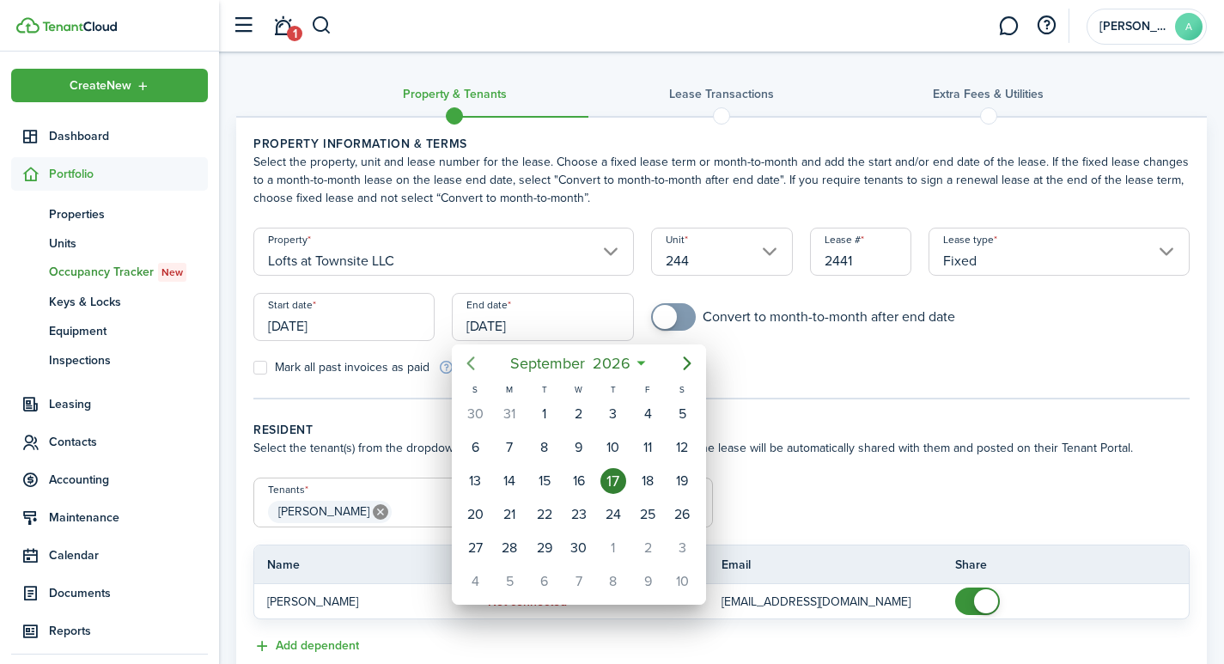
click at [471, 360] on icon "Previous page" at bounding box center [471, 363] width 8 height 14
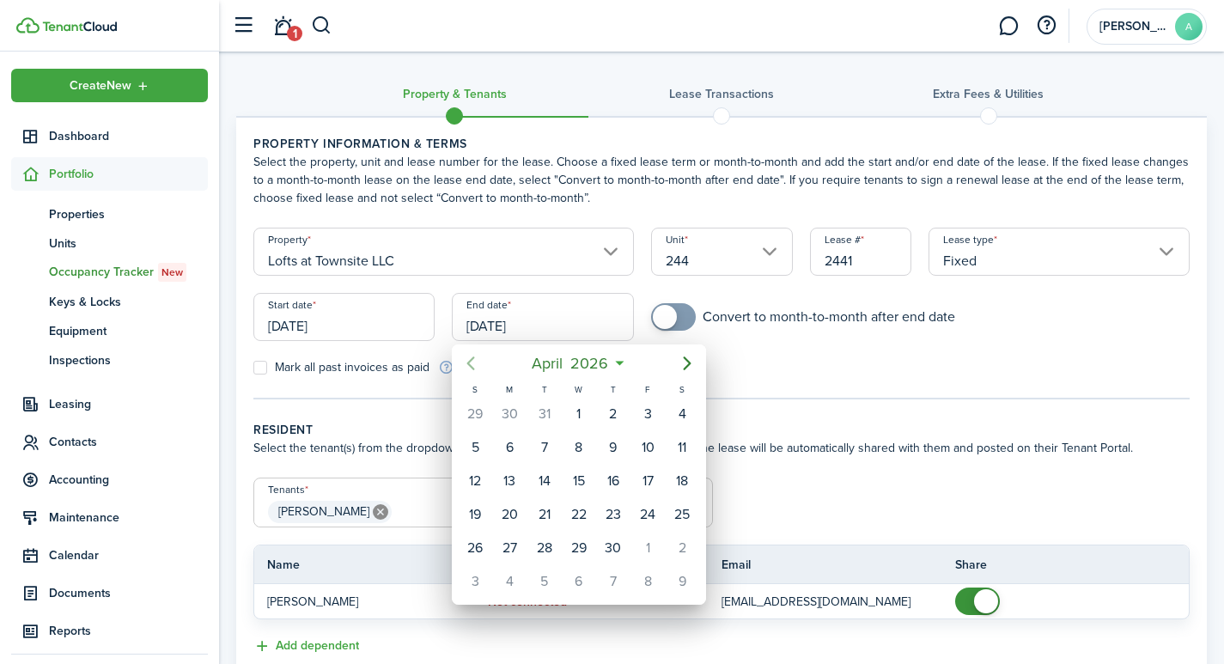
click at [471, 360] on icon "Previous page" at bounding box center [471, 363] width 8 height 14
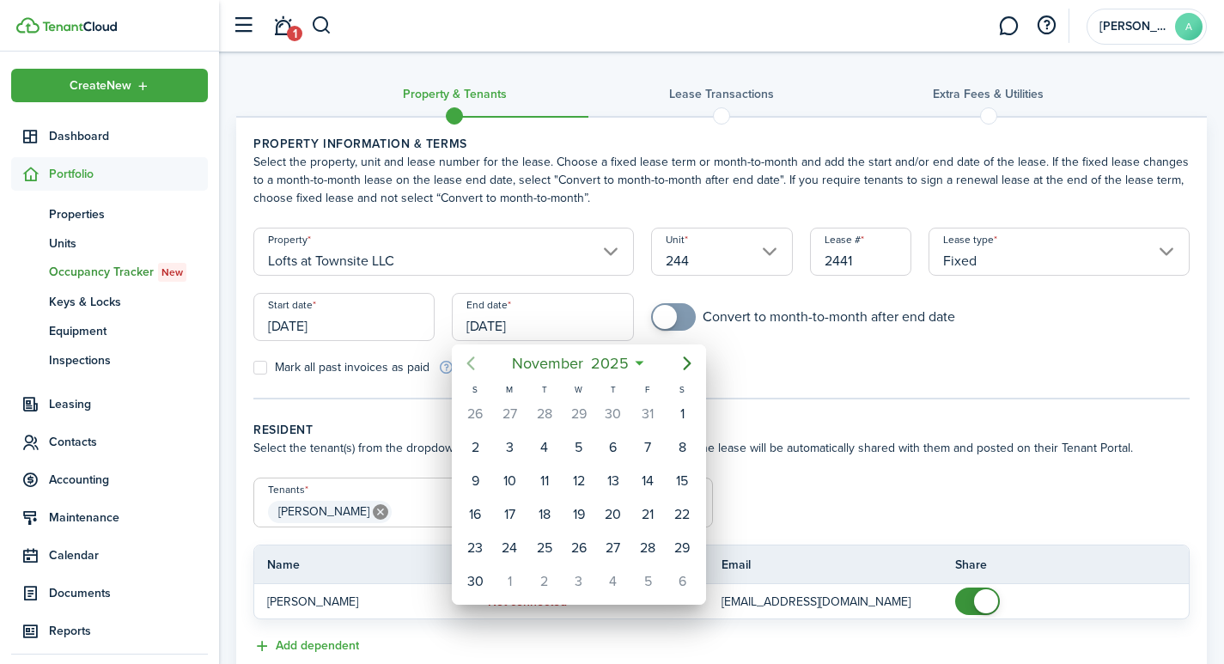
click at [471, 360] on icon "Previous page" at bounding box center [471, 363] width 8 height 14
click at [550, 546] on div "30" at bounding box center [545, 548] width 26 height 26
type input "[DATE]"
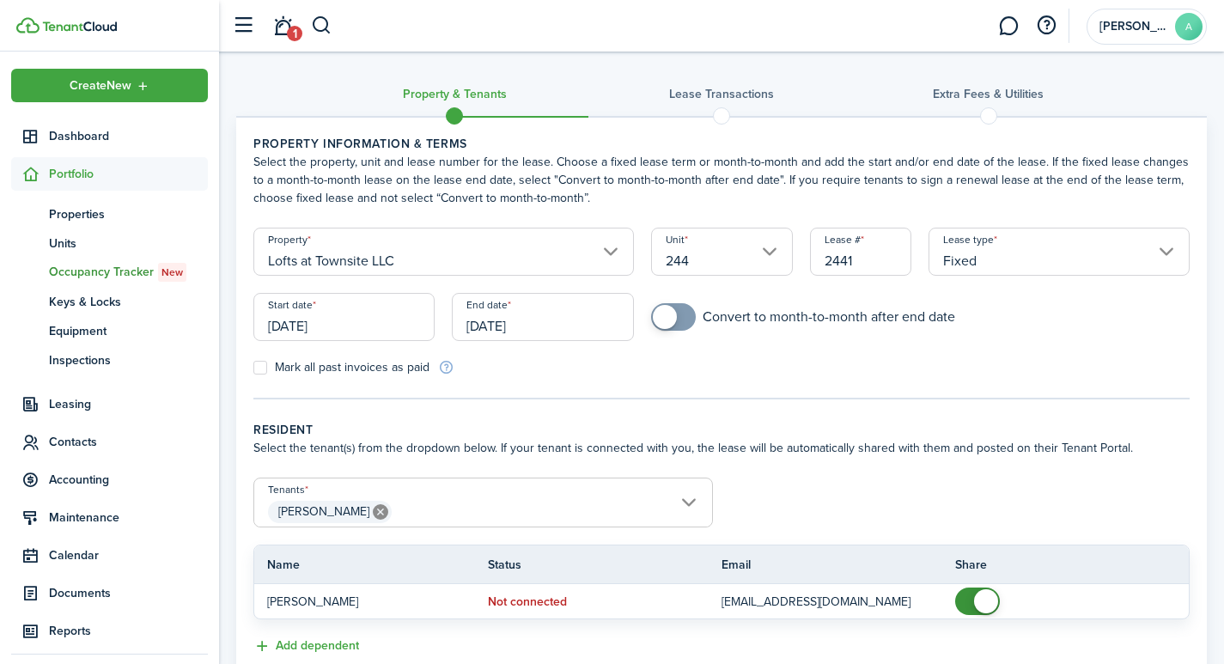
checkbox input "true"
click at [673, 313] on span at bounding box center [665, 317] width 24 height 24
click at [516, 502] on span "[PERSON_NAME]" at bounding box center [483, 511] width 458 height 29
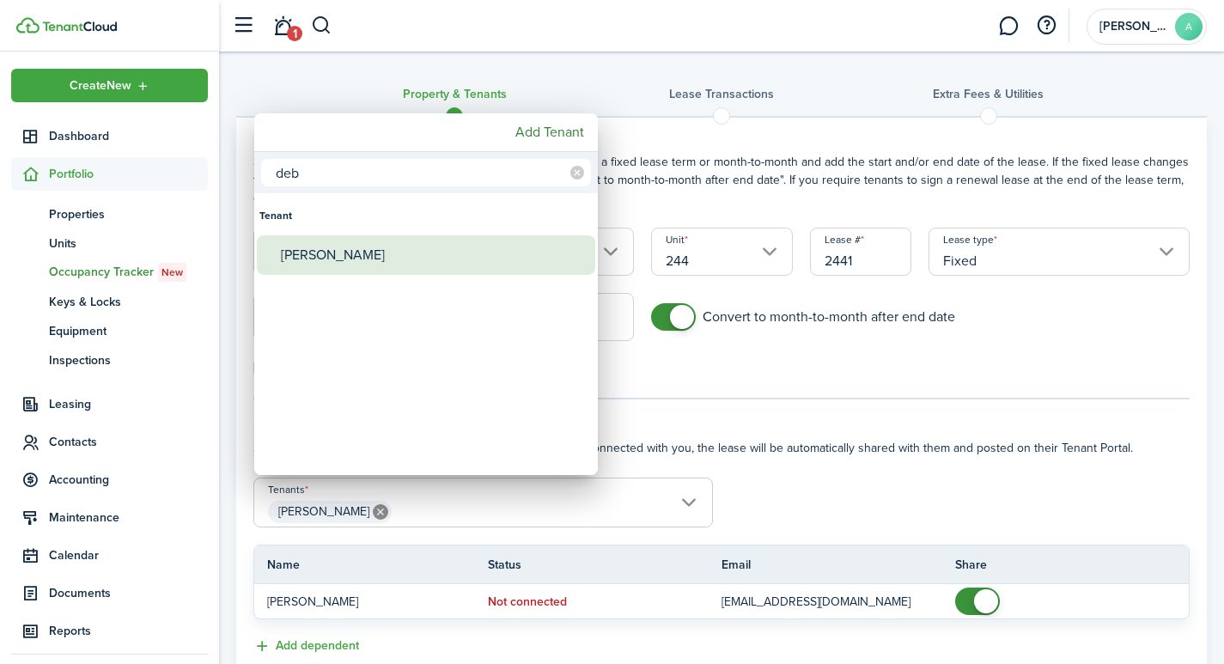
type input "deb"
click at [355, 259] on div "[PERSON_NAME]" at bounding box center [433, 255] width 304 height 40
type input "William Krassas, Deborah Krassas"
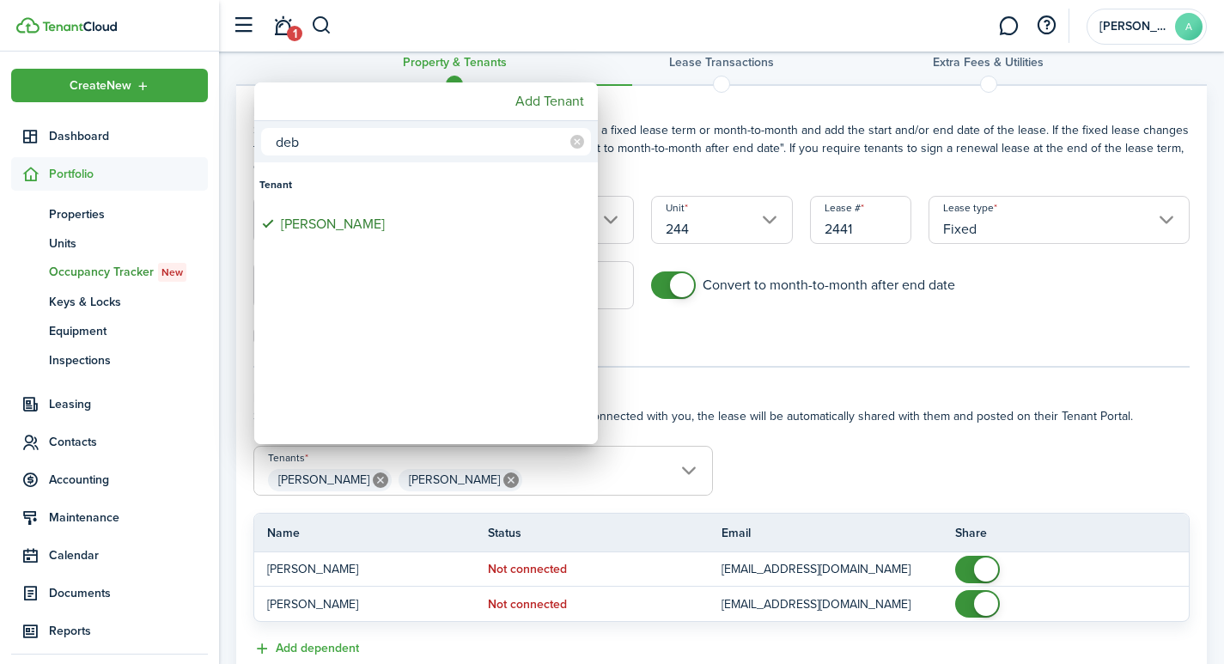
scroll to position [33, 0]
click at [972, 487] on div at bounding box center [612, 332] width 1499 height 939
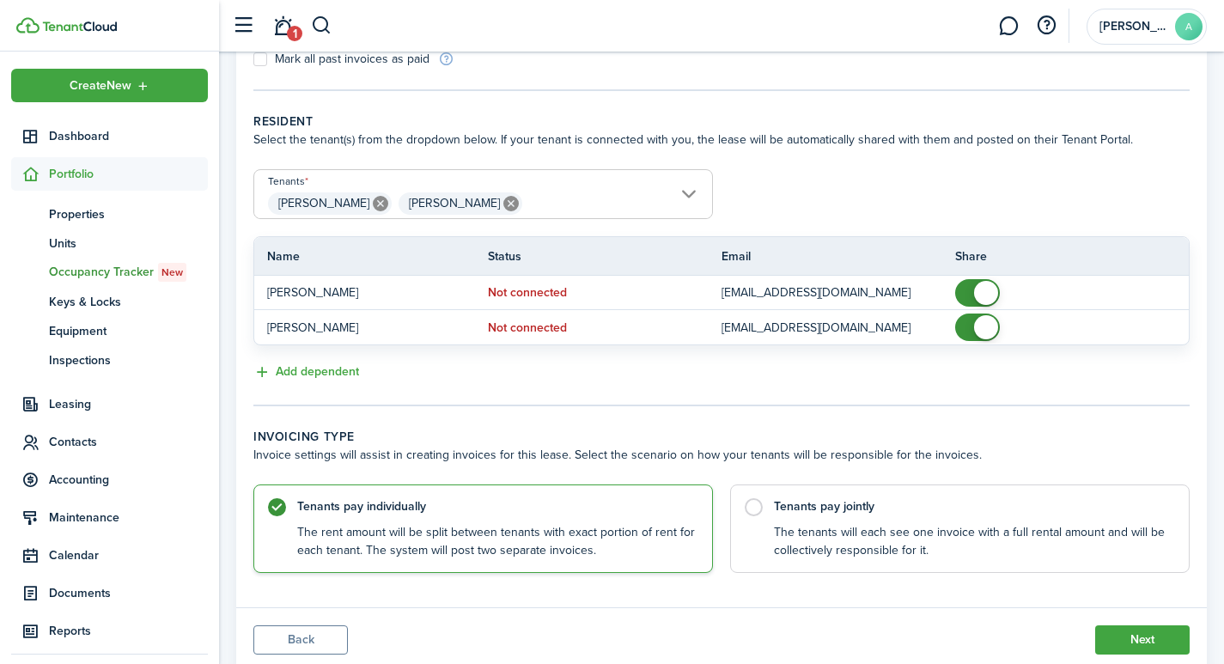
scroll to position [363, 0]
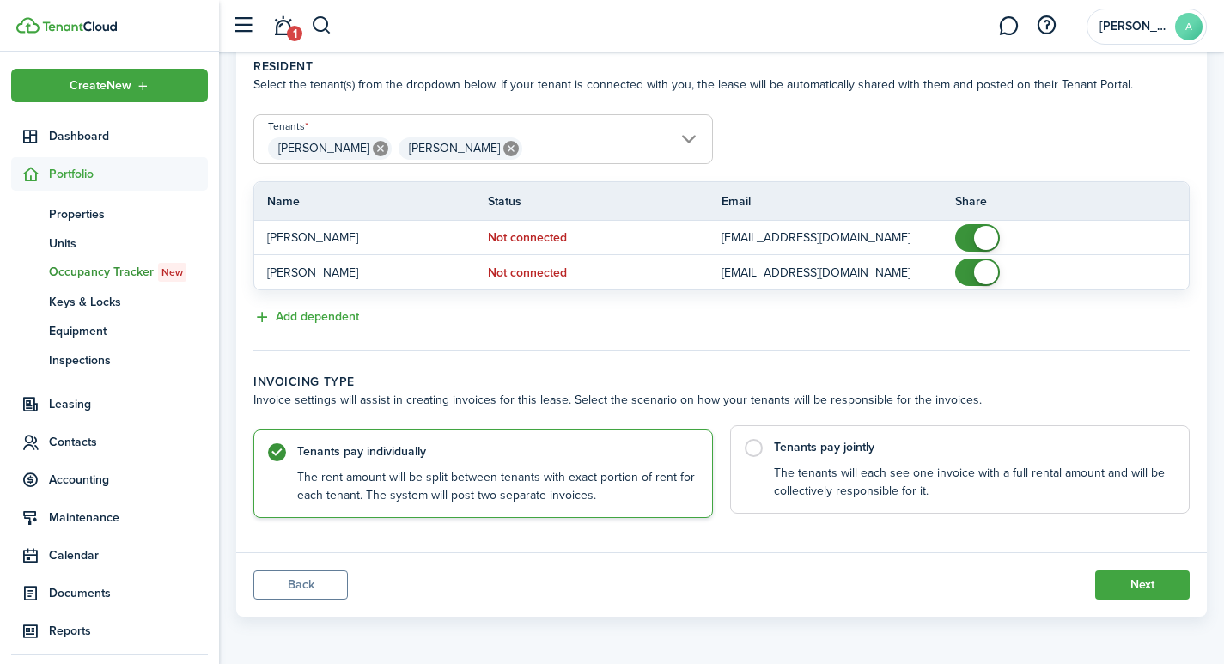
click at [755, 449] on label "Tenants pay jointly The tenants will each see one invoice with a full rental am…" at bounding box center [959, 469] width 459 height 88
radio input "false"
radio input "true"
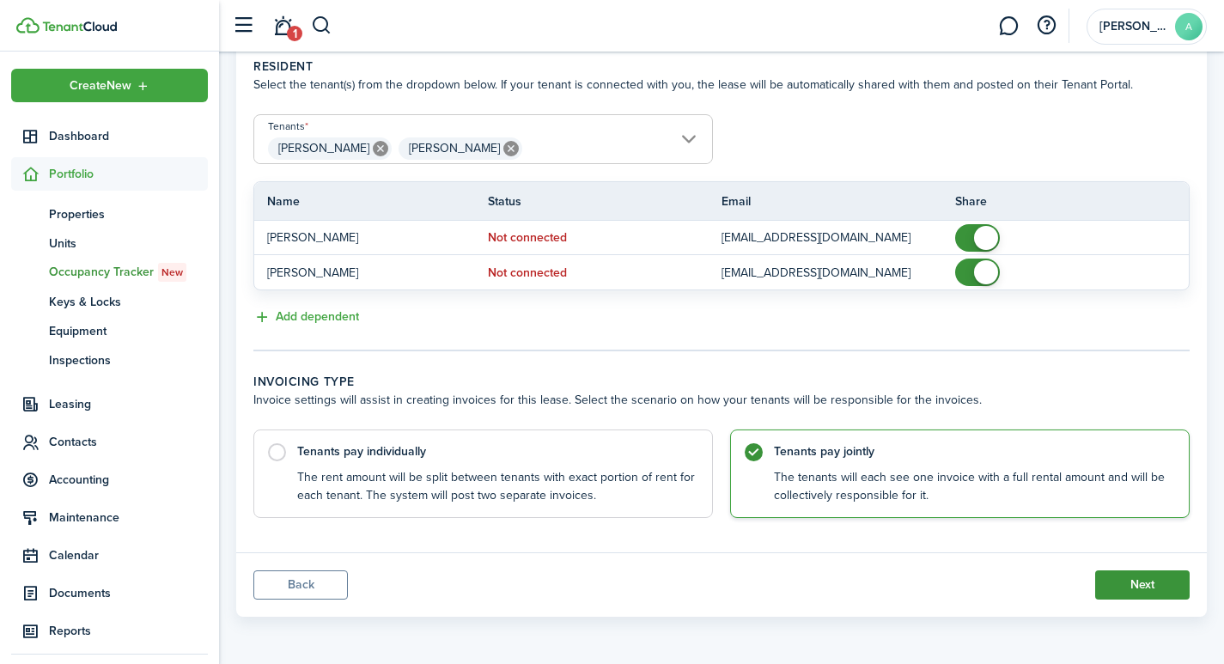
click at [1130, 584] on button "Next" at bounding box center [1142, 584] width 94 height 29
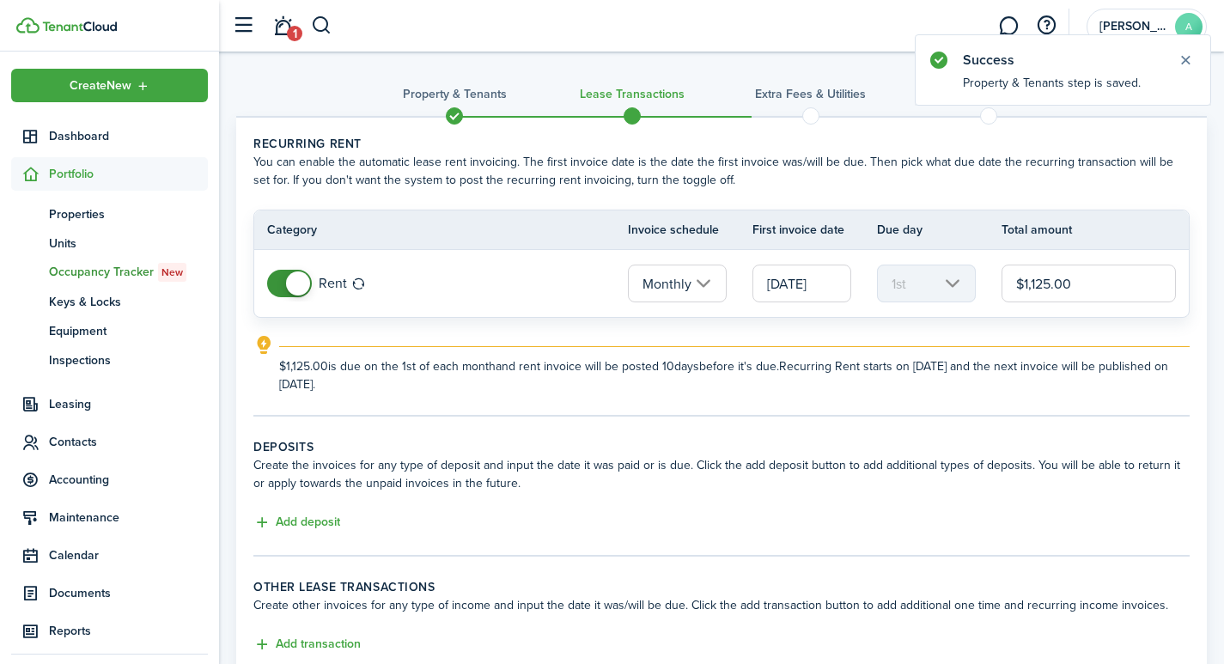
drag, startPoint x: 1086, startPoint y: 283, endPoint x: 1004, endPoint y: 259, distance: 85.6
click at [1004, 259] on tr "Rent Monthly 09/01/2025 1st $1,125.00" at bounding box center [721, 283] width 934 height 67
type input "$1,075.00"
click at [314, 518] on button "Add deposit" at bounding box center [296, 523] width 87 height 20
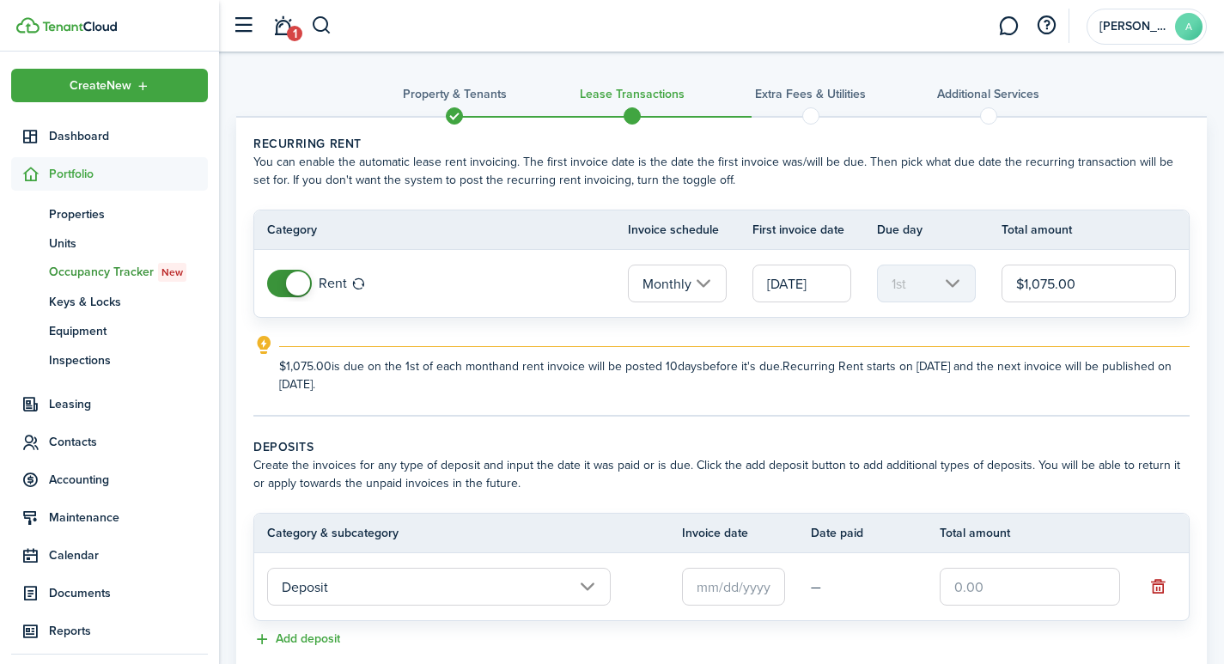
click at [738, 581] on input "text" at bounding box center [733, 587] width 103 height 38
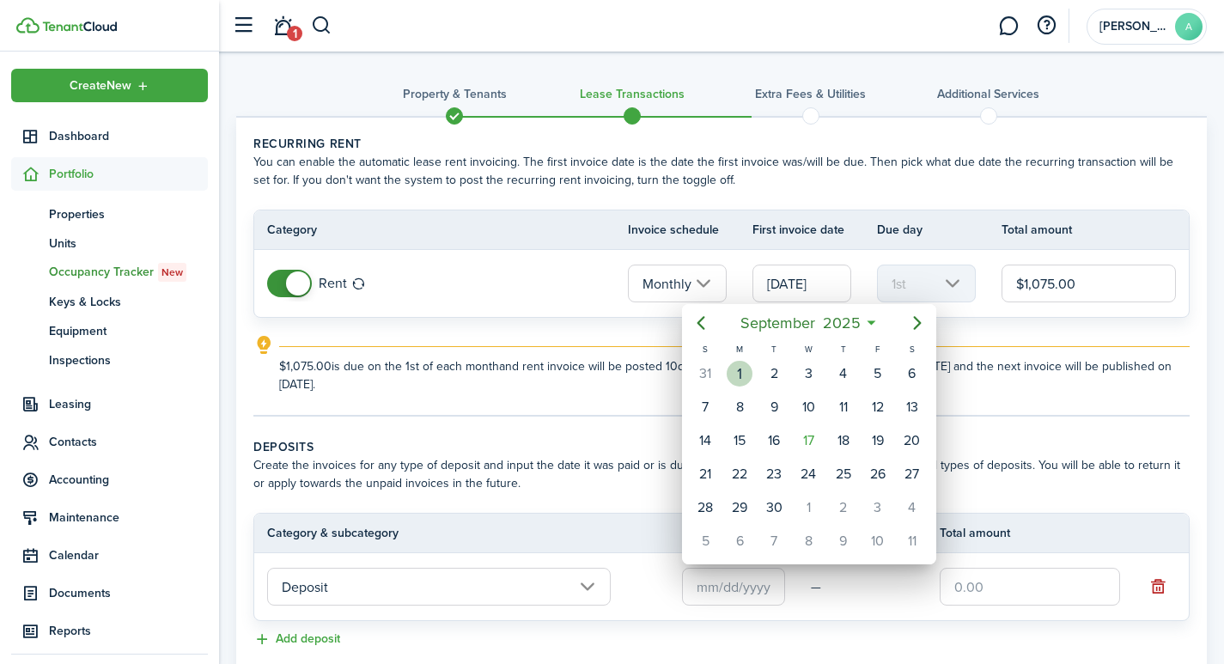
click at [737, 366] on div "1" at bounding box center [740, 374] width 26 height 26
type input "[DATE]"
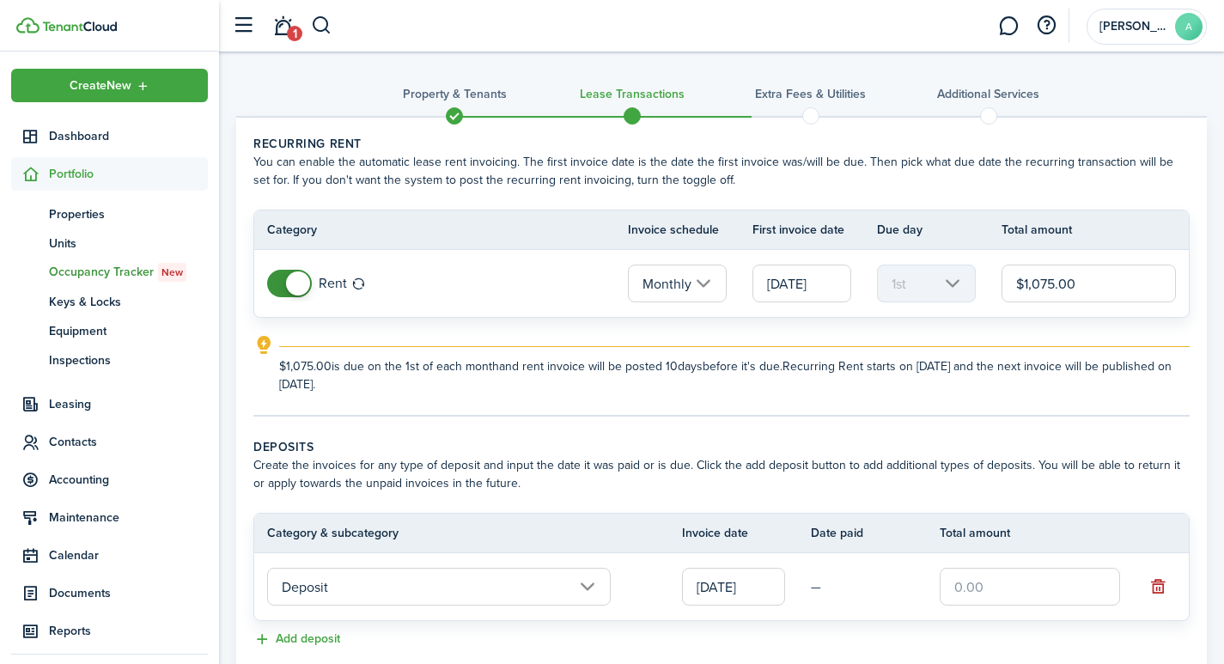
click at [1025, 587] on input "text" at bounding box center [1030, 587] width 180 height 38
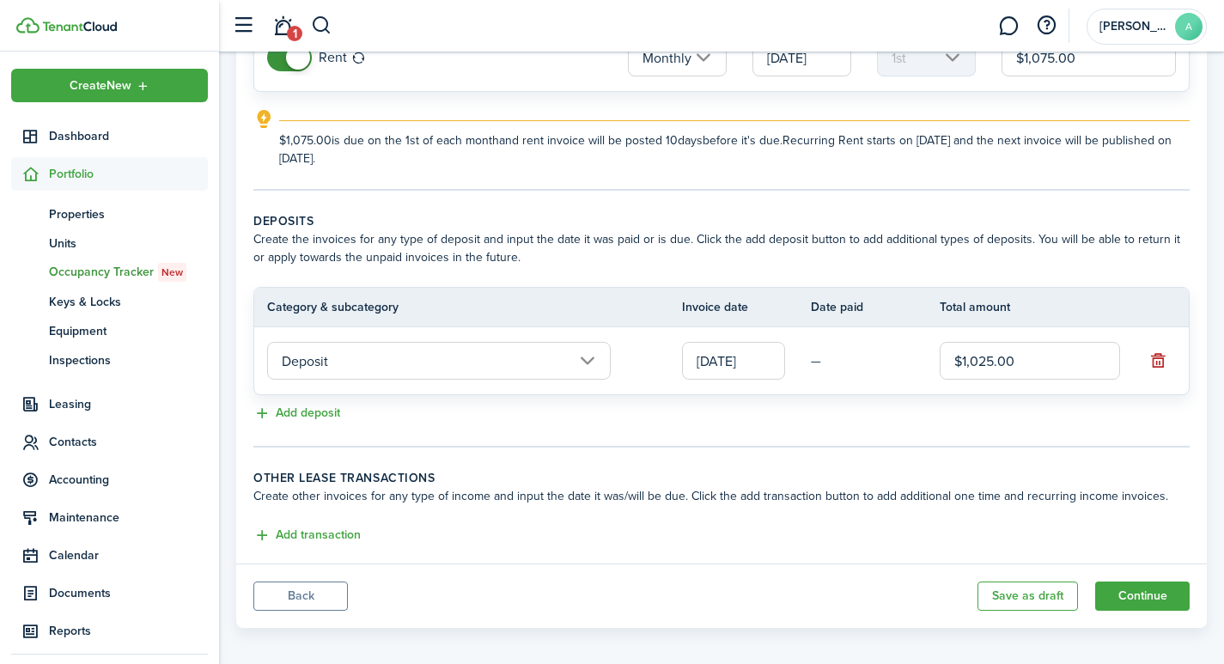
scroll to position [237, 0]
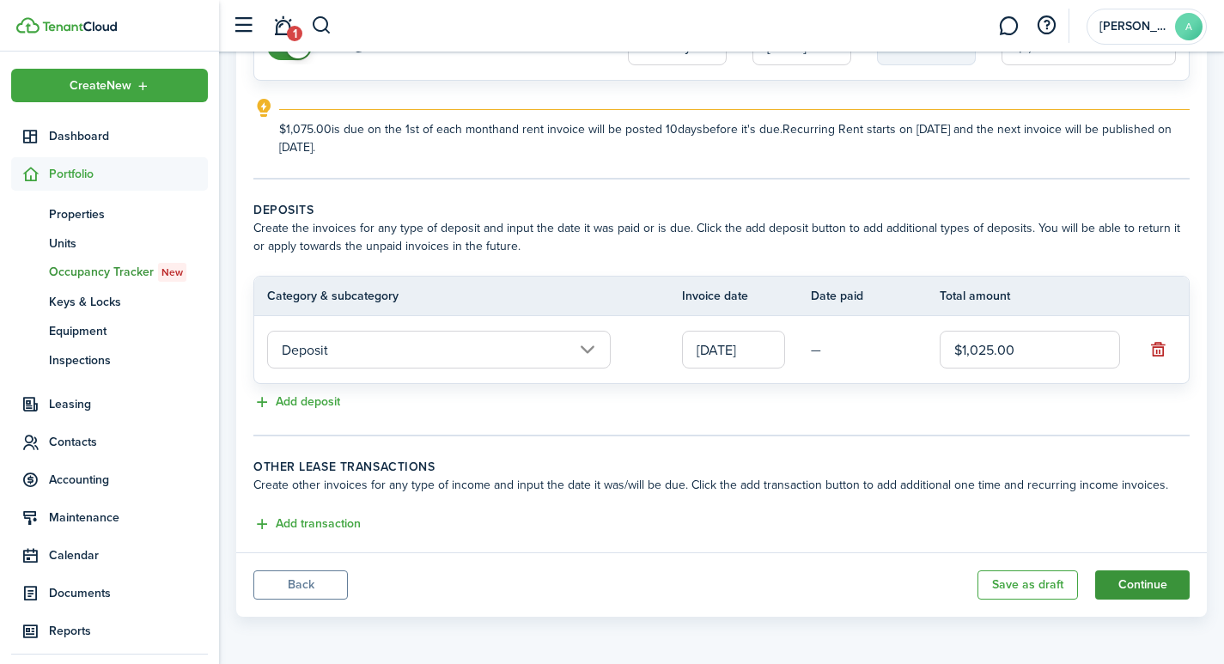
type input "$1,025.00"
click at [1140, 587] on button "Continue" at bounding box center [1142, 584] width 94 height 29
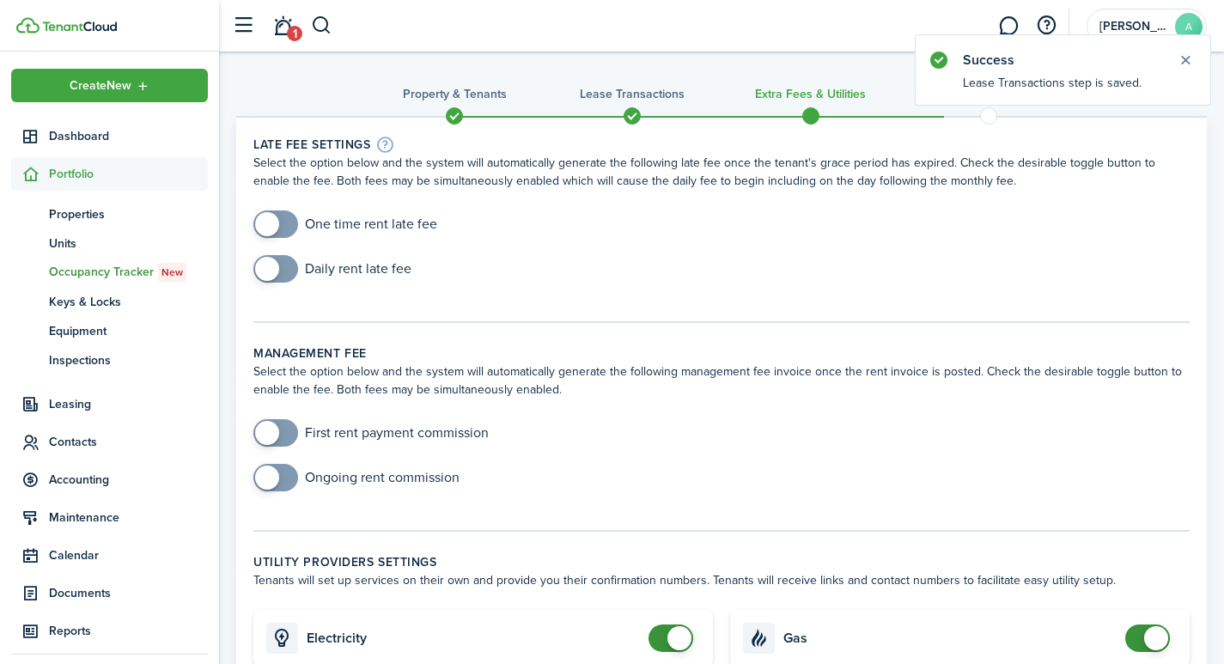
checkbox input "true"
click at [273, 224] on span at bounding box center [267, 224] width 24 height 24
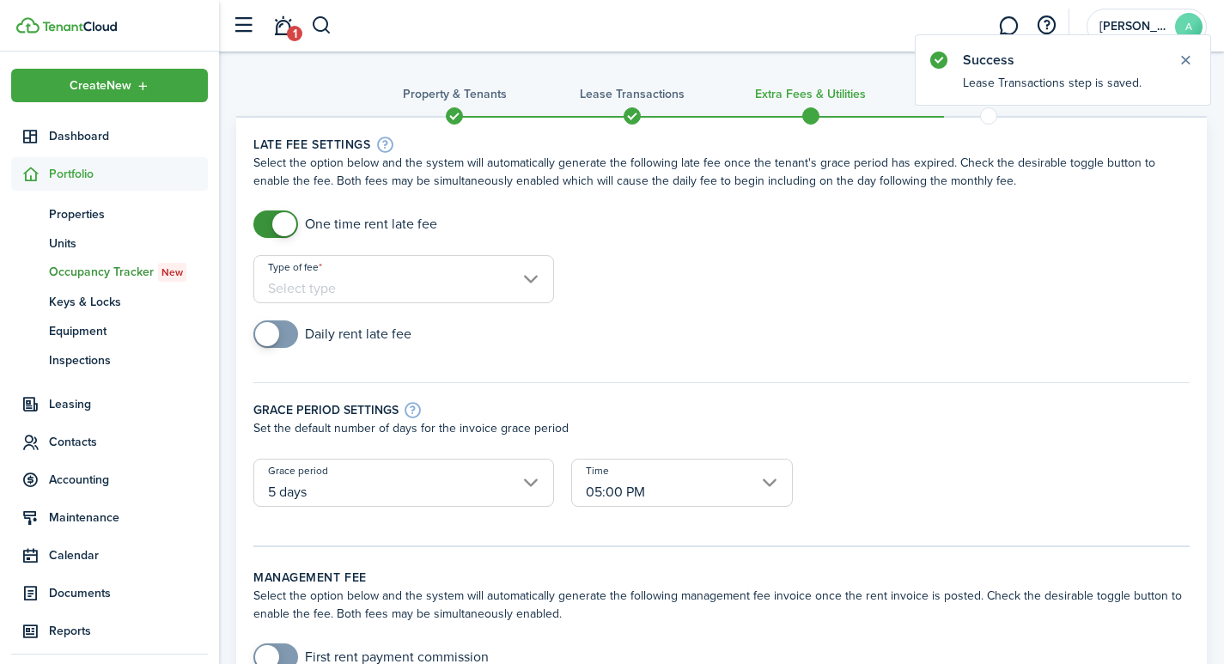
click at [435, 281] on input "Type of fee" at bounding box center [403, 279] width 301 height 48
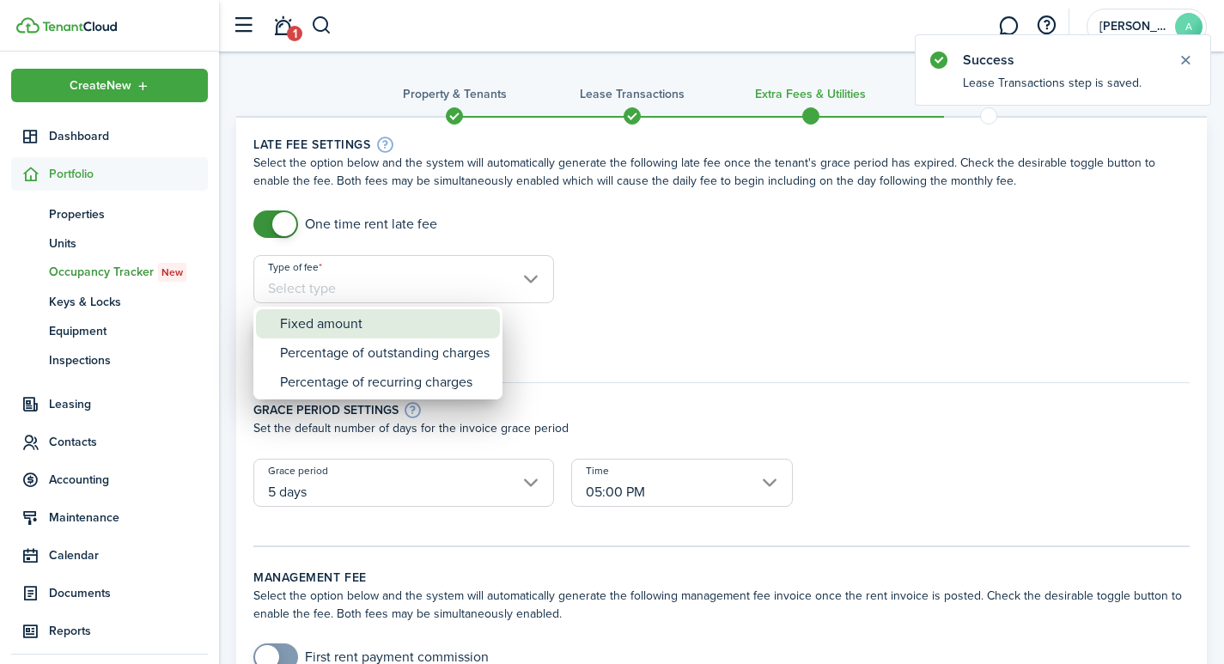
click at [369, 319] on div "Fixed amount" at bounding box center [385, 323] width 210 height 29
type input "Fixed amount"
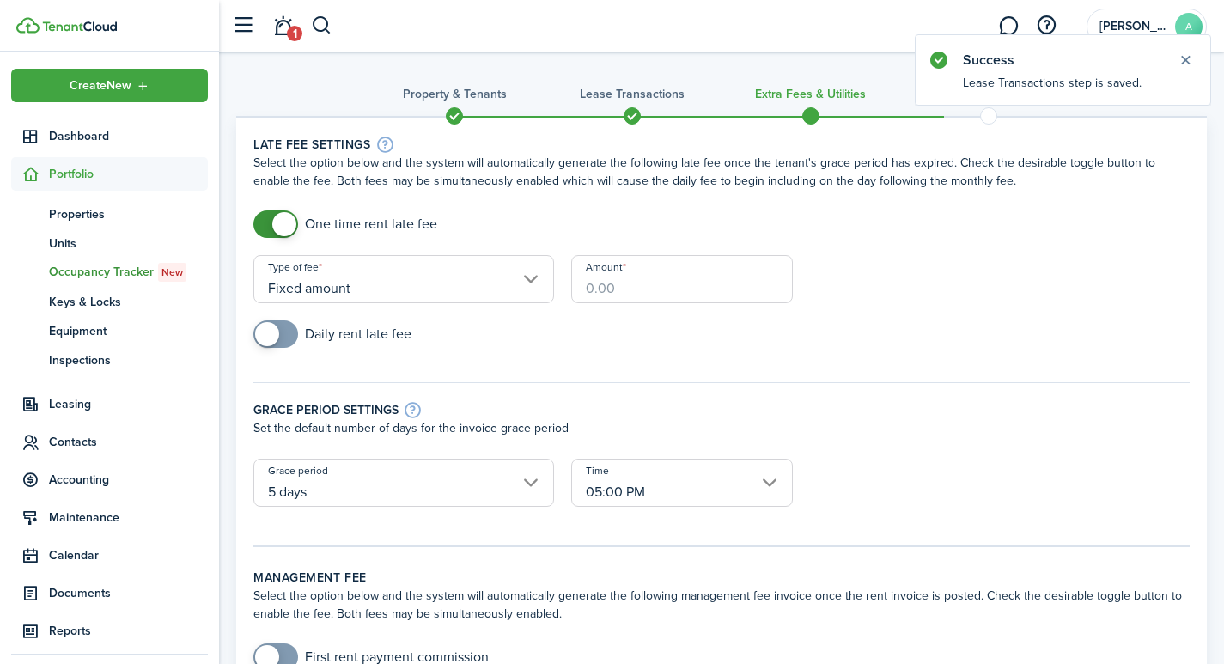
click at [641, 291] on input "Amount" at bounding box center [682, 279] width 222 height 48
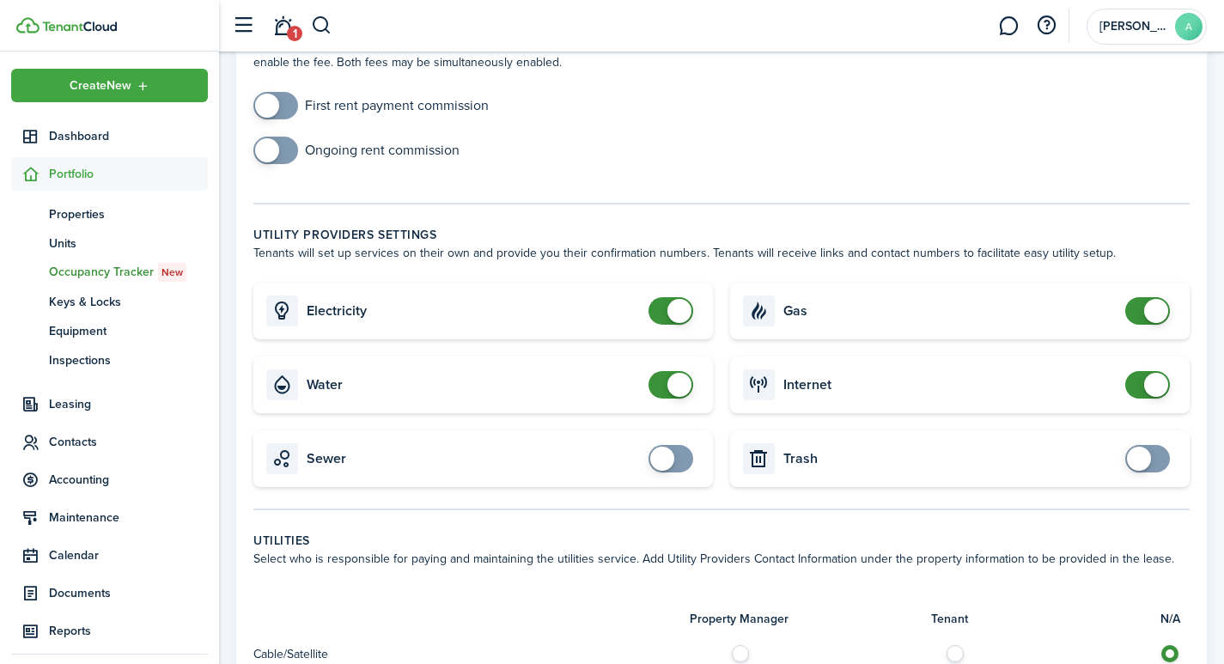
scroll to position [644, 0]
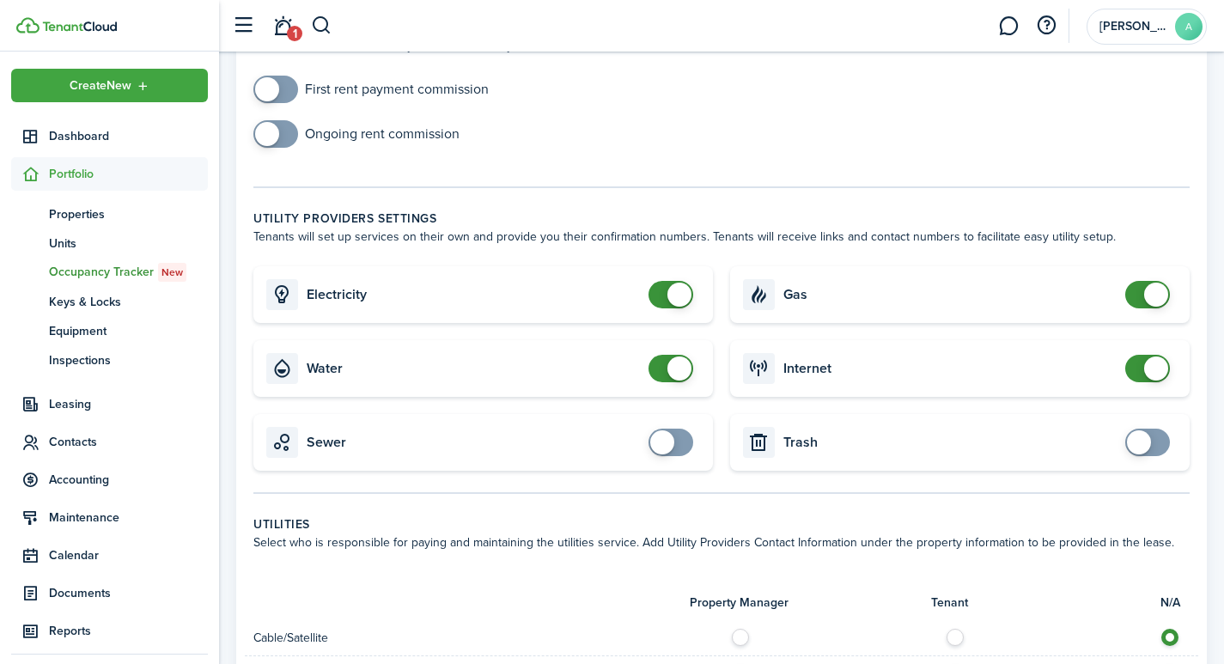
type input "$40.00"
checkbox input "false"
click at [680, 283] on span at bounding box center [679, 295] width 24 height 24
checkbox input "false"
click at [678, 356] on span at bounding box center [679, 368] width 24 height 24
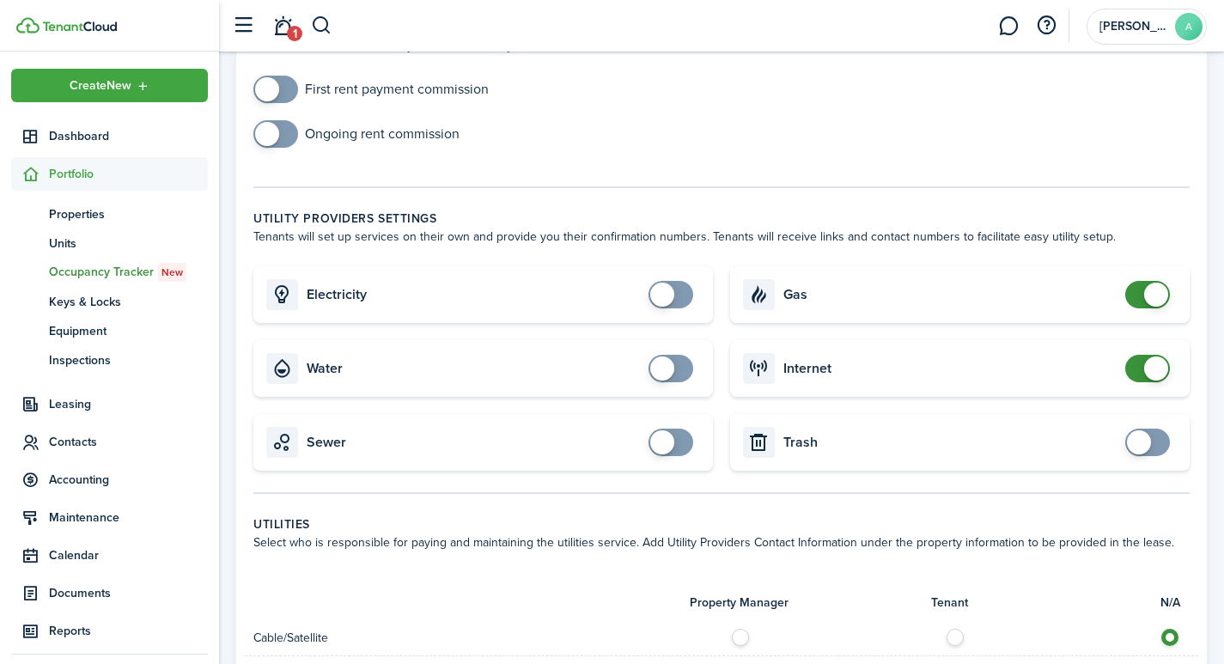
checkbox input "false"
click at [1156, 283] on span at bounding box center [1156, 295] width 24 height 24
checkbox input "false"
click at [1161, 356] on span at bounding box center [1156, 368] width 24 height 24
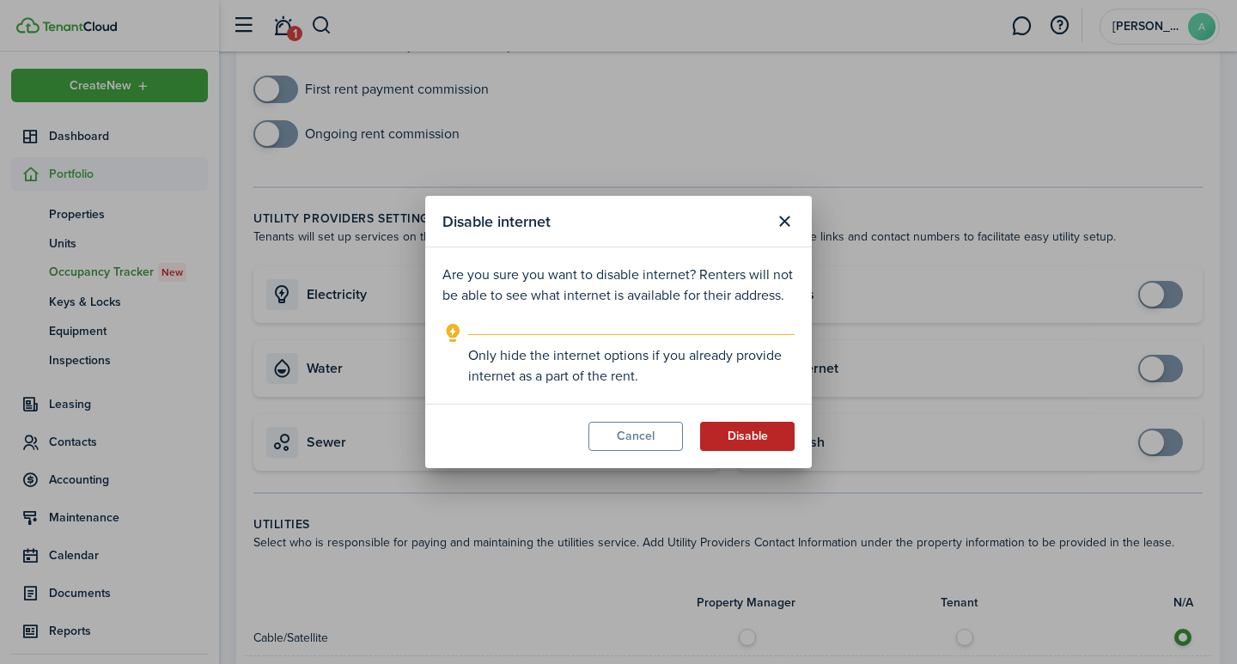
click at [762, 436] on button "Disable" at bounding box center [747, 436] width 94 height 29
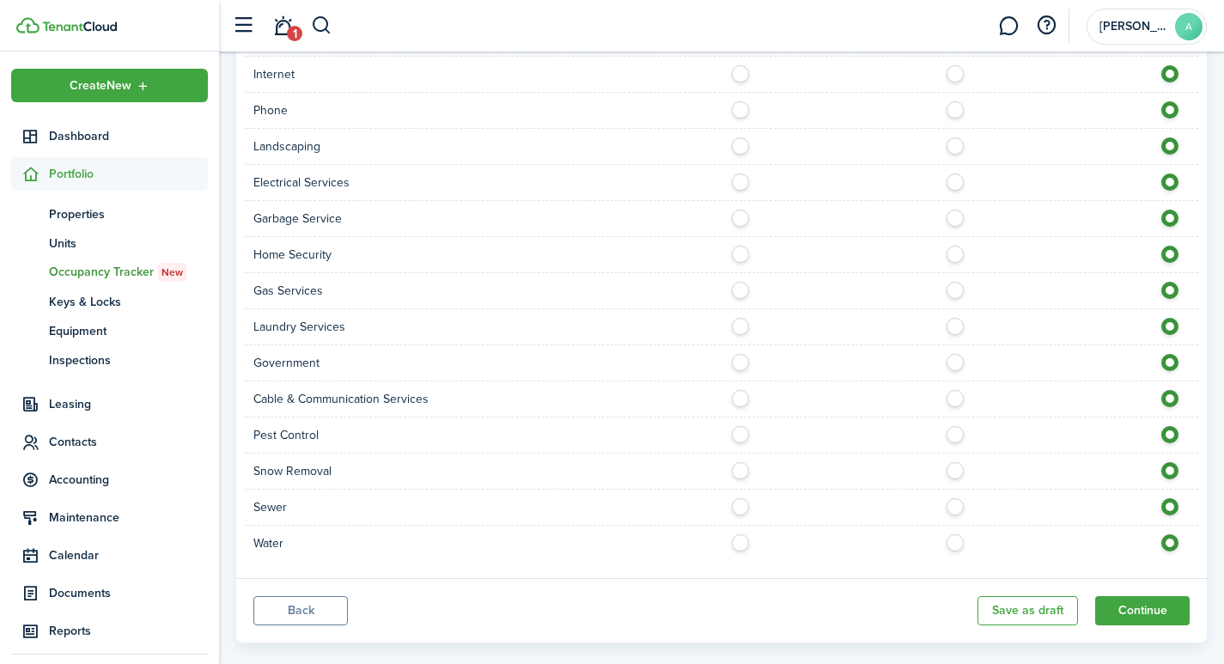
scroll to position [1323, 0]
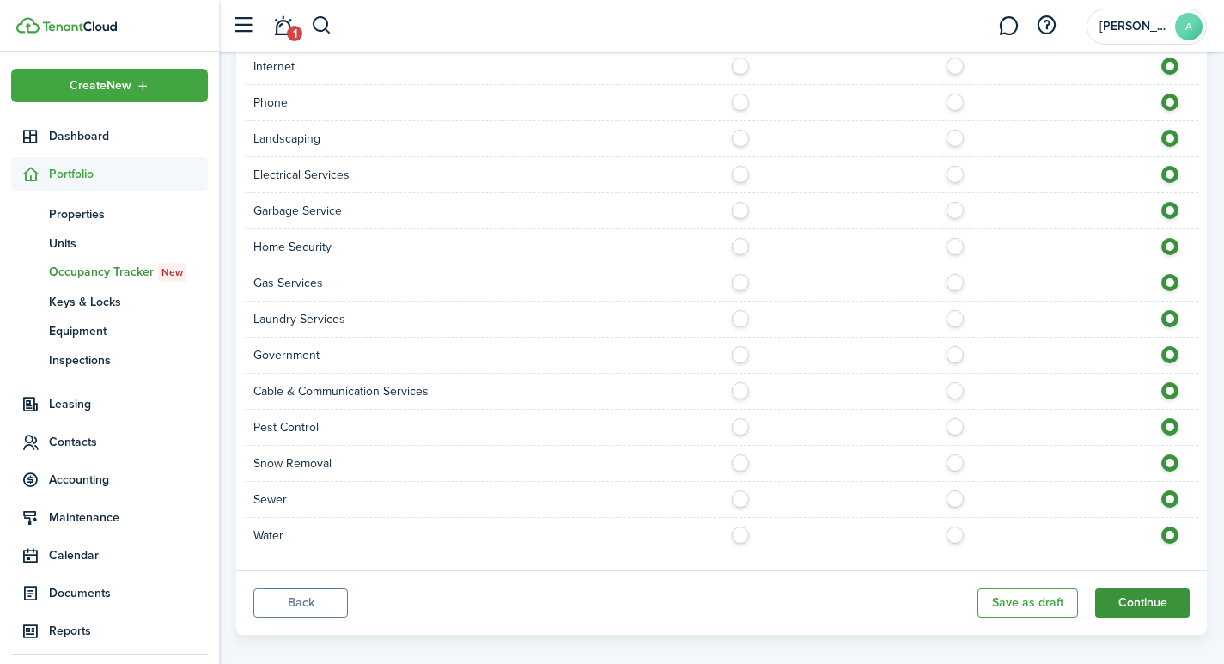
click at [1123, 588] on button "Continue" at bounding box center [1142, 602] width 94 height 29
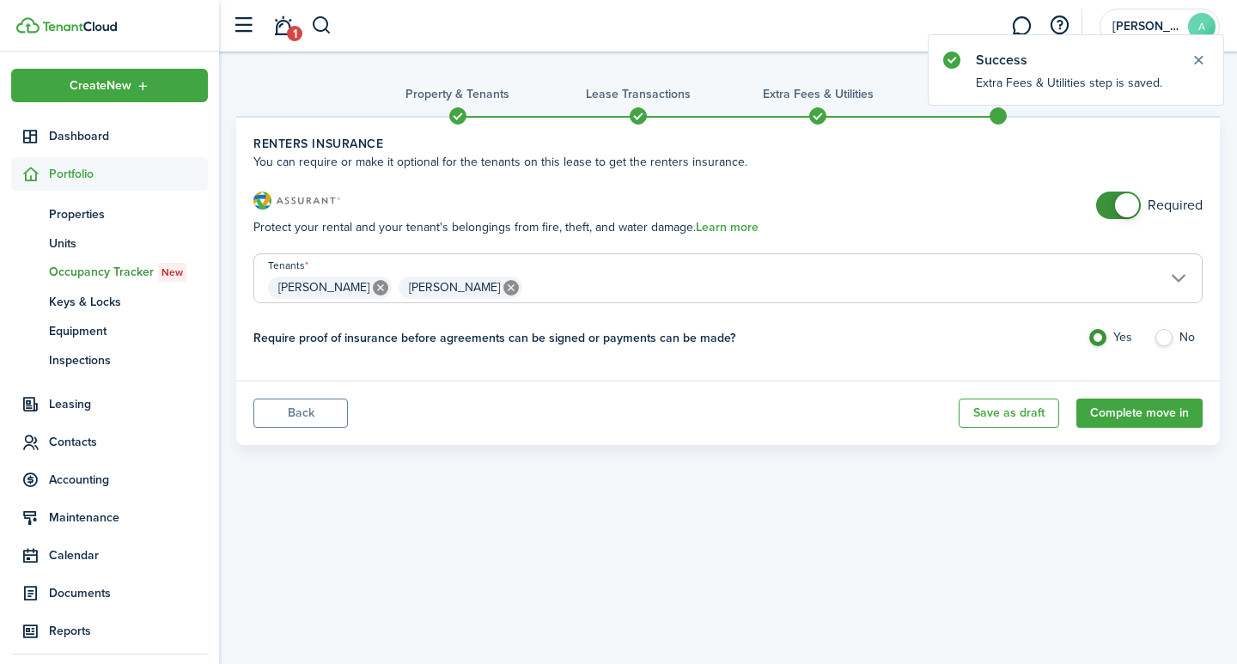
checkbox input "false"
click at [1119, 196] on span at bounding box center [1127, 205] width 24 height 24
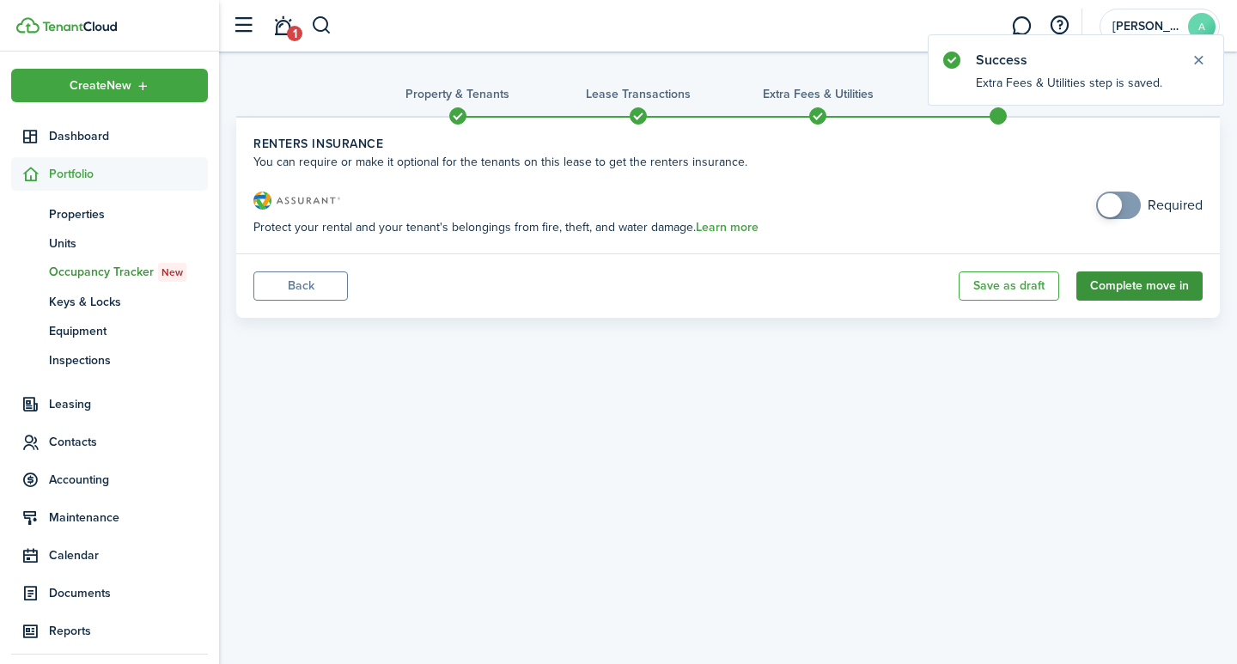
click at [1153, 285] on button "Complete move in" at bounding box center [1139, 285] width 126 height 29
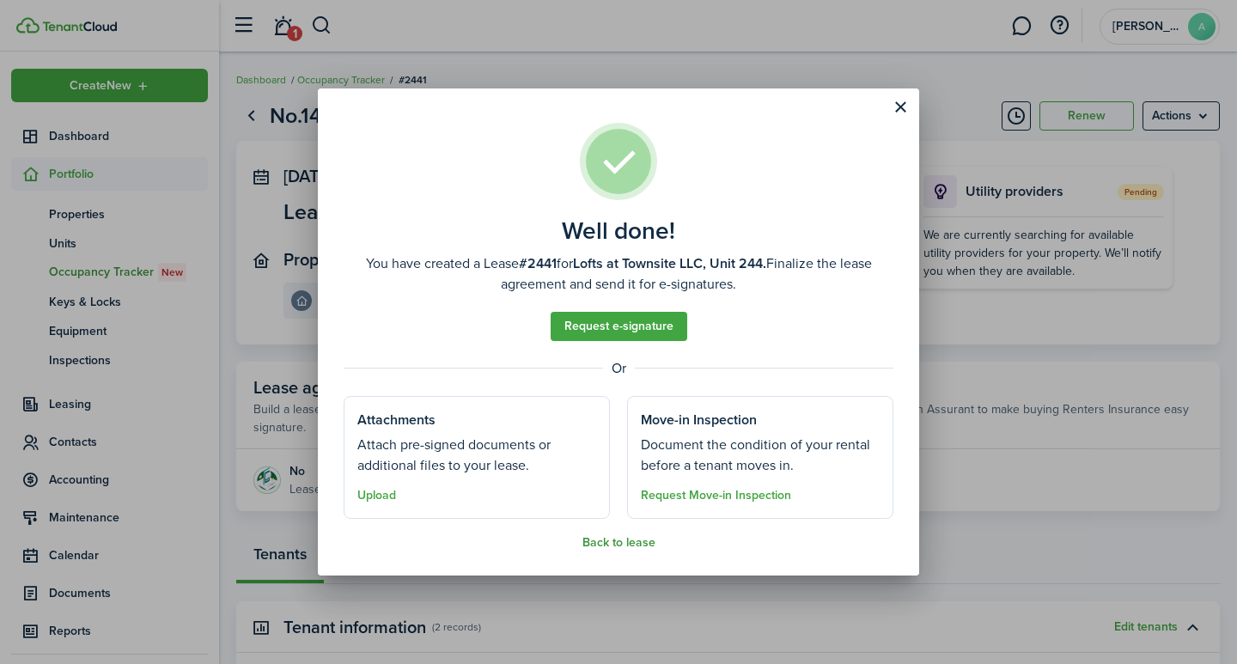
click at [614, 548] on button "Back to lease" at bounding box center [618, 543] width 73 height 14
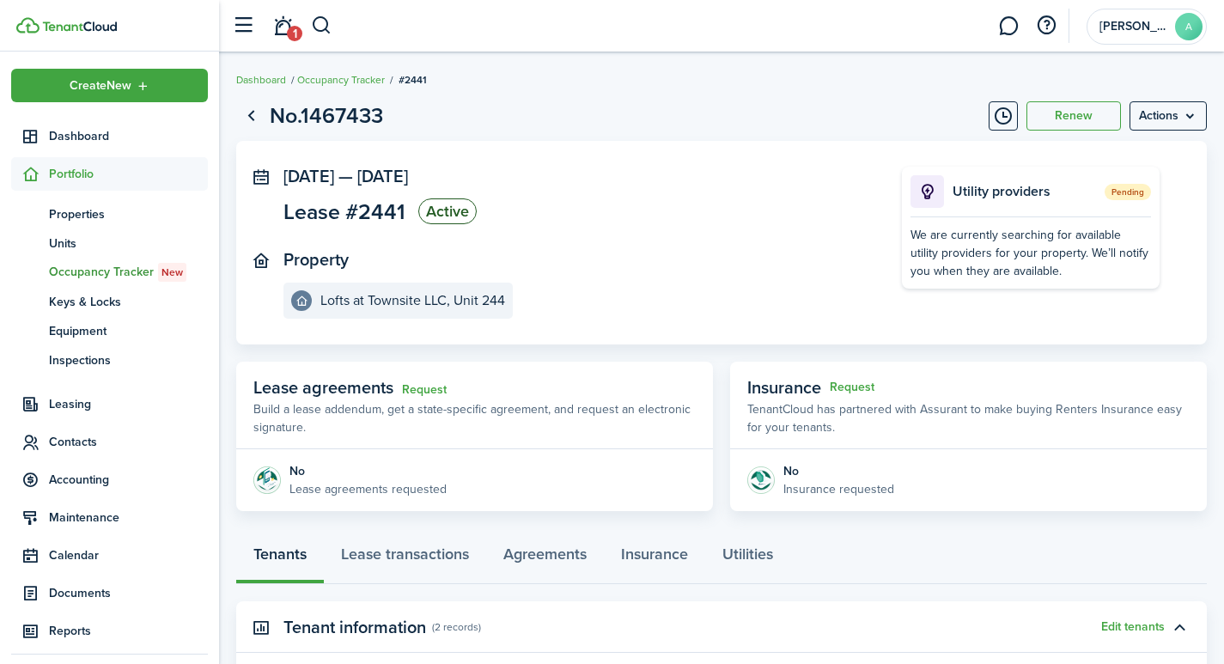
click at [443, 209] on status "Active" at bounding box center [447, 211] width 58 height 26
click at [323, 172] on span "[DATE]" at bounding box center [308, 176] width 51 height 26
click at [262, 176] on panel-main-icon at bounding box center [260, 175] width 15 height 16
click at [71, 239] on span "Units" at bounding box center [128, 243] width 159 height 18
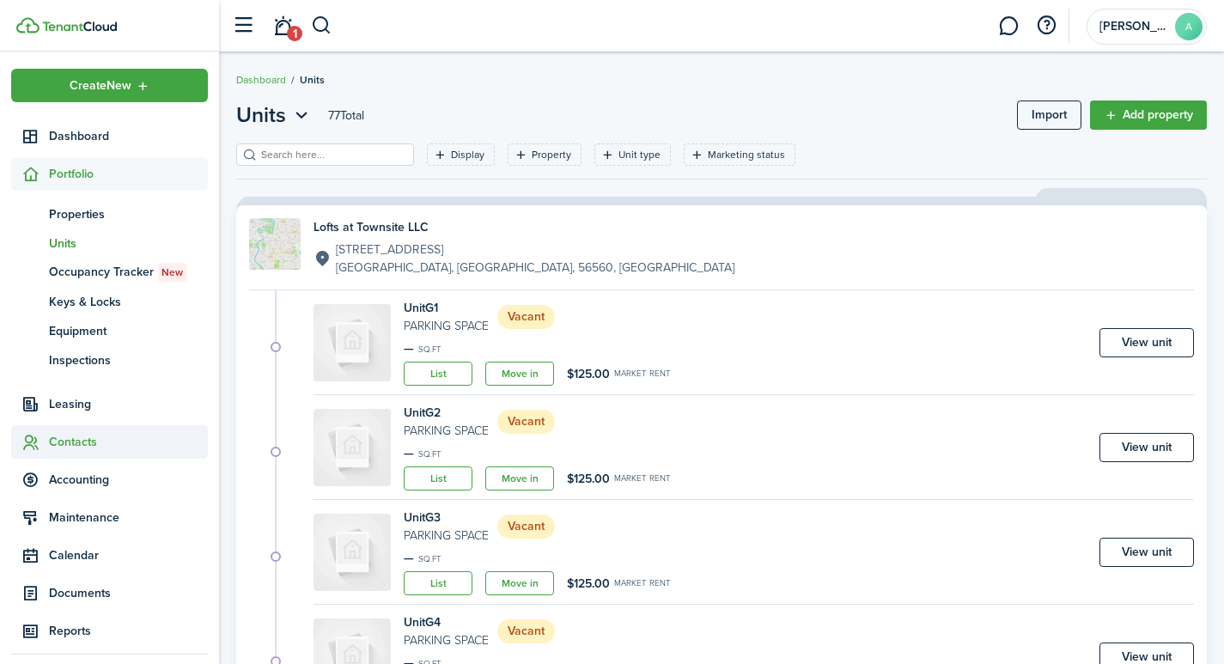
click at [73, 433] on span "Contacts" at bounding box center [128, 442] width 159 height 18
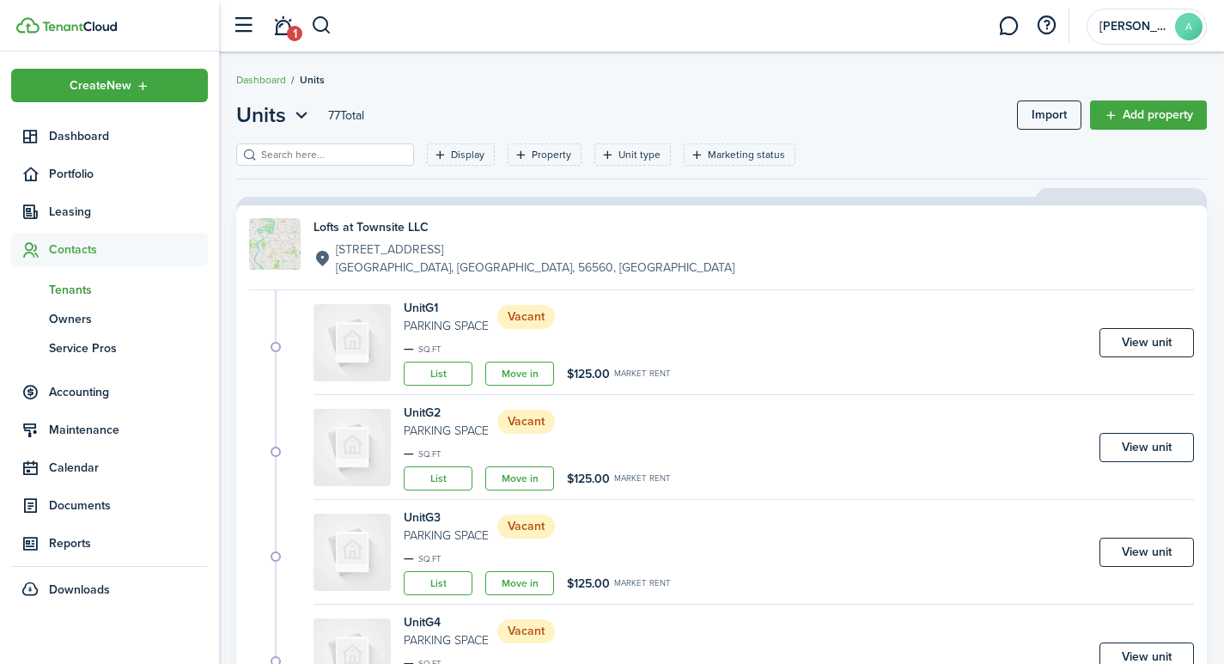
click at [84, 287] on span "Tenants" at bounding box center [128, 290] width 159 height 18
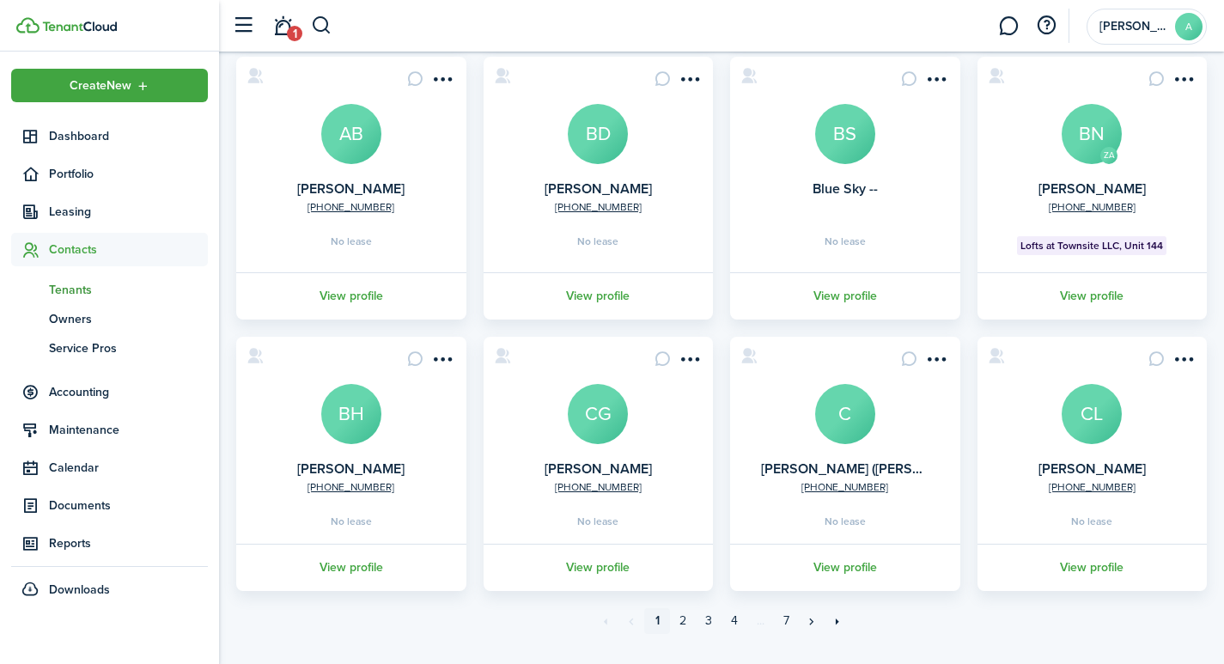
scroll to position [450, 0]
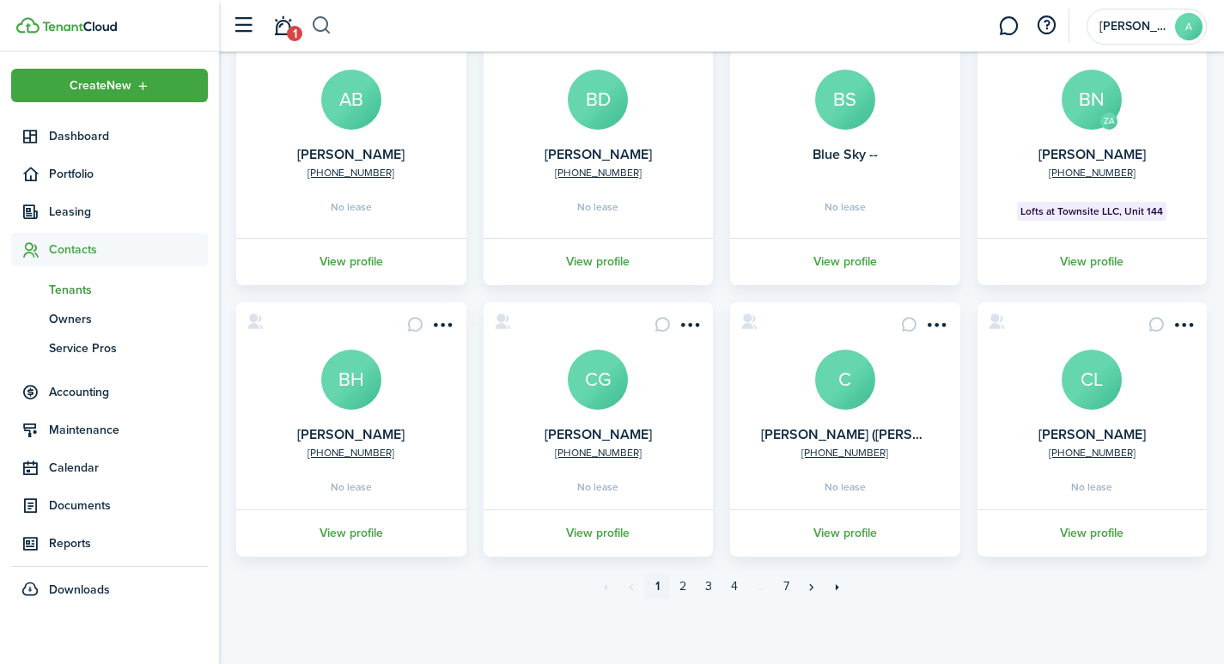
click at [320, 22] on button "button" at bounding box center [321, 25] width 21 height 29
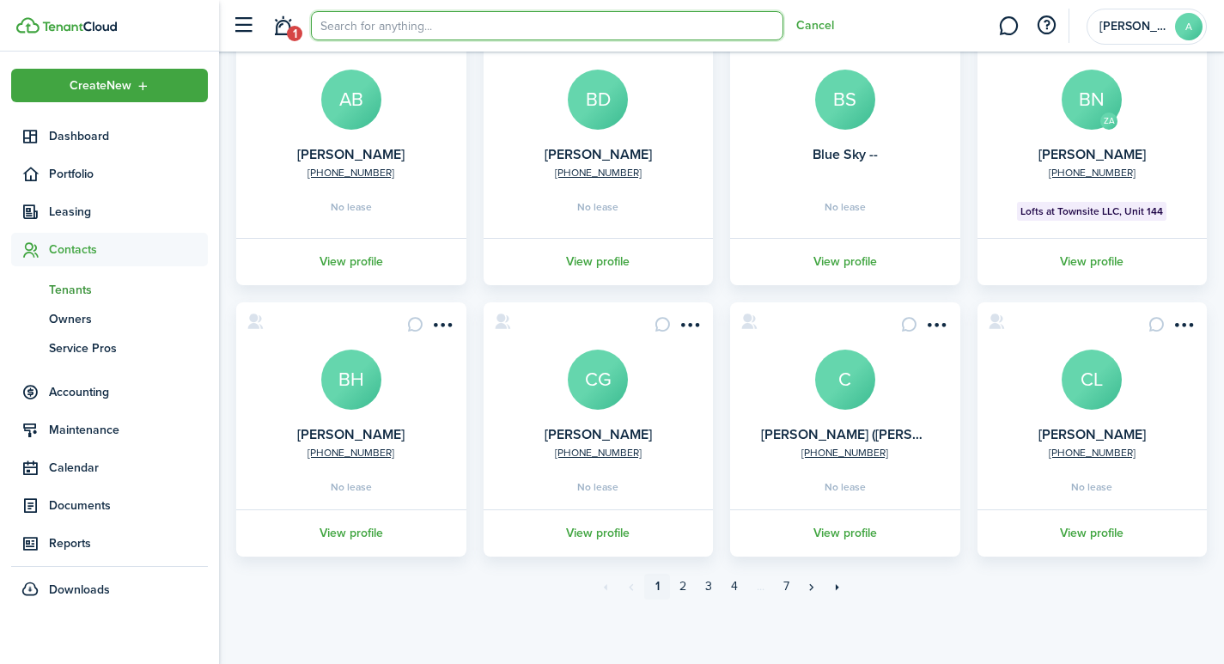
scroll to position [0, 0]
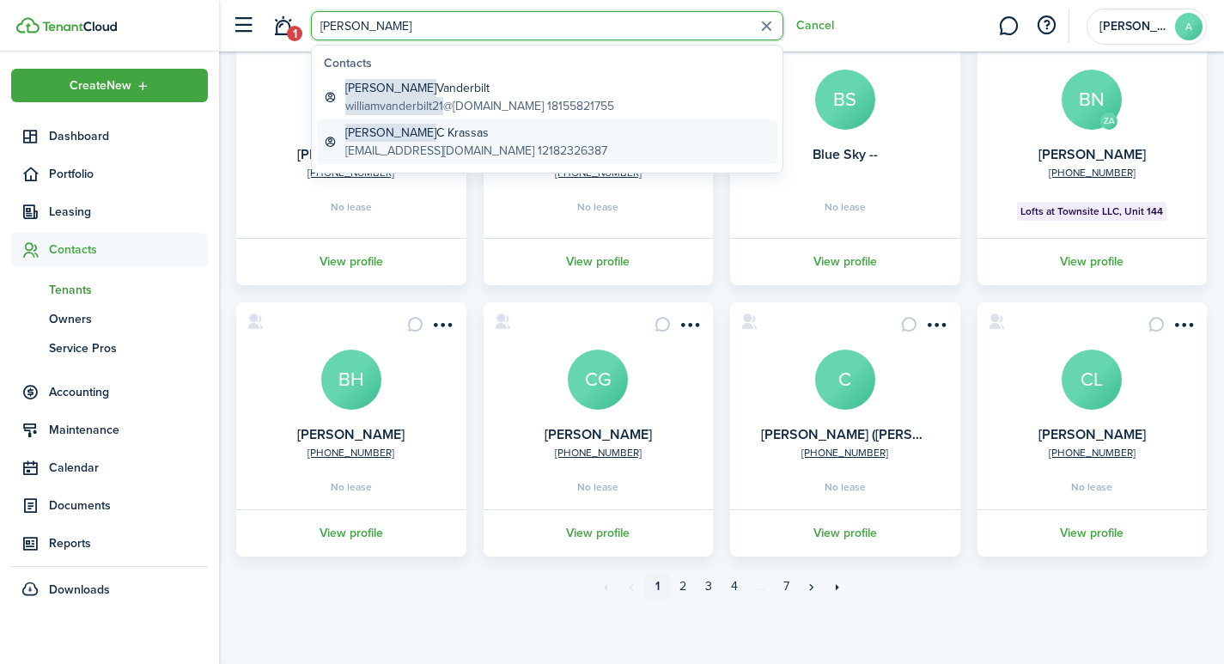
type input "william"
click at [360, 134] on span "William" at bounding box center [390, 133] width 91 height 18
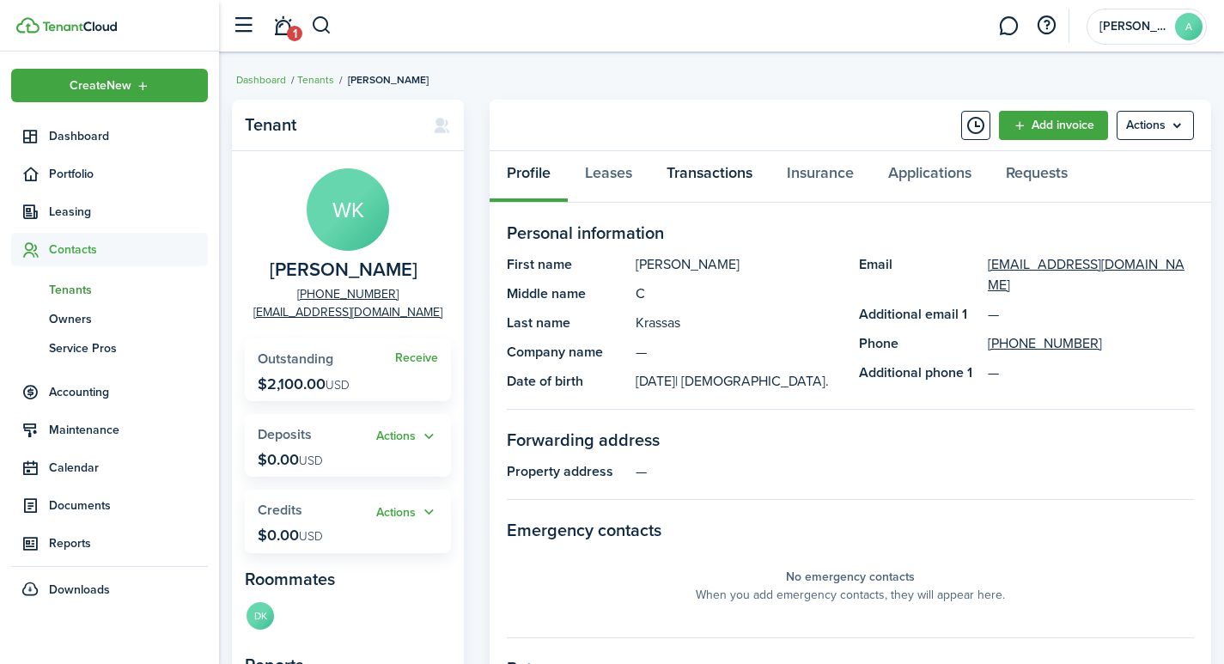
click at [730, 175] on link "Transactions" at bounding box center [709, 177] width 120 height 52
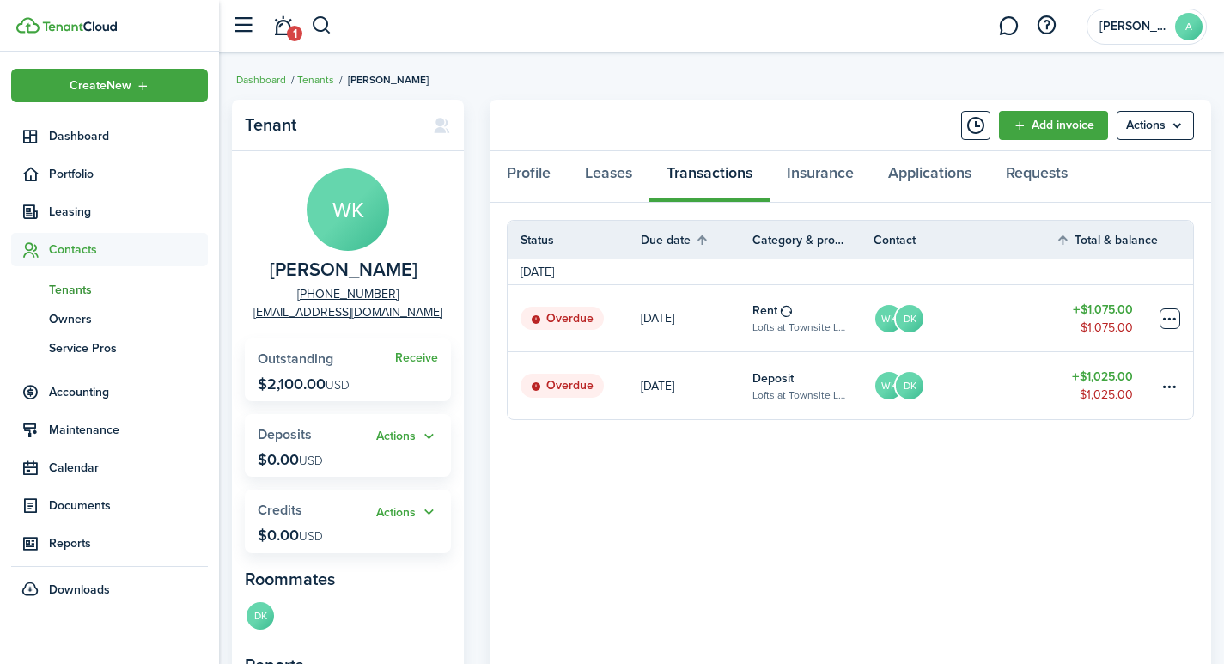
click at [1166, 313] on table-menu-btn-icon at bounding box center [1169, 318] width 21 height 21
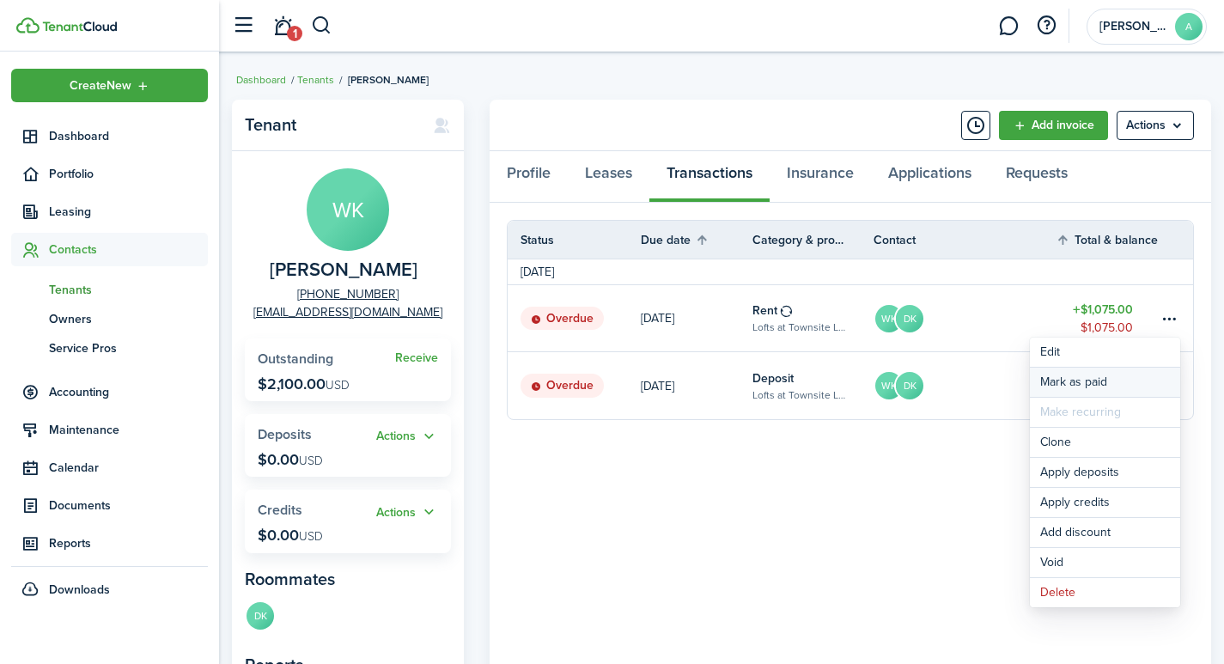
click at [1061, 379] on link "Mark as paid" at bounding box center [1105, 382] width 150 height 29
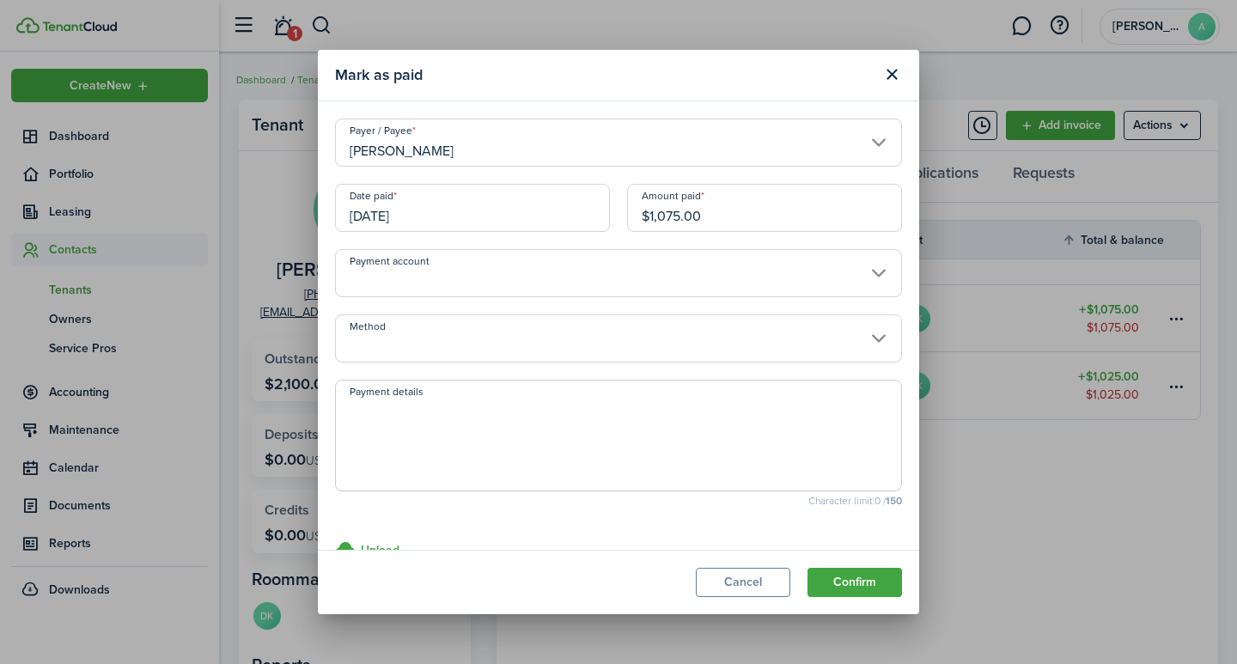
click at [466, 225] on input "[DATE]" at bounding box center [472, 208] width 275 height 48
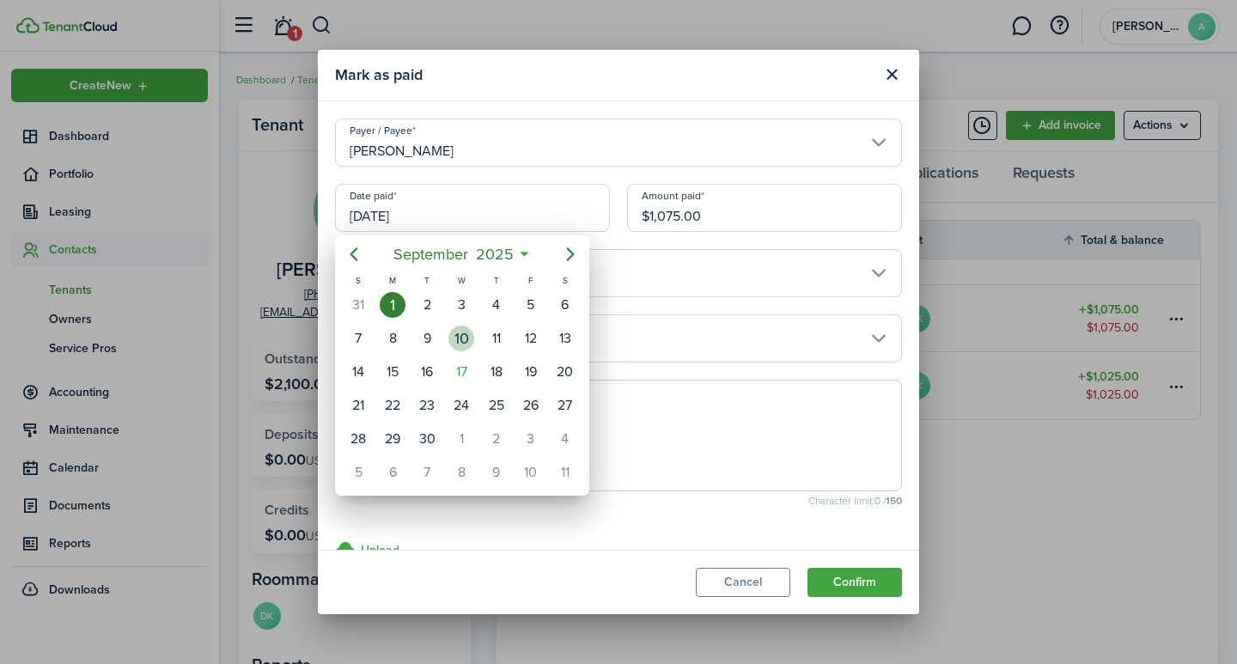
click at [465, 340] on div "10" at bounding box center [461, 338] width 26 height 26
type input "09/10/2025"
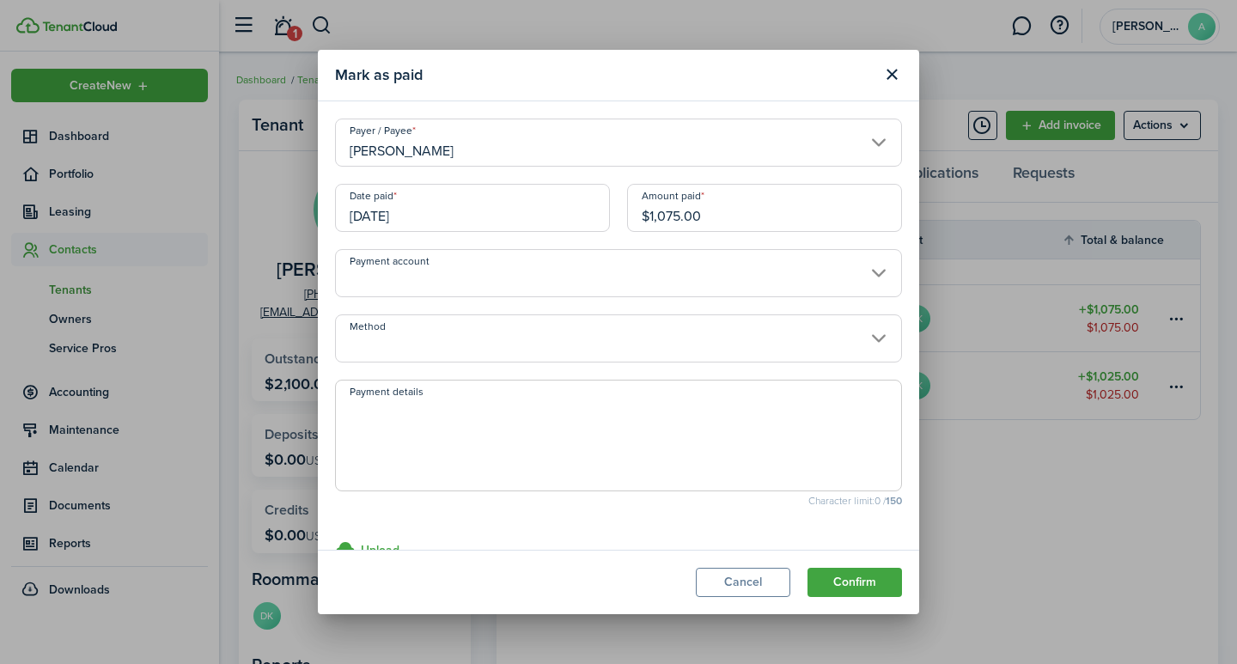
click at [723, 216] on input "$1,075.00" at bounding box center [764, 208] width 275 height 48
click at [487, 272] on input "Payment account" at bounding box center [618, 273] width 567 height 48
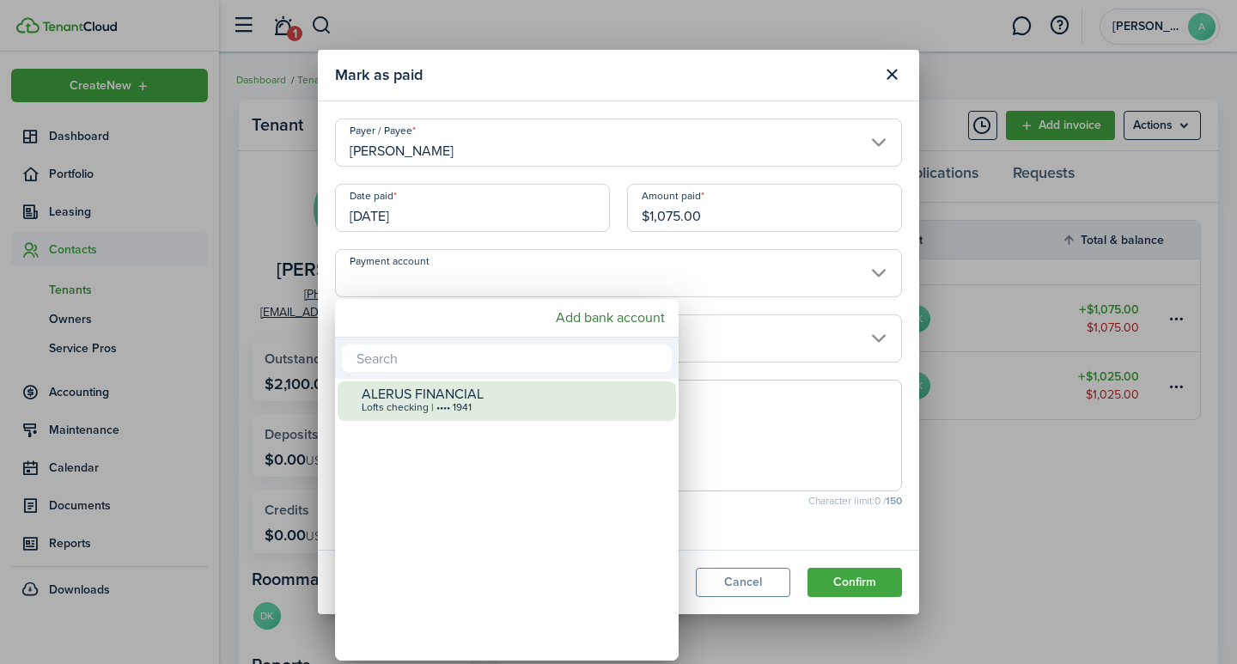
click at [438, 393] on div "ALERUS FINANCIAL" at bounding box center [514, 393] width 304 height 15
type input "•••• •••• •••• 1941"
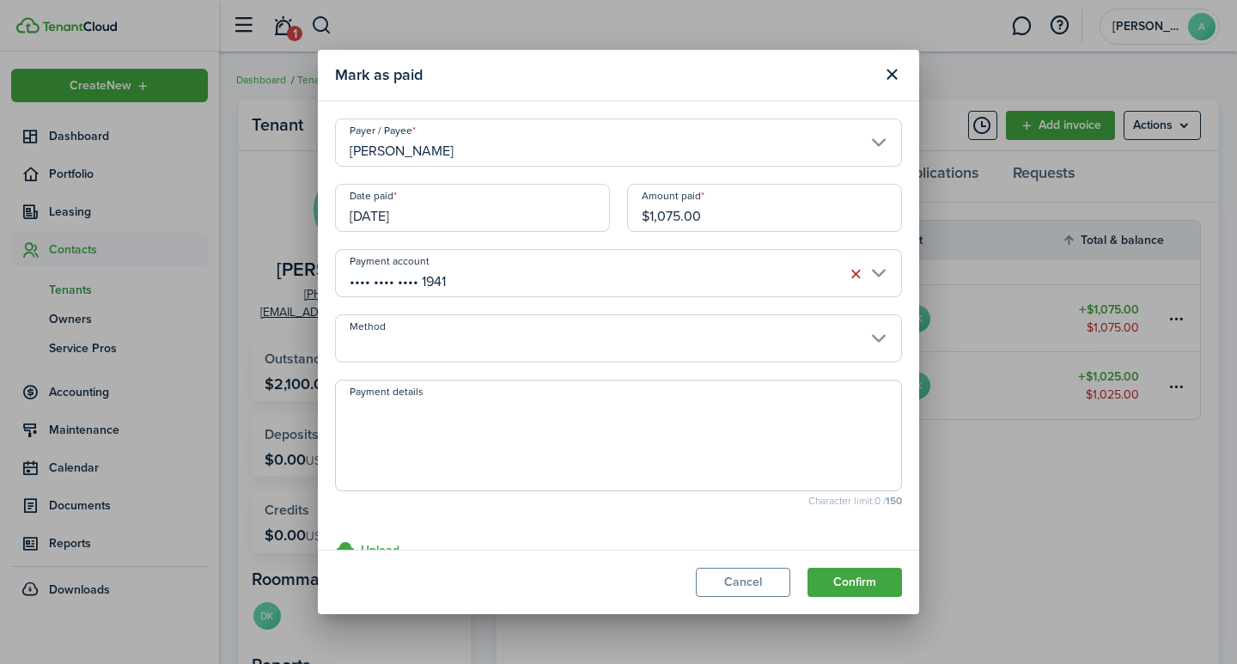
click at [449, 348] on input "Method" at bounding box center [618, 338] width 567 height 48
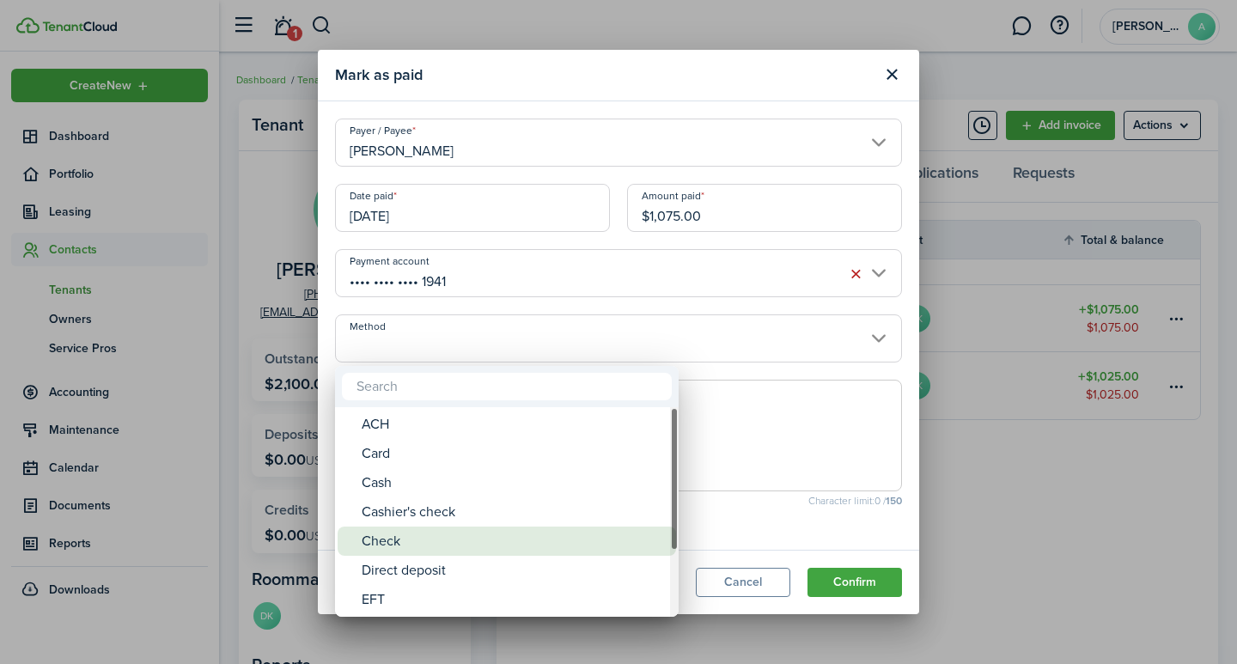
click at [409, 542] on div "Check" at bounding box center [514, 540] width 304 height 29
type input "Check"
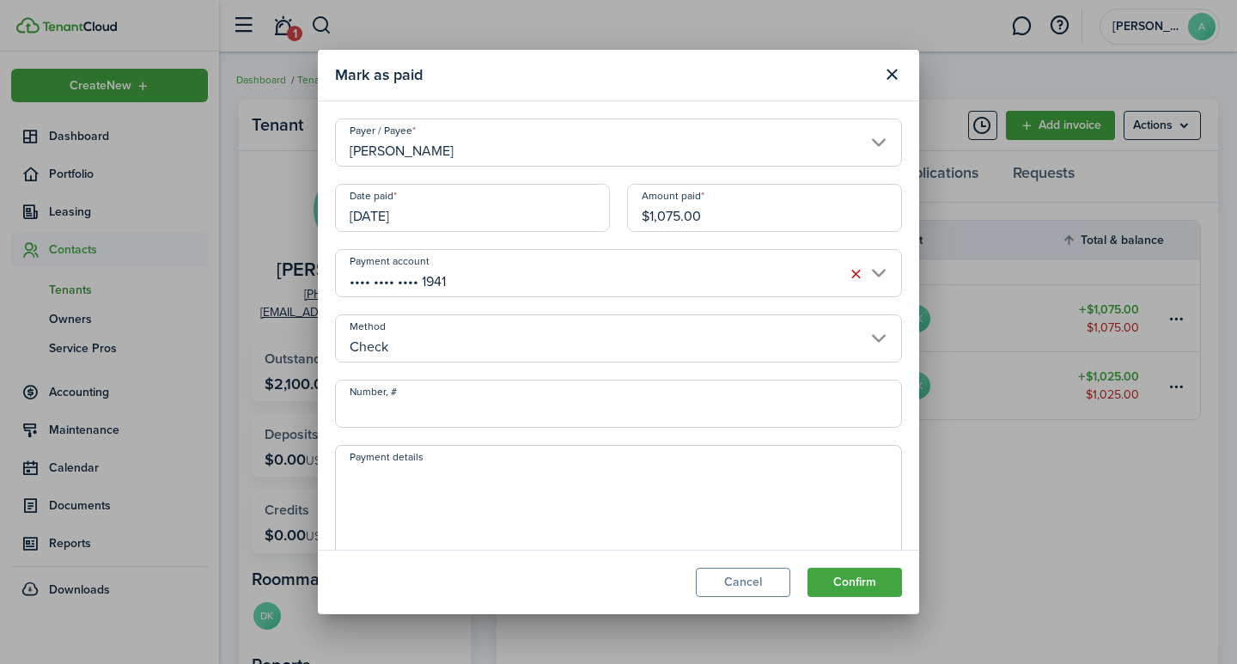
click at [422, 421] on input "Number, #" at bounding box center [618, 404] width 567 height 48
type input "6164"
click at [408, 493] on textarea "Payment details" at bounding box center [618, 506] width 565 height 82
type textarea "September rent"
click at [867, 582] on button "Confirm" at bounding box center [854, 582] width 94 height 29
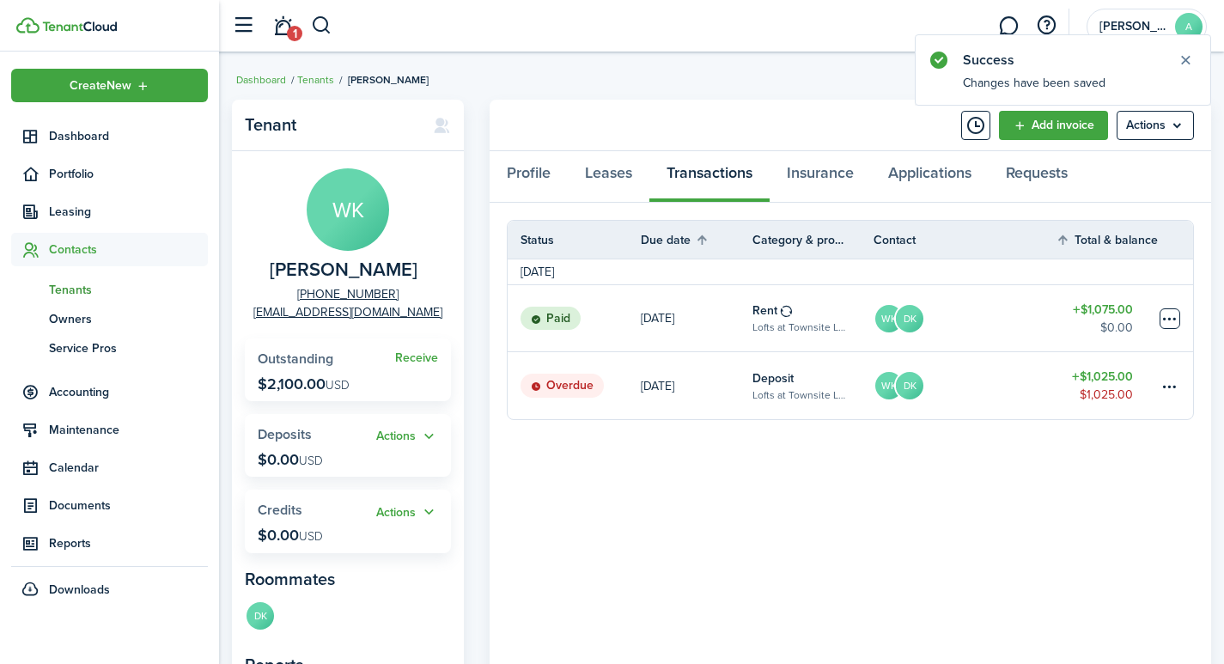
click at [1165, 315] on table-menu-btn-icon at bounding box center [1169, 318] width 21 height 21
click at [914, 451] on panel-main-body "Status Due date Category & property Contact Total & balance Actions September 2…" at bounding box center [850, 524] width 721 height 643
click at [1169, 382] on table-menu-btn-icon at bounding box center [1169, 385] width 21 height 21
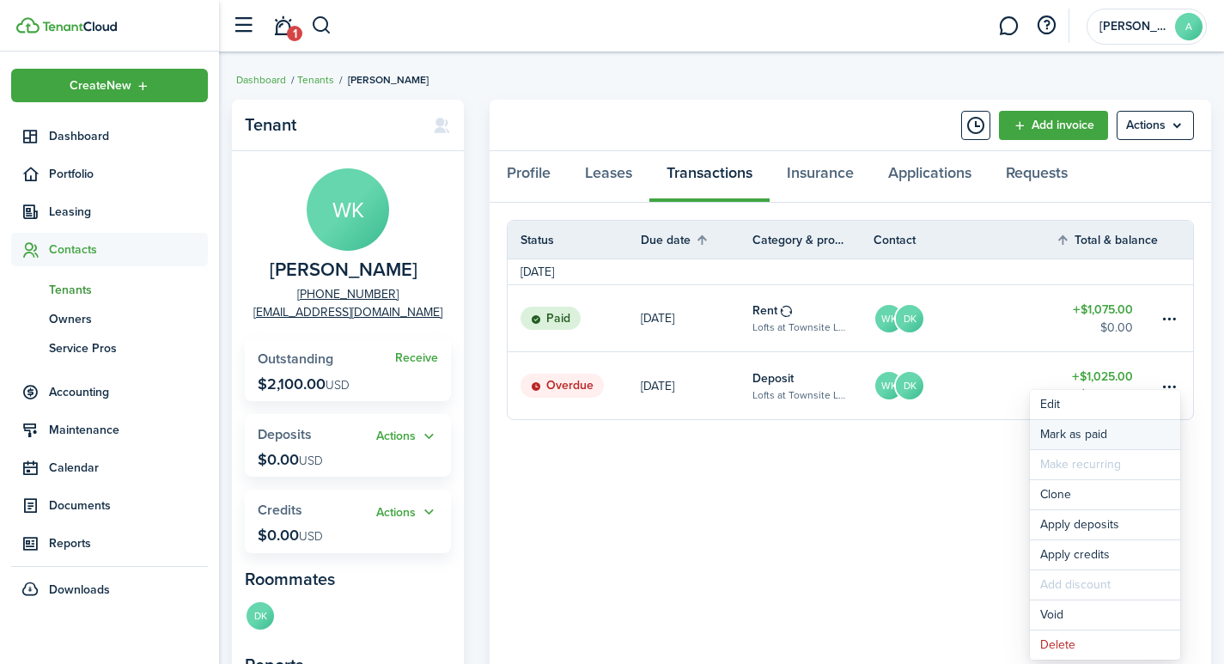
click at [1086, 431] on link "Mark as paid" at bounding box center [1105, 434] width 150 height 29
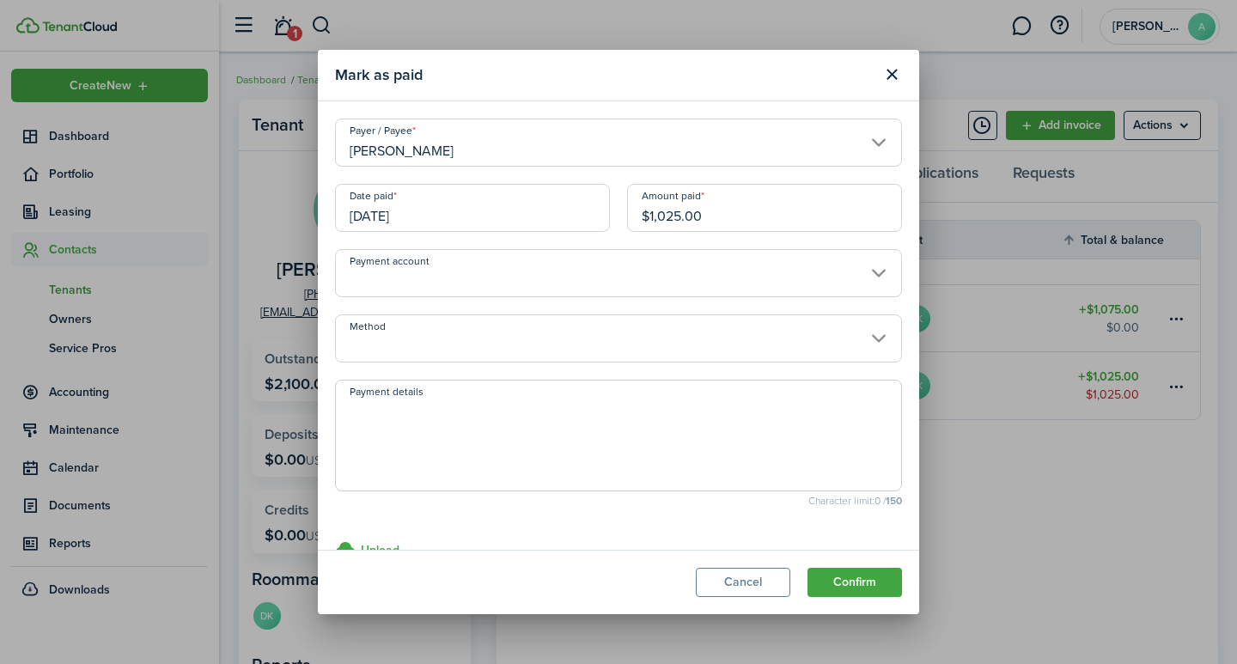
click at [484, 278] on input "Payment account" at bounding box center [618, 273] width 567 height 48
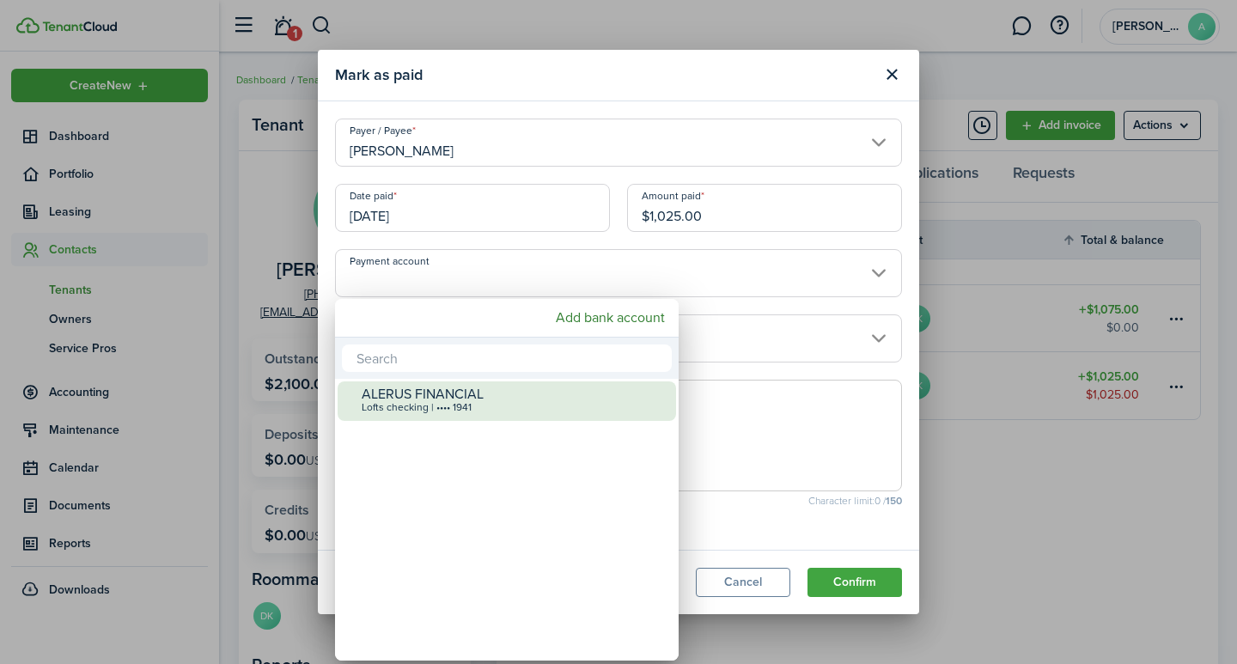
click at [413, 399] on div "ALERUS FINANCIAL Lofts checking | •••• 1941" at bounding box center [514, 400] width 304 height 38
type input "•••• •••• •••• 1941"
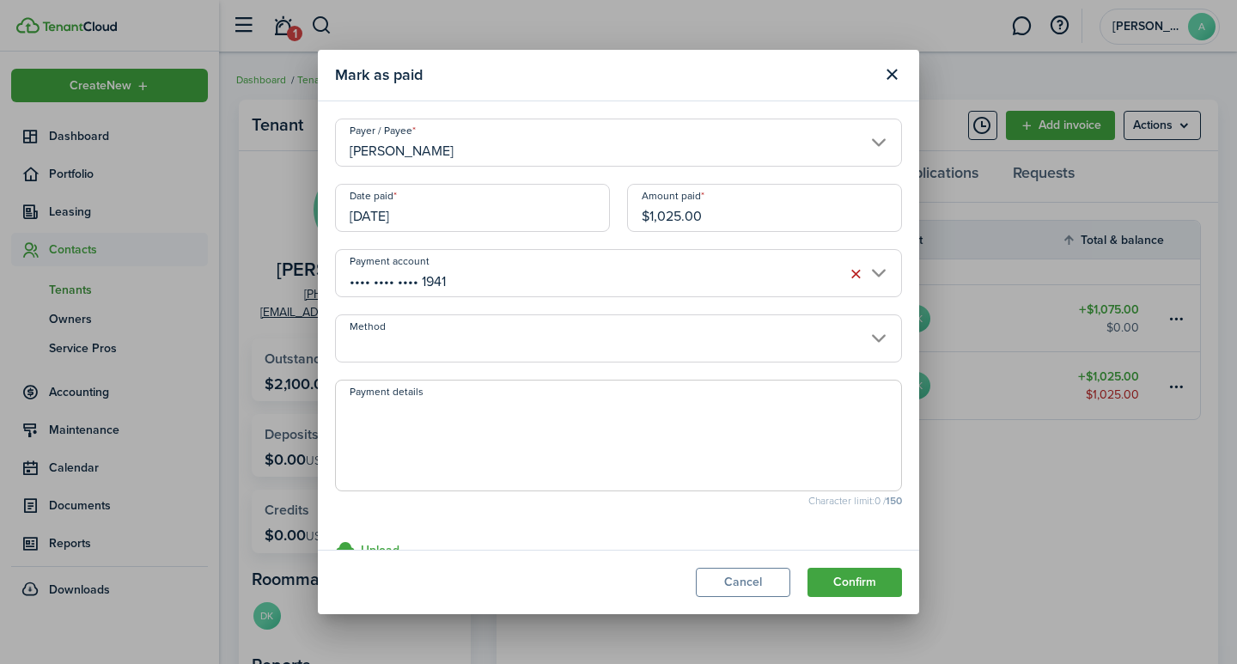
click at [421, 342] on input "Method" at bounding box center [618, 338] width 567 height 48
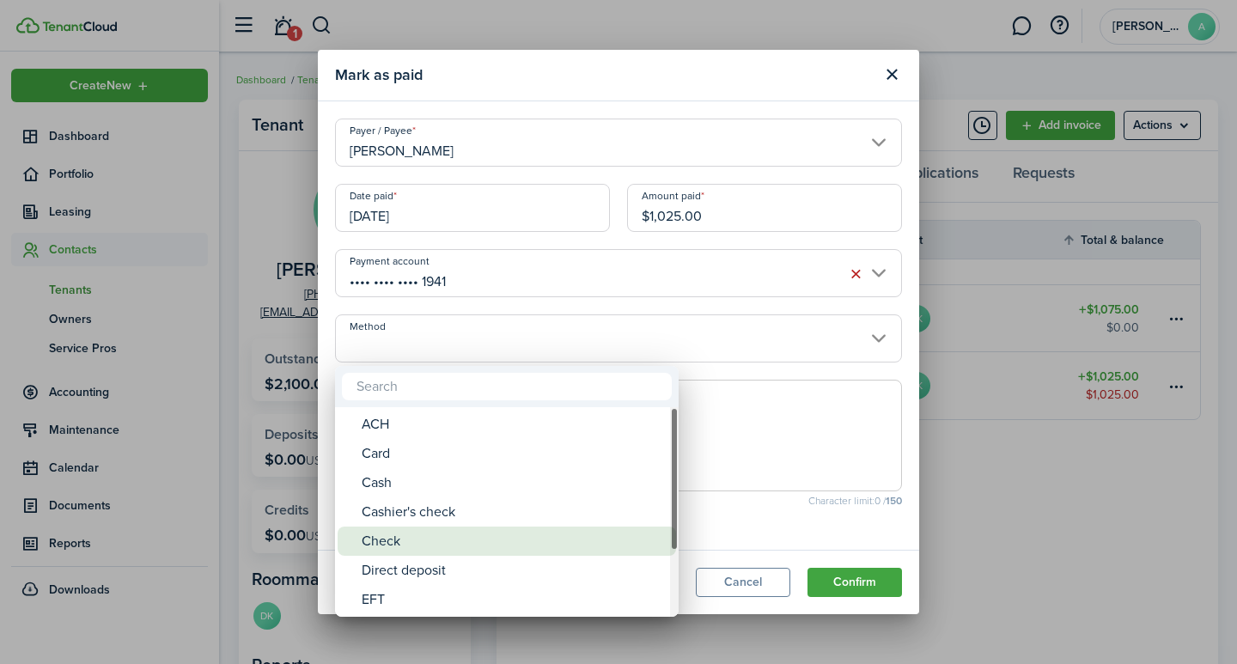
click at [377, 532] on div "Check" at bounding box center [514, 540] width 304 height 29
type input "Check"
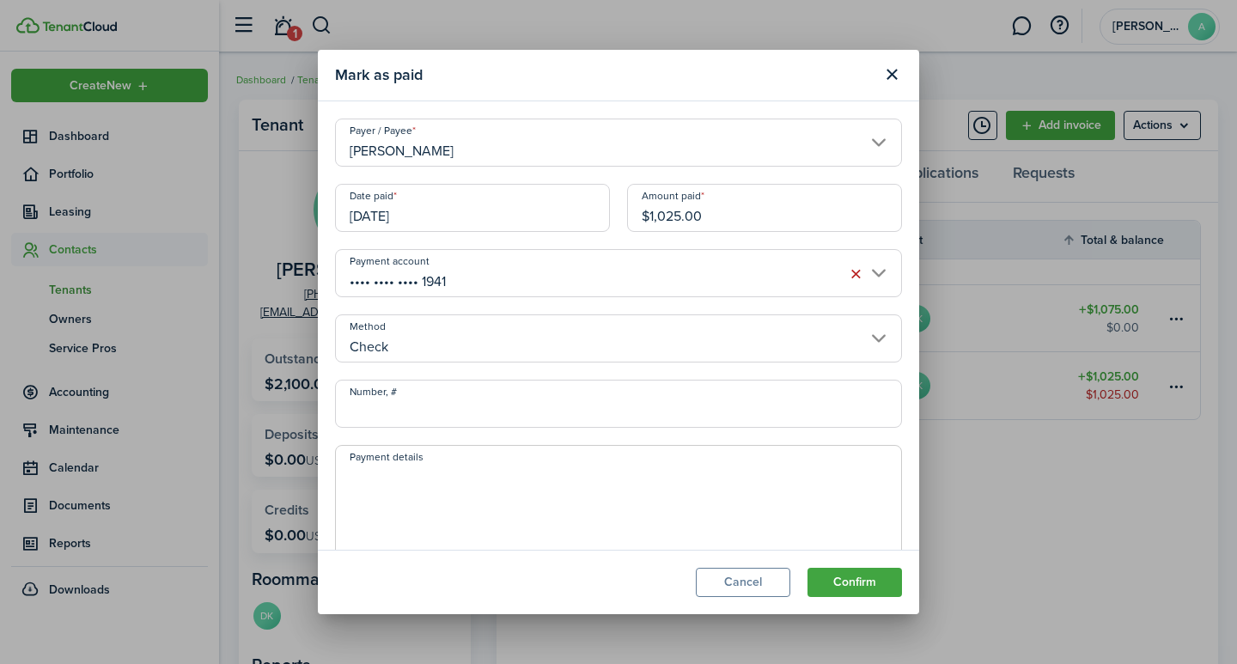
click at [398, 411] on input "Number, #" at bounding box center [618, 404] width 567 height 48
type input "5306"
click at [385, 471] on textarea "Payment details" at bounding box center [618, 506] width 565 height 82
type textarea "Security Deposit"
click at [842, 574] on button "Confirm" at bounding box center [854, 582] width 94 height 29
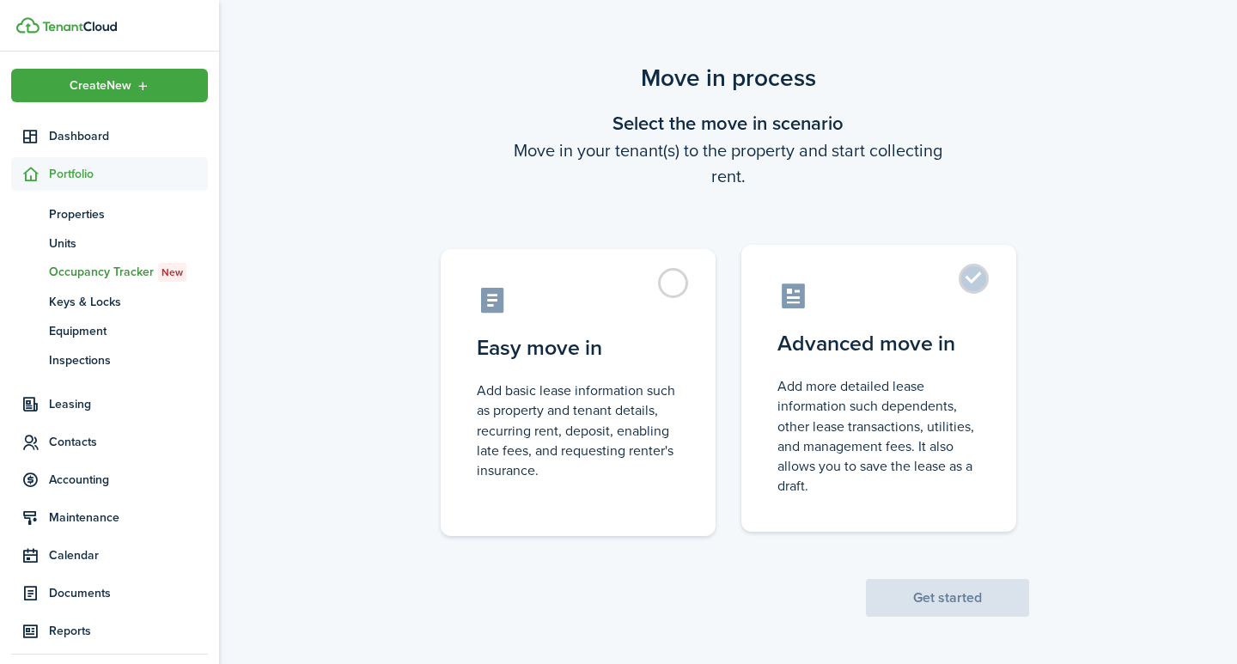
click at [979, 276] on label "Advanced move in Add more detailed lease information such dependents, other lea…" at bounding box center [878, 388] width 275 height 287
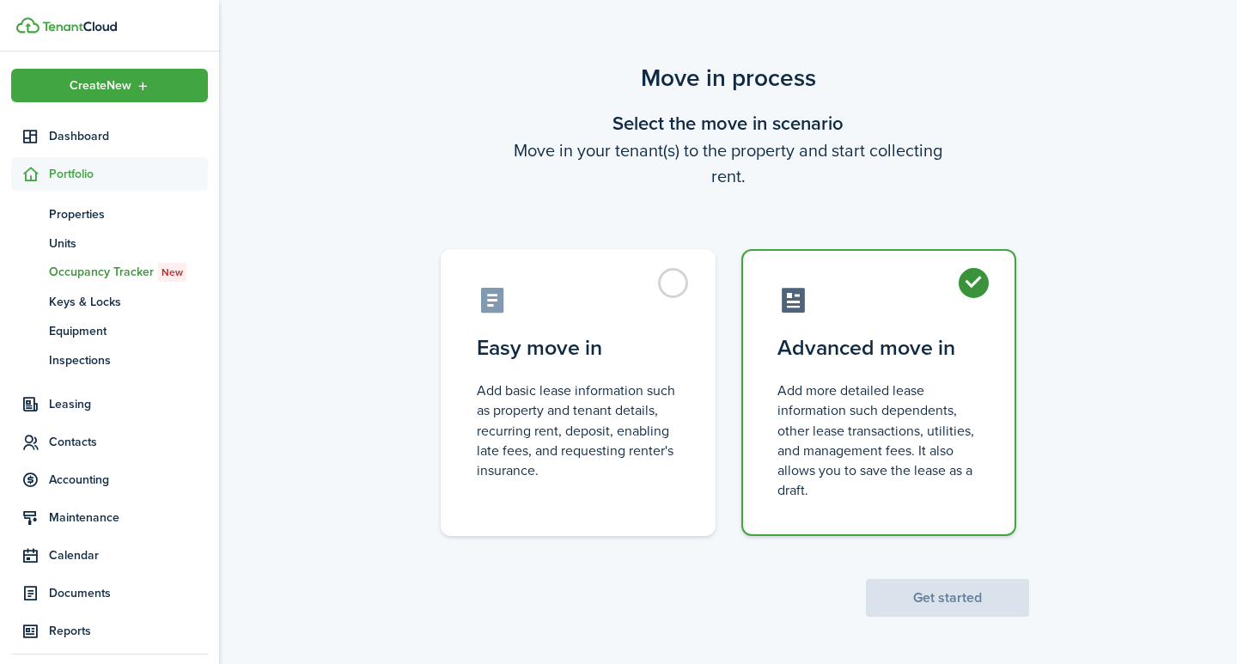
radio input "true"
click at [935, 597] on button "Get started" at bounding box center [947, 598] width 163 height 38
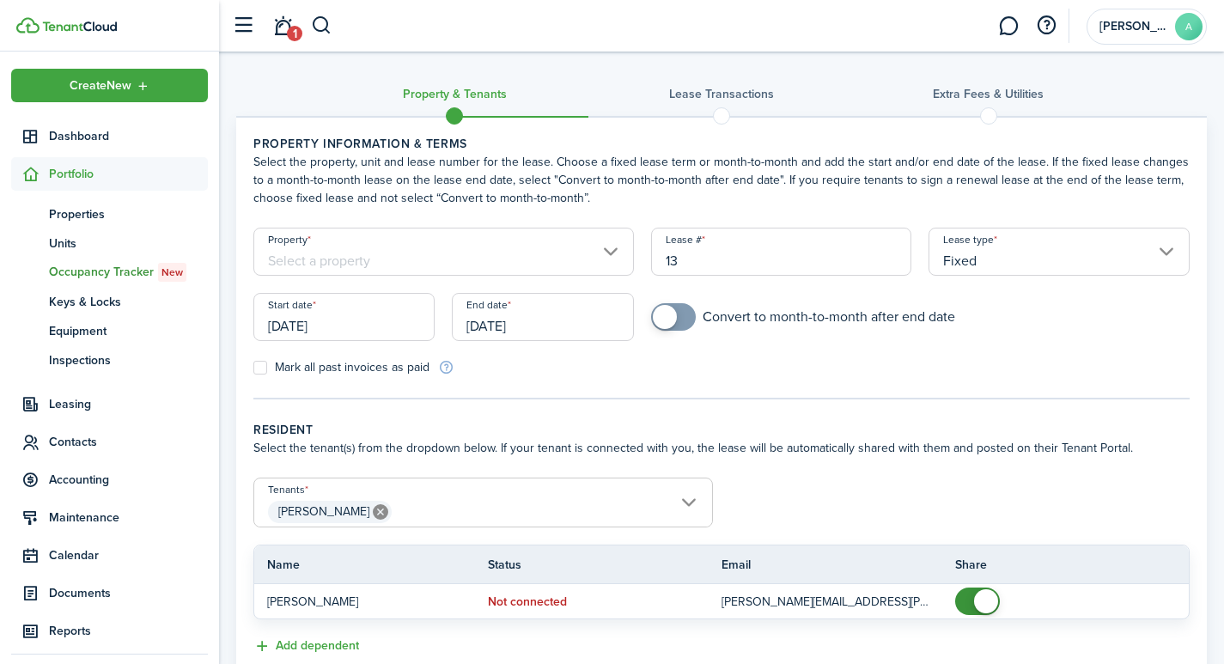
click at [387, 250] on input "Property" at bounding box center [443, 252] width 380 height 48
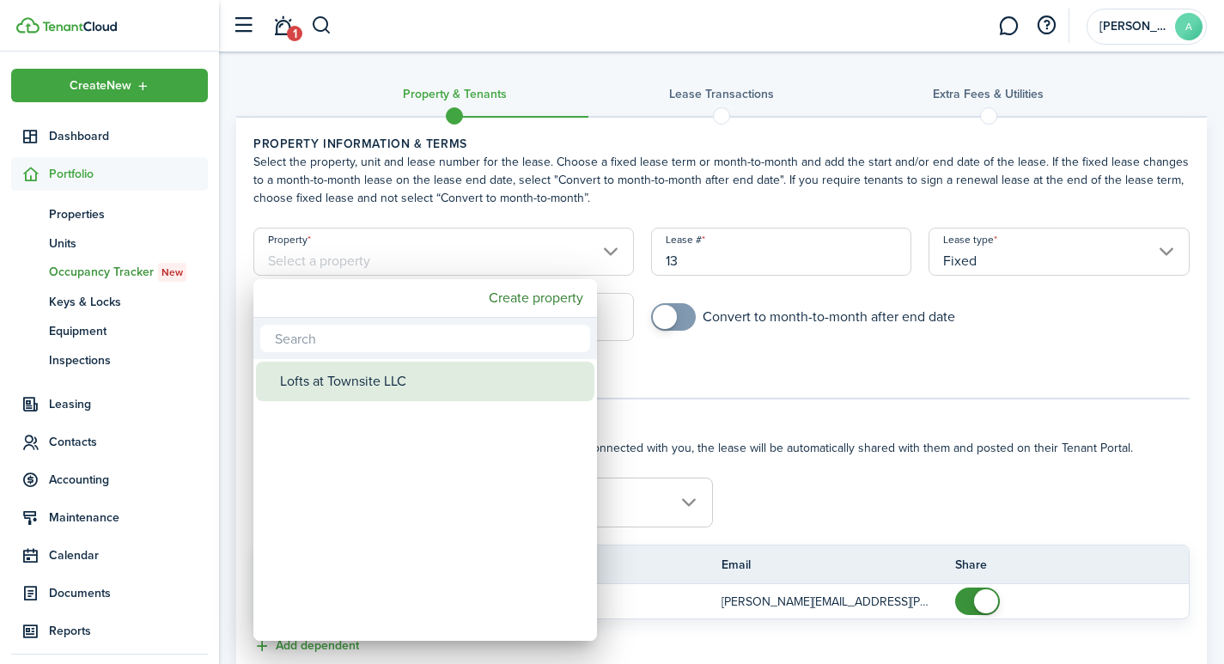
click at [362, 389] on div "Lofts at Townsite LLC" at bounding box center [432, 382] width 304 height 40
type input "Lofts at Townsite LLC"
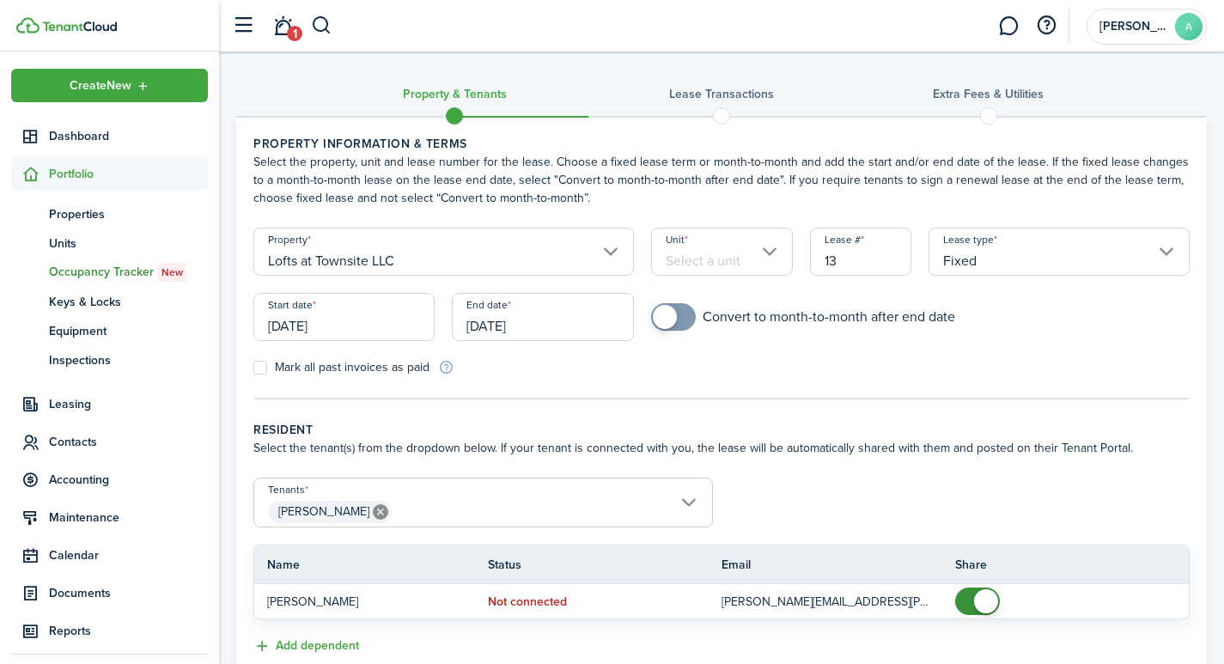
click at [750, 255] on input "Unit" at bounding box center [722, 252] width 142 height 48
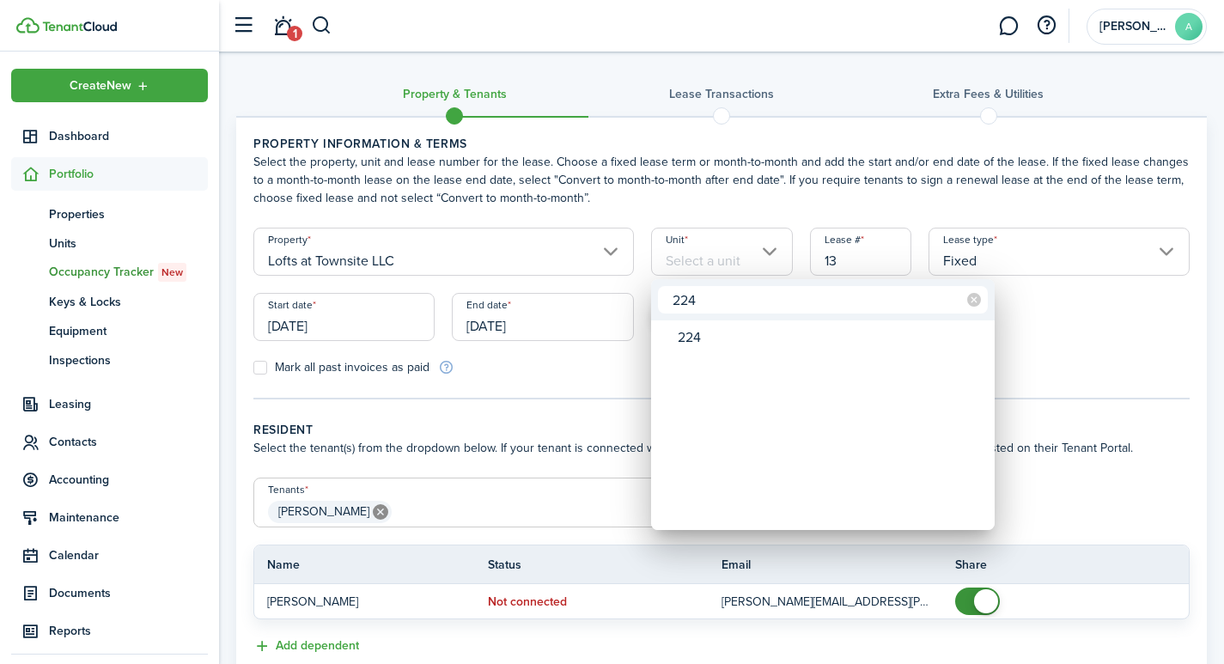
click at [702, 303] on input "224" at bounding box center [823, 299] width 330 height 27
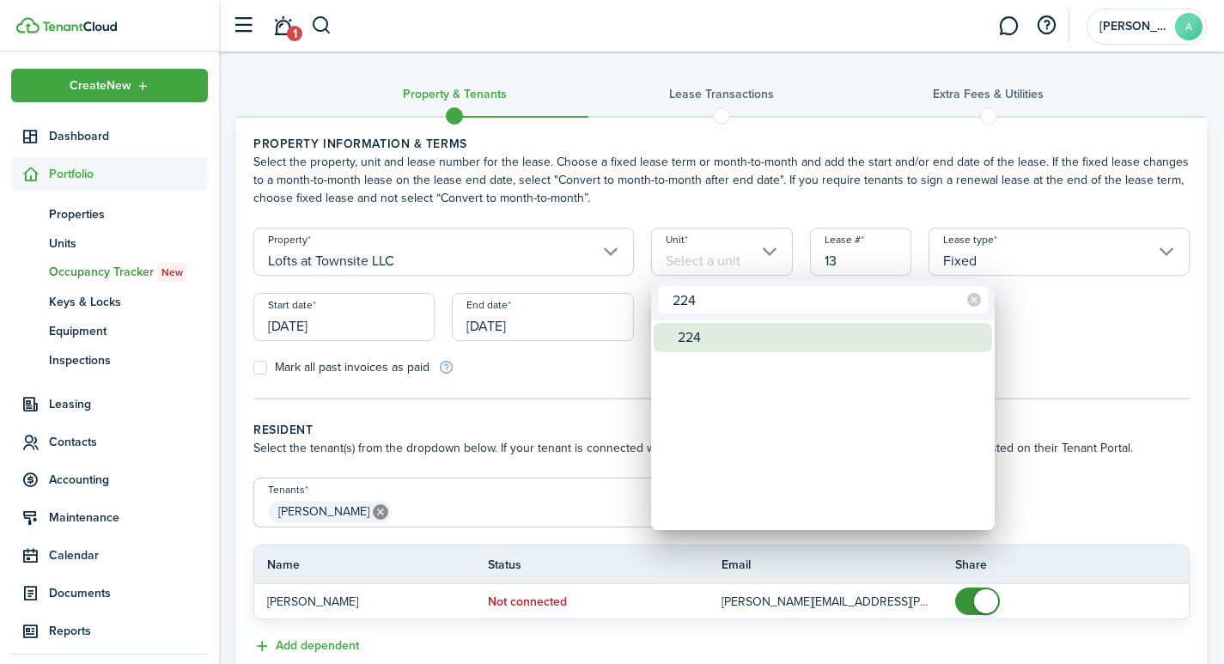
type input "224"
click at [694, 332] on div "224" at bounding box center [830, 337] width 304 height 29
type input "224"
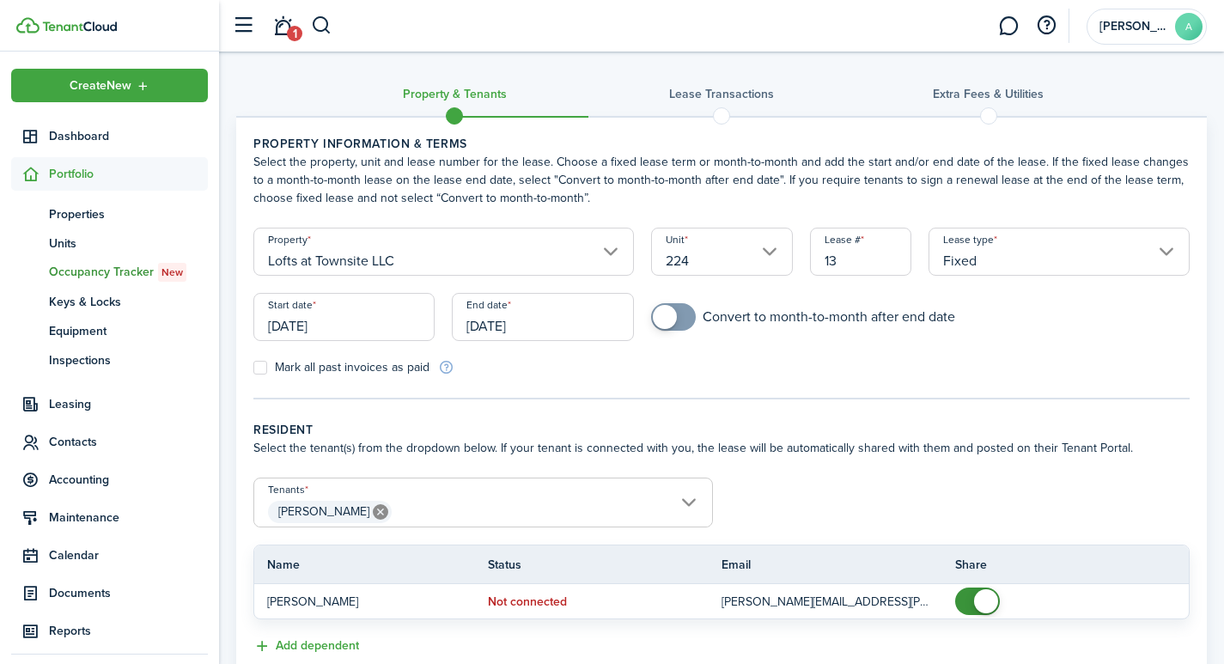
drag, startPoint x: 872, startPoint y: 265, endPoint x: 794, endPoint y: 262, distance: 78.2
click at [794, 262] on form "Property Lofts at Townsite LLC Unit 224 Lease # 13 Lease type Fixed Start date …" at bounding box center [721, 302] width 953 height 149
click at [356, 331] on input "[DATE]" at bounding box center [343, 317] width 181 height 48
type input "2241"
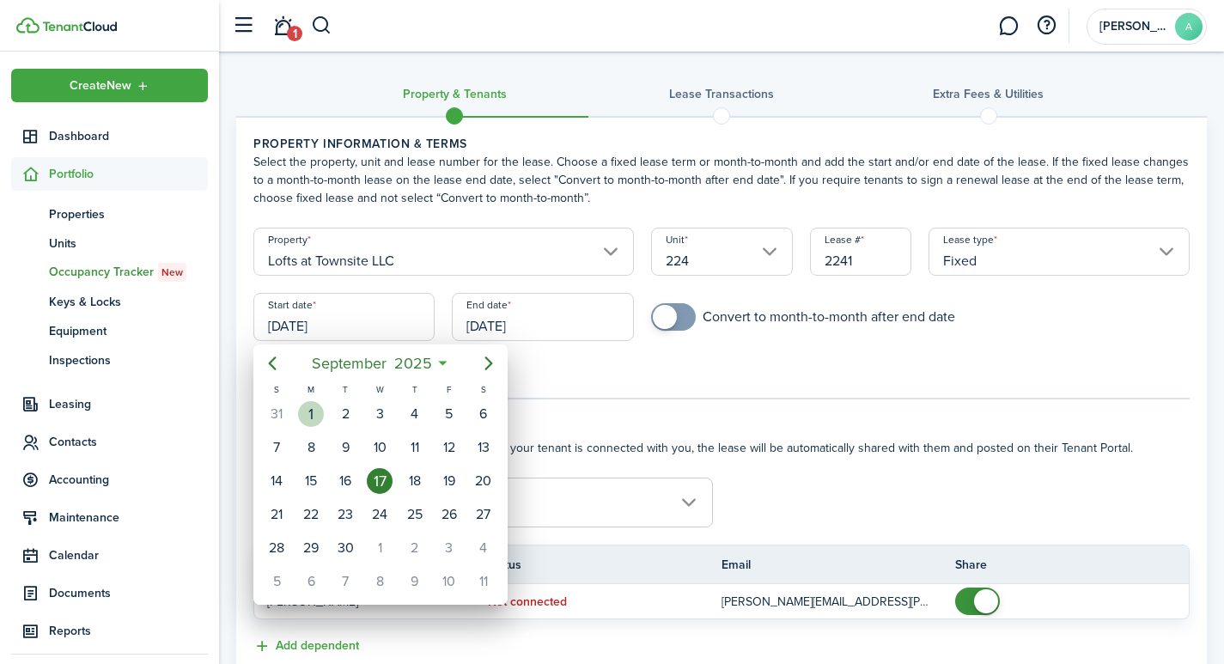
click at [313, 407] on div "1" at bounding box center [311, 414] width 26 height 26
type input "[DATE]"
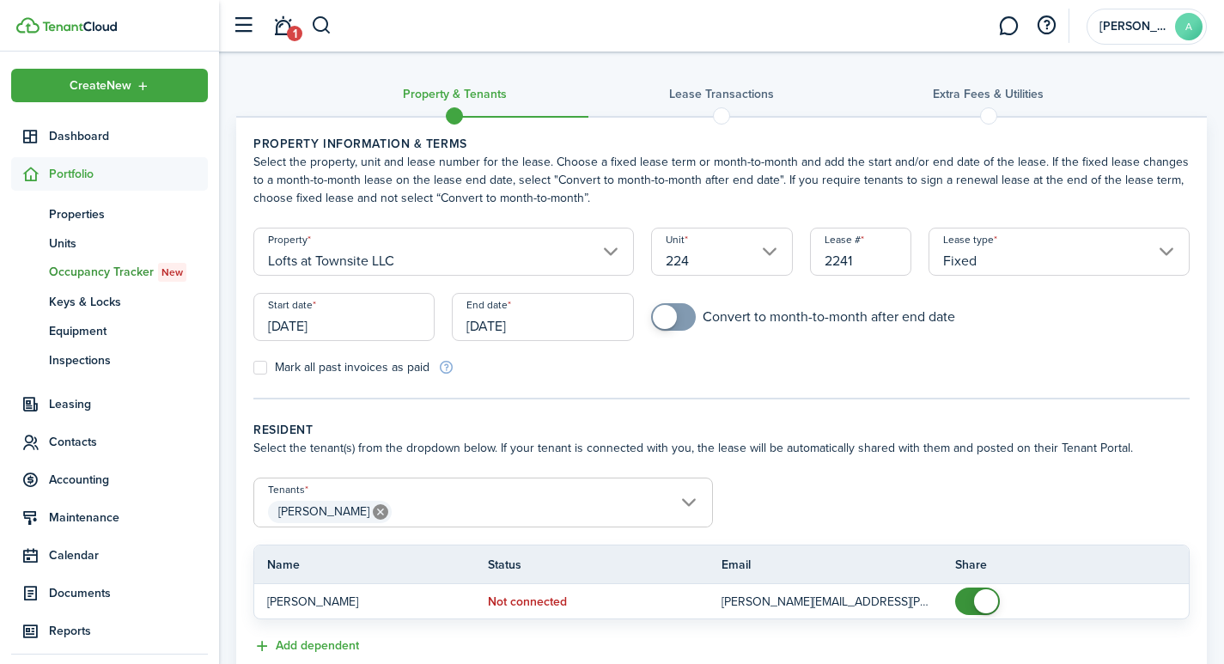
click at [556, 330] on input "[DATE]" at bounding box center [542, 317] width 181 height 48
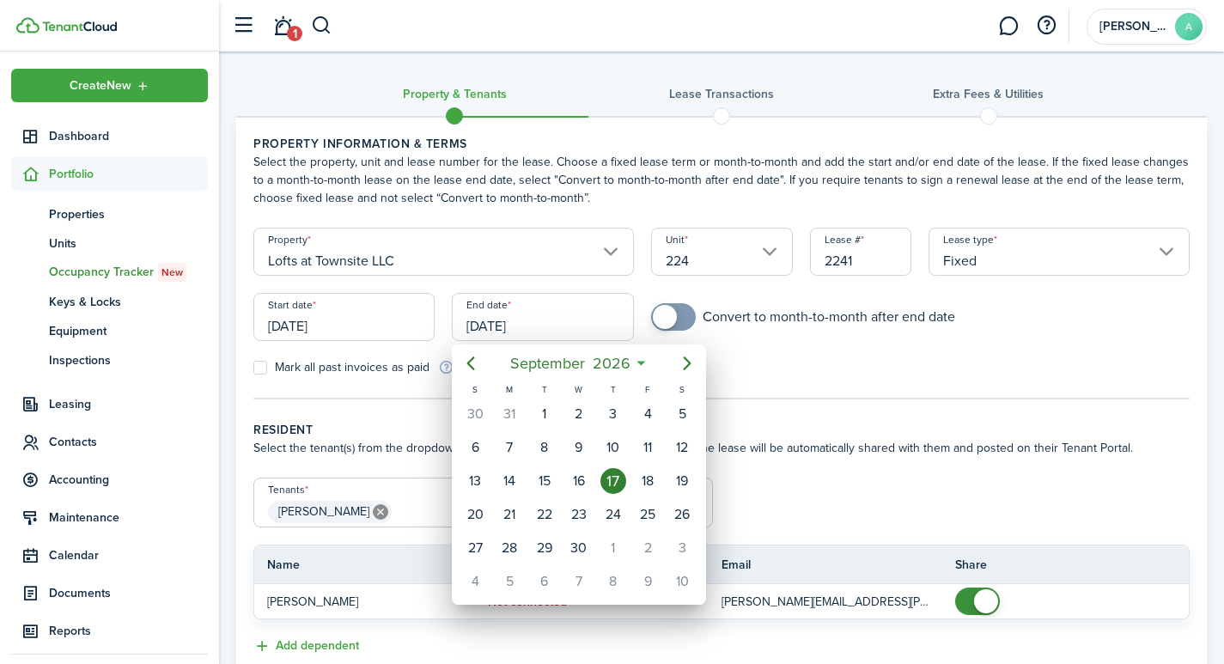
click at [544, 324] on div at bounding box center [612, 332] width 1499 height 939
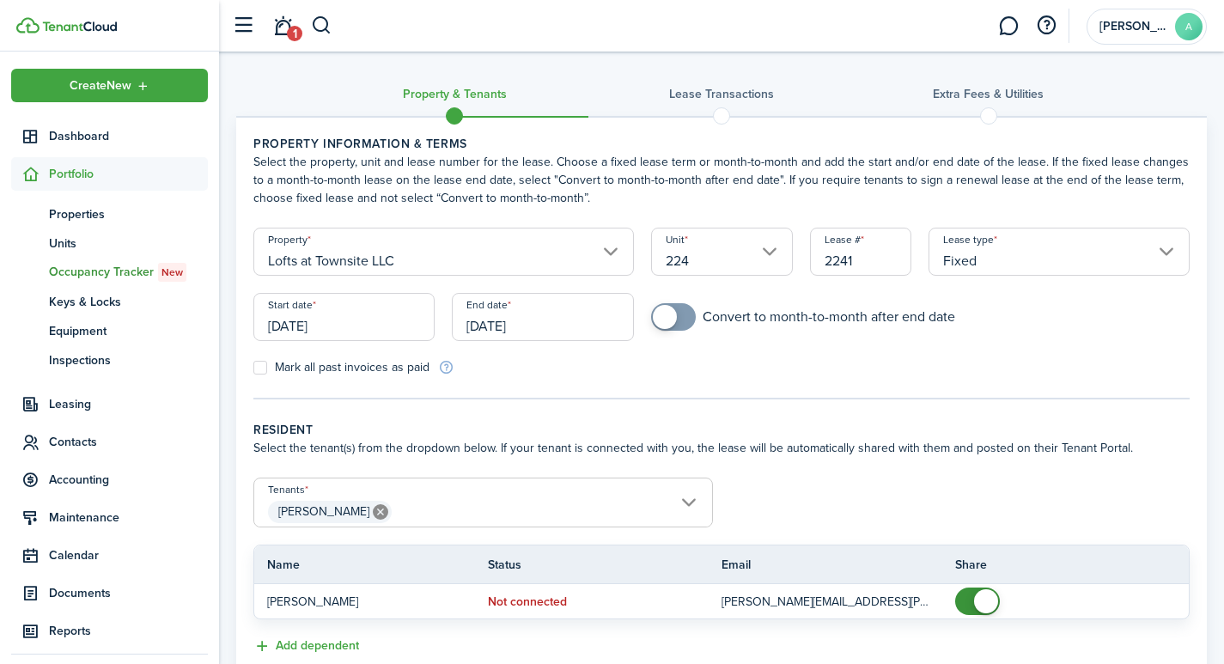
click at [548, 322] on input "[DATE]" at bounding box center [542, 317] width 181 height 48
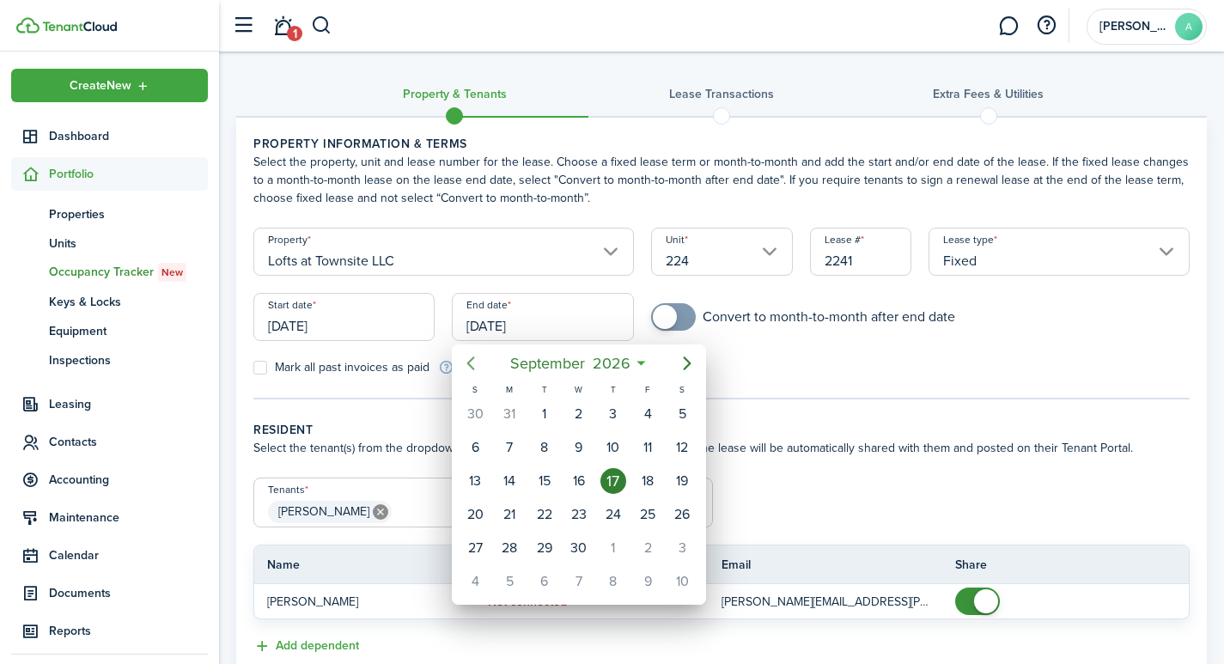
click at [472, 363] on icon "Previous page" at bounding box center [470, 363] width 21 height 21
click at [654, 553] on div "31" at bounding box center [648, 548] width 26 height 26
type input "07/31/2026"
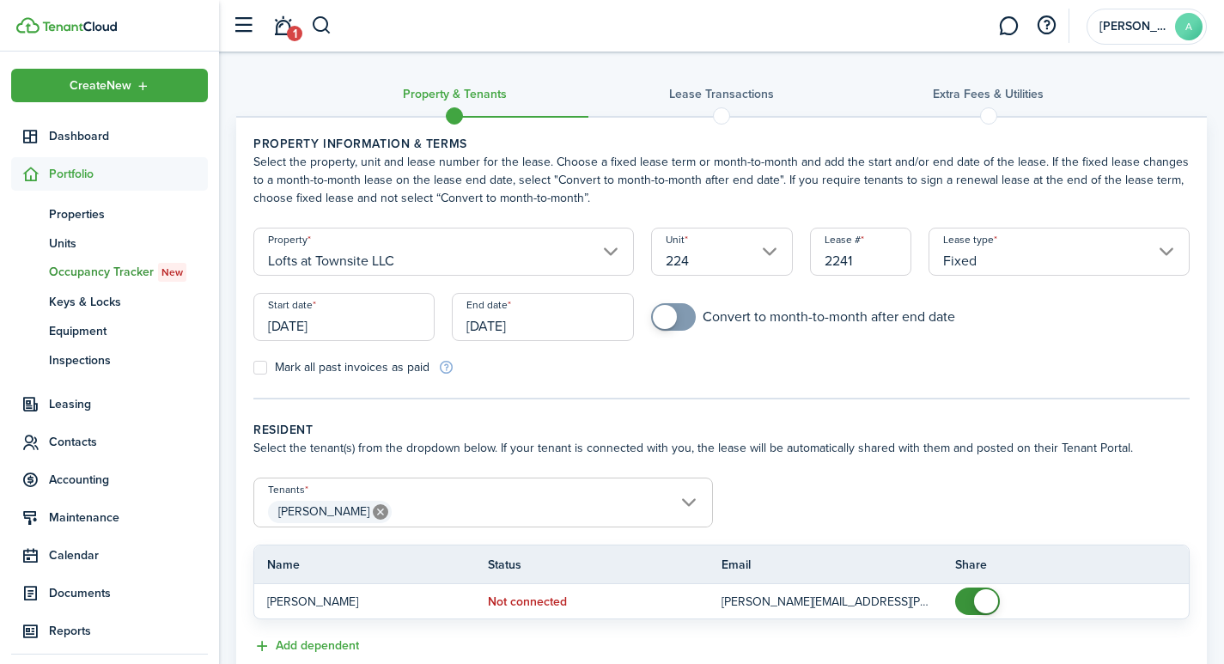
checkbox input "true"
click at [678, 311] on span at bounding box center [673, 316] width 17 height 27
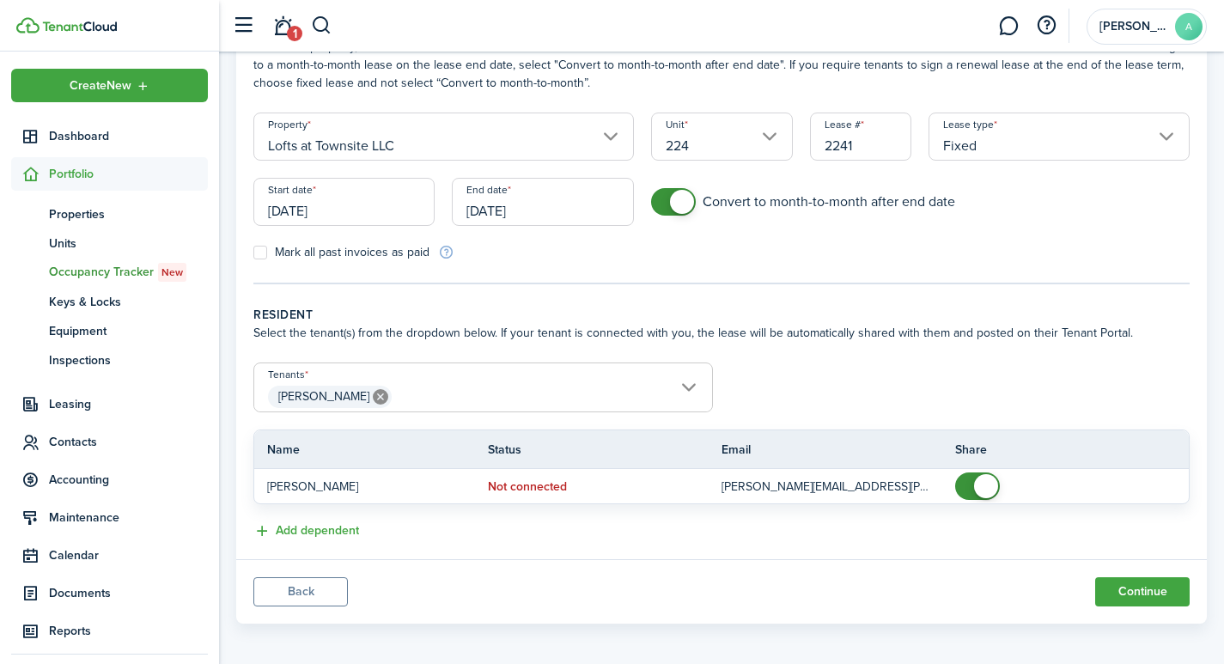
scroll to position [122, 0]
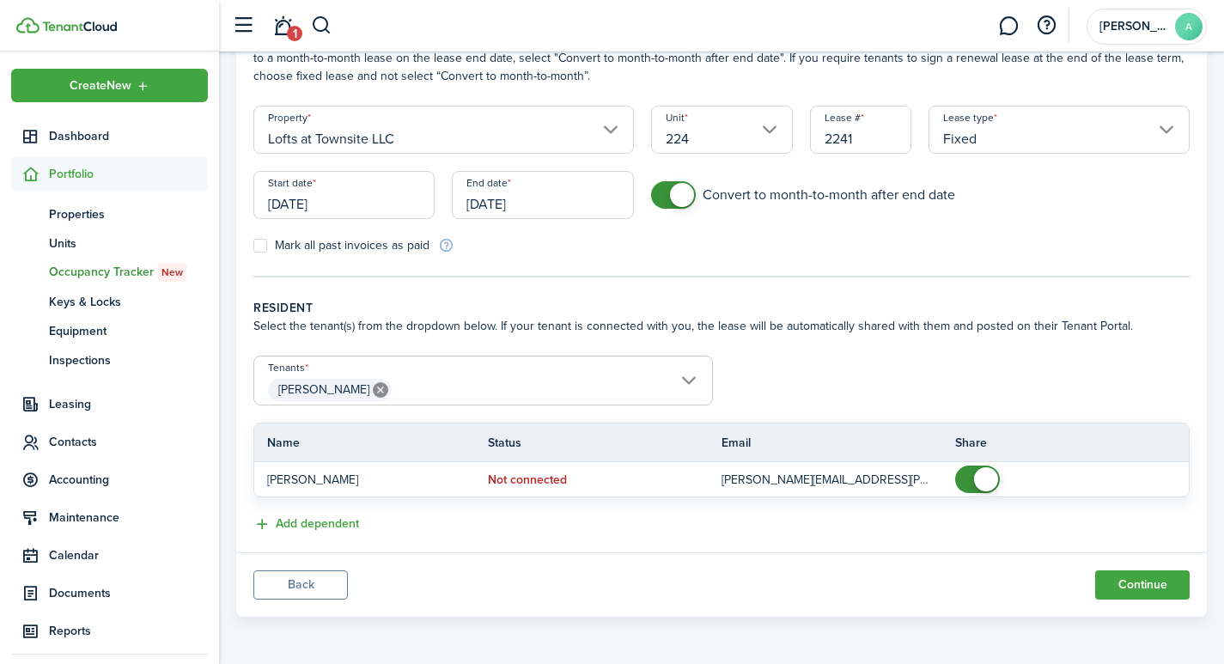
click at [1222, 658] on dashboard-content "Property & Tenants Lease Transactions Extra fees & Utilities Property informati…" at bounding box center [721, 271] width 1005 height 786
click at [1143, 581] on button "Continue" at bounding box center [1142, 584] width 94 height 29
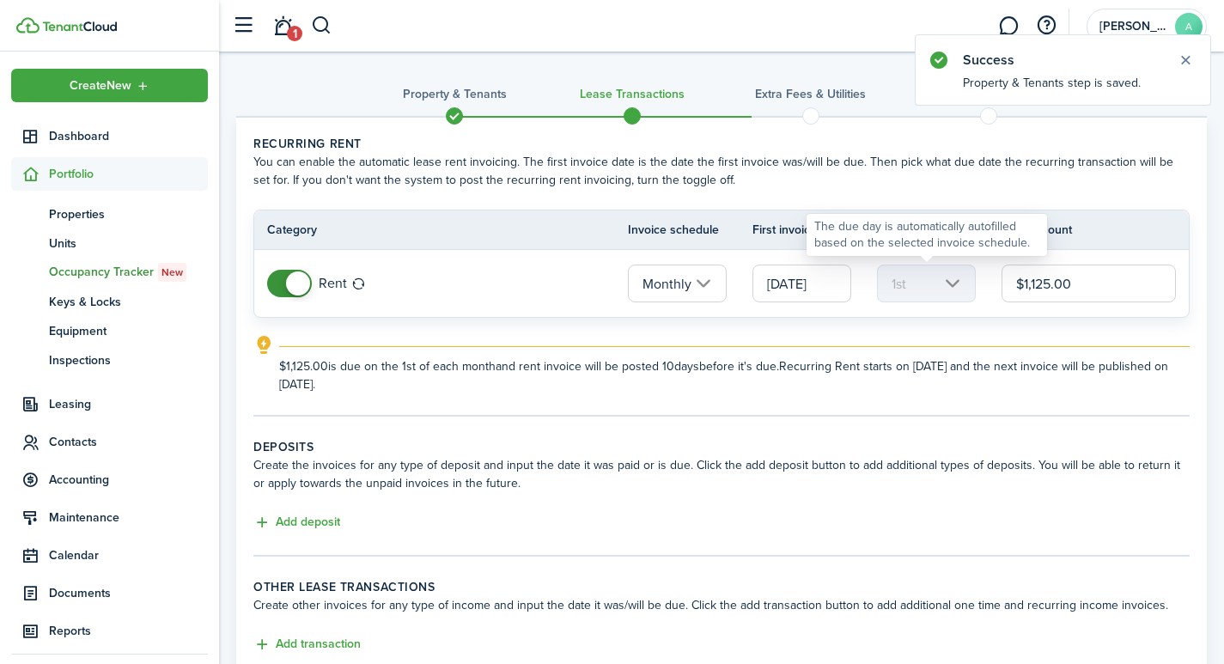
drag, startPoint x: 1110, startPoint y: 288, endPoint x: 958, endPoint y: 279, distance: 152.3
click at [958, 279] on tr "Rent Monthly 09/01/2025 1st $1,125.00" at bounding box center [721, 283] width 934 height 67
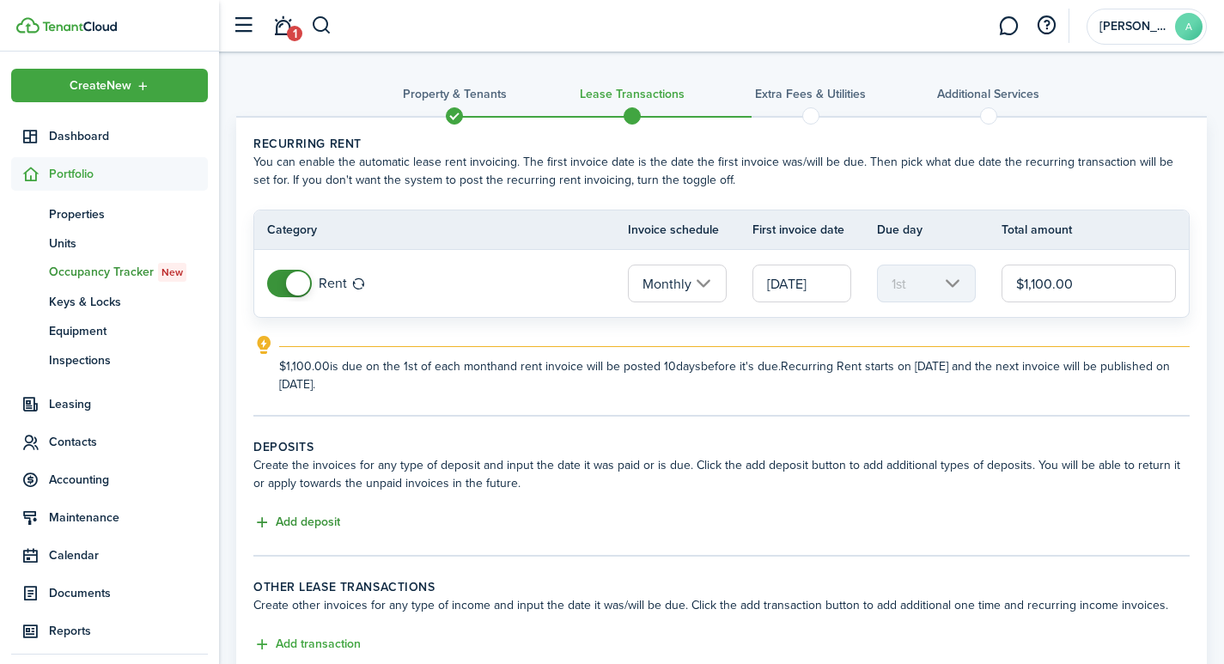
type input "$1,100.00"
click at [308, 525] on button "Add deposit" at bounding box center [296, 523] width 87 height 20
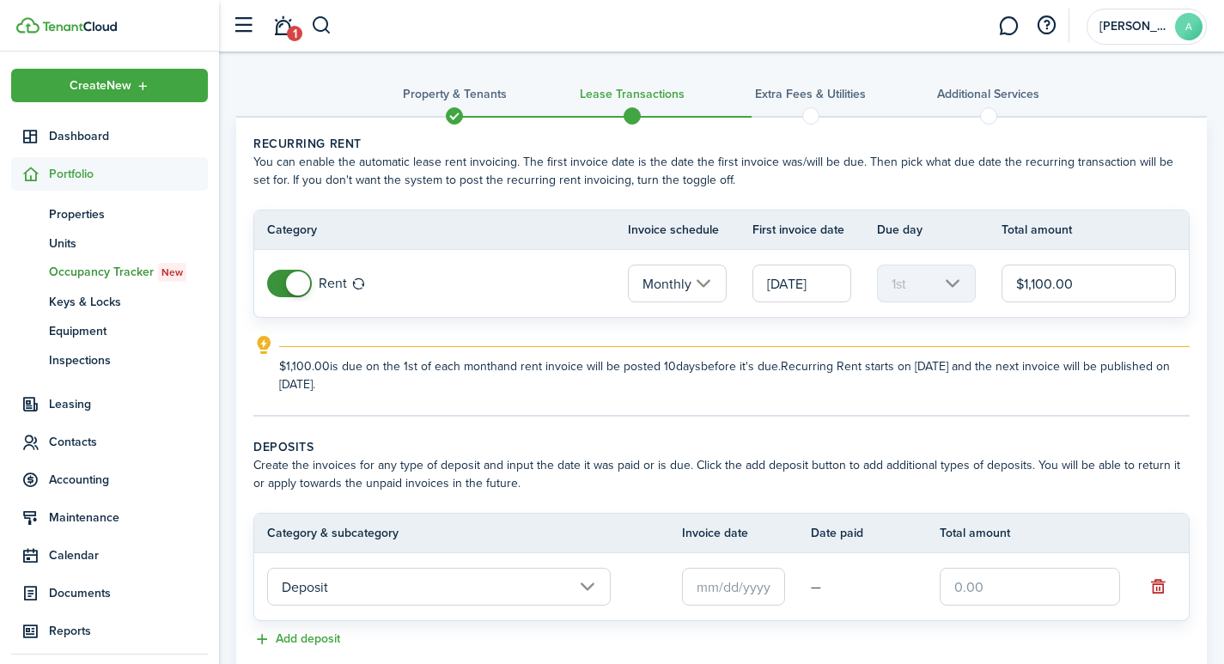
click at [739, 592] on input "text" at bounding box center [733, 587] width 103 height 38
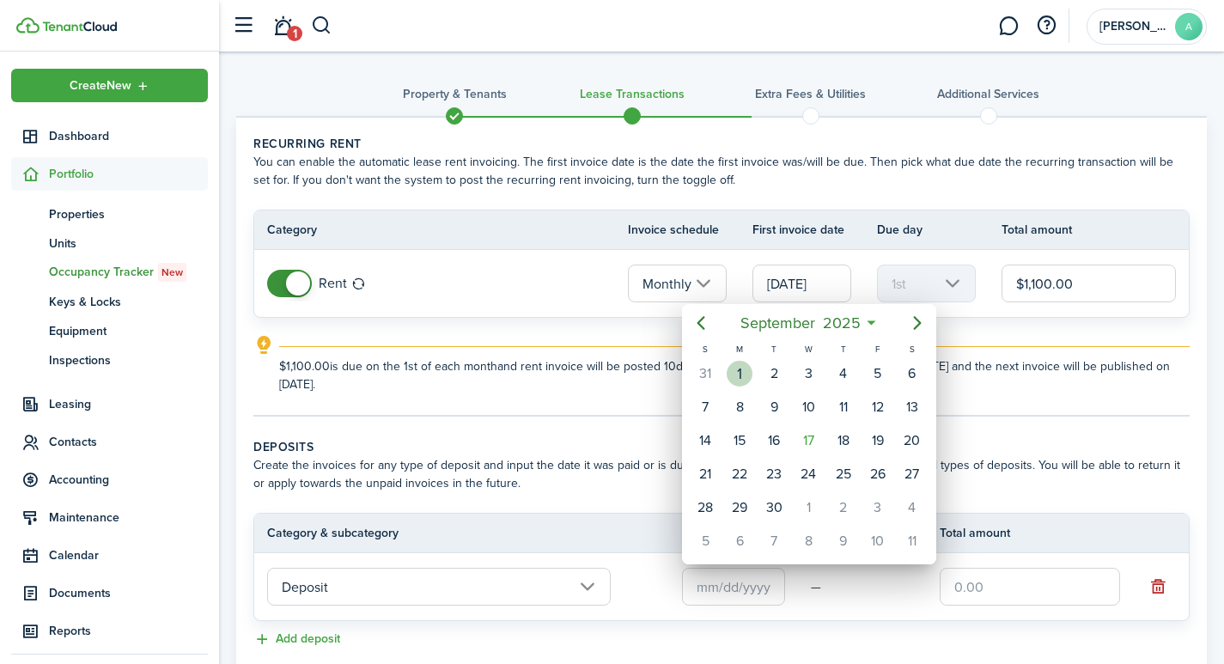
click at [739, 374] on div "1" at bounding box center [740, 374] width 26 height 26
type input "[DATE]"
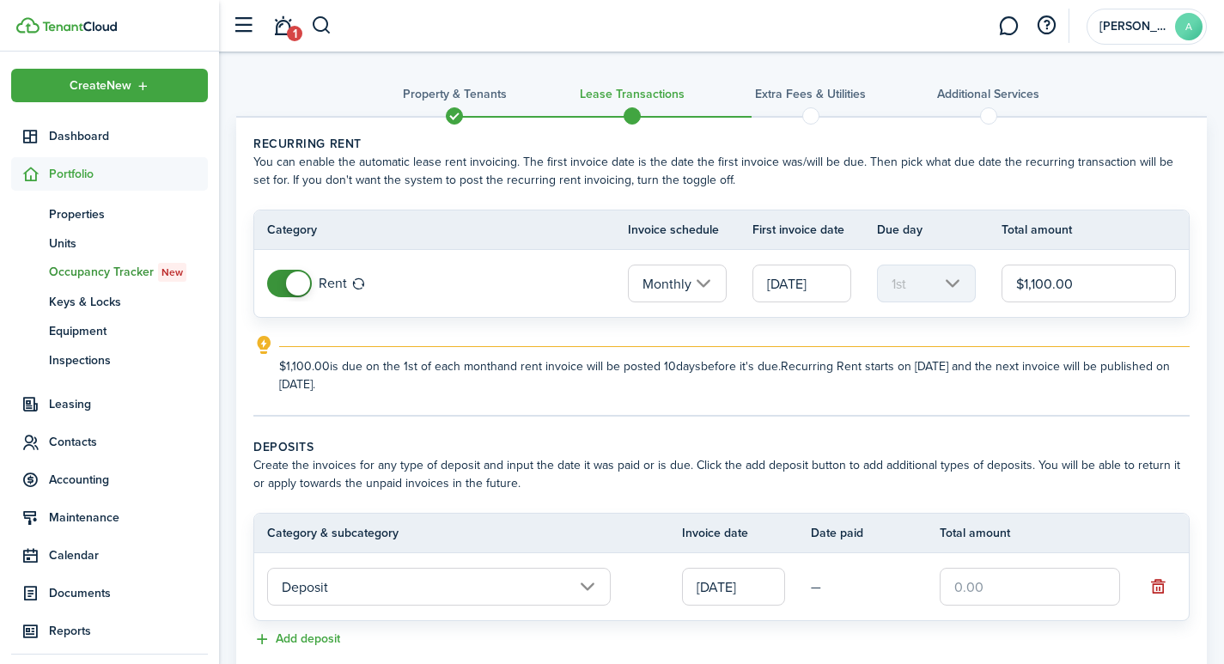
click at [1031, 595] on input "text" at bounding box center [1030, 587] width 180 height 38
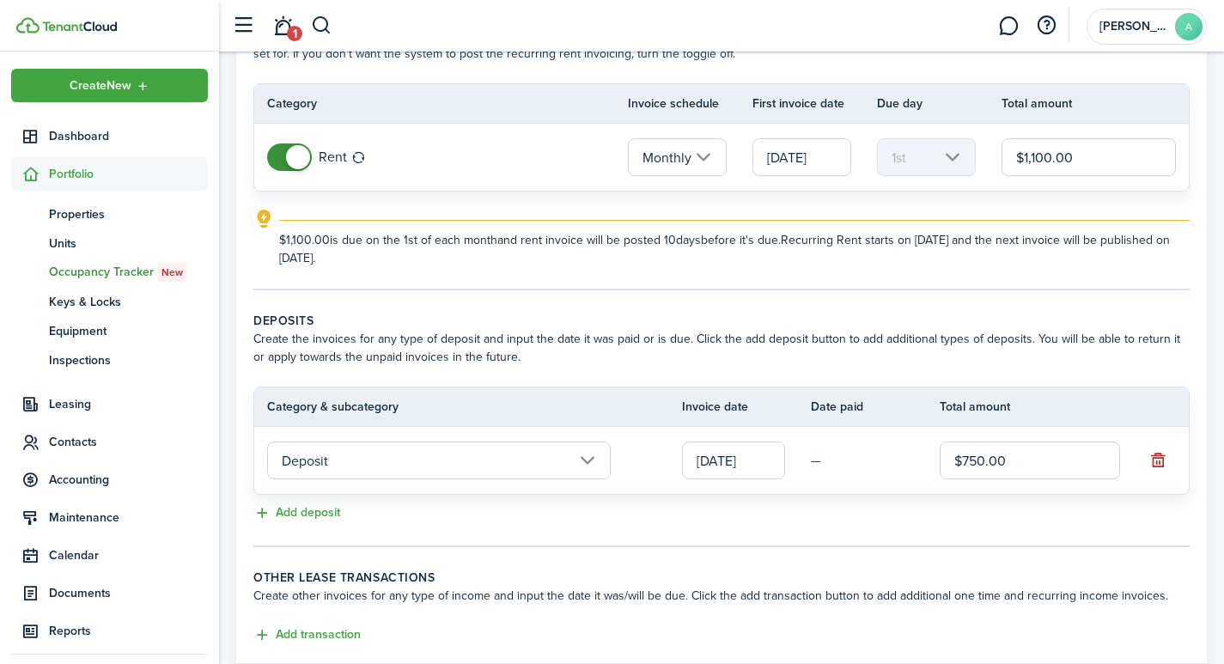
scroll to position [237, 0]
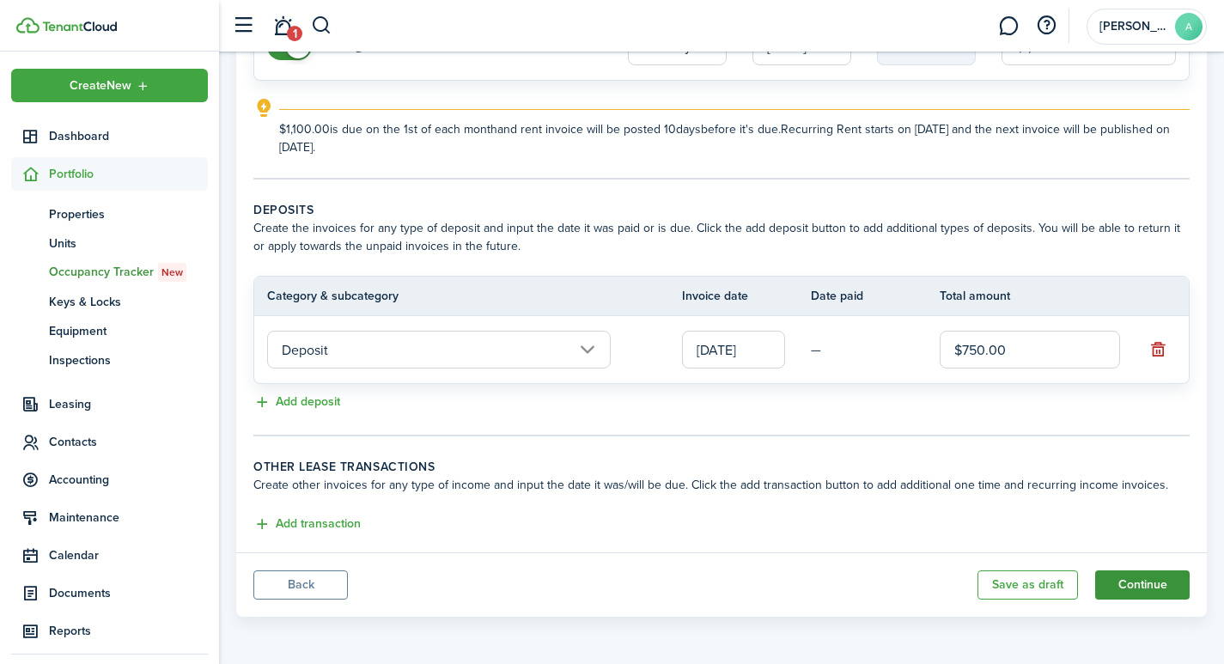
type input "$750.00"
click at [1141, 585] on button "Continue" at bounding box center [1142, 584] width 94 height 29
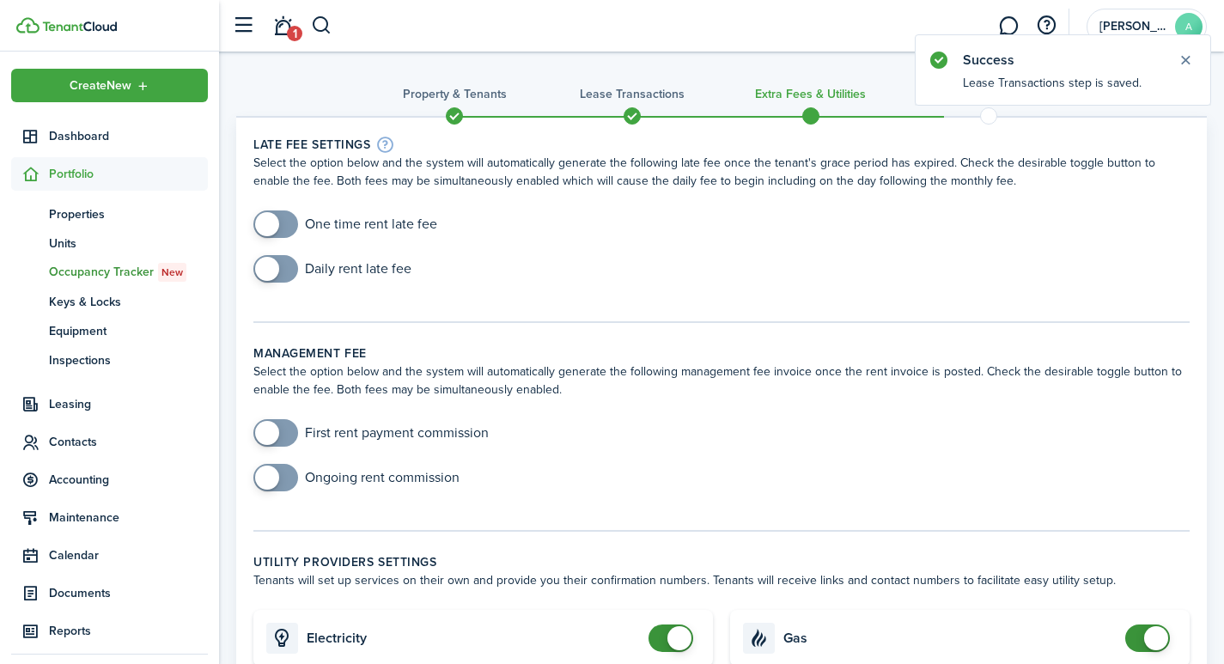
click at [256, 218] on mbsc-switch "One time rent late fee" at bounding box center [345, 223] width 184 height 27
checkbox input "true"
click at [265, 218] on span at bounding box center [267, 224] width 24 height 24
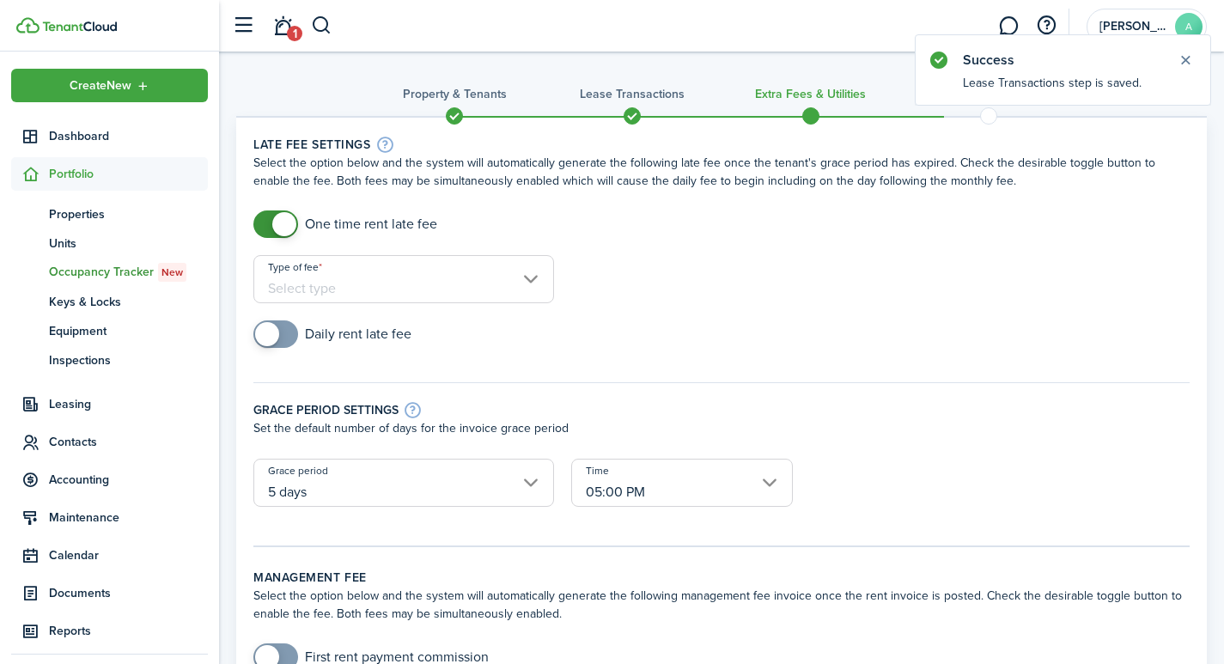
click at [419, 284] on input "Type of fee" at bounding box center [403, 279] width 301 height 48
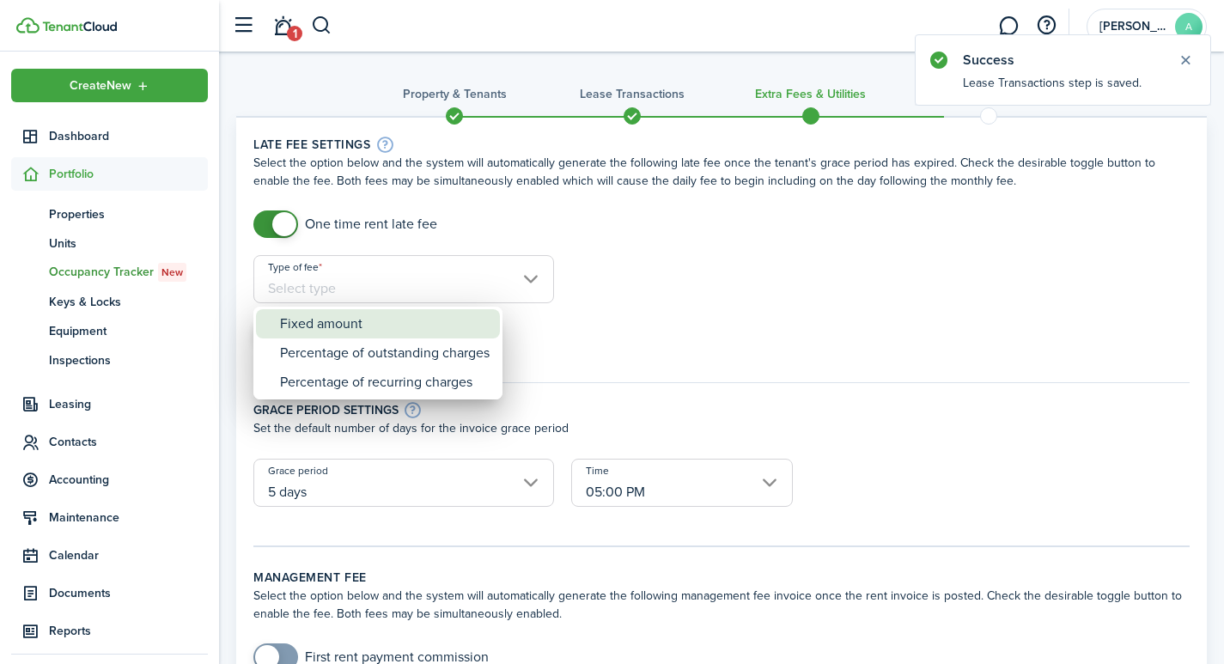
click at [366, 320] on div "Fixed amount" at bounding box center [385, 323] width 210 height 29
type input "Fixed amount"
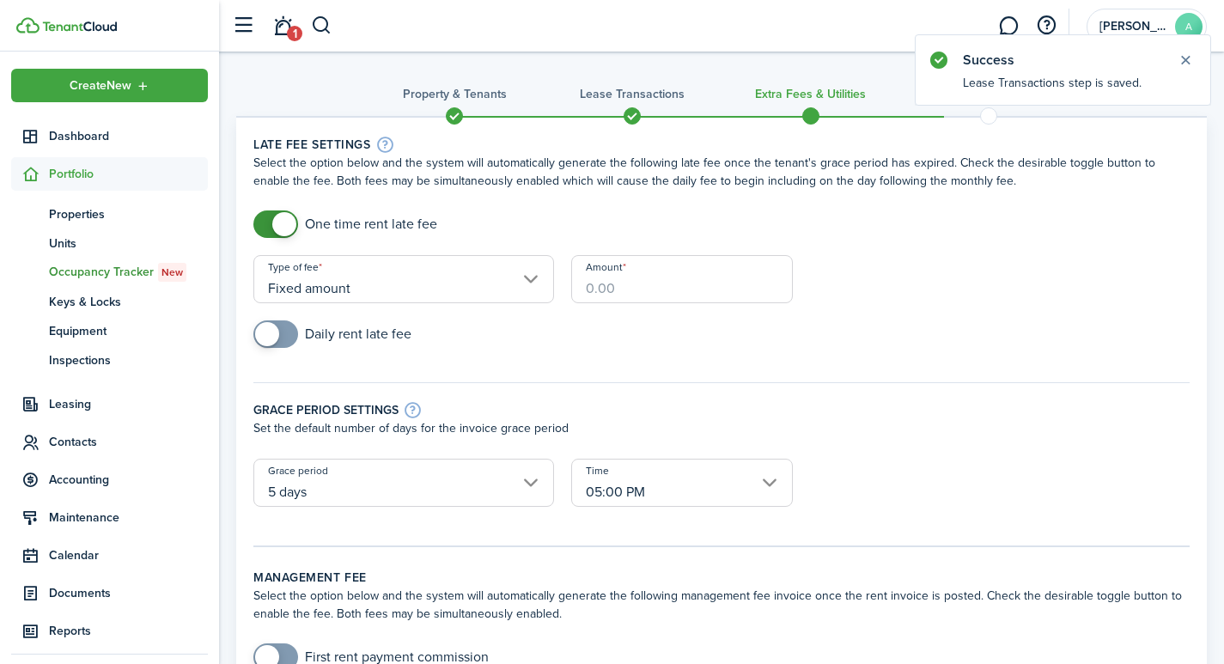
click at [659, 289] on input "Amount" at bounding box center [682, 279] width 222 height 48
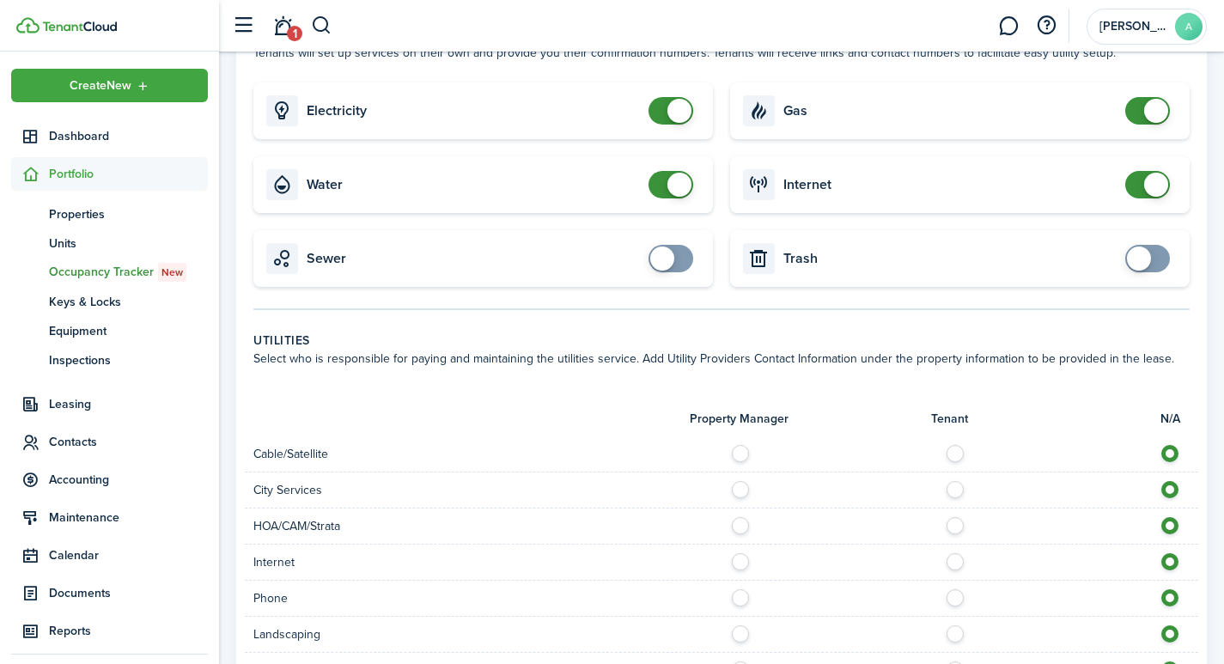
scroll to position [812, 0]
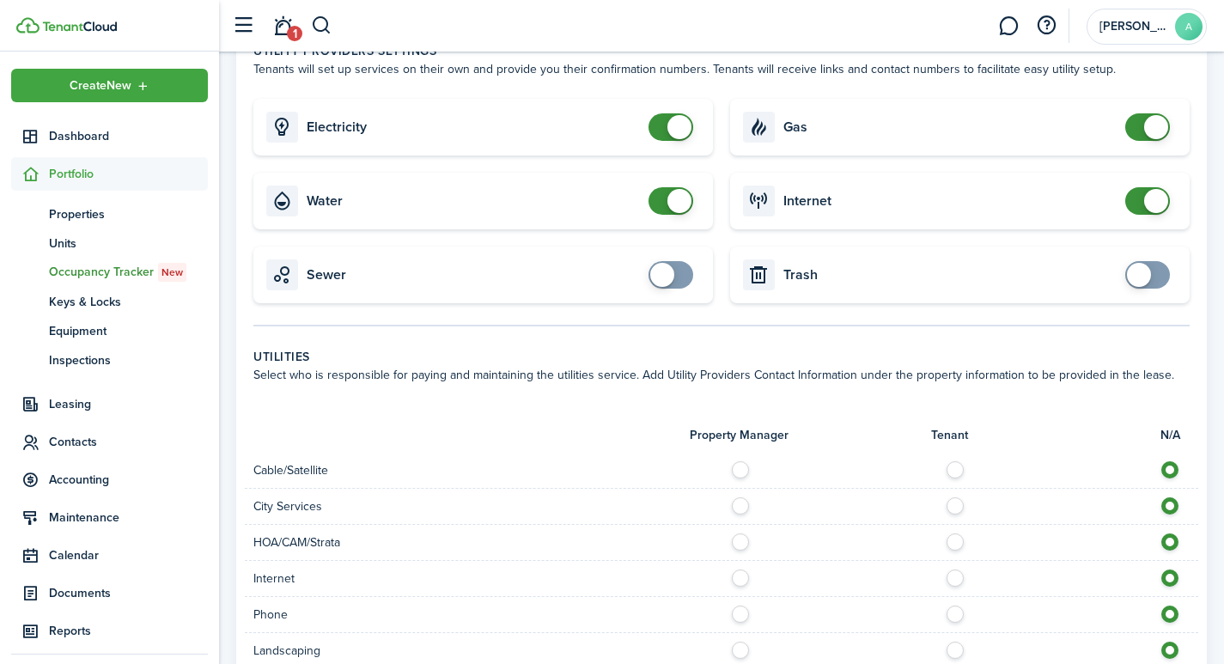
type input "$40.00"
checkbox input "false"
click at [672, 115] on span at bounding box center [679, 127] width 24 height 24
checkbox input "false"
click at [676, 189] on span at bounding box center [679, 201] width 24 height 24
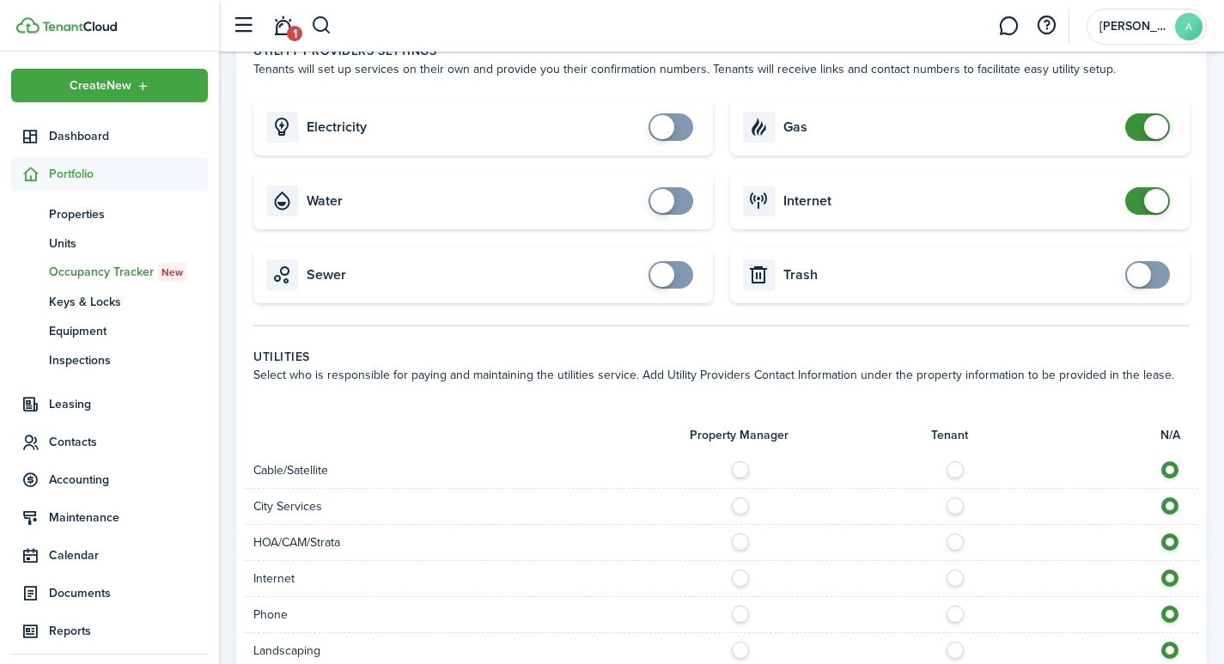
checkbox input "false"
click at [1155, 115] on span at bounding box center [1156, 127] width 24 height 24
checkbox input "false"
click at [1153, 192] on span at bounding box center [1156, 201] width 24 height 24
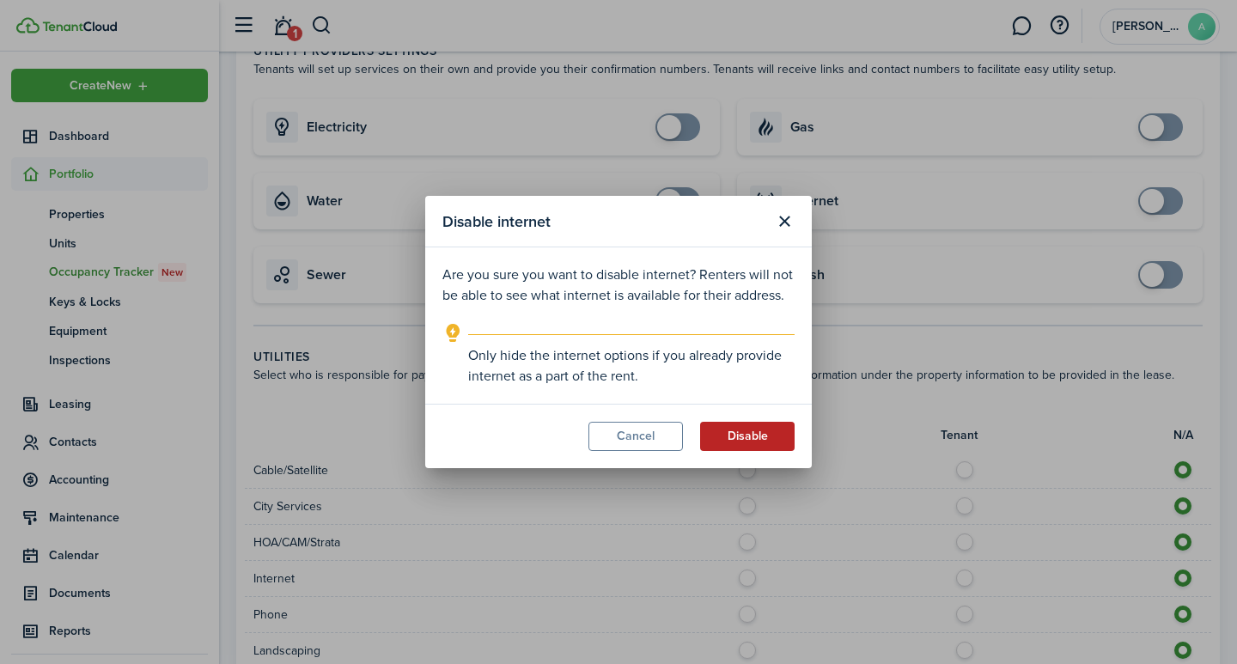
click at [730, 440] on button "Disable" at bounding box center [747, 436] width 94 height 29
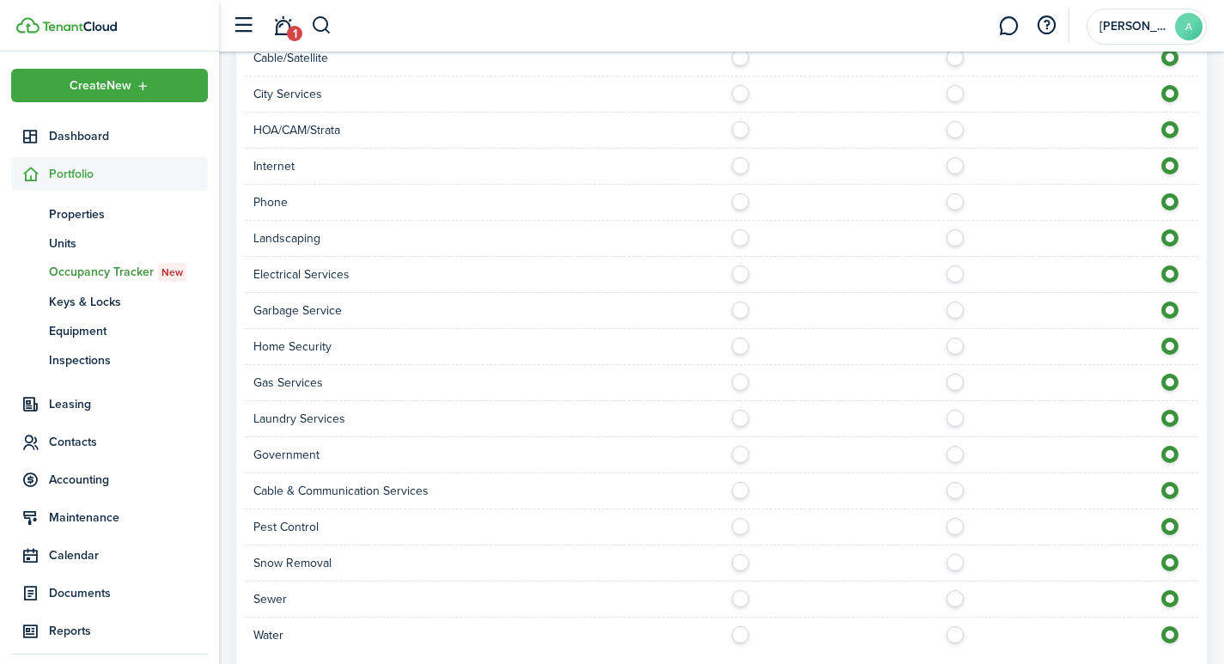
scroll to position [1323, 0]
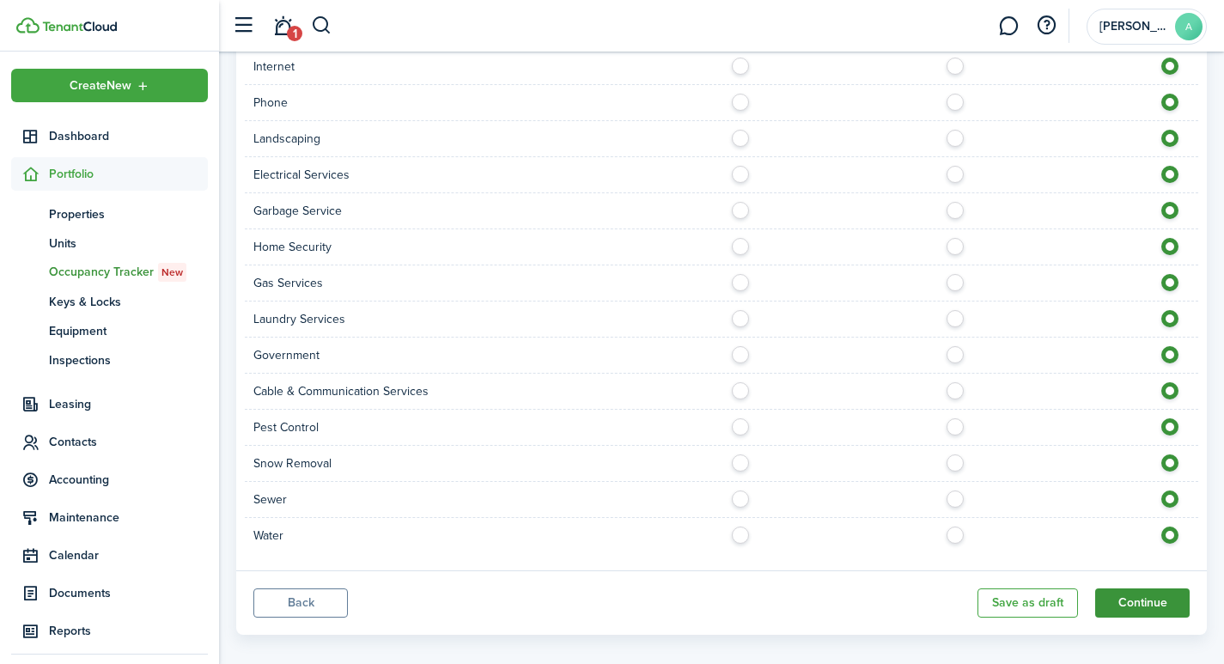
click at [1137, 591] on button "Continue" at bounding box center [1142, 602] width 94 height 29
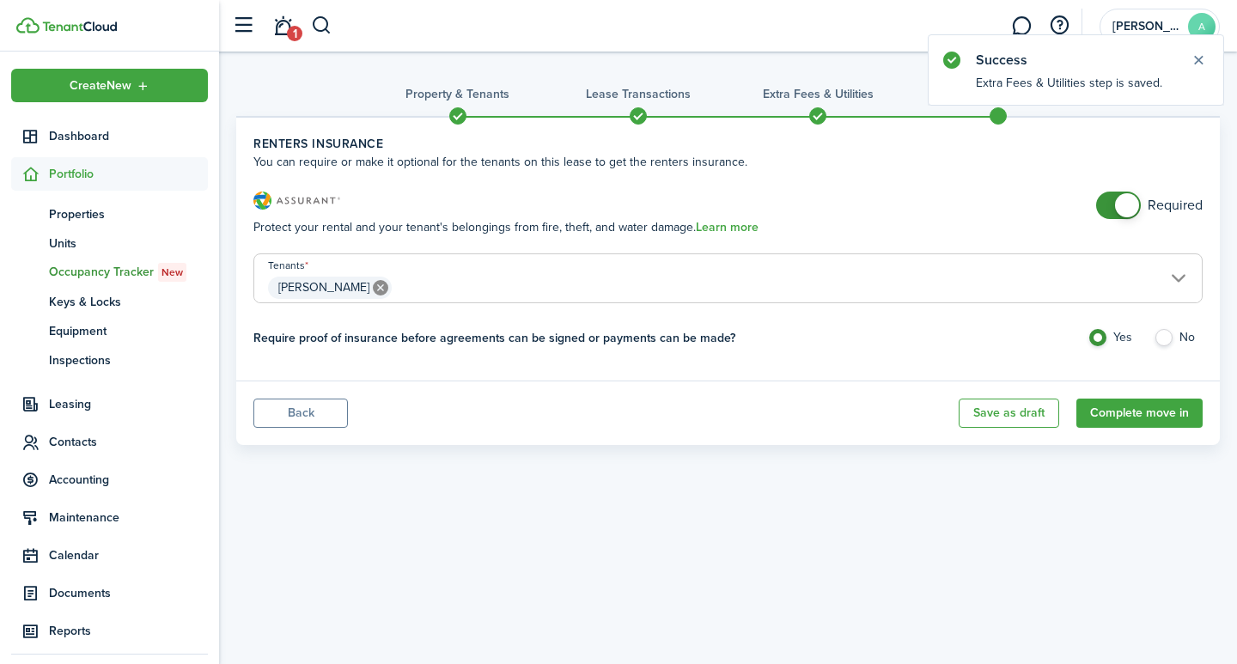
checkbox input "false"
click at [1126, 204] on span at bounding box center [1127, 205] width 24 height 24
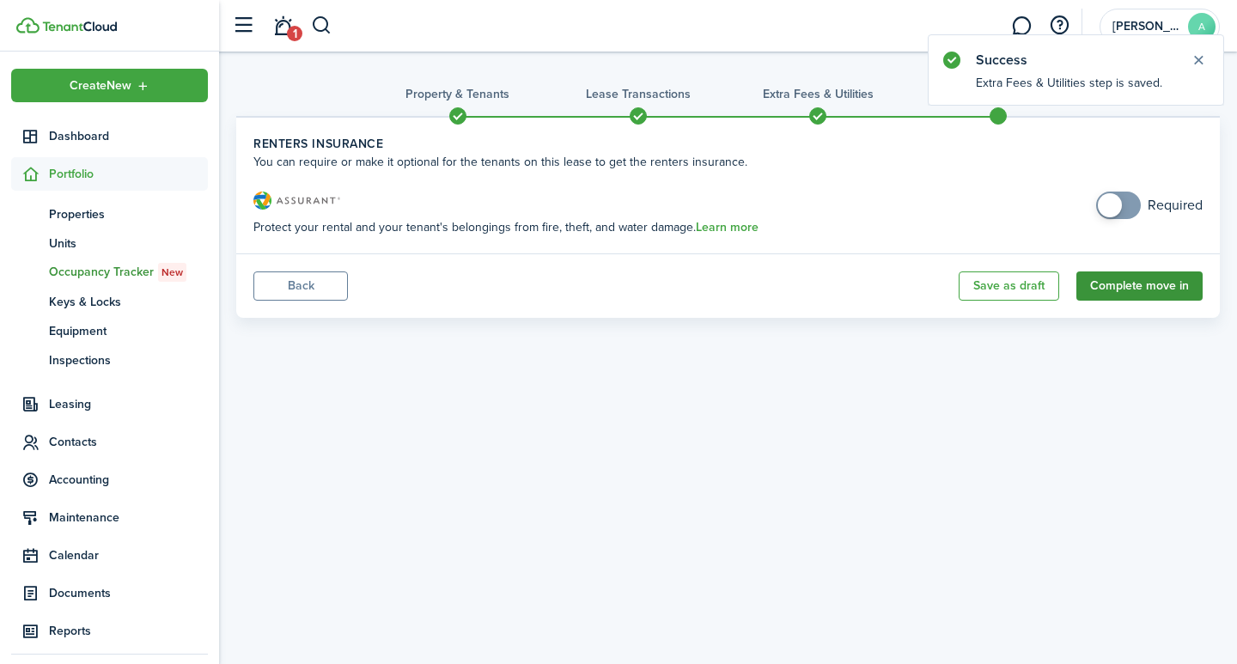
click at [1133, 290] on button "Complete move in" at bounding box center [1139, 285] width 126 height 29
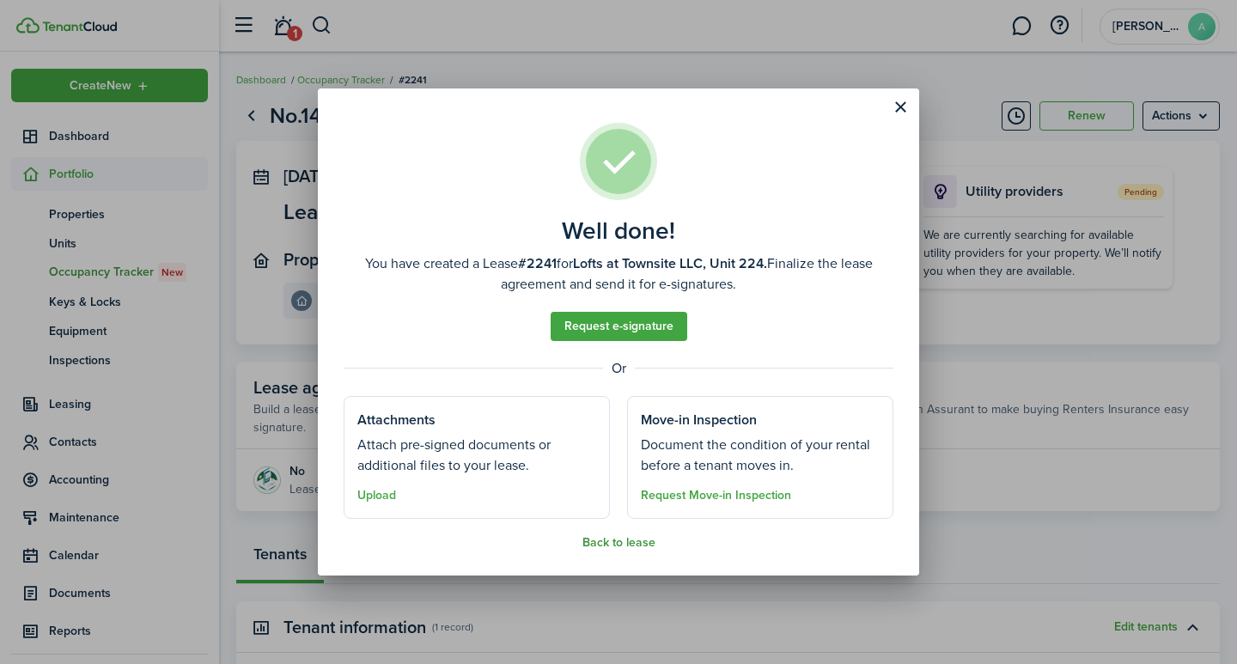
click at [603, 538] on button "Back to lease" at bounding box center [618, 543] width 73 height 14
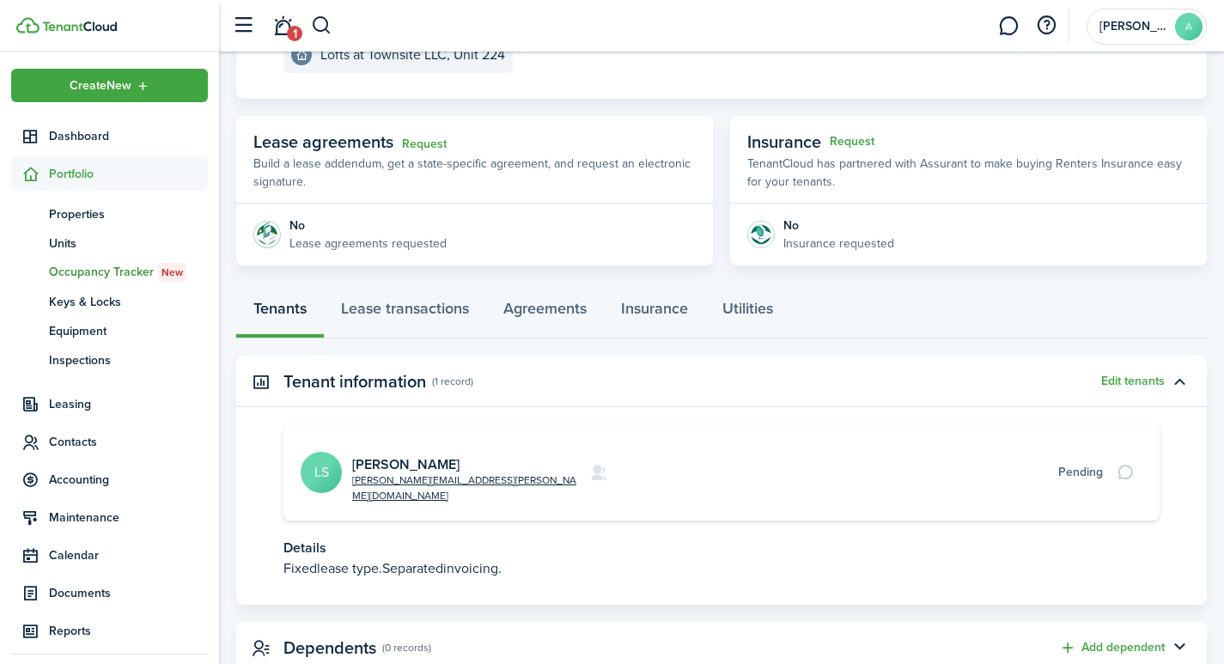
scroll to position [252, 0]
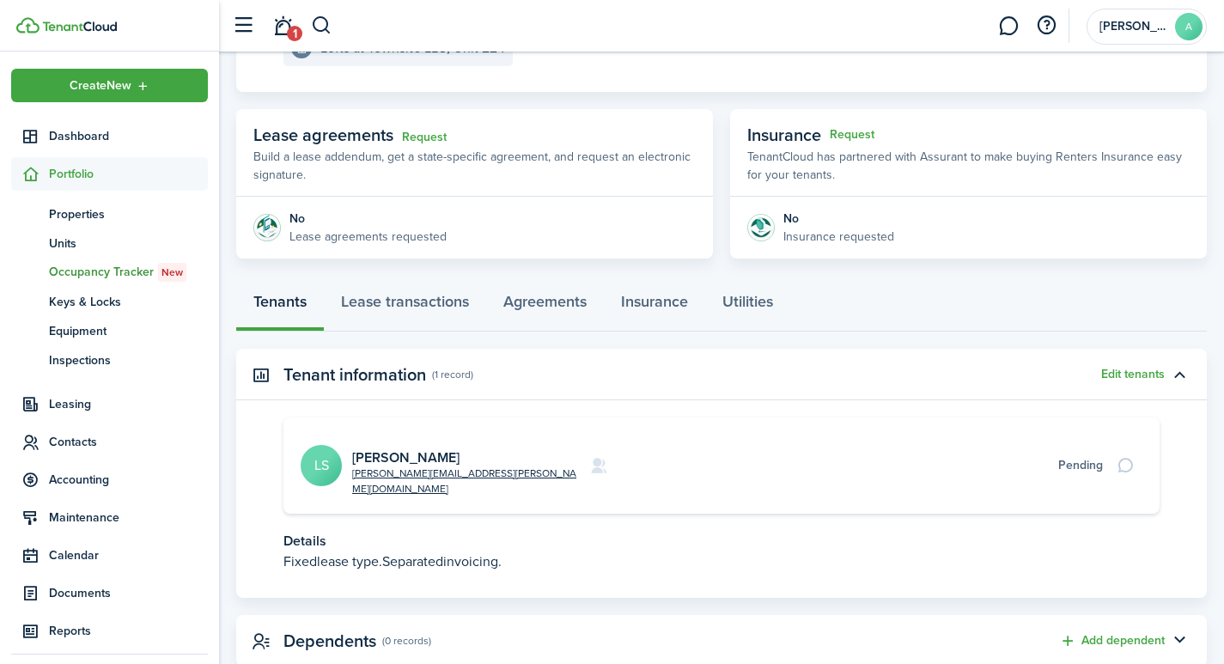
click at [1214, 648] on page-view-layout "No.1467451 Renew Actions Sep 01, 2025 — Jul 31, 2026 Lease #2241 Active Propert…" at bounding box center [721, 257] width 1005 height 836
click at [406, 300] on link "Lease transactions" at bounding box center [405, 306] width 162 height 52
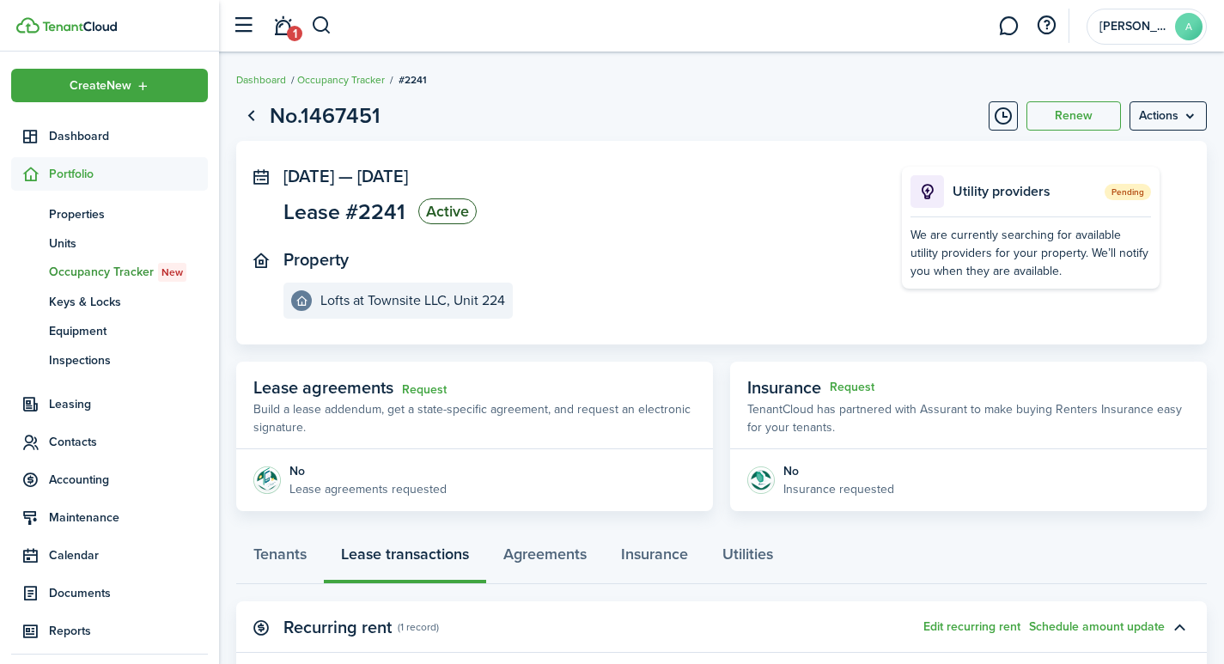
click at [256, 173] on panel-main-icon at bounding box center [260, 175] width 15 height 16
click at [267, 179] on panel-main-icon at bounding box center [260, 175] width 15 height 16
click at [448, 214] on status "Active" at bounding box center [447, 211] width 58 height 26
click at [711, 219] on panel-main-section "Sep 01, 2025 — Jul 31, 2026 Lease #2241 Active" at bounding box center [566, 198] width 567 height 63
click at [261, 177] on panel-main-icon at bounding box center [260, 175] width 15 height 16
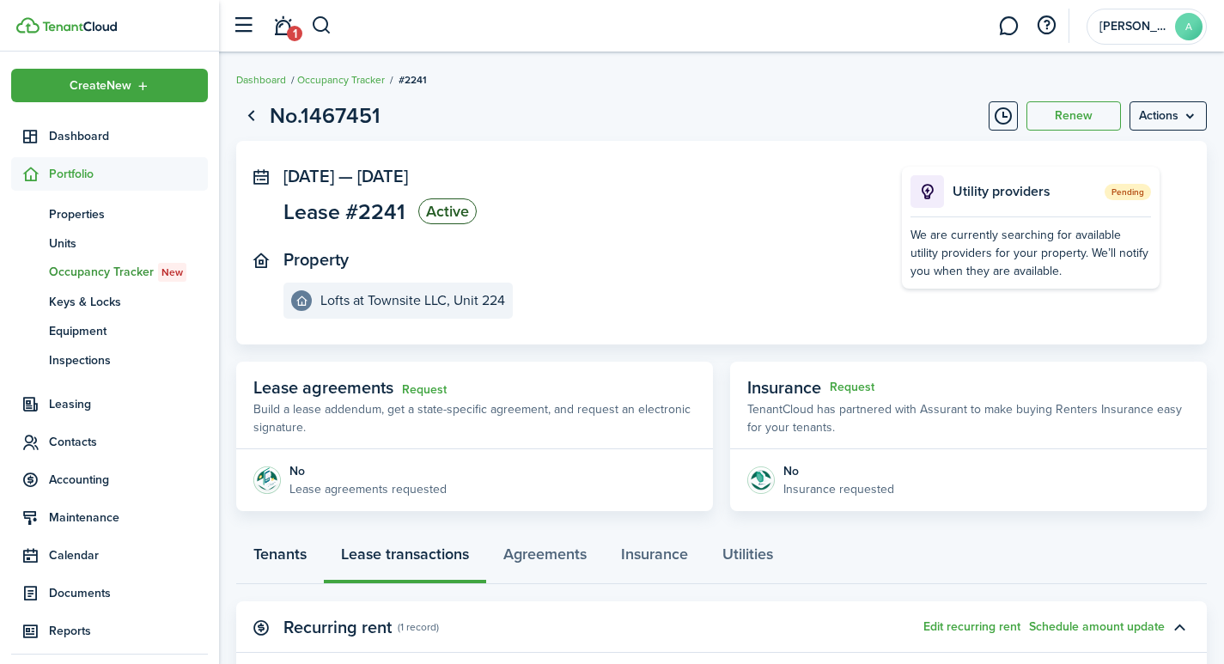
click at [282, 551] on link "Tenants" at bounding box center [280, 558] width 88 height 52
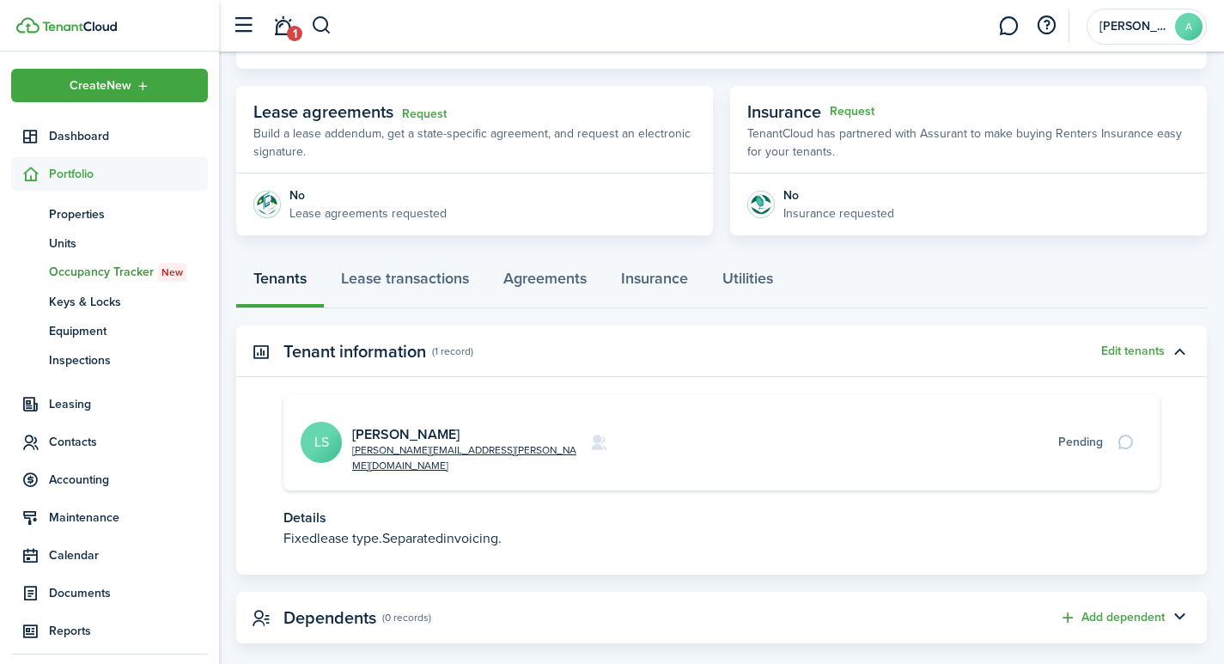
scroll to position [282, 0]
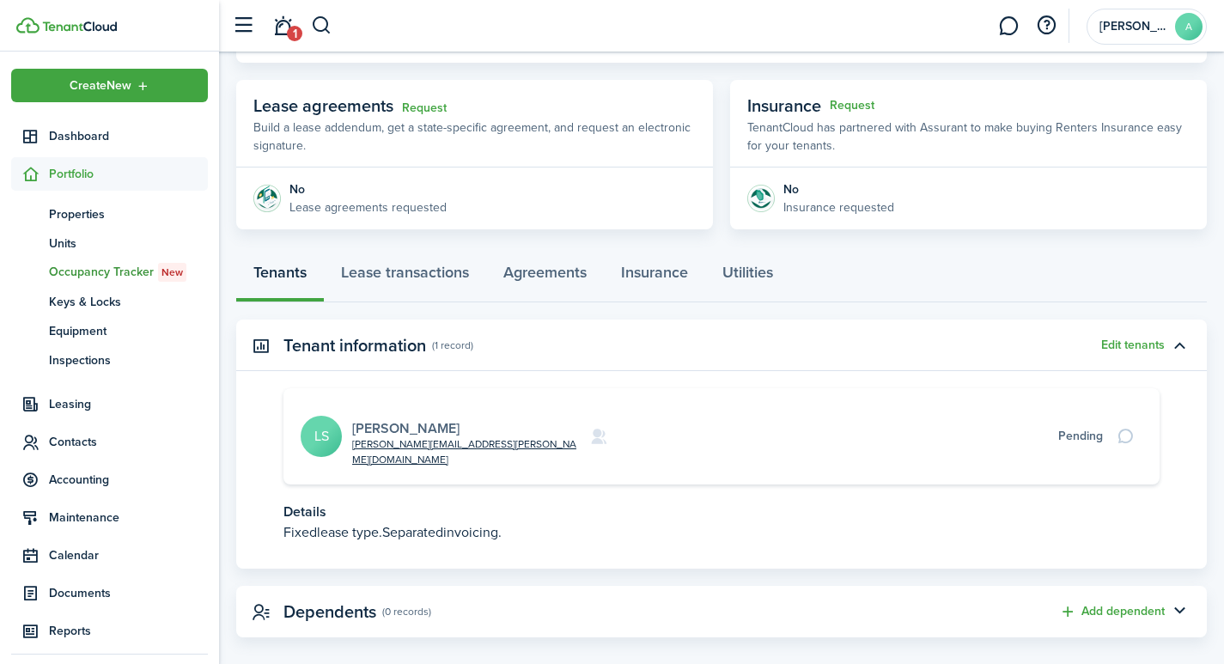
click at [401, 418] on link "[PERSON_NAME]" at bounding box center [405, 428] width 107 height 20
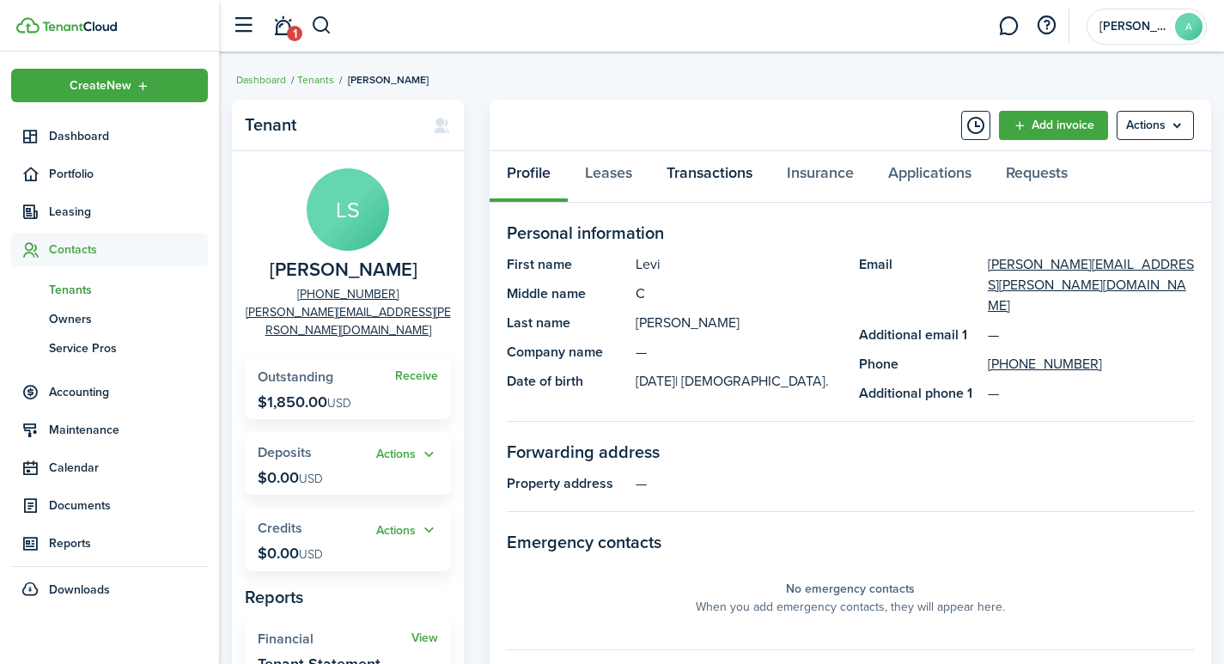
click at [723, 172] on link "Transactions" at bounding box center [709, 177] width 120 height 52
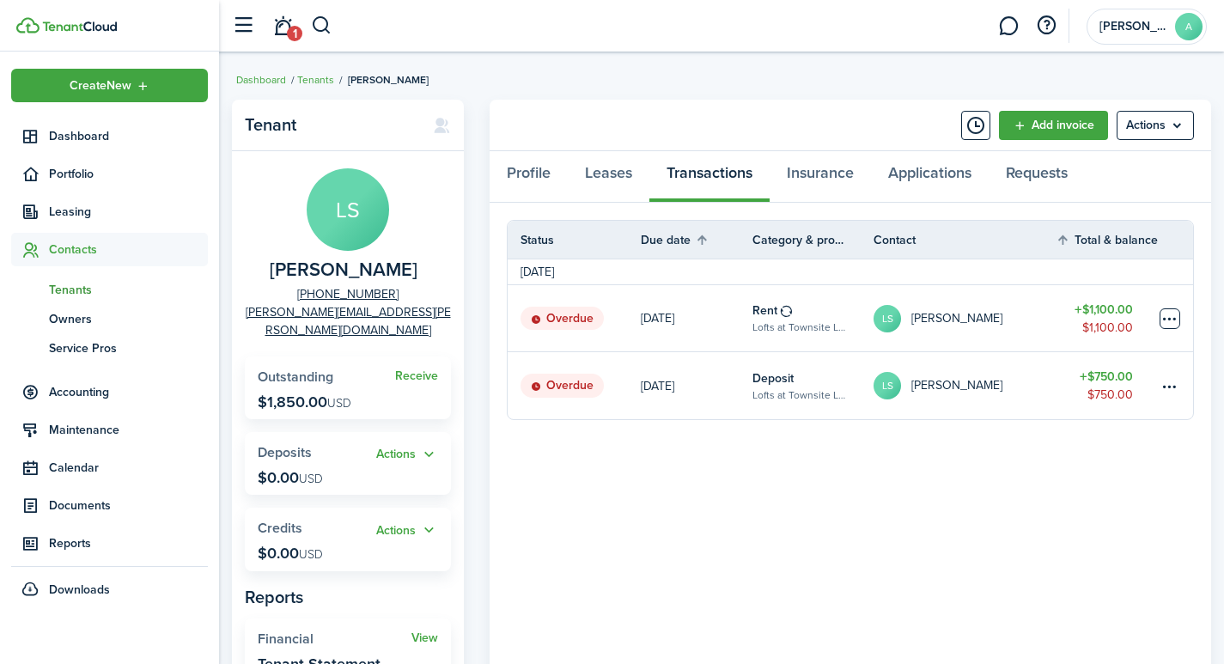
click at [1167, 315] on table-menu-btn-icon at bounding box center [1169, 318] width 21 height 21
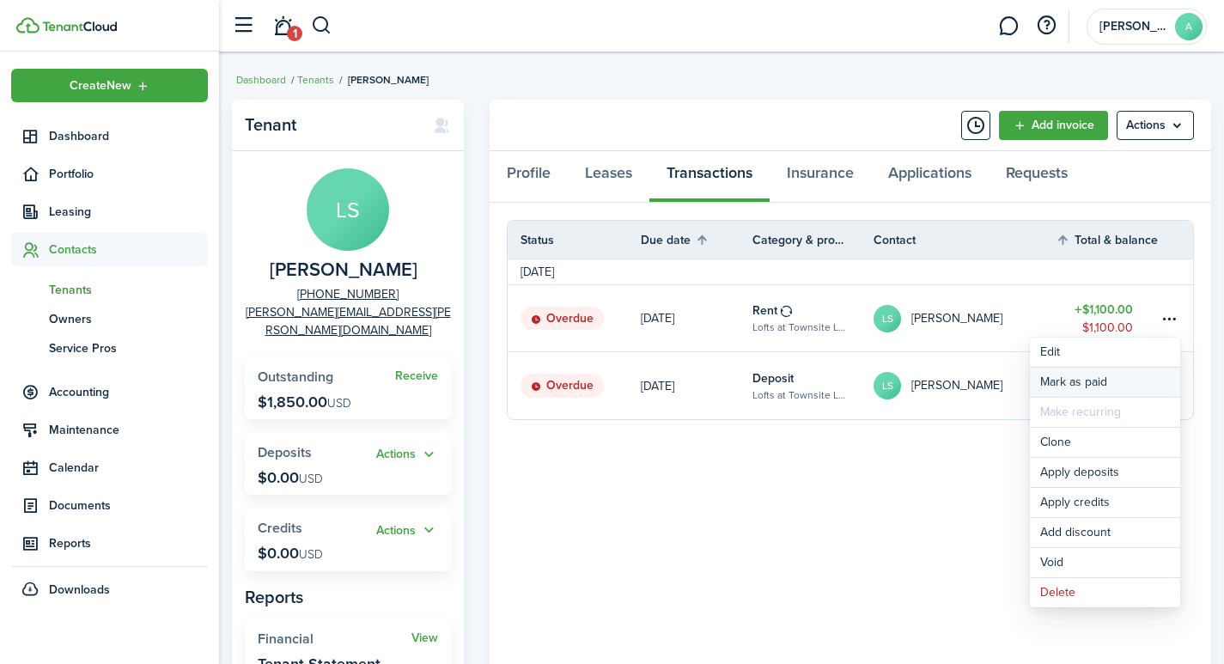
click at [1089, 380] on link "Mark as paid" at bounding box center [1105, 382] width 150 height 29
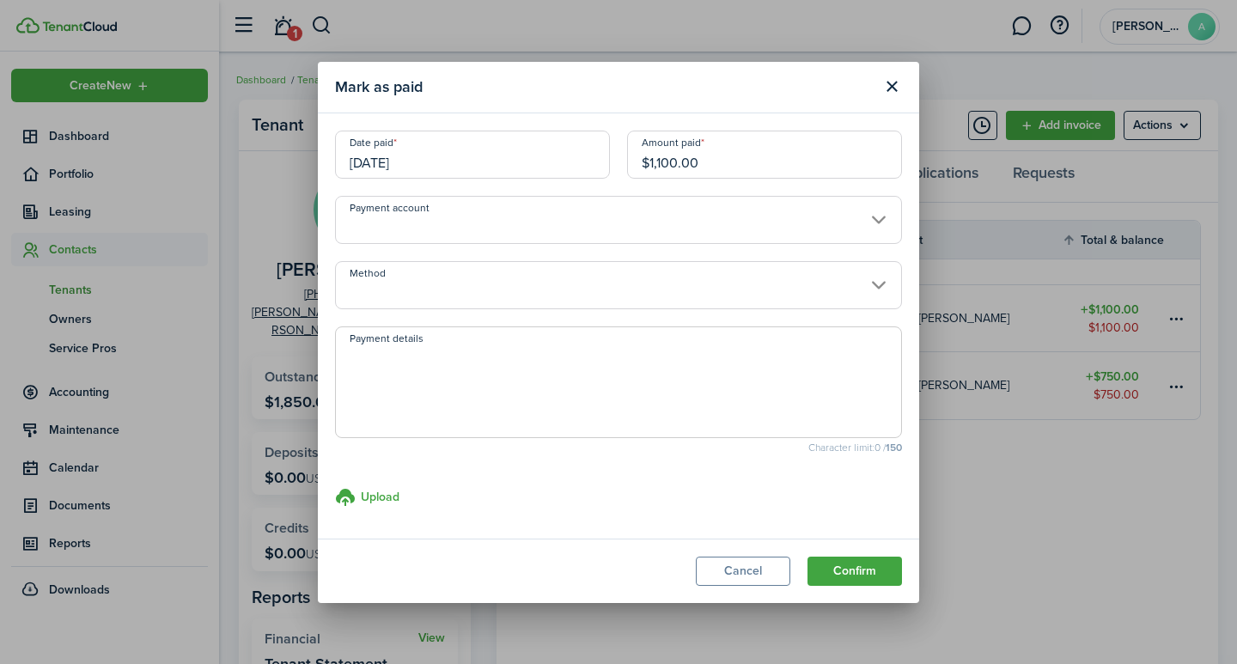
click at [475, 208] on input "Payment account" at bounding box center [618, 220] width 567 height 48
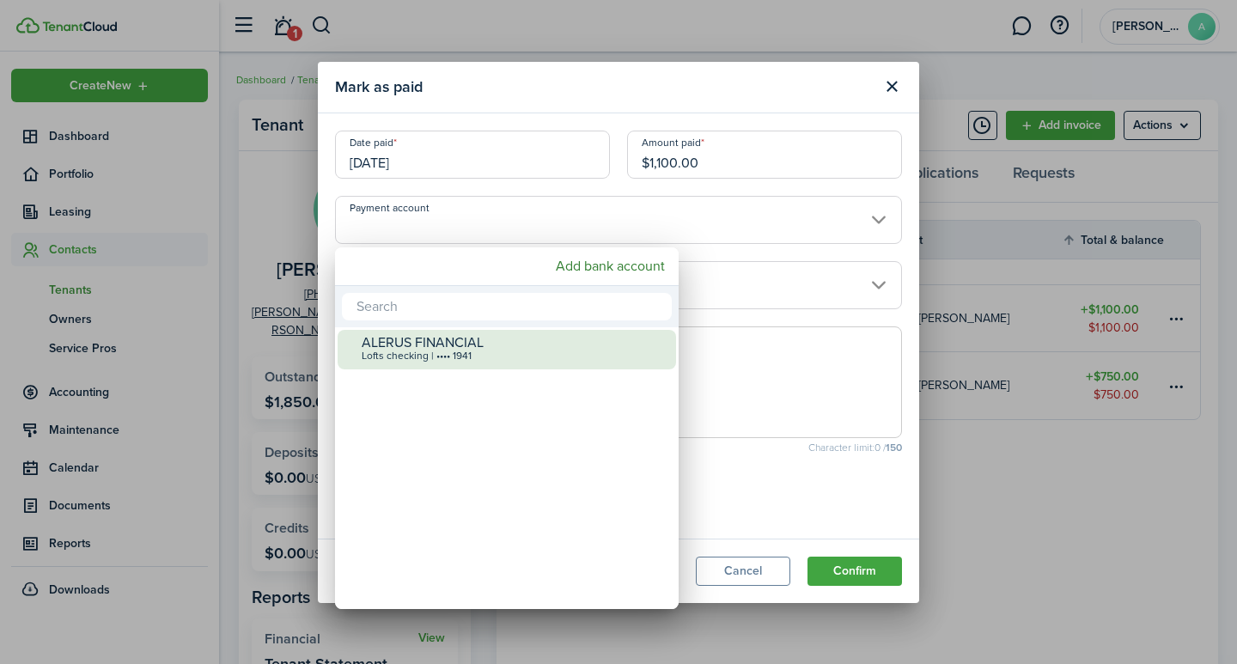
click at [447, 350] on div "Lofts checking | •••• 1941" at bounding box center [514, 356] width 304 height 12
type input "•••• •••• •••• 1941"
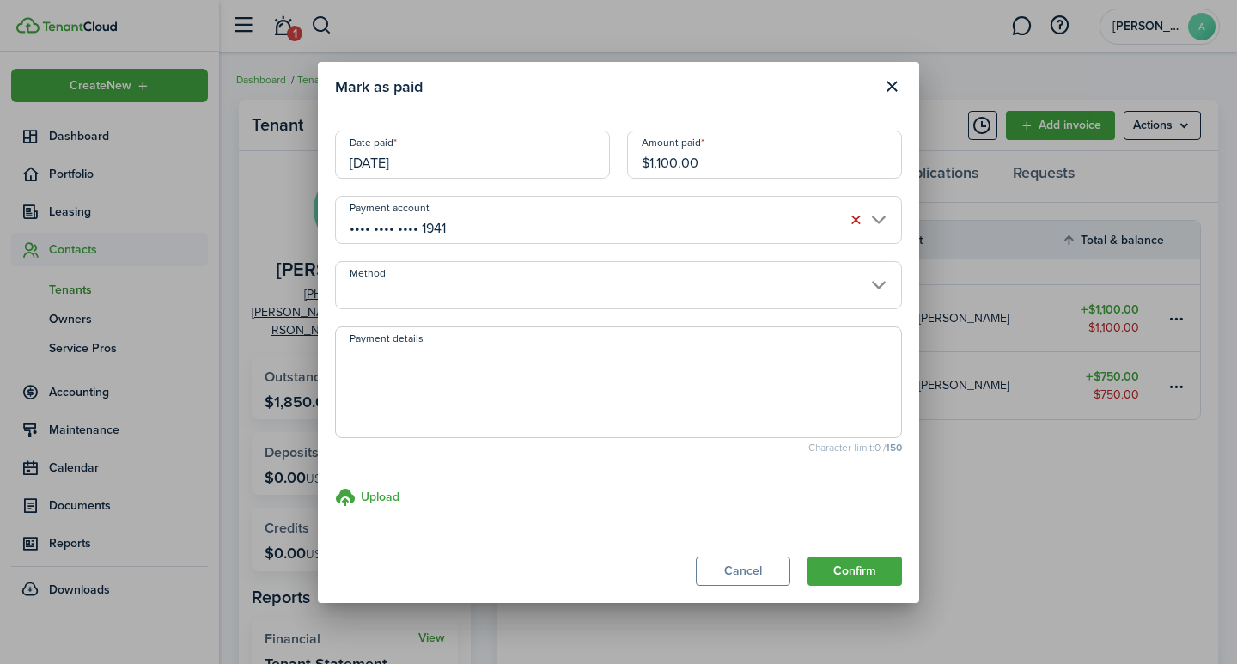
click at [429, 167] on input "[DATE]" at bounding box center [472, 155] width 275 height 48
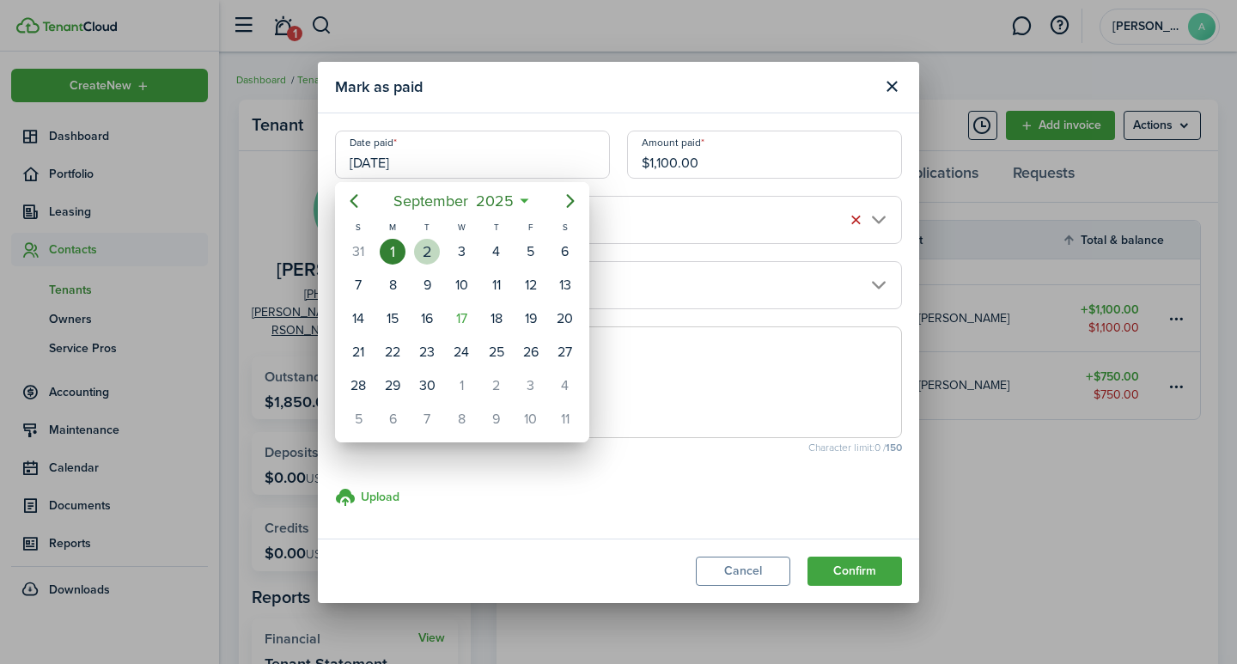
click at [432, 246] on div "2" at bounding box center [427, 252] width 26 height 26
type input "09/02/2025"
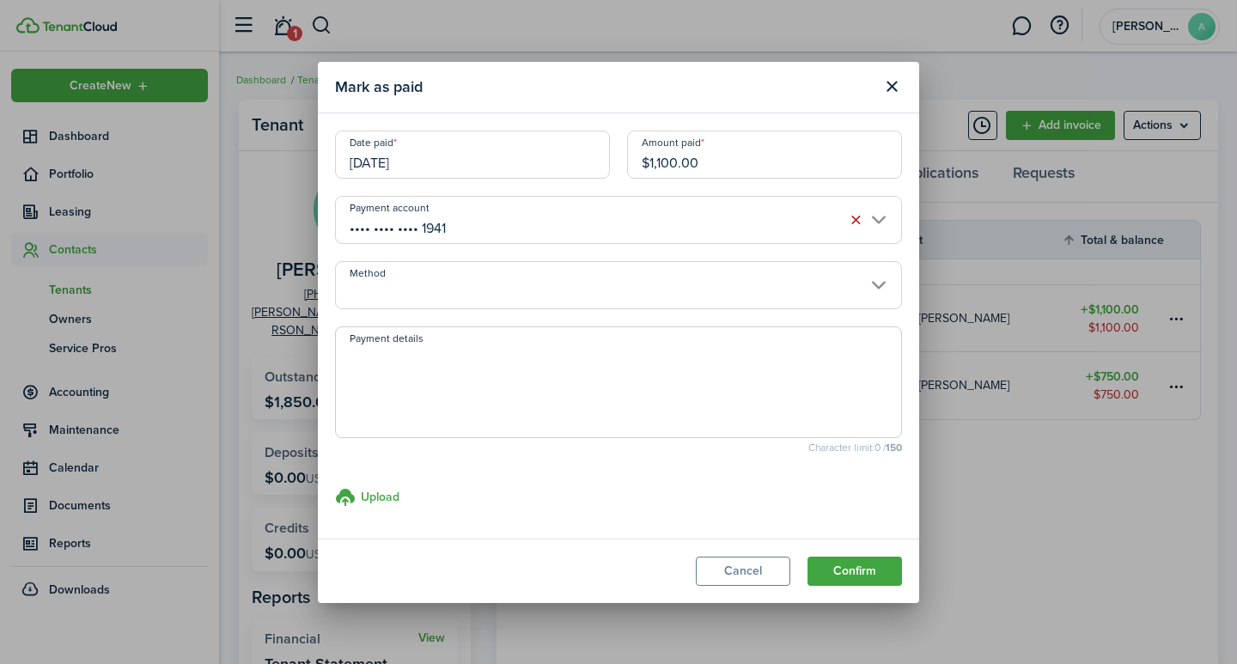
click at [491, 283] on input "Method" at bounding box center [618, 285] width 567 height 48
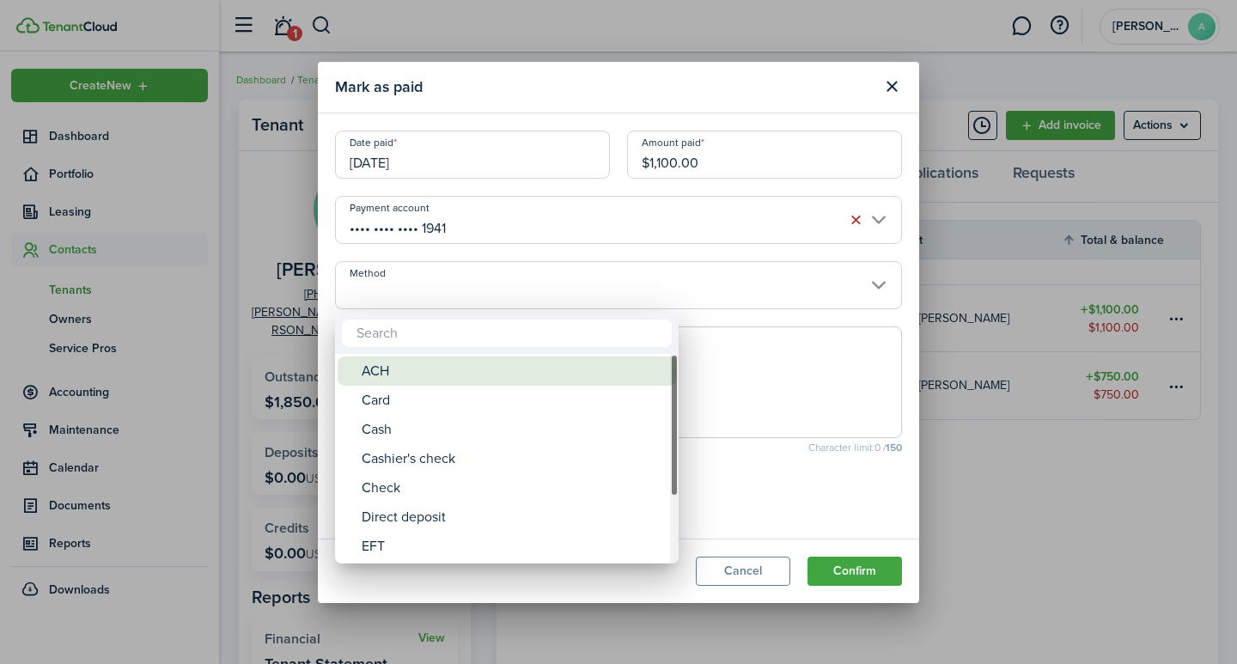
click at [421, 377] on div "ACH" at bounding box center [514, 370] width 304 height 29
type input "ACH"
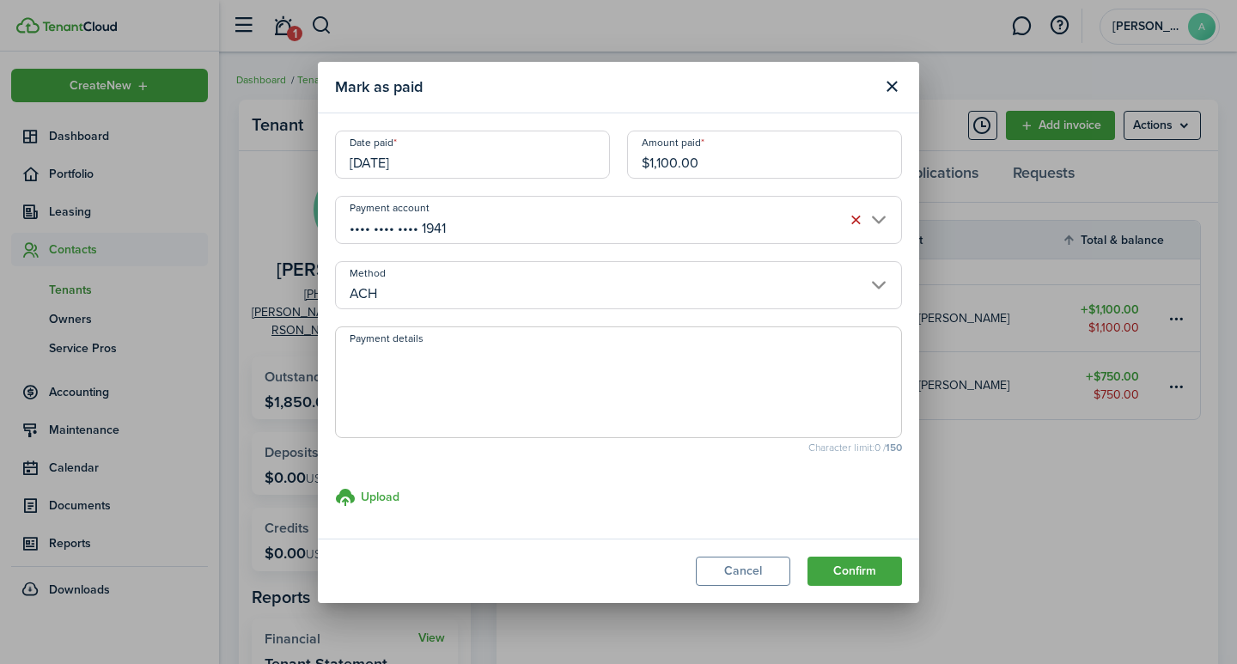
click at [420, 379] on textarea "Payment details" at bounding box center [618, 387] width 565 height 82
type textarea "September rent - A9AA-3140"
click at [868, 572] on button "Confirm" at bounding box center [854, 571] width 94 height 29
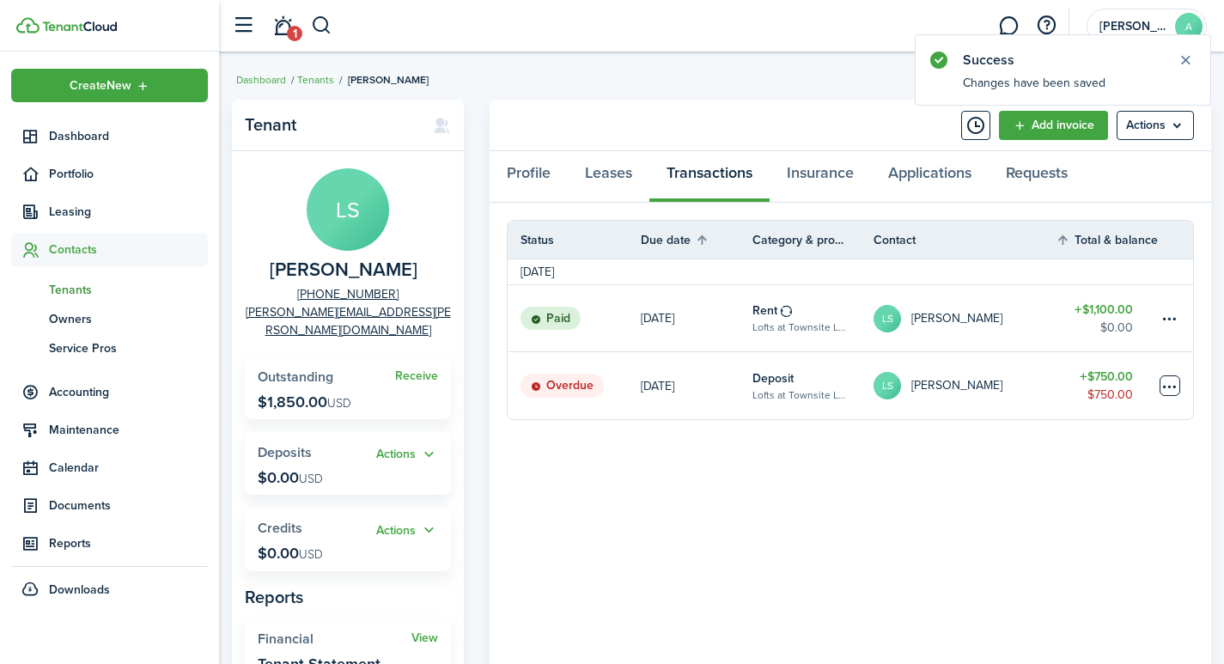
click at [1169, 385] on table-menu-btn-icon at bounding box center [1169, 385] width 21 height 21
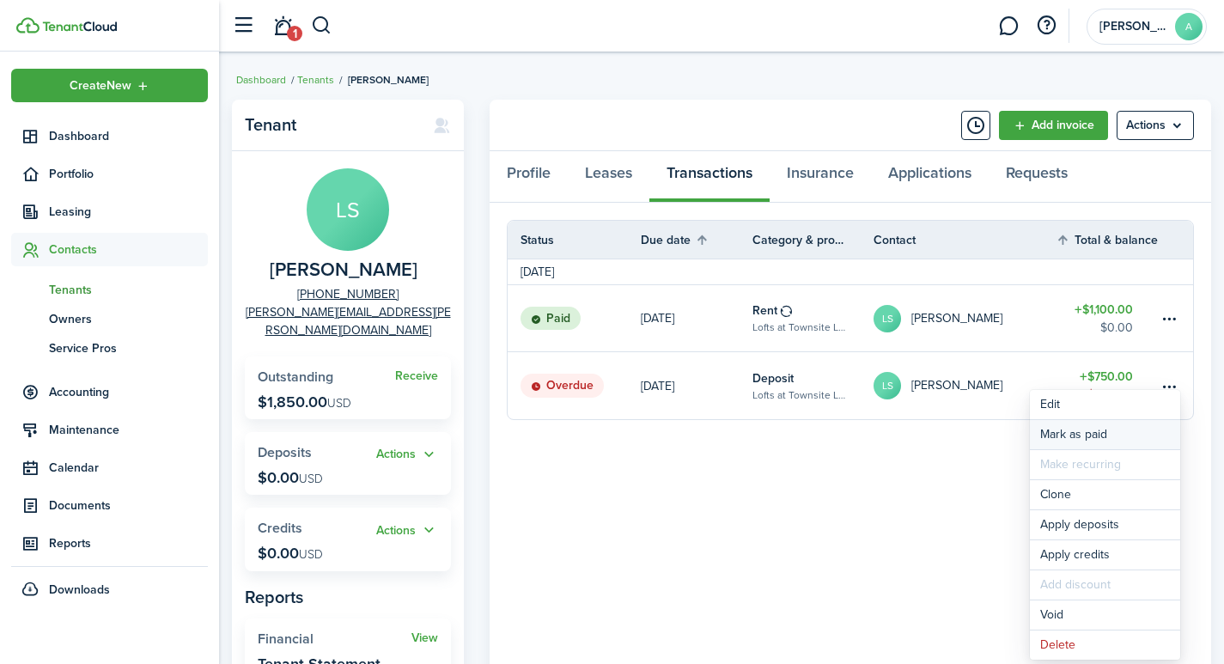
click at [1074, 429] on link "Mark as paid" at bounding box center [1105, 434] width 150 height 29
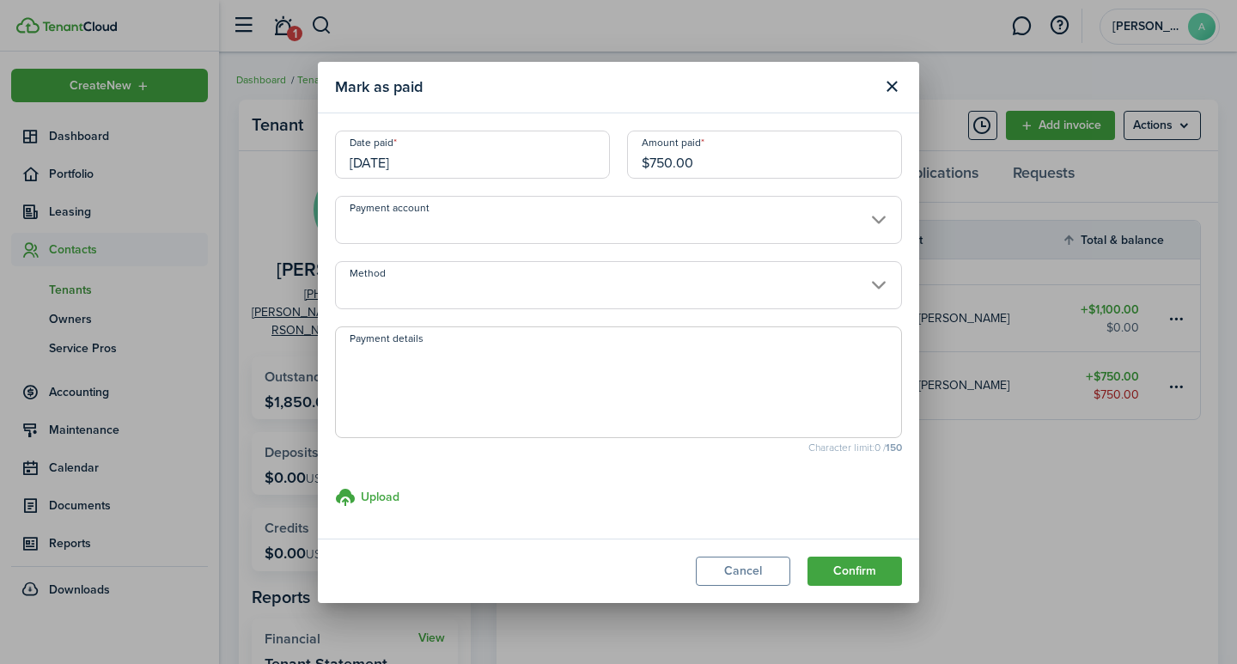
click at [459, 225] on input "Payment account" at bounding box center [618, 220] width 567 height 48
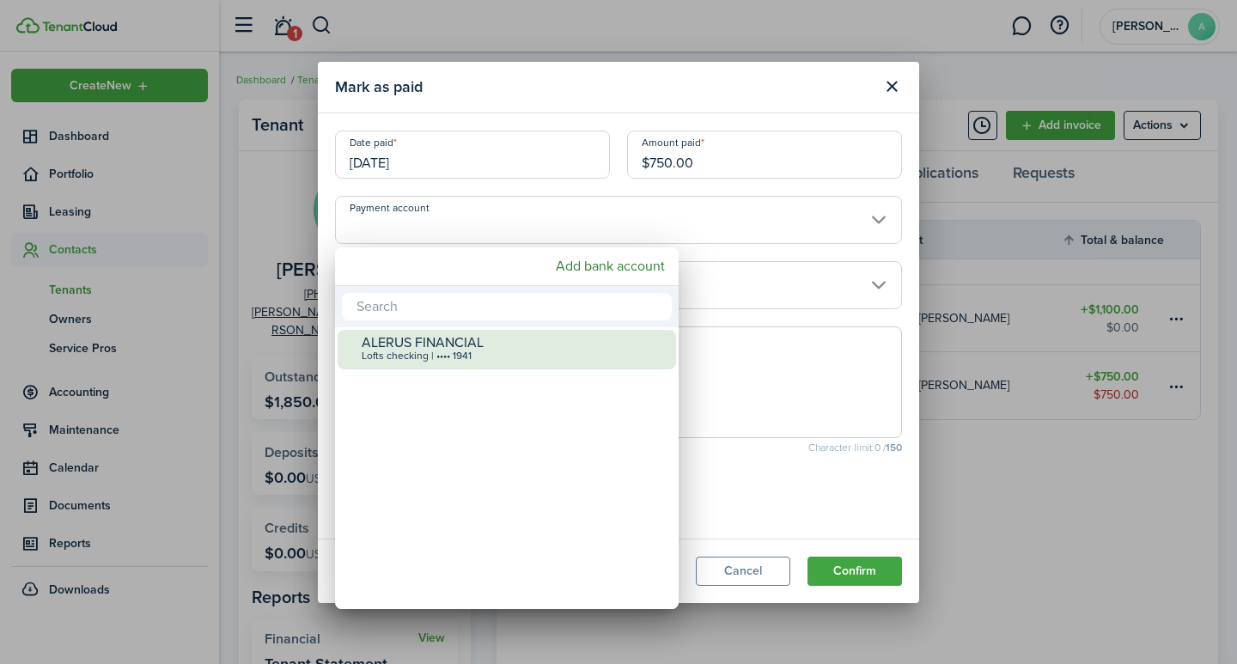
click at [450, 355] on div "Lofts checking | •••• 1941" at bounding box center [514, 356] width 304 height 12
type input "•••• •••• •••• 1941"
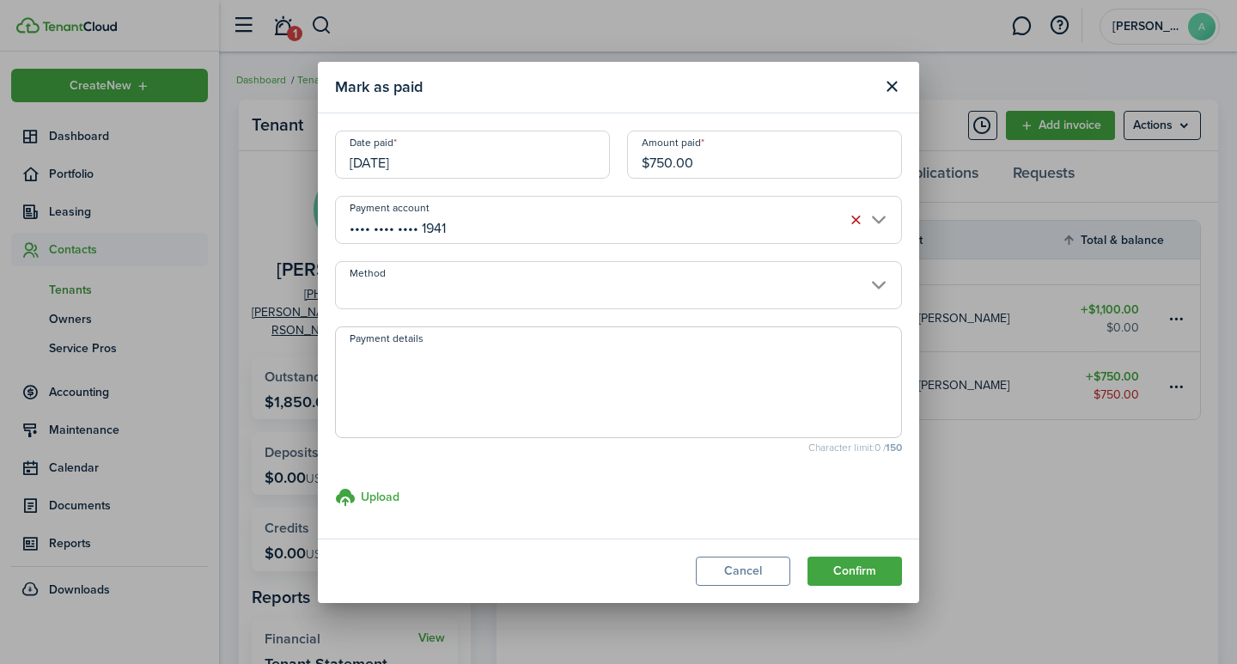
click at [493, 293] on input "Method" at bounding box center [618, 285] width 567 height 48
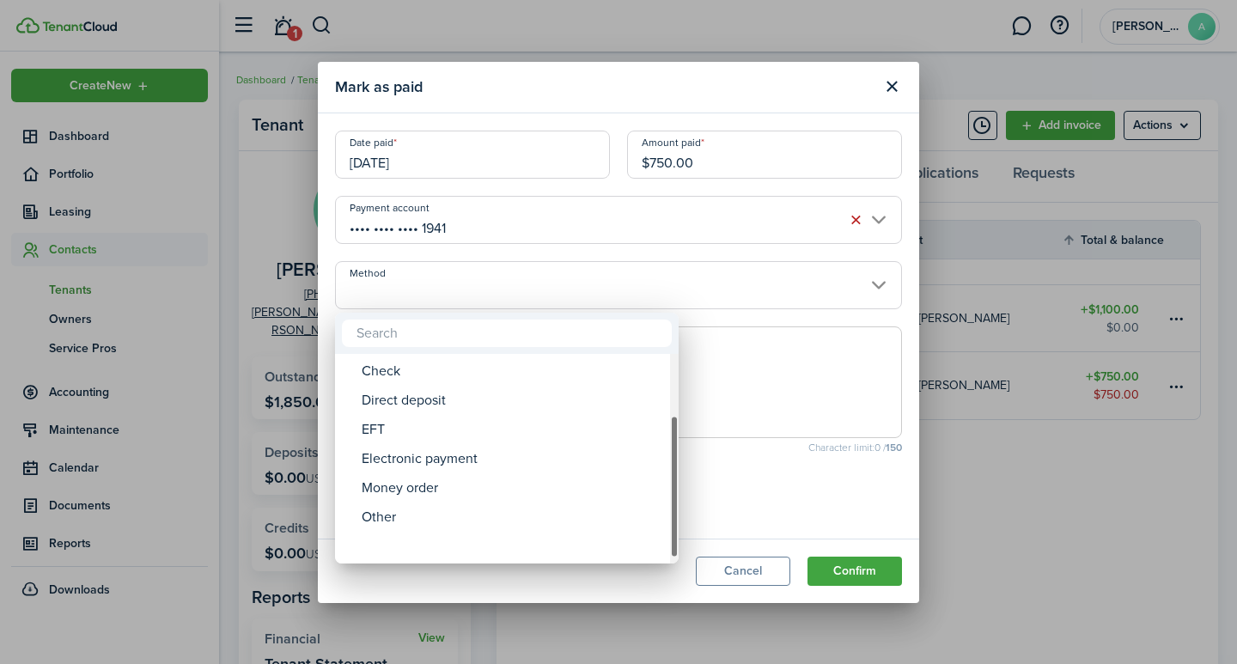
drag, startPoint x: 675, startPoint y: 386, endPoint x: 581, endPoint y: 527, distance: 169.6
click at [656, 527] on mbsc-scrollview-base "ACH Card Cash Cashier's check Check Direct deposit EFT Electronic payment Money…" at bounding box center [507, 459] width 344 height 206
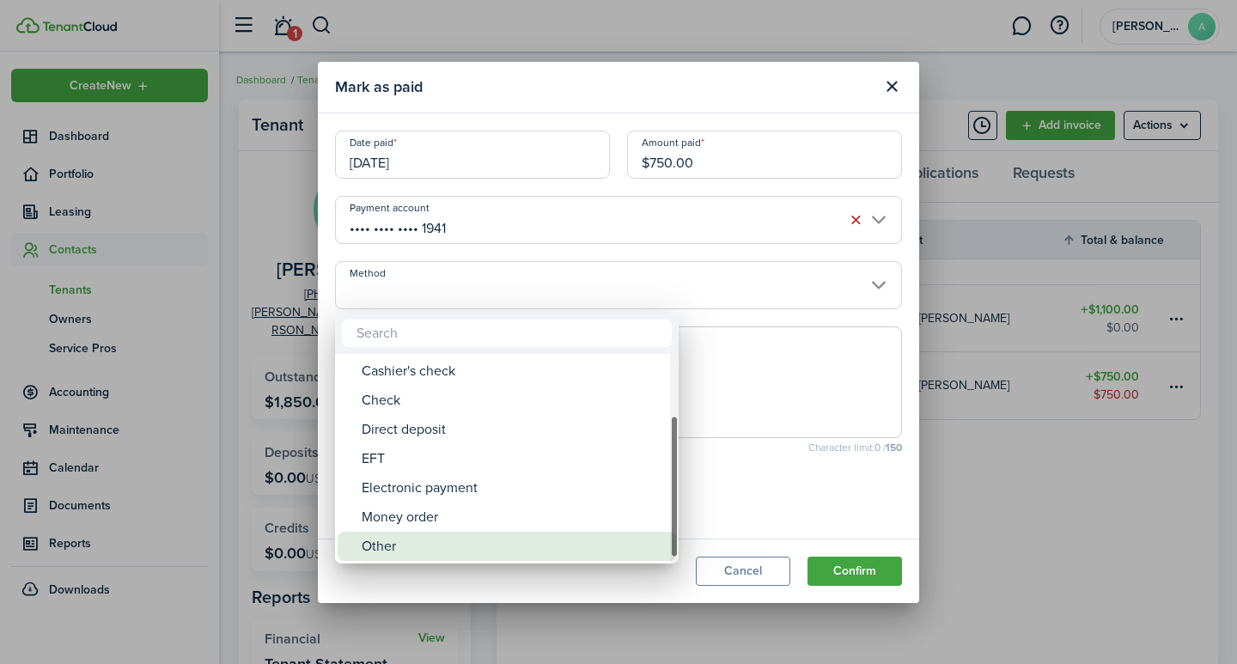
click at [395, 538] on div "Other" at bounding box center [514, 546] width 304 height 29
type input "Other"
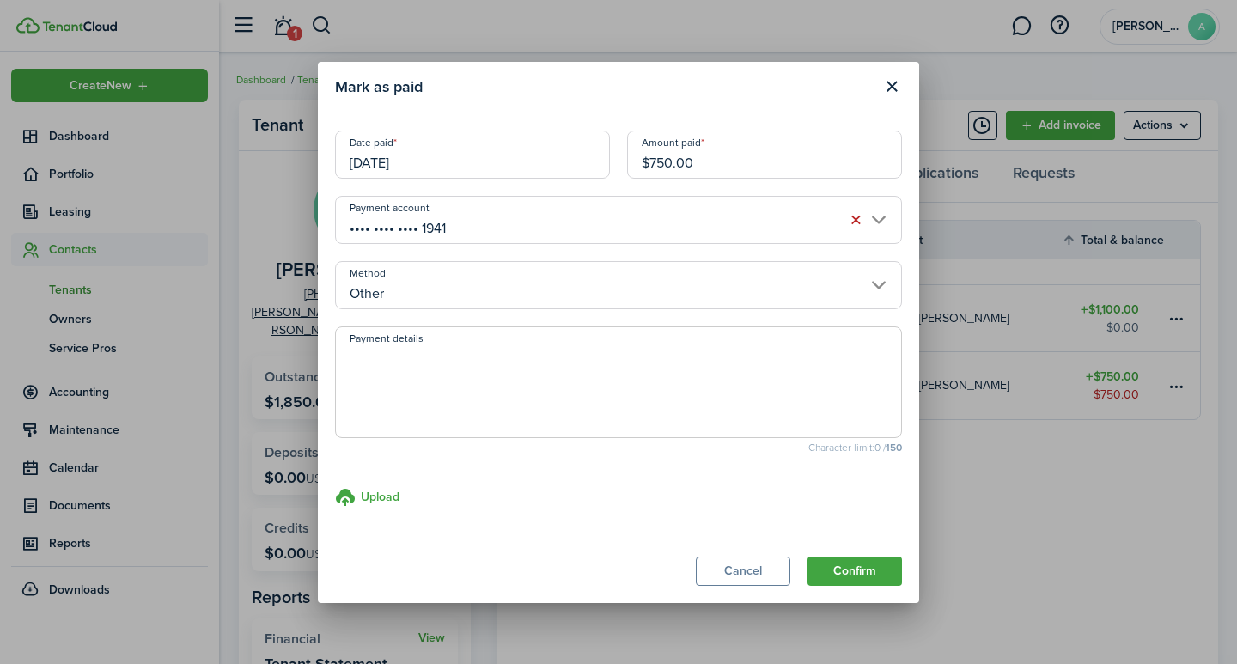
click at [462, 391] on textarea "Payment details" at bounding box center [618, 387] width 565 height 82
type textarea "R"
type textarea "T"
type textarea "Security Deposit - transfer from 143"
click at [859, 569] on button "Confirm" at bounding box center [854, 571] width 94 height 29
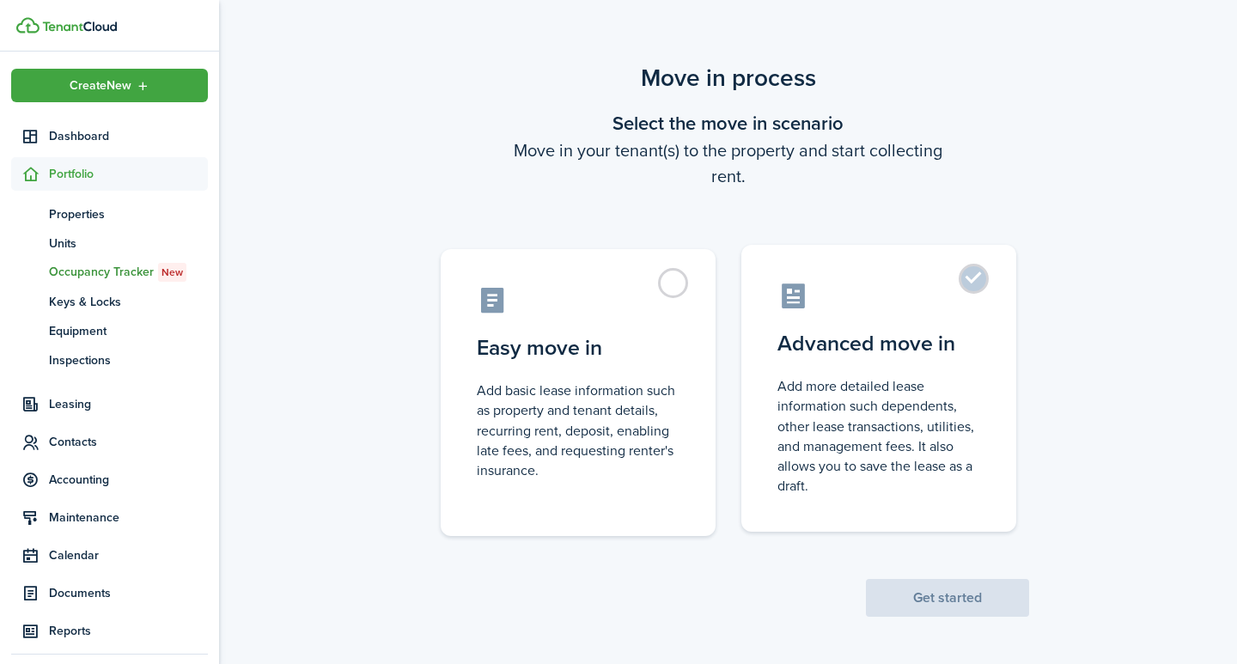
click at [972, 278] on label "Advanced move in Add more detailed lease information such dependents, other lea…" at bounding box center [878, 388] width 275 height 287
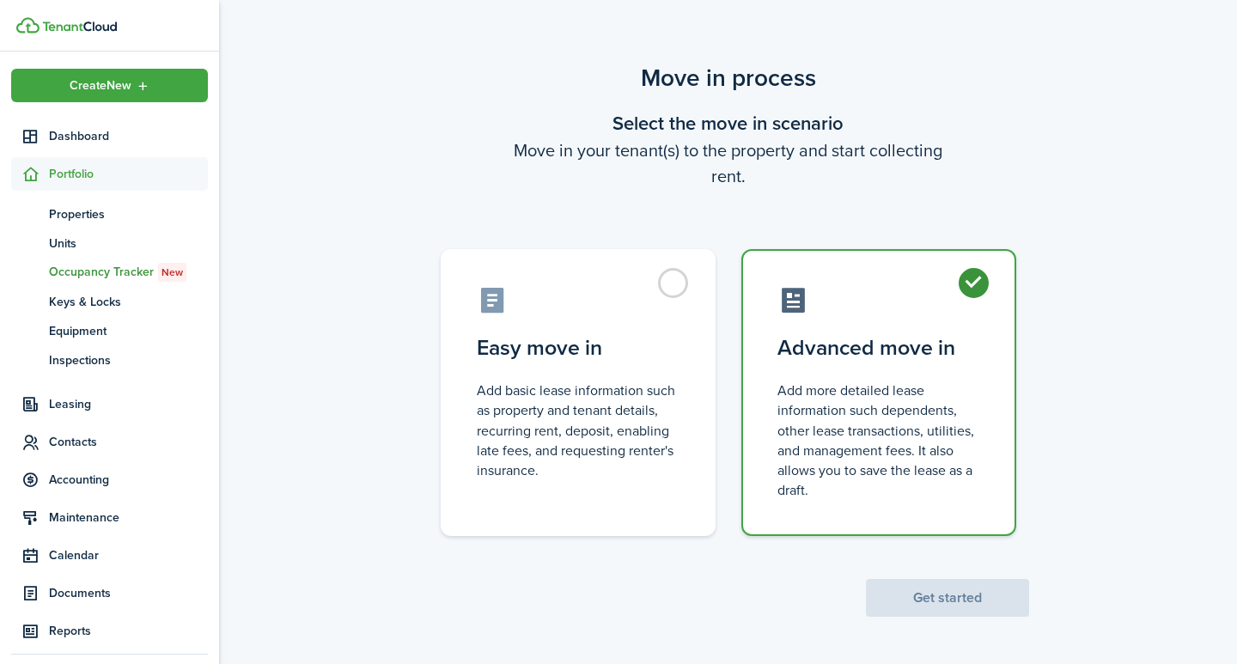
radio input "true"
click at [924, 585] on button "Get started" at bounding box center [947, 598] width 163 height 38
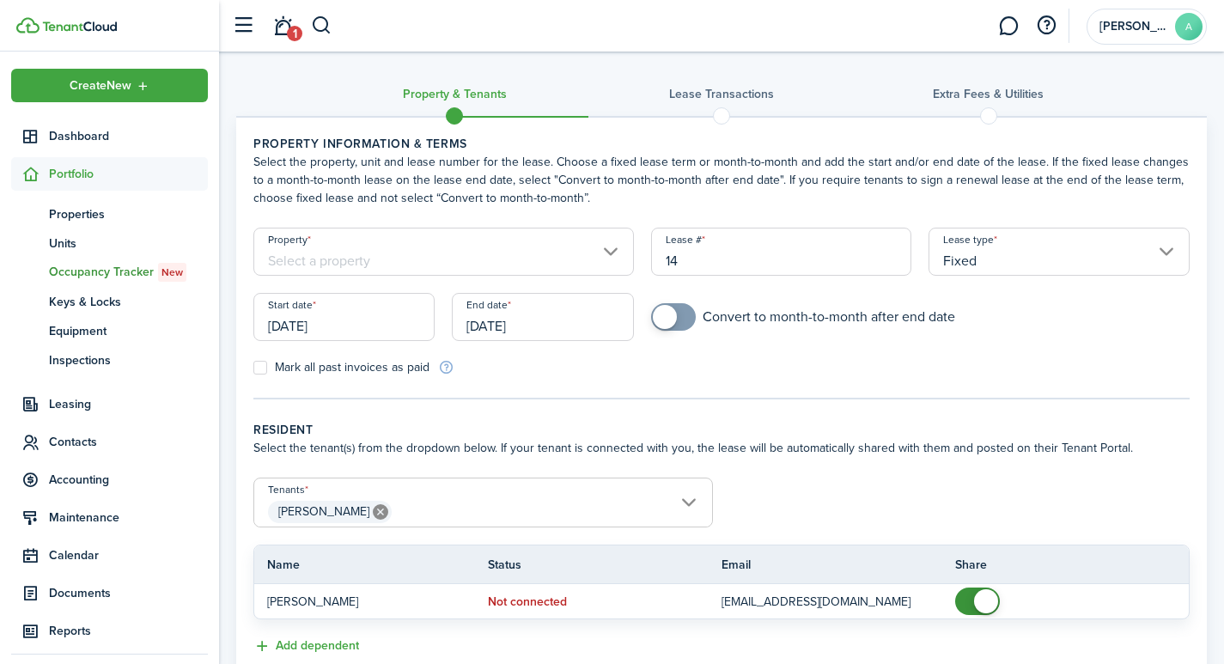
click at [434, 252] on input "Property" at bounding box center [443, 252] width 380 height 48
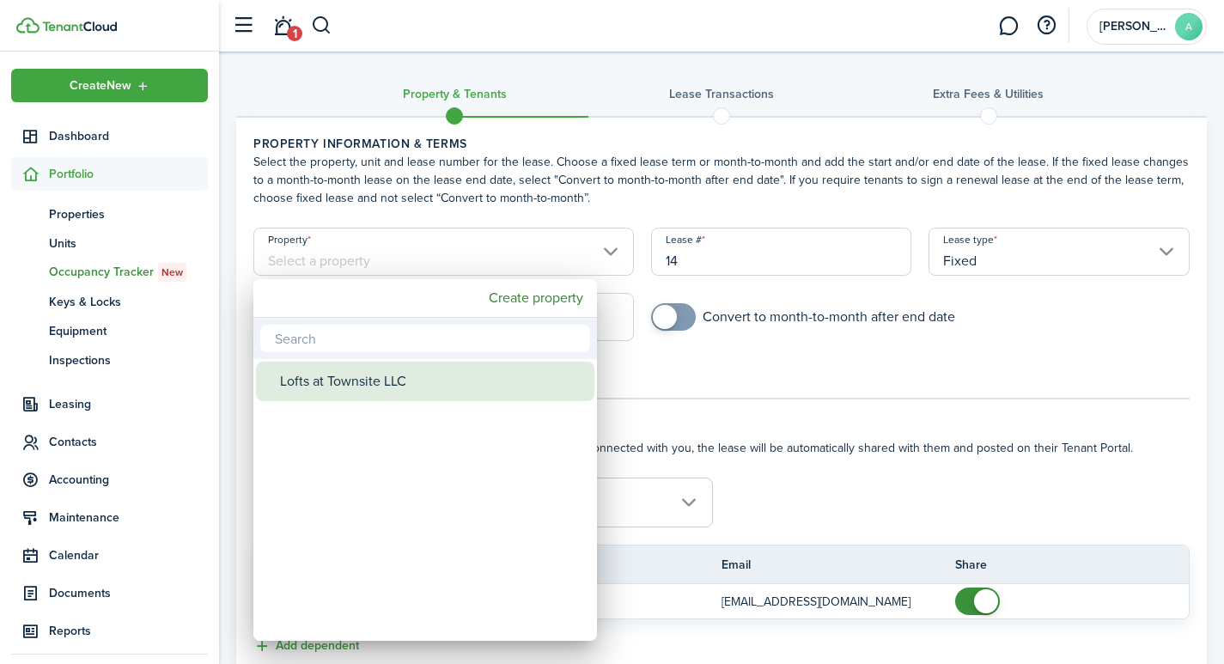
click at [368, 388] on div "Lofts at Townsite LLC" at bounding box center [432, 382] width 304 height 40
type input "Lofts at Townsite LLC"
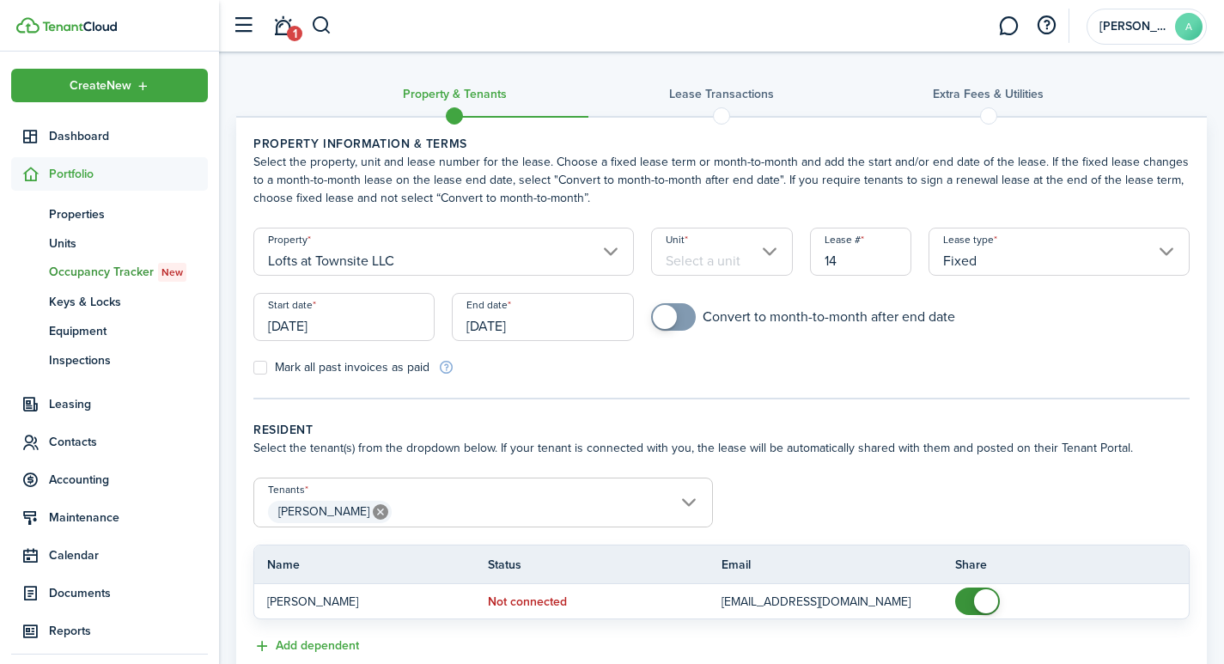
click at [732, 244] on input "Unit" at bounding box center [722, 252] width 142 height 48
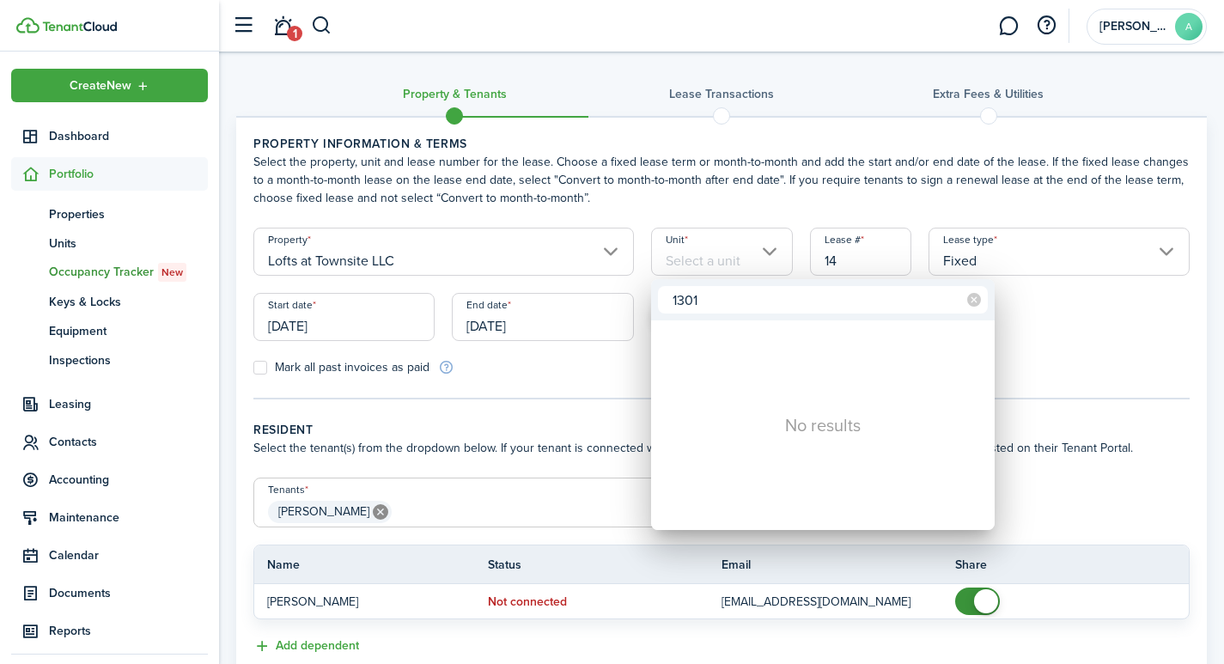
type input "1301"
click at [1027, 265] on div at bounding box center [612, 332] width 1499 height 939
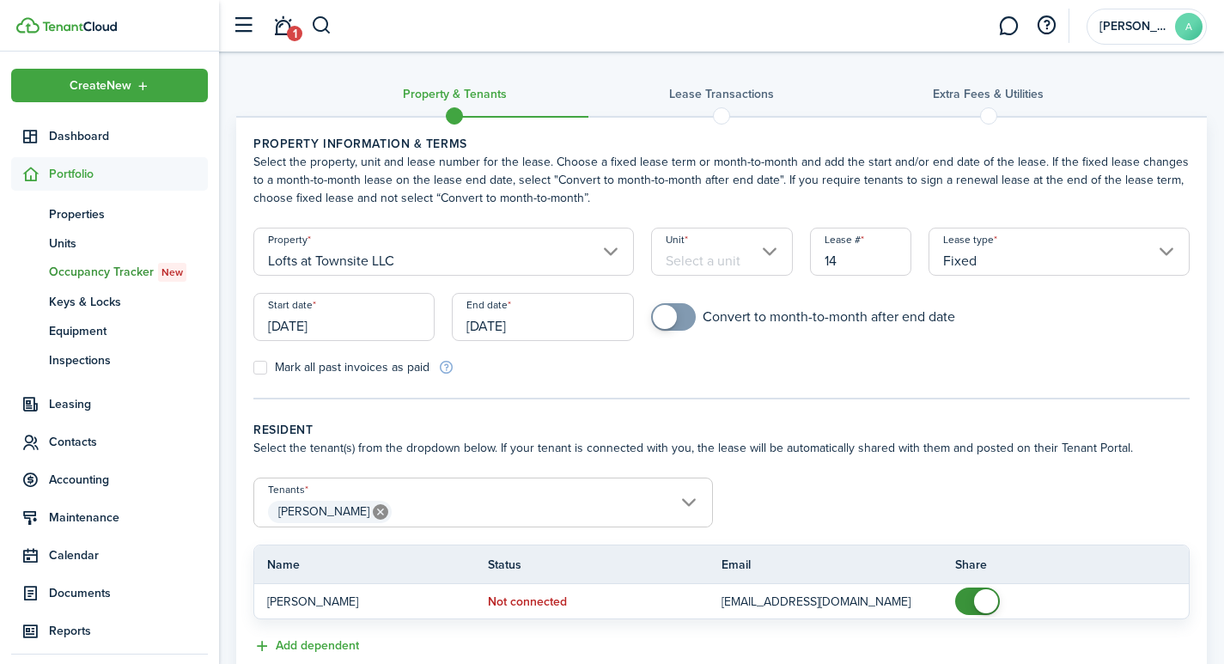
click at [865, 253] on input "14" at bounding box center [861, 252] width 102 height 48
type input "1"
click at [1024, 264] on input "Fixed" at bounding box center [1058, 252] width 261 height 48
type input "1301"
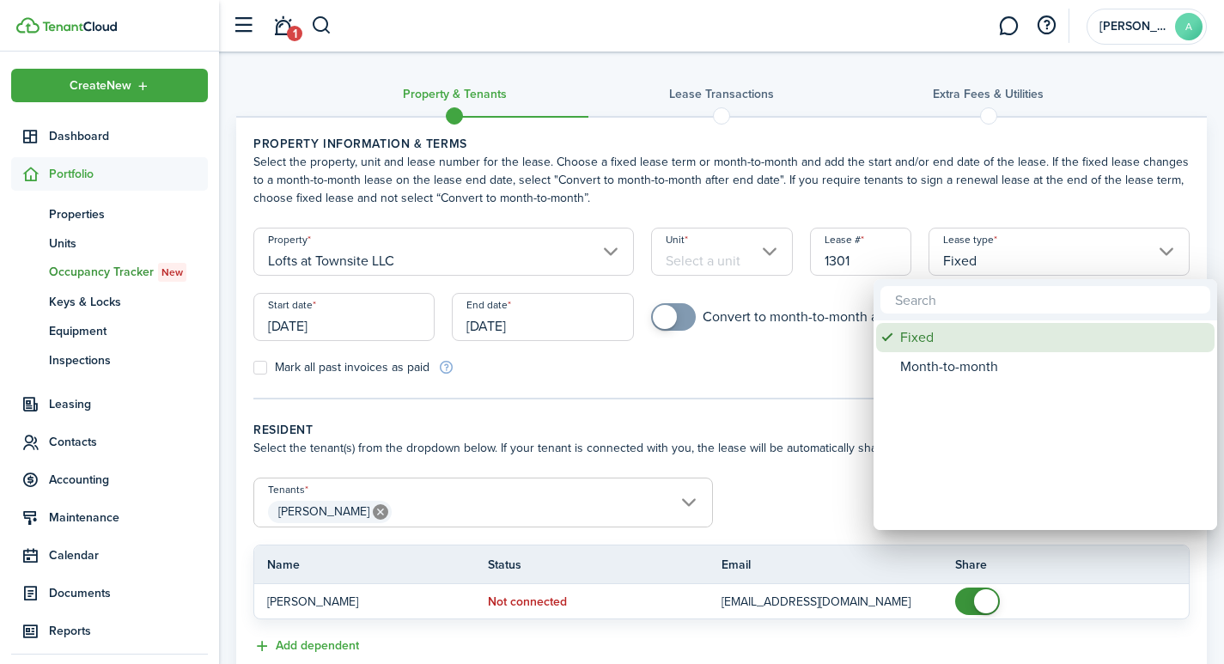
click at [940, 332] on div "Fixed" at bounding box center [1052, 337] width 304 height 29
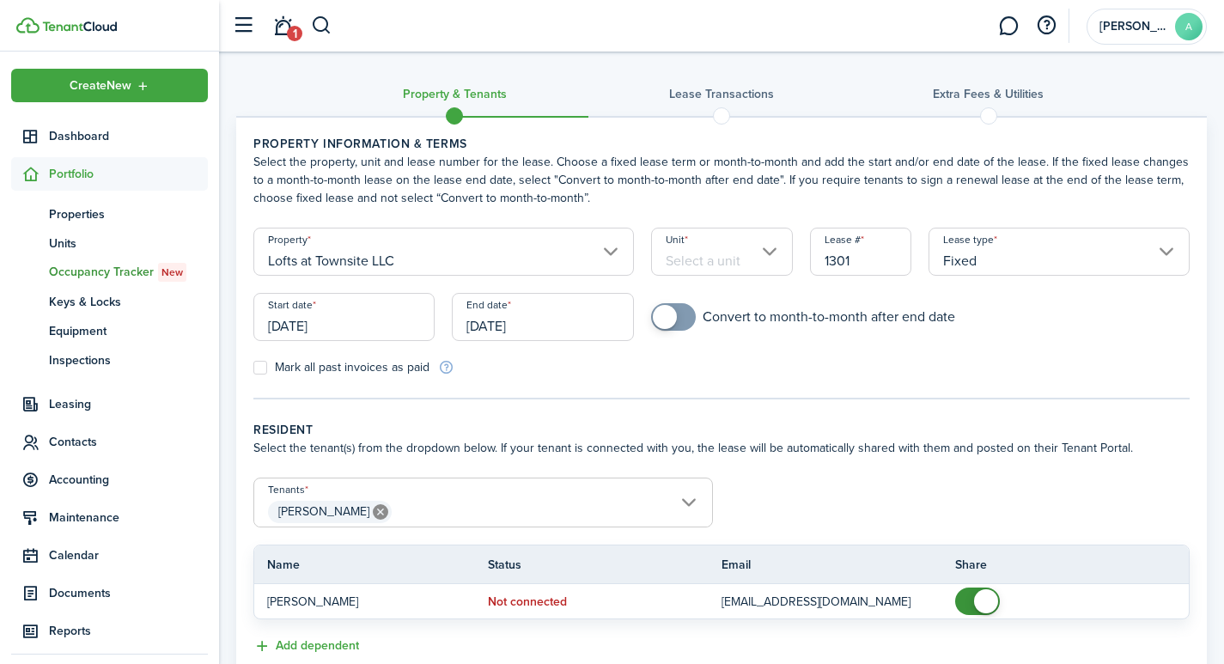
click at [373, 322] on input "[DATE]" at bounding box center [343, 317] width 181 height 48
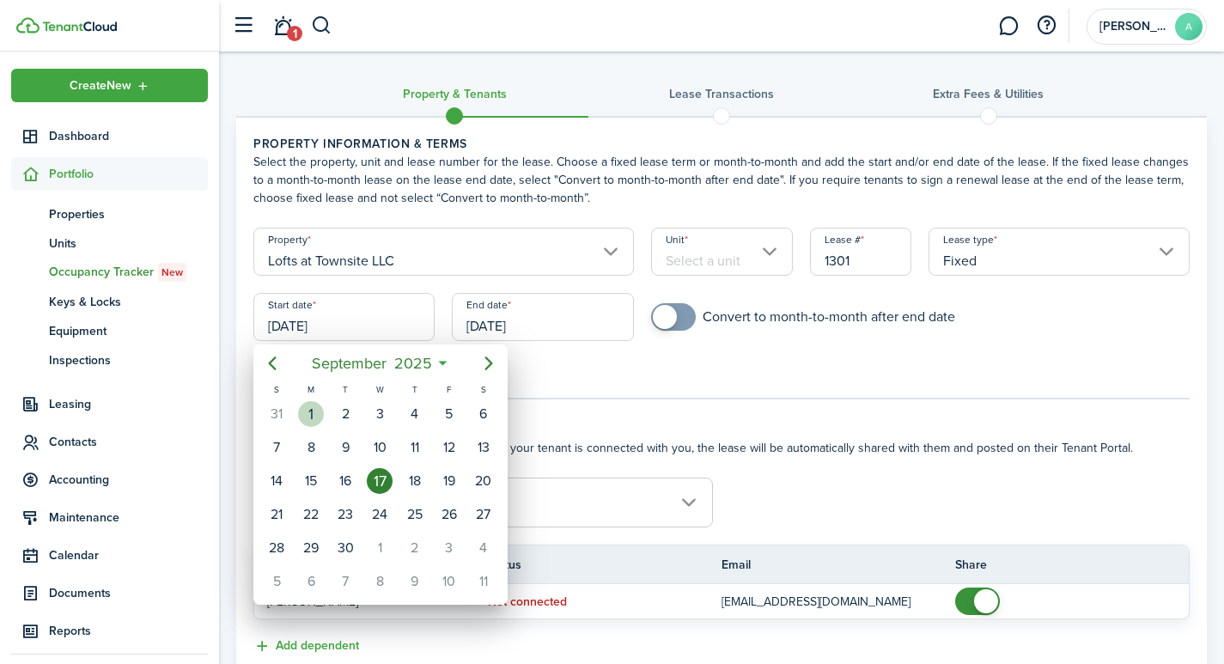
click at [312, 411] on div "1" at bounding box center [311, 414] width 26 height 26
type input "[DATE]"
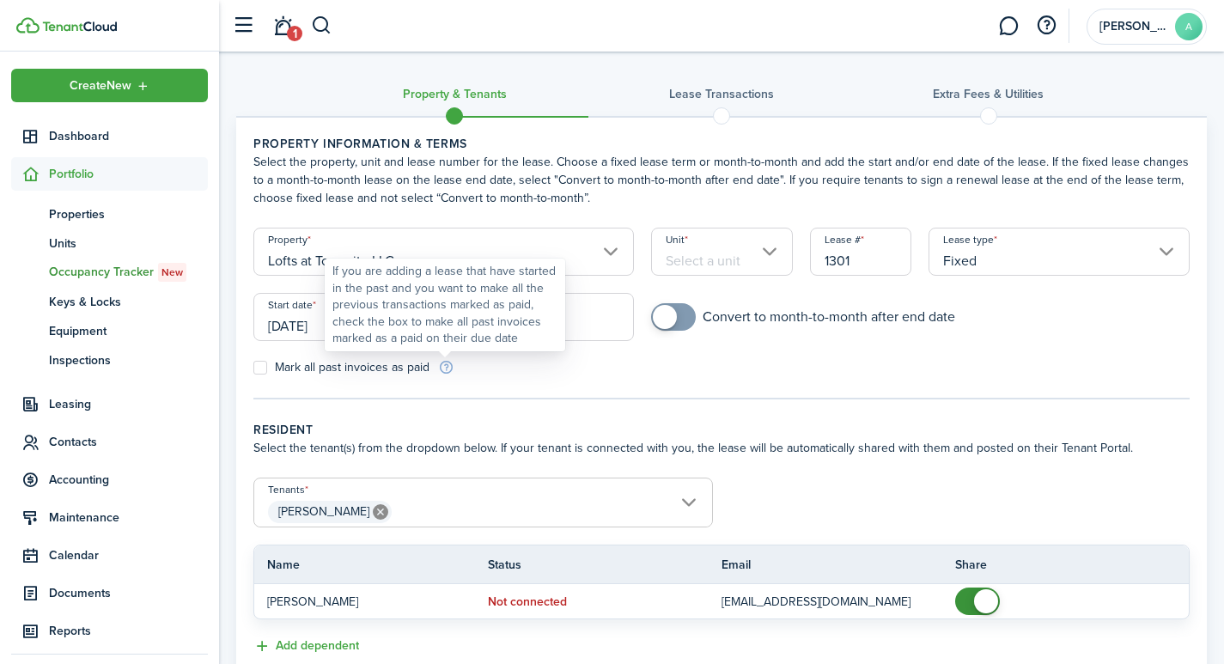
click at [544, 327] on div "If you are adding a lease that have started in the past and you want to make al…" at bounding box center [444, 305] width 225 height 84
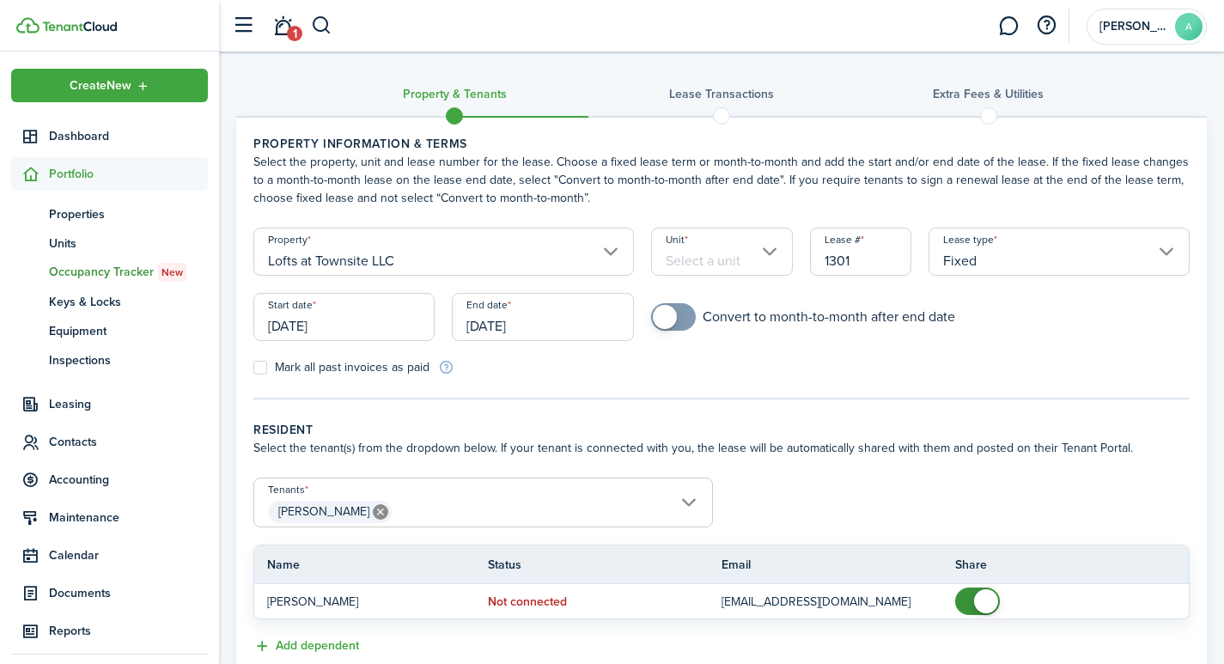
click at [581, 318] on input "[DATE]" at bounding box center [542, 317] width 181 height 48
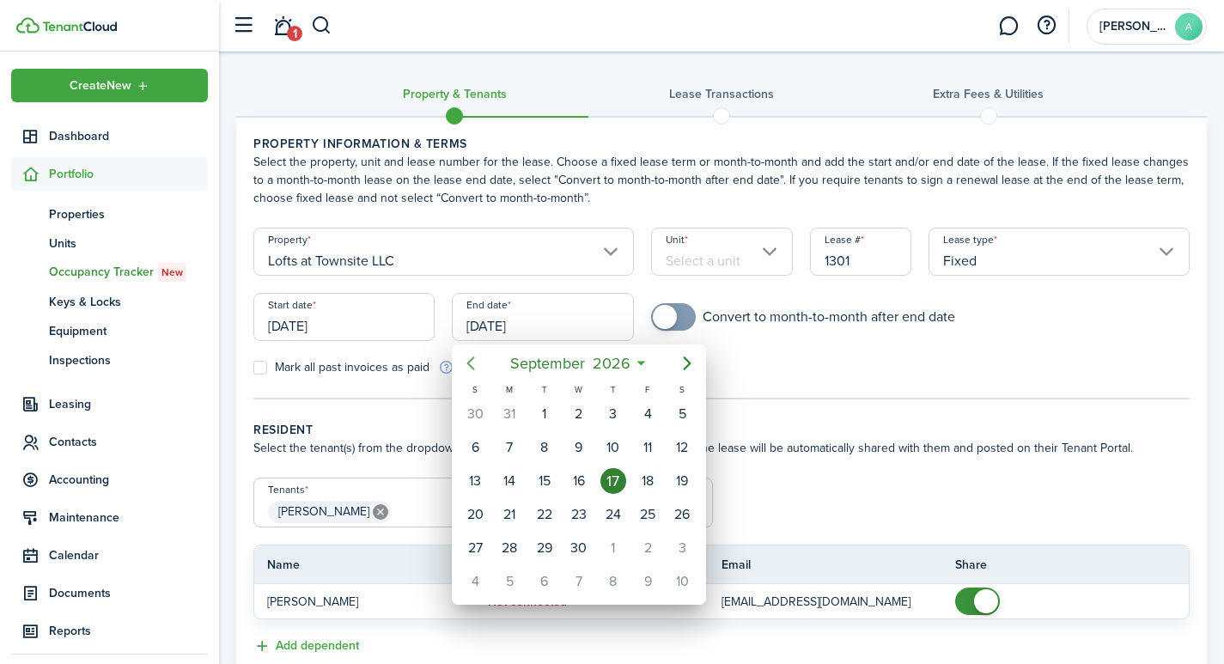
click at [471, 362] on icon "Previous page" at bounding box center [470, 363] width 21 height 21
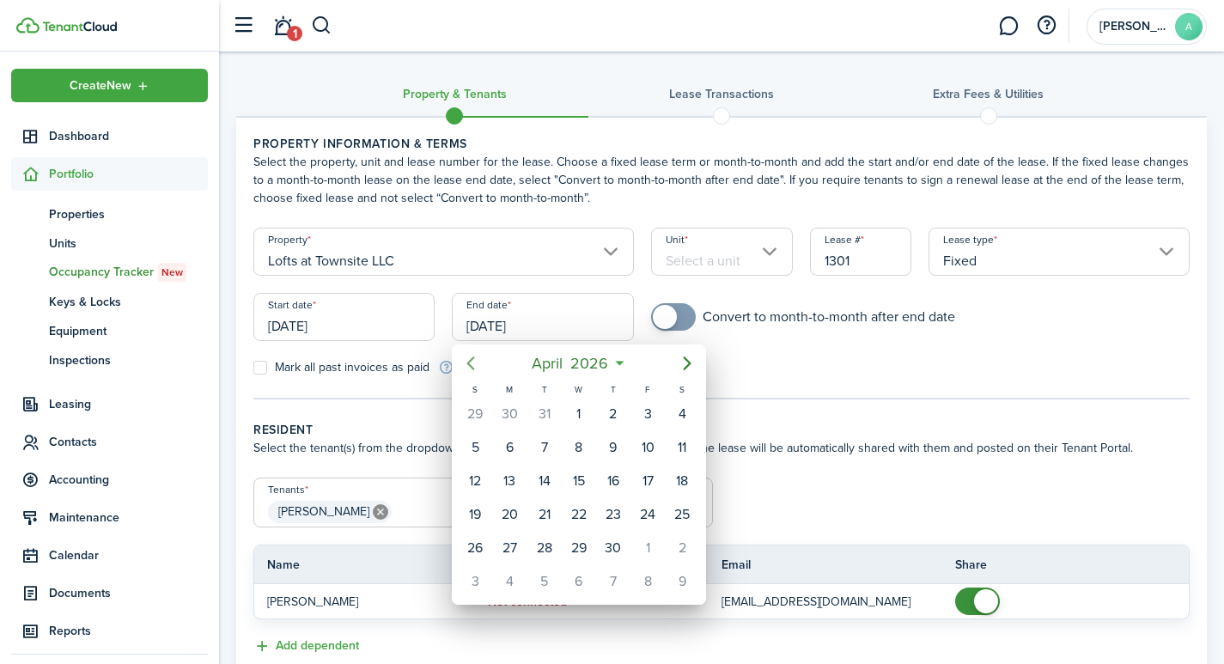
click at [471, 362] on icon "Previous page" at bounding box center [470, 363] width 21 height 21
click at [685, 538] on div "31" at bounding box center [682, 548] width 26 height 26
type input "[DATE]"
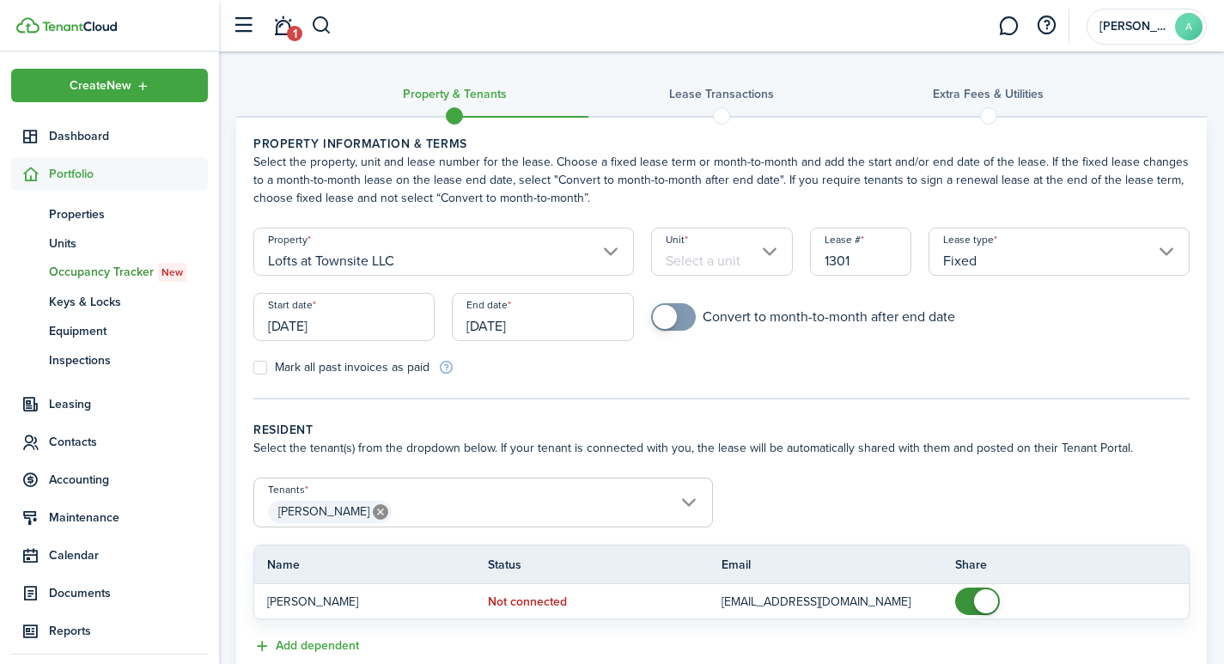
checkbox input "true"
click at [670, 319] on span at bounding box center [665, 317] width 24 height 24
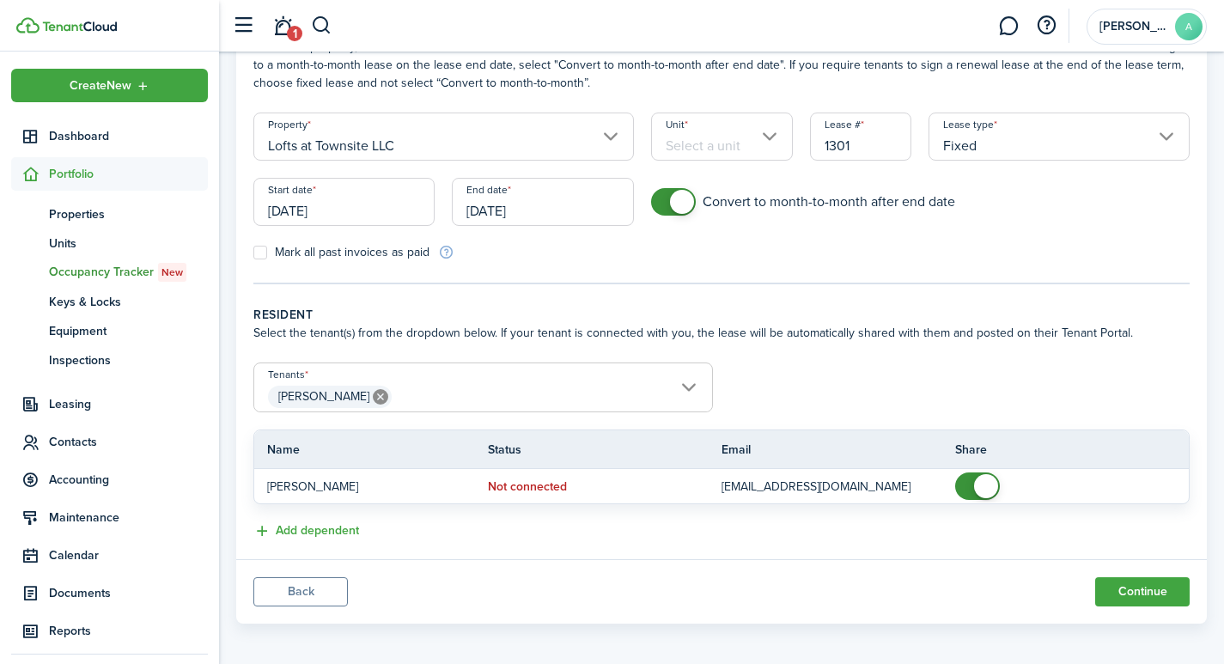
scroll to position [122, 0]
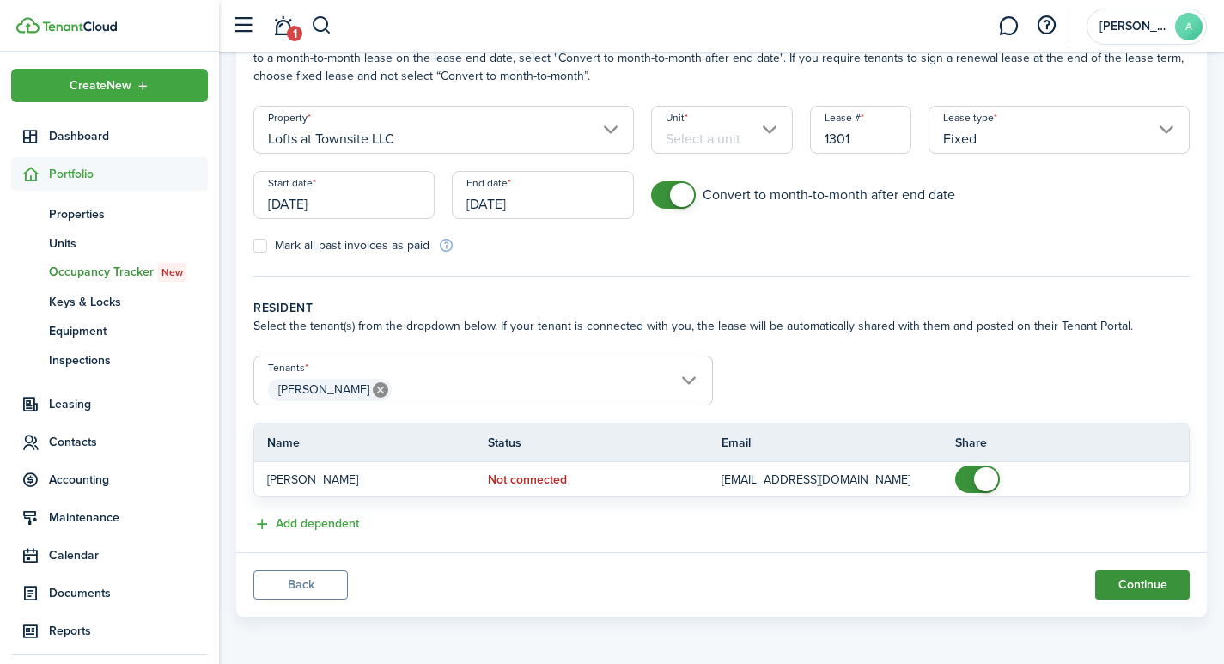
click at [1135, 581] on button "Continue" at bounding box center [1142, 584] width 94 height 29
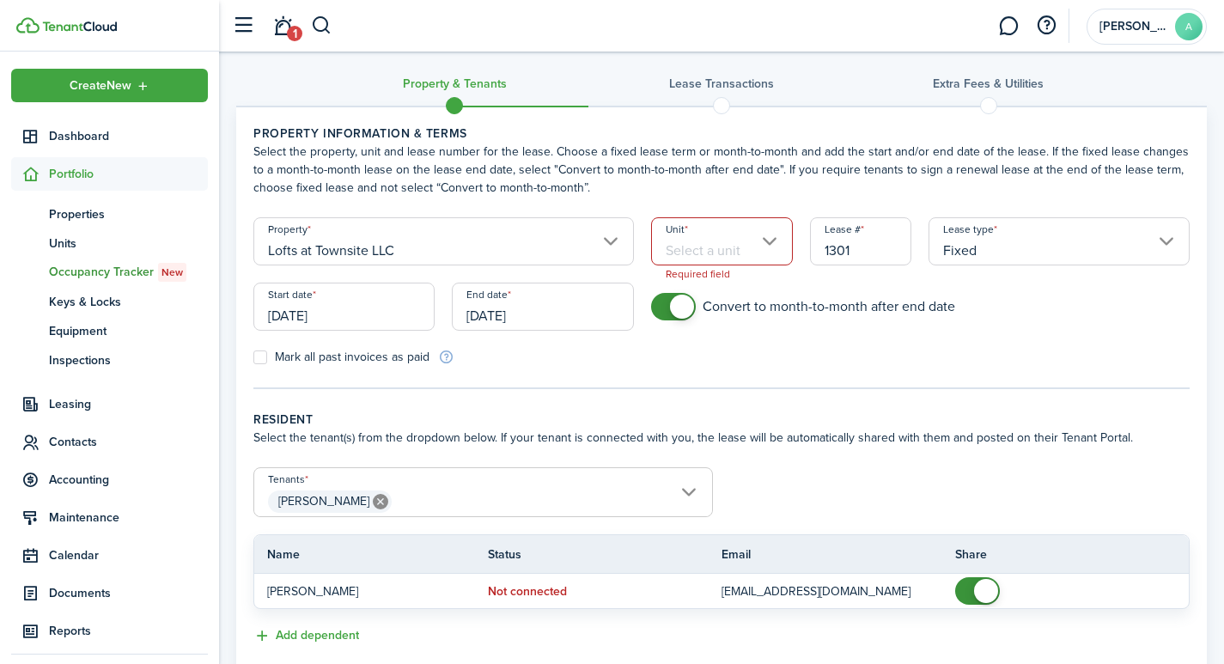
scroll to position [0, 0]
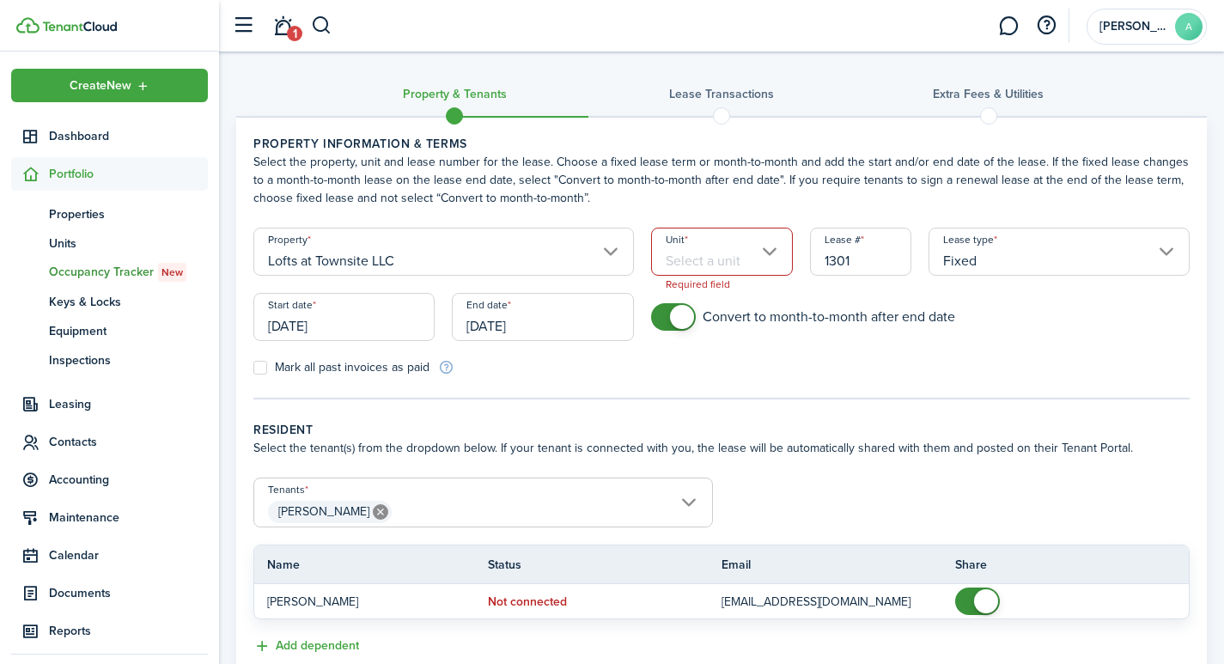
click at [747, 251] on input "Unit" at bounding box center [722, 252] width 142 height 48
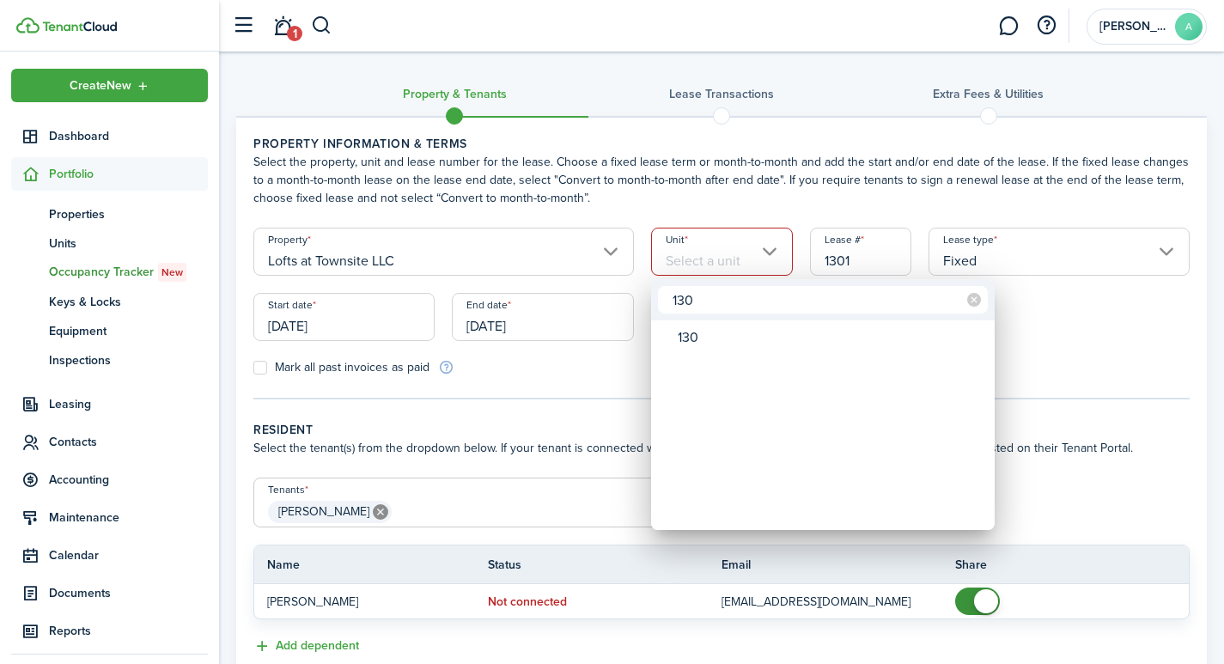
type input "130"
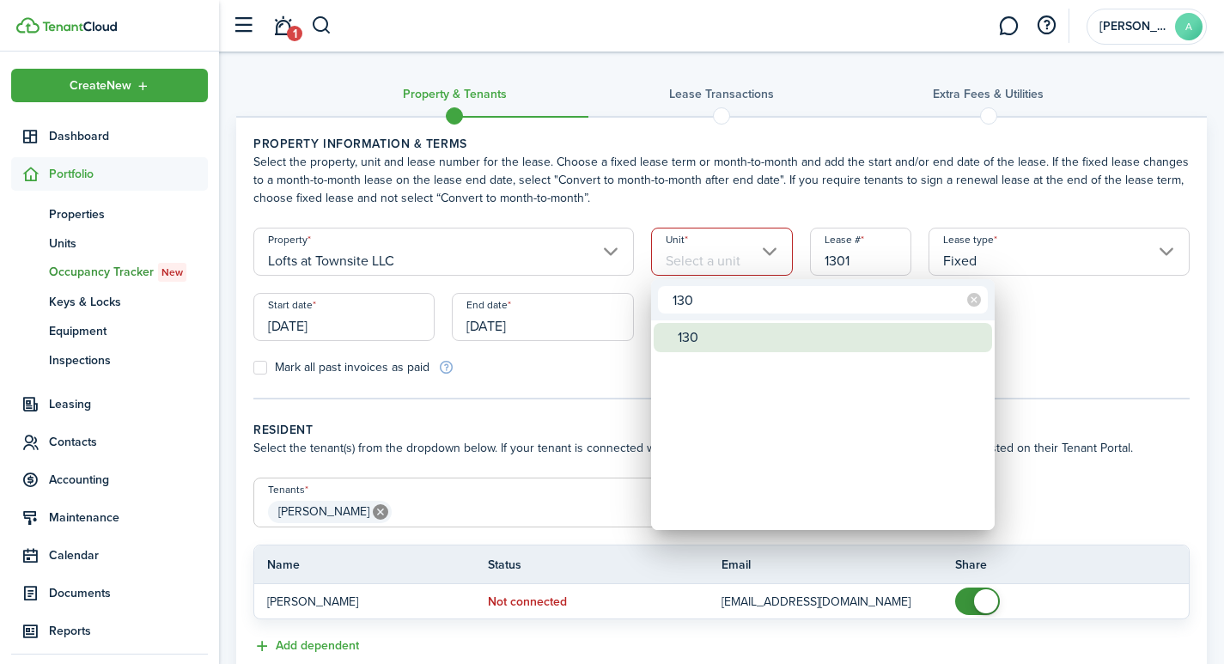
click at [694, 332] on div "130" at bounding box center [830, 337] width 304 height 29
type input "130"
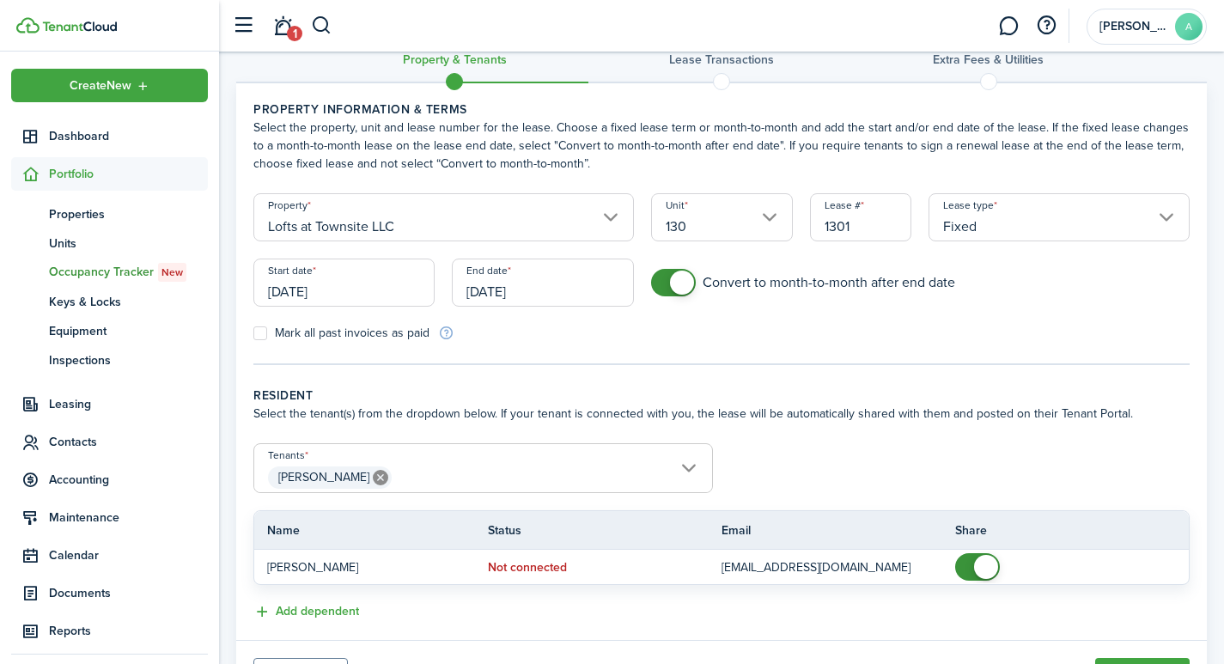
scroll to position [122, 0]
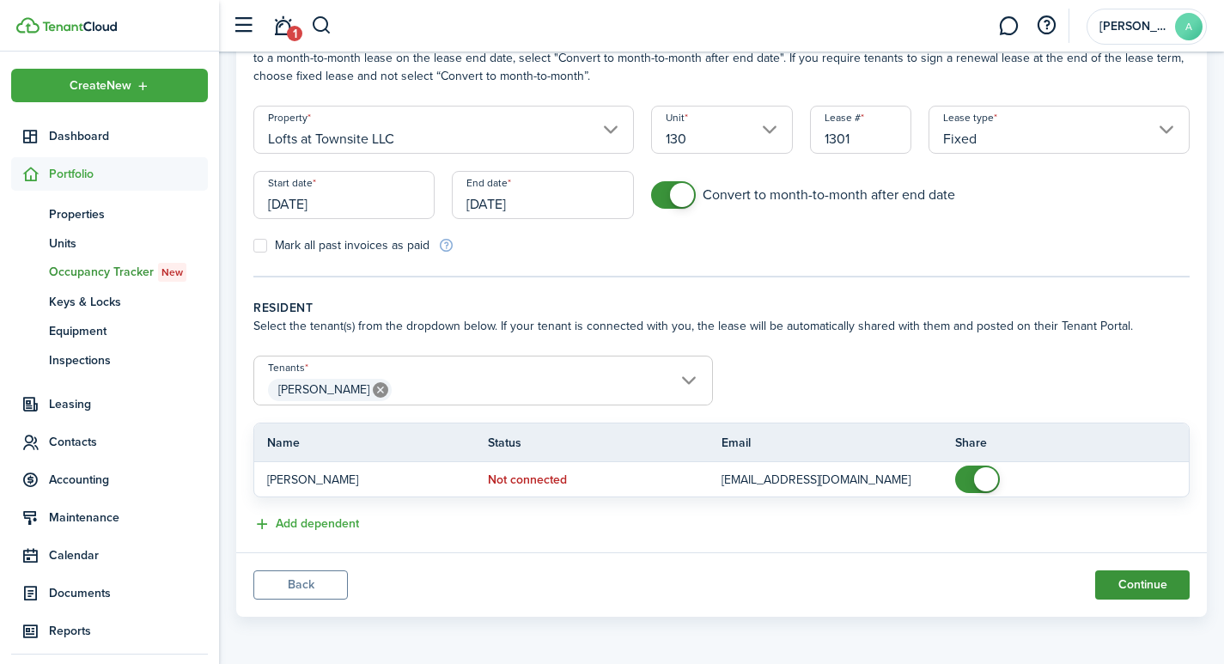
click at [1142, 581] on button "Continue" at bounding box center [1142, 584] width 94 height 29
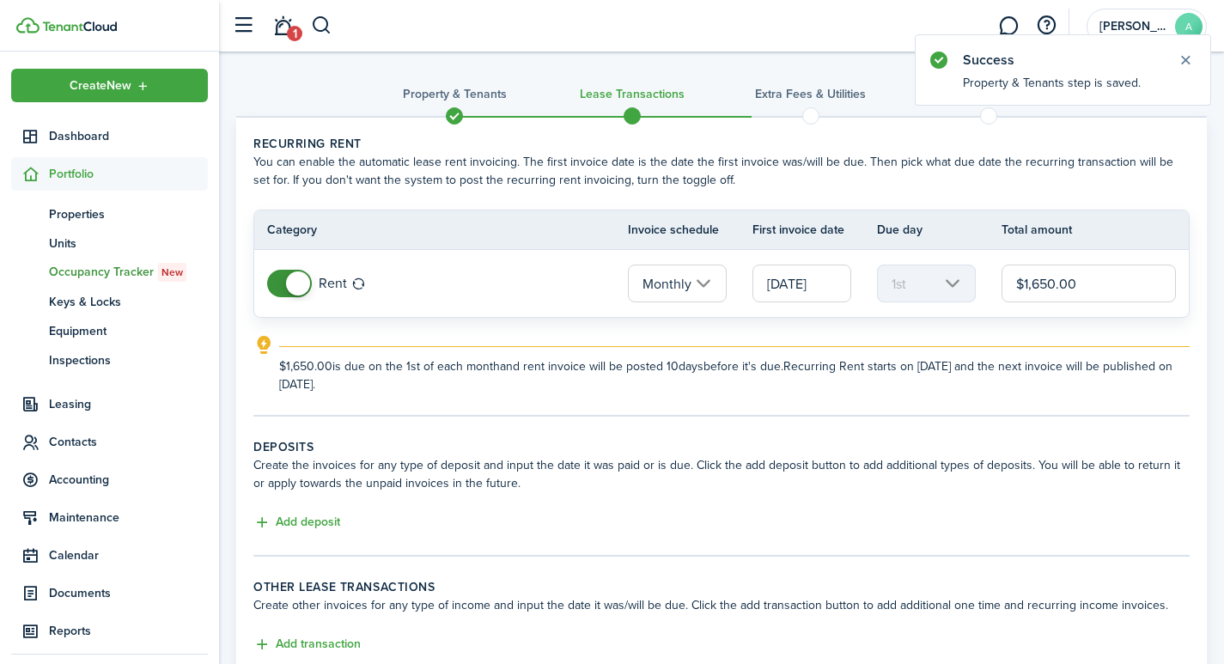
drag, startPoint x: 1112, startPoint y: 277, endPoint x: 986, endPoint y: 269, distance: 126.5
click at [986, 269] on tr "Rent Monthly [DATE] 1st $1,650.00" at bounding box center [721, 283] width 934 height 67
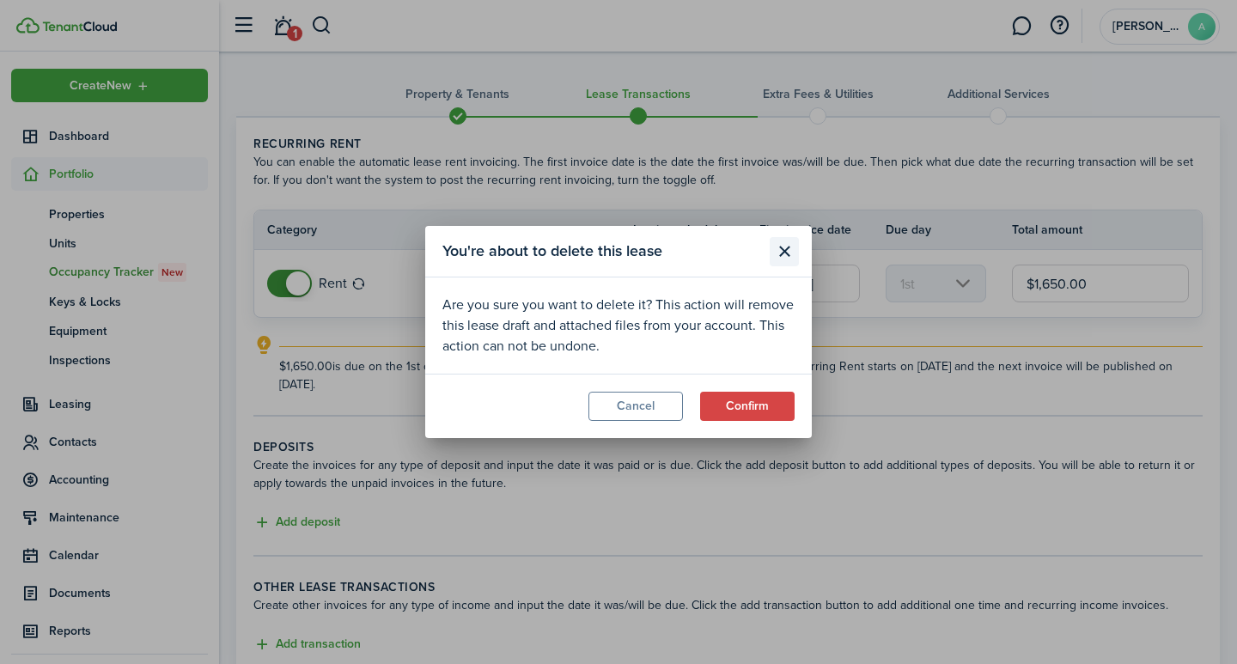
click at [787, 243] on button "Close modal" at bounding box center [783, 251] width 29 height 29
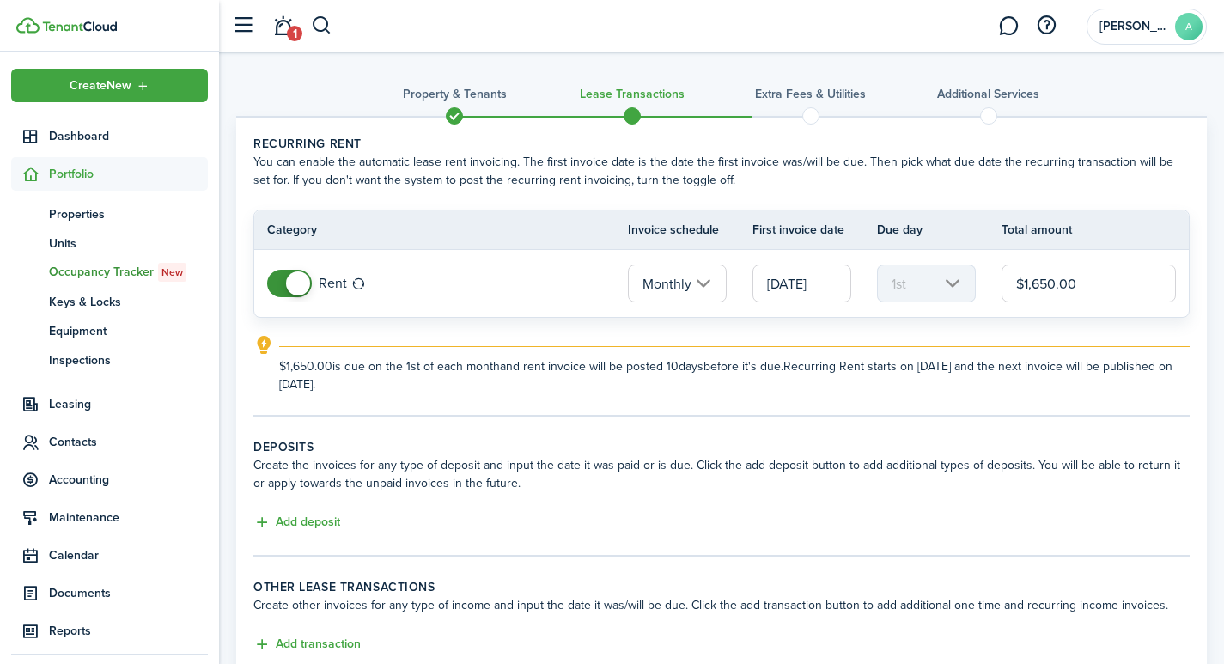
click at [628, 111] on span at bounding box center [632, 116] width 26 height 26
click at [450, 109] on span at bounding box center [454, 116] width 26 height 26
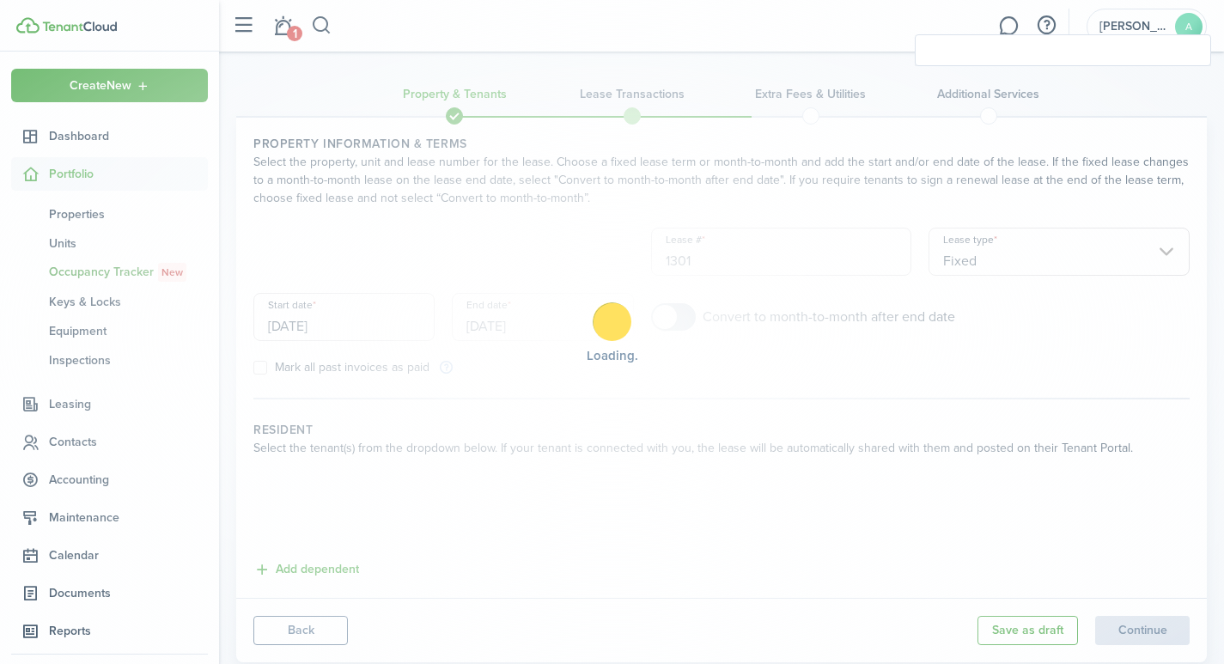
checkbox input "true"
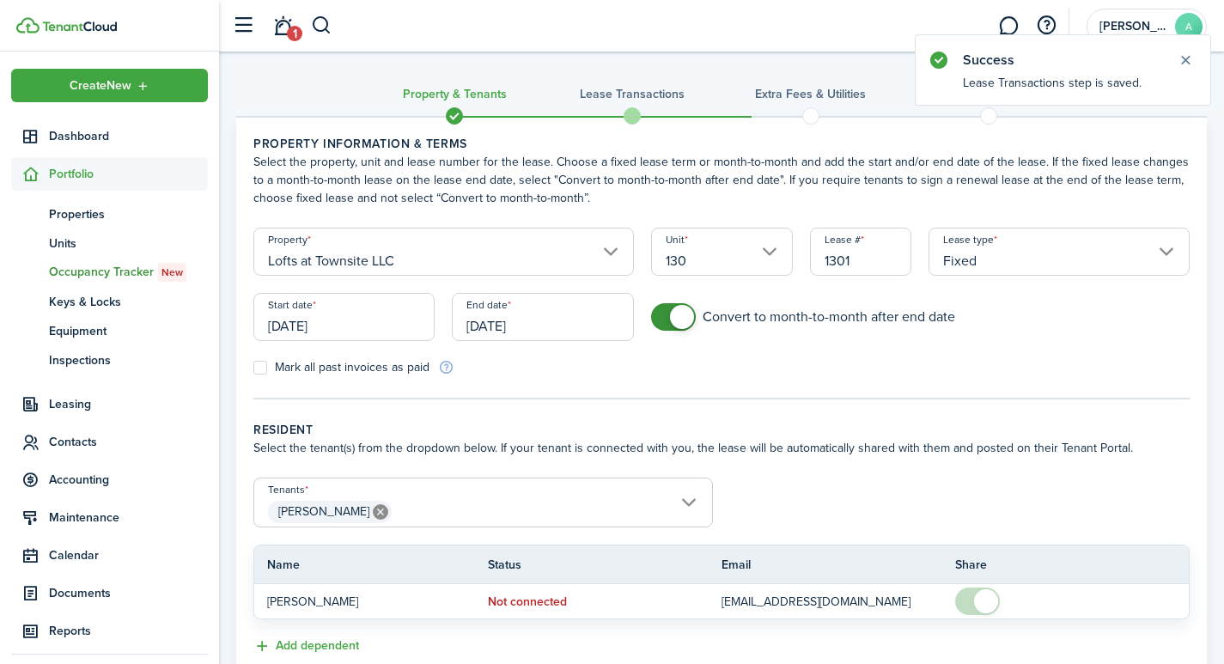
click at [768, 248] on input "130" at bounding box center [722, 252] width 142 height 48
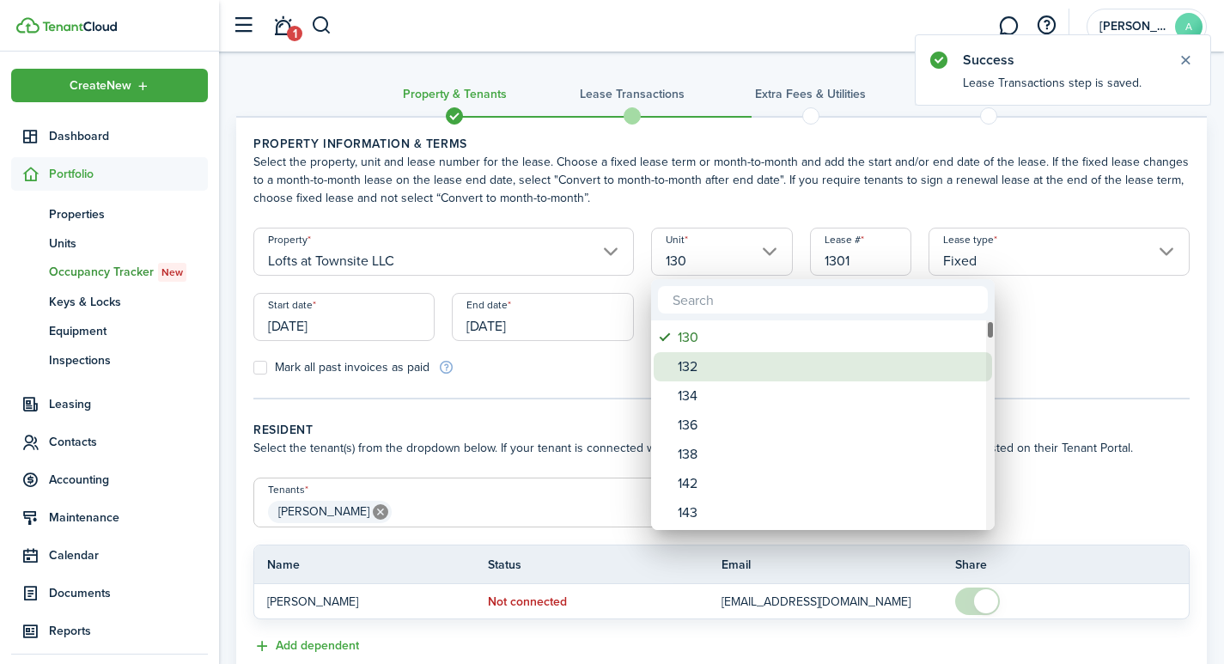
click at [709, 372] on div "132" at bounding box center [830, 366] width 304 height 29
type input "132"
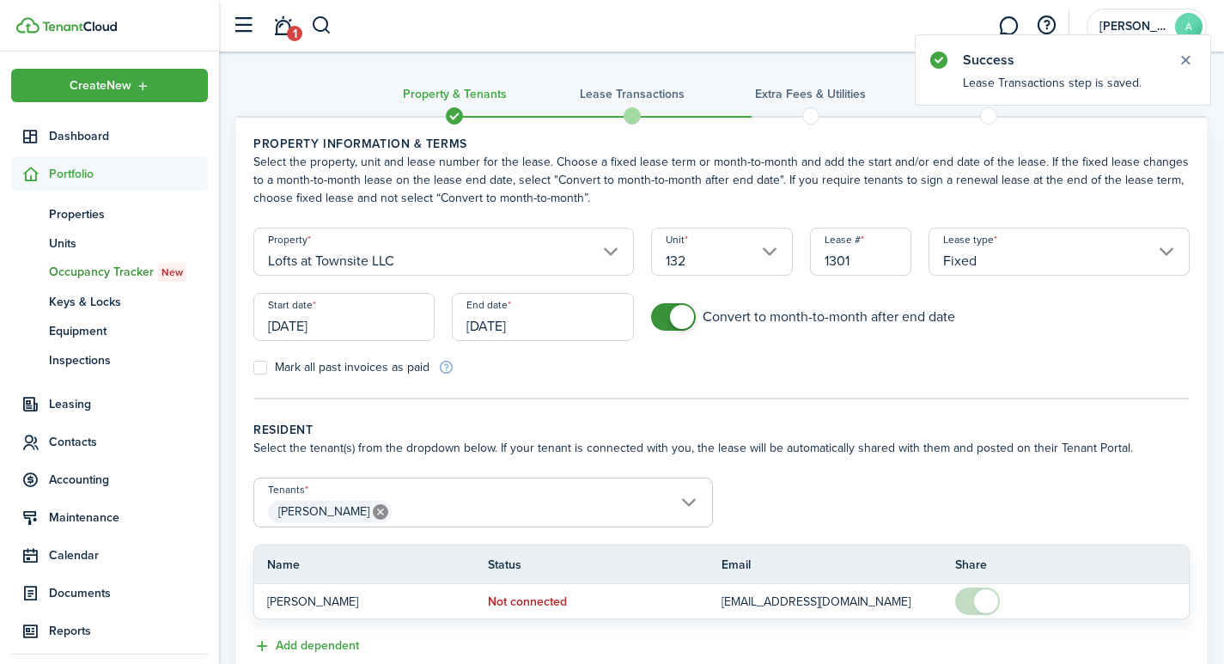
drag, startPoint x: 882, startPoint y: 269, endPoint x: 763, endPoint y: 239, distance: 122.3
click at [772, 240] on form "Property Lofts at Townsite LLC Unit 132 Lease # 1301 Lease type Fixed Start dat…" at bounding box center [721, 302] width 953 height 149
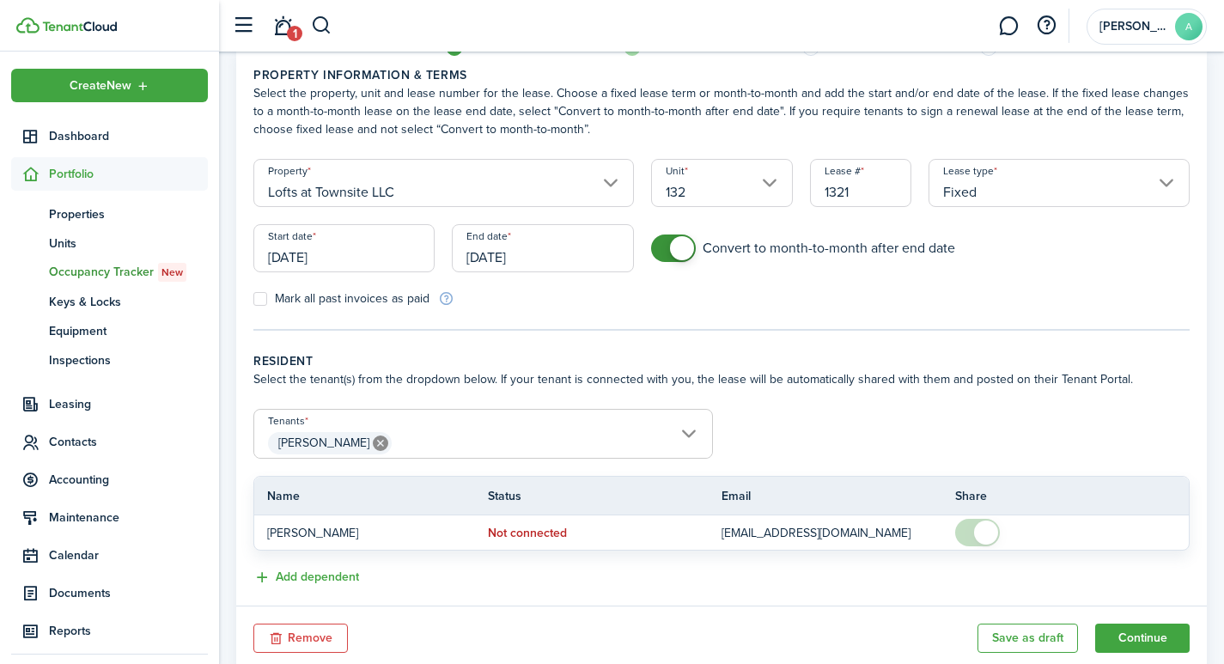
scroll to position [122, 0]
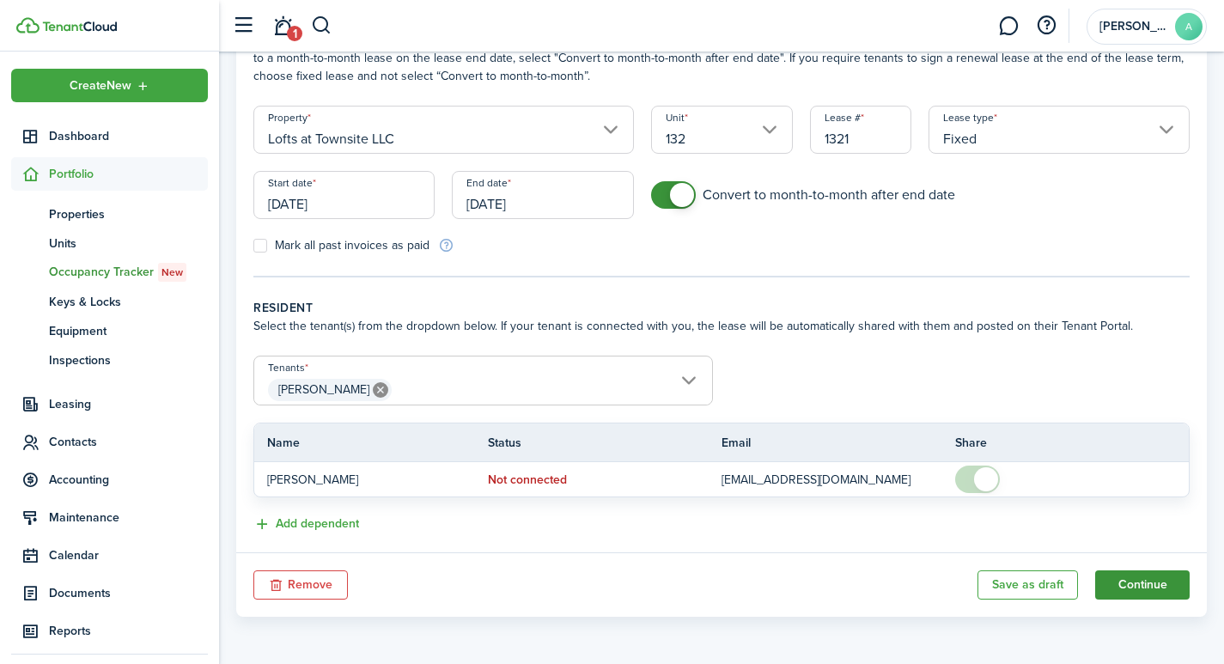
type input "1321"
click at [1156, 583] on button "Continue" at bounding box center [1142, 584] width 94 height 29
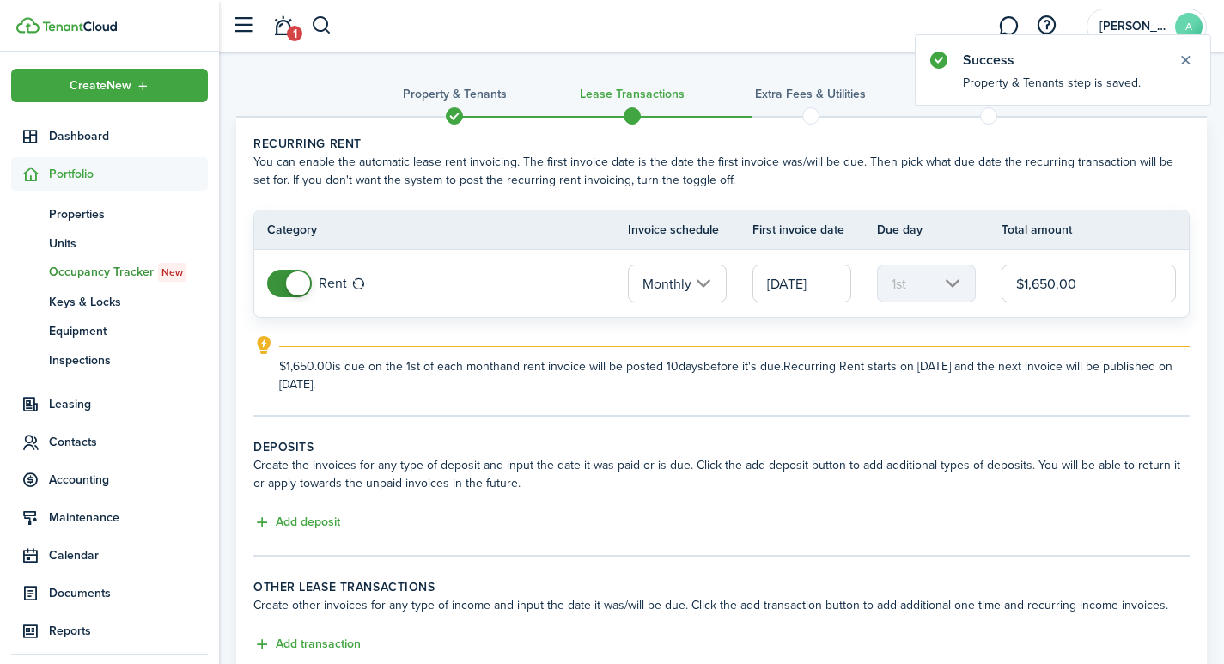
click at [446, 108] on span at bounding box center [454, 116] width 26 height 26
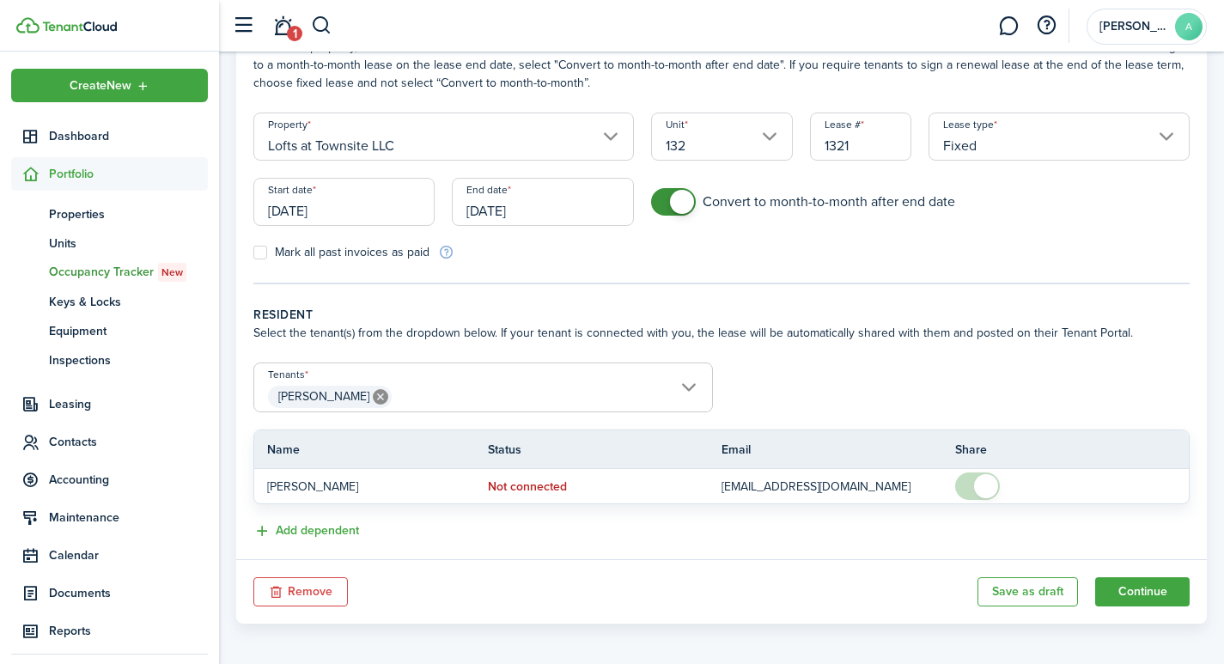
scroll to position [122, 0]
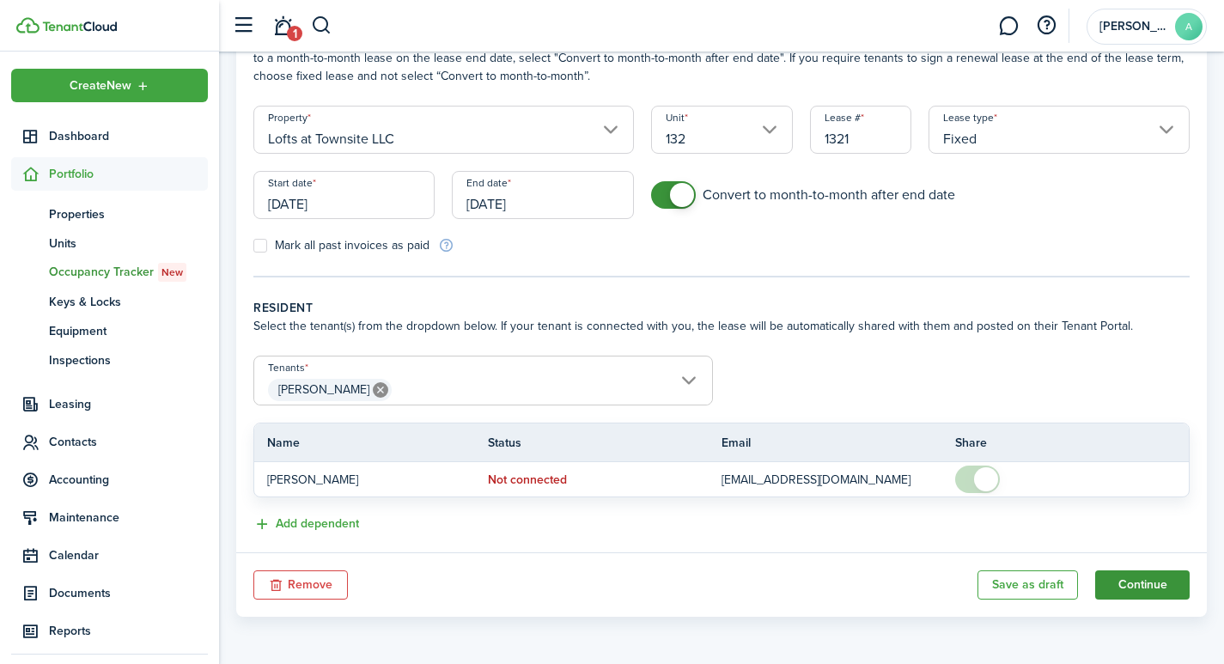
click at [1138, 582] on button "Continue" at bounding box center [1142, 584] width 94 height 29
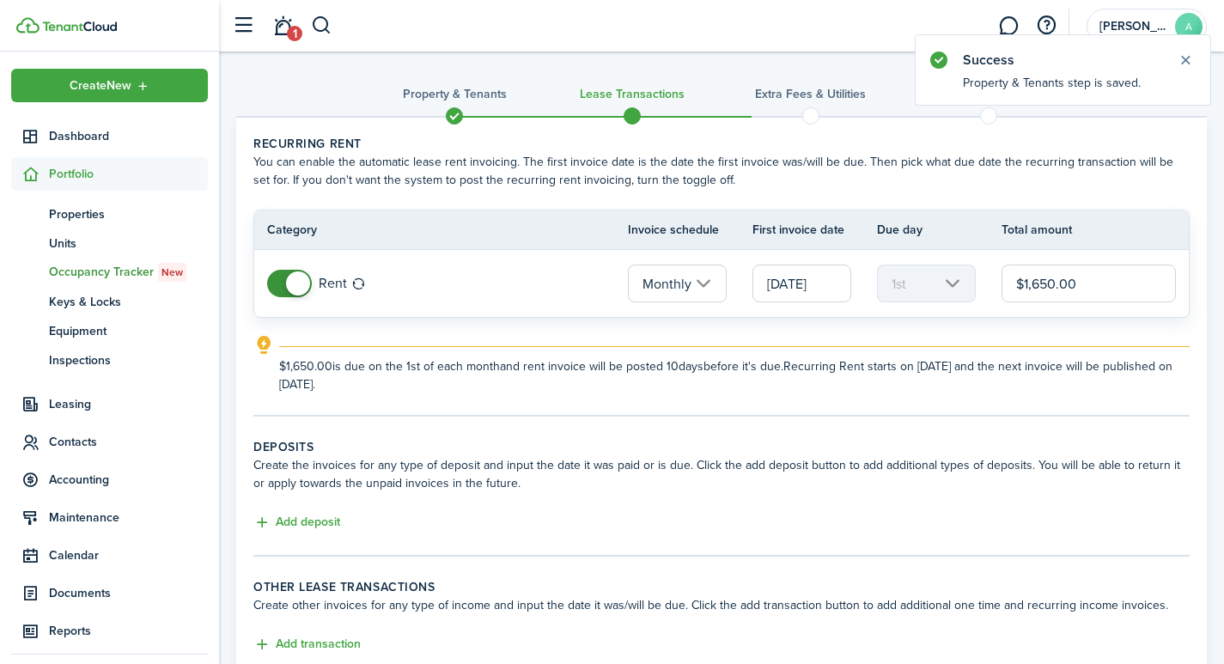
drag, startPoint x: 1111, startPoint y: 279, endPoint x: 967, endPoint y: 266, distance: 144.9
click at [973, 266] on tr "Rent Monthly [DATE] 1st $1,650.00" at bounding box center [721, 283] width 934 height 67
type input "$1,050.00"
click at [310, 520] on button "Add deposit" at bounding box center [296, 523] width 87 height 20
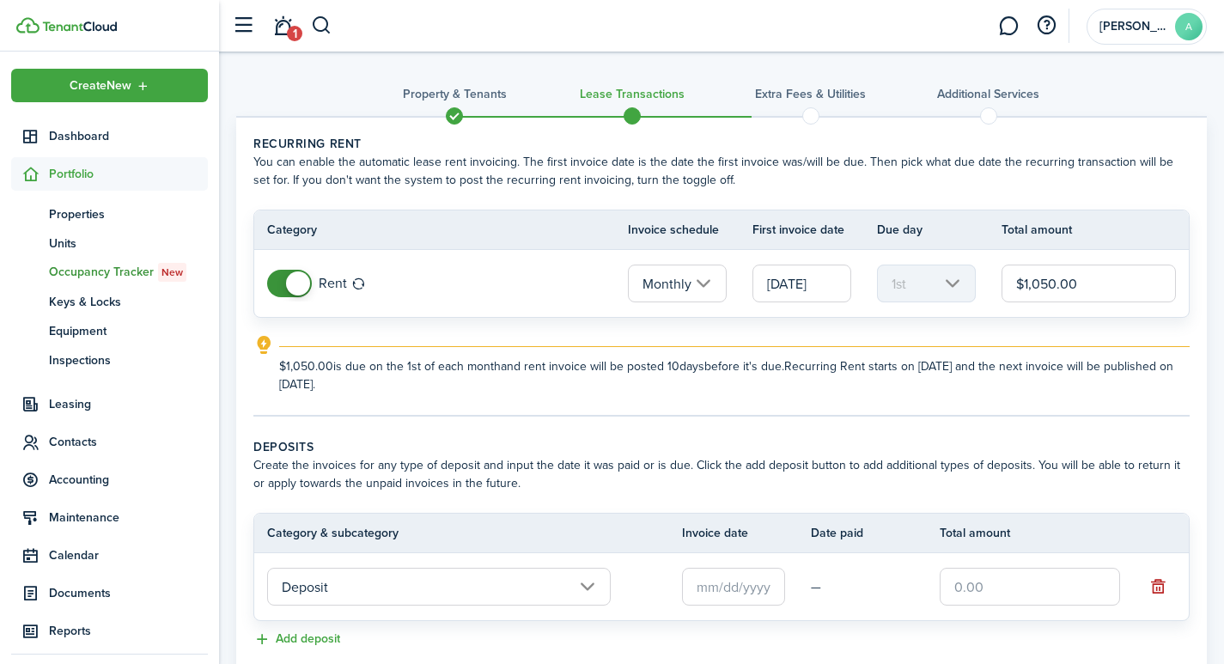
click at [730, 593] on input "text" at bounding box center [733, 587] width 103 height 38
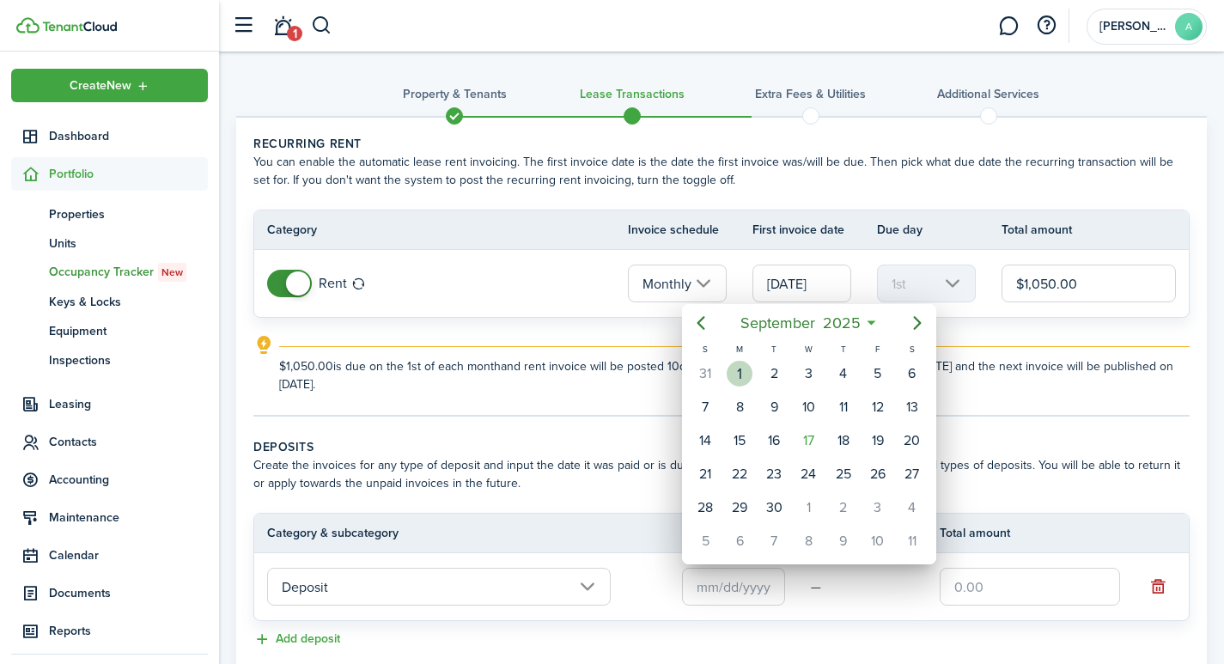
click at [745, 369] on div "1" at bounding box center [740, 374] width 26 height 26
type input "[DATE]"
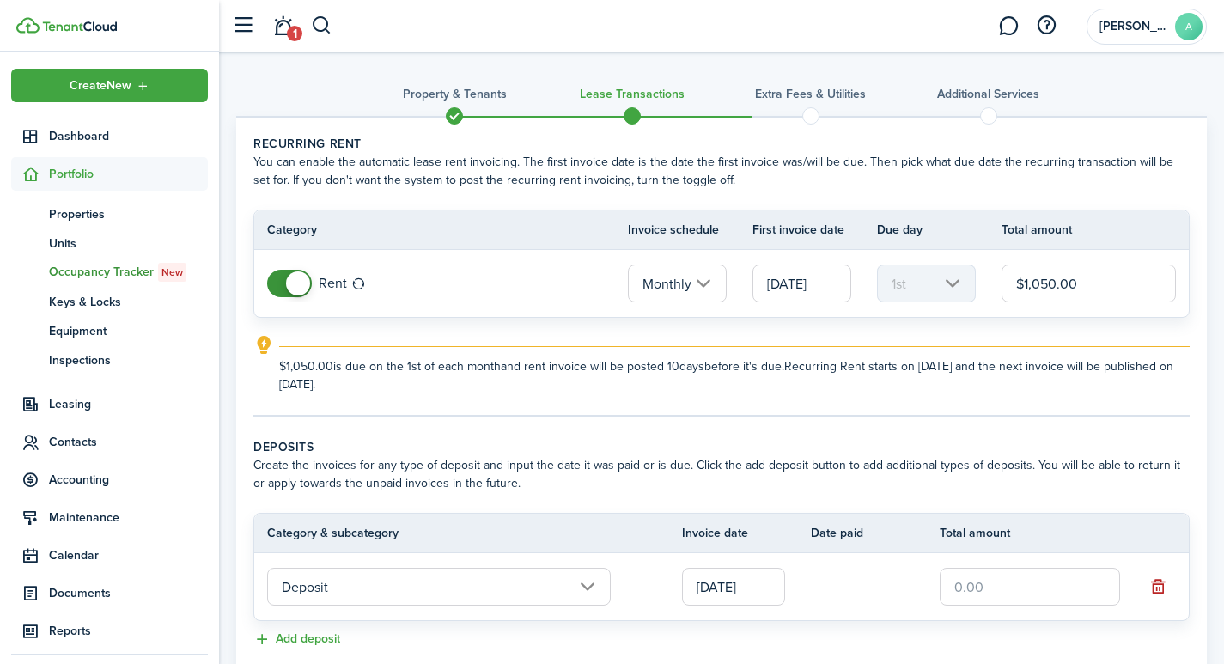
click at [1049, 579] on input "text" at bounding box center [1030, 587] width 180 height 38
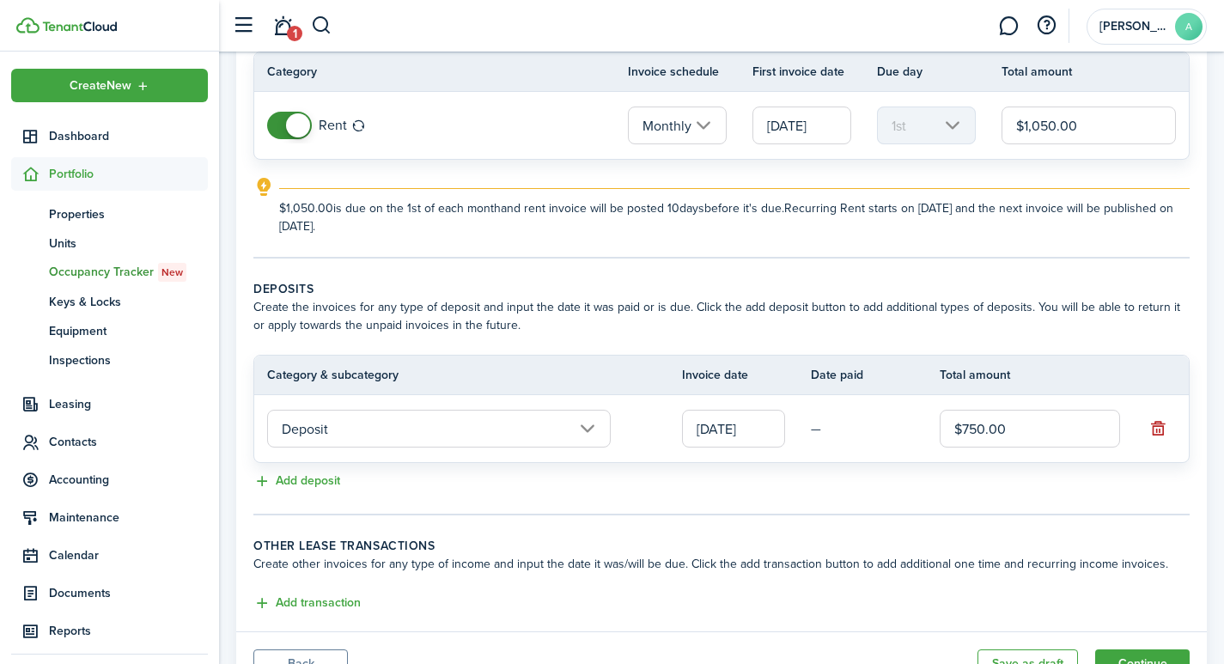
scroll to position [162, 0]
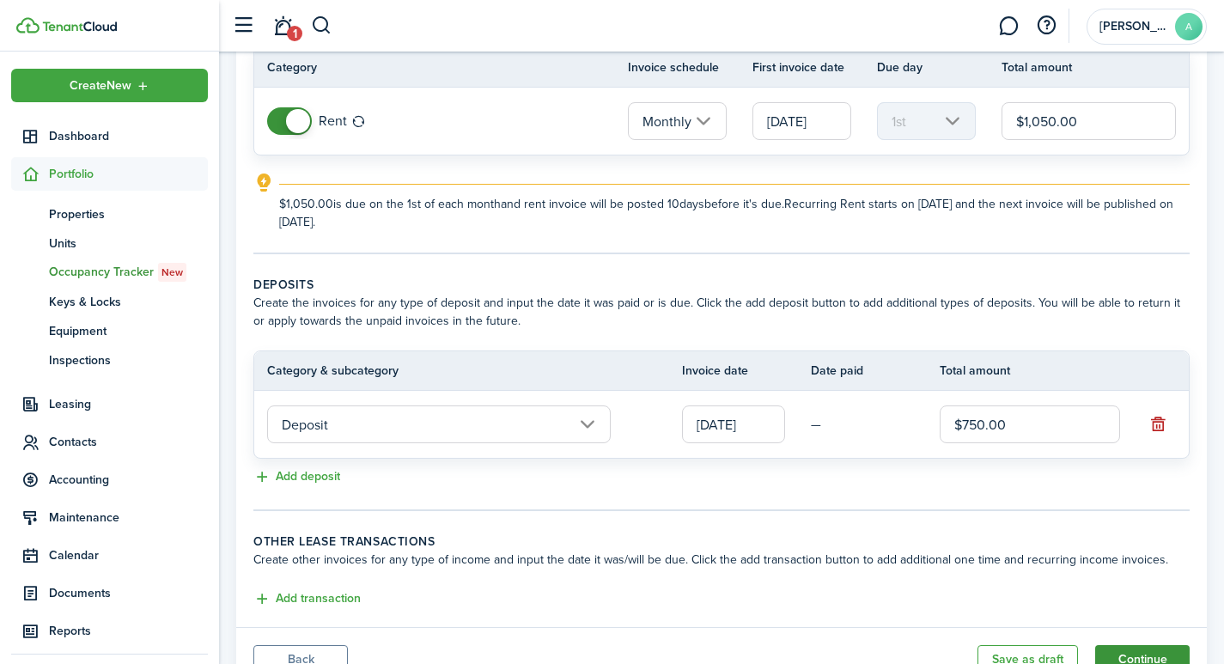
type input "$750.00"
click at [1145, 648] on button "Continue" at bounding box center [1142, 659] width 94 height 29
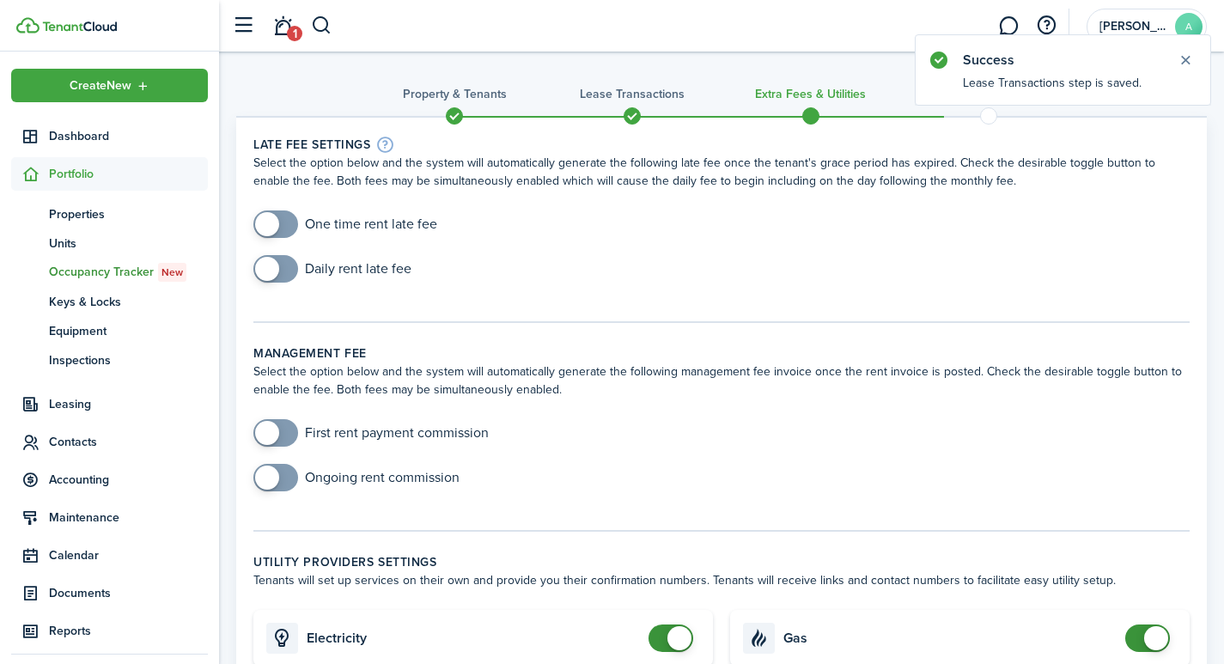
checkbox input "true"
click at [283, 223] on span at bounding box center [275, 223] width 17 height 27
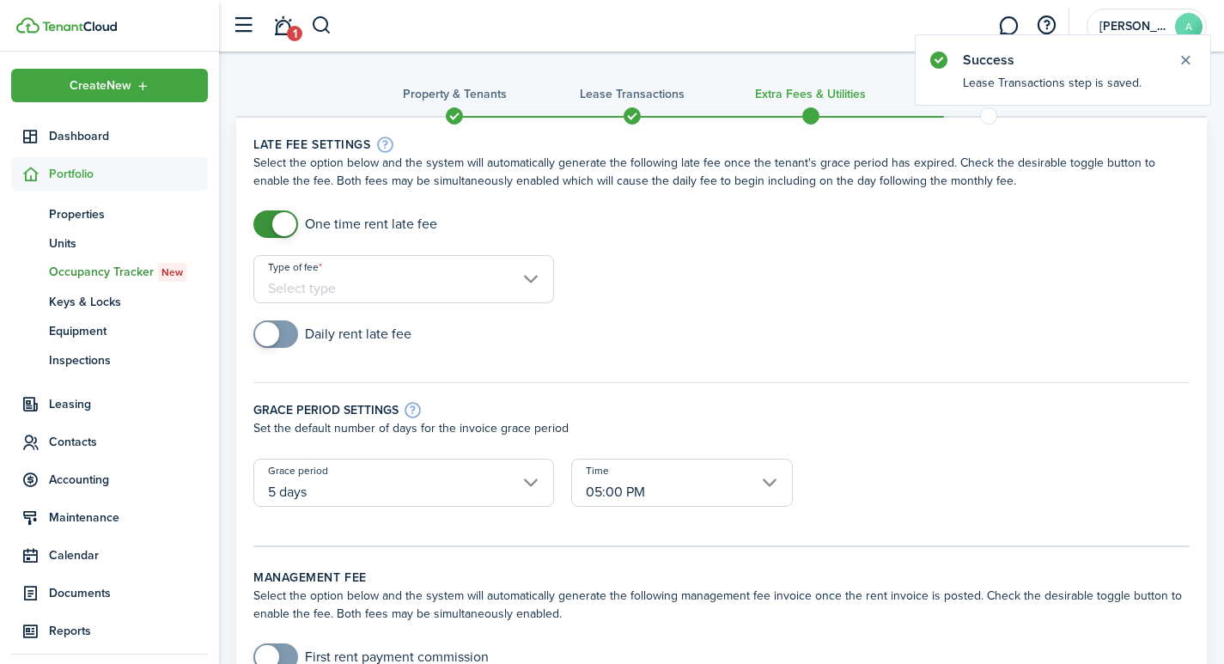
click at [488, 284] on input "Type of fee" at bounding box center [403, 279] width 301 height 48
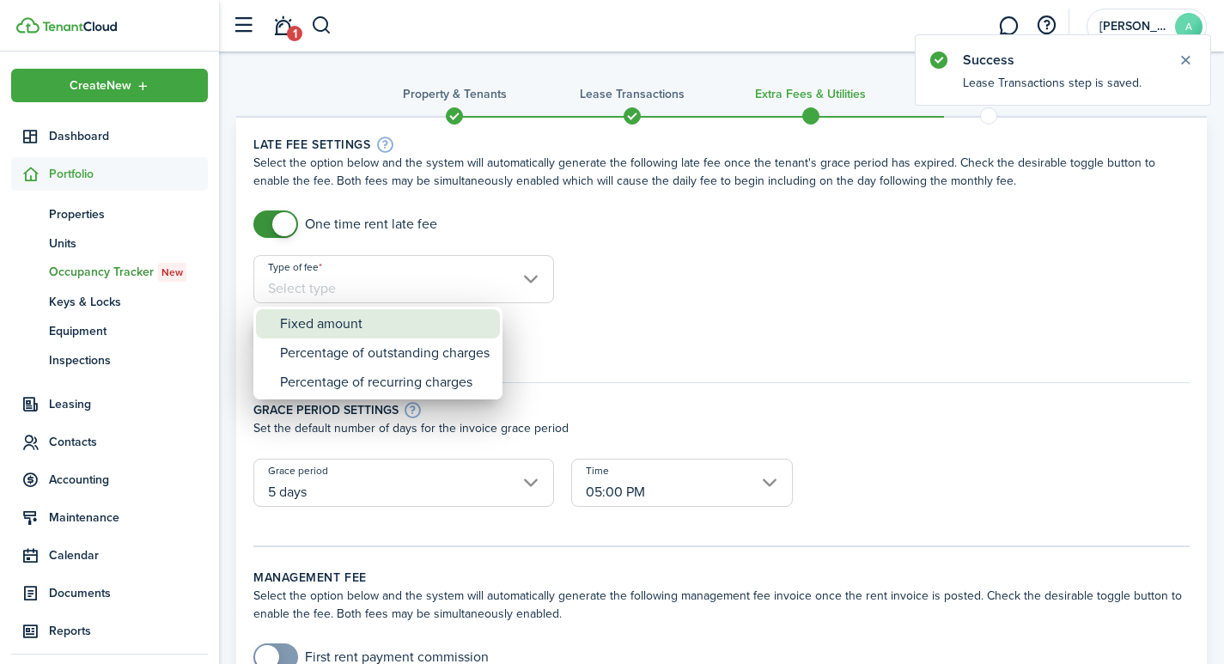
click at [403, 327] on div "Fixed amount" at bounding box center [385, 323] width 210 height 29
type input "Fixed amount"
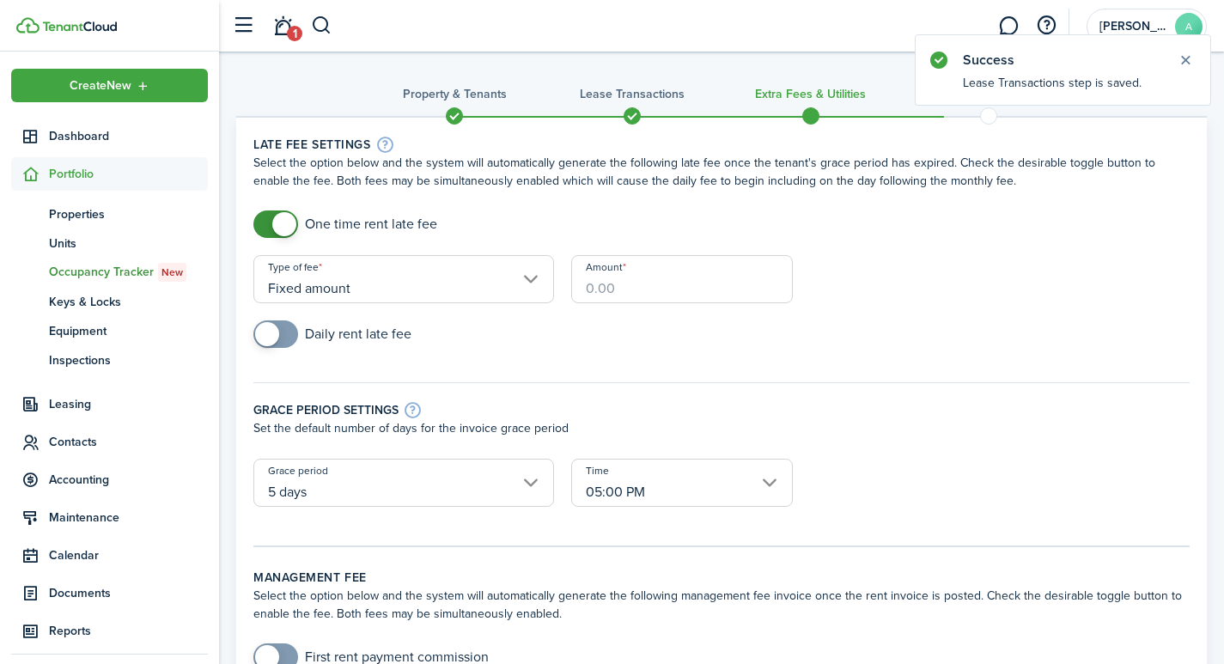
click at [678, 293] on input "Amount" at bounding box center [682, 279] width 222 height 48
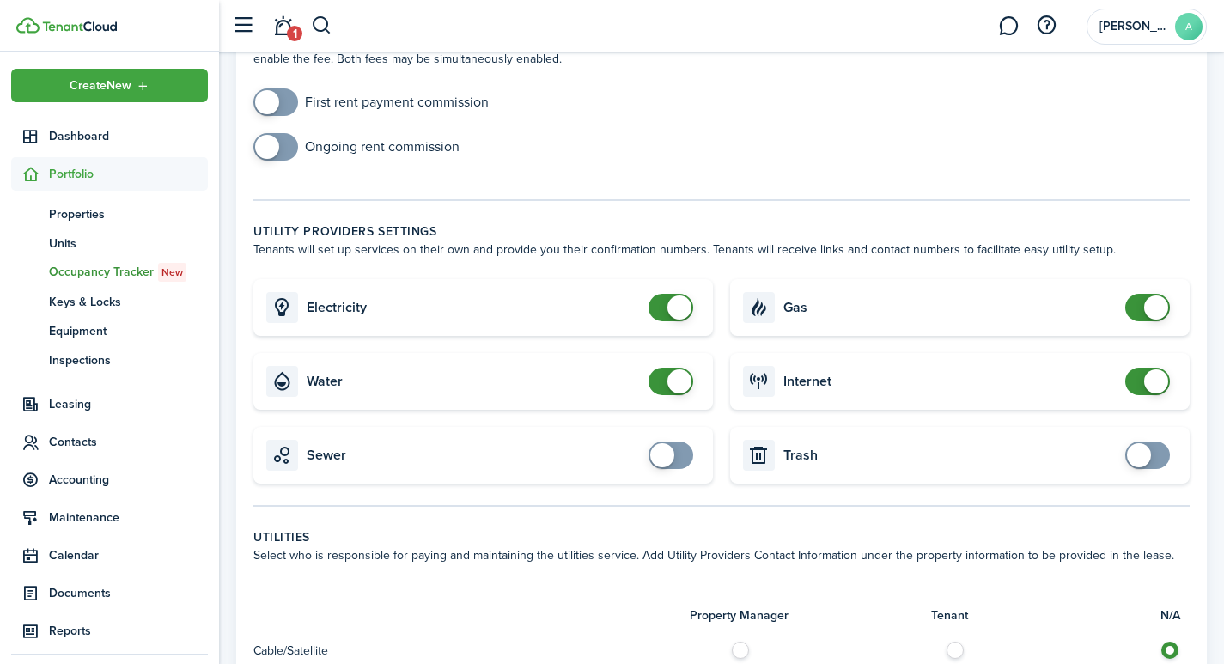
scroll to position [634, 0]
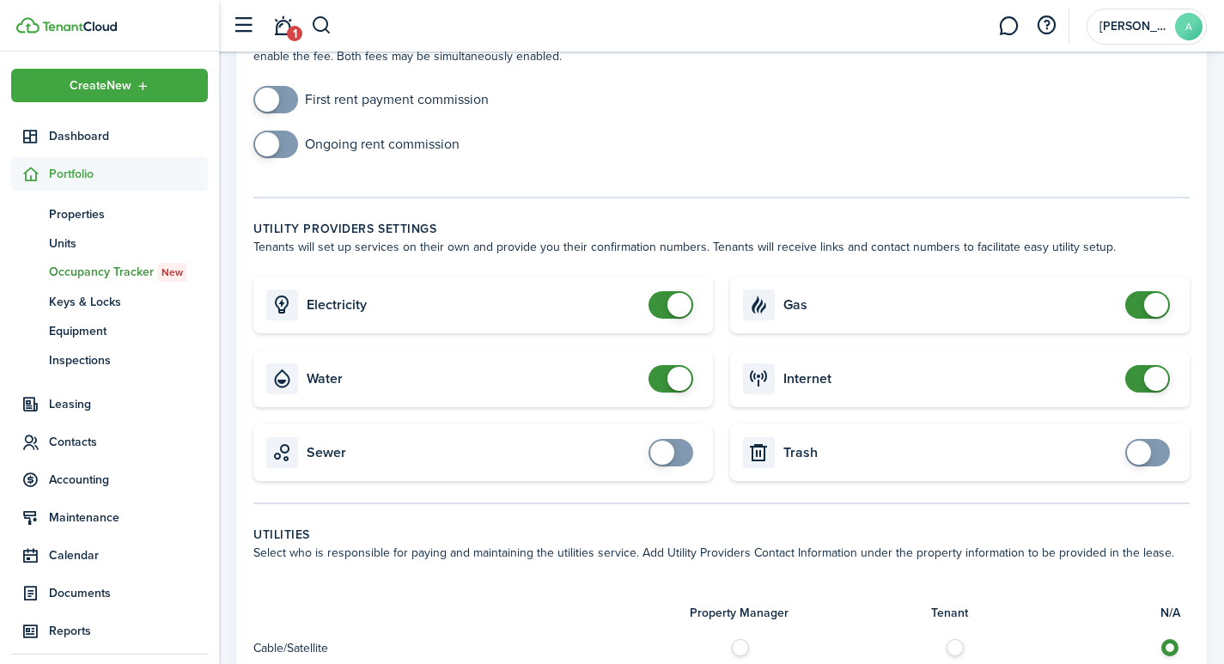
type input "$40.00"
checkbox input "false"
click at [681, 293] on span at bounding box center [679, 305] width 24 height 24
checkbox input "false"
click at [671, 365] on span at bounding box center [670, 378] width 17 height 27
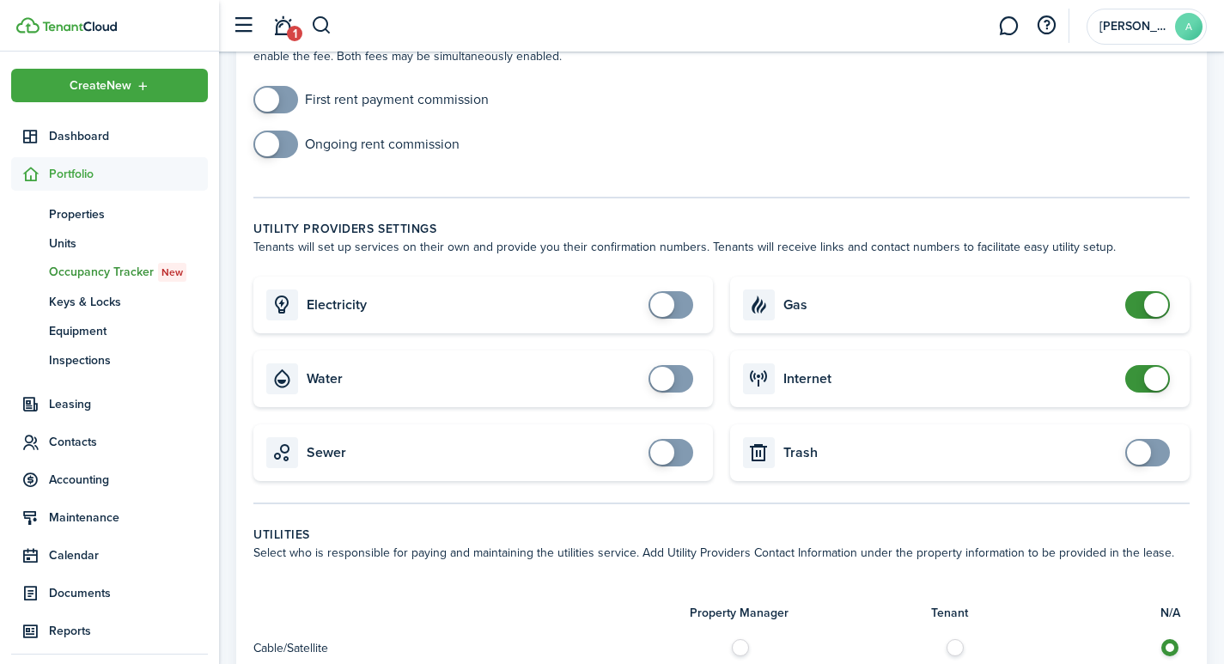
checkbox input "false"
click at [1166, 293] on span at bounding box center [1156, 305] width 24 height 24
checkbox input "false"
click at [1155, 367] on span at bounding box center [1156, 379] width 24 height 24
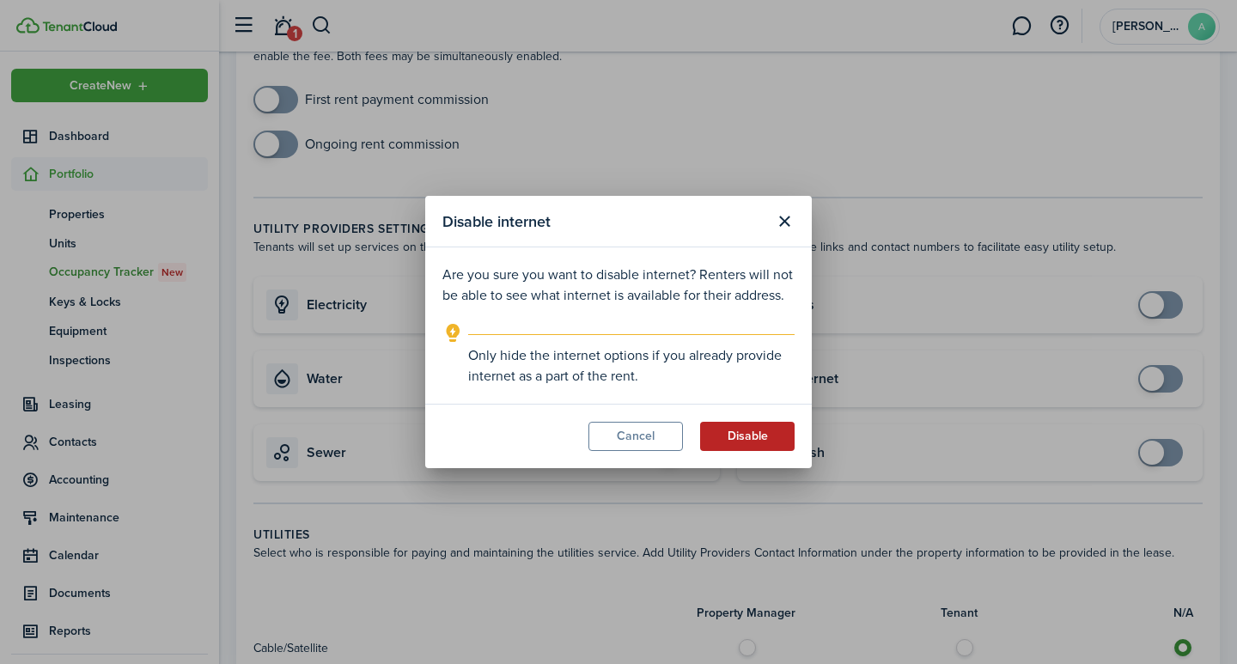
click at [748, 436] on button "Disable" at bounding box center [747, 436] width 94 height 29
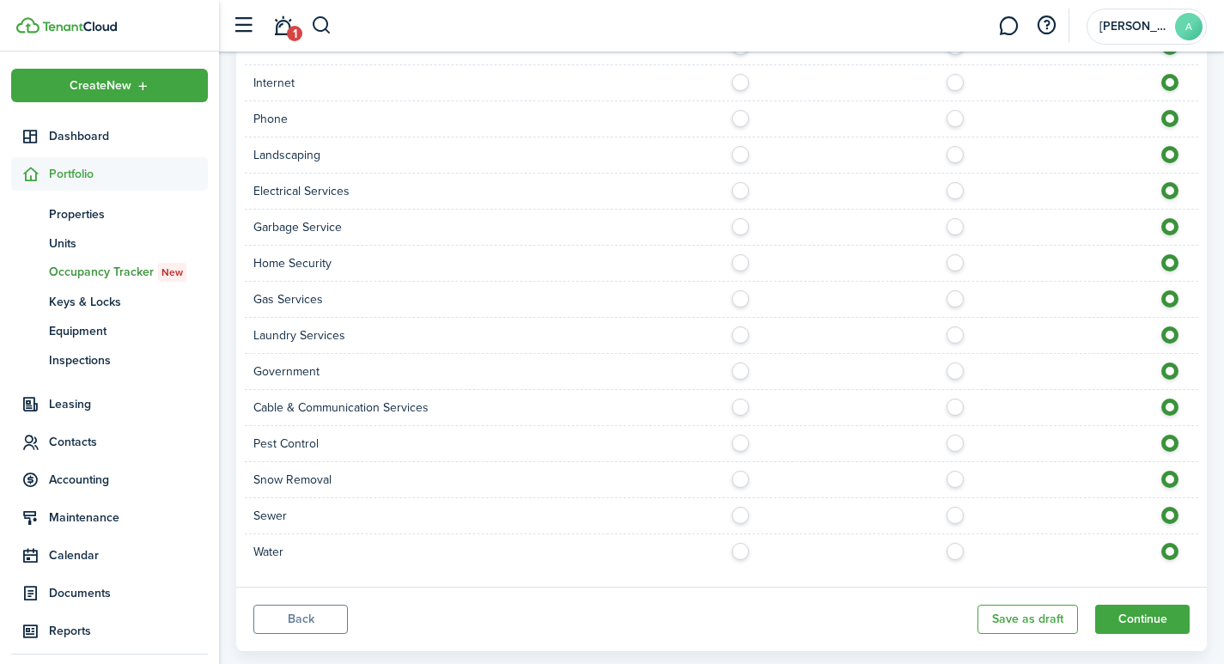
scroll to position [1323, 0]
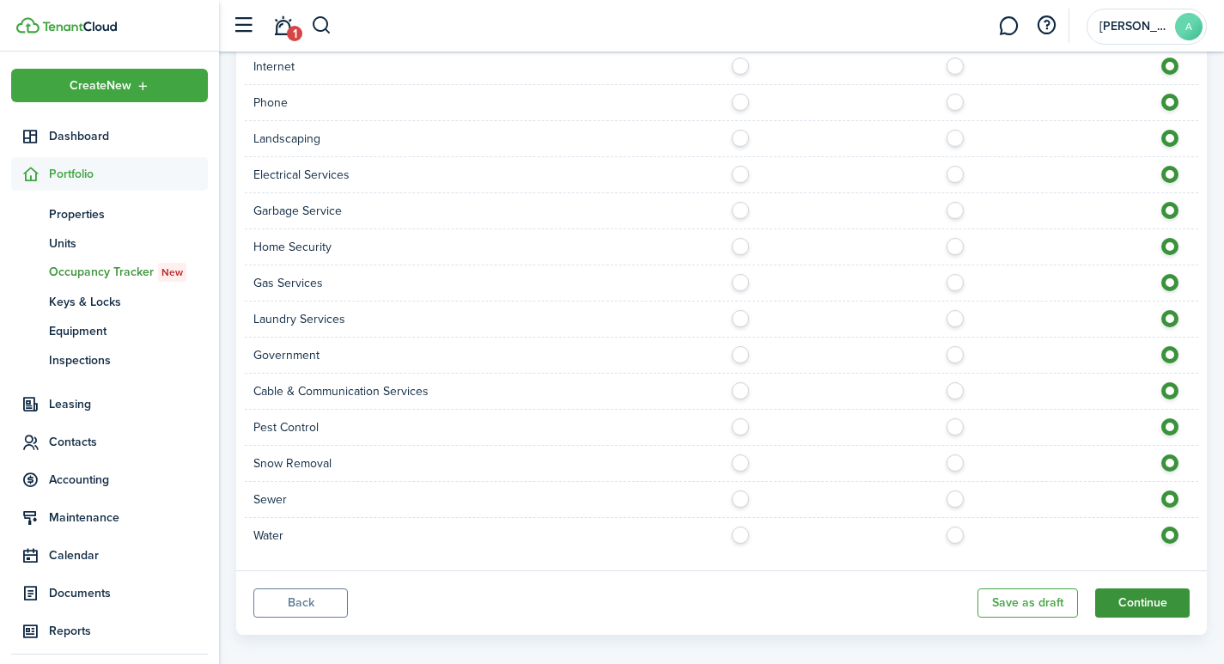
click at [1138, 588] on button "Continue" at bounding box center [1142, 602] width 94 height 29
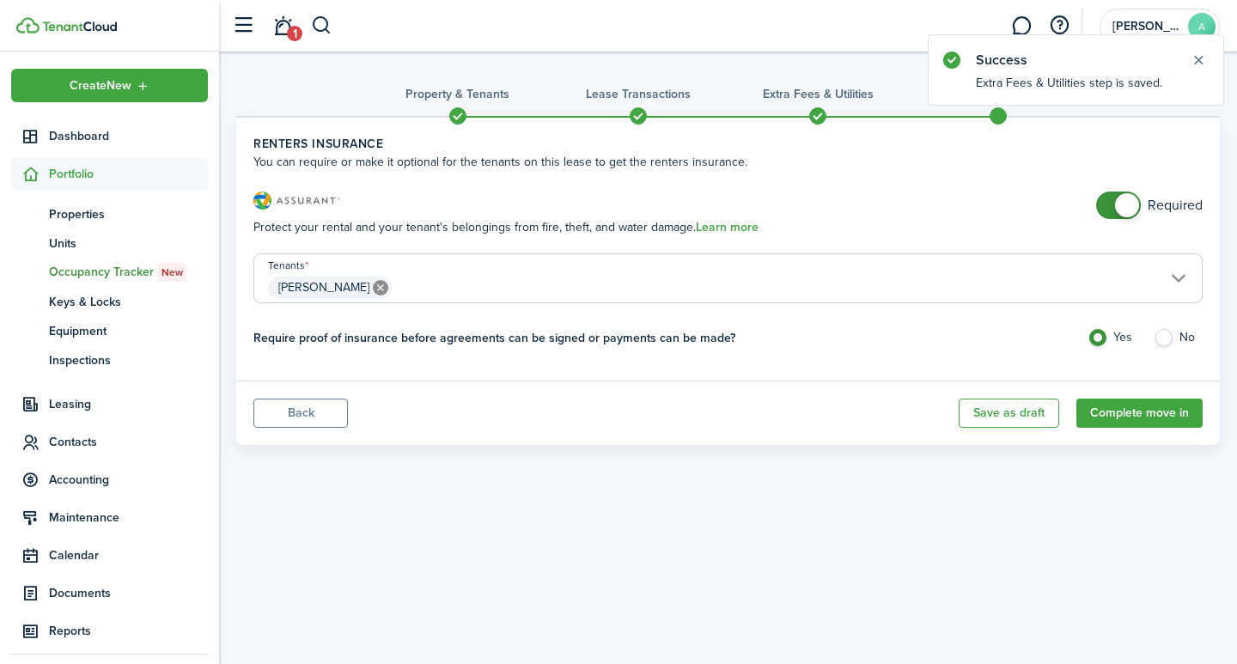
checkbox input "false"
click at [1115, 206] on span at bounding box center [1118, 205] width 17 height 27
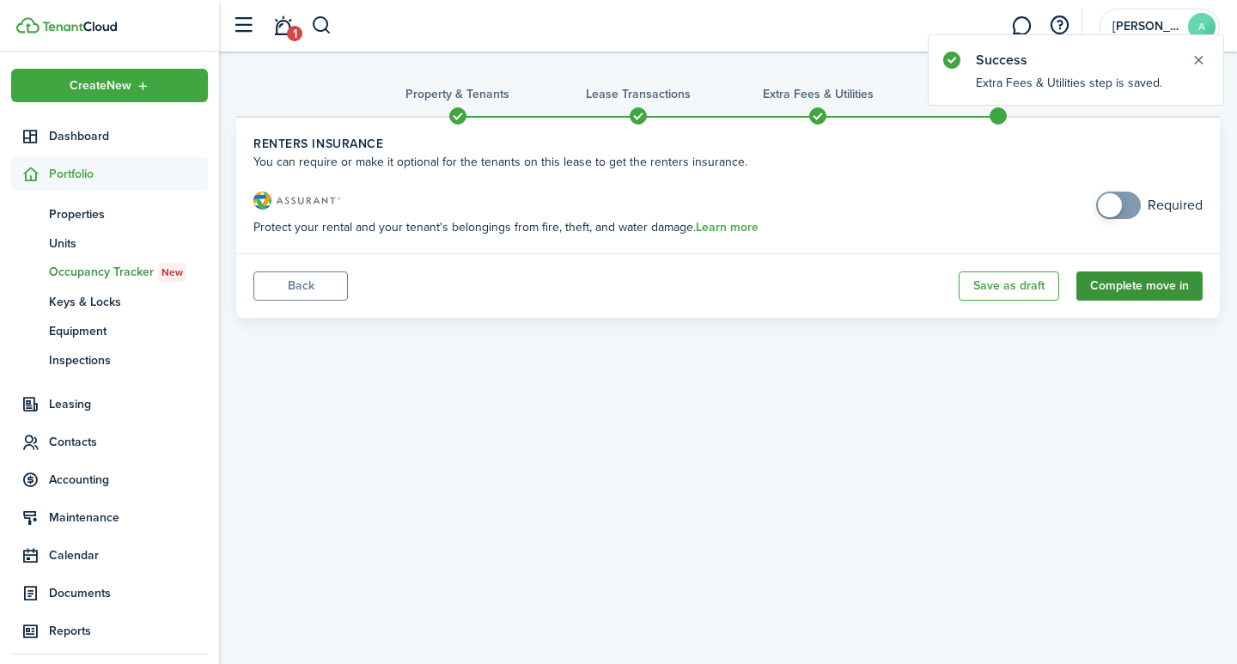
click at [1158, 285] on button "Complete move in" at bounding box center [1139, 285] width 126 height 29
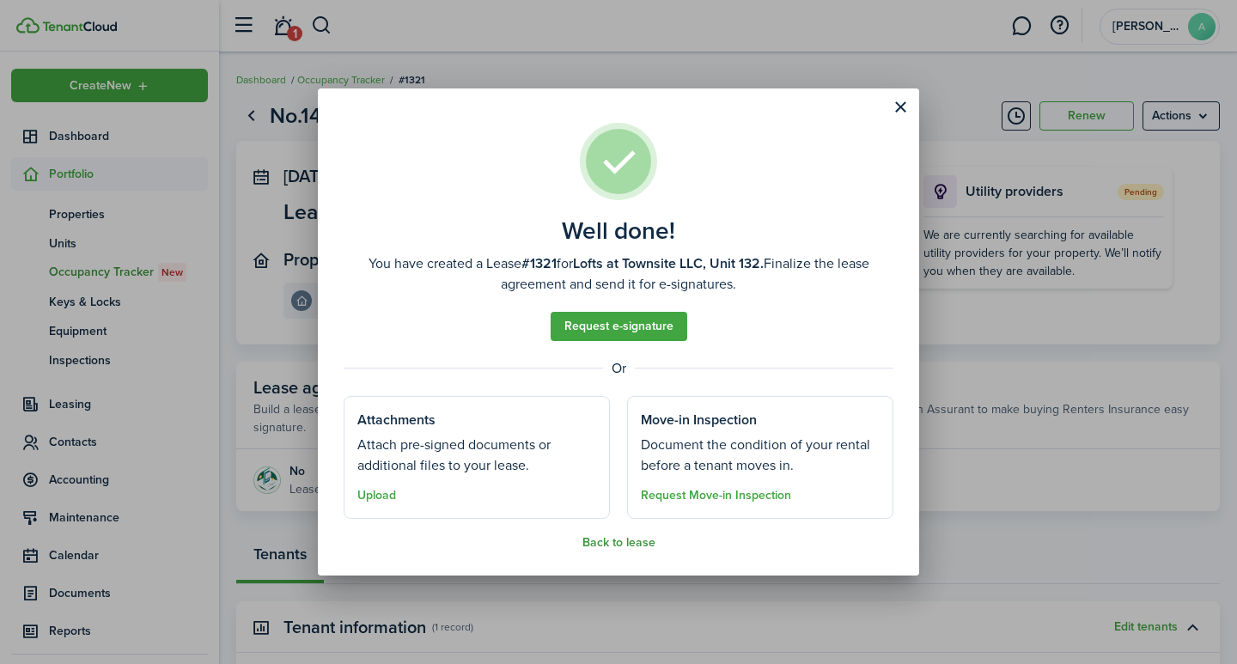
click at [605, 547] on button "Back to lease" at bounding box center [618, 543] width 73 height 14
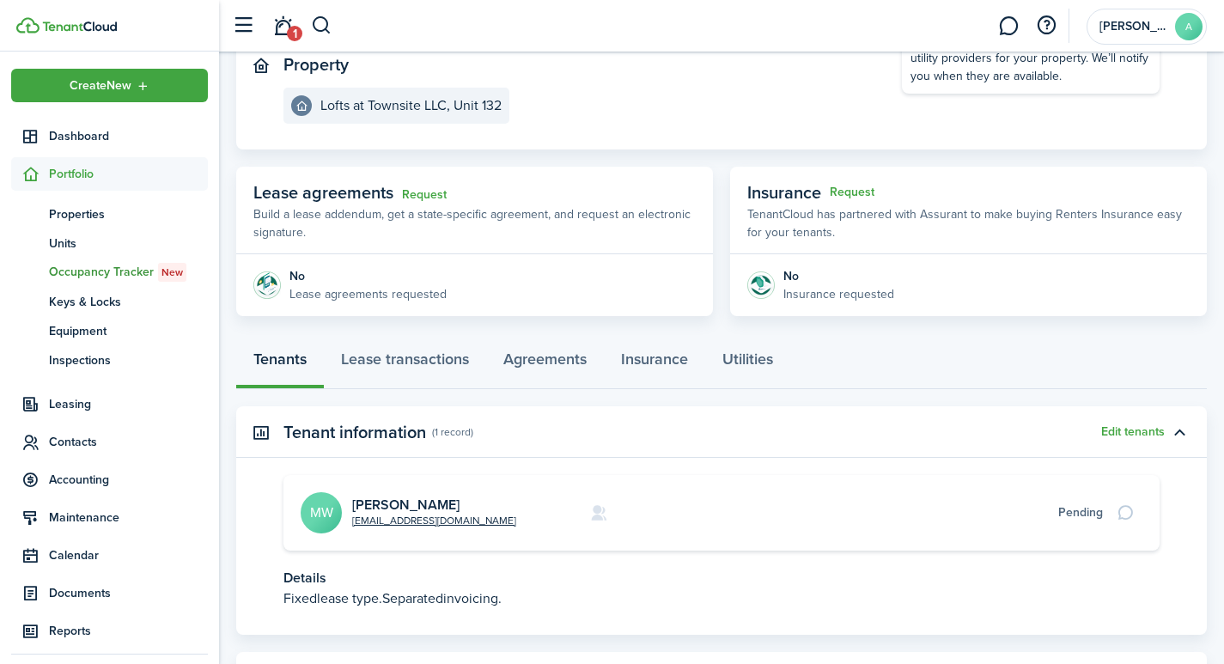
scroll to position [218, 0]
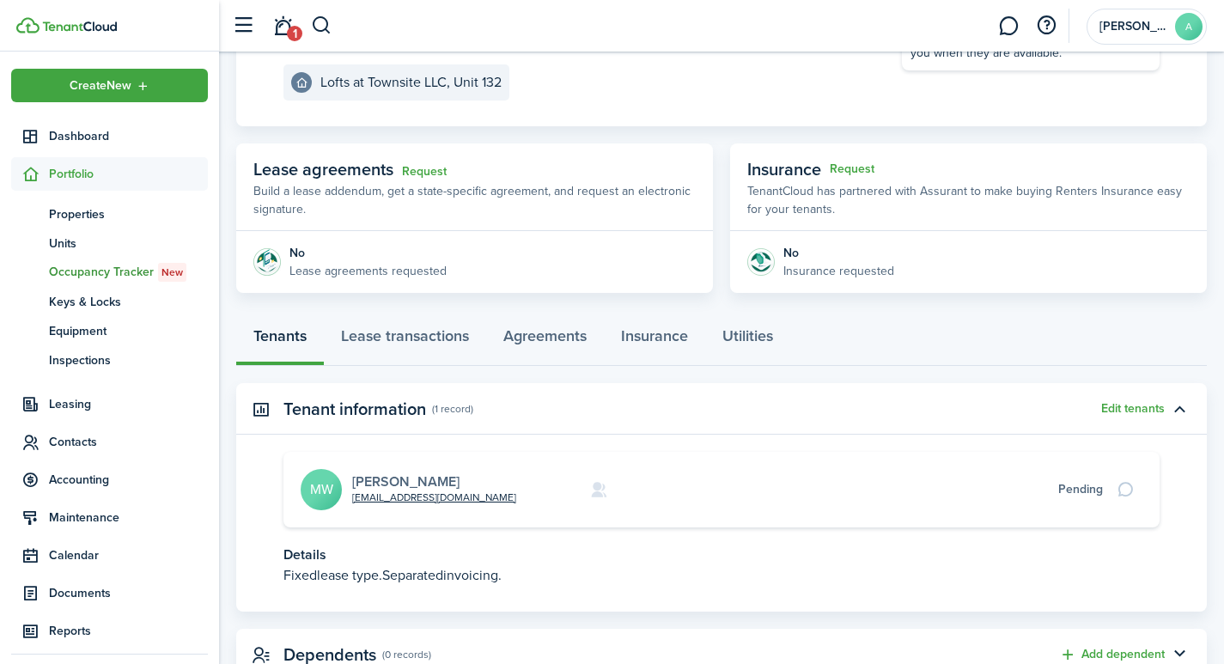
click at [416, 476] on link "[PERSON_NAME]" at bounding box center [405, 481] width 107 height 20
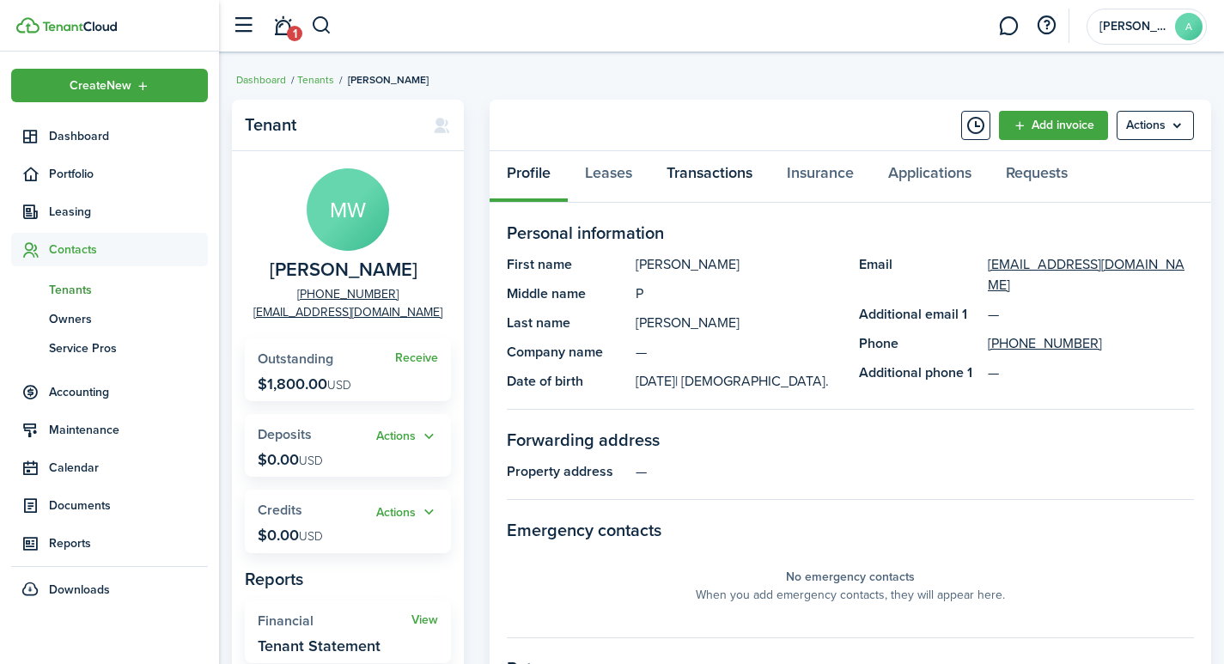
click at [711, 171] on link "Transactions" at bounding box center [709, 177] width 120 height 52
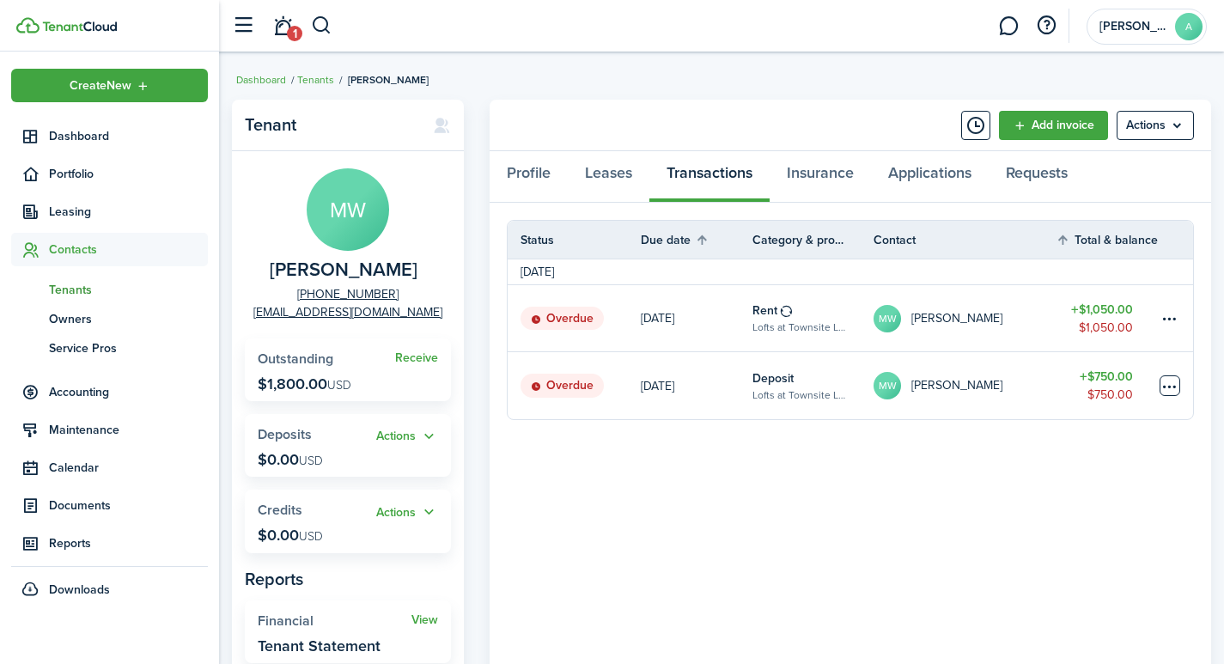
click at [1166, 387] on table-menu-btn-icon at bounding box center [1169, 385] width 21 height 21
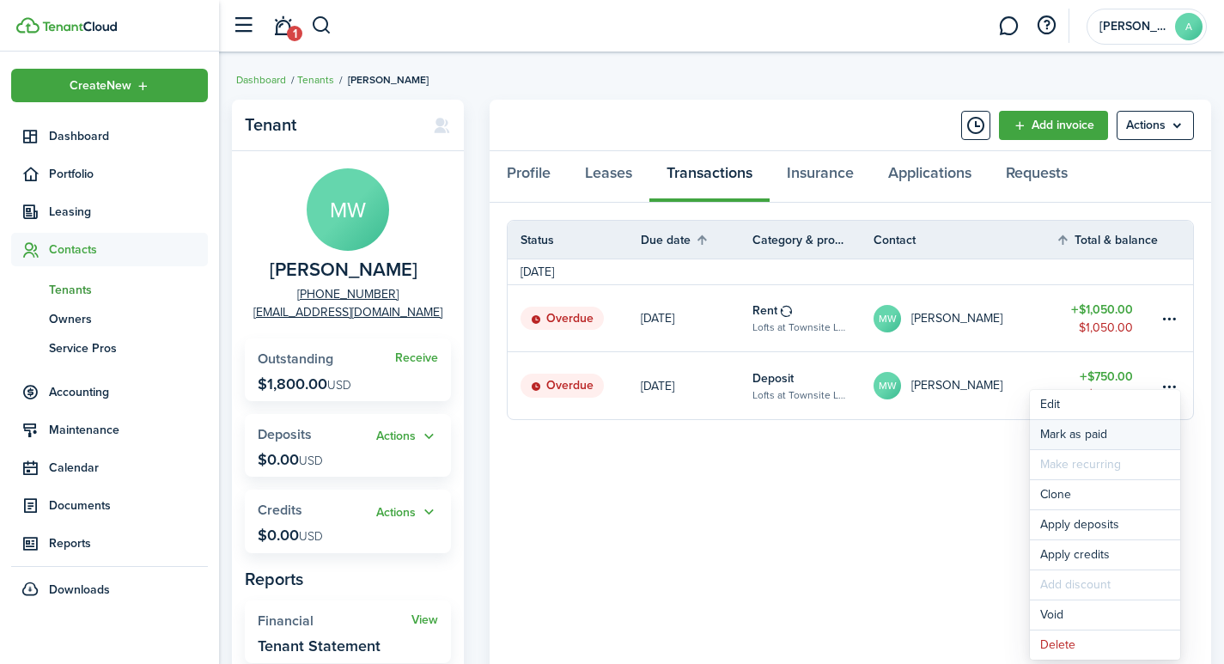
click at [1063, 435] on link "Mark as paid" at bounding box center [1105, 434] width 150 height 29
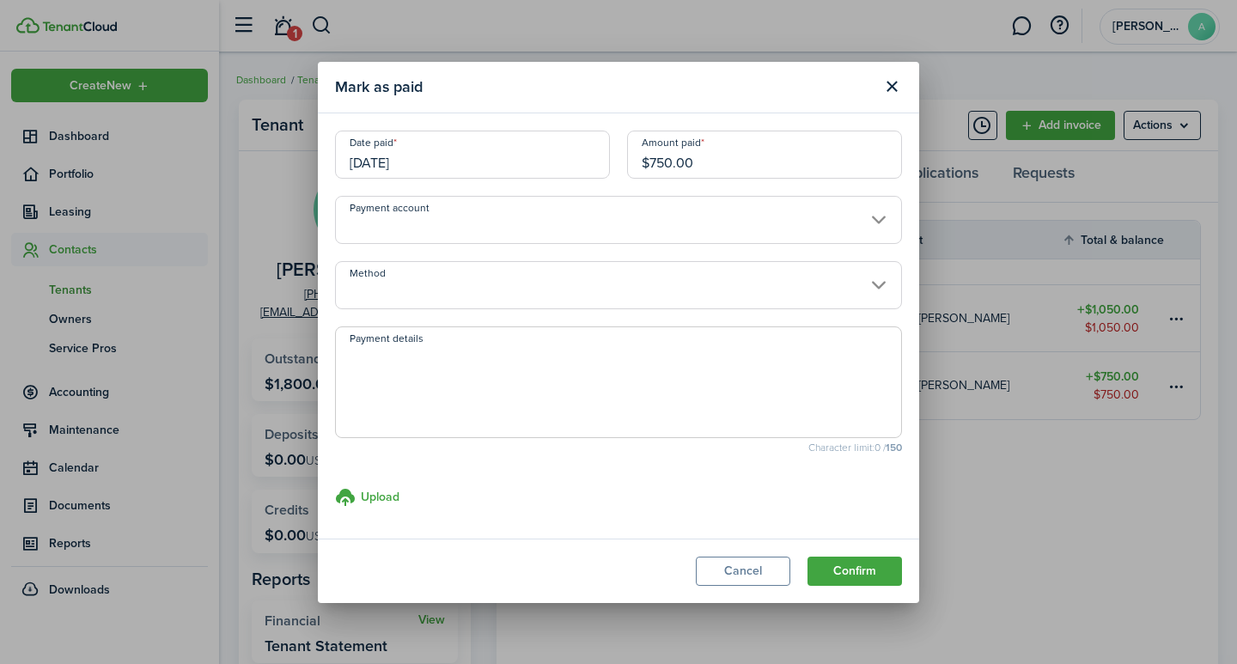
click at [405, 223] on input "Payment account" at bounding box center [618, 220] width 567 height 48
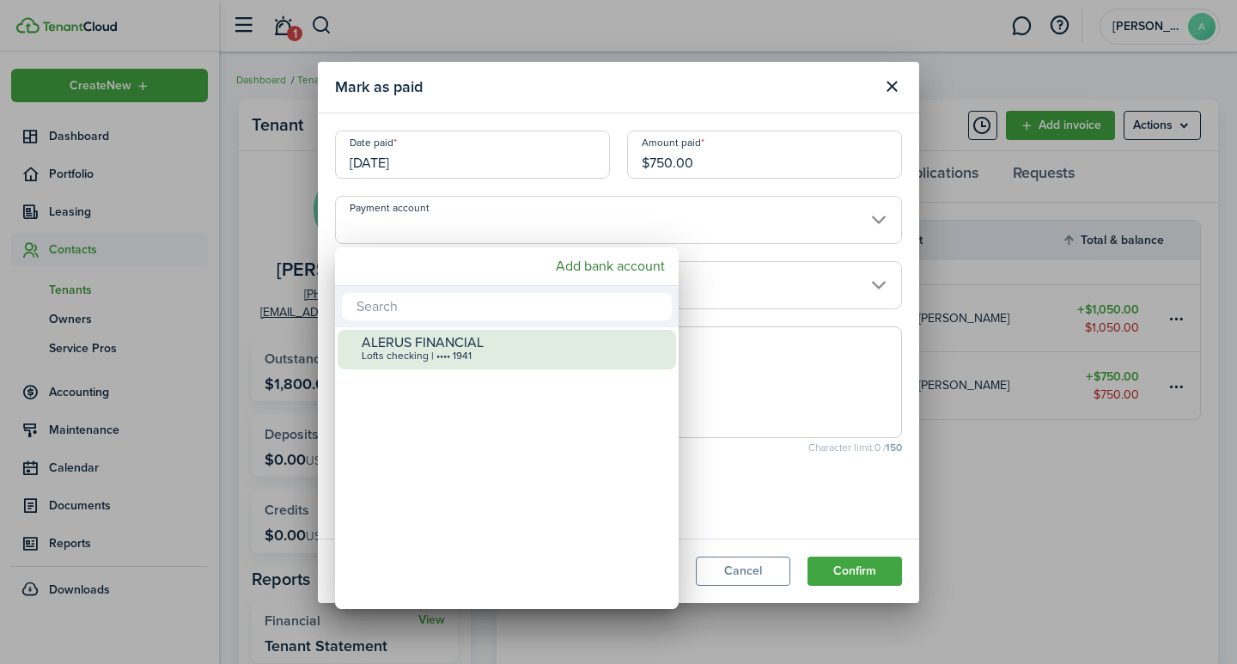
click at [392, 346] on div "ALERUS FINANCIAL" at bounding box center [514, 342] width 304 height 15
type input "•••• •••• •••• 1941"
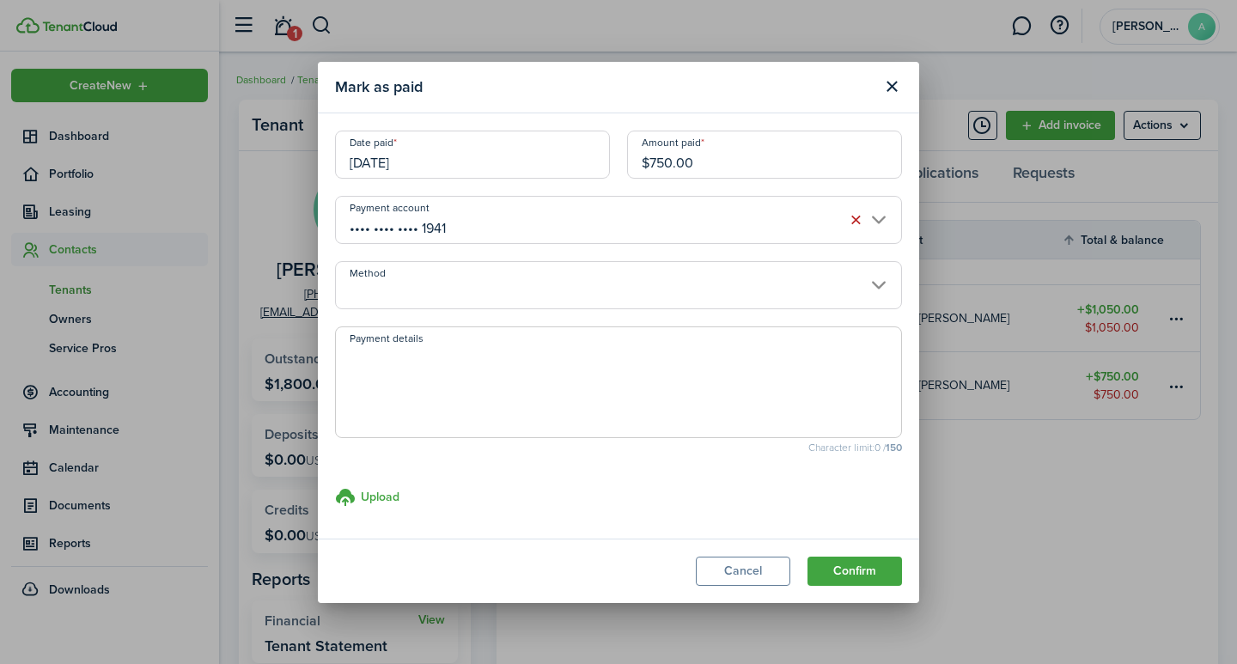
click at [403, 297] on input "Method" at bounding box center [618, 285] width 567 height 48
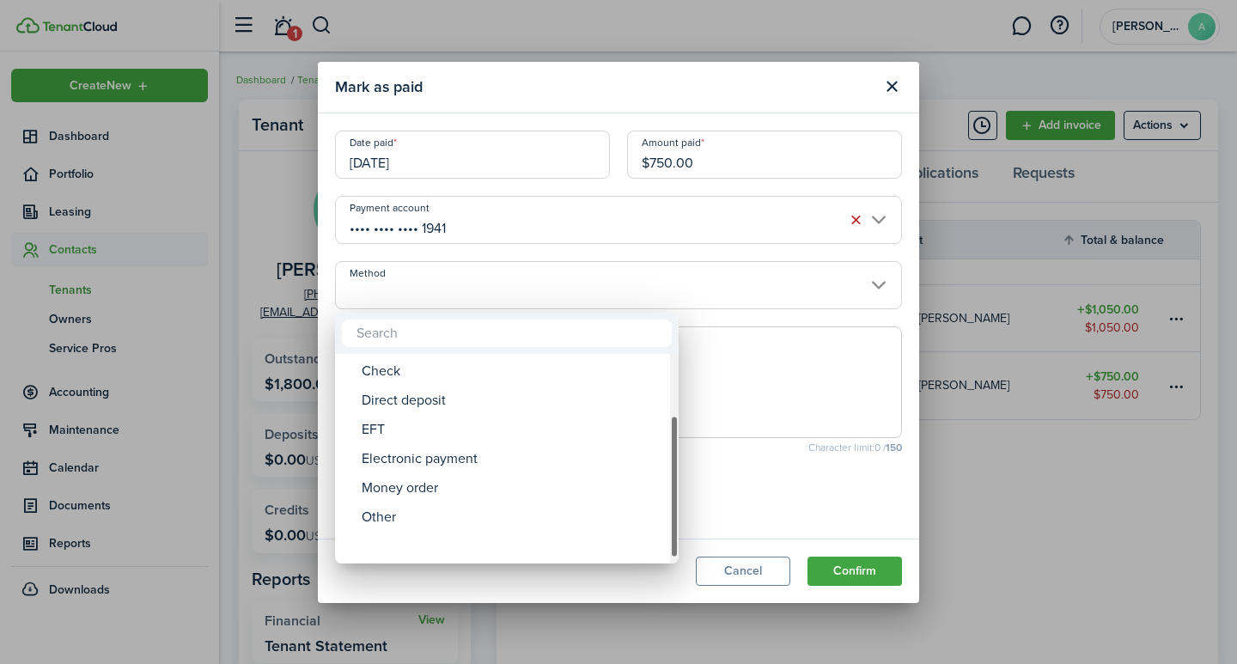
drag, startPoint x: 670, startPoint y: 445, endPoint x: 581, endPoint y: 567, distance: 151.2
click at [648, 567] on div "ACH Card Cash Cashier's check Check Direct deposit EFT Electronic payment Money…" at bounding box center [618, 332] width 1237 height 664
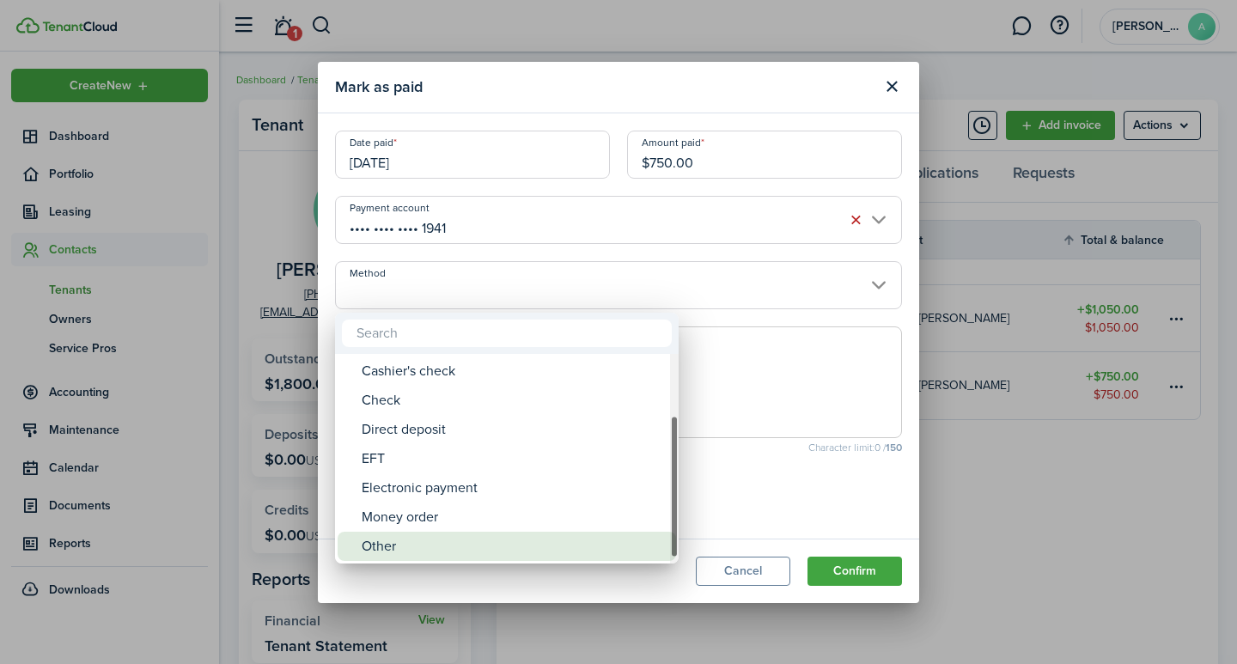
click at [404, 547] on div "Other" at bounding box center [514, 546] width 304 height 29
type input "Other"
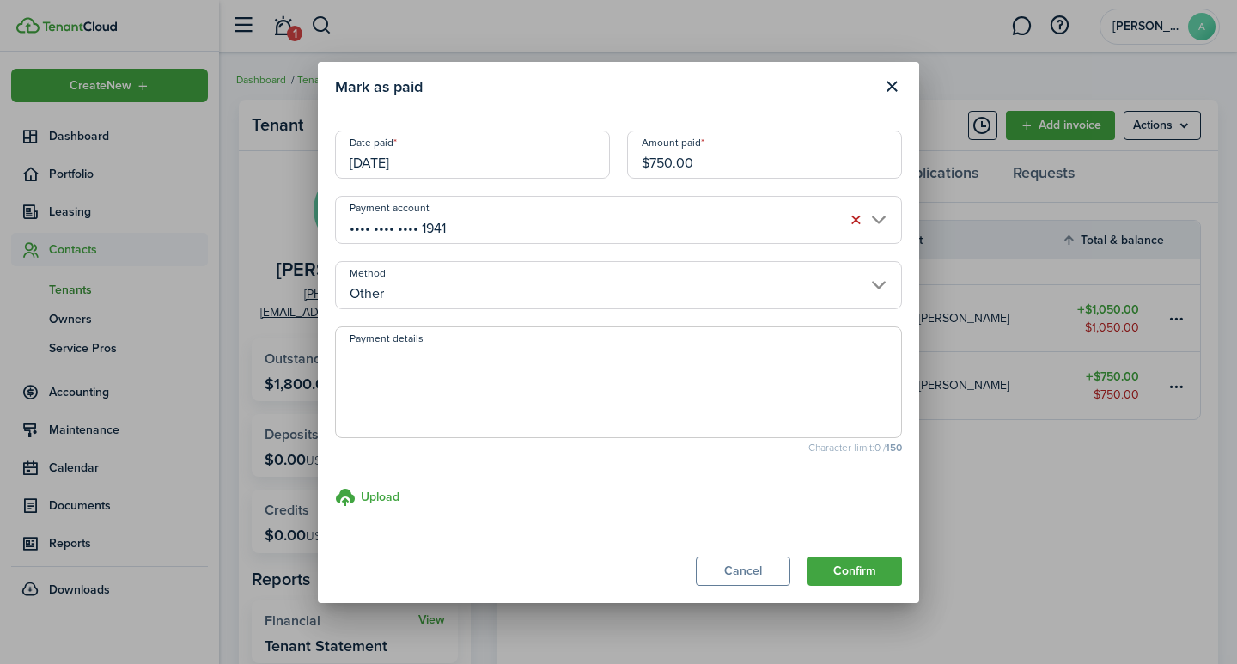
click at [420, 391] on textarea "Payment details" at bounding box center [618, 387] width 565 height 82
type textarea "Security Deposit - transfer from 145. Was originally in 245."
click at [870, 571] on button "Confirm" at bounding box center [854, 571] width 94 height 29
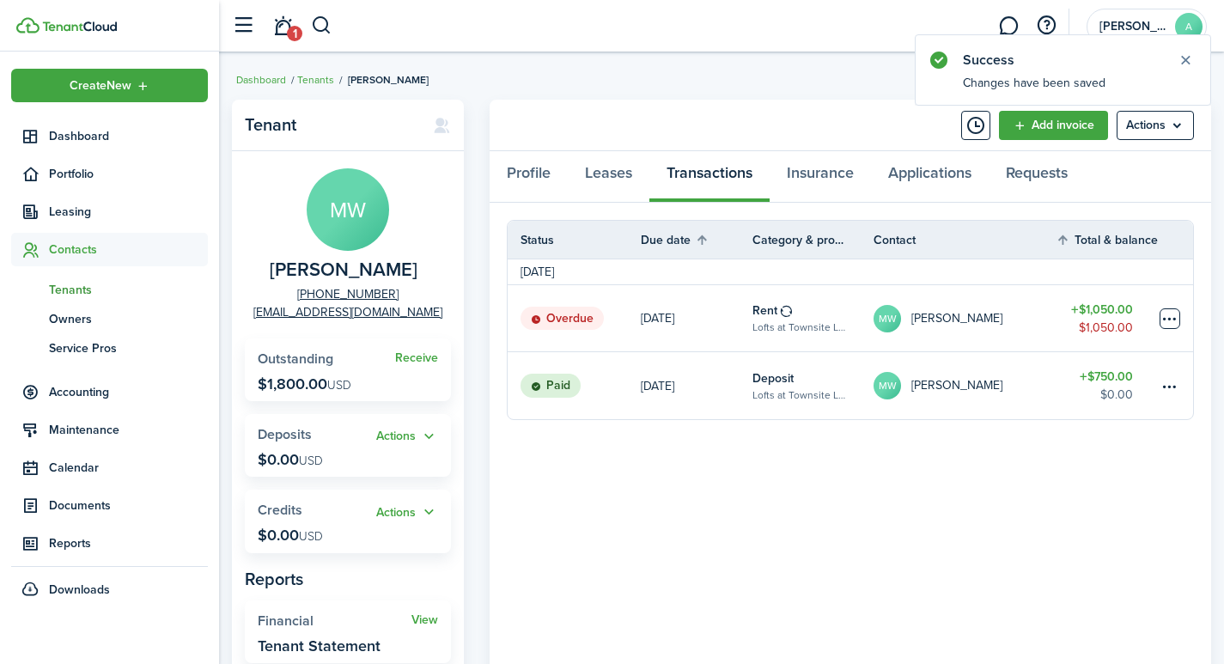
click at [1168, 313] on table-menu-btn-icon at bounding box center [1169, 318] width 21 height 21
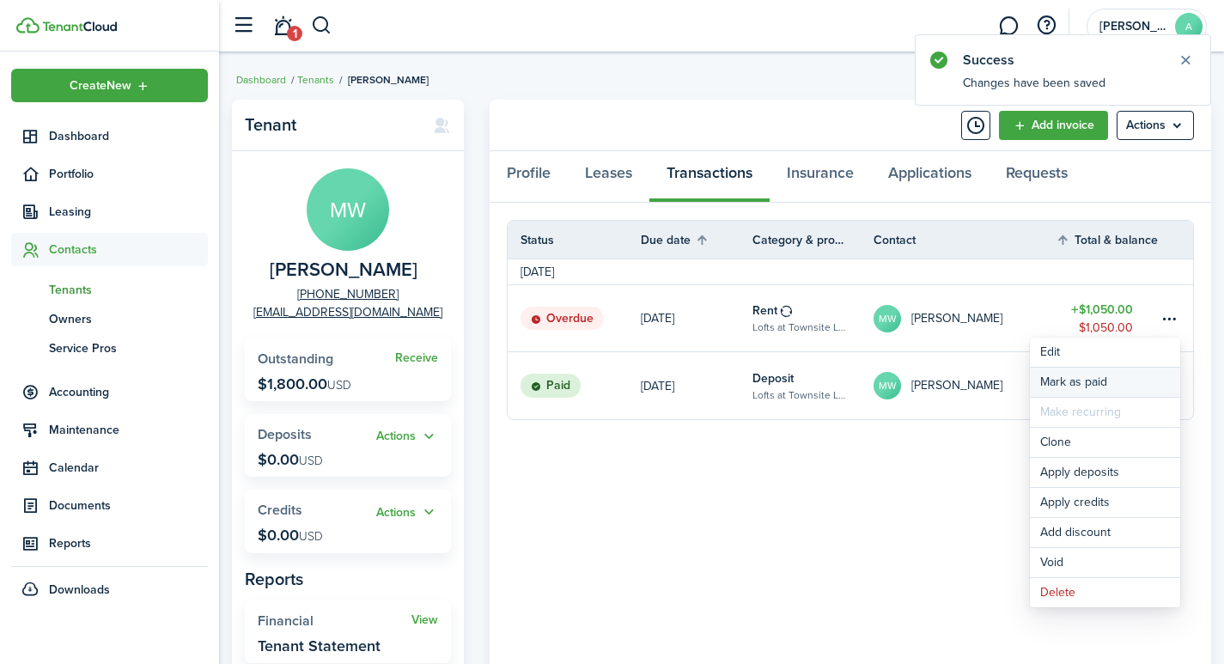
click at [1079, 384] on link "Mark as paid" at bounding box center [1105, 382] width 150 height 29
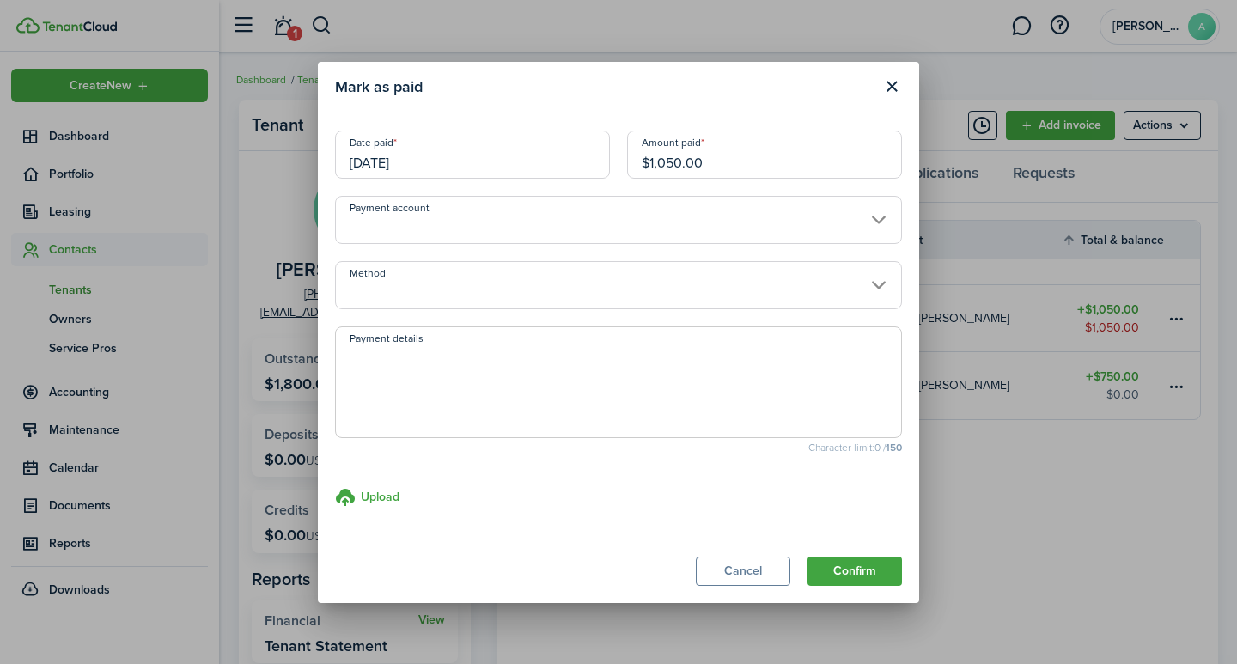
drag, startPoint x: 728, startPoint y: 158, endPoint x: 584, endPoint y: 156, distance: 144.3
click at [584, 156] on div "Date paid [DATE] Amount paid $1,050.00" at bounding box center [618, 163] width 584 height 65
click at [450, 160] on input "[DATE]" at bounding box center [472, 155] width 275 height 48
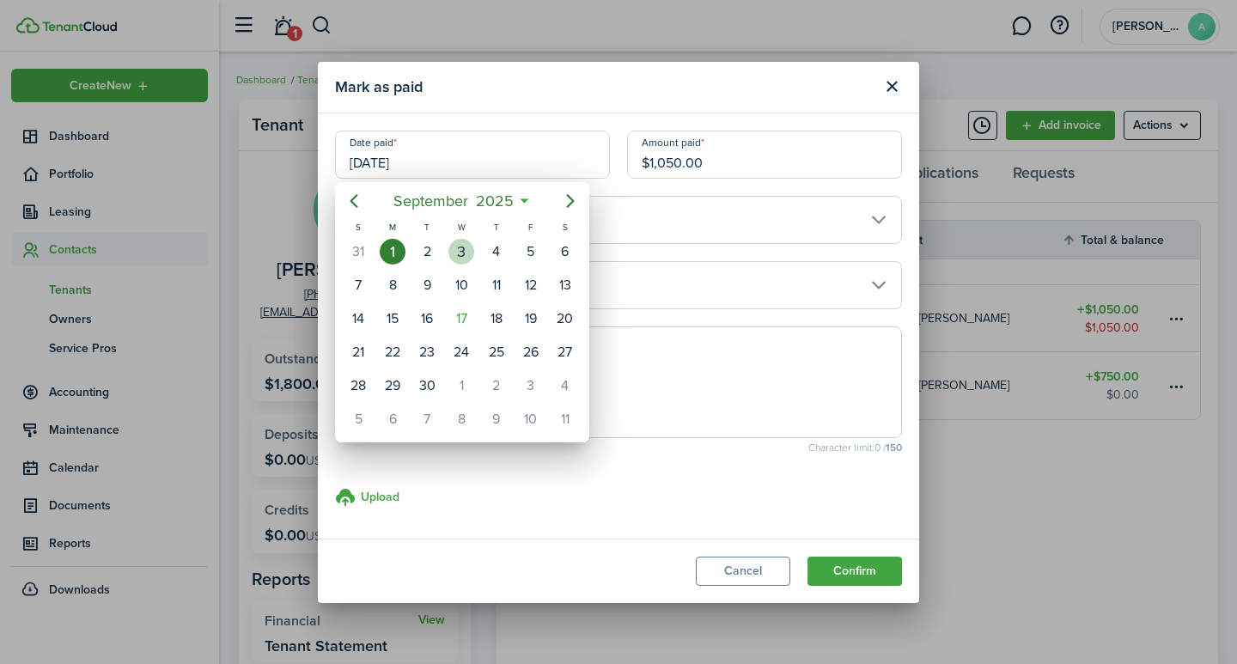
click at [465, 250] on div "3" at bounding box center [461, 252] width 26 height 26
type input "[DATE]"
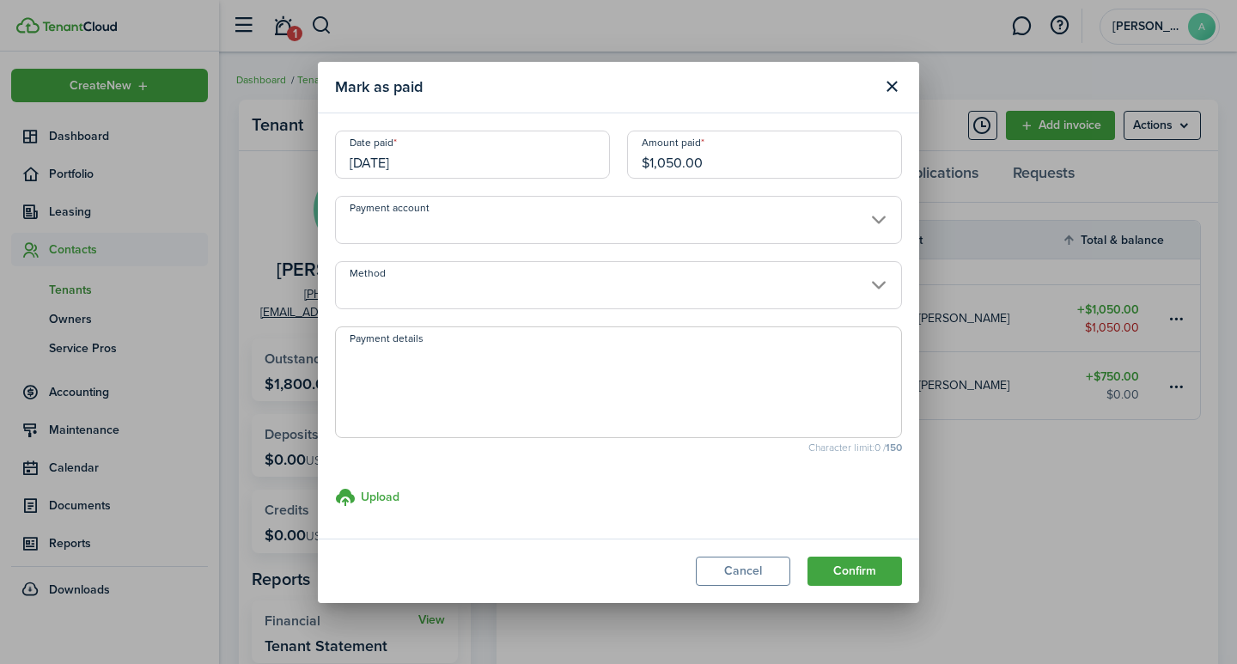
drag, startPoint x: 738, startPoint y: 161, endPoint x: 598, endPoint y: 167, distance: 140.1
click at [598, 167] on div "Date paid [DATE] Amount paid $1,050.00" at bounding box center [618, 163] width 584 height 65
click at [498, 228] on input "Payment account" at bounding box center [618, 220] width 567 height 48
type input "$500.00"
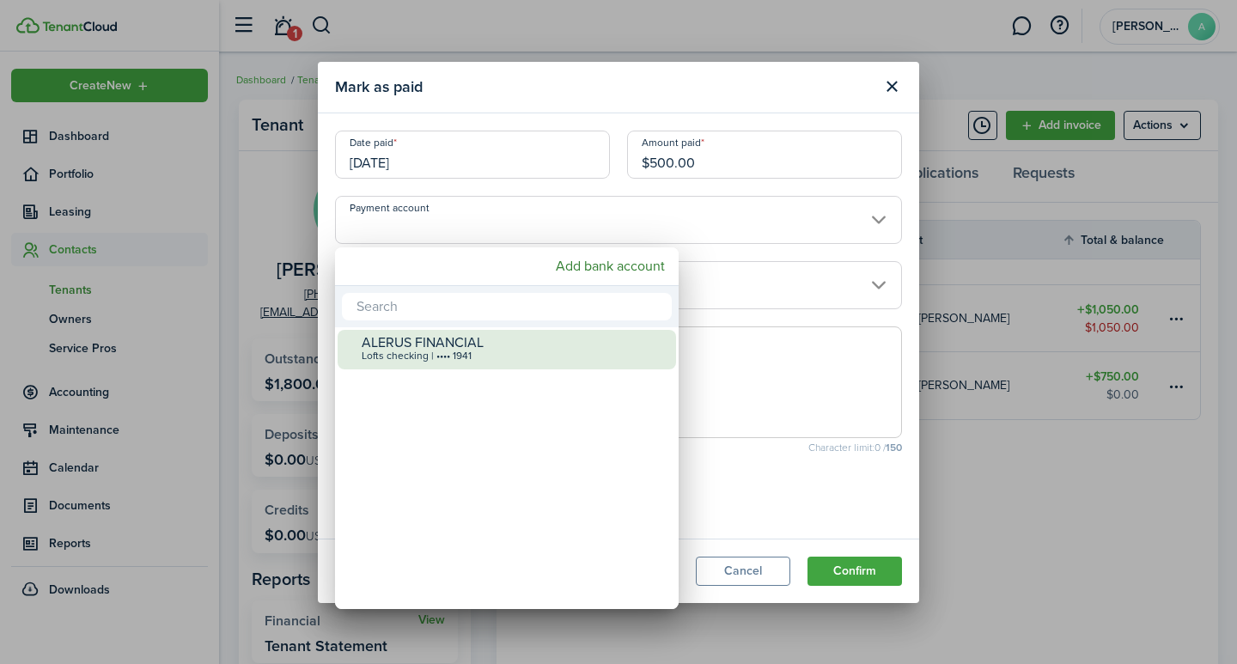
click at [437, 353] on div "Lofts checking | •••• 1941" at bounding box center [514, 356] width 304 height 12
type input "•••• •••• •••• 1941"
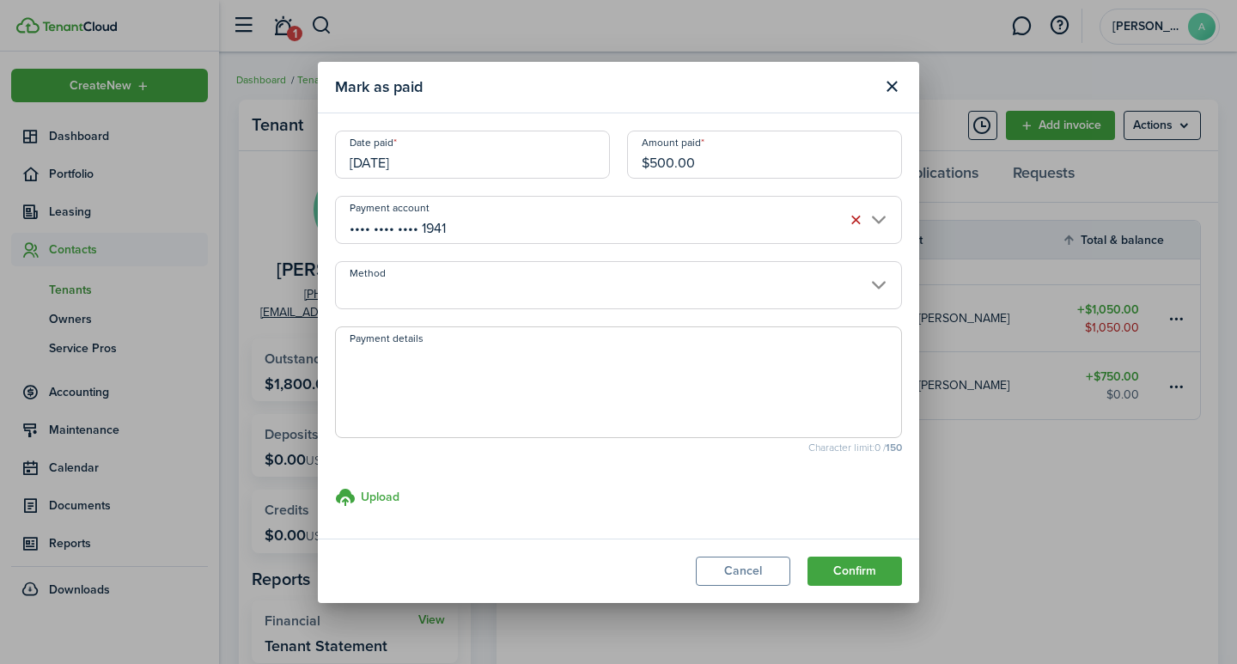
click at [455, 287] on input "Method" at bounding box center [618, 285] width 567 height 48
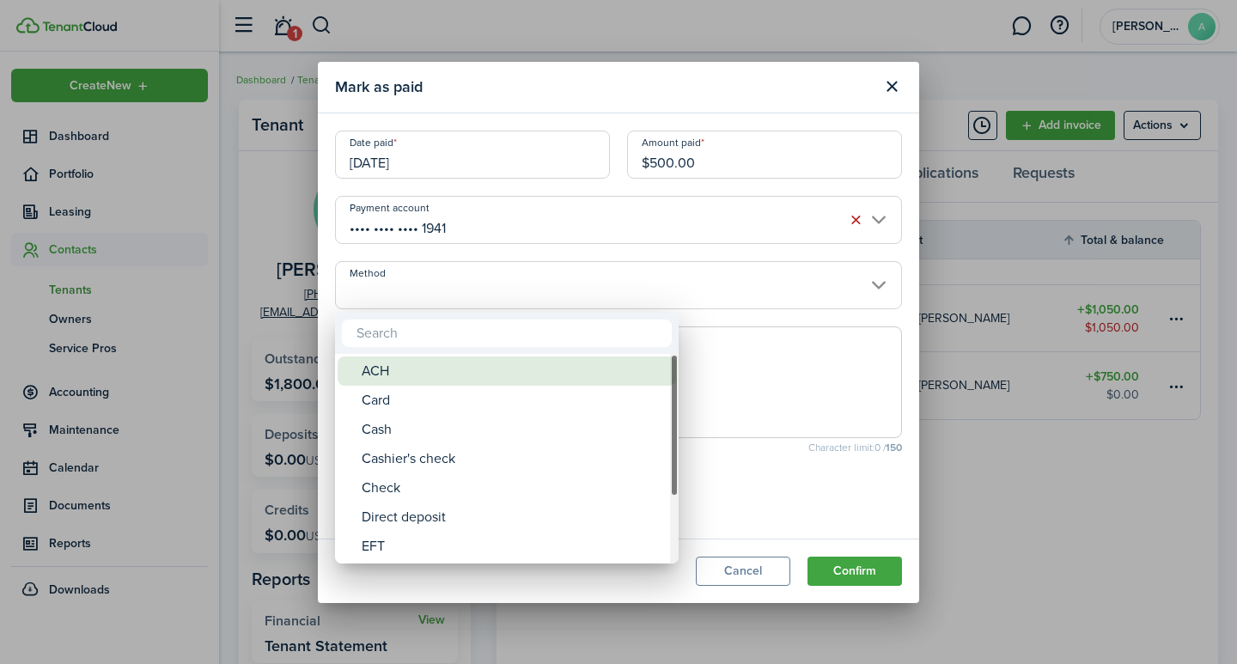
click at [394, 374] on div "ACH" at bounding box center [514, 370] width 304 height 29
type input "ACH"
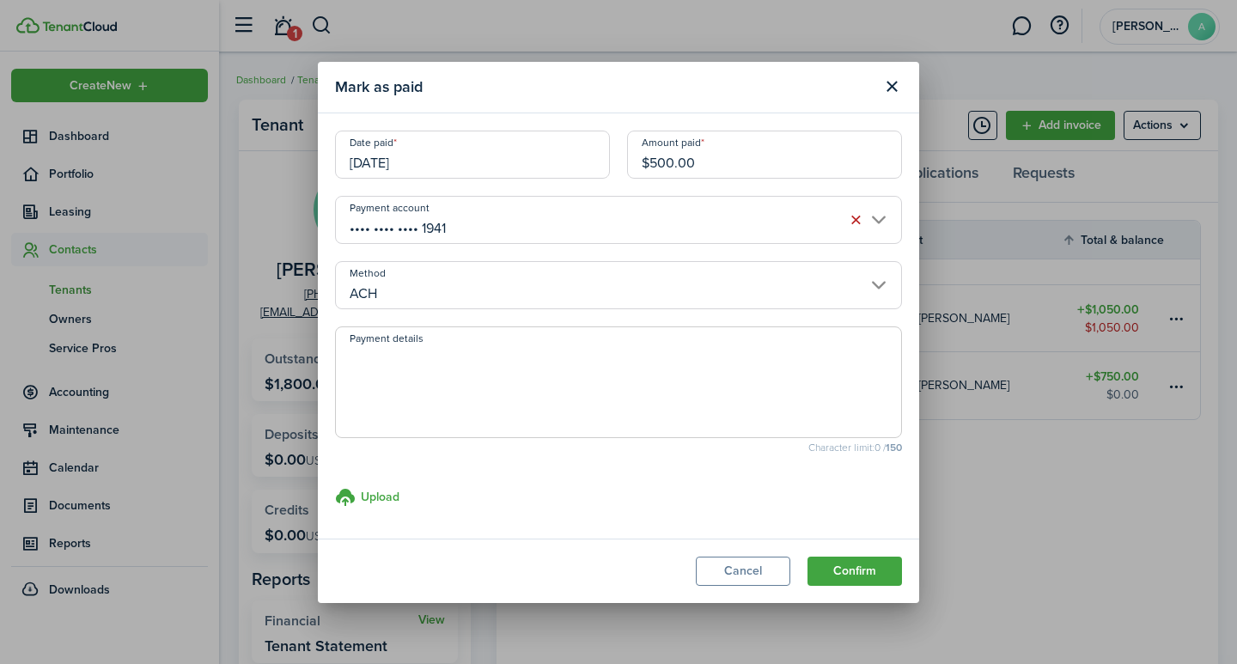
click at [398, 362] on textarea "Payment details" at bounding box center [618, 387] width 565 height 82
type textarea "September rent - DCD4-19E0"
click at [861, 568] on button "Confirm" at bounding box center [854, 571] width 94 height 29
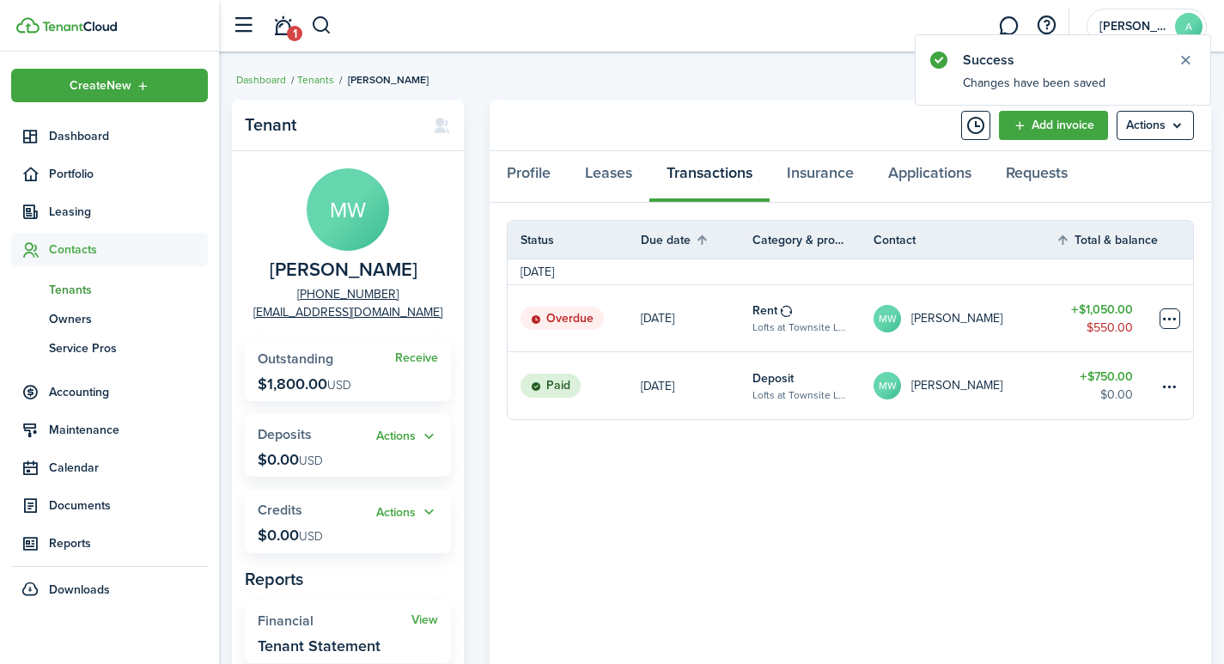
click at [1169, 309] on table-menu-btn-icon at bounding box center [1169, 318] width 21 height 21
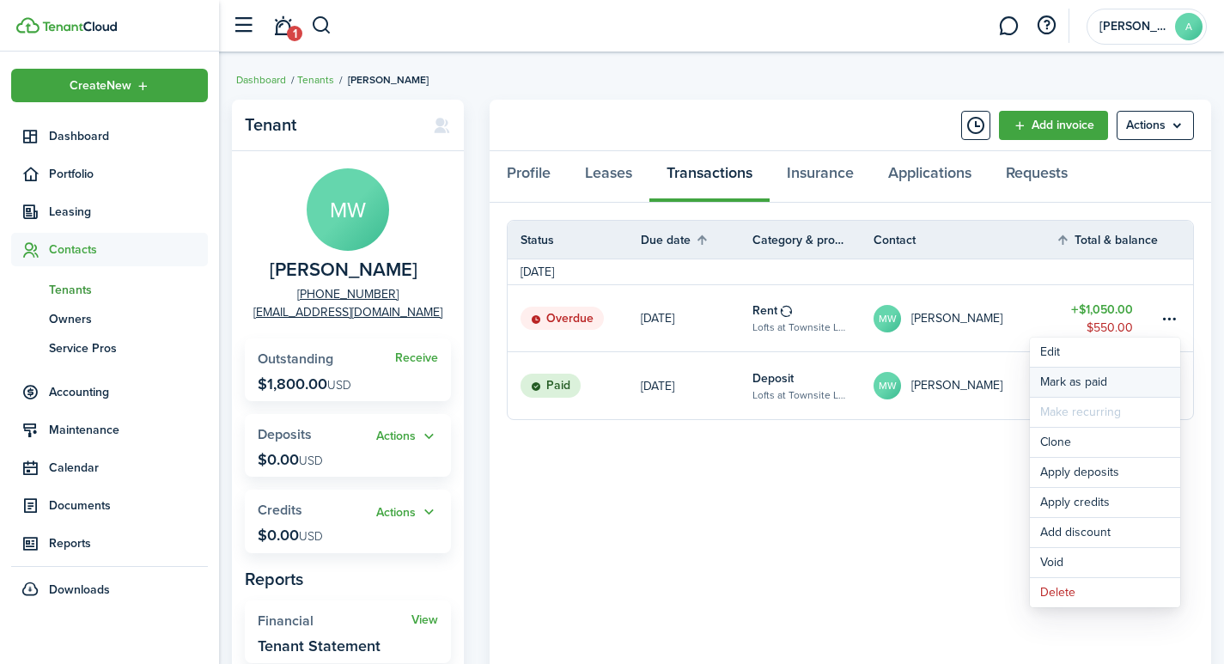
click at [1098, 378] on link "Mark as paid" at bounding box center [1105, 382] width 150 height 29
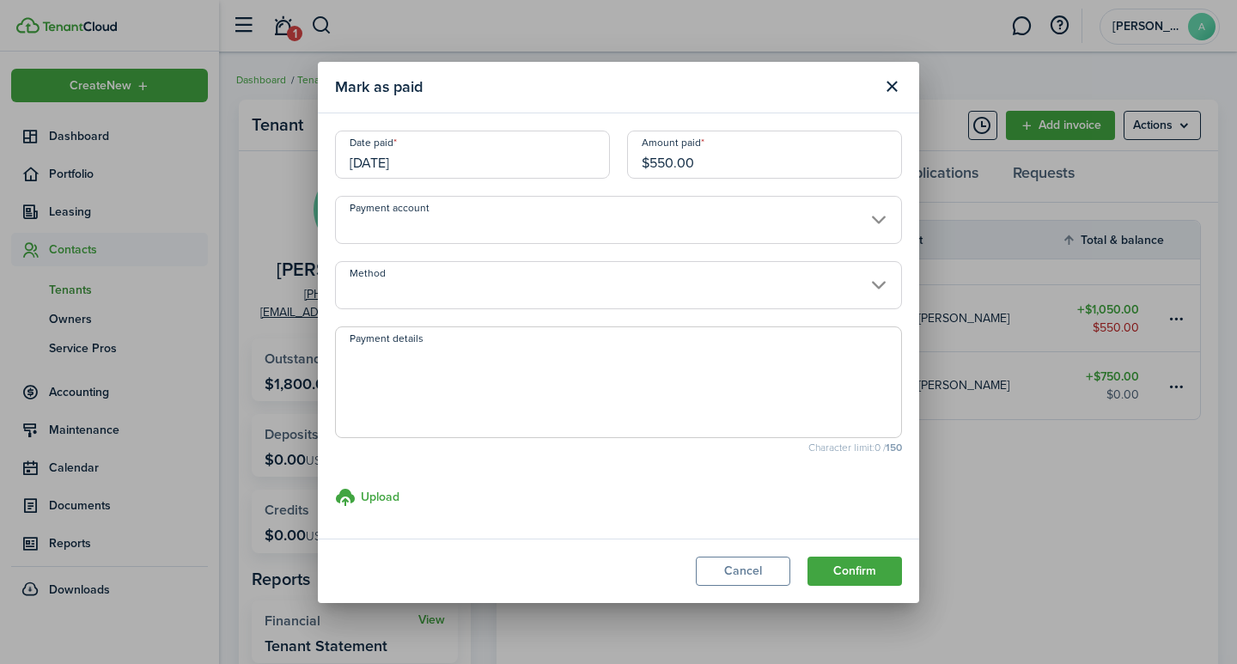
click at [459, 167] on input "[DATE]" at bounding box center [472, 155] width 275 height 48
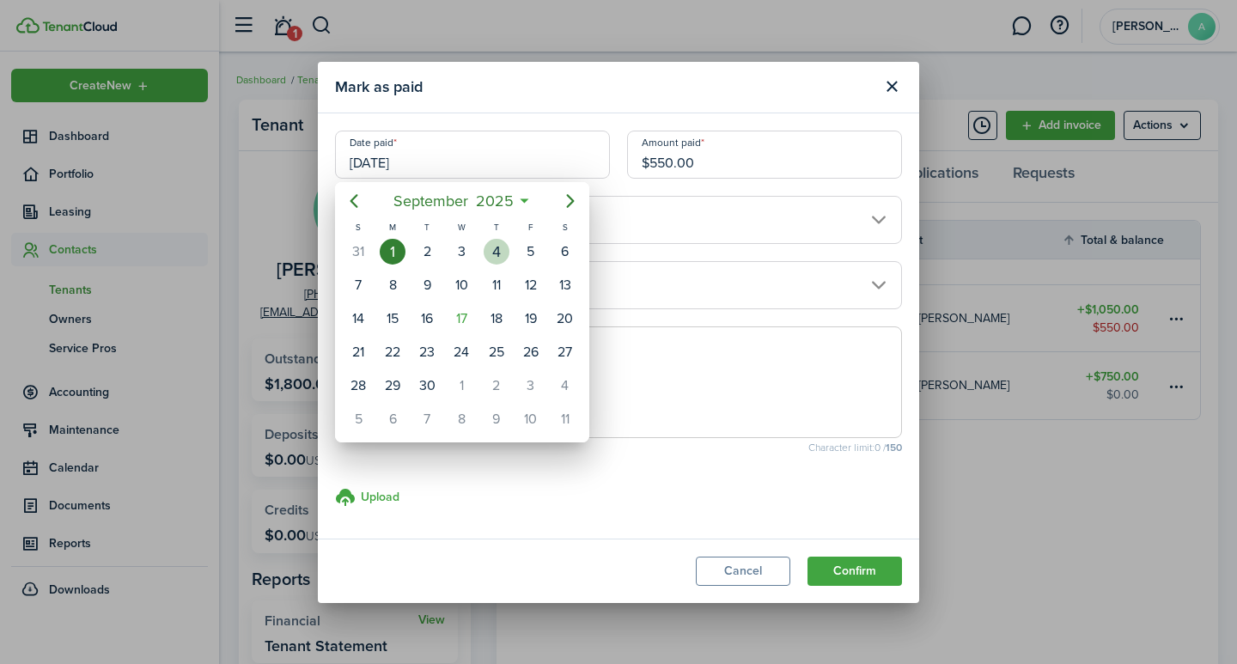
click at [502, 251] on div "4" at bounding box center [497, 252] width 26 height 26
type input "[DATE]"
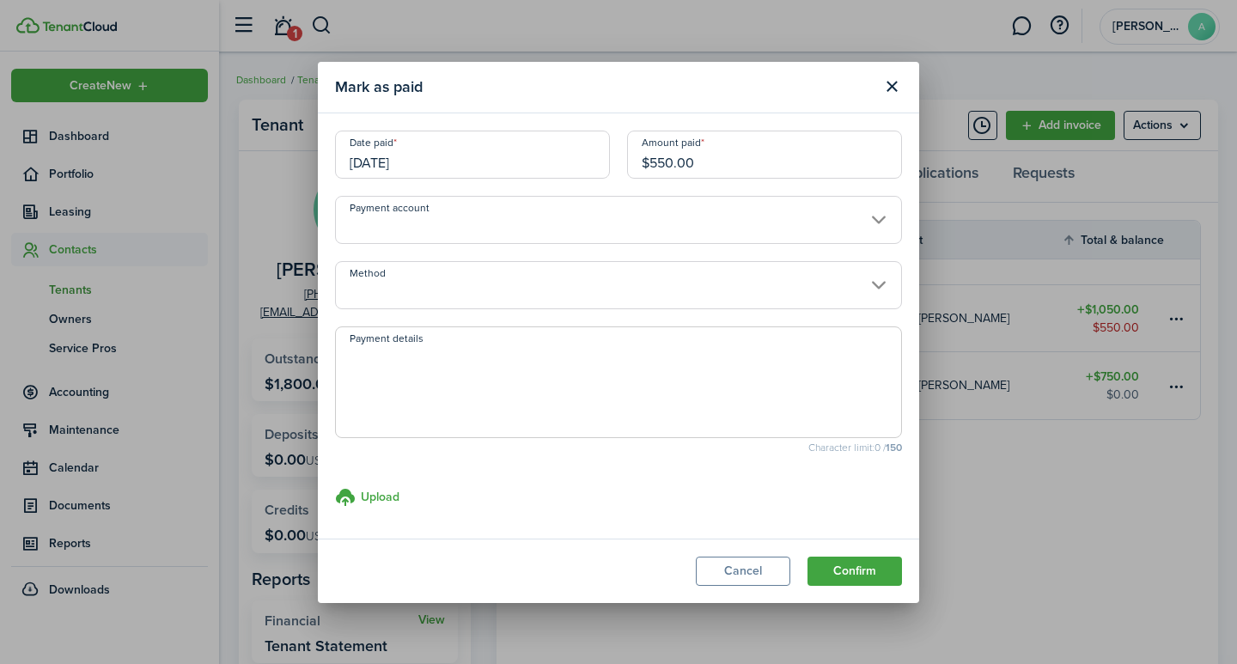
click at [502, 216] on input "Payment account" at bounding box center [618, 220] width 567 height 48
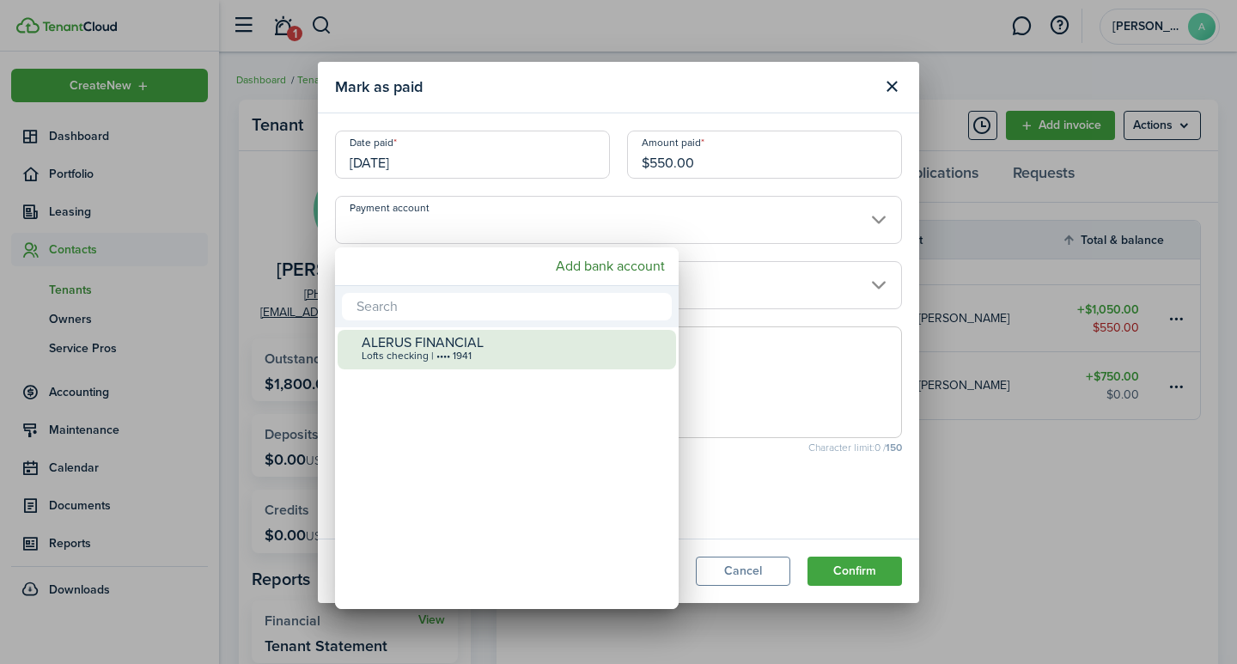
click at [481, 354] on div "Lofts checking | •••• 1941" at bounding box center [514, 356] width 304 height 12
type input "•••• •••• •••• 1941"
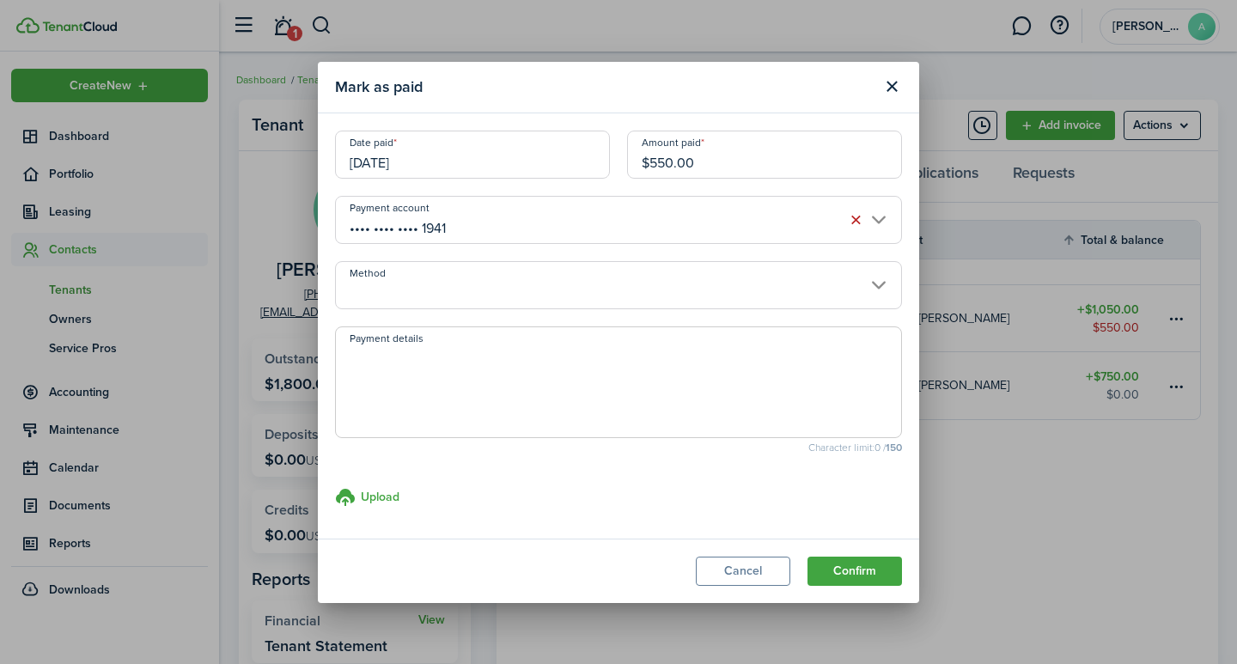
click at [491, 300] on input "Method" at bounding box center [618, 285] width 567 height 48
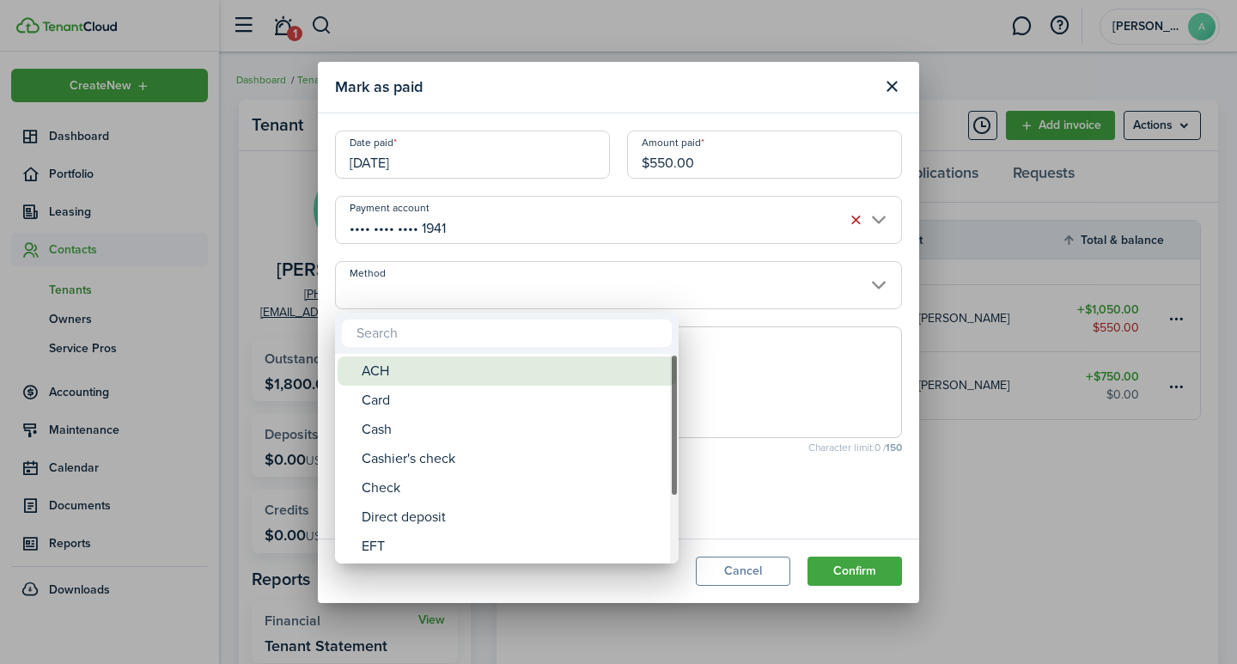
click at [418, 365] on div "ACH" at bounding box center [514, 370] width 304 height 29
type input "ACH"
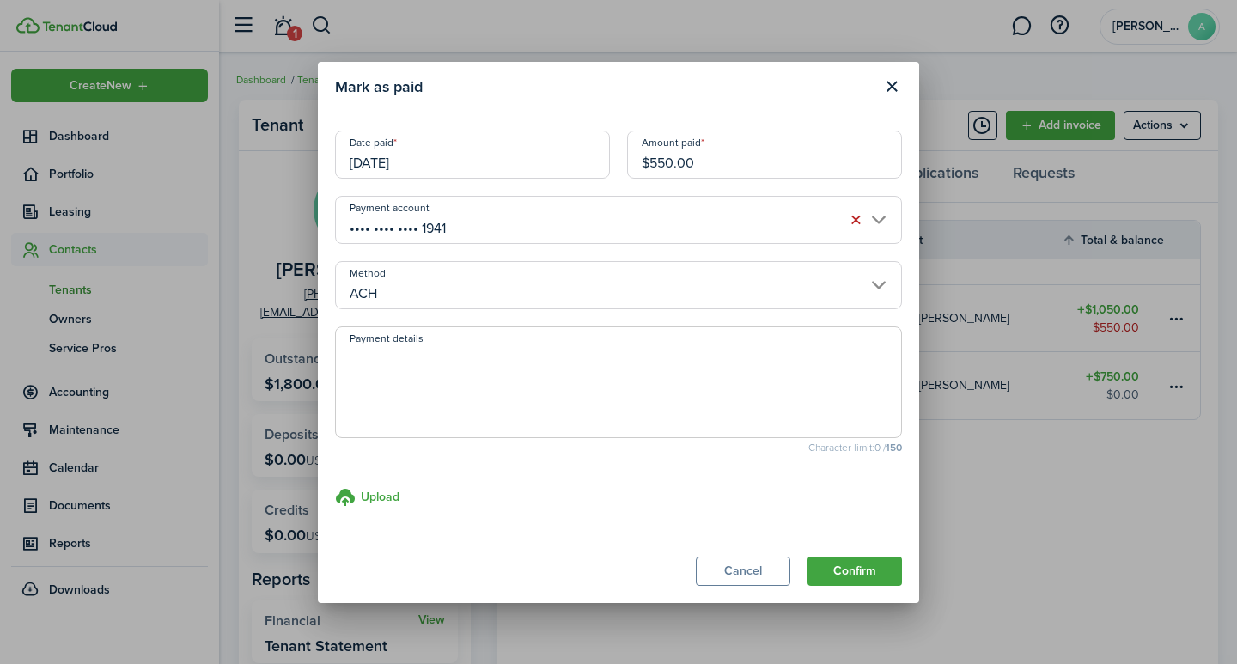
click at [420, 360] on textarea "Payment details" at bounding box center [618, 387] width 565 height 82
type textarea "D"
type textarea "September rent - CC30-C080"
click at [866, 578] on button "Confirm" at bounding box center [854, 571] width 94 height 29
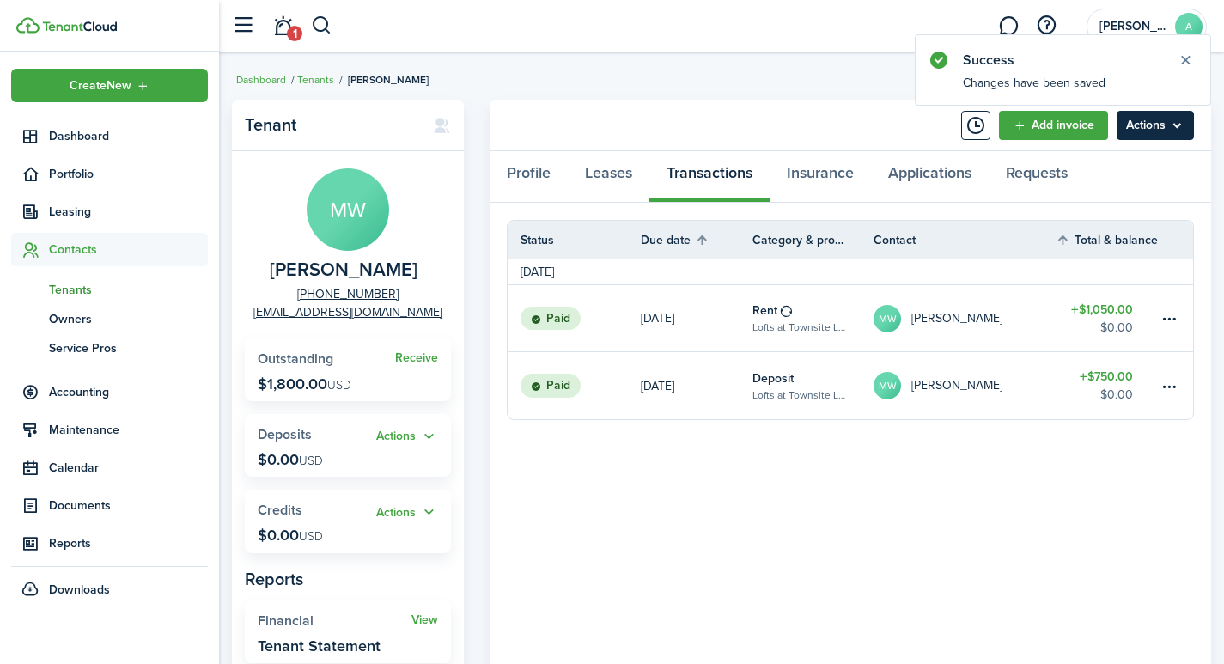
click at [1153, 131] on menu-btn "Actions" at bounding box center [1154, 125] width 77 height 29
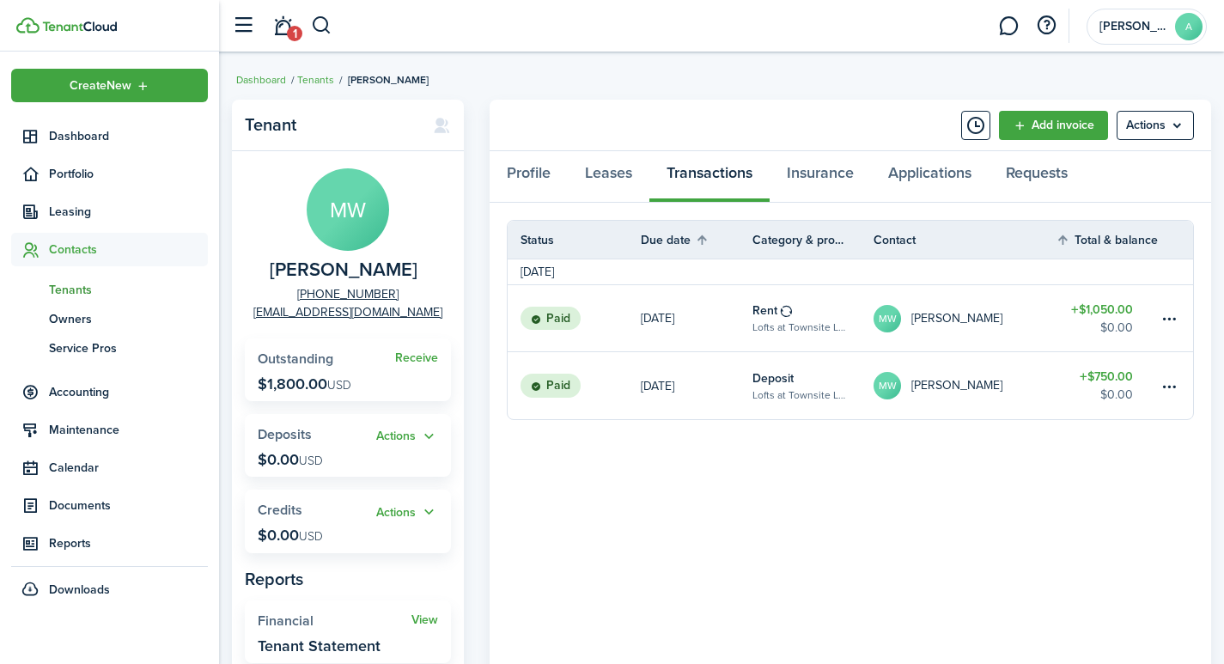
click at [982, 233] on th "Contact" at bounding box center [964, 240] width 182 height 18
click at [701, 176] on div "Profile Leases Transactions Insurance Applications Requests" at bounding box center [850, 177] width 721 height 52
click at [1022, 118] on link "Add invoice" at bounding box center [1053, 125] width 109 height 29
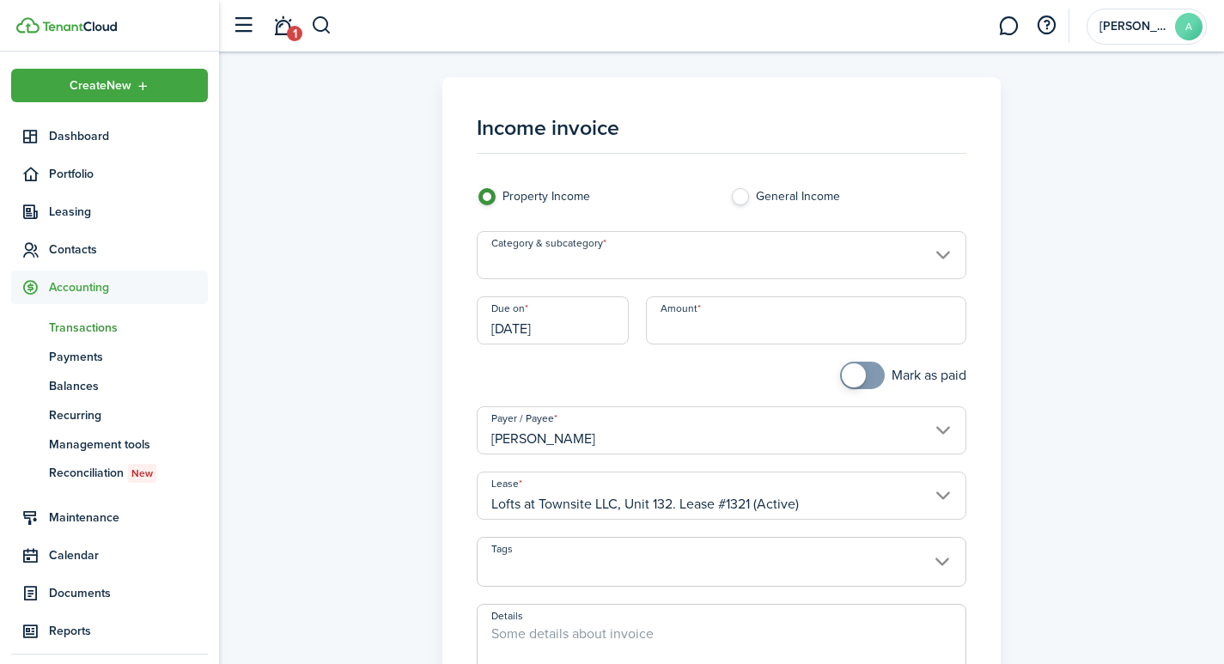
click at [291, 248] on div "Income invoice Property Income General Income Category & subcategory Due on [DA…" at bounding box center [722, 487] width 988 height 820
click at [70, 251] on span "Contacts" at bounding box center [128, 249] width 159 height 18
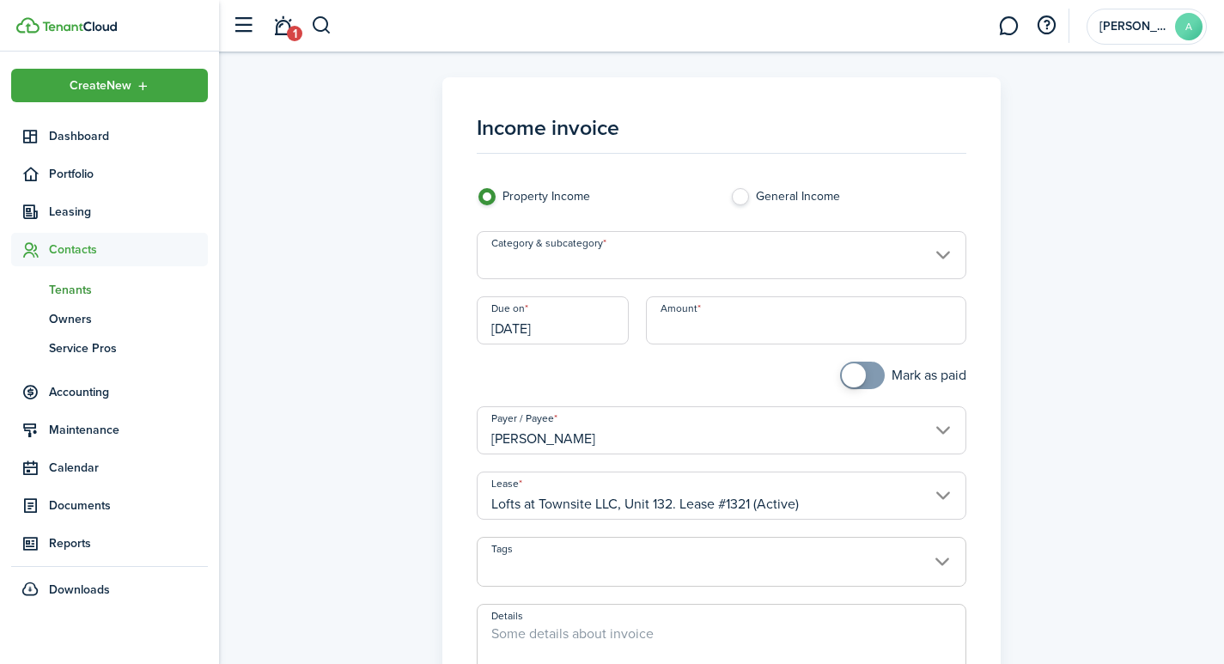
click at [69, 289] on span "Tenants" at bounding box center [128, 290] width 159 height 18
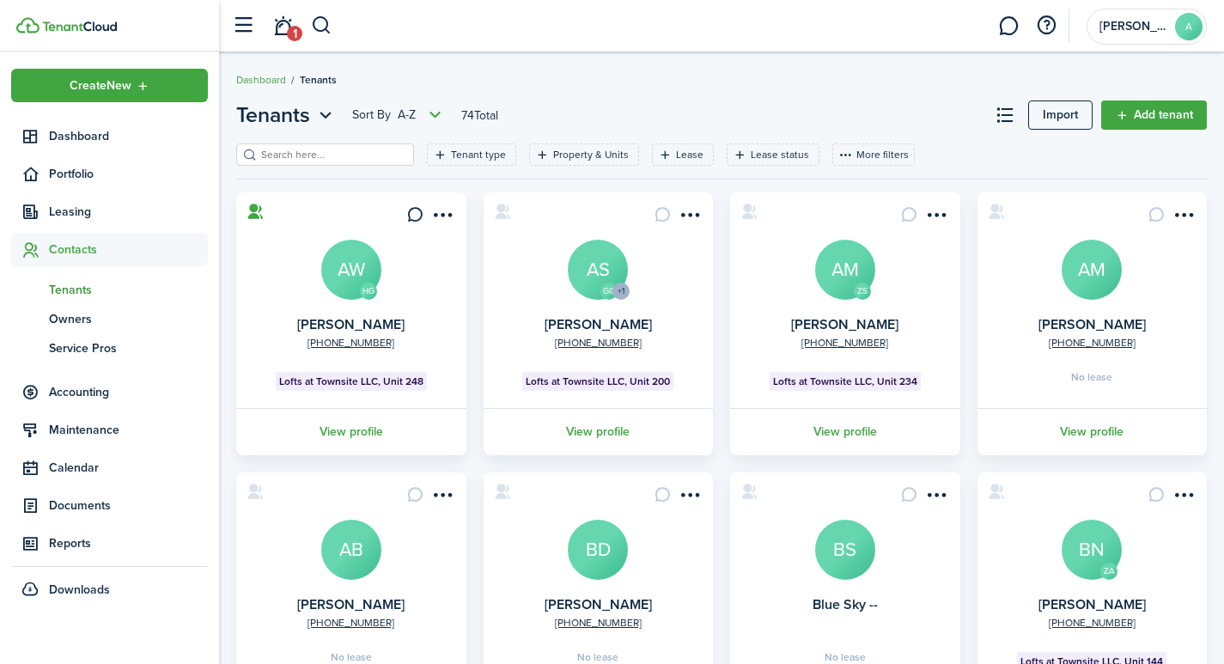
click at [295, 158] on input "search" at bounding box center [332, 155] width 151 height 16
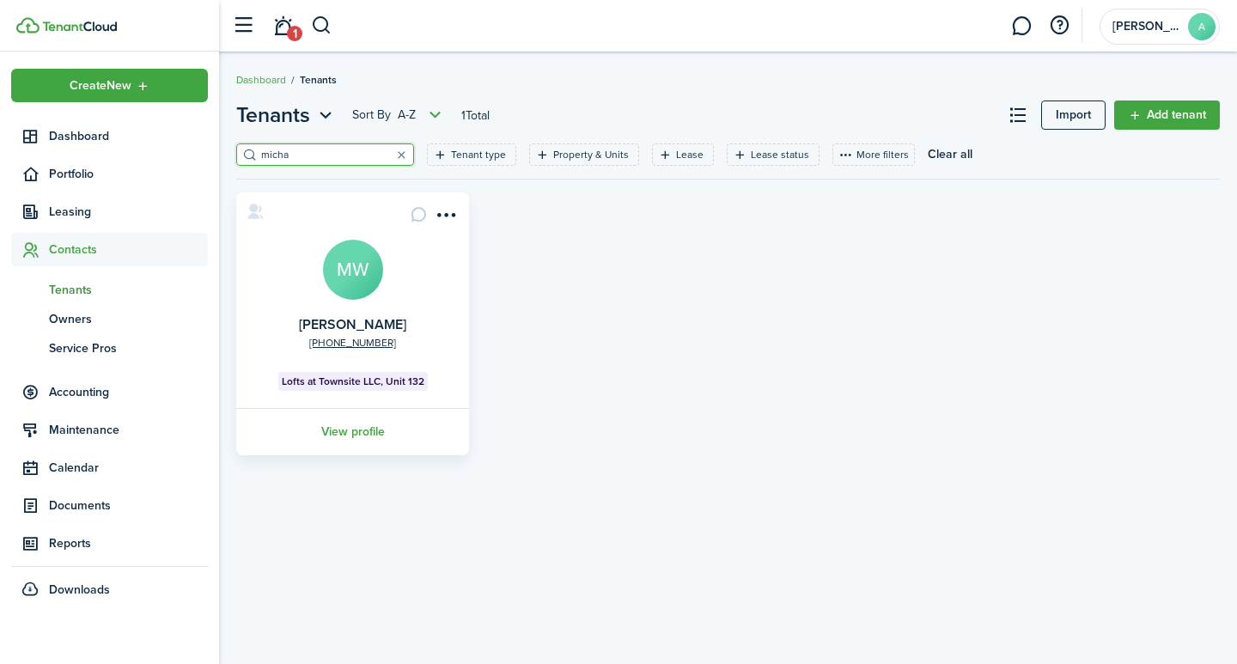
type input "micha"
click at [362, 275] on avatar-text "MW" at bounding box center [353, 270] width 60 height 60
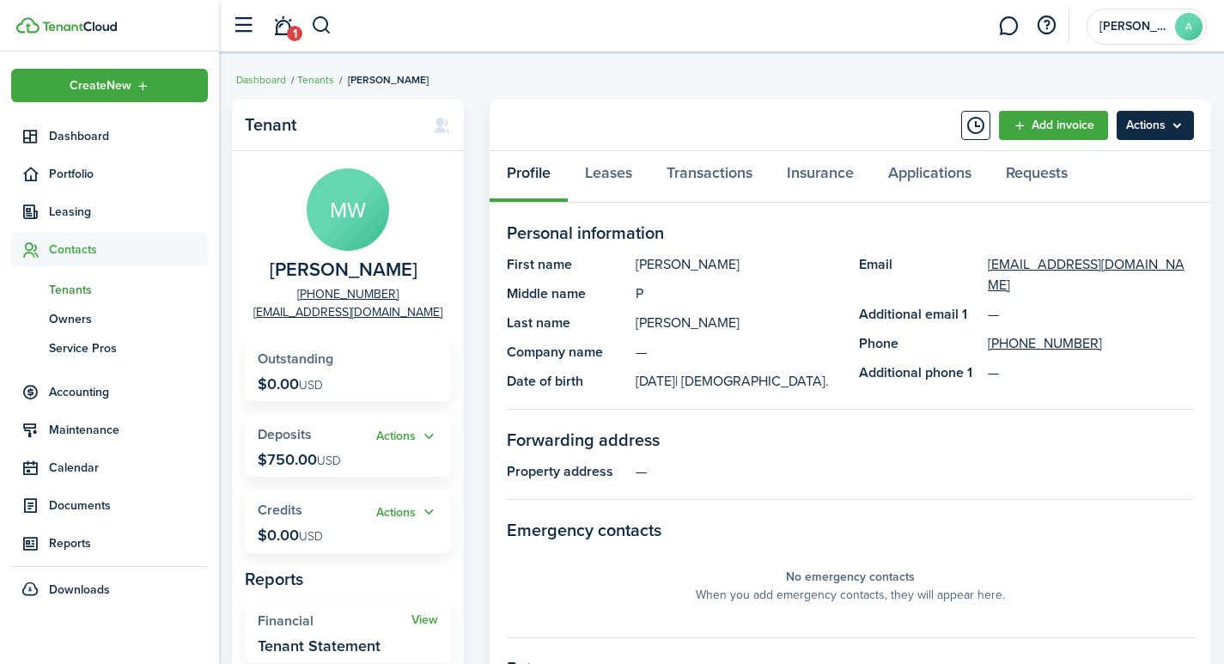
click at [1165, 126] on menu-btn "Actions" at bounding box center [1154, 125] width 77 height 29
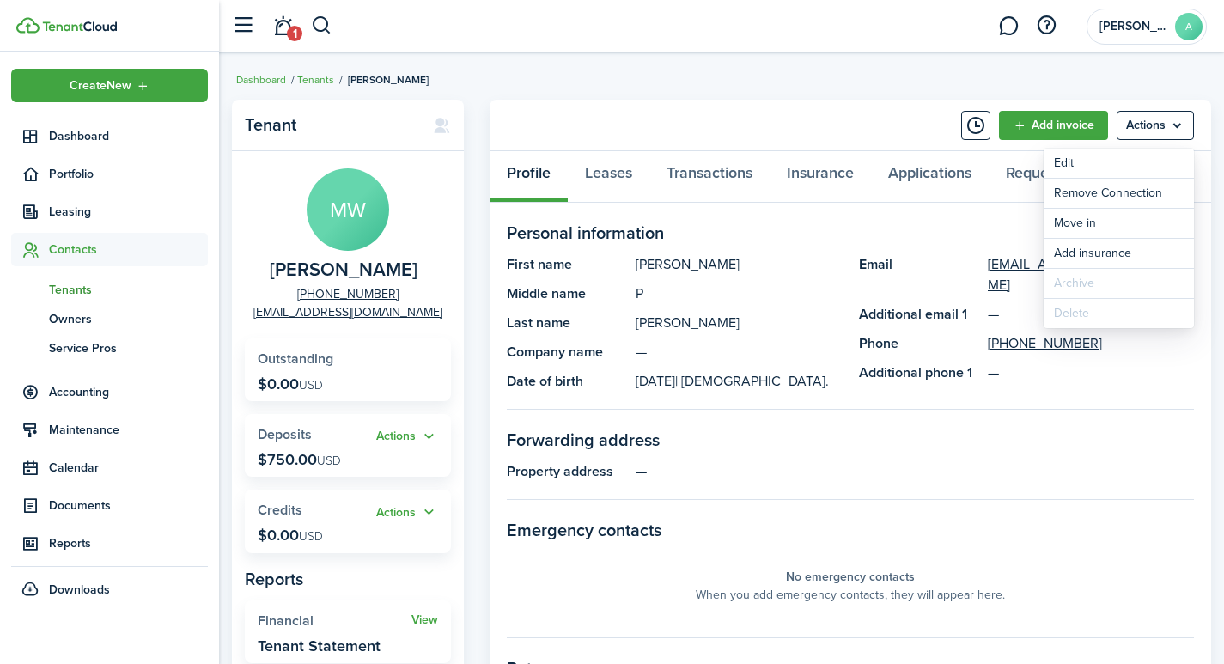
click at [806, 448] on panel-main-section-title "Forwarding address" at bounding box center [850, 440] width 687 height 26
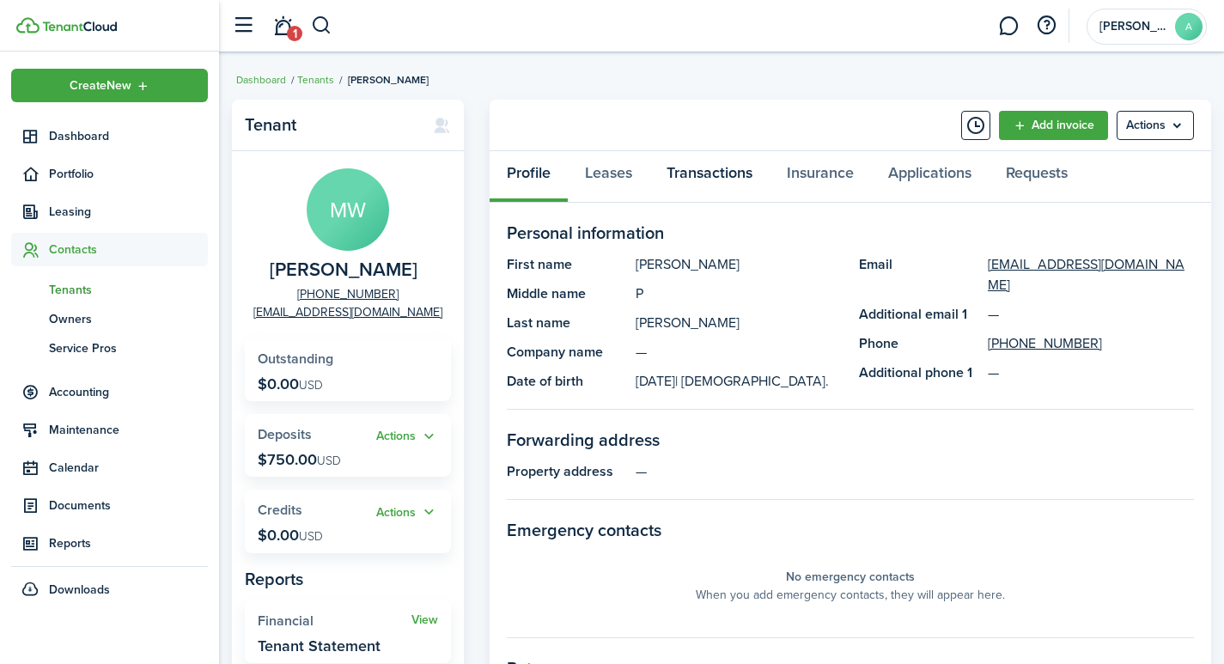
click at [723, 172] on link "Transactions" at bounding box center [709, 177] width 120 height 52
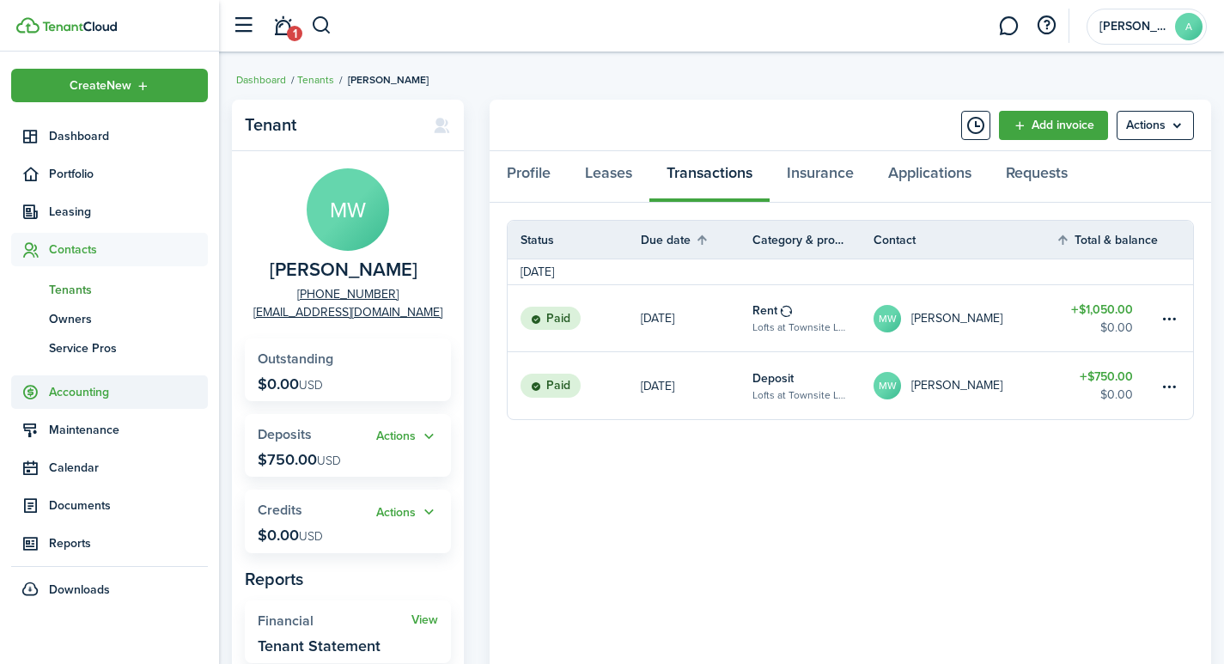
click at [58, 391] on span "Accounting" at bounding box center [128, 392] width 159 height 18
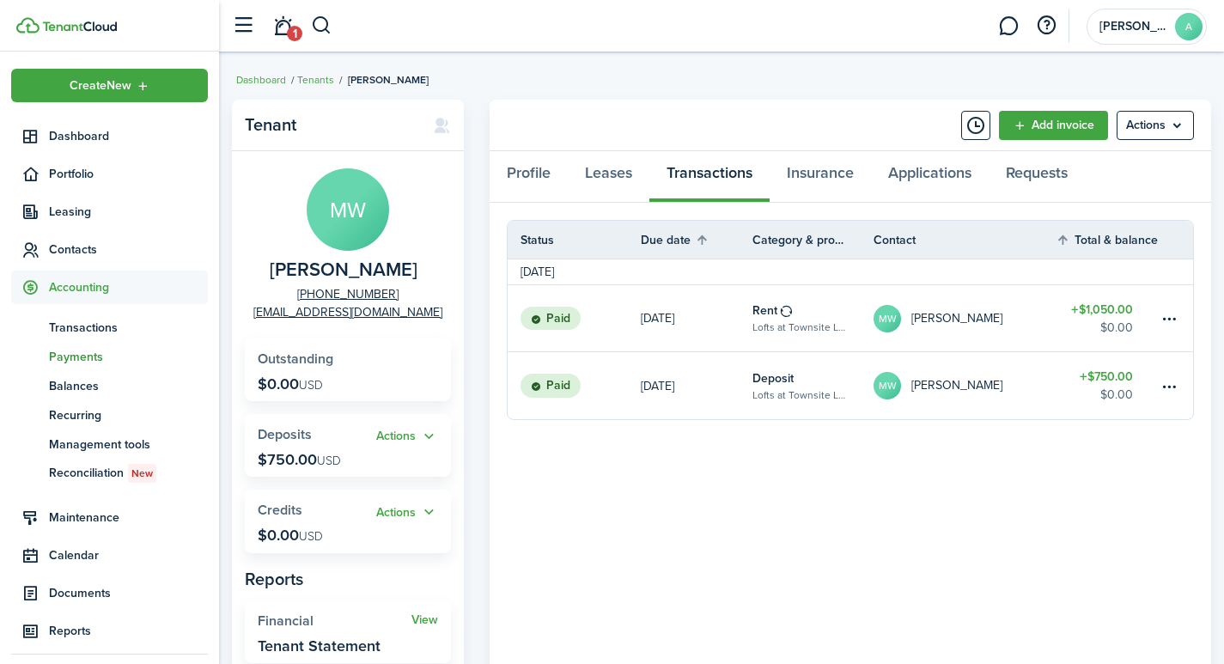
click at [94, 356] on span "Payments" at bounding box center [128, 357] width 159 height 18
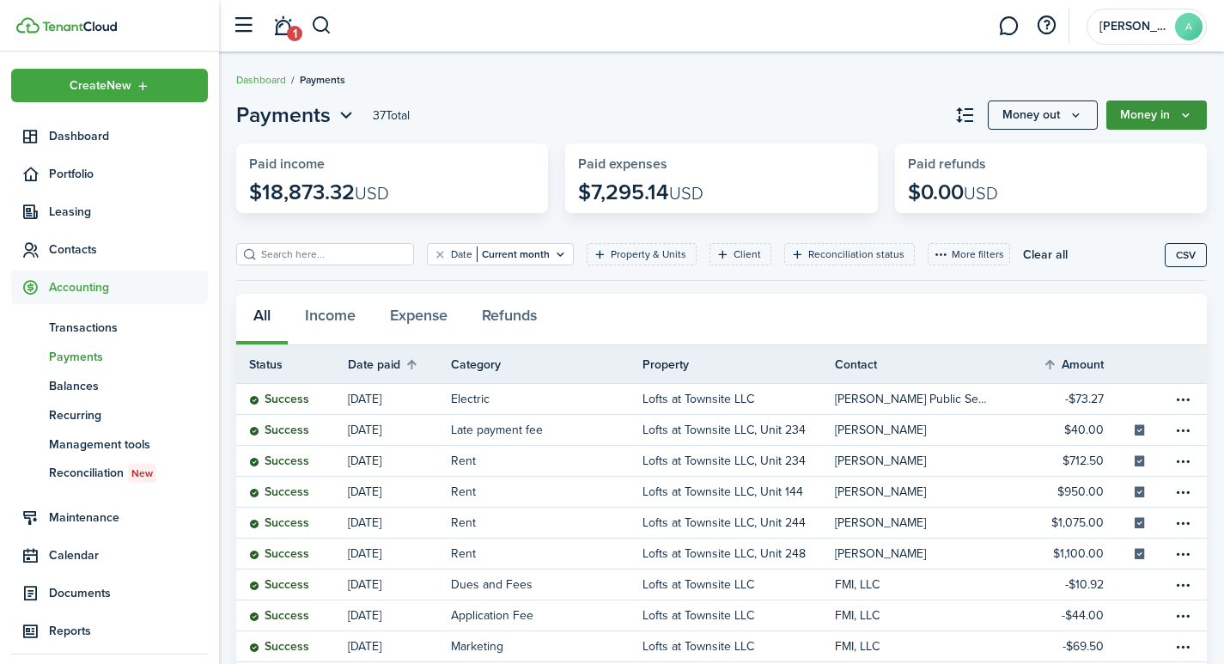
click at [1165, 116] on button "Money in" at bounding box center [1156, 114] width 100 height 29
click at [743, 119] on header-page "Payments 37 Total Money out Money in" at bounding box center [721, 122] width 970 height 44
click at [74, 210] on span "Leasing" at bounding box center [128, 212] width 159 height 18
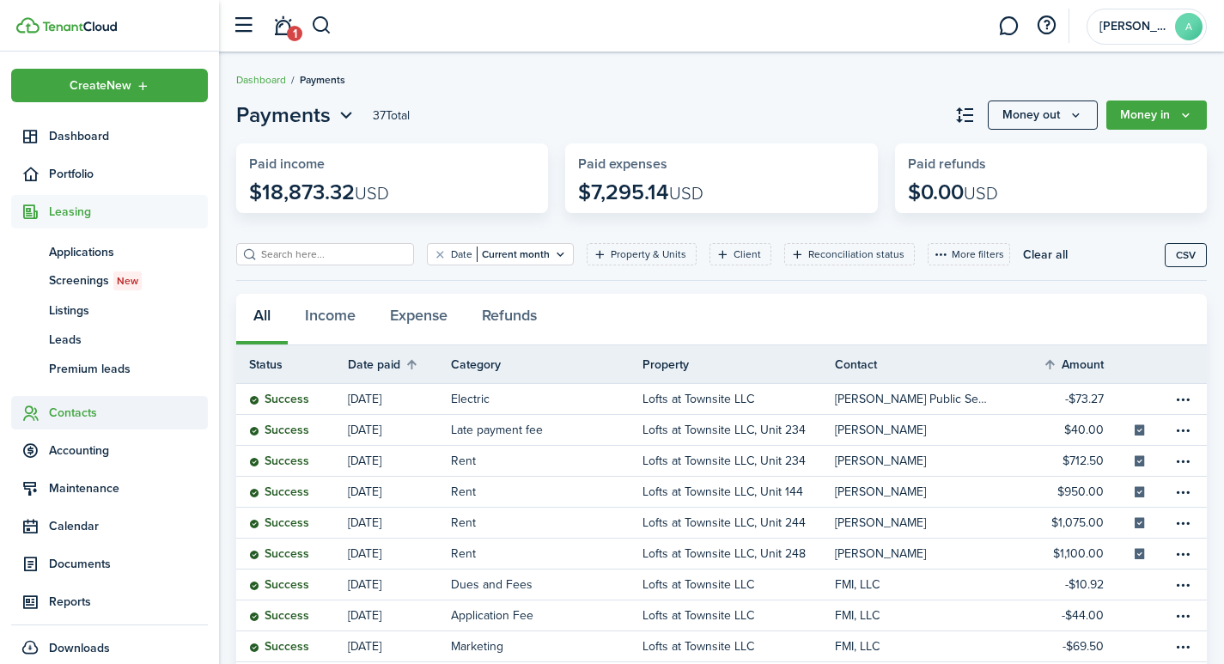
click at [71, 412] on span "Contacts" at bounding box center [128, 413] width 159 height 18
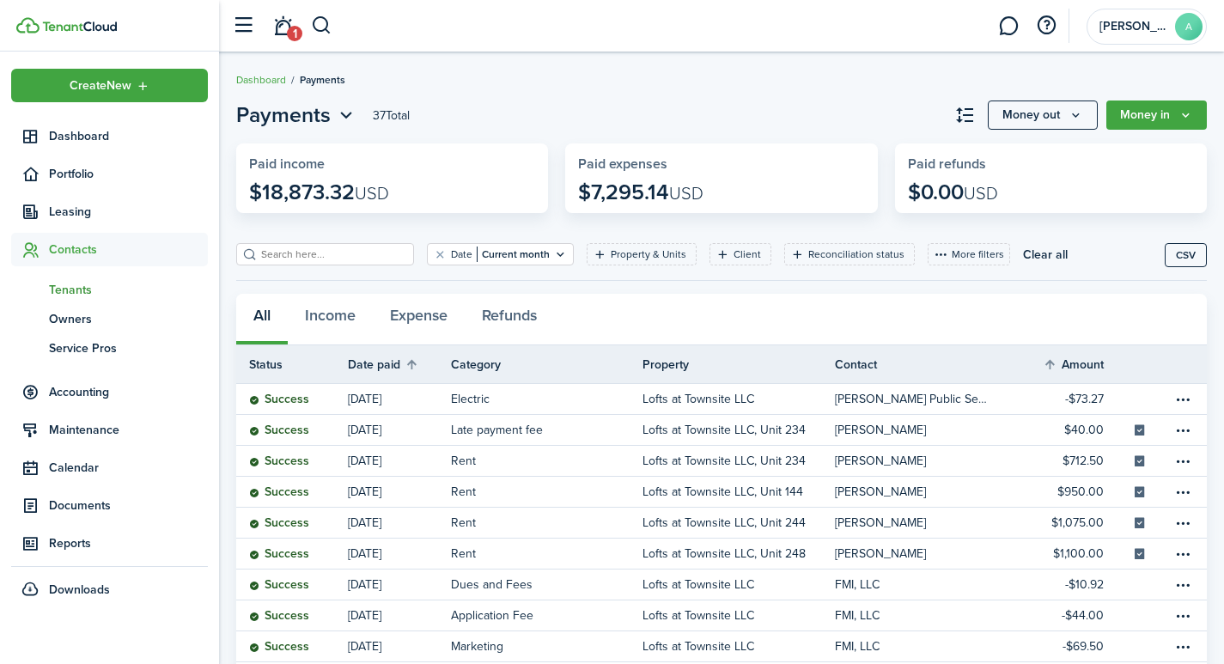
click at [89, 291] on span "Tenants" at bounding box center [128, 290] width 159 height 18
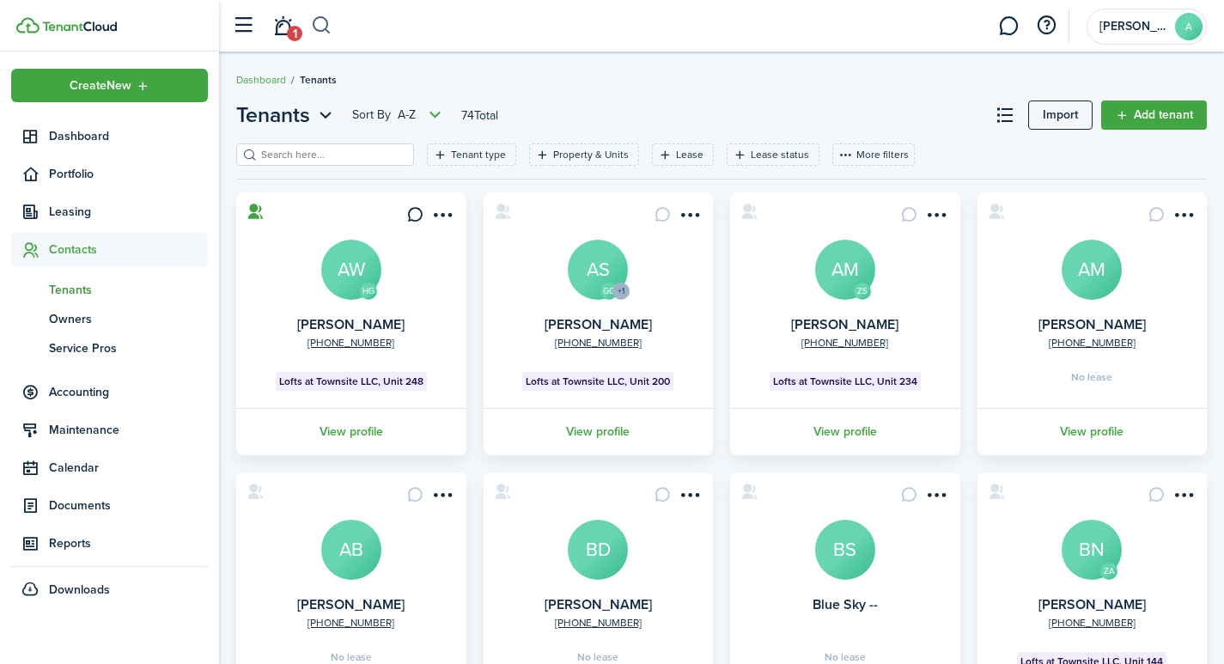
click at [331, 27] on button "button" at bounding box center [321, 25] width 21 height 29
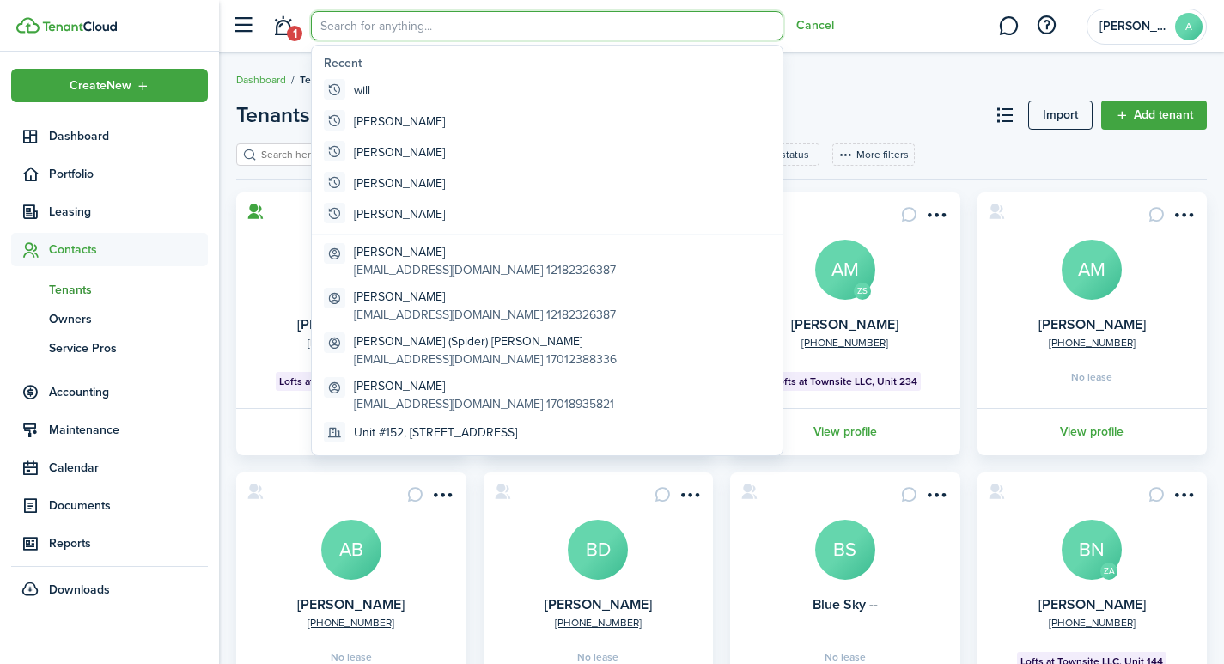
click at [280, 149] on input "search" at bounding box center [332, 155] width 151 height 16
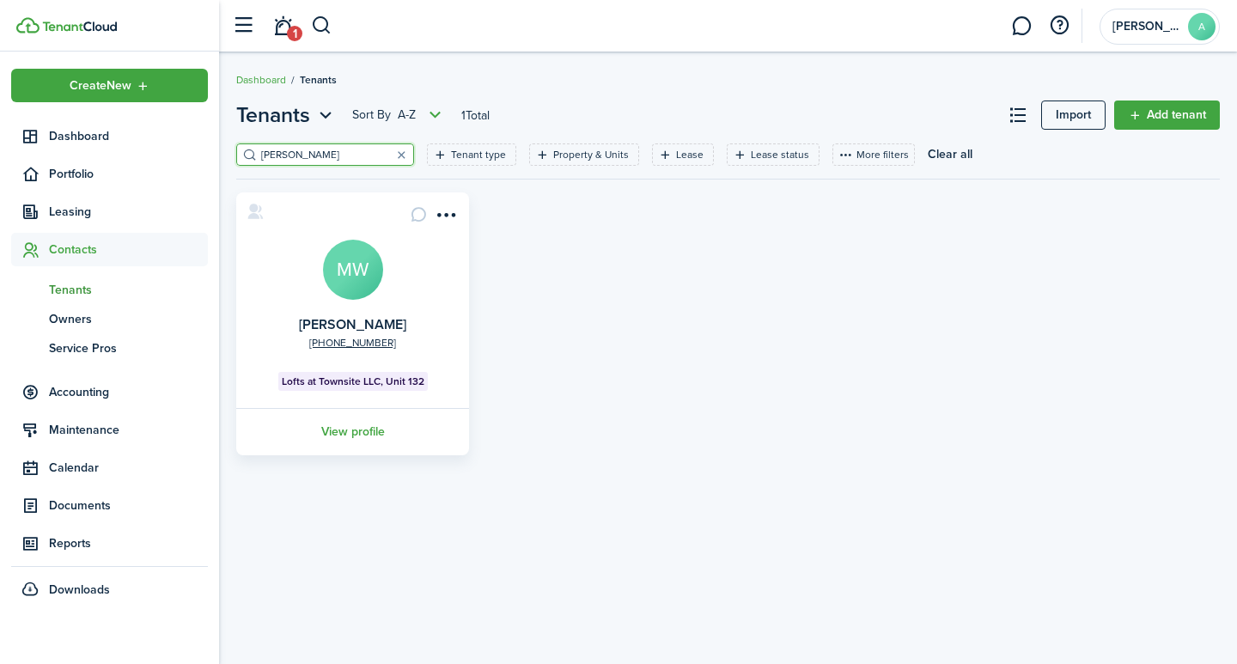
type input "[PERSON_NAME]"
click at [351, 271] on avatar-text "MW" at bounding box center [353, 270] width 60 height 60
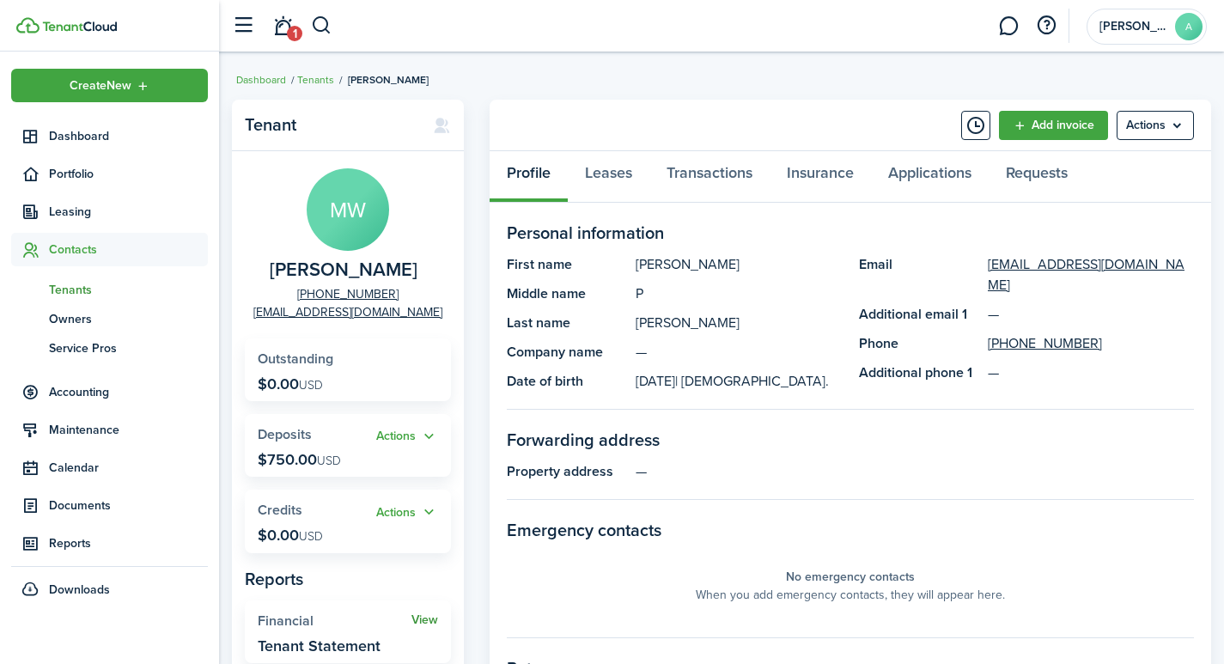
click at [416, 618] on link "View" at bounding box center [424, 620] width 27 height 14
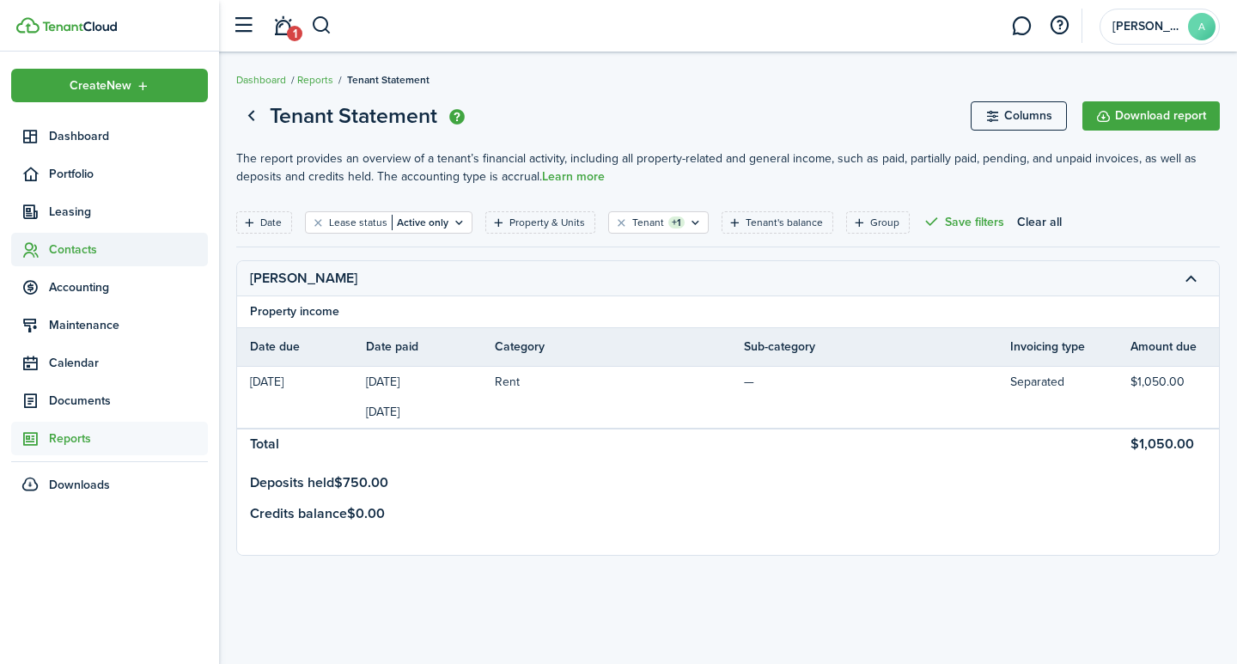
click at [74, 249] on span "Contacts" at bounding box center [128, 249] width 159 height 18
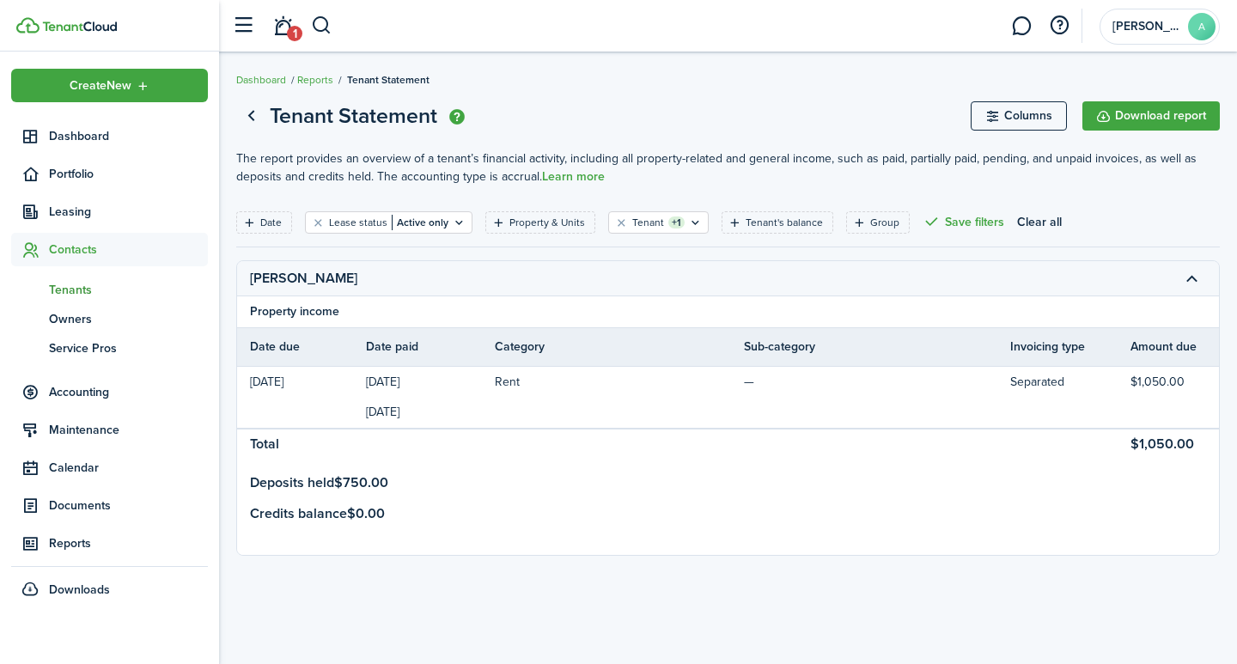
click at [72, 295] on span "Tenants" at bounding box center [128, 290] width 159 height 18
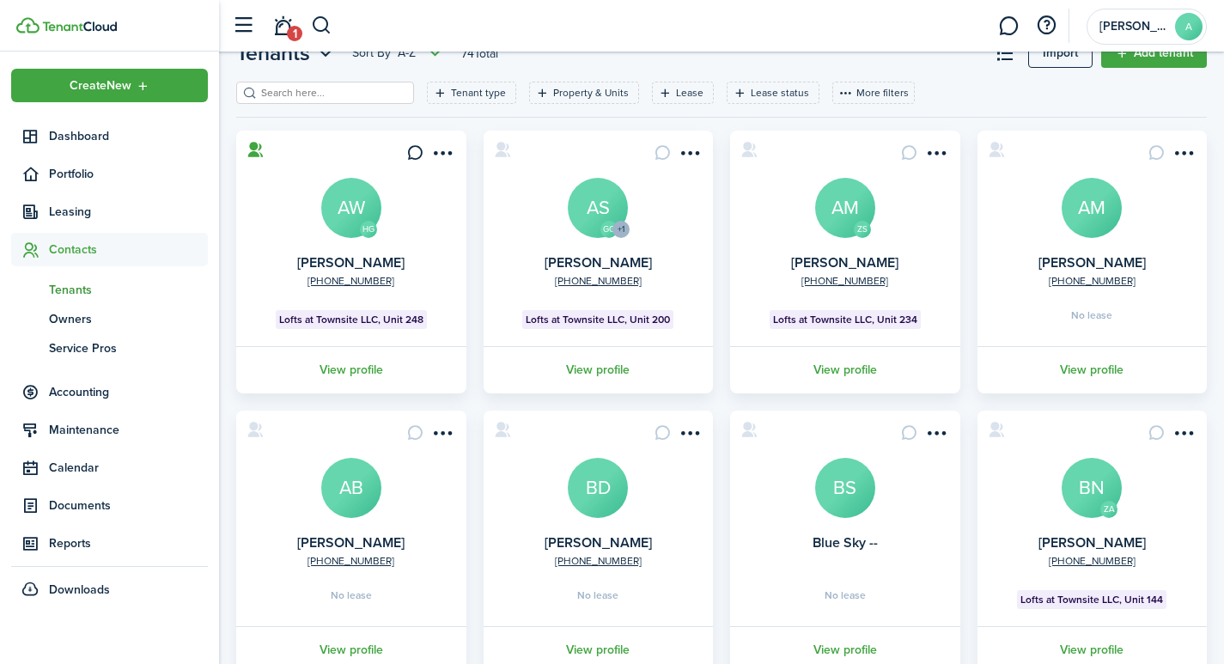
scroll to position [24, 0]
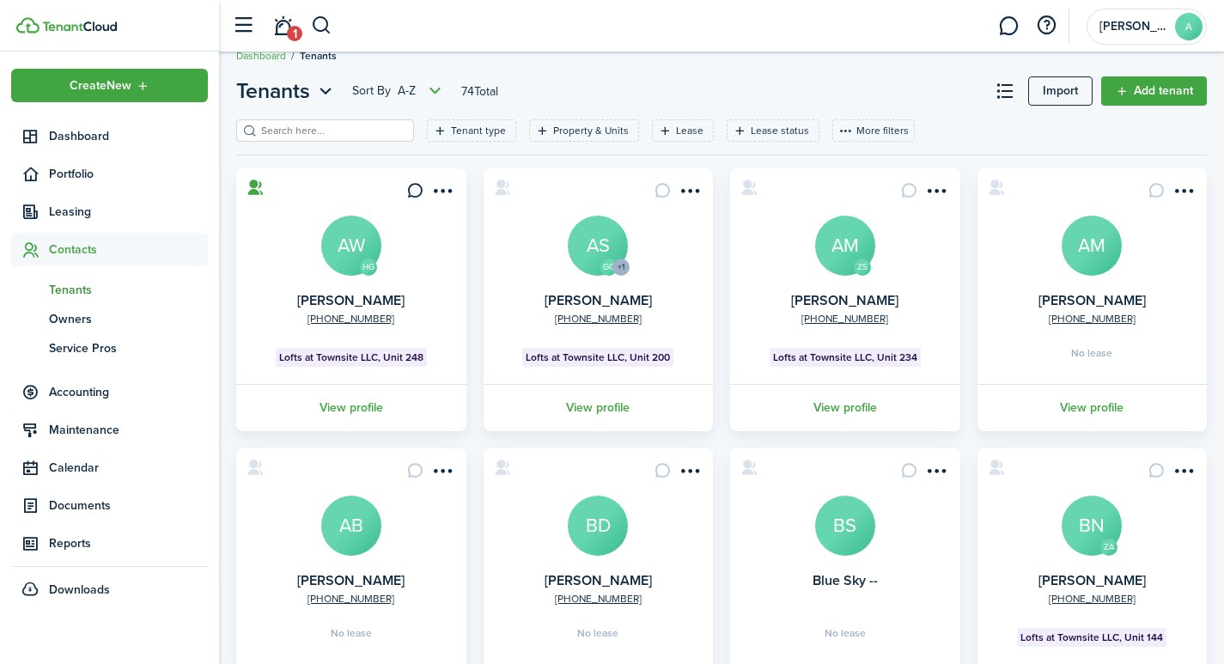
click at [310, 125] on input "search" at bounding box center [332, 131] width 151 height 16
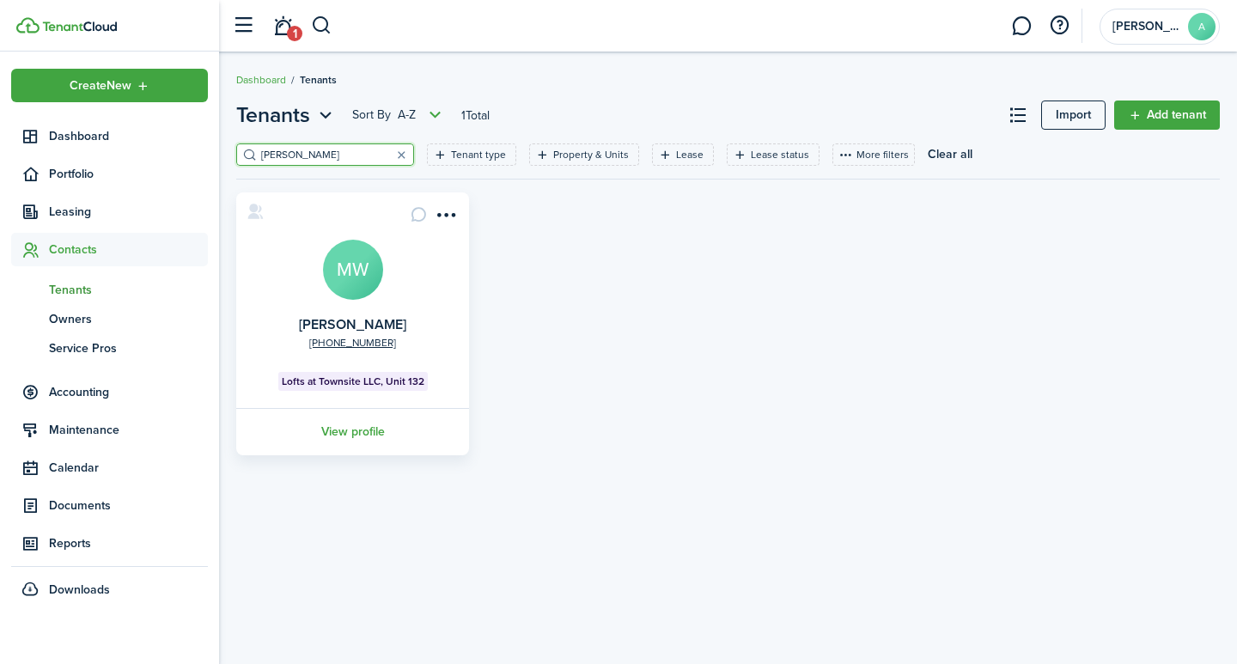
type input "[PERSON_NAME]"
click at [354, 292] on avatar-text "MW" at bounding box center [353, 270] width 60 height 60
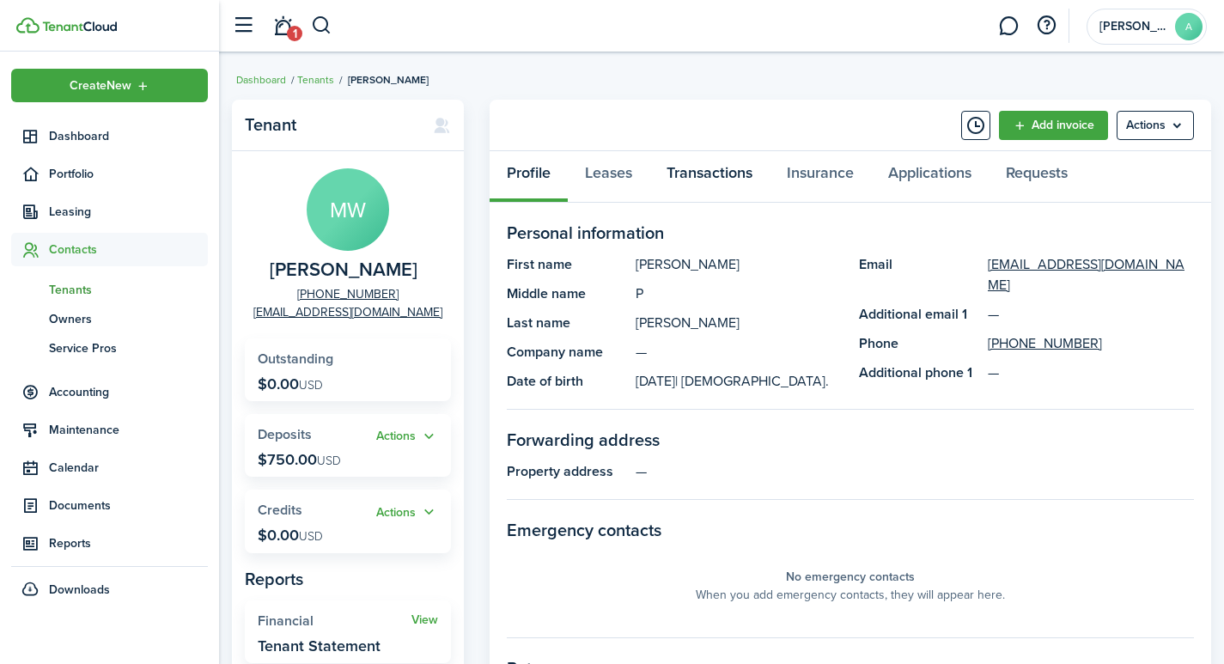
click at [698, 173] on link "Transactions" at bounding box center [709, 177] width 120 height 52
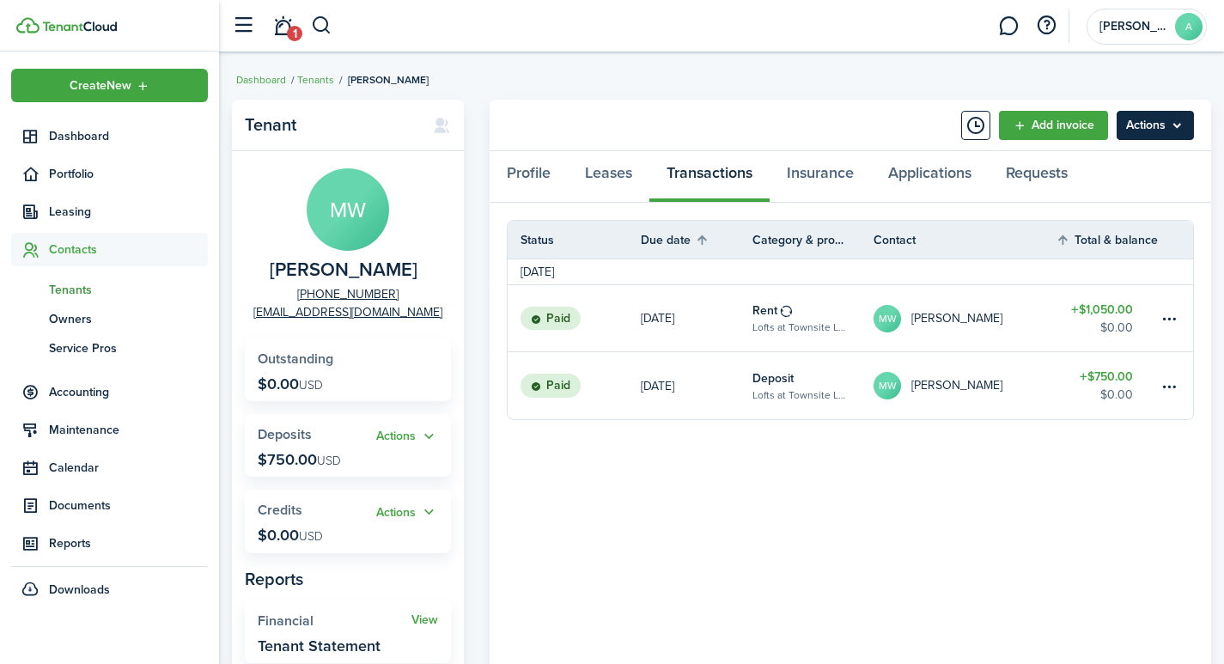
click at [1153, 125] on menu-btn "Actions" at bounding box center [1154, 125] width 77 height 29
click at [427, 510] on button "Actions" at bounding box center [407, 512] width 62 height 20
click at [341, 552] on link "Add" at bounding box center [363, 545] width 150 height 29
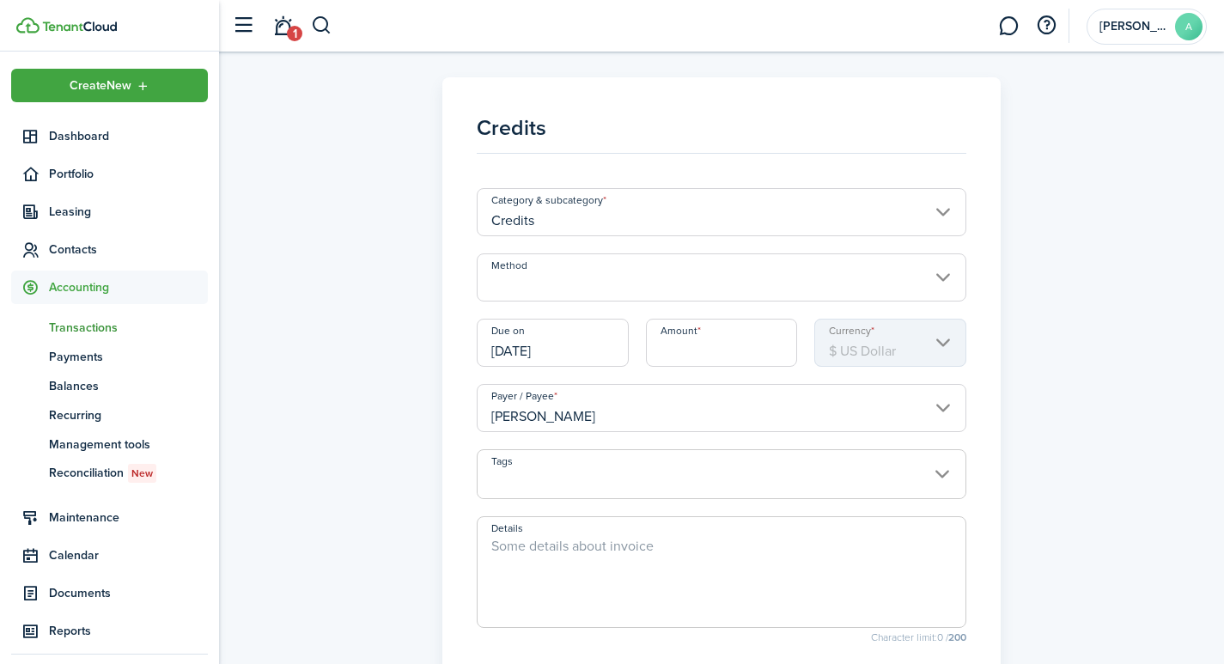
click at [934, 208] on input "Credits" at bounding box center [722, 212] width 490 height 48
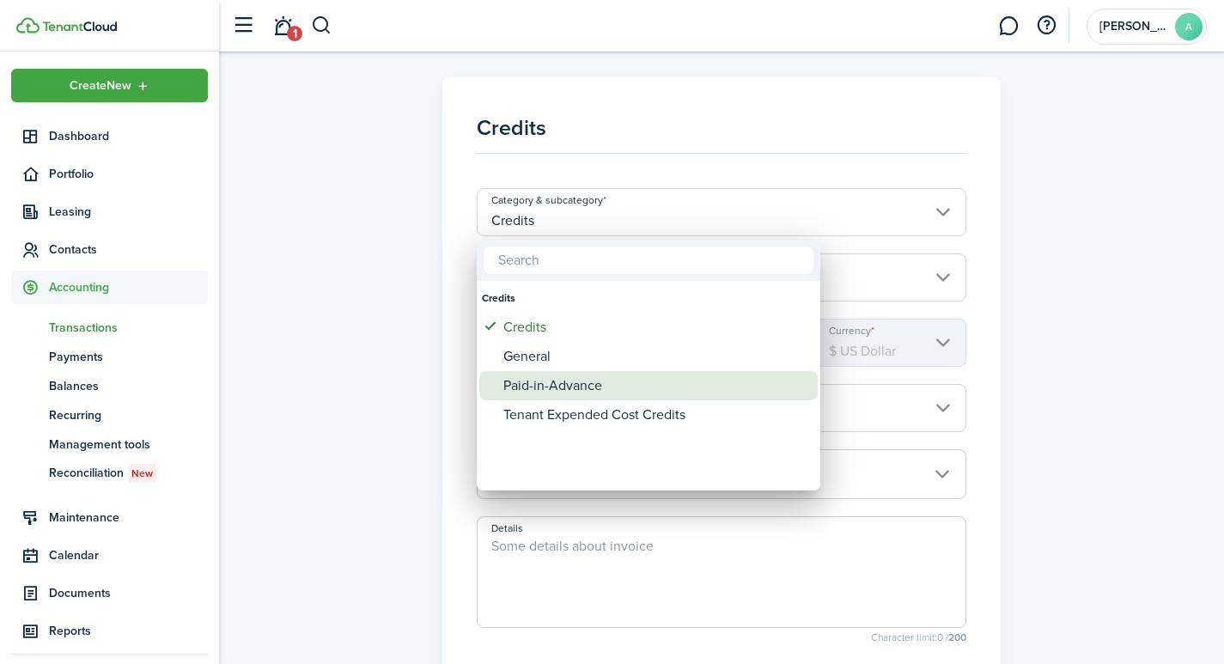
click at [592, 380] on div "Paid-in-Advance" at bounding box center [655, 385] width 304 height 29
type input "Credits / Paid-in-Advance"
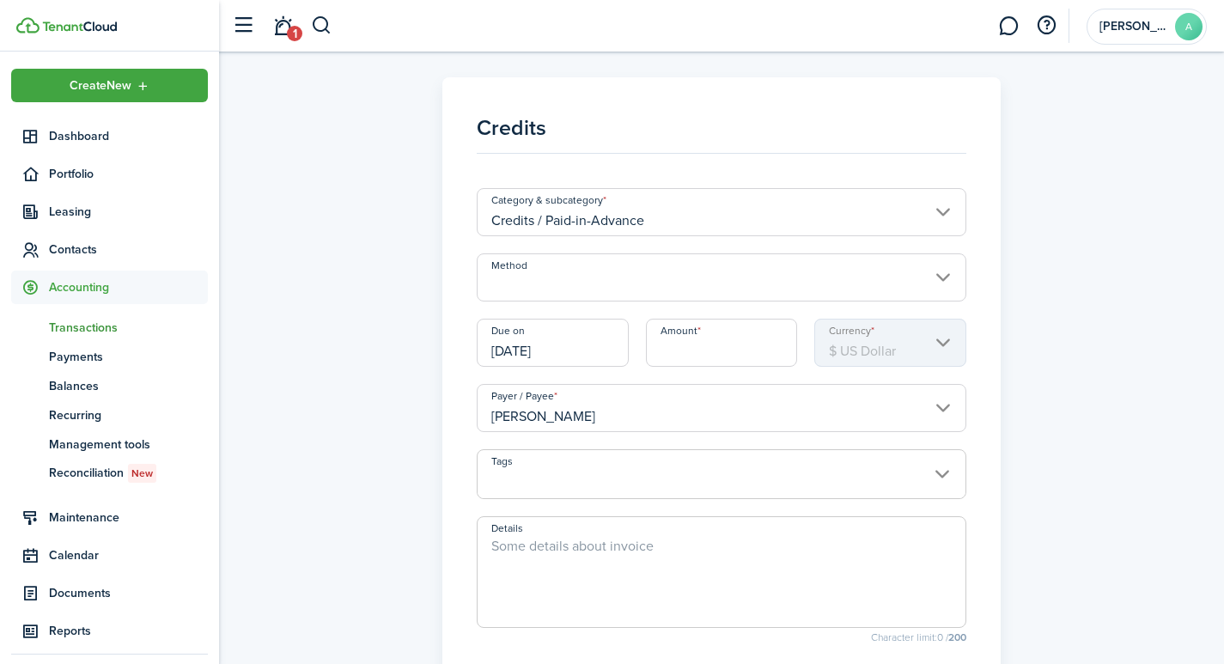
click at [601, 287] on input "Method" at bounding box center [722, 277] width 490 height 48
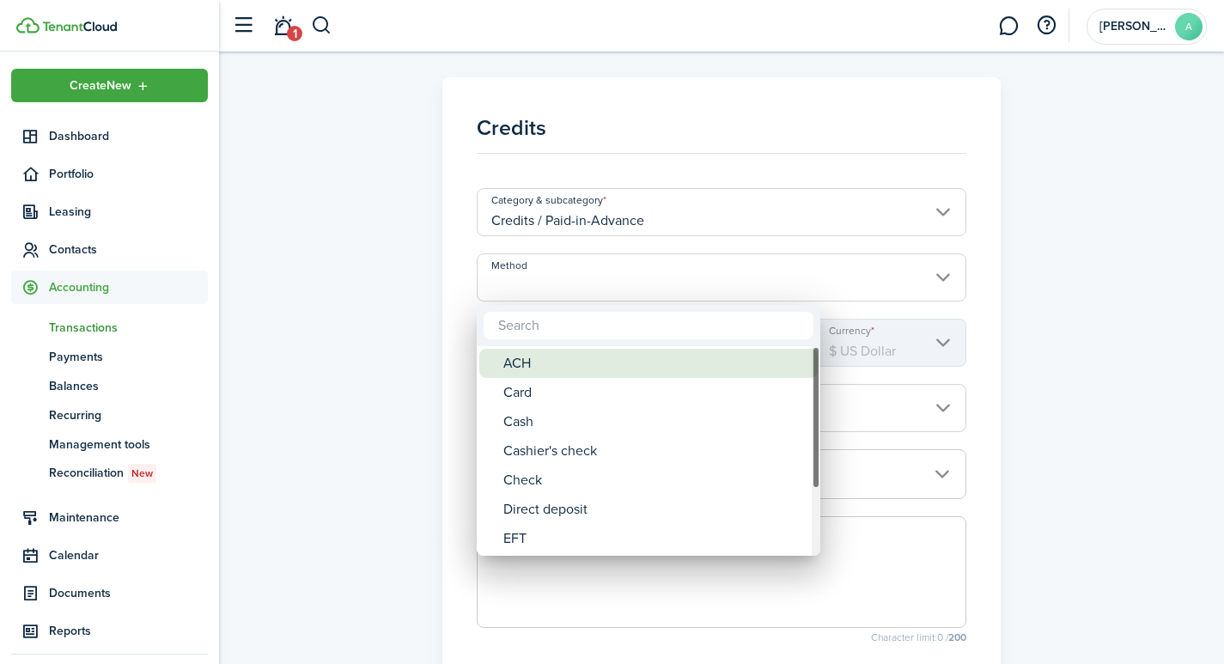
click at [539, 367] on div "ACH" at bounding box center [655, 363] width 304 height 29
type input "ACH"
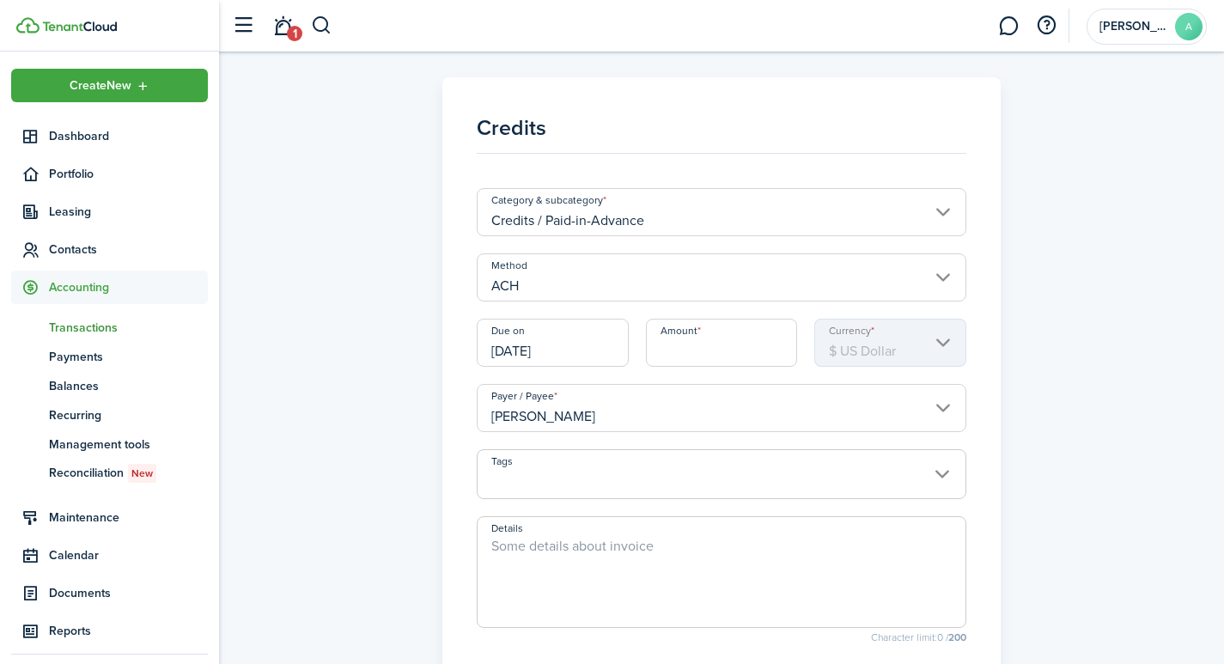
click at [575, 352] on input "[DATE]" at bounding box center [553, 343] width 152 height 48
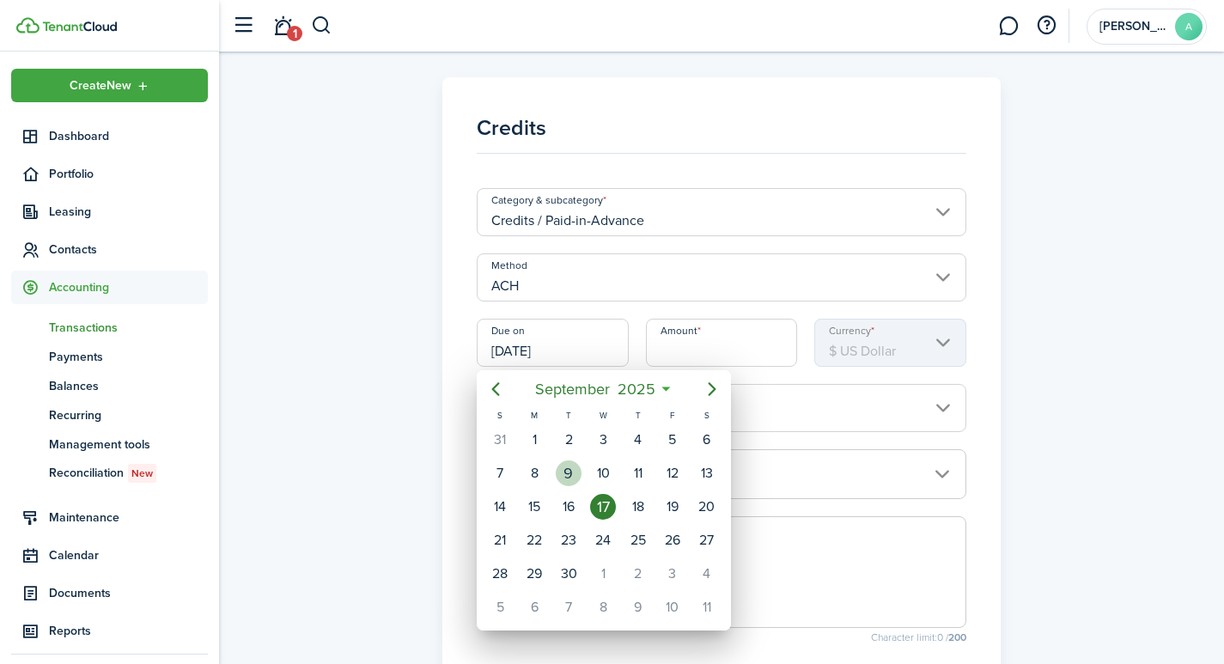
click at [559, 471] on div "9" at bounding box center [569, 473] width 26 height 26
type input "[DATE]"
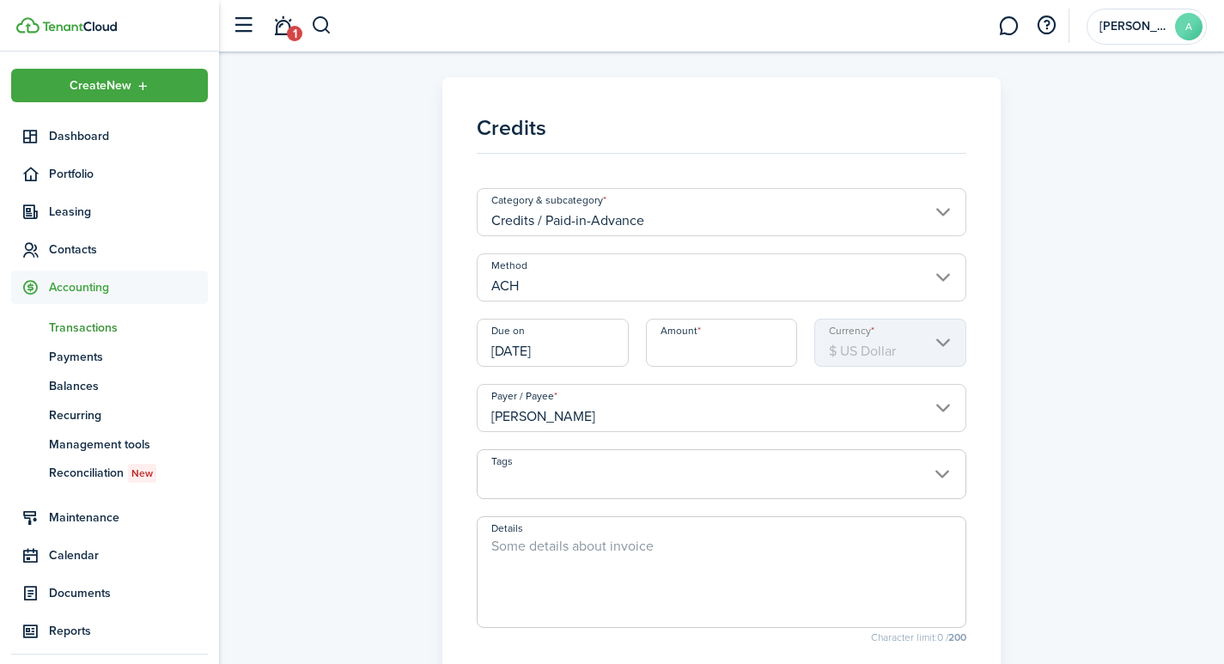
click at [703, 351] on input "Amount" at bounding box center [722, 343] width 152 height 48
type input "$500.00"
click at [879, 339] on mbsc-scroller "Currency $ US Dollar" at bounding box center [890, 343] width 152 height 48
click at [632, 411] on input "[PERSON_NAME]" at bounding box center [722, 408] width 490 height 48
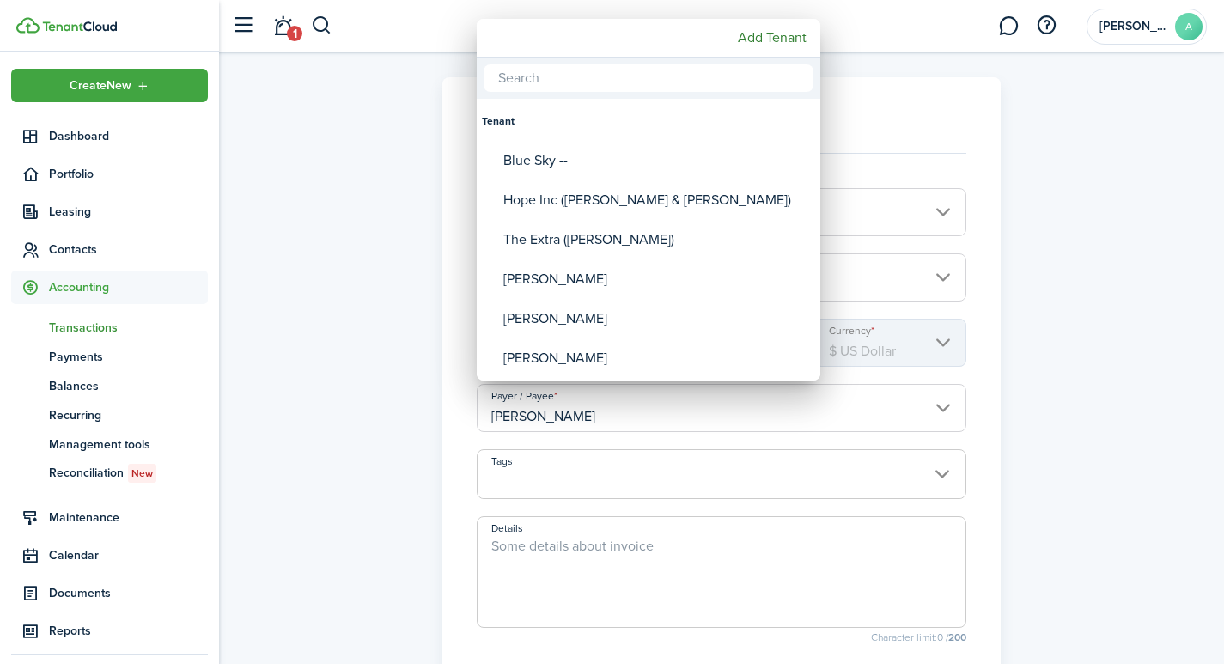
click at [597, 481] on div at bounding box center [612, 332] width 1499 height 939
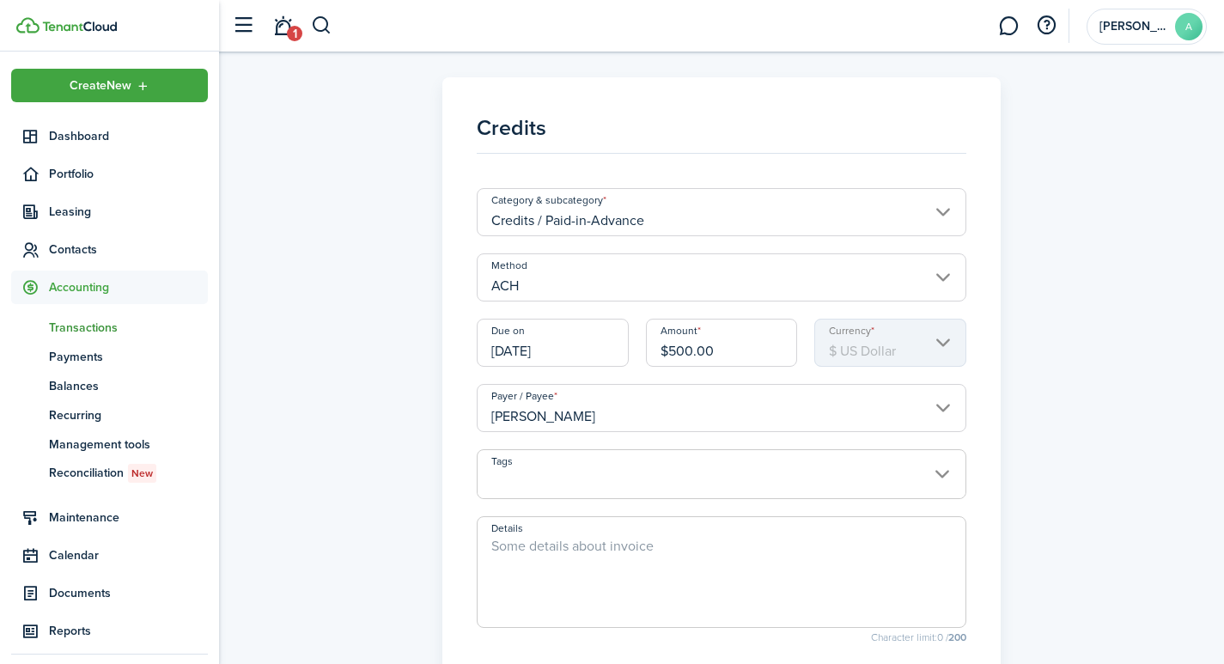
click at [574, 541] on textarea "Details" at bounding box center [721, 577] width 489 height 82
type textarea "P"
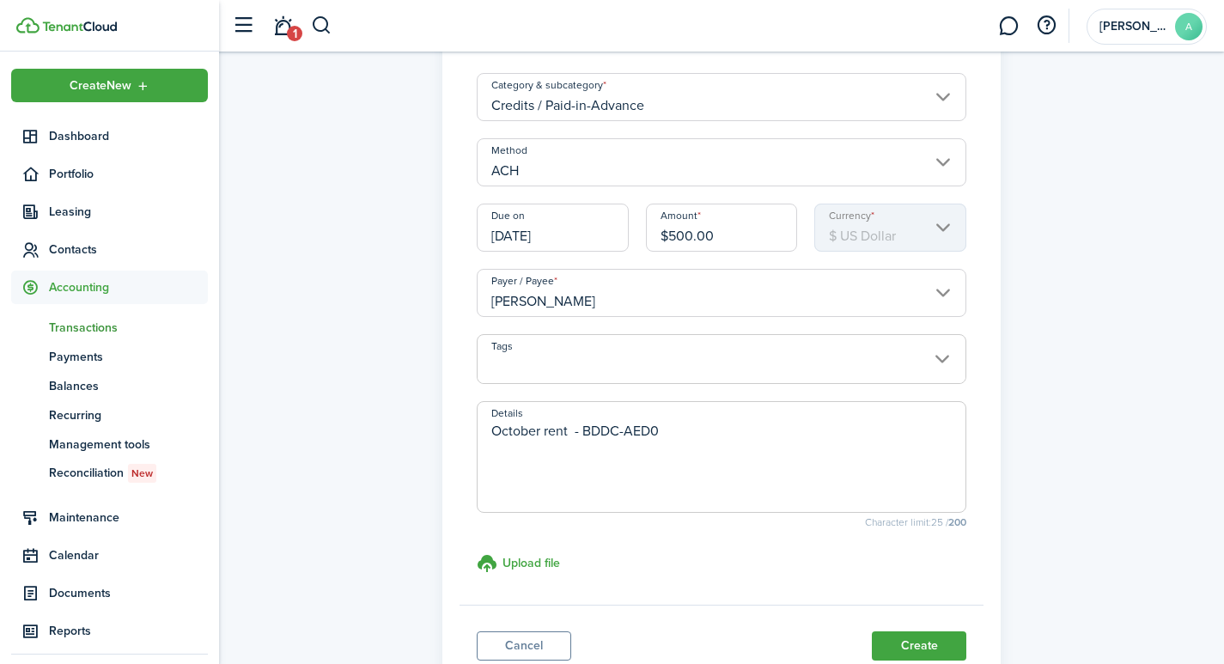
scroll to position [229, 0]
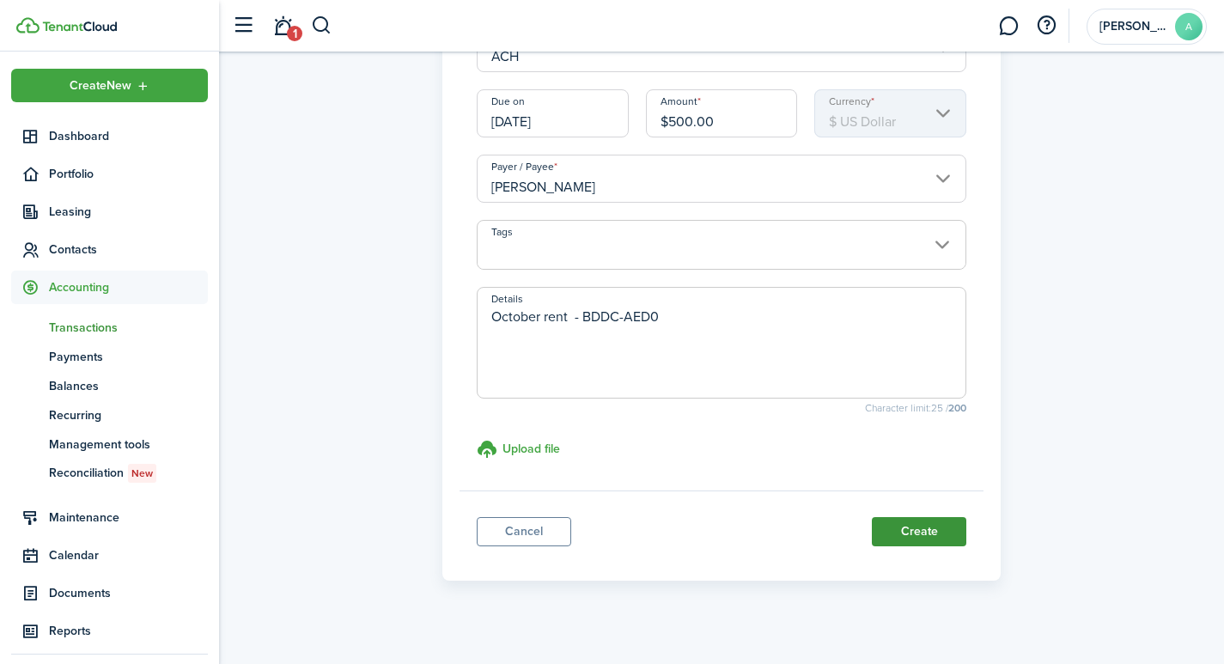
type textarea "October rent - BDDC-AED0"
click at [918, 533] on button "Create" at bounding box center [919, 531] width 94 height 29
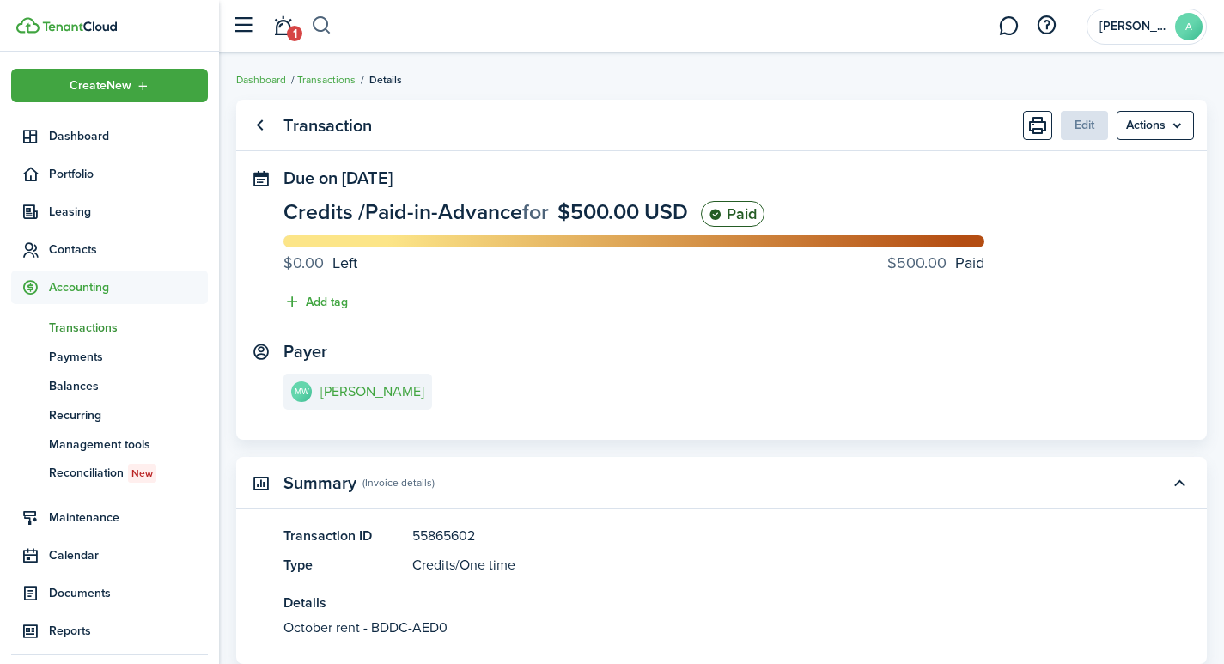
click at [329, 17] on button "button" at bounding box center [321, 25] width 21 height 29
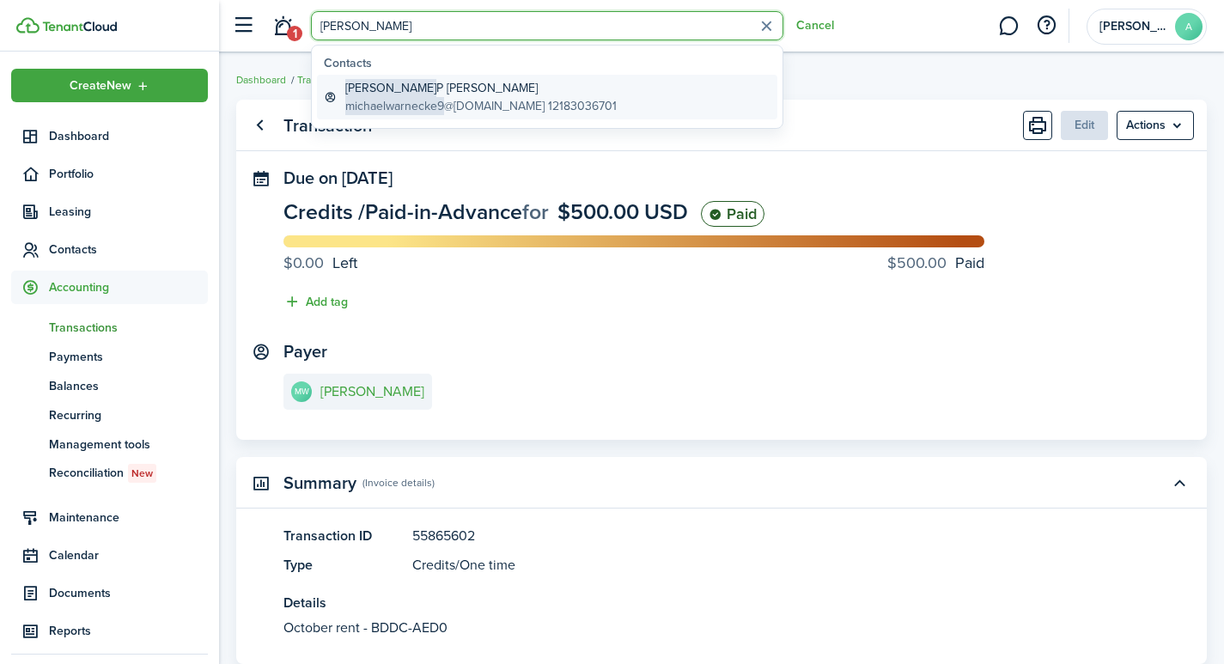
type input "[PERSON_NAME]"
click at [417, 82] on global-search-item-title "[PERSON_NAME]" at bounding box center [480, 88] width 271 height 18
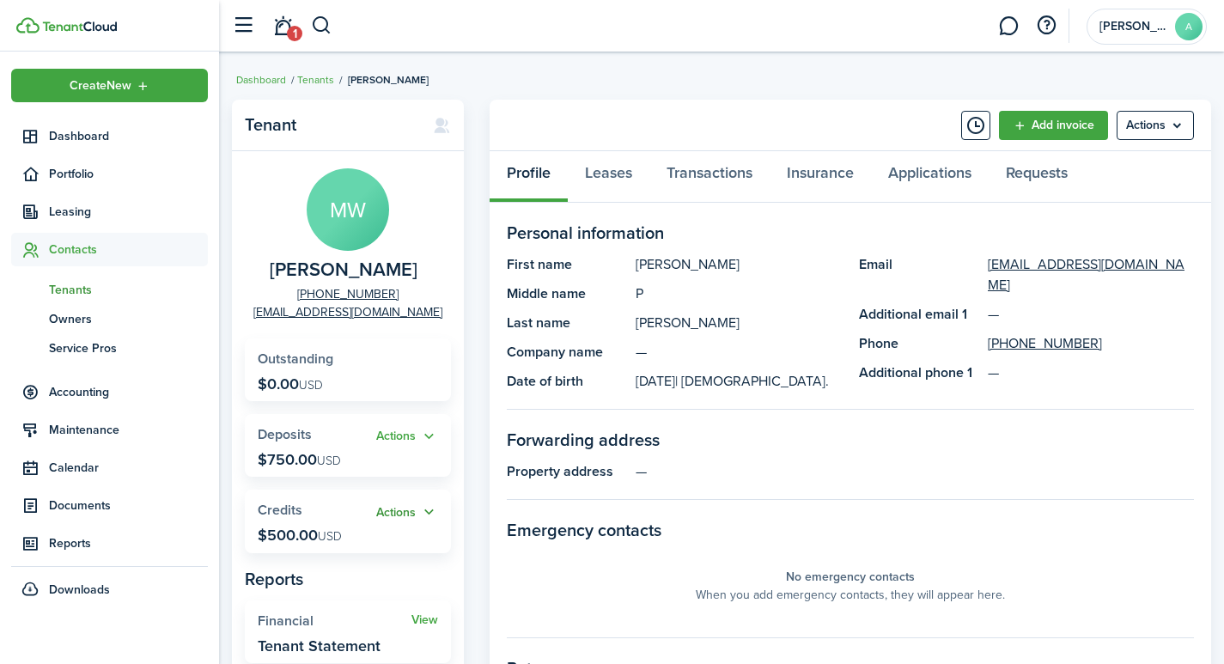
click at [426, 509] on button "Actions" at bounding box center [407, 512] width 62 height 20
click at [1012, 483] on panel-main-section "Forwarding address Property address —" at bounding box center [850, 463] width 687 height 73
click at [76, 289] on span "Tenants" at bounding box center [128, 290] width 159 height 18
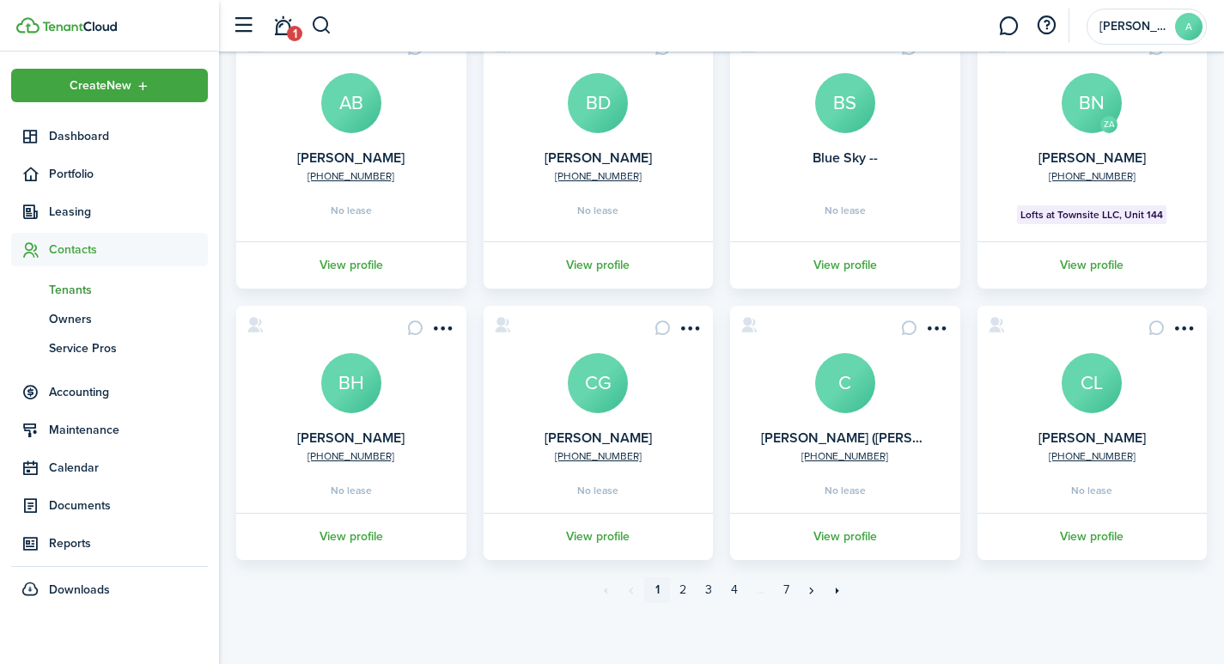
scroll to position [450, 0]
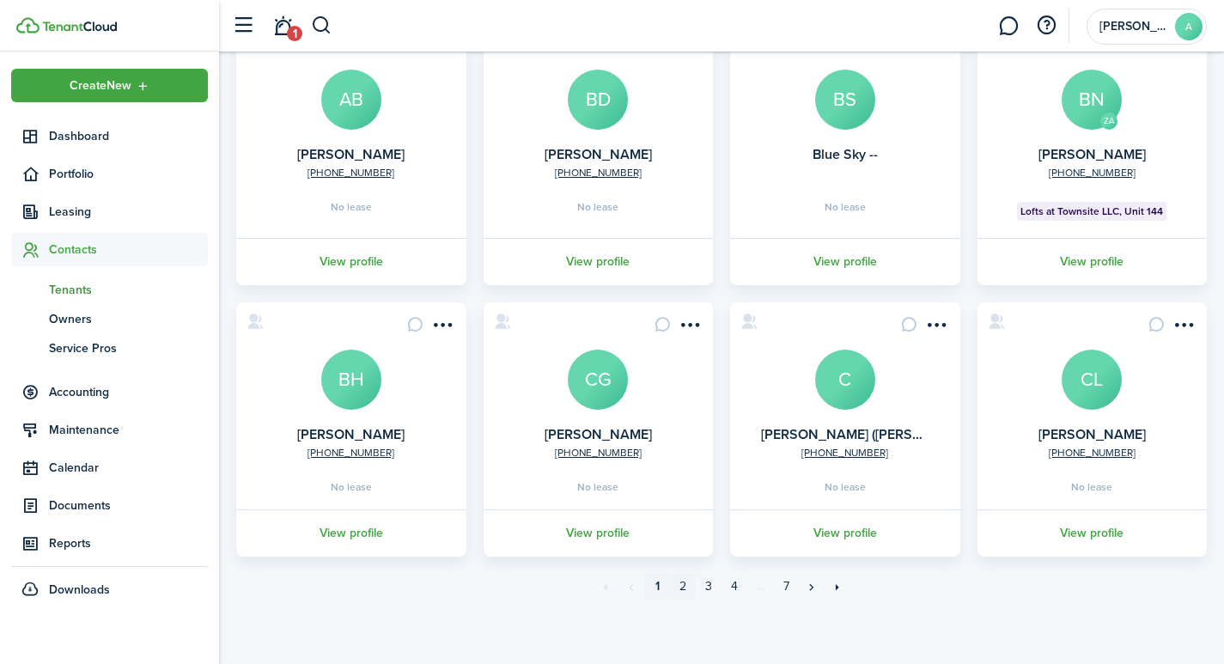
click at [679, 585] on link "2" at bounding box center [683, 587] width 26 height 26
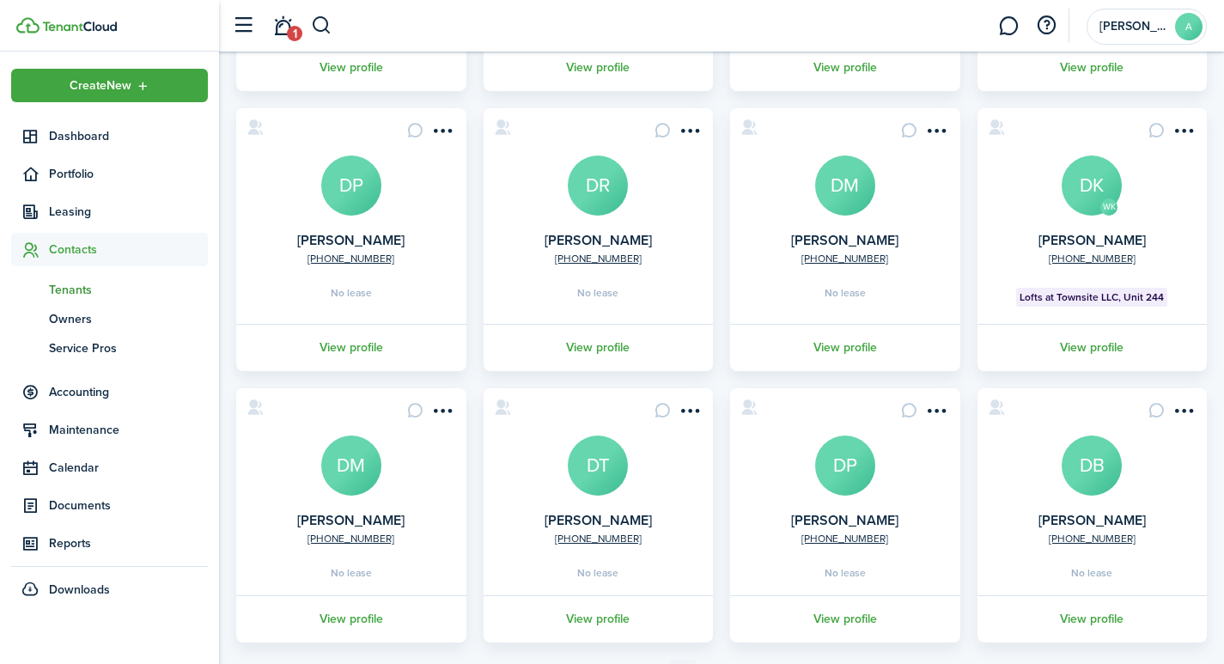
scroll to position [441, 0]
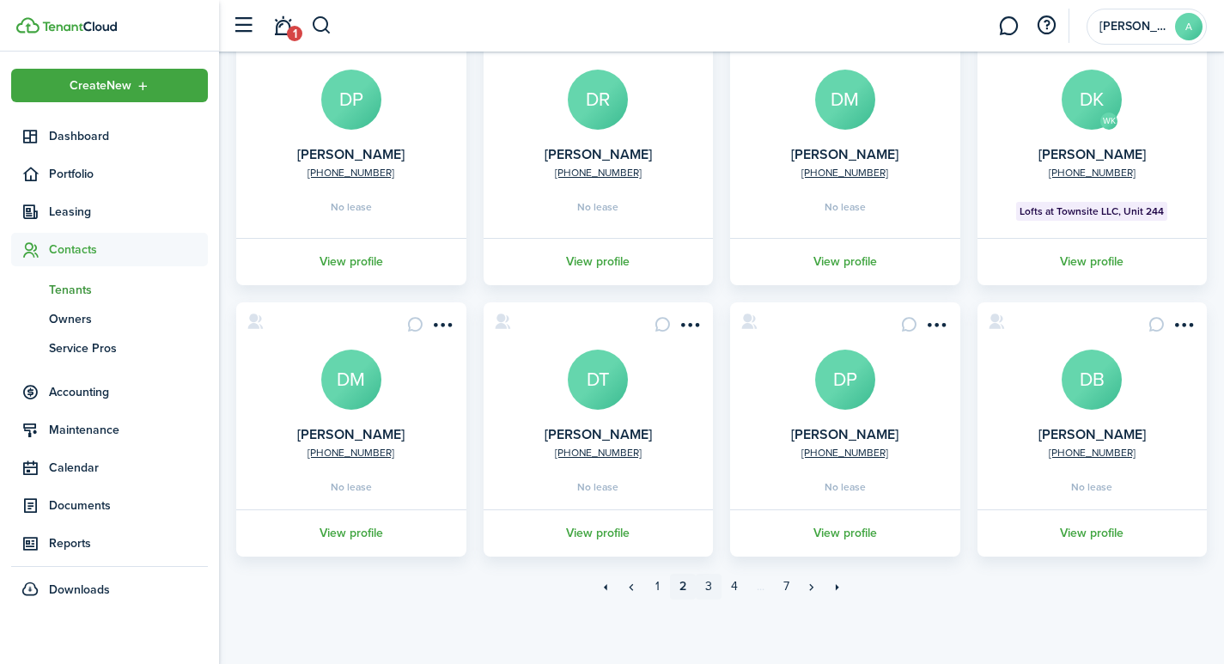
click at [710, 584] on link "3" at bounding box center [709, 587] width 26 height 26
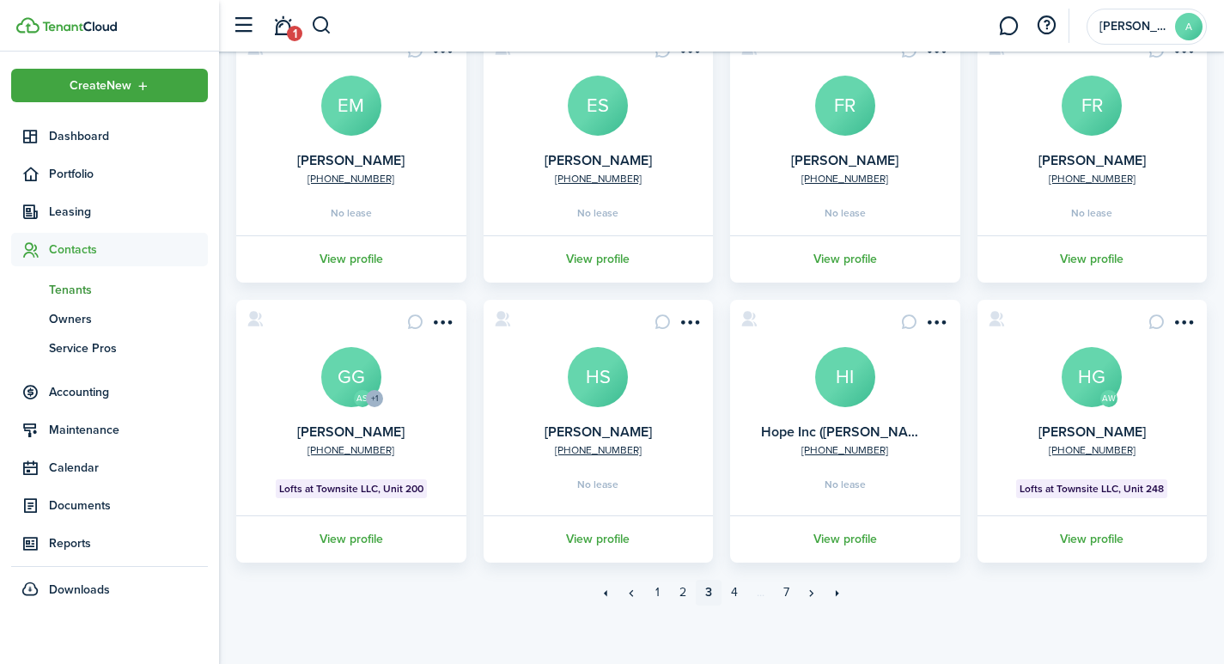
scroll to position [441, 0]
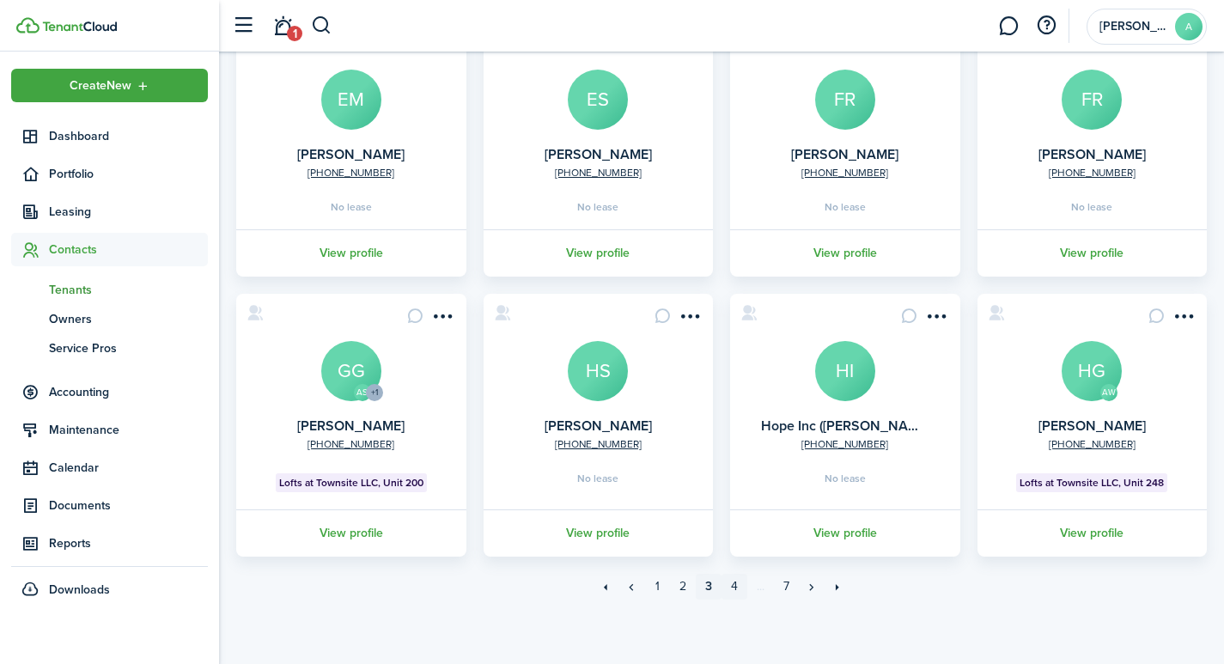
click at [739, 586] on link "4" at bounding box center [734, 587] width 26 height 26
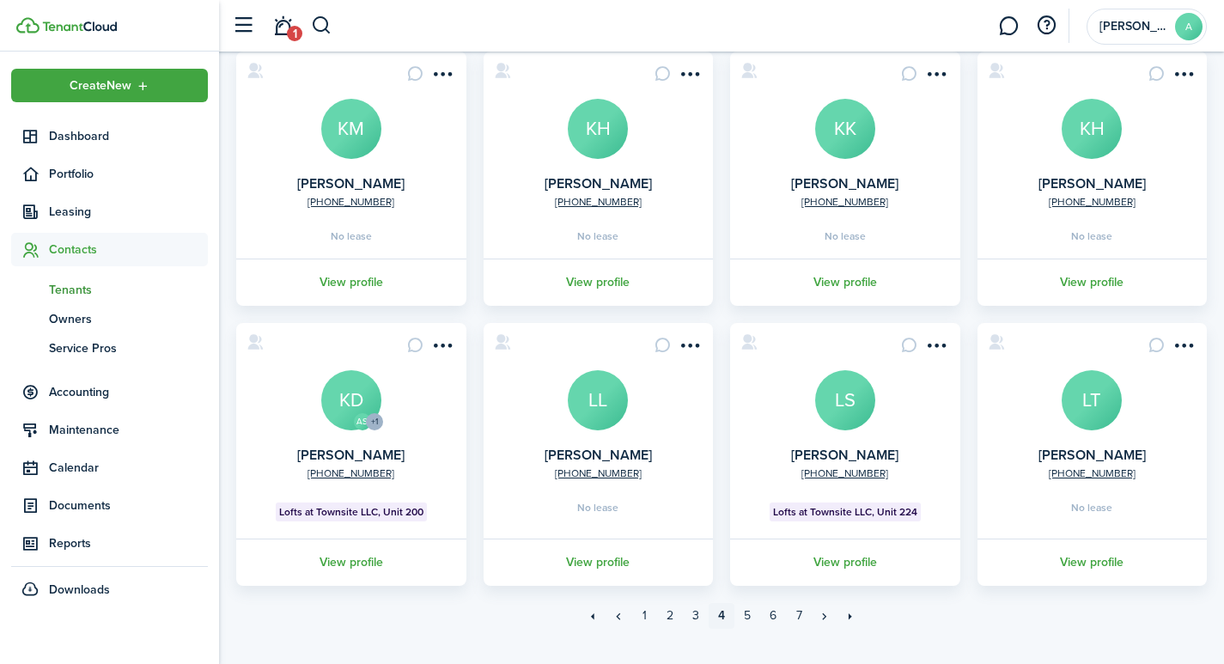
scroll to position [441, 0]
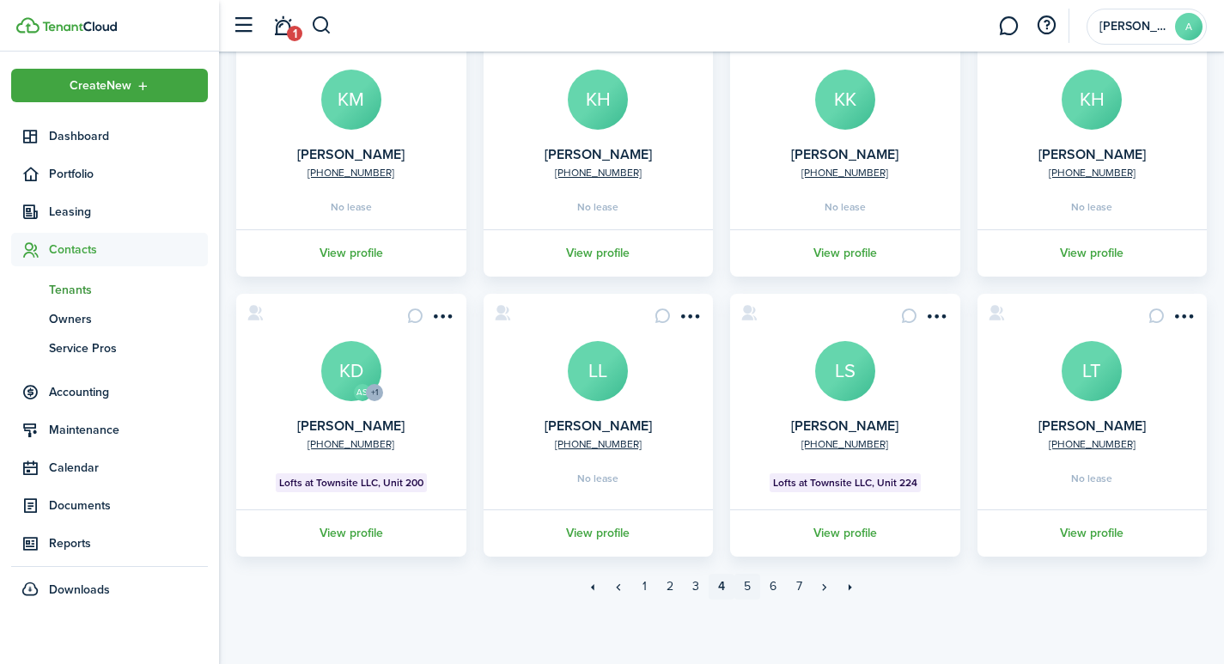
click at [742, 585] on link "5" at bounding box center [747, 587] width 26 height 26
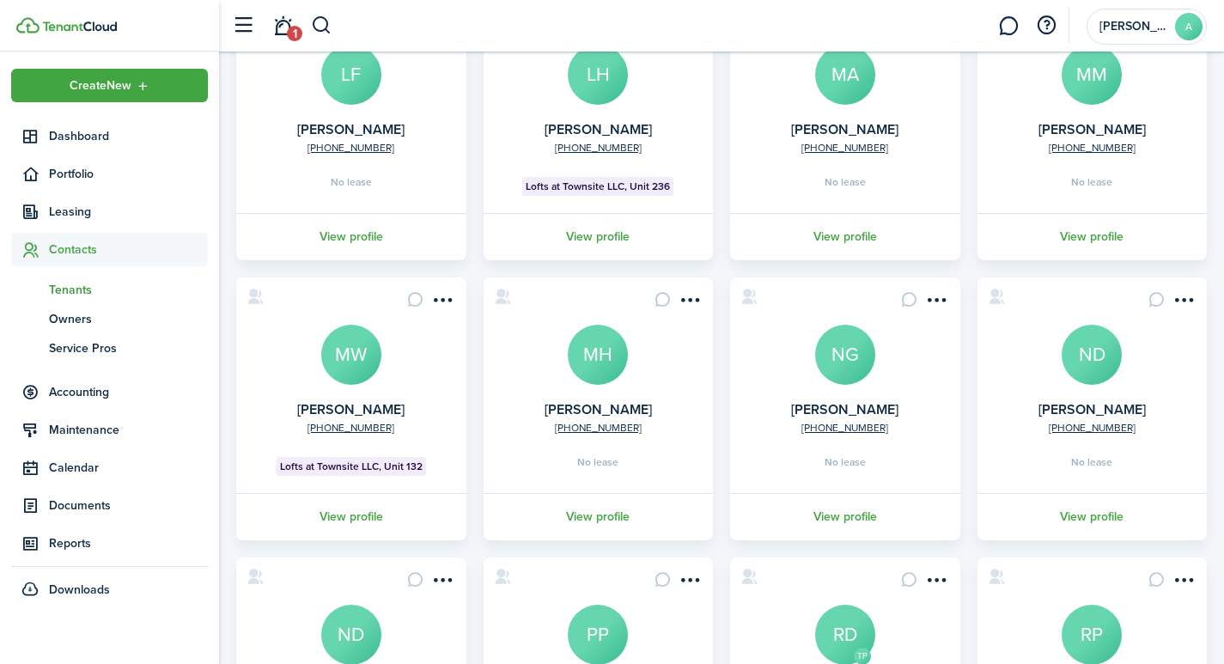
scroll to position [264, 0]
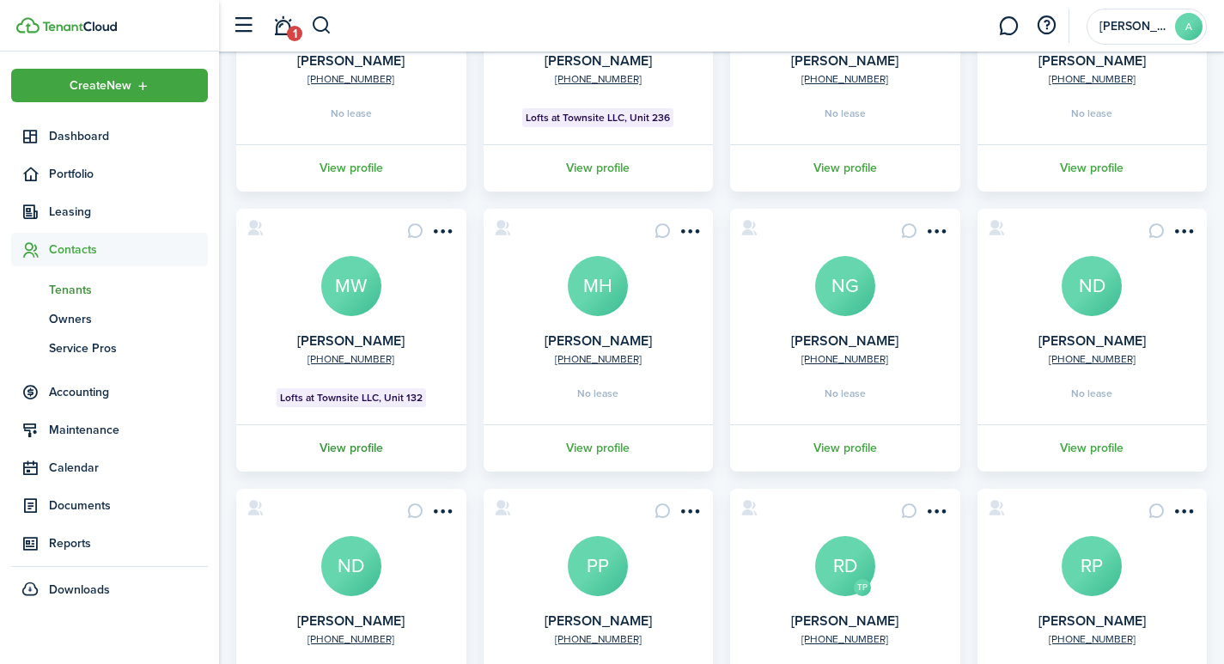
click at [359, 442] on link "View profile" at bounding box center [351, 447] width 235 height 47
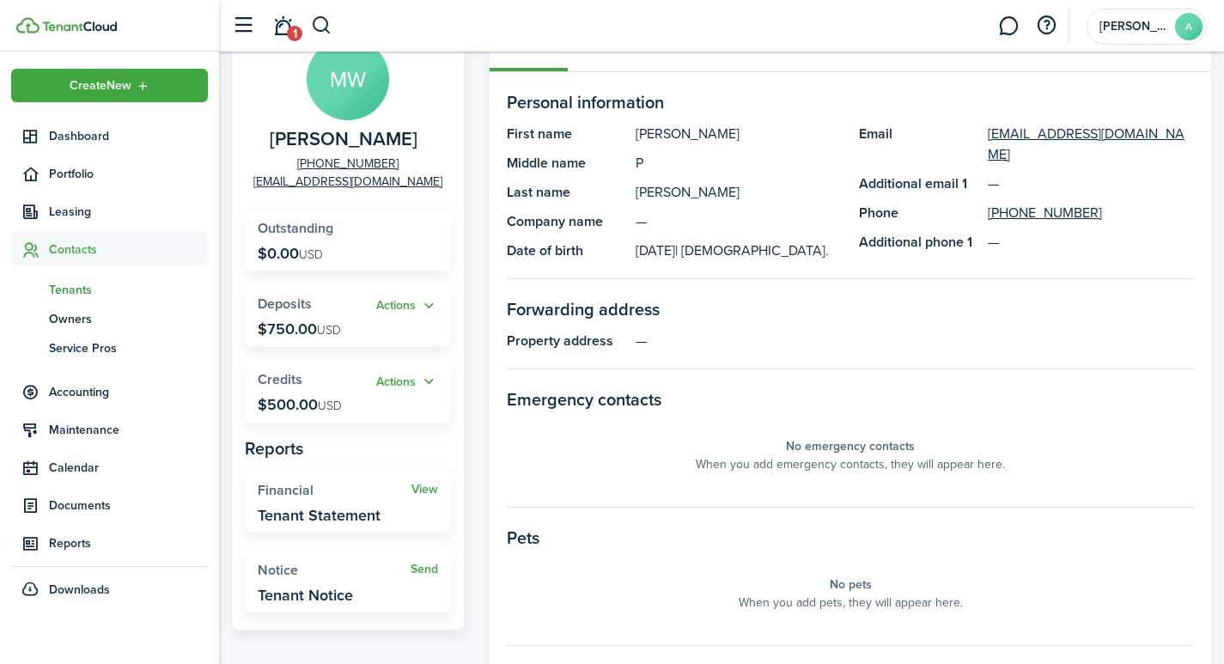
scroll to position [125, 0]
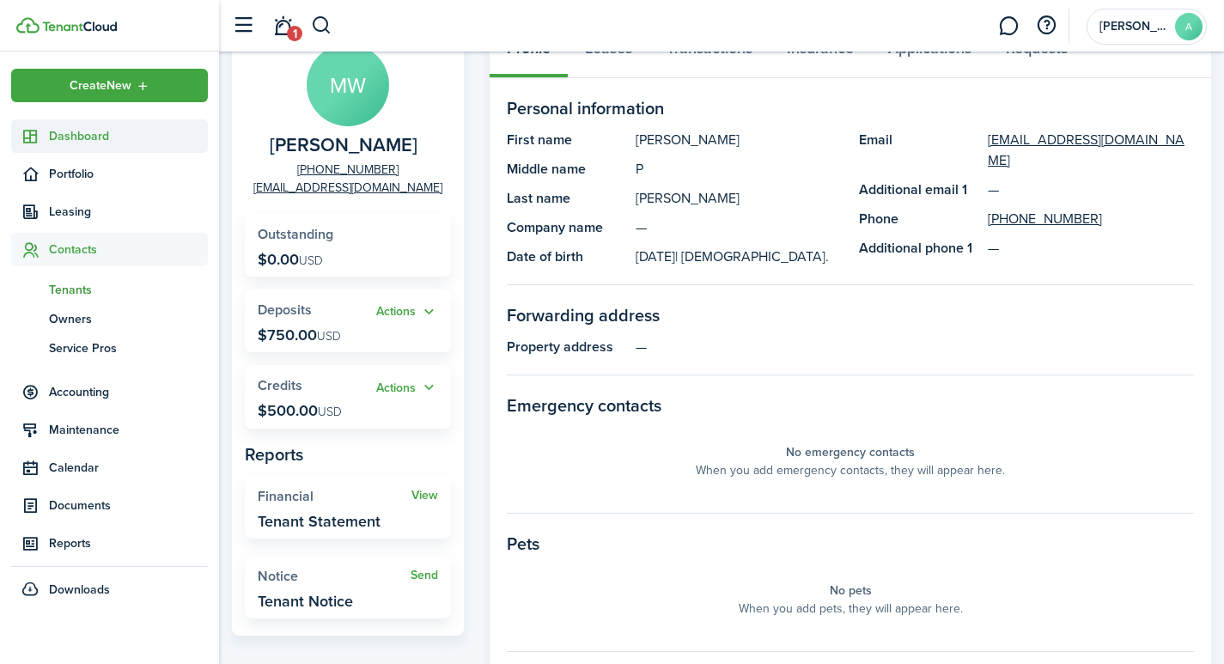
click at [75, 131] on span "Dashboard" at bounding box center [128, 136] width 159 height 18
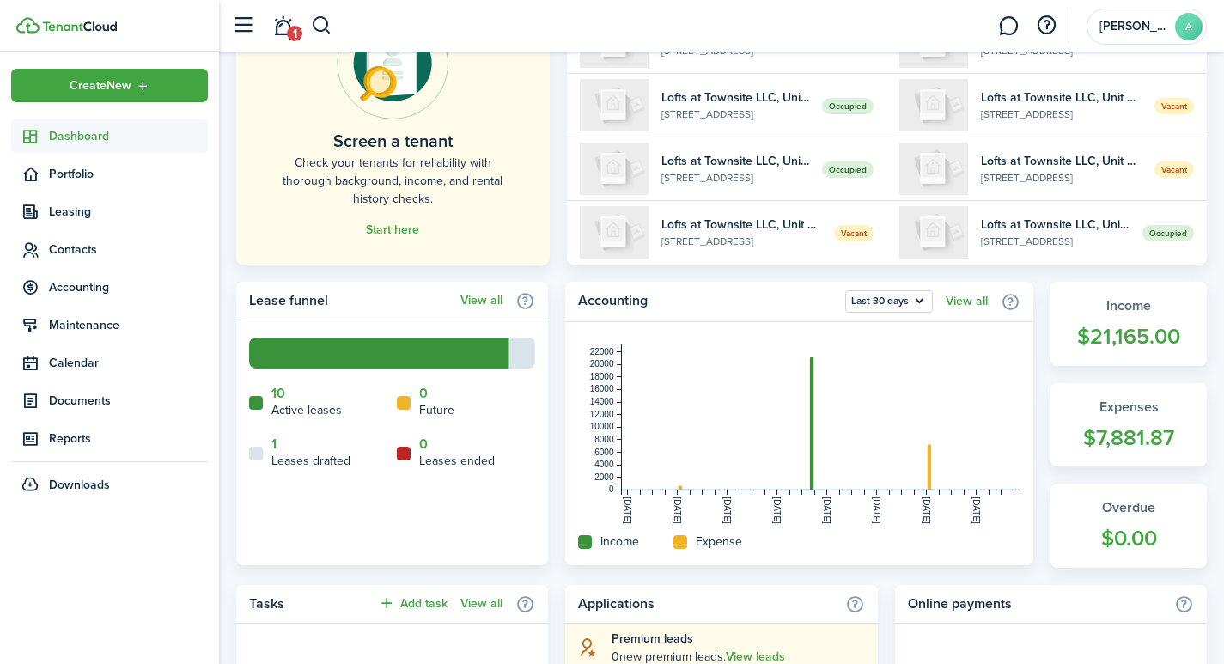
scroll to position [264, 0]
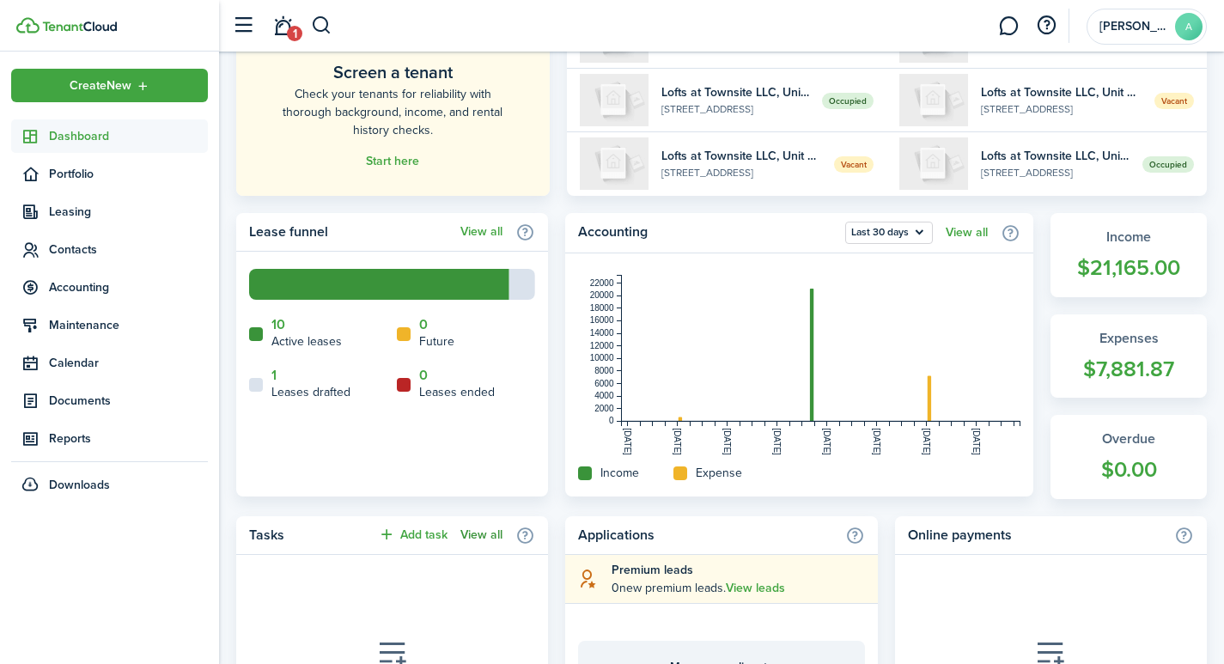
click at [471, 536] on link "View all" at bounding box center [481, 535] width 42 height 14
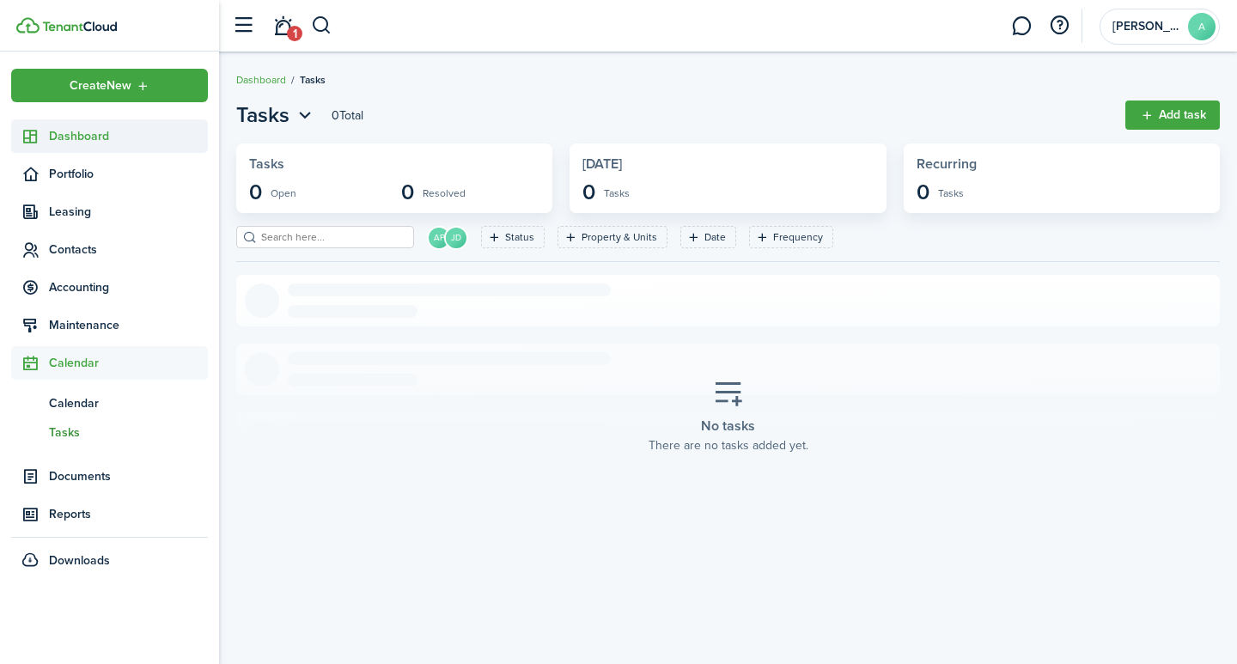
click at [71, 128] on span "Dashboard" at bounding box center [128, 136] width 159 height 18
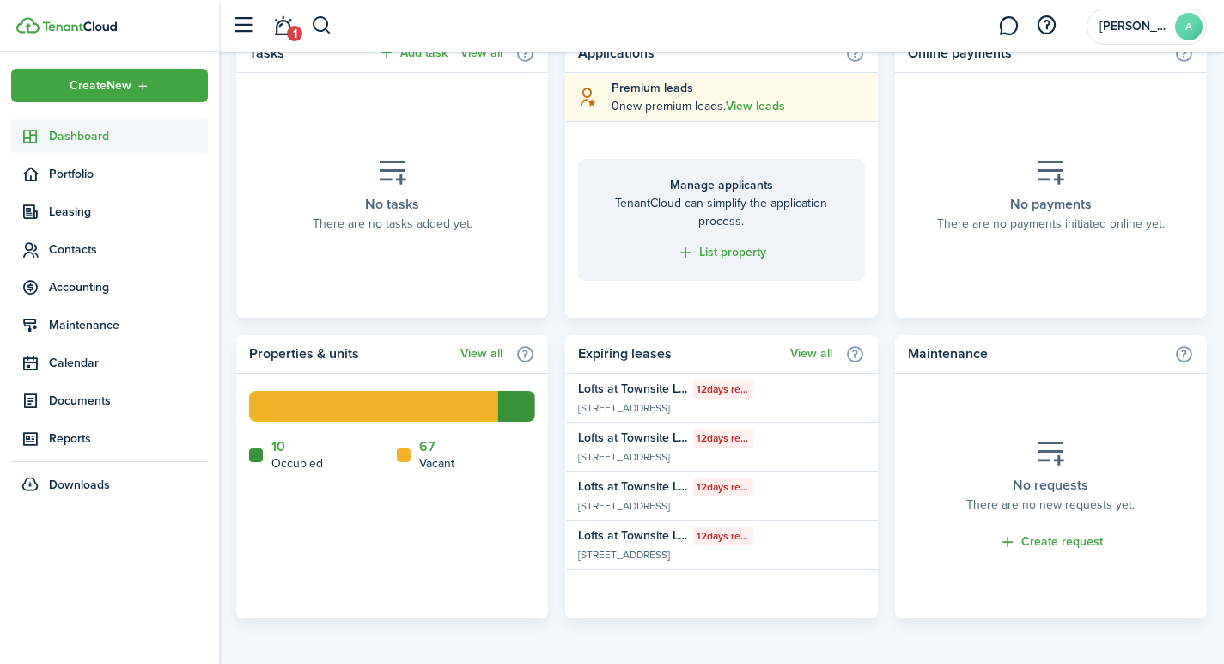
scroll to position [747, 0]
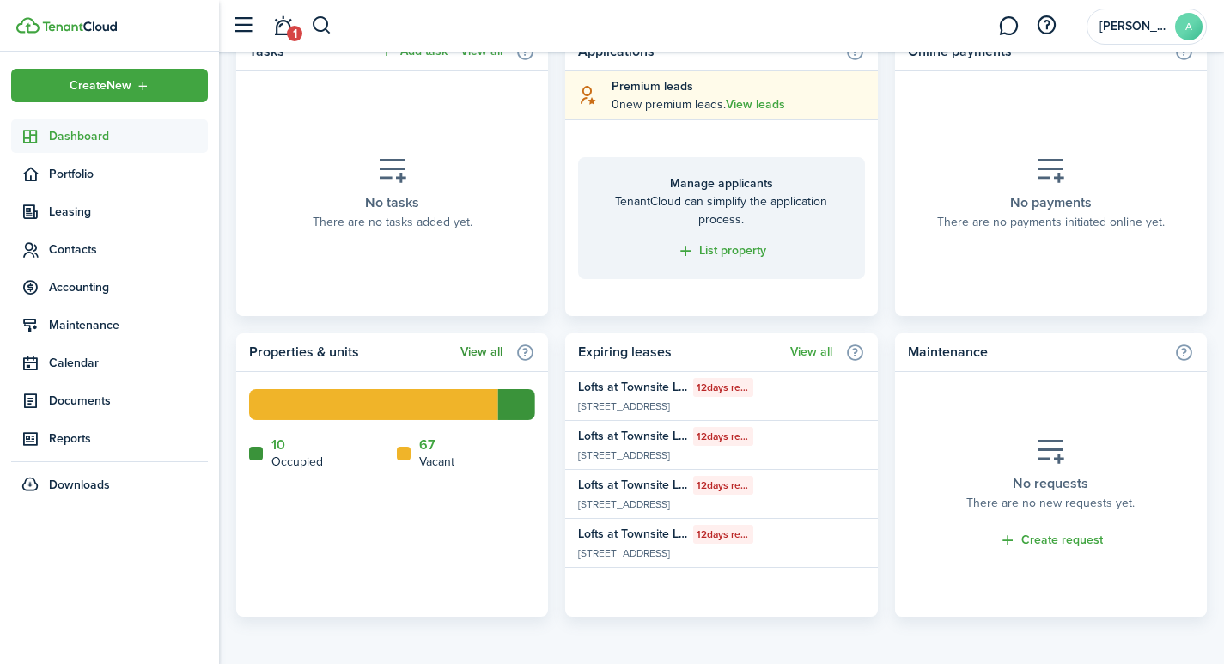
click at [484, 348] on link "View all" at bounding box center [481, 352] width 42 height 14
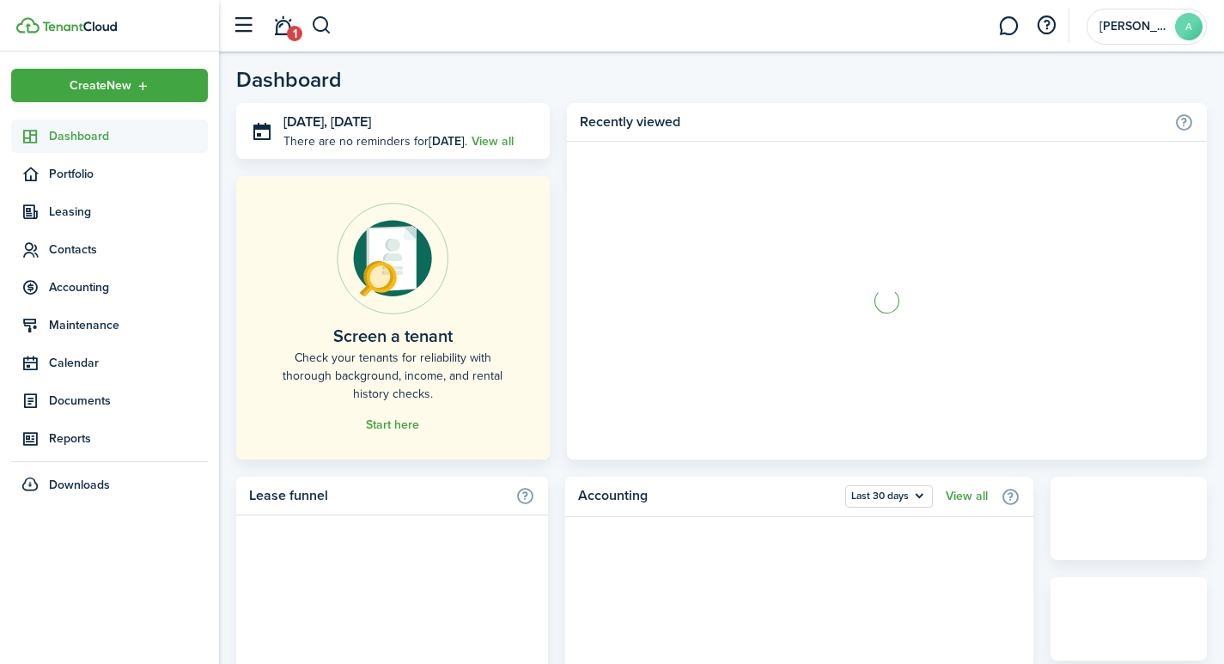
scroll to position [708, 0]
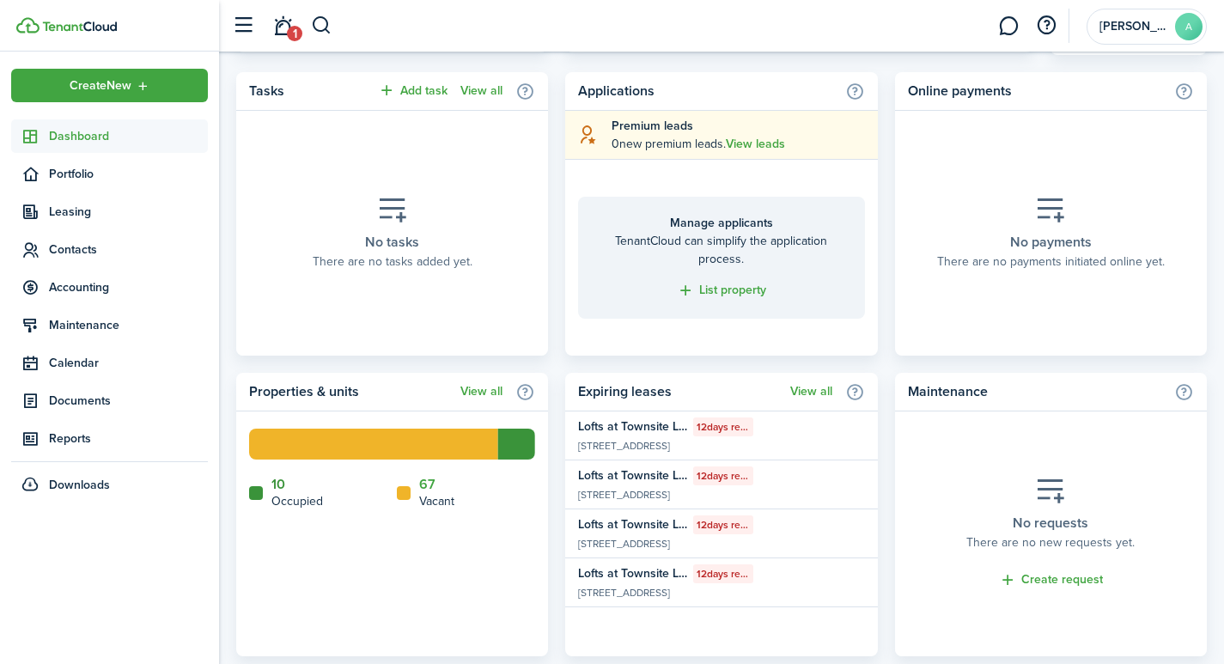
click at [275, 483] on link "10" at bounding box center [278, 484] width 14 height 15
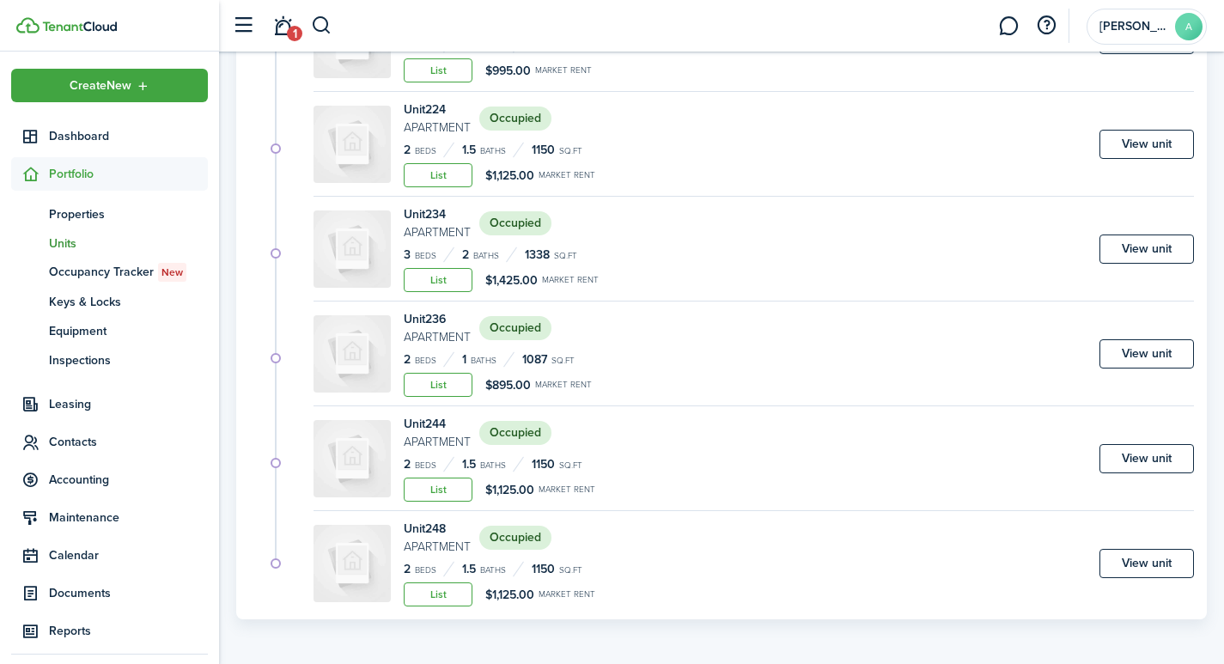
scroll to position [725, 0]
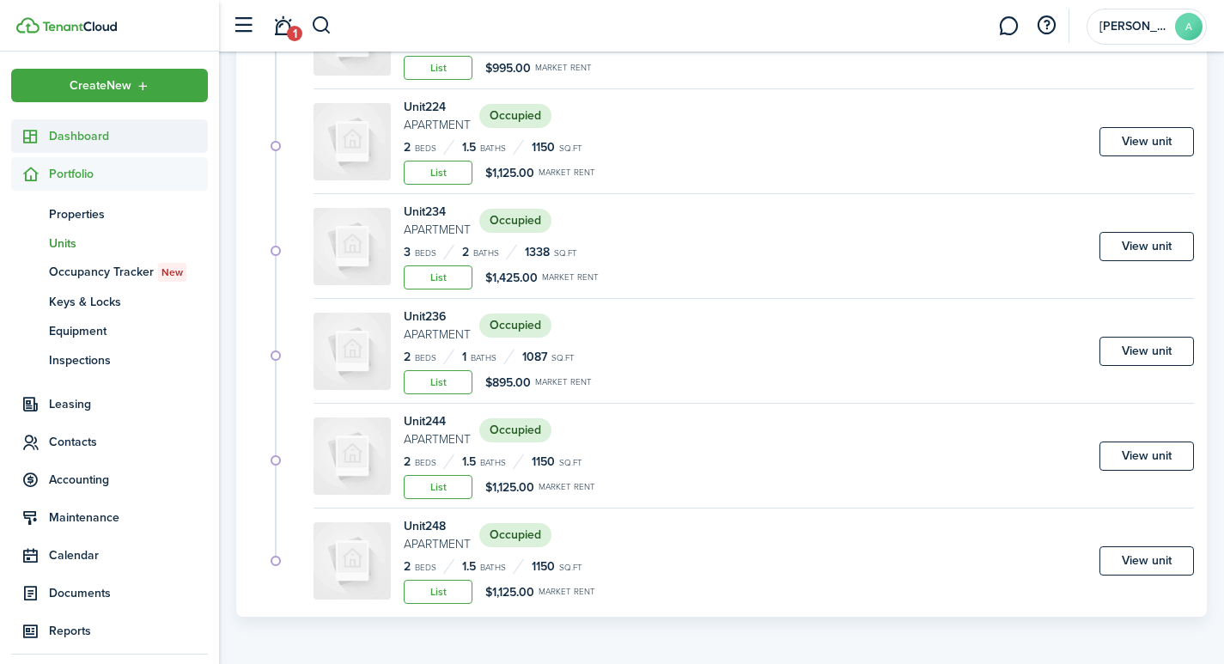
click at [81, 130] on span "Dashboard" at bounding box center [128, 136] width 159 height 18
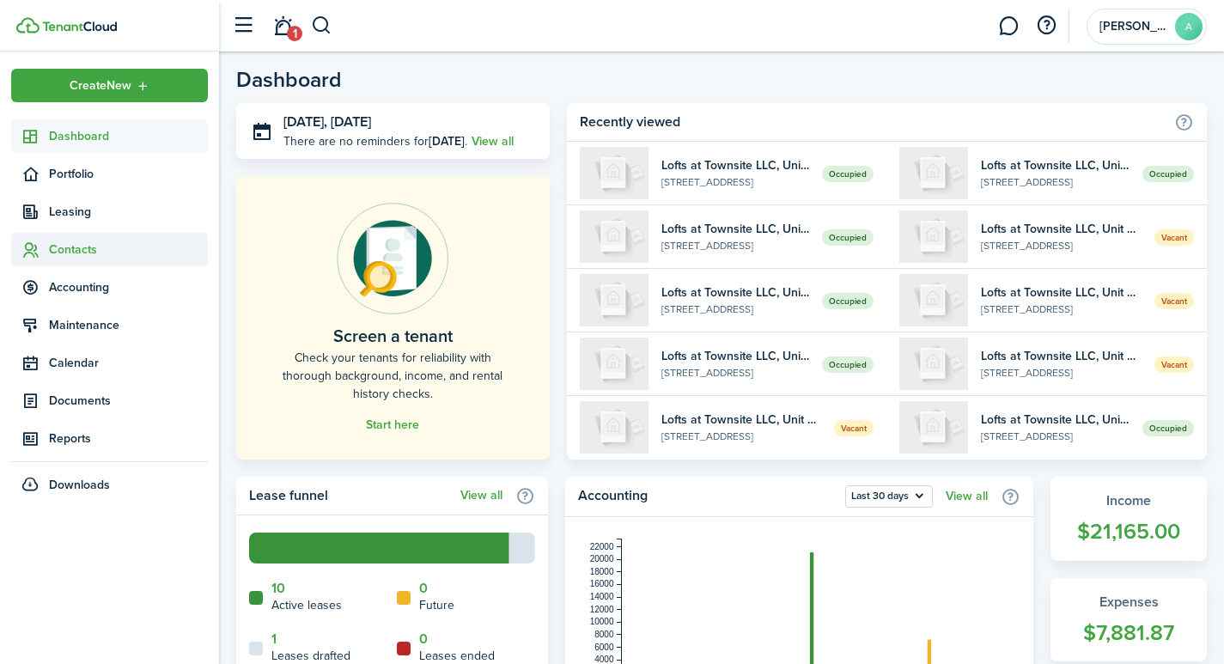
click at [77, 246] on span "Contacts" at bounding box center [128, 249] width 159 height 18
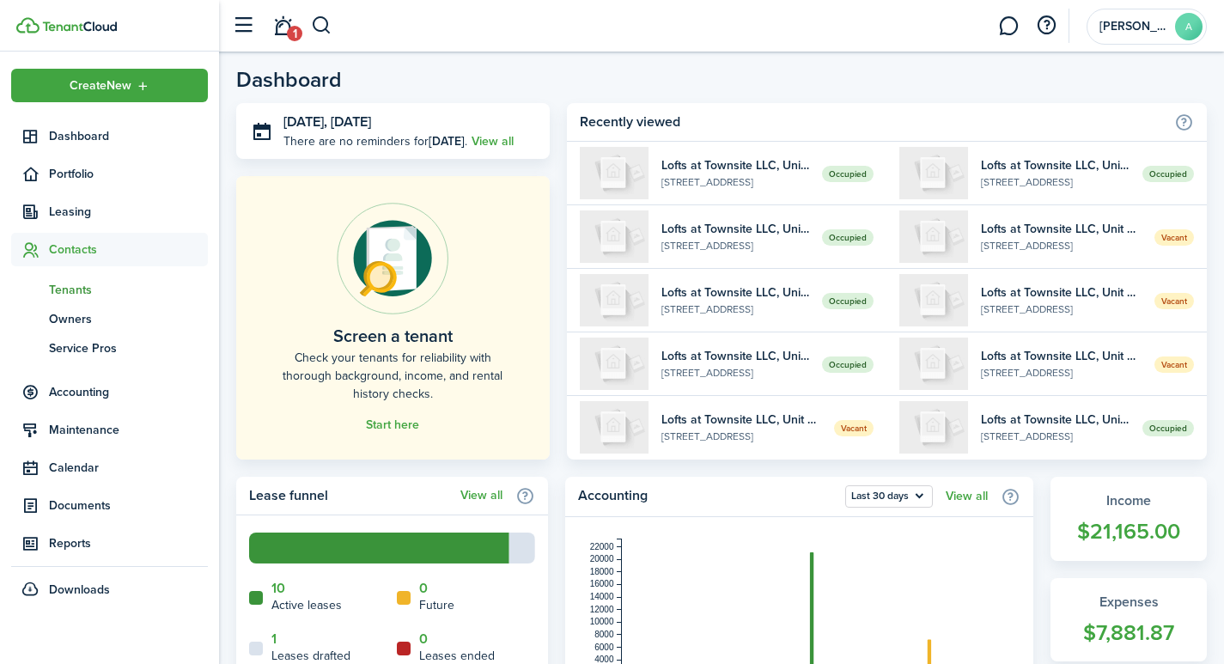
click at [81, 289] on span "Tenants" at bounding box center [128, 290] width 159 height 18
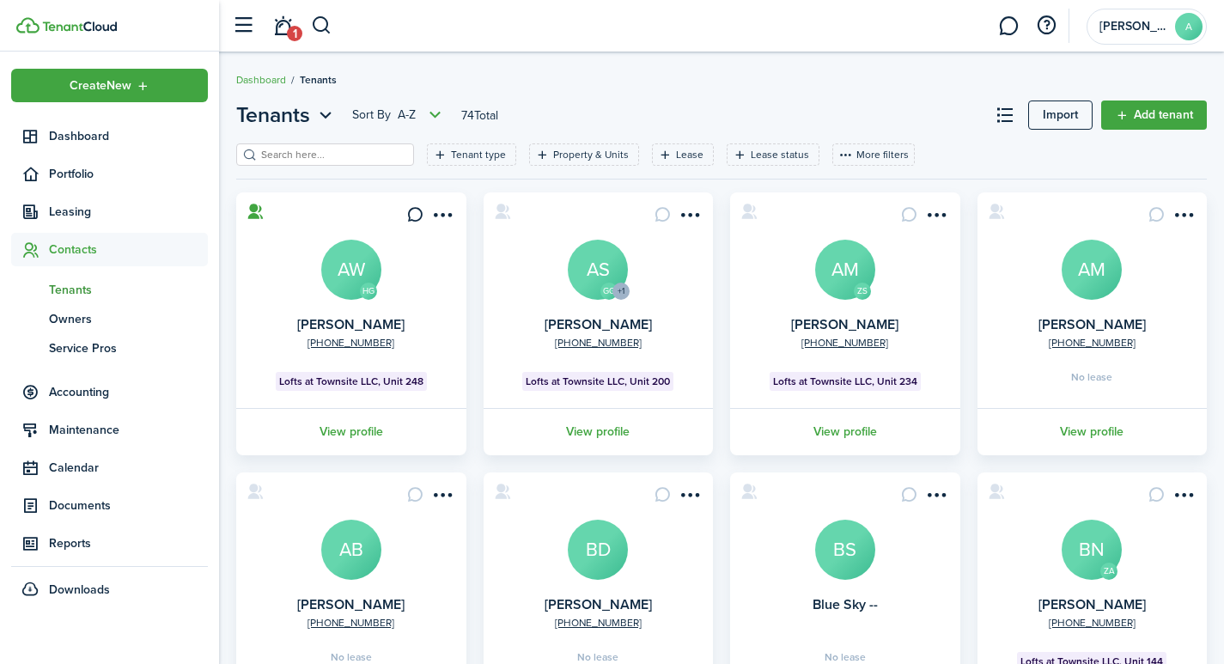
click at [319, 150] on input "search" at bounding box center [332, 155] width 151 height 16
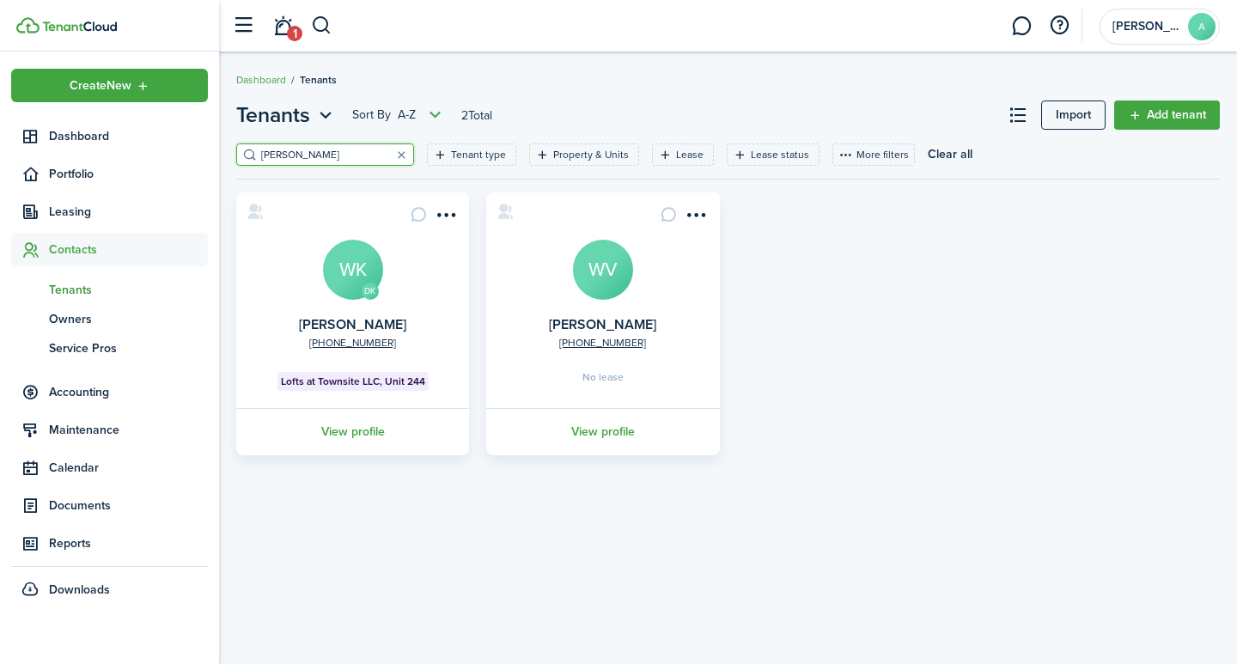
type input "[PERSON_NAME]"
click at [617, 272] on avatar-text "WV" at bounding box center [603, 270] width 60 height 60
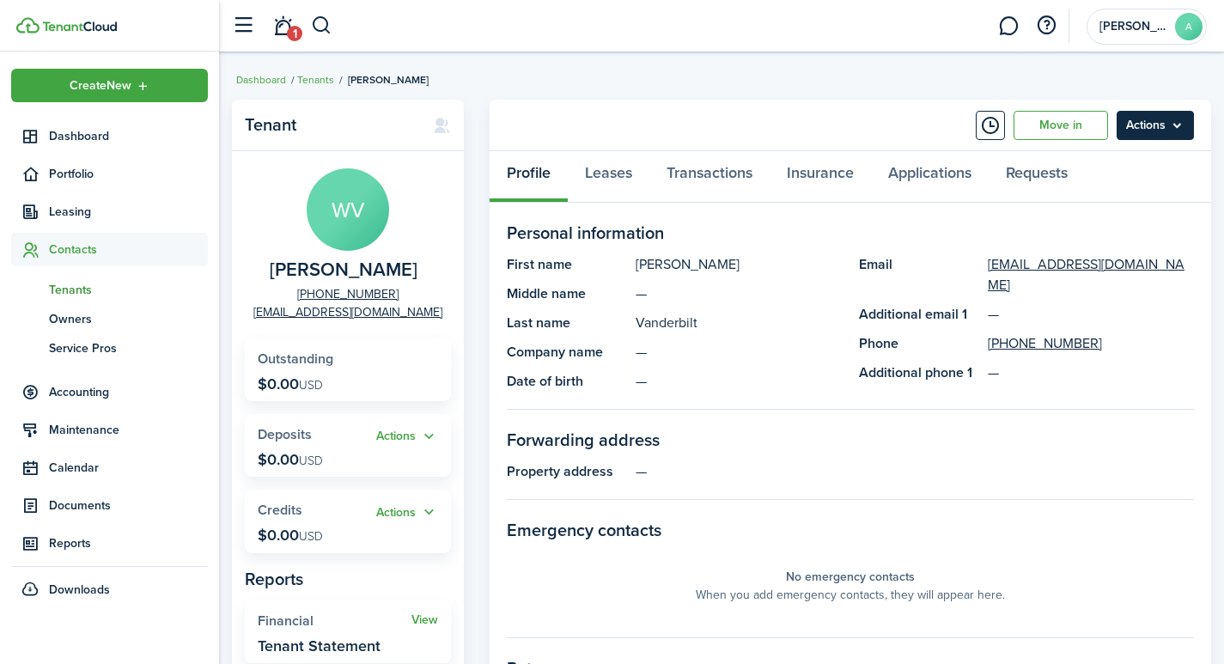
click at [1159, 127] on menu-btn "Actions" at bounding box center [1154, 125] width 77 height 29
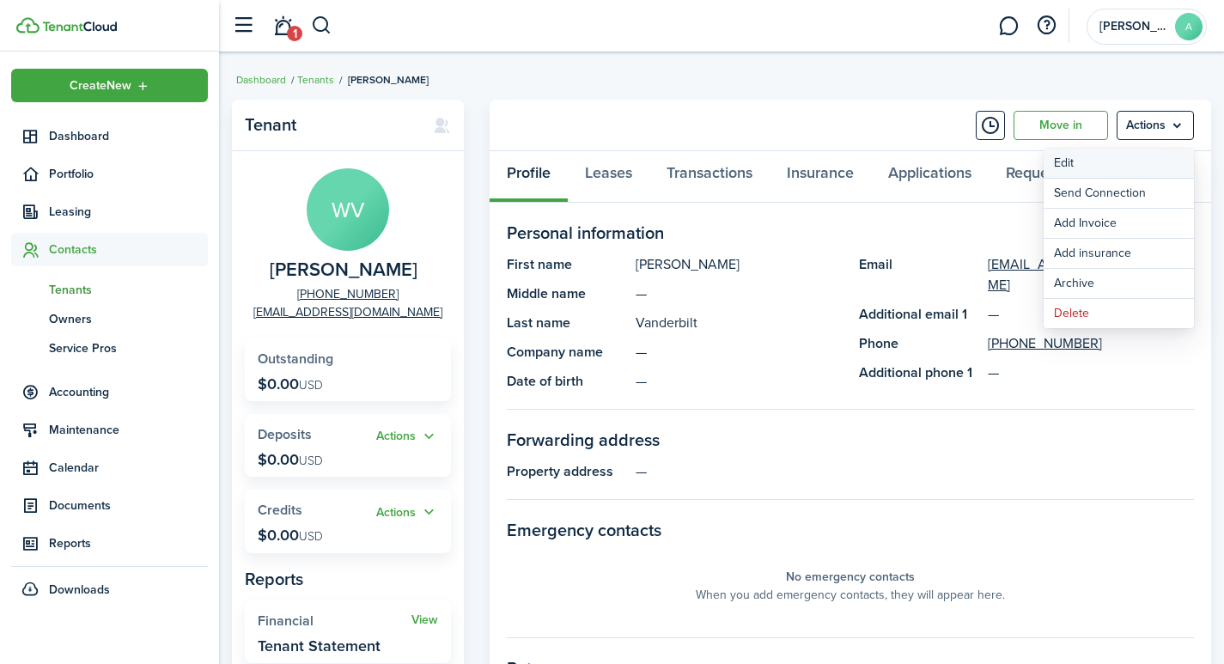
click at [1090, 161] on link "Edit" at bounding box center [1118, 163] width 150 height 29
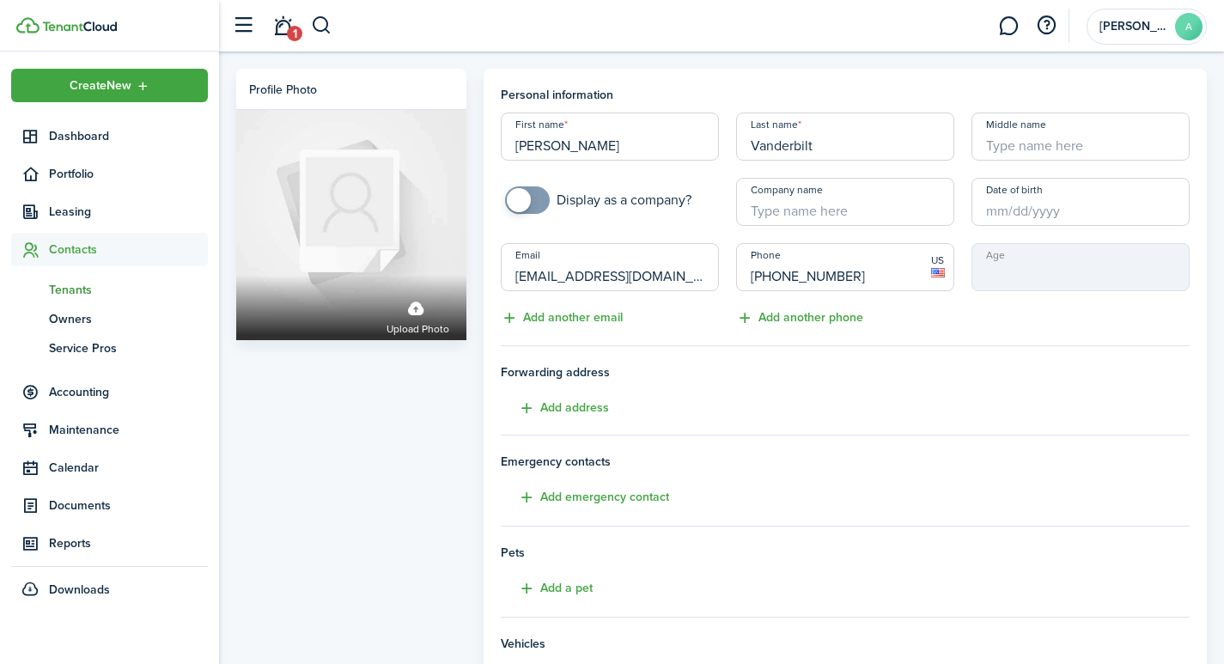
click at [1047, 152] on input "Middle name" at bounding box center [1080, 137] width 218 height 48
click at [1021, 214] on input "Date of birth" at bounding box center [1080, 202] width 218 height 48
type input "S"
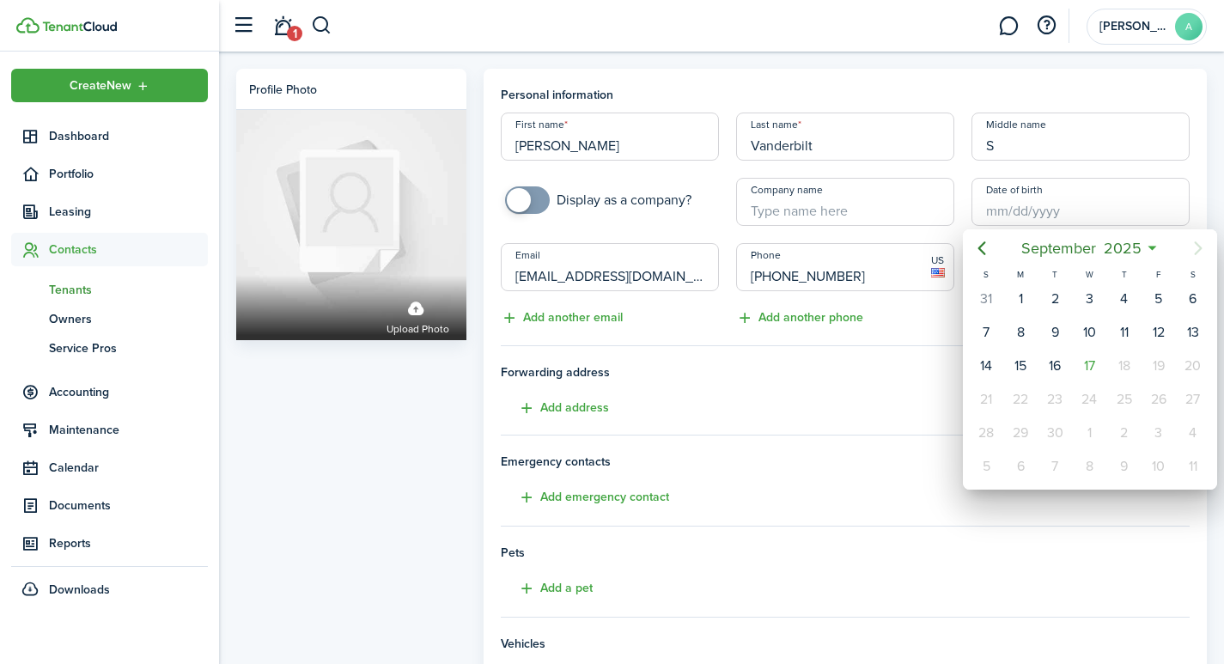
click at [1028, 212] on div at bounding box center [612, 332] width 1499 height 939
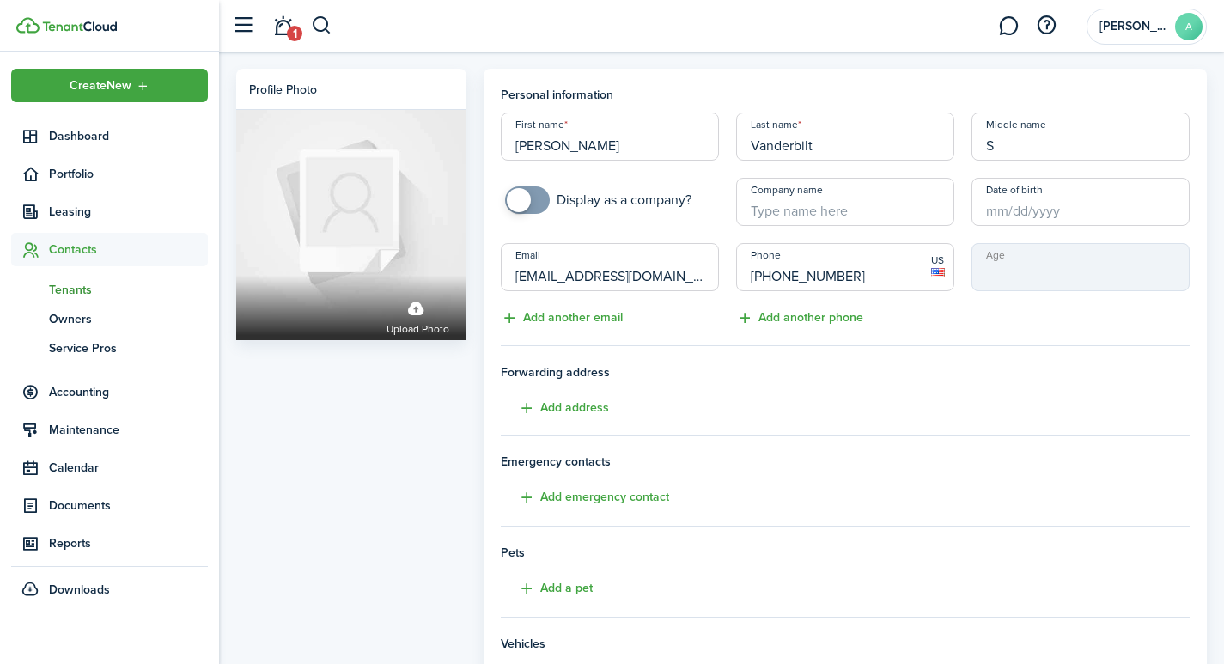
click at [1028, 211] on input "Date of birth" at bounding box center [1080, 202] width 218 height 48
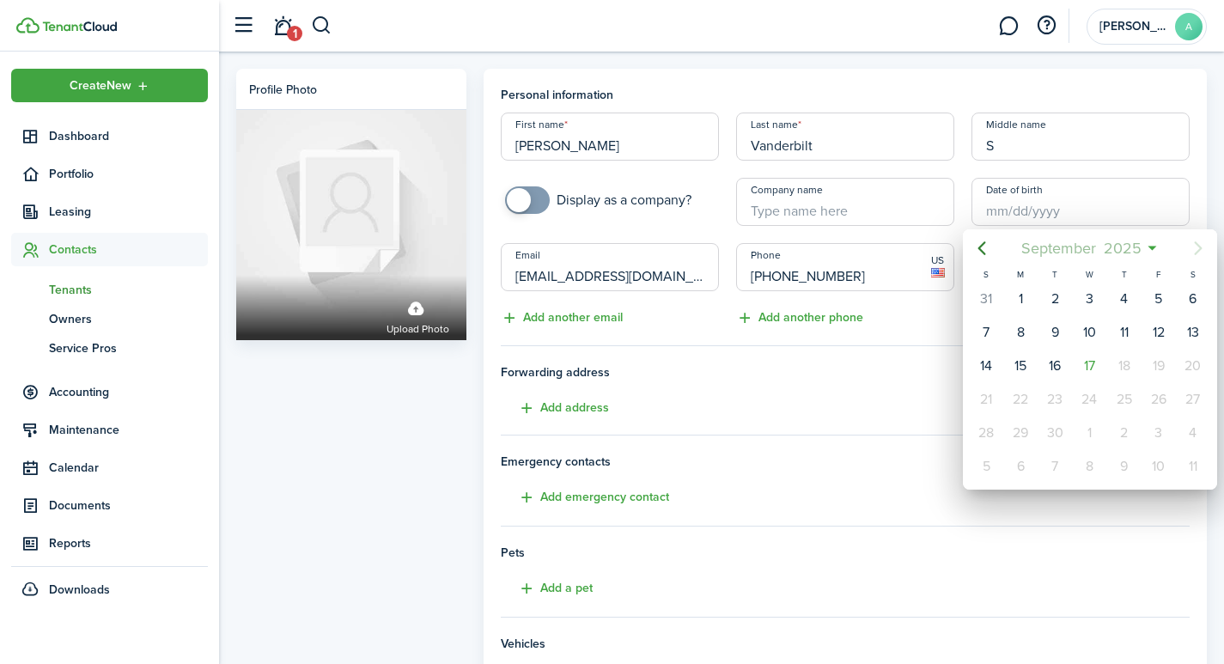
click at [1058, 246] on span "September" at bounding box center [1058, 248] width 82 height 31
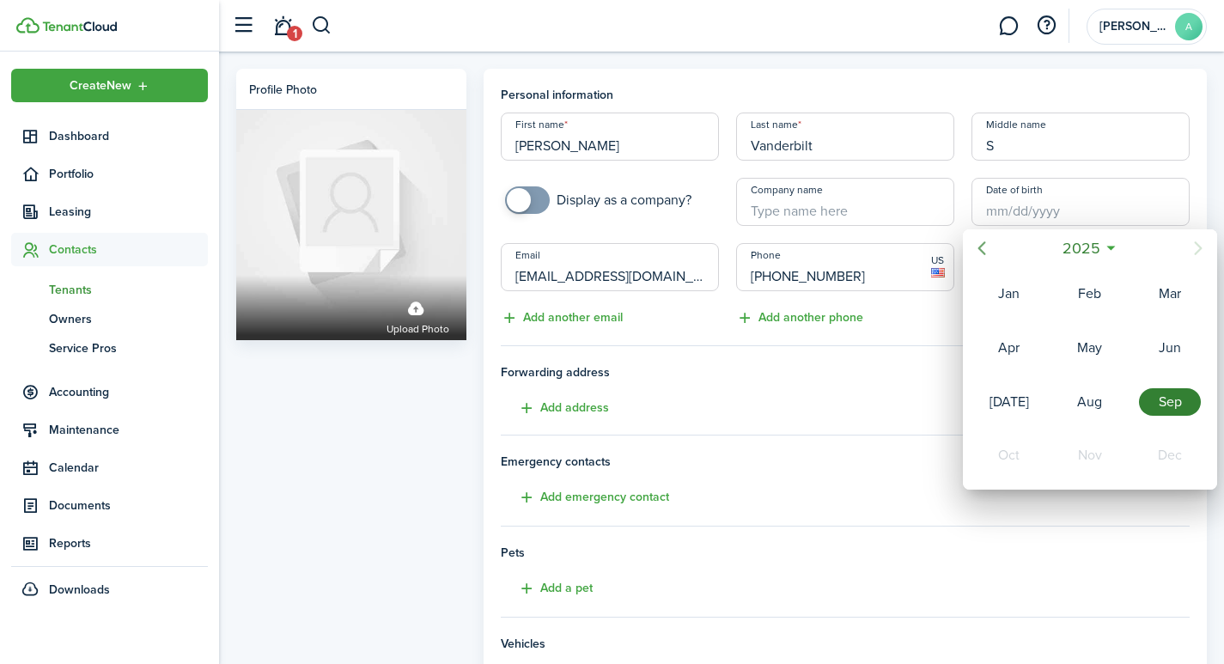
click at [980, 247] on icon "Previous page" at bounding box center [982, 248] width 8 height 14
click at [1070, 243] on span "2024" at bounding box center [1081, 248] width 45 height 31
click at [983, 244] on icon "Previous page" at bounding box center [982, 248] width 8 height 14
click at [1011, 351] on div "1997" at bounding box center [1009, 347] width 62 height 27
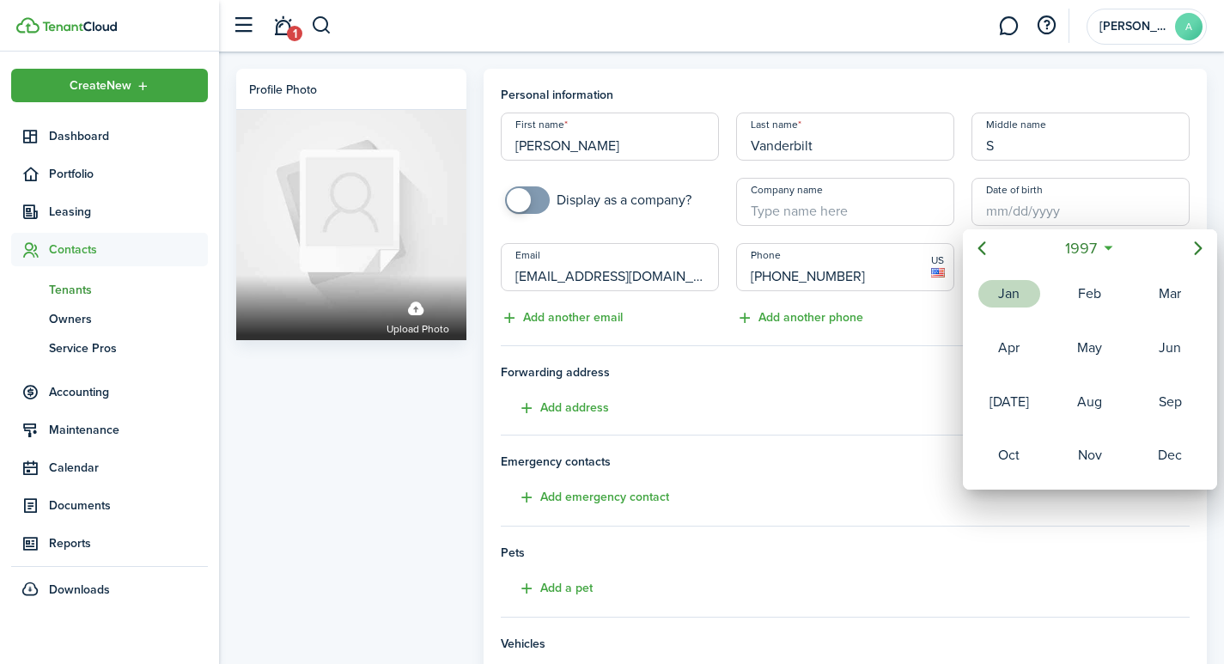
click at [1009, 297] on div "Jan" at bounding box center [1009, 293] width 62 height 27
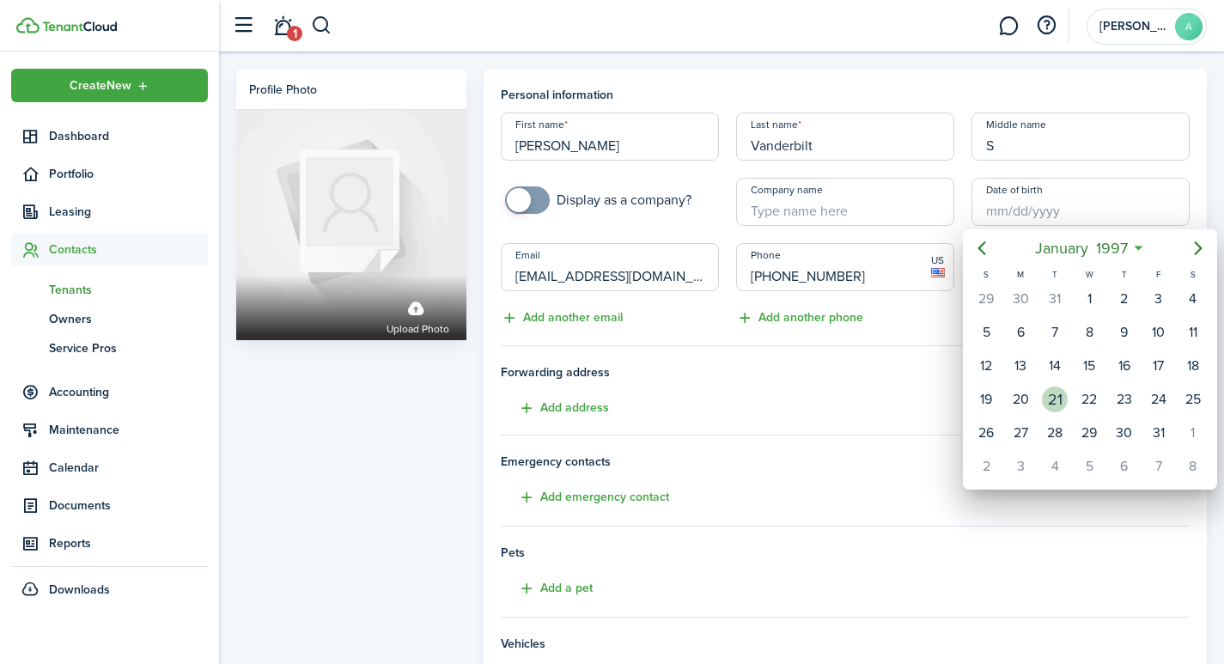
click at [1061, 403] on div "21" at bounding box center [1055, 399] width 26 height 26
type input "[DATE]"
type input "28"
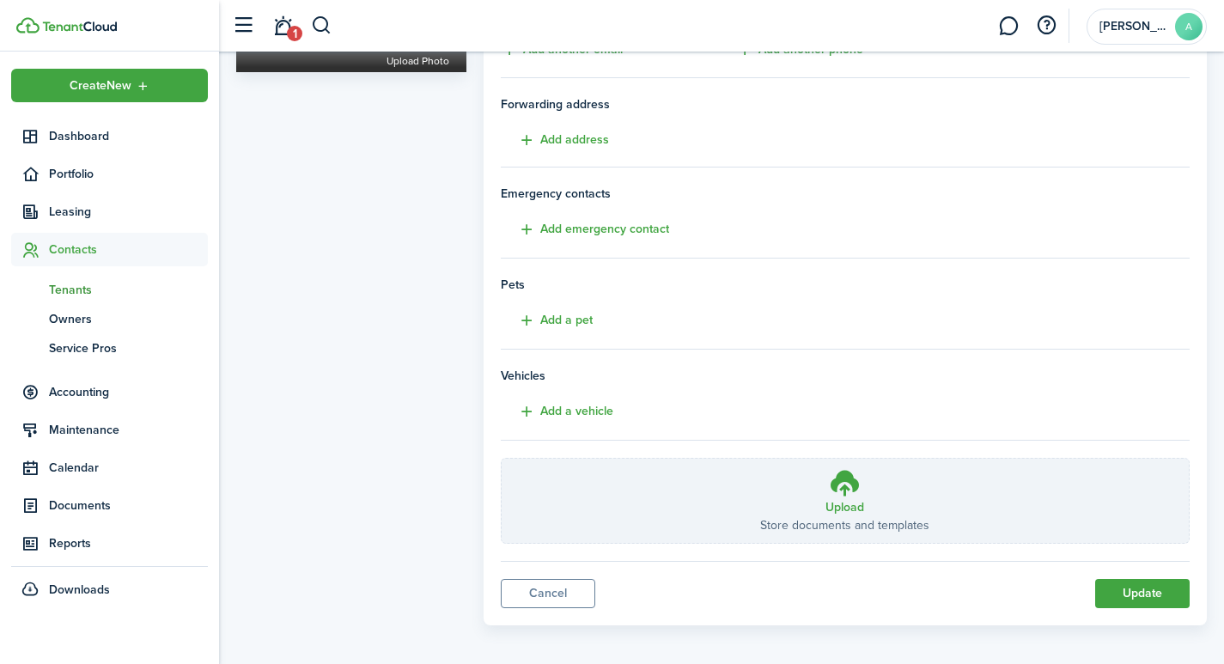
scroll to position [271, 0]
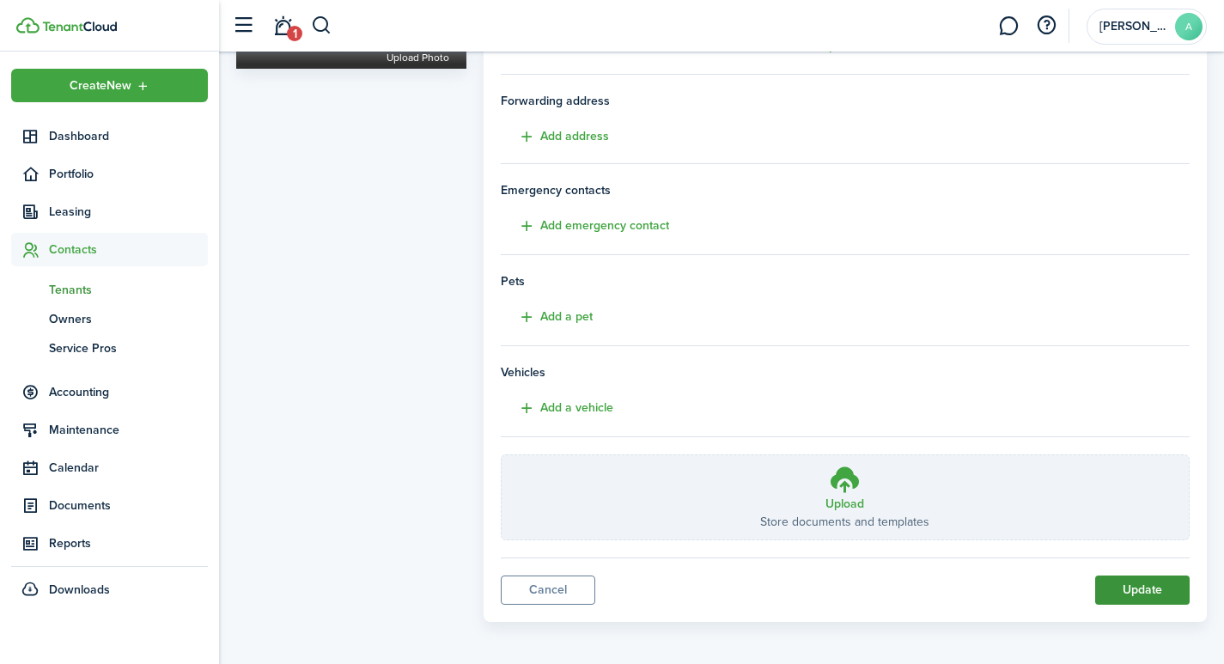
click at [1160, 594] on button "Update" at bounding box center [1142, 589] width 94 height 29
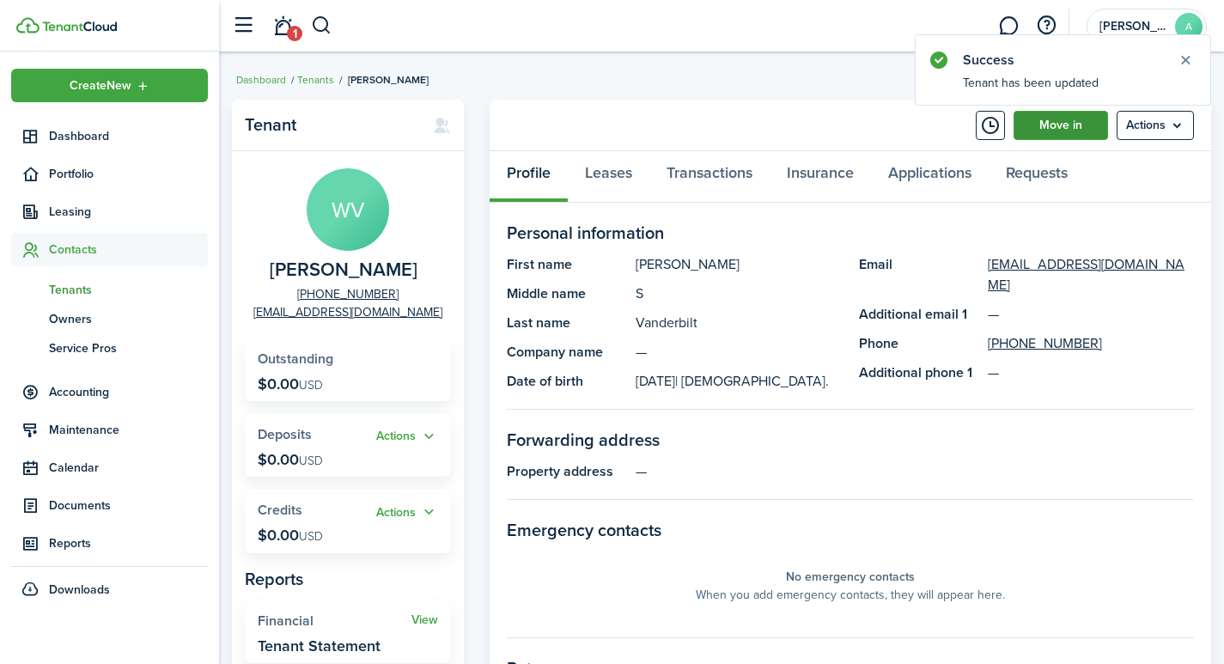
click at [1061, 125] on link "Move in" at bounding box center [1060, 125] width 94 height 29
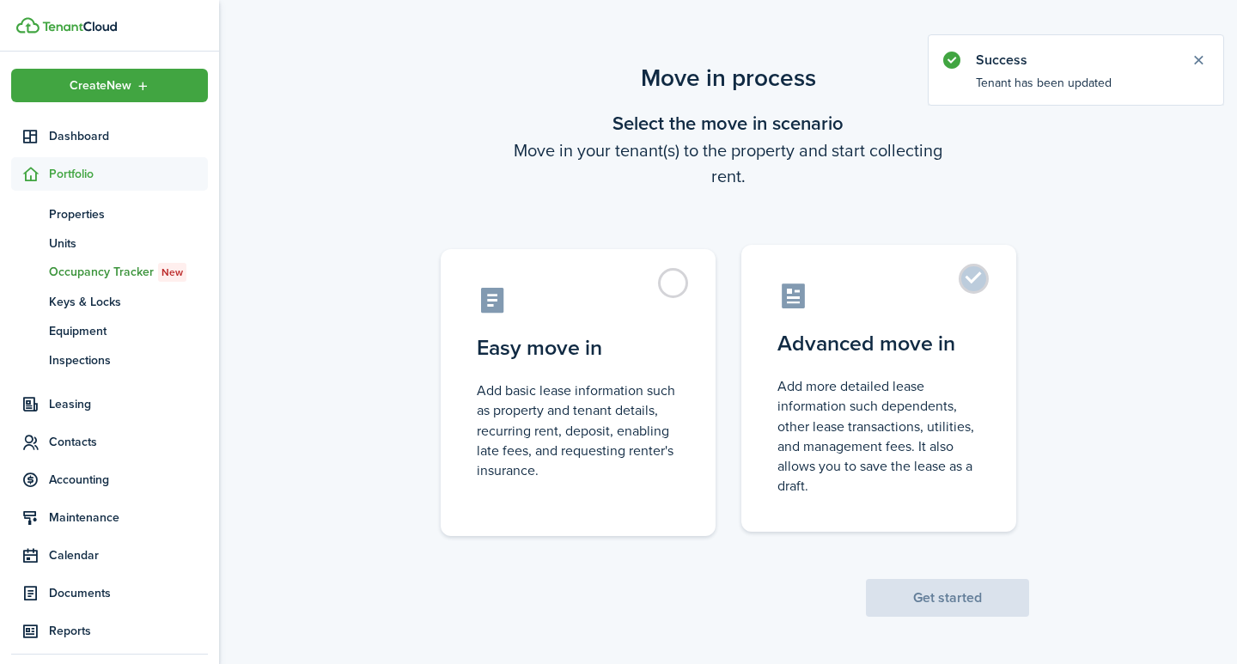
click at [970, 279] on label "Advanced move in Add more detailed lease information such dependents, other lea…" at bounding box center [878, 388] width 275 height 287
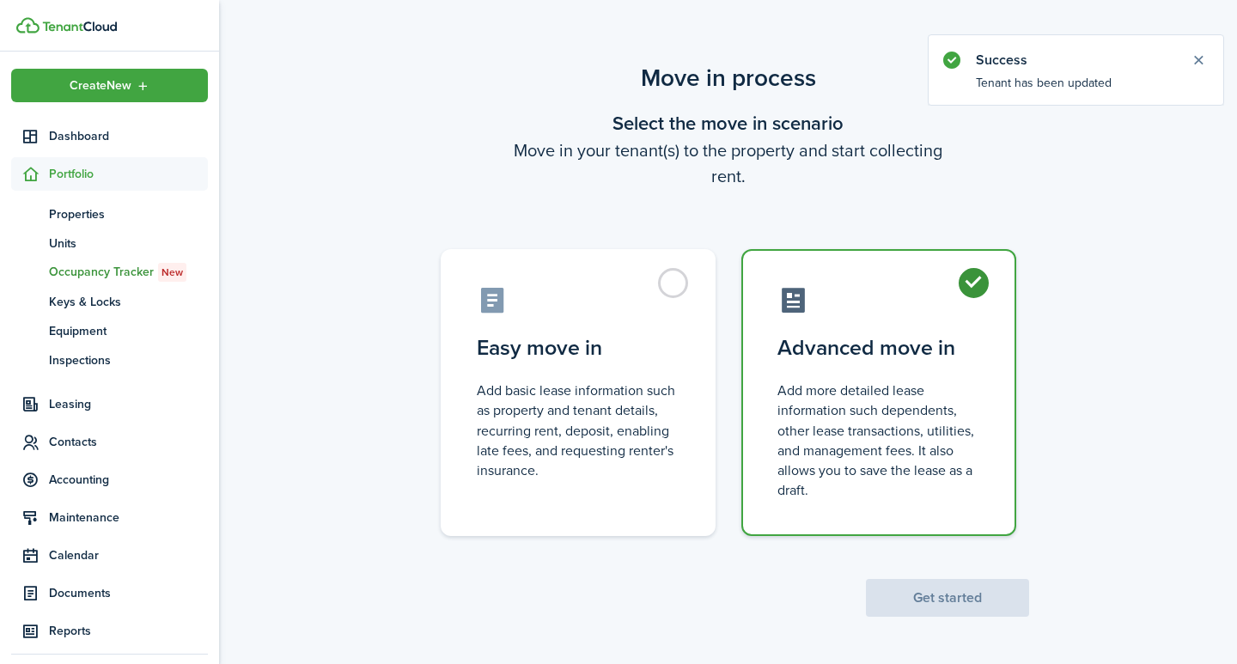
radio input "true"
click at [920, 593] on button "Get started" at bounding box center [947, 598] width 163 height 38
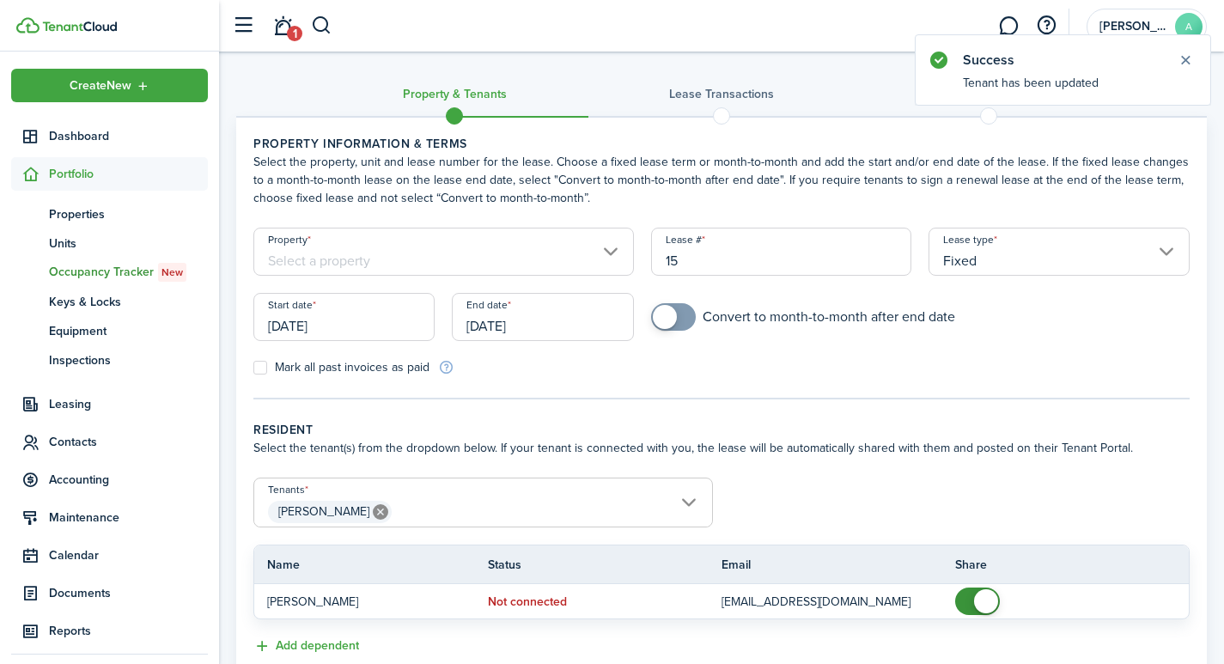
click at [350, 252] on input "Property" at bounding box center [443, 252] width 380 height 48
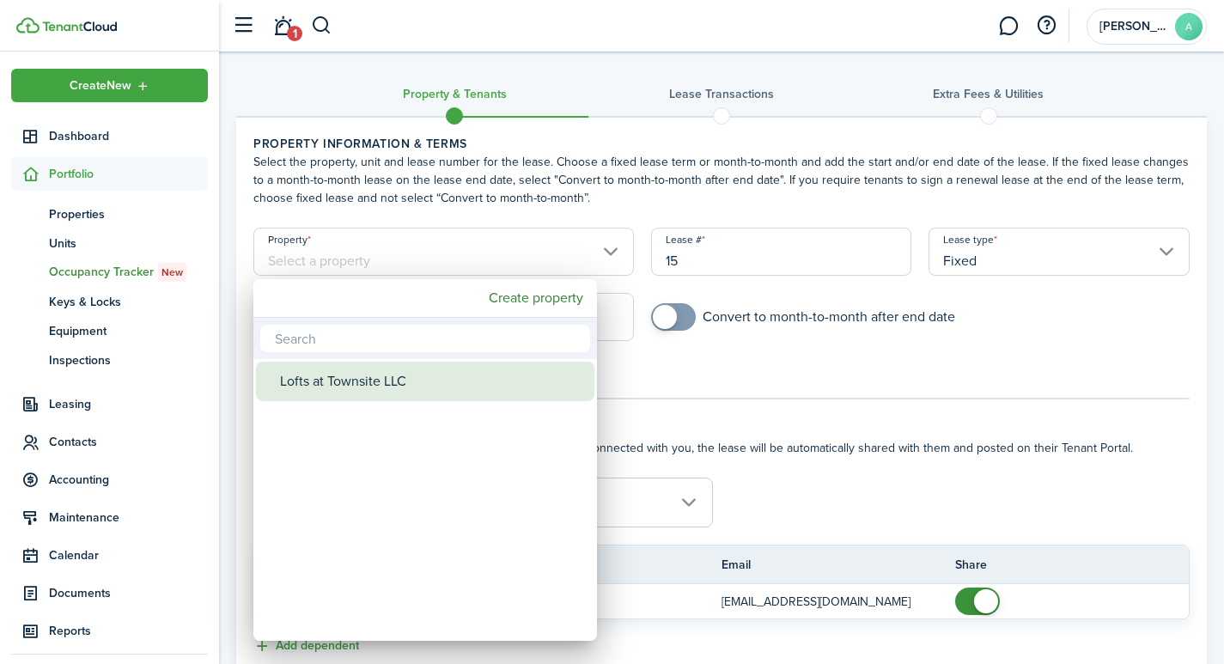
click at [371, 379] on div "Lofts at Townsite LLC" at bounding box center [432, 382] width 304 height 40
type input "Lofts at Townsite LLC"
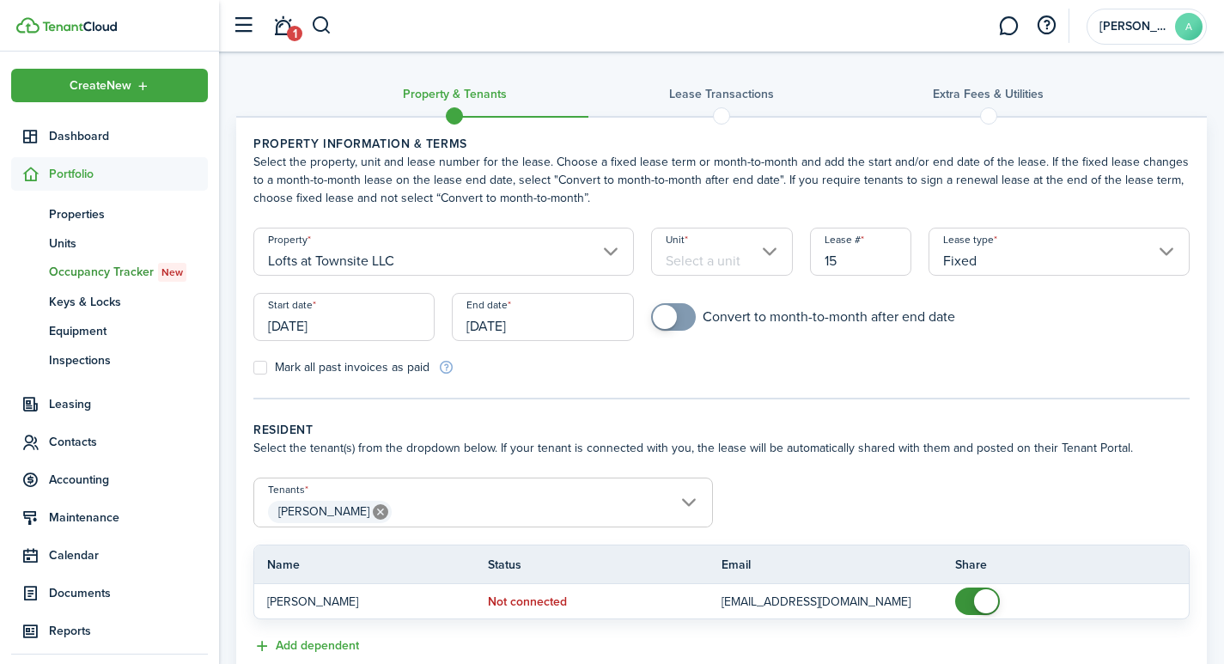
click at [701, 258] on input "Unit" at bounding box center [722, 252] width 142 height 48
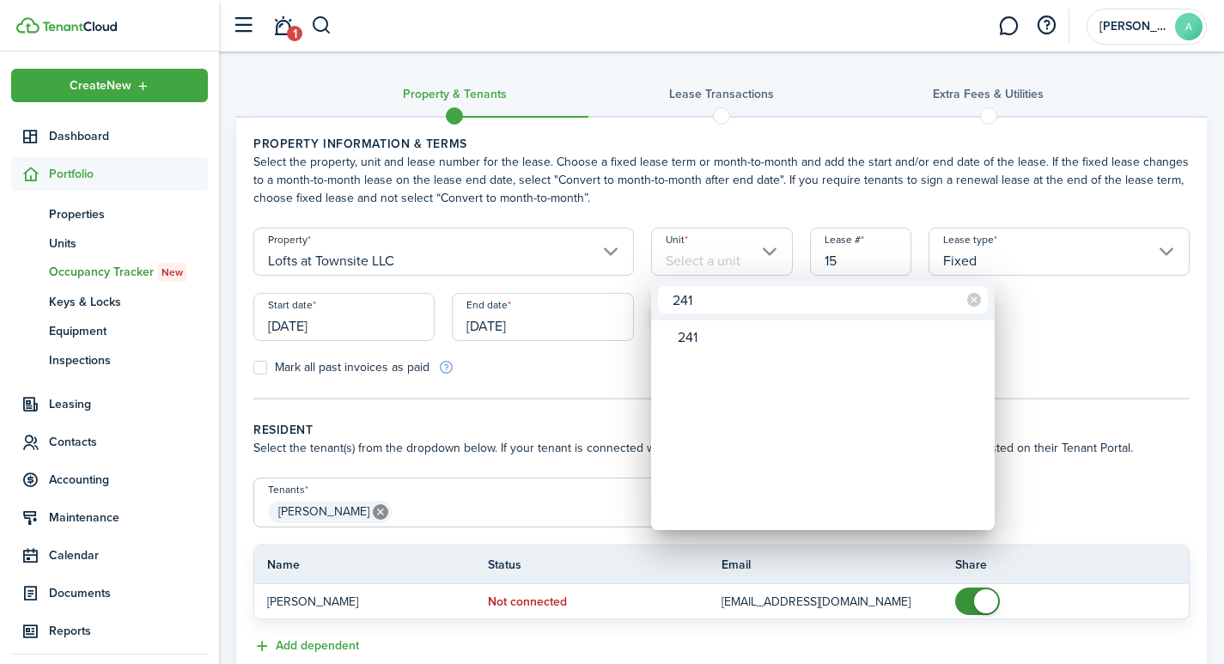
click at [689, 290] on input "241" at bounding box center [823, 299] width 330 height 27
click at [688, 298] on input "241" at bounding box center [823, 299] width 330 height 27
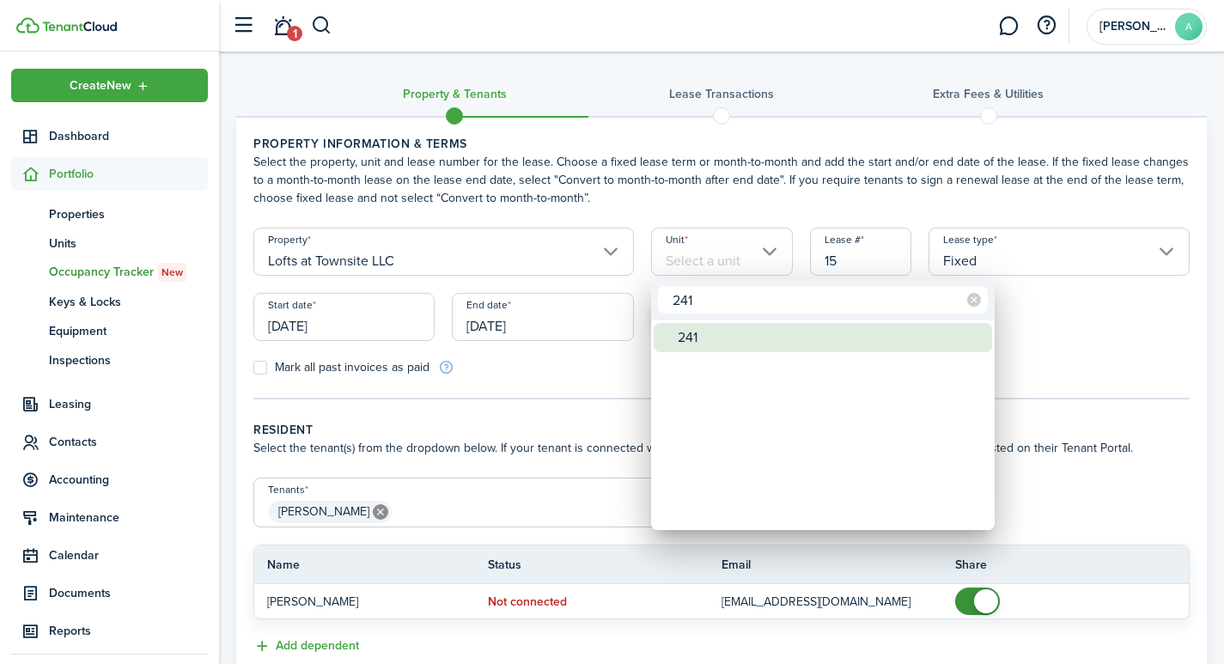
type input "241"
click at [684, 338] on div "241" at bounding box center [830, 337] width 304 height 29
type input "241"
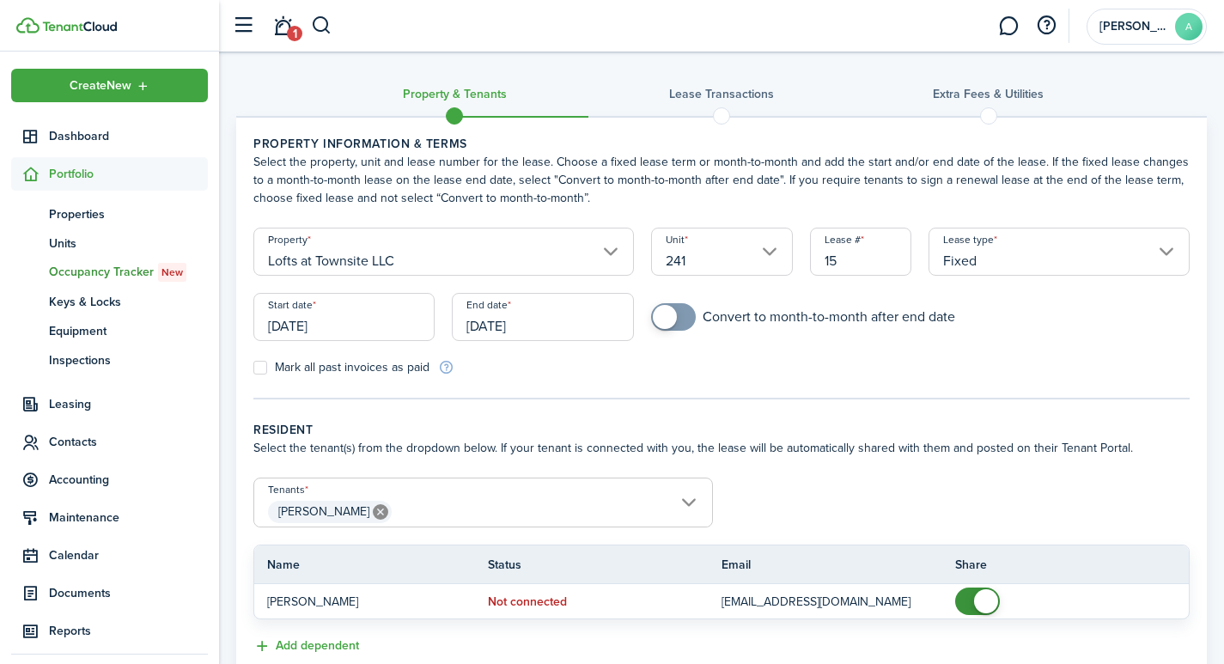
drag, startPoint x: 865, startPoint y: 264, endPoint x: 799, endPoint y: 258, distance: 66.4
click at [799, 258] on form "Property Lofts at Townsite LLC Unit 241 Lease # 15 Lease type Fixed Start date …" at bounding box center [721, 302] width 953 height 149
click at [374, 326] on input "[DATE]" at bounding box center [343, 317] width 181 height 48
type input "2411"
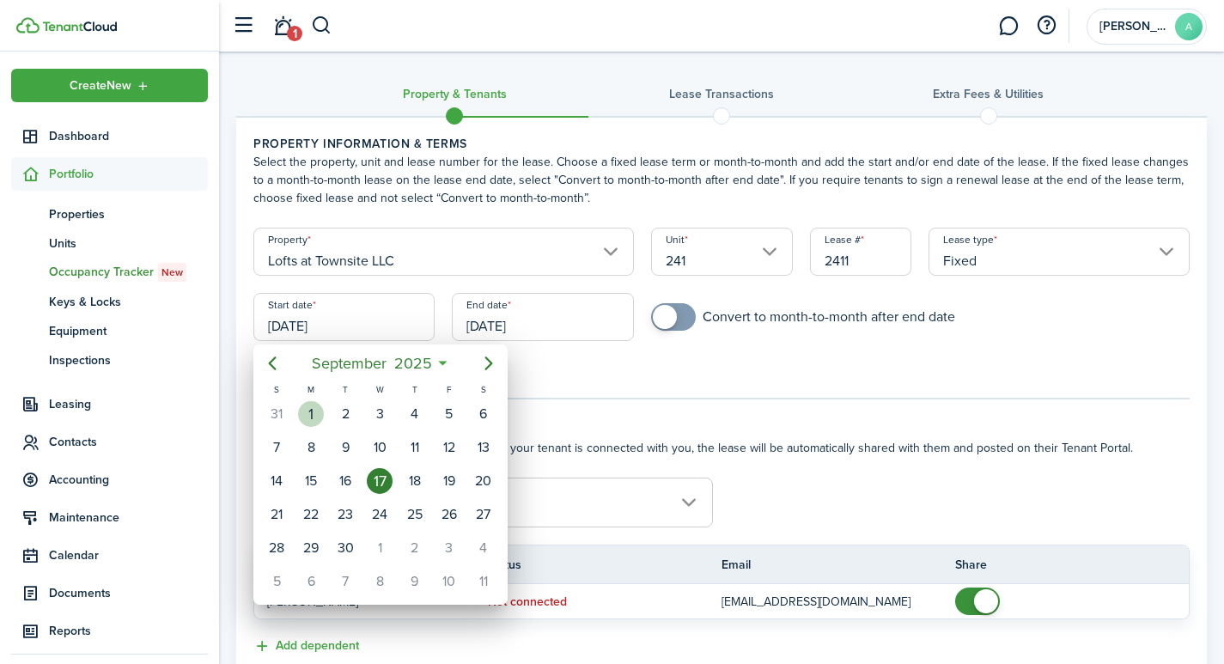
click at [310, 411] on div "1" at bounding box center [311, 414] width 26 height 26
type input "[DATE]"
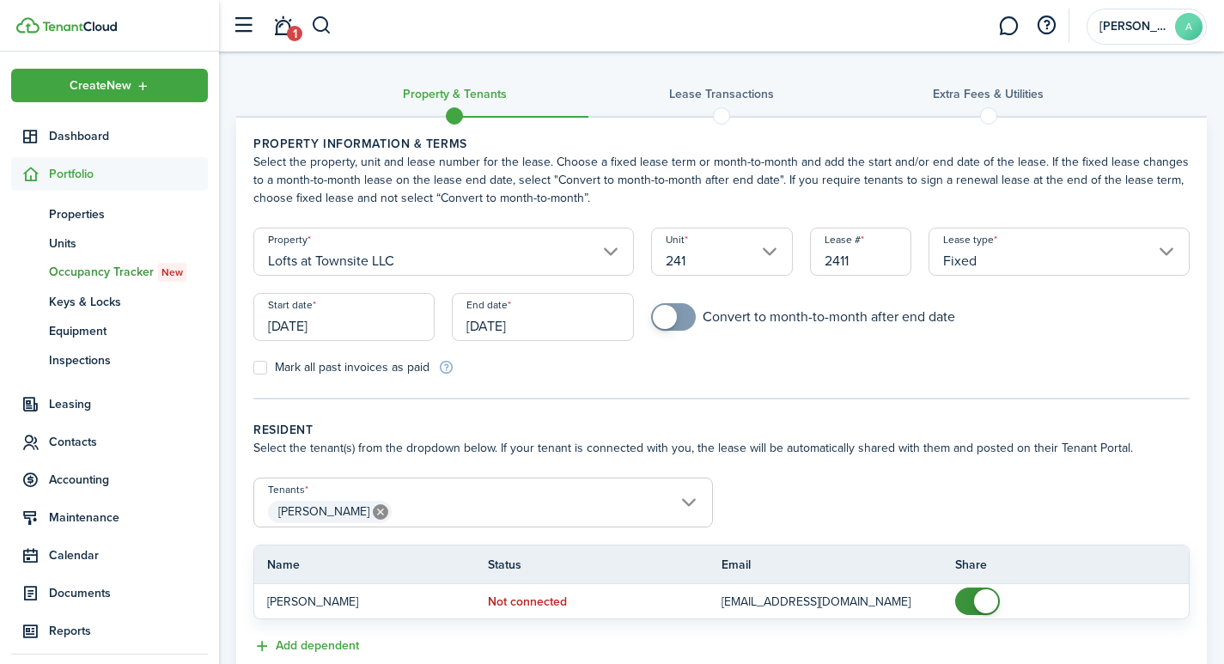
click at [539, 320] on input "[DATE]" at bounding box center [542, 317] width 181 height 48
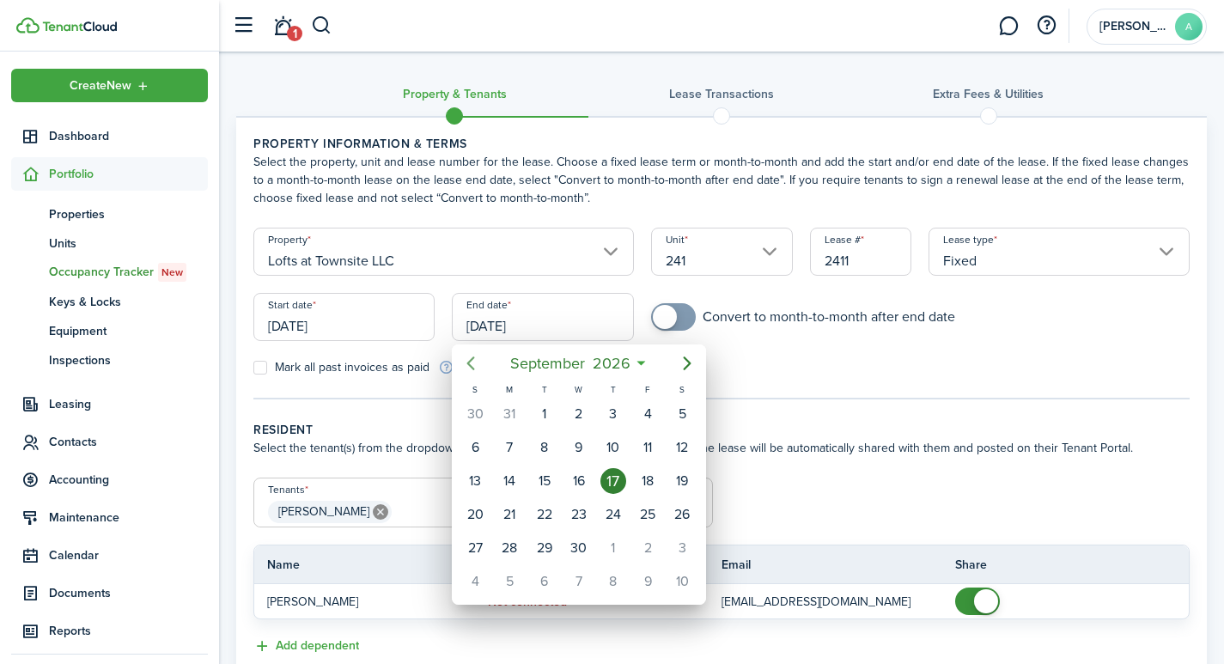
click at [467, 362] on icon "Previous page" at bounding box center [470, 363] width 21 height 21
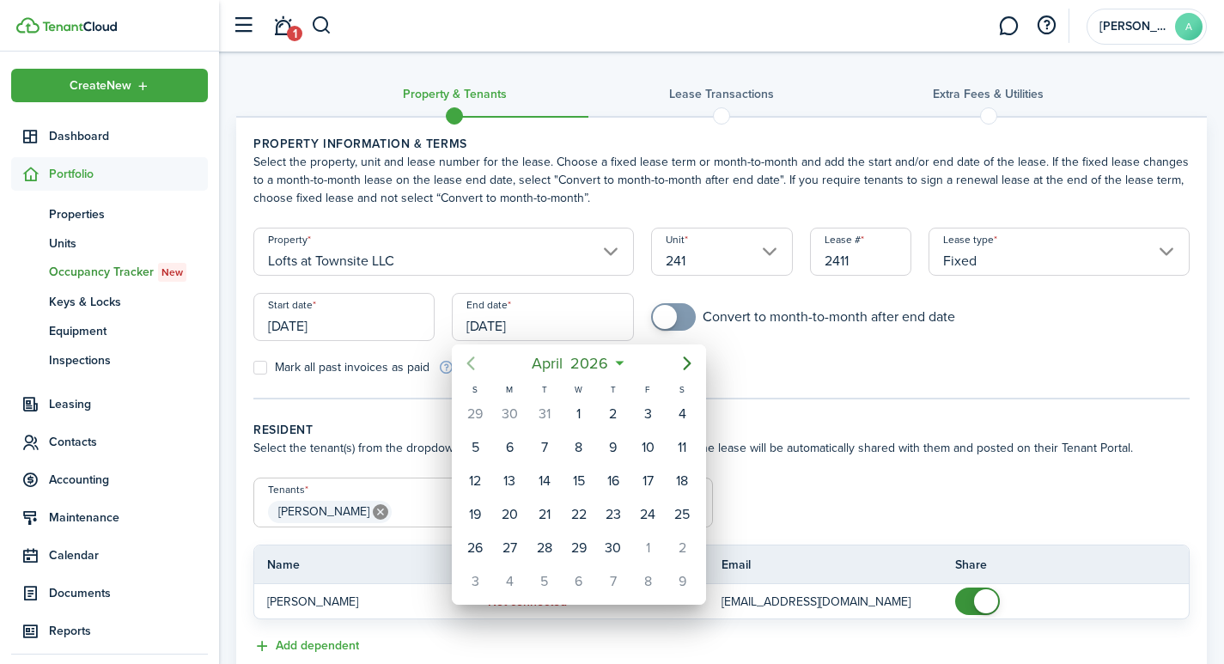
click at [467, 362] on icon "Previous page" at bounding box center [470, 363] width 21 height 21
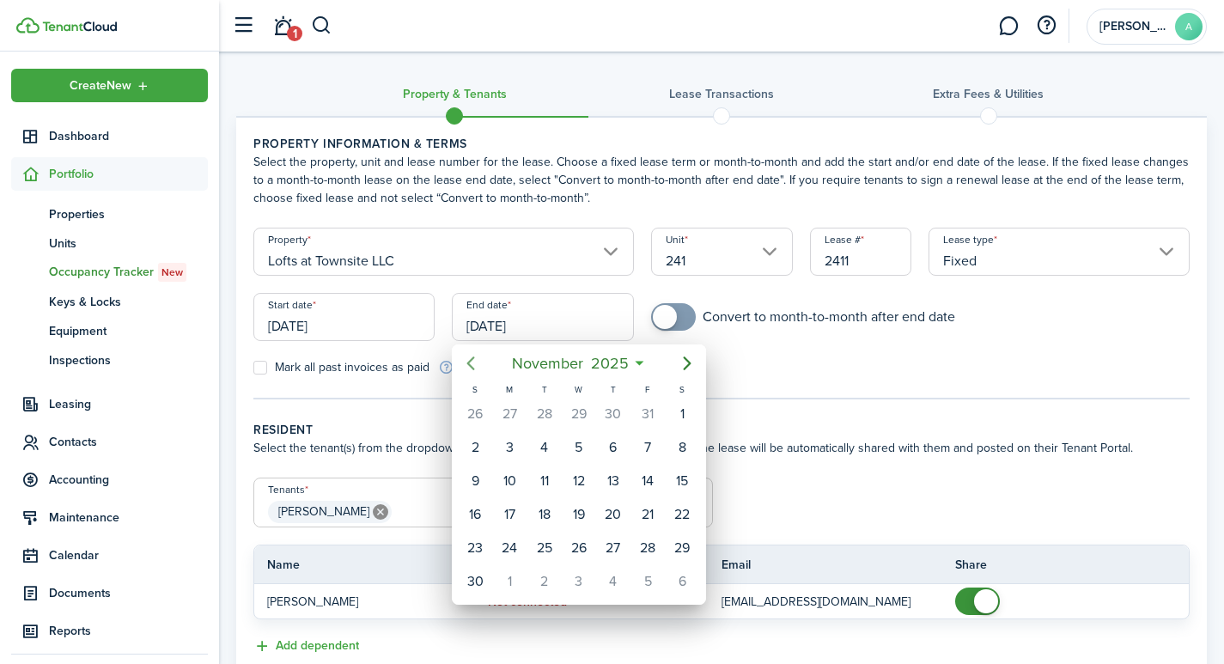
click at [467, 362] on icon "Previous page" at bounding box center [470, 363] width 21 height 21
click at [546, 546] on div "30" at bounding box center [545, 548] width 26 height 26
type input "[DATE]"
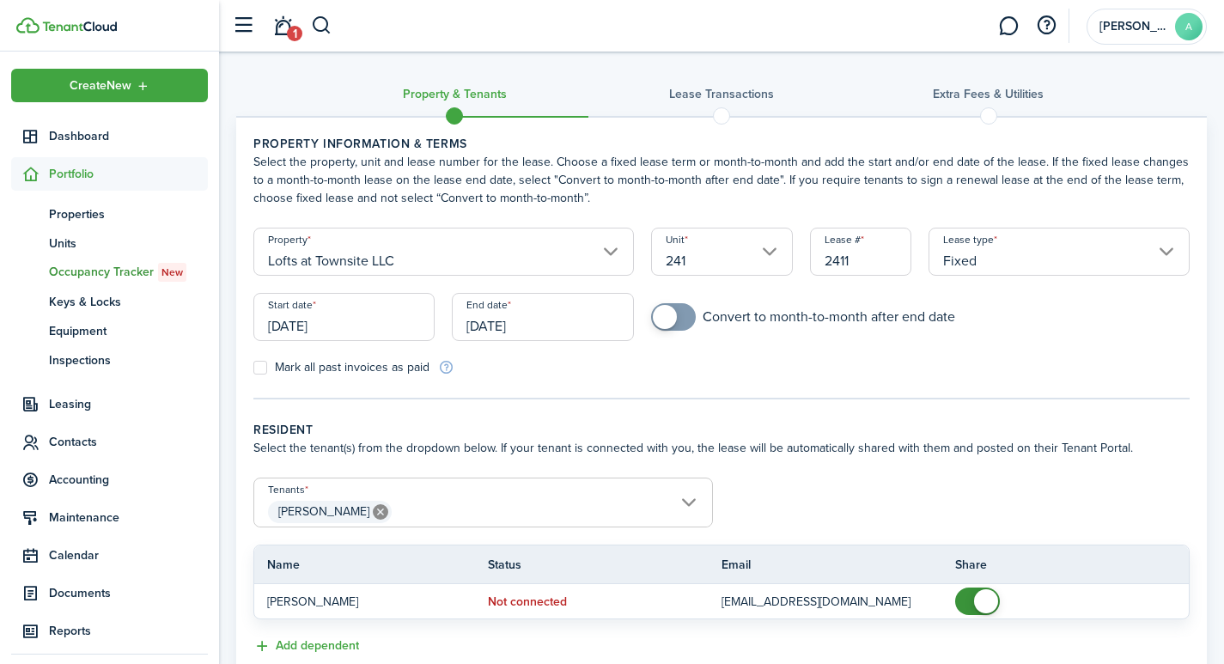
checkbox input "true"
click at [676, 311] on span at bounding box center [673, 316] width 17 height 27
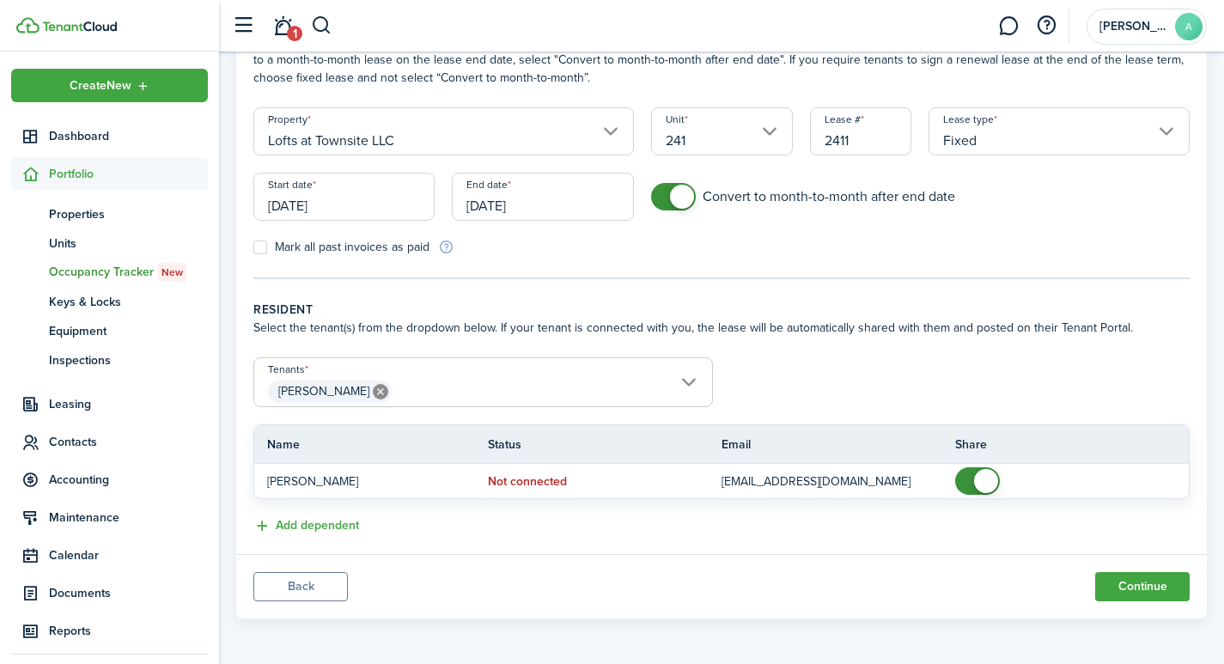
scroll to position [122, 0]
click at [1152, 585] on button "Continue" at bounding box center [1142, 584] width 94 height 29
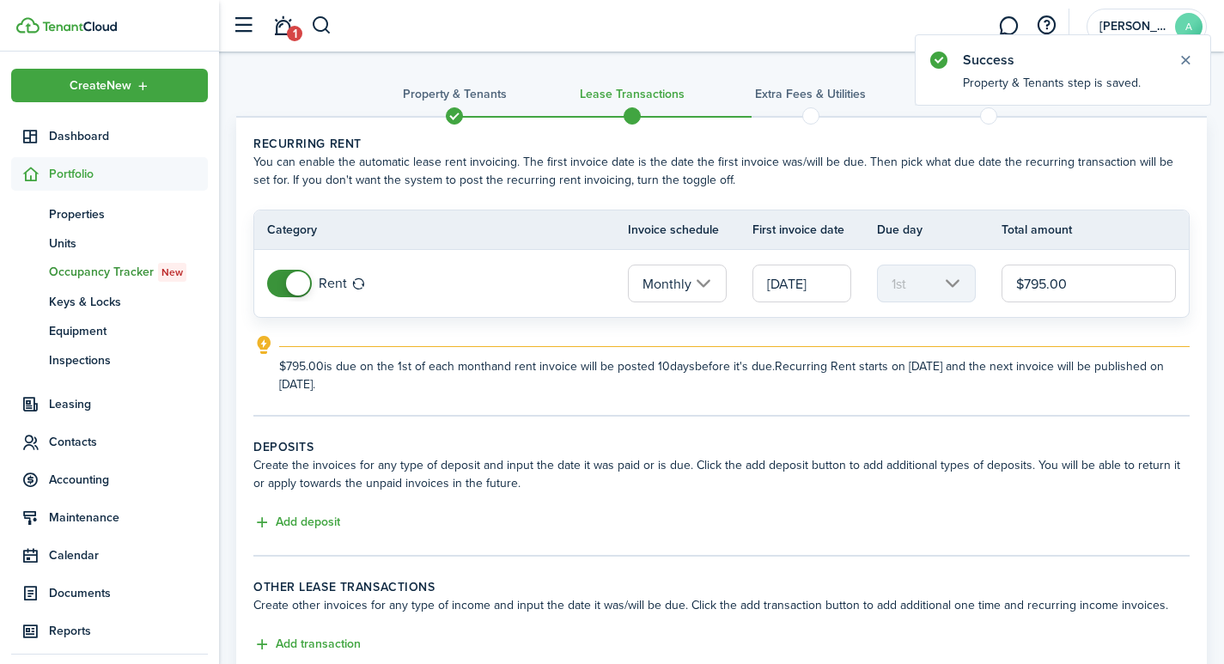
drag, startPoint x: 1089, startPoint y: 279, endPoint x: 988, endPoint y: 276, distance: 100.5
click at [988, 276] on tr "Rent Monthly [DATE] 1st $795.00" at bounding box center [721, 283] width 934 height 67
type input "$775.00"
click at [312, 520] on button "Add deposit" at bounding box center [296, 523] width 87 height 20
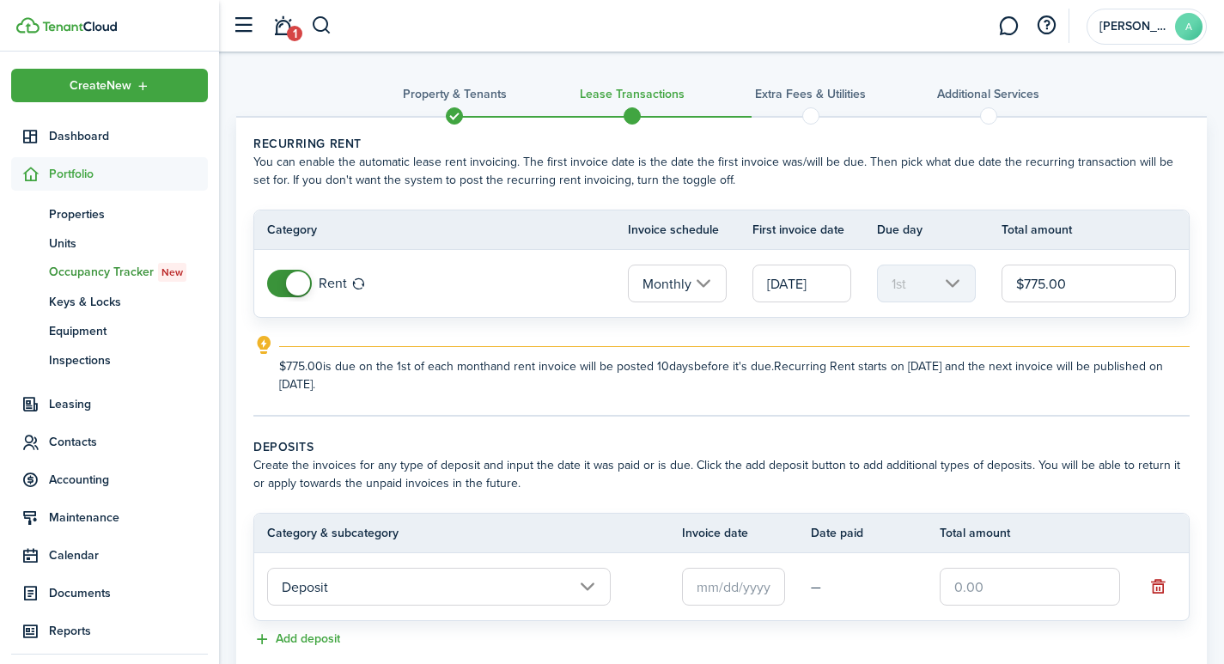
click at [749, 586] on input "text" at bounding box center [733, 587] width 103 height 38
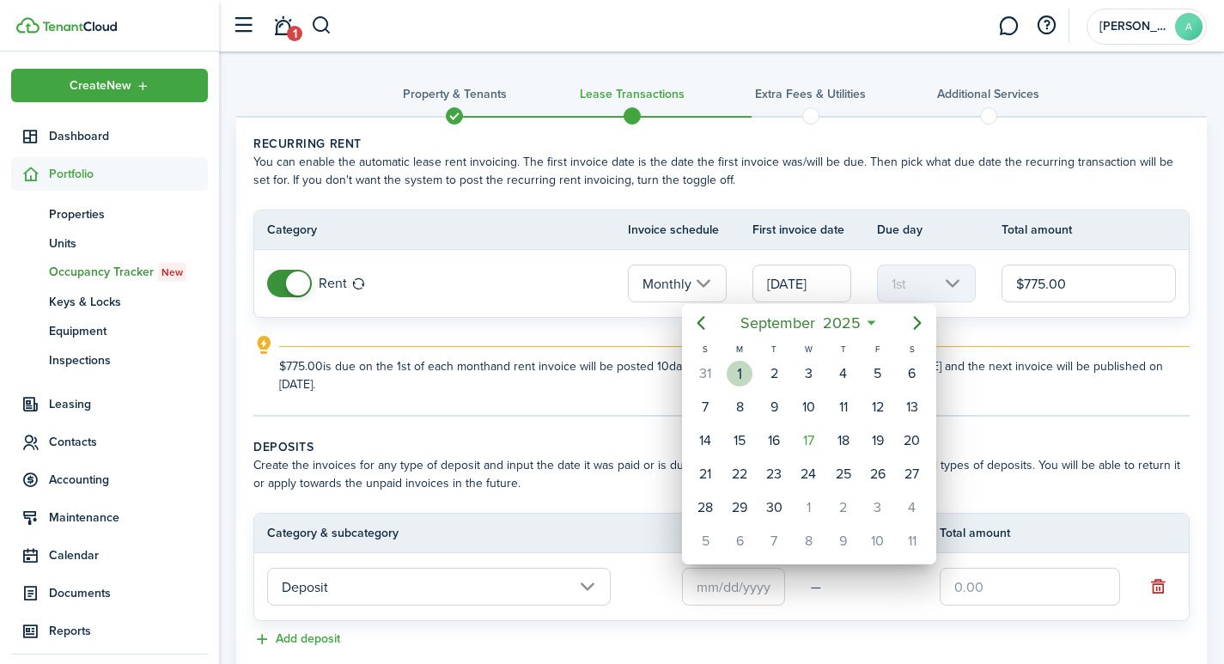
click at [745, 370] on div "1" at bounding box center [740, 374] width 26 height 26
type input "[DATE]"
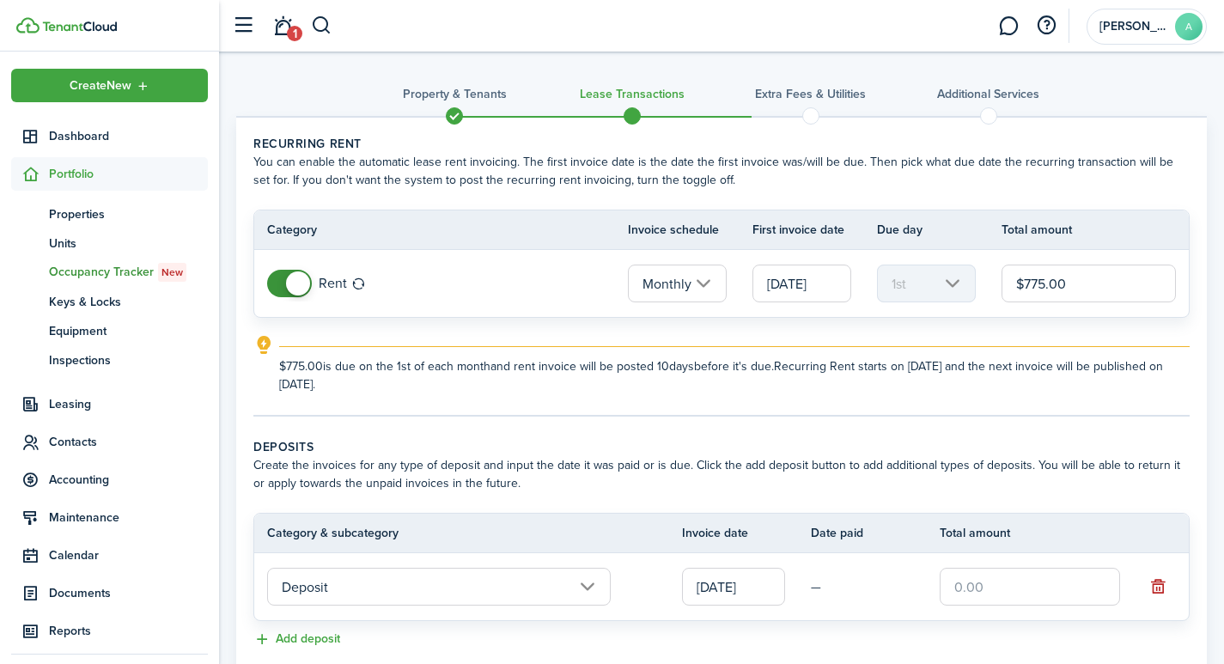
click at [976, 582] on input "text" at bounding box center [1030, 587] width 180 height 38
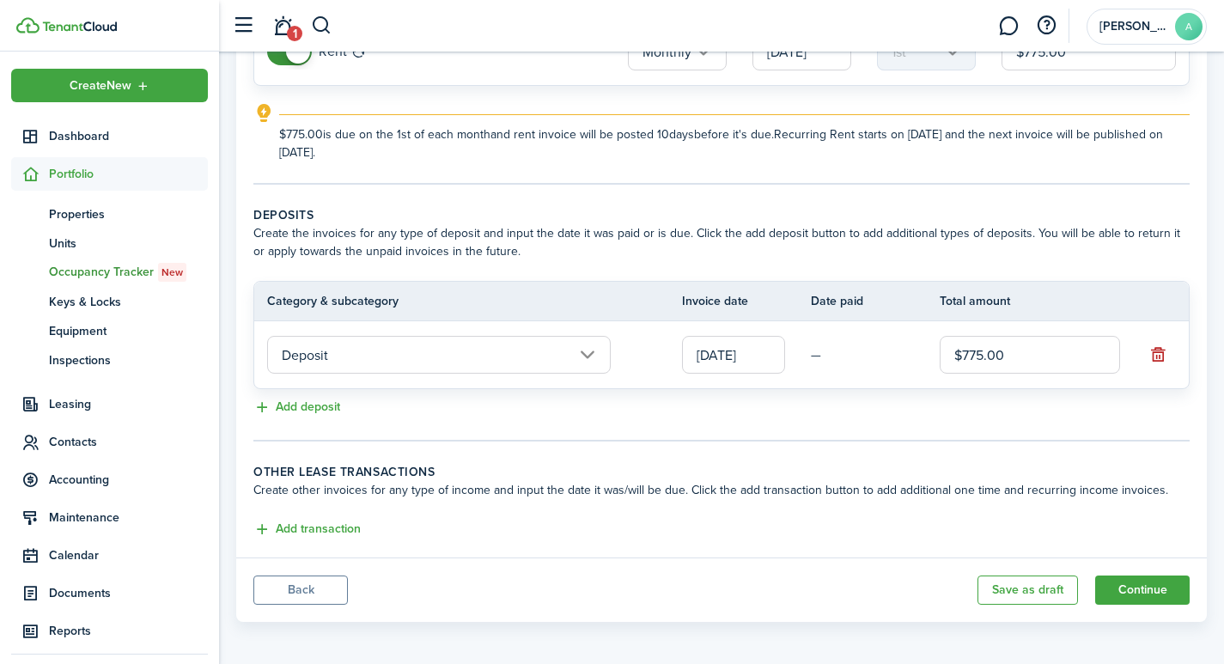
scroll to position [237, 0]
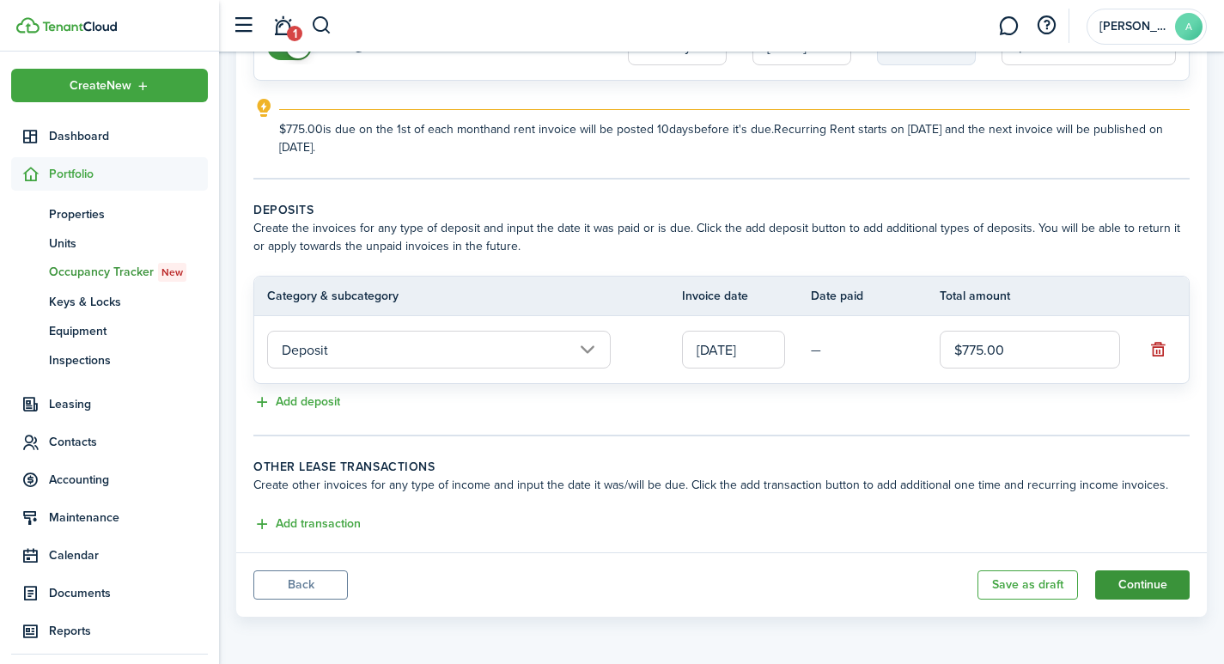
type input "$775.00"
click at [1145, 581] on button "Continue" at bounding box center [1142, 584] width 94 height 29
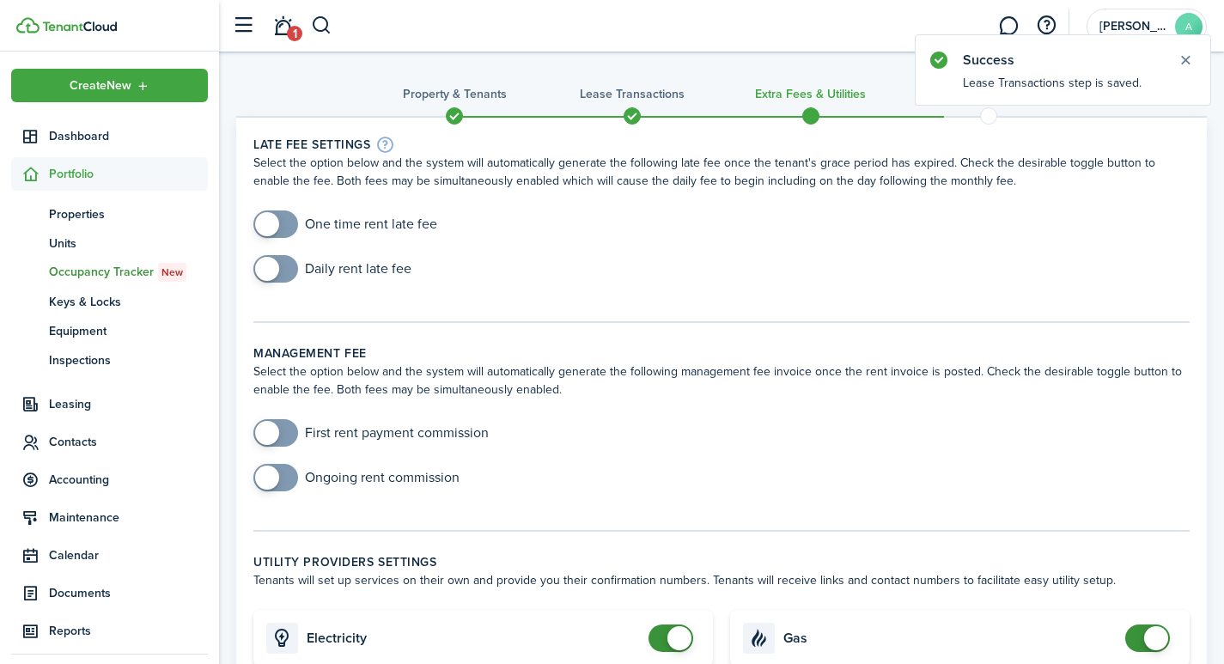
checkbox input "true"
click at [266, 219] on span at bounding box center [267, 224] width 24 height 24
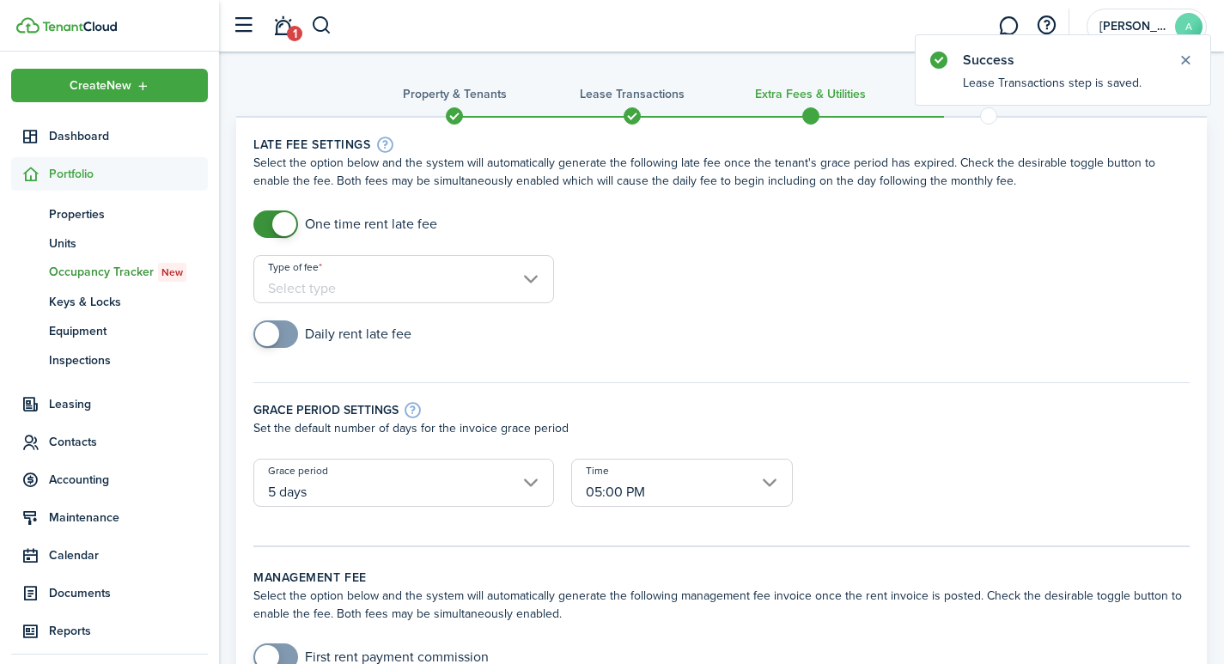
click at [369, 289] on input "Type of fee" at bounding box center [403, 279] width 301 height 48
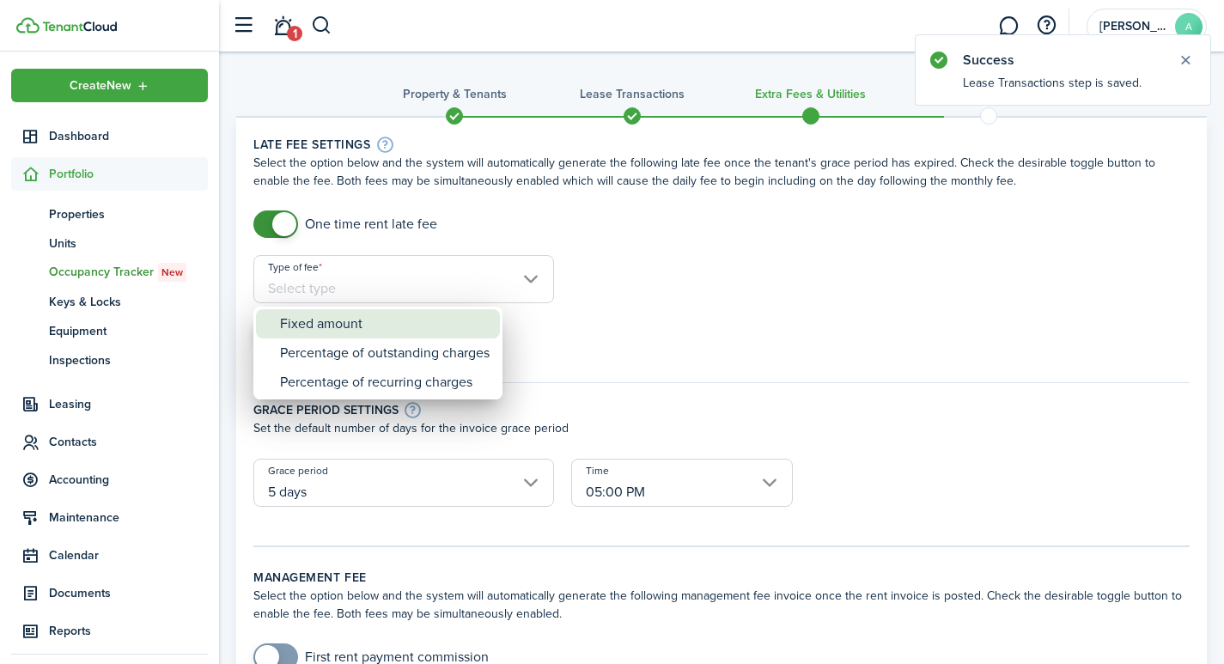
click at [355, 320] on div "Fixed amount" at bounding box center [385, 323] width 210 height 29
type input "Fixed amount"
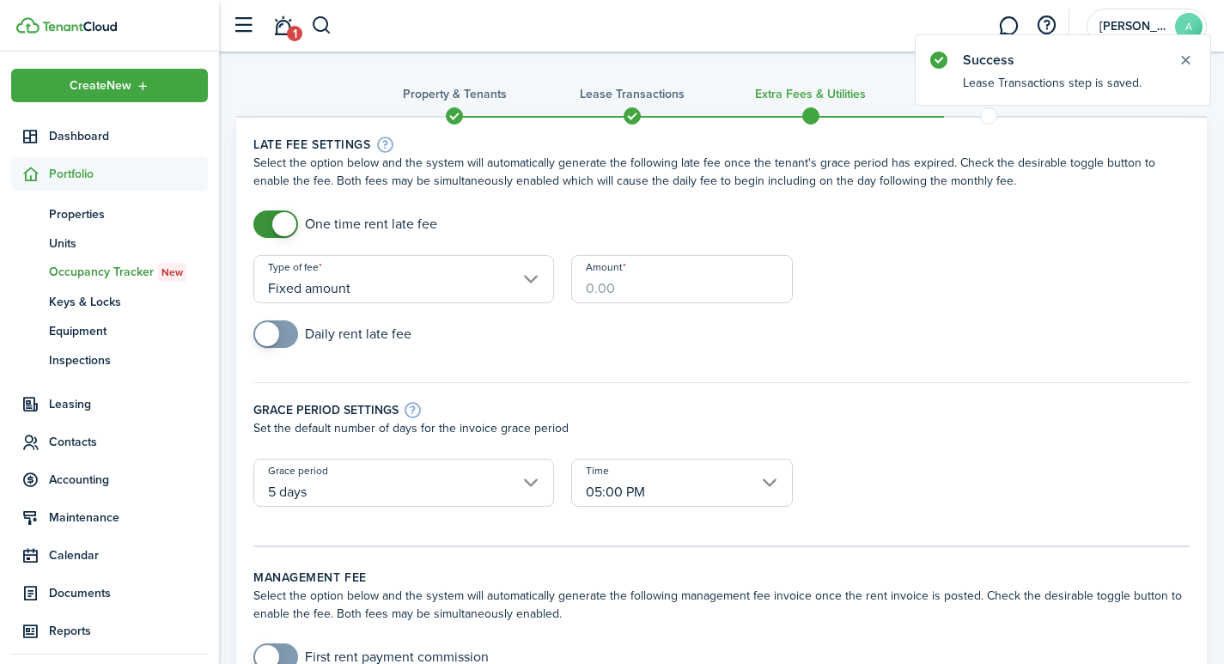
click at [580, 279] on input "Amount" at bounding box center [682, 279] width 222 height 48
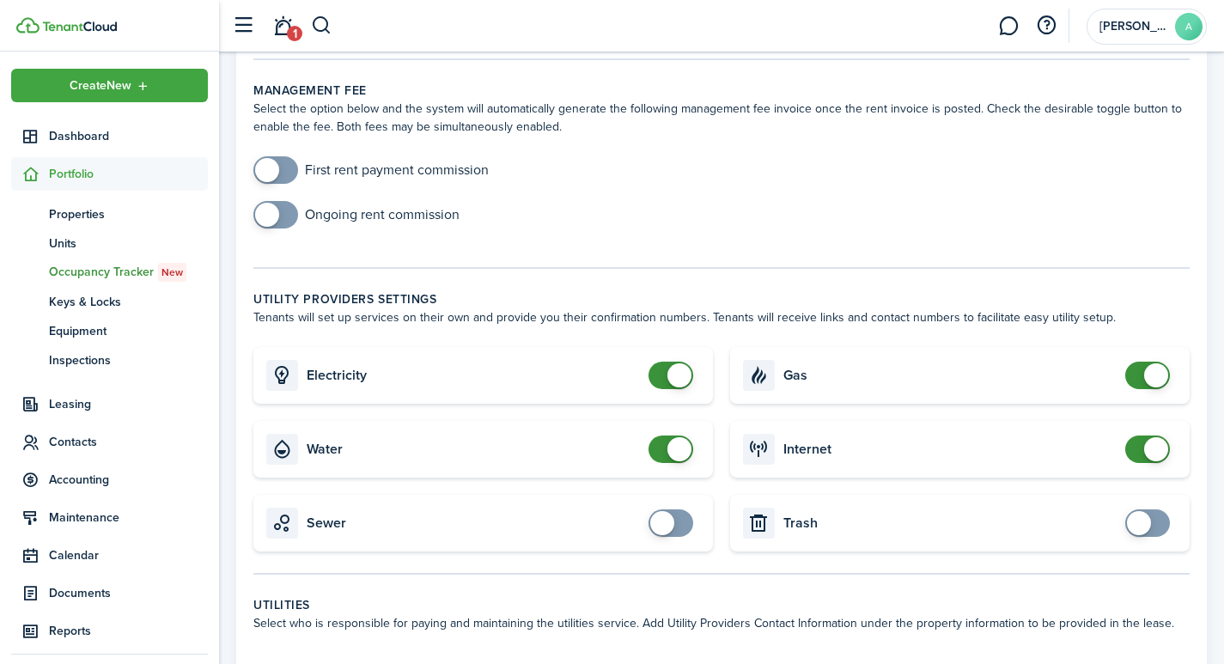
scroll to position [569, 0]
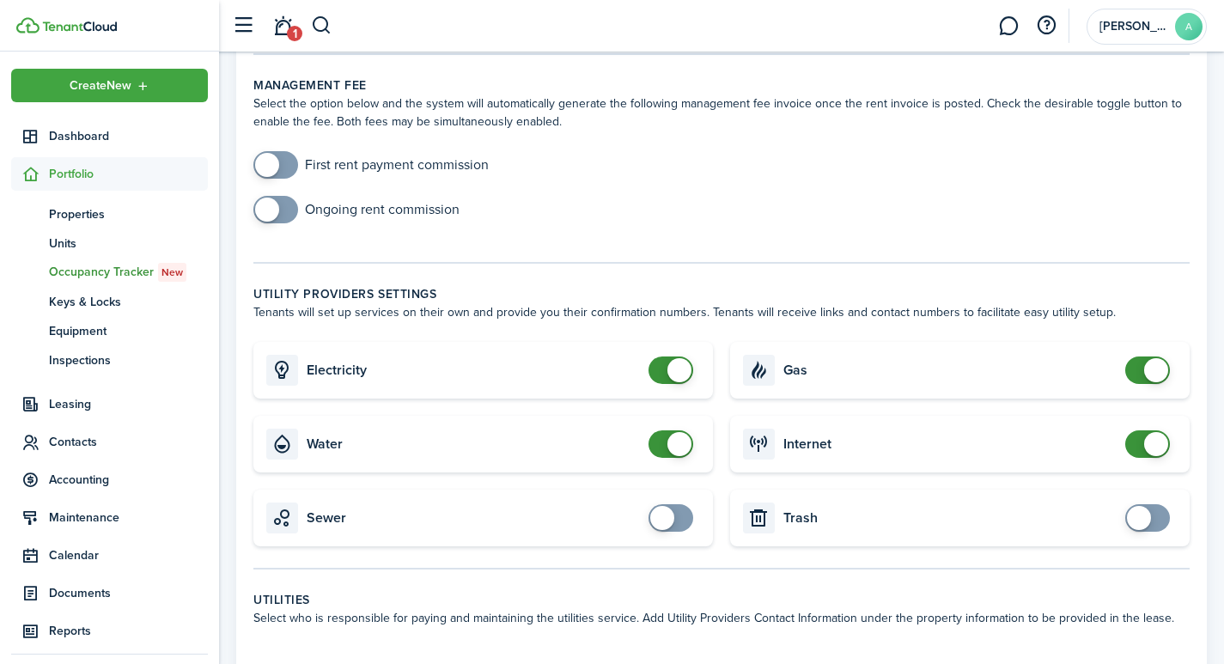
type input "$40.00"
checkbox input "false"
click at [678, 358] on span at bounding box center [679, 370] width 24 height 24
checkbox input "false"
click at [682, 432] on span at bounding box center [679, 444] width 24 height 24
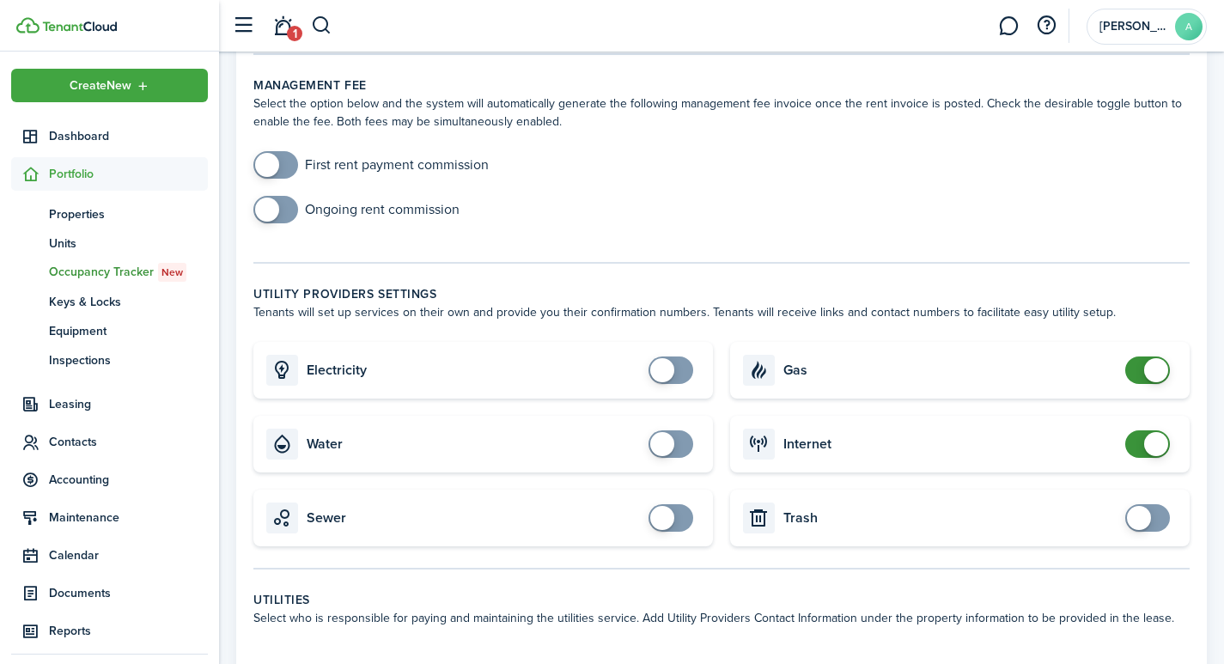
checkbox input "false"
click at [1167, 358] on span at bounding box center [1156, 370] width 24 height 24
checkbox input "false"
click at [1153, 432] on span at bounding box center [1156, 444] width 24 height 24
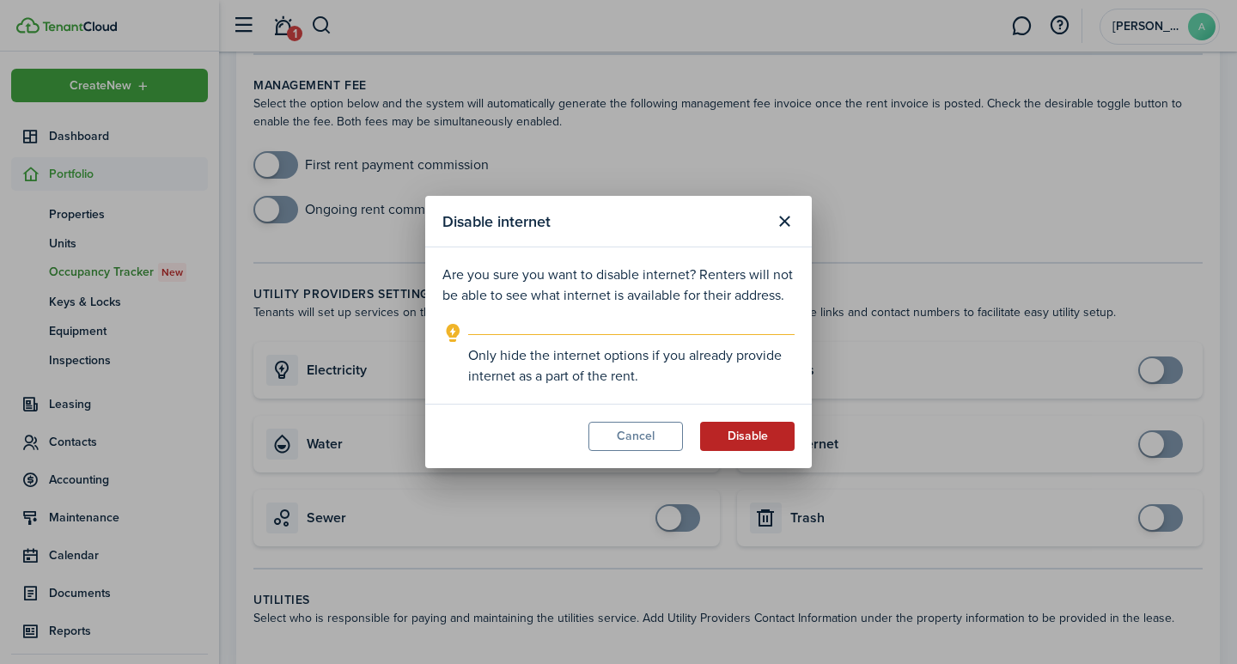
click at [759, 433] on button "Disable" at bounding box center [747, 436] width 94 height 29
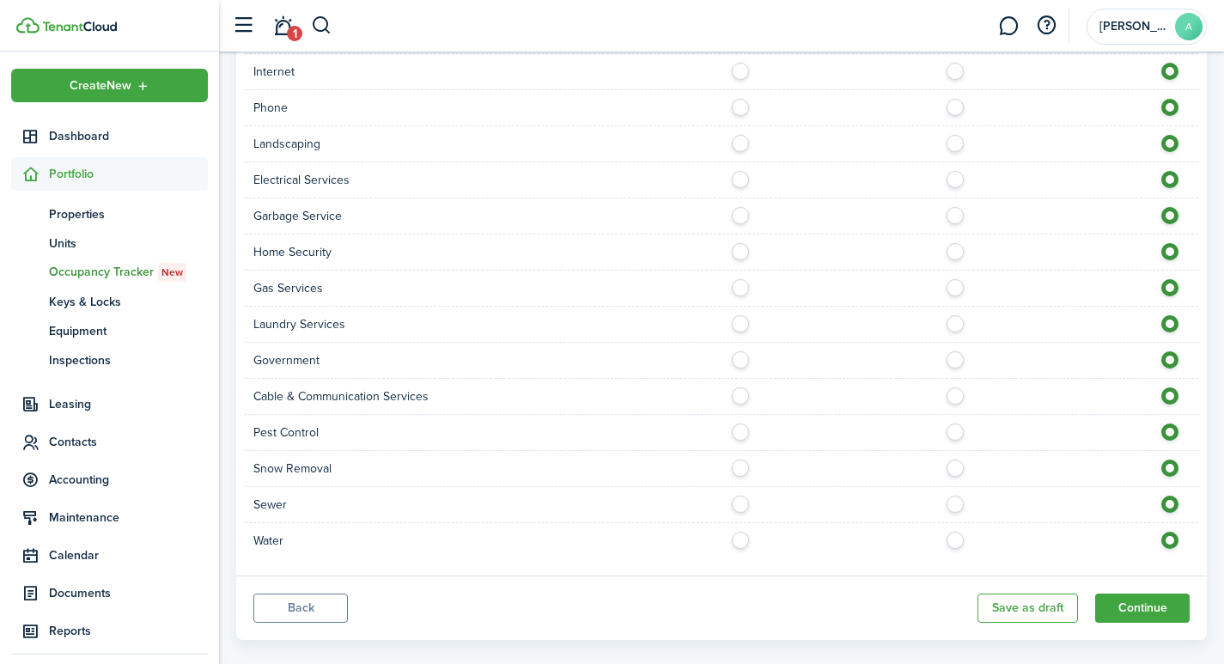
scroll to position [1323, 0]
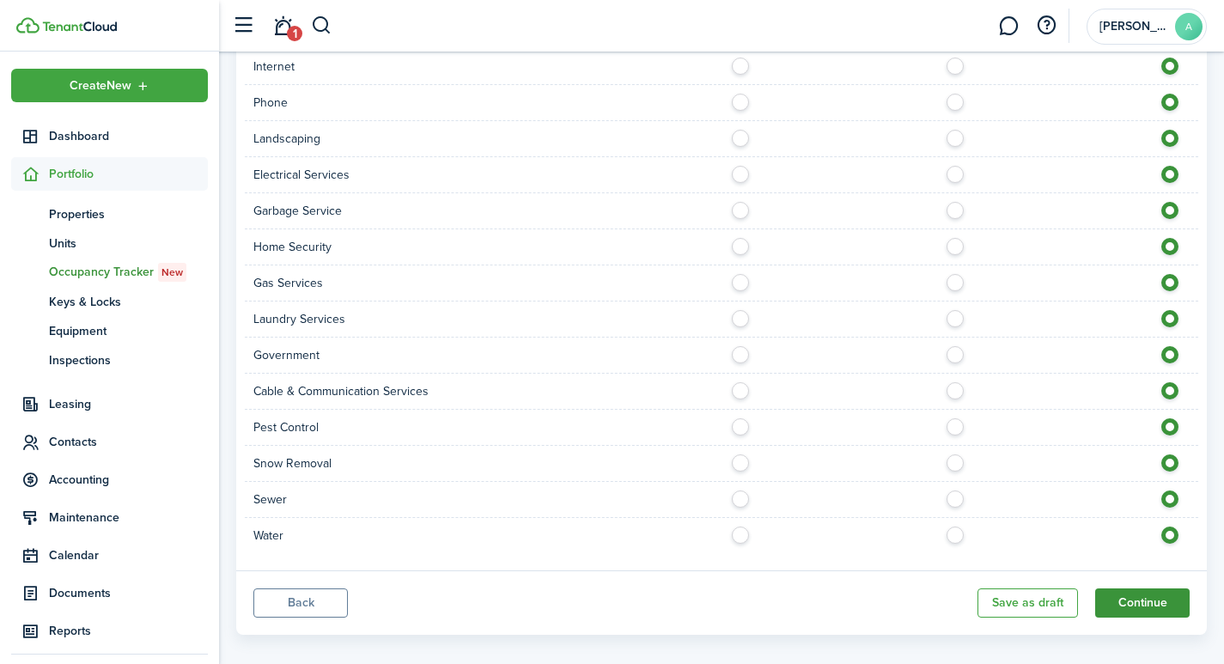
click at [1145, 588] on button "Continue" at bounding box center [1142, 602] width 94 height 29
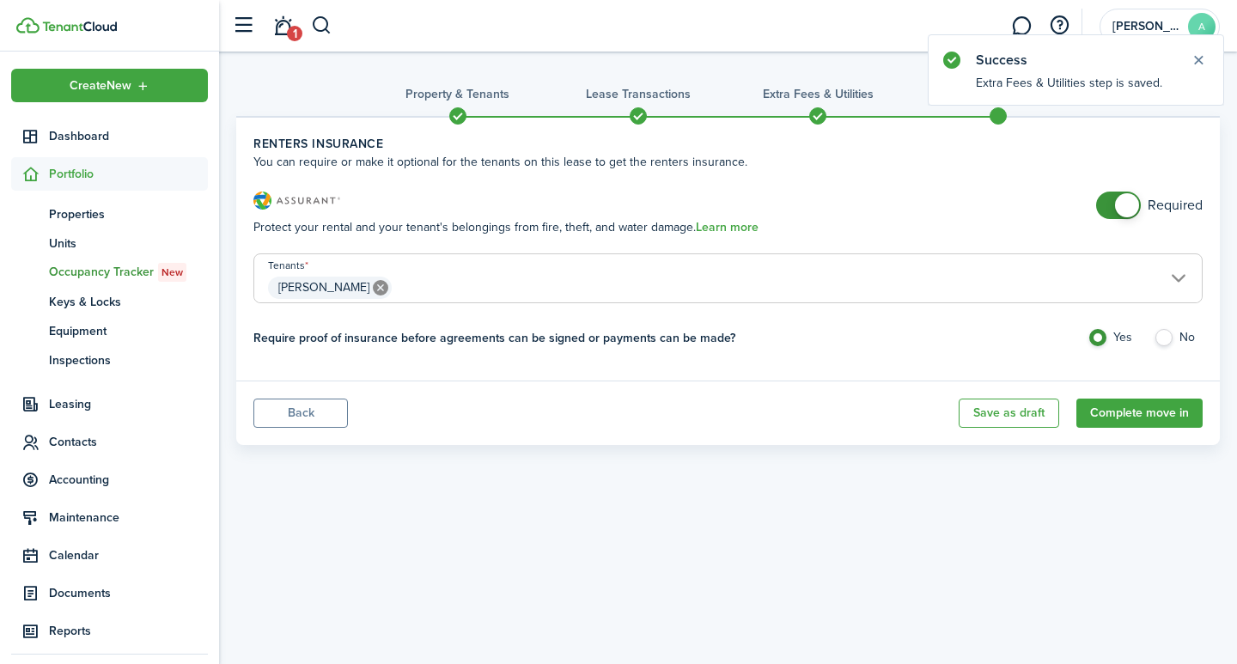
checkbox input "false"
click at [1127, 206] on span at bounding box center [1127, 205] width 24 height 24
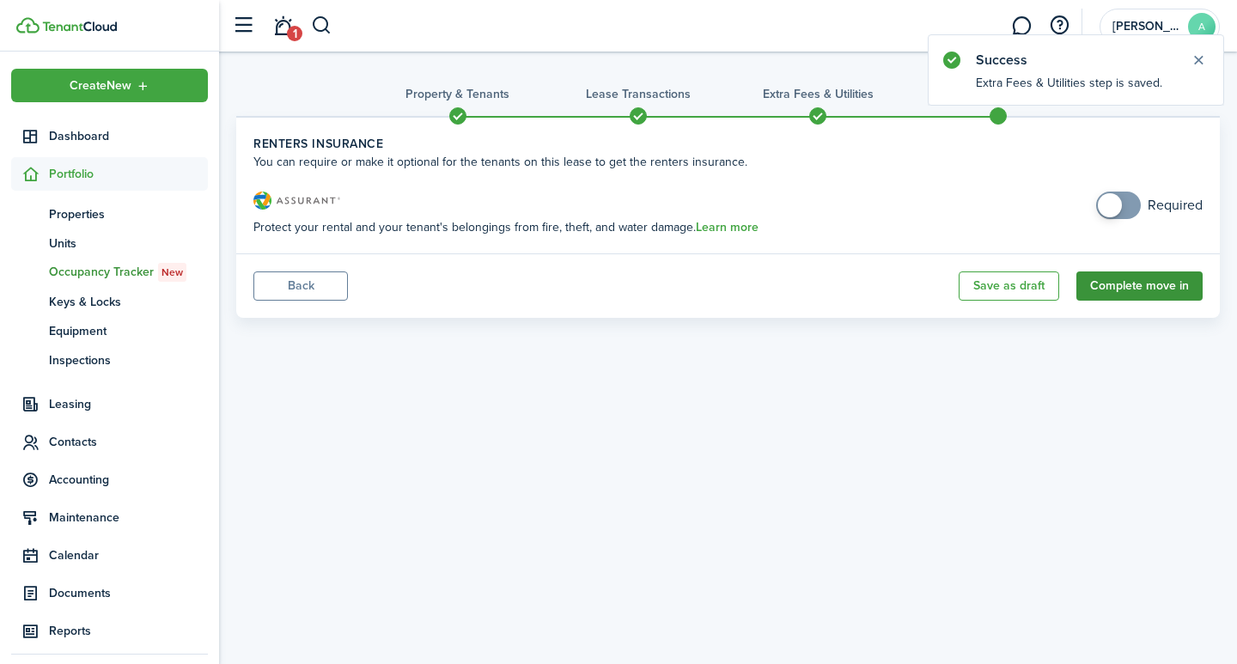
click at [1146, 283] on button "Complete move in" at bounding box center [1139, 285] width 126 height 29
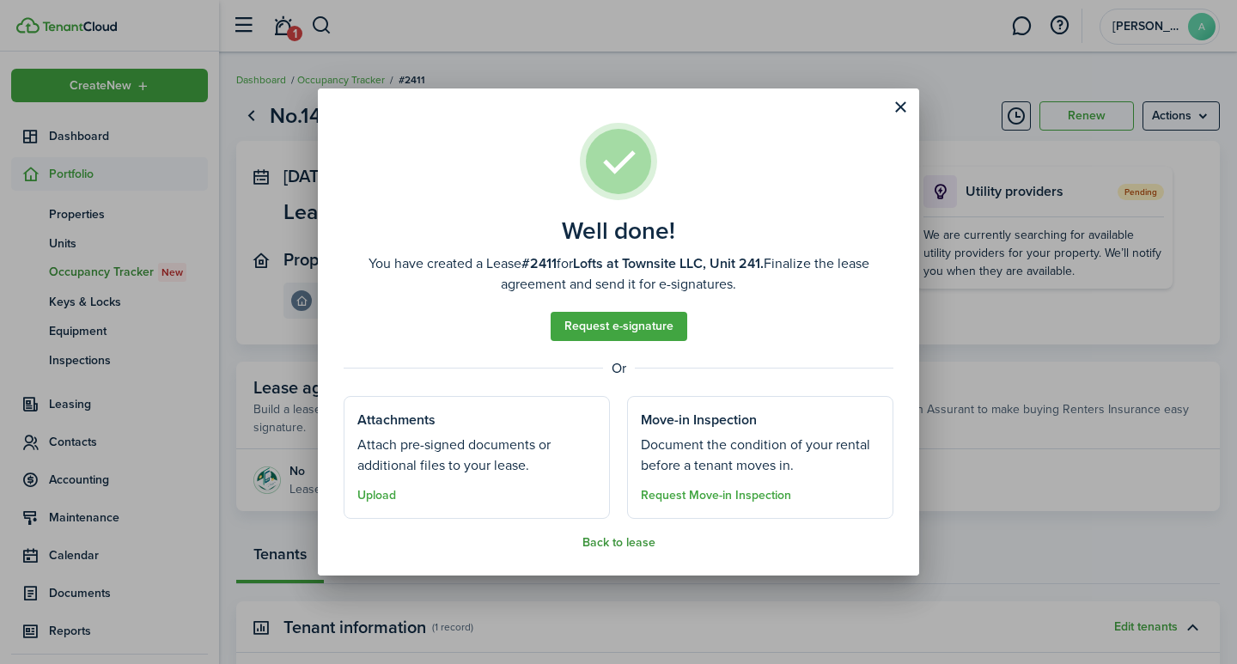
click at [605, 544] on button "Back to lease" at bounding box center [618, 543] width 73 height 14
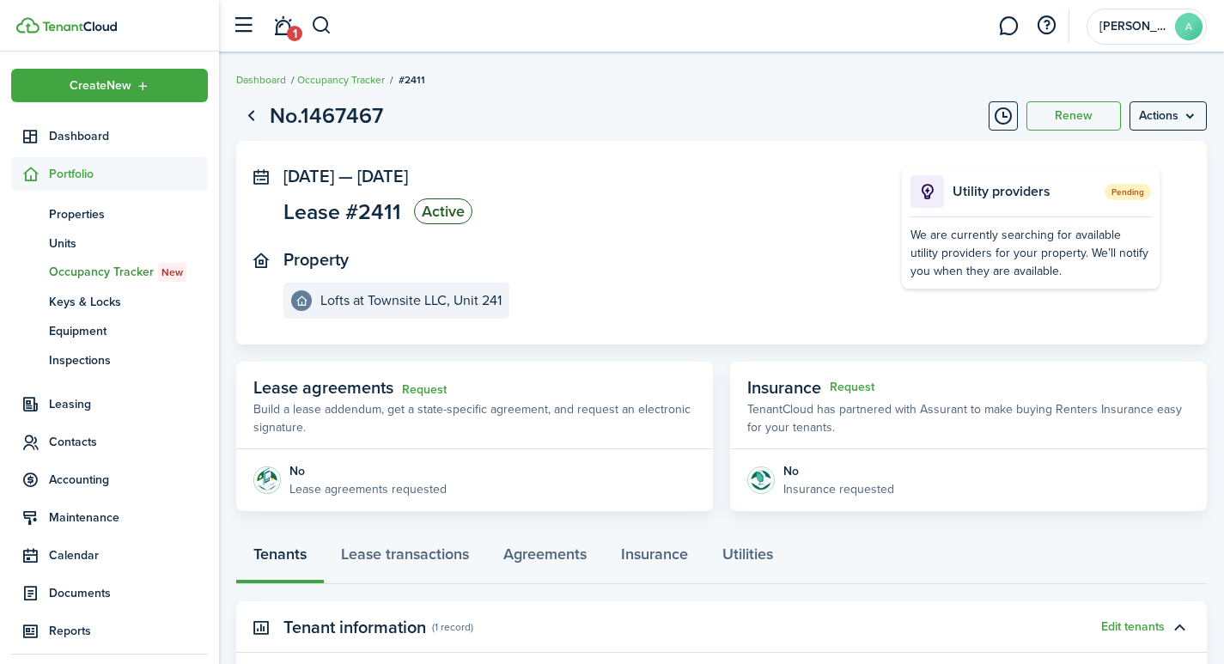
click at [271, 548] on div "Tenants Lease transactions Agreements Insurance Utilities" at bounding box center [721, 558] width 970 height 52
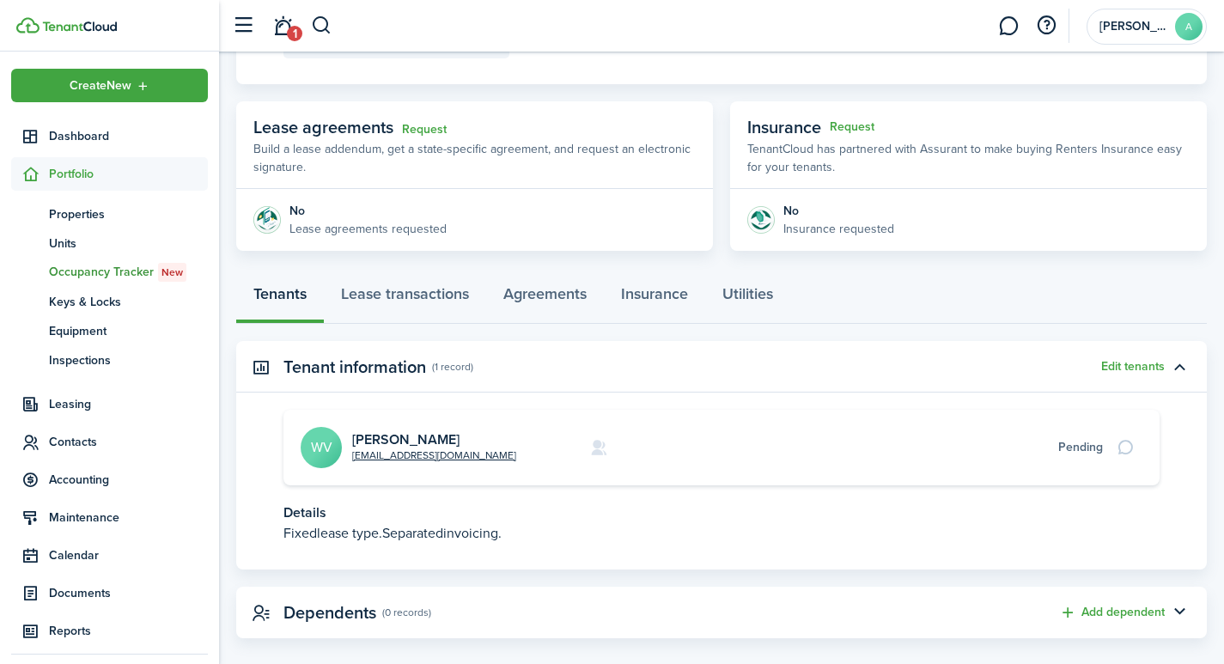
scroll to position [282, 0]
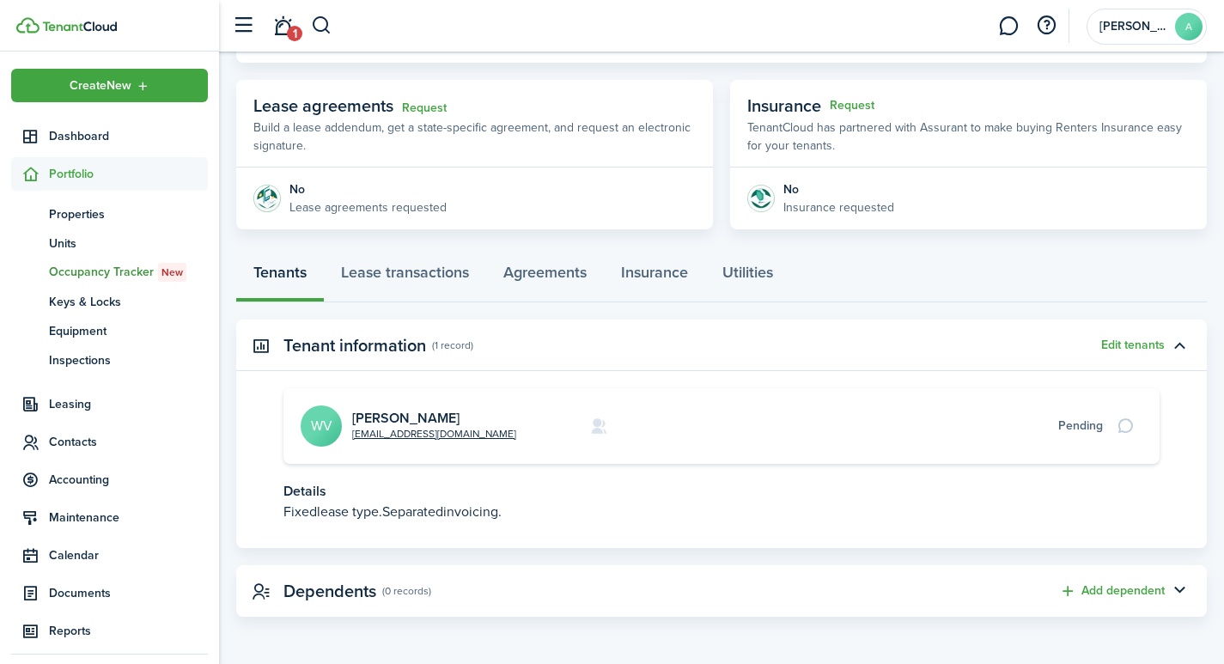
click at [315, 427] on avatar-text "WV" at bounding box center [321, 425] width 41 height 41
click at [428, 417] on link "[PERSON_NAME]" at bounding box center [405, 418] width 107 height 20
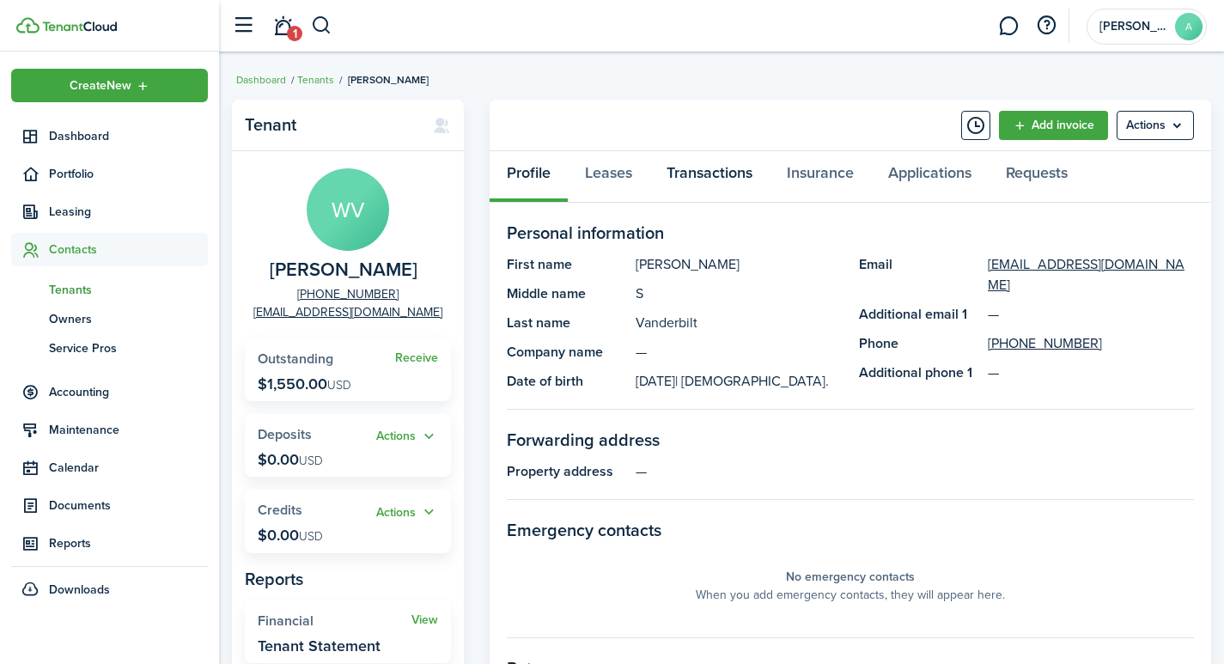
click at [713, 173] on link "Transactions" at bounding box center [709, 177] width 120 height 52
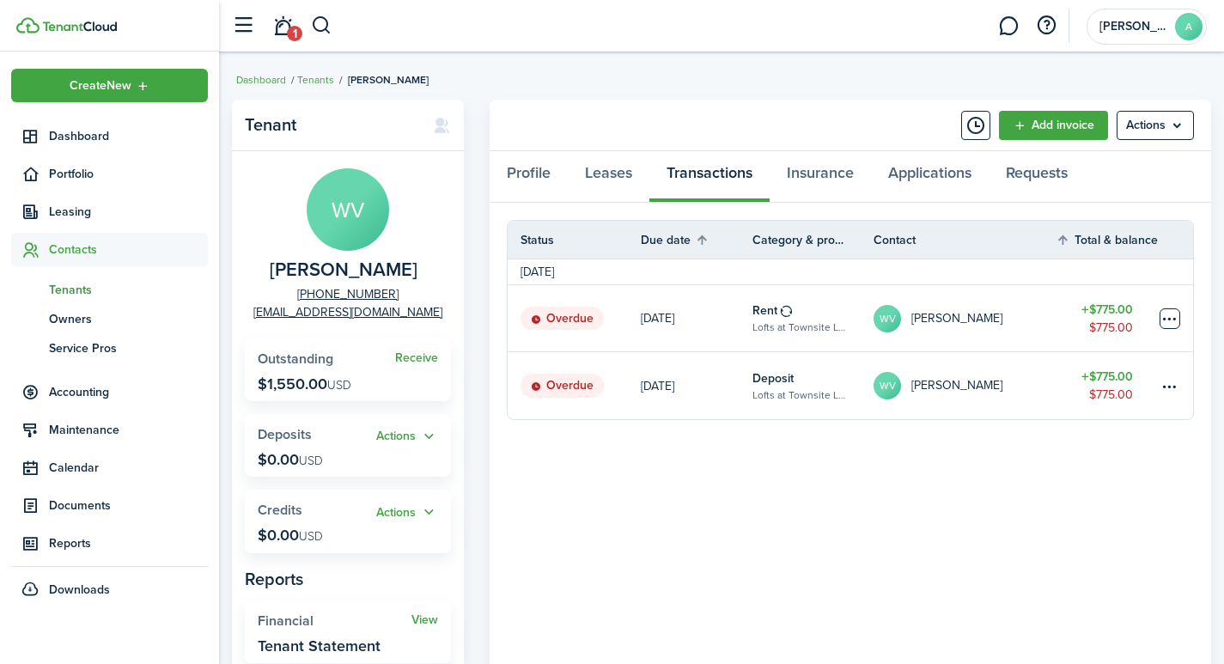
click at [1171, 325] on table-menu-btn-icon at bounding box center [1169, 318] width 21 height 21
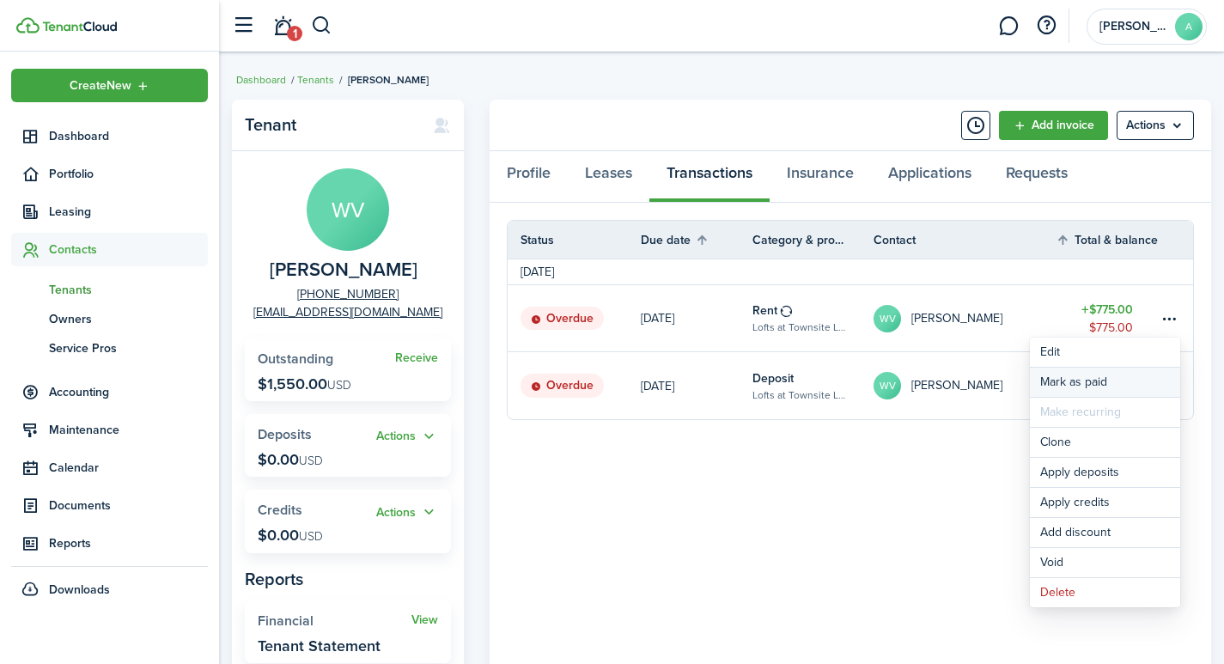
click at [1057, 381] on link "Mark as paid" at bounding box center [1105, 382] width 150 height 29
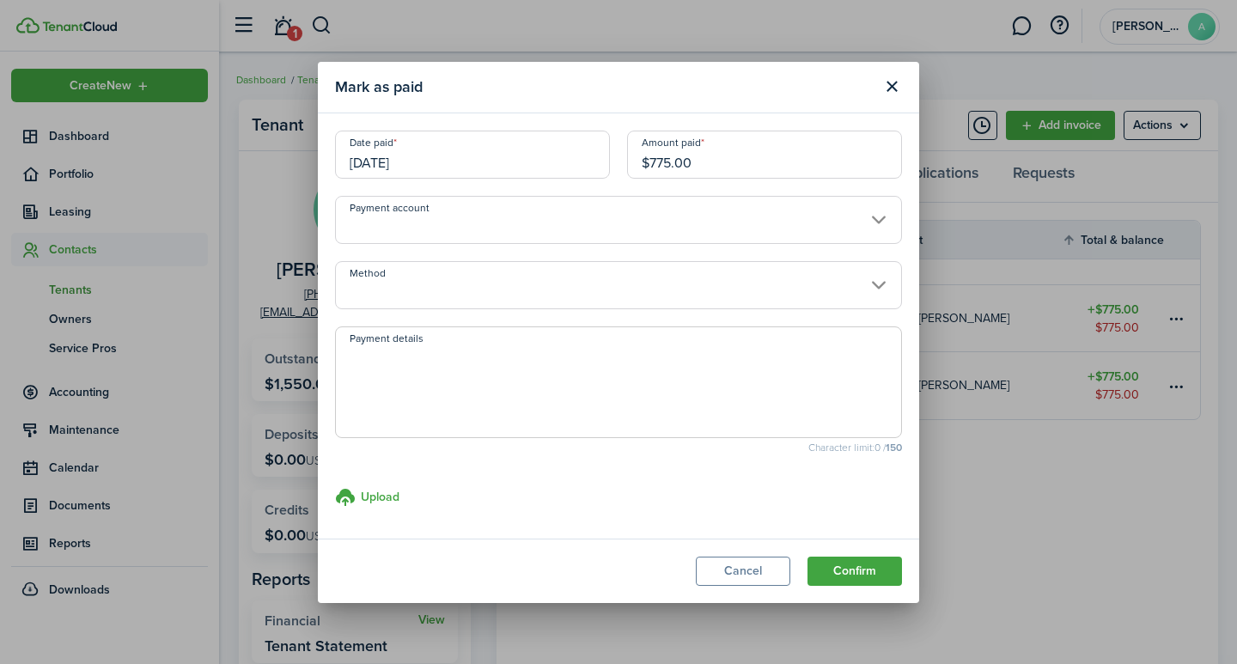
click at [400, 166] on input "[DATE]" at bounding box center [472, 155] width 275 height 48
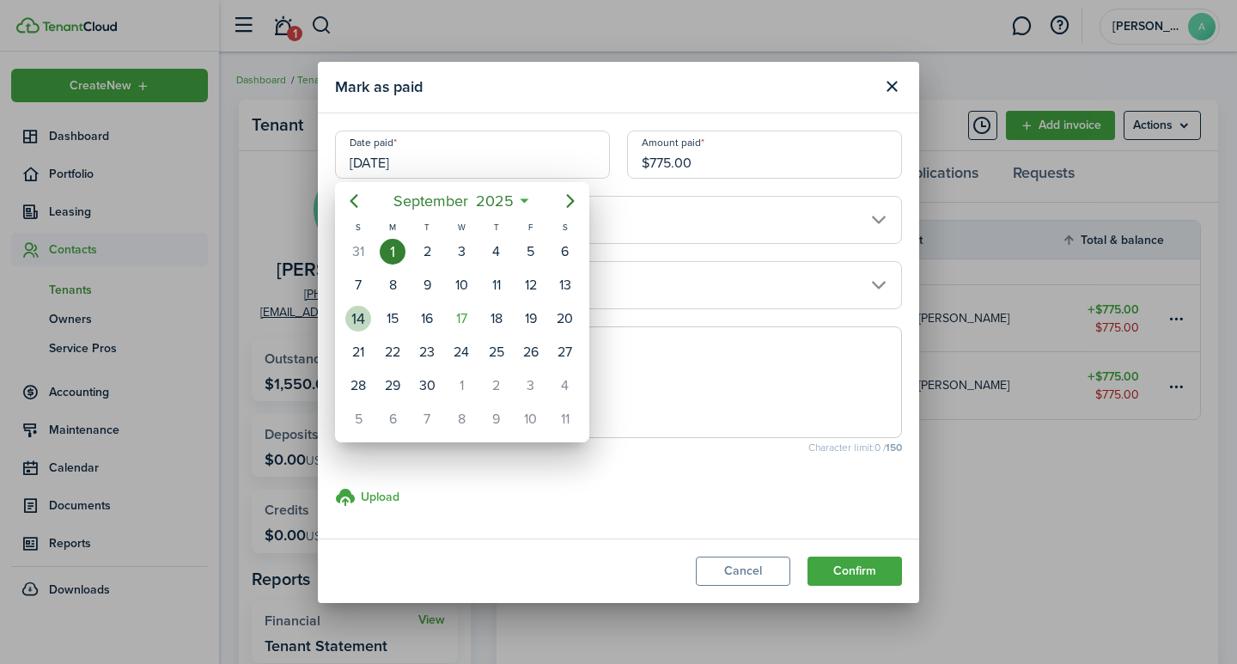
click at [364, 313] on div "14" at bounding box center [358, 319] width 26 height 26
type input "[DATE]"
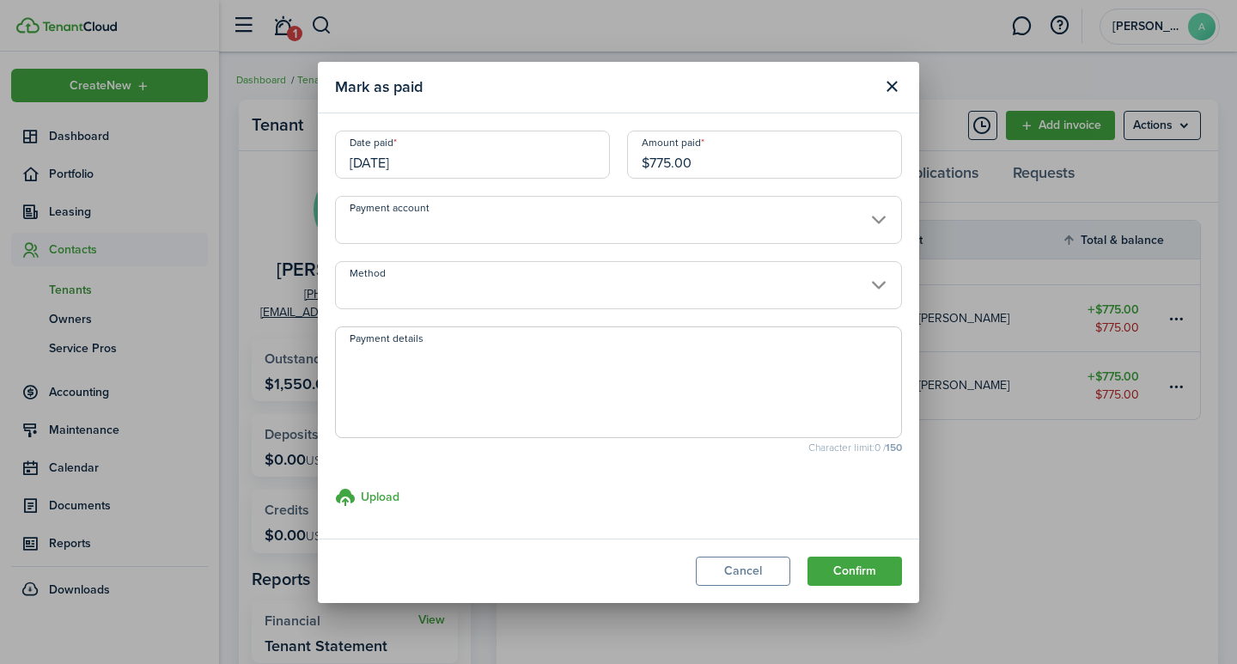
click at [496, 217] on input "Payment account" at bounding box center [618, 220] width 567 height 48
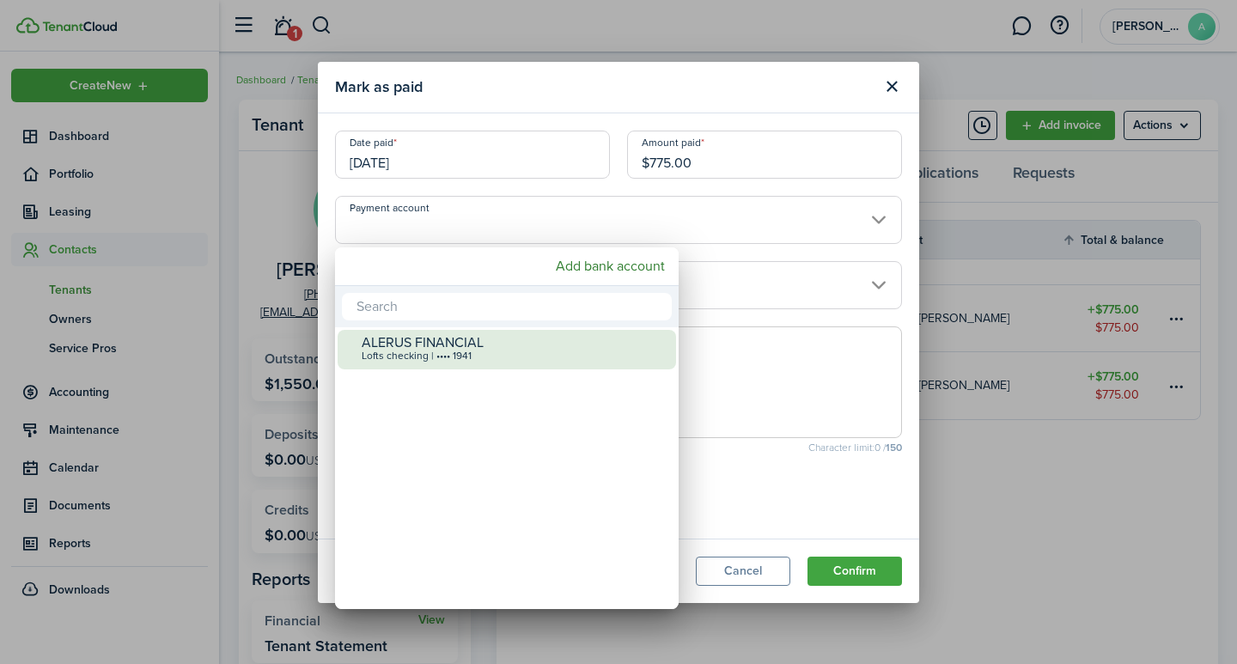
click at [435, 346] on div "ALERUS FINANCIAL" at bounding box center [514, 342] width 304 height 15
type input "•••• •••• •••• 1941"
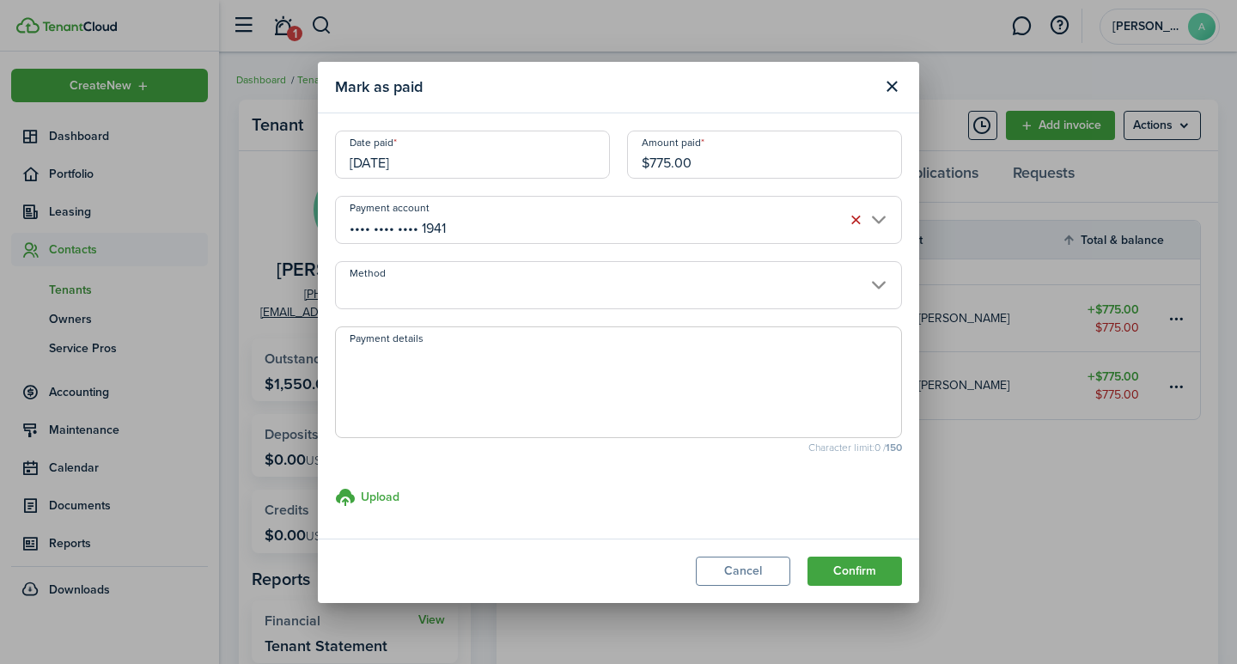
click at [428, 303] on input "Method" at bounding box center [618, 285] width 567 height 48
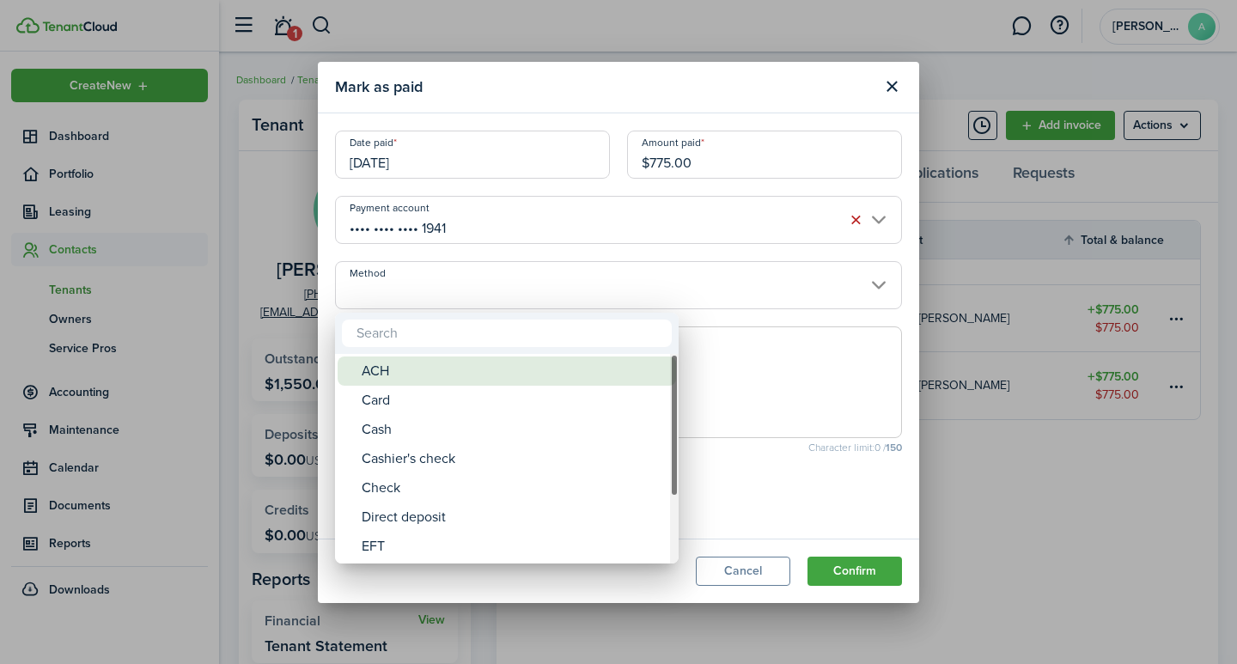
click at [403, 380] on div "ACH" at bounding box center [514, 370] width 304 height 29
type input "ACH"
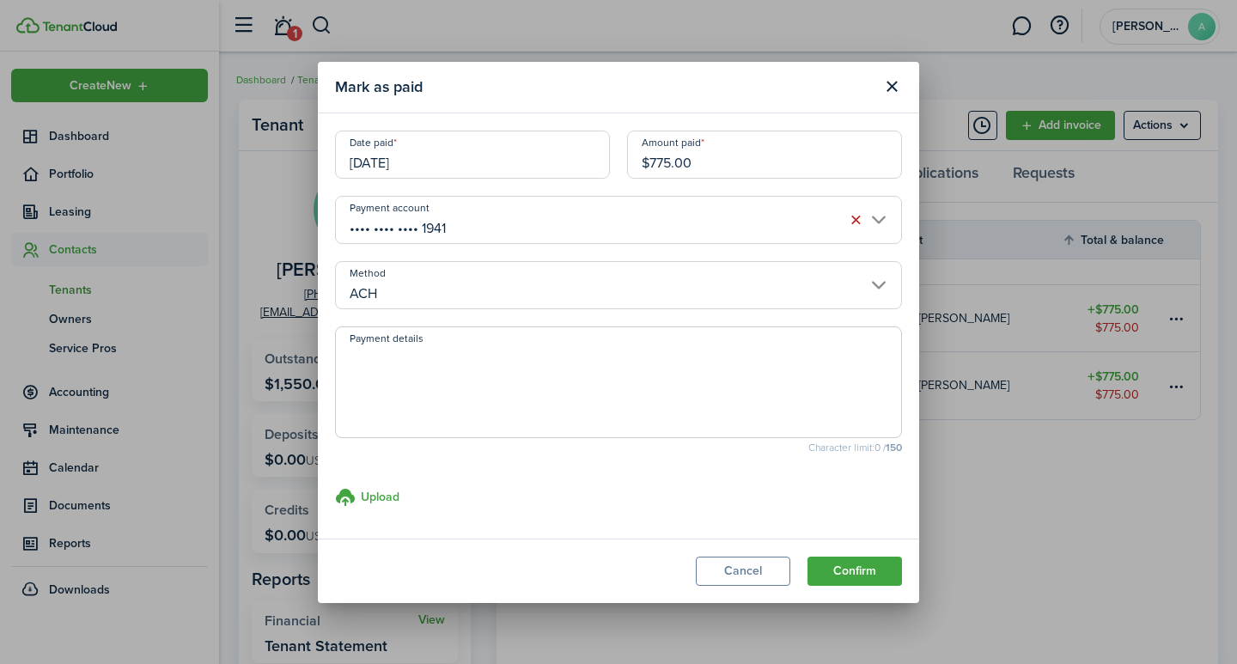
click at [404, 361] on textarea "Payment details" at bounding box center [618, 387] width 565 height 82
type textarea "September rent - D31F-2BA0"
click at [862, 573] on button "Confirm" at bounding box center [854, 571] width 94 height 29
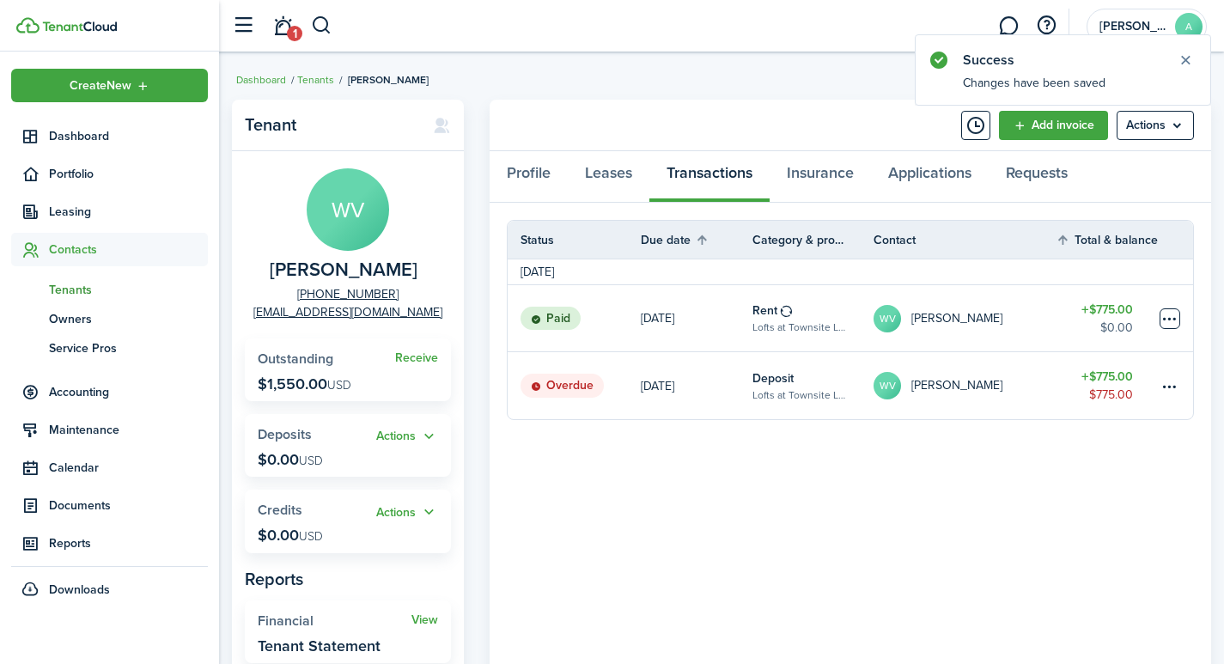
click at [1165, 320] on table-menu-btn-icon at bounding box center [1169, 318] width 21 height 21
click at [1166, 315] on table-menu-btn-icon "Open menu" at bounding box center [1169, 318] width 21 height 21
click at [1172, 380] on table-menu-btn-icon at bounding box center [1169, 385] width 21 height 21
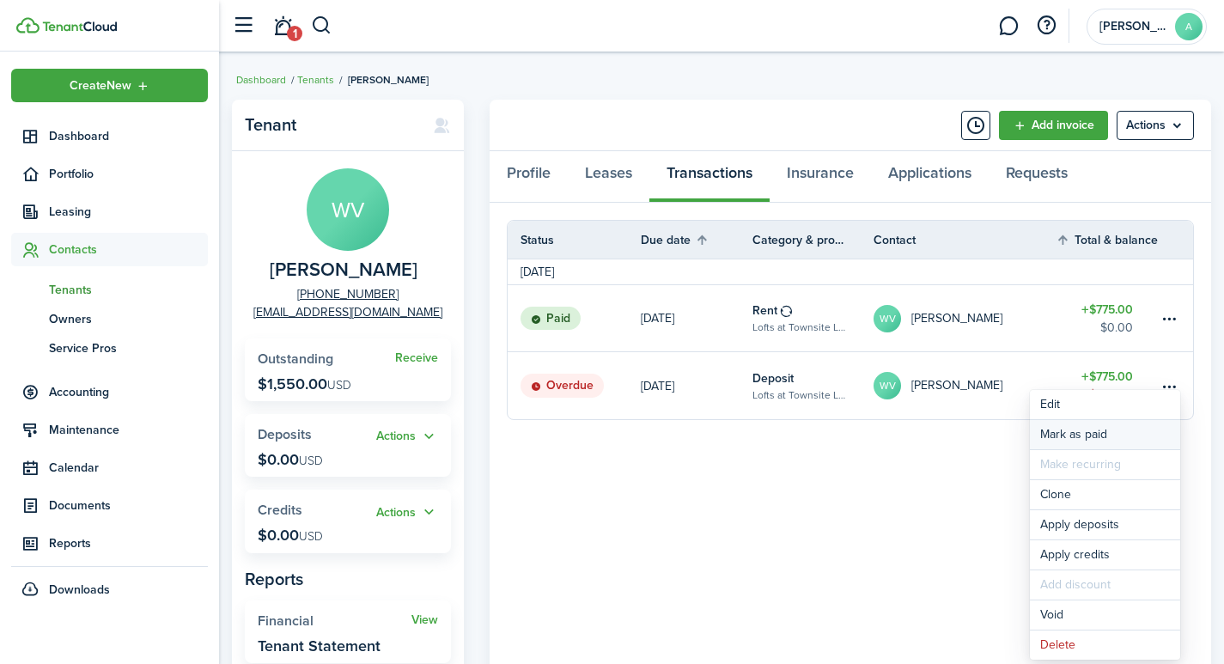
click at [1085, 429] on link "Mark as paid" at bounding box center [1105, 434] width 150 height 29
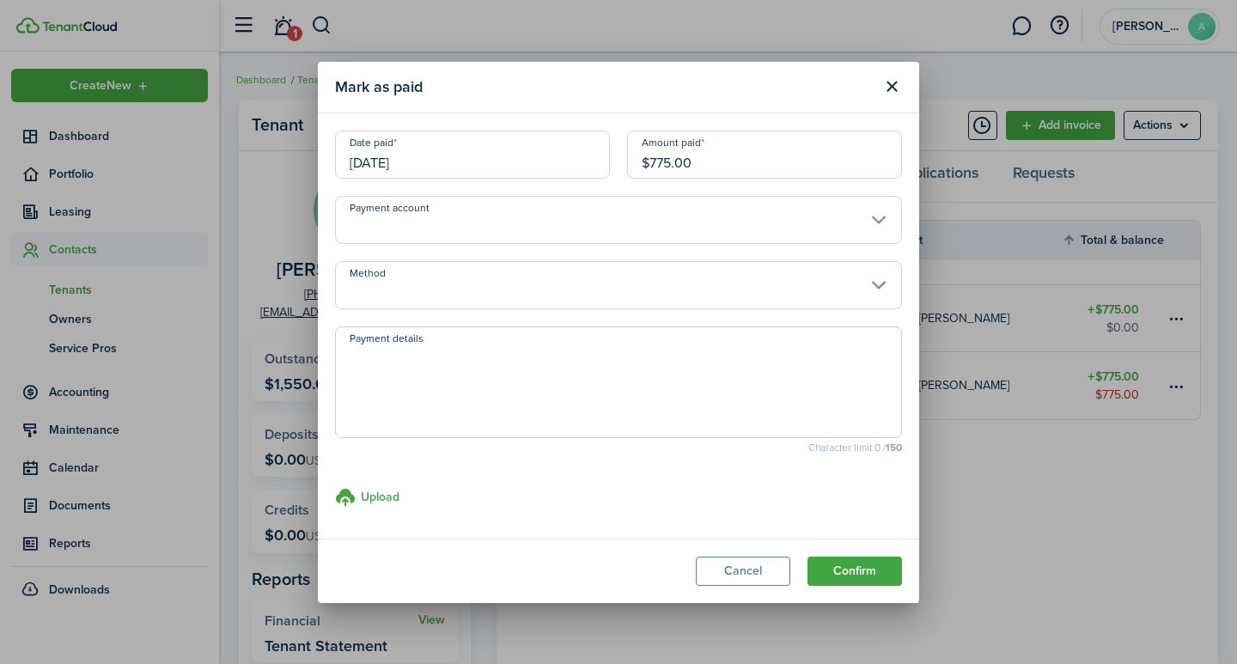
click at [529, 223] on input "Payment account" at bounding box center [618, 220] width 567 height 48
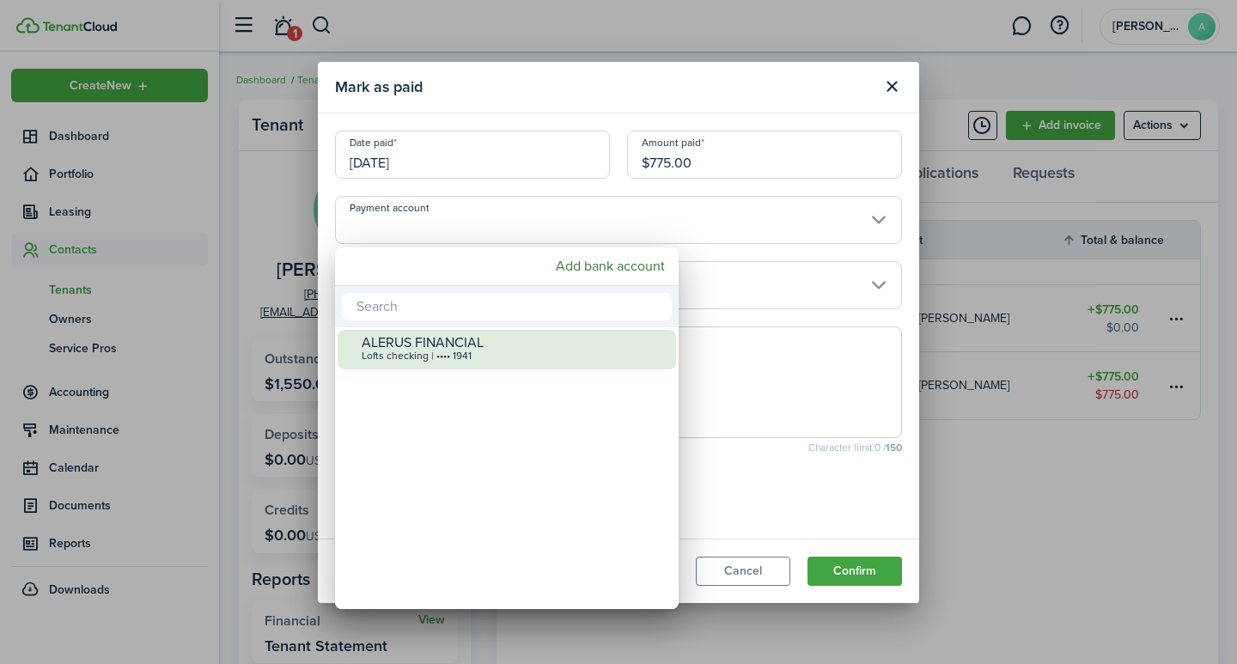
click at [490, 356] on div "Lofts checking | •••• 1941" at bounding box center [514, 356] width 304 height 12
type input "•••• •••• •••• 1941"
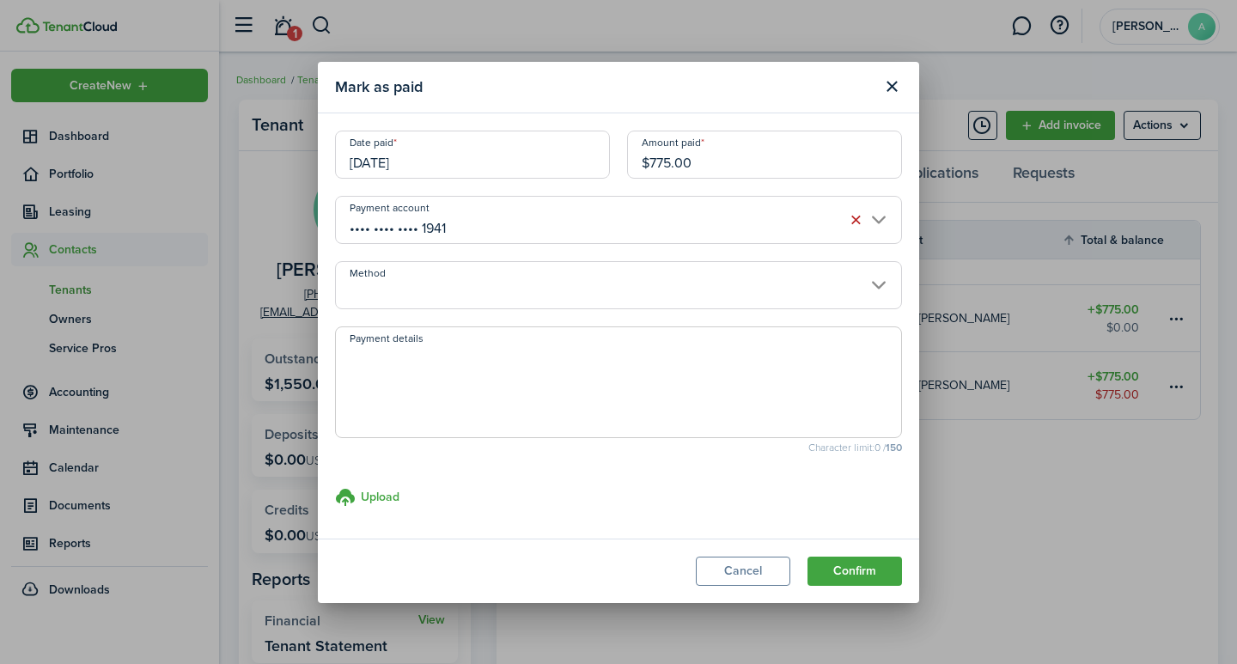
click at [434, 281] on input "Method" at bounding box center [618, 285] width 567 height 48
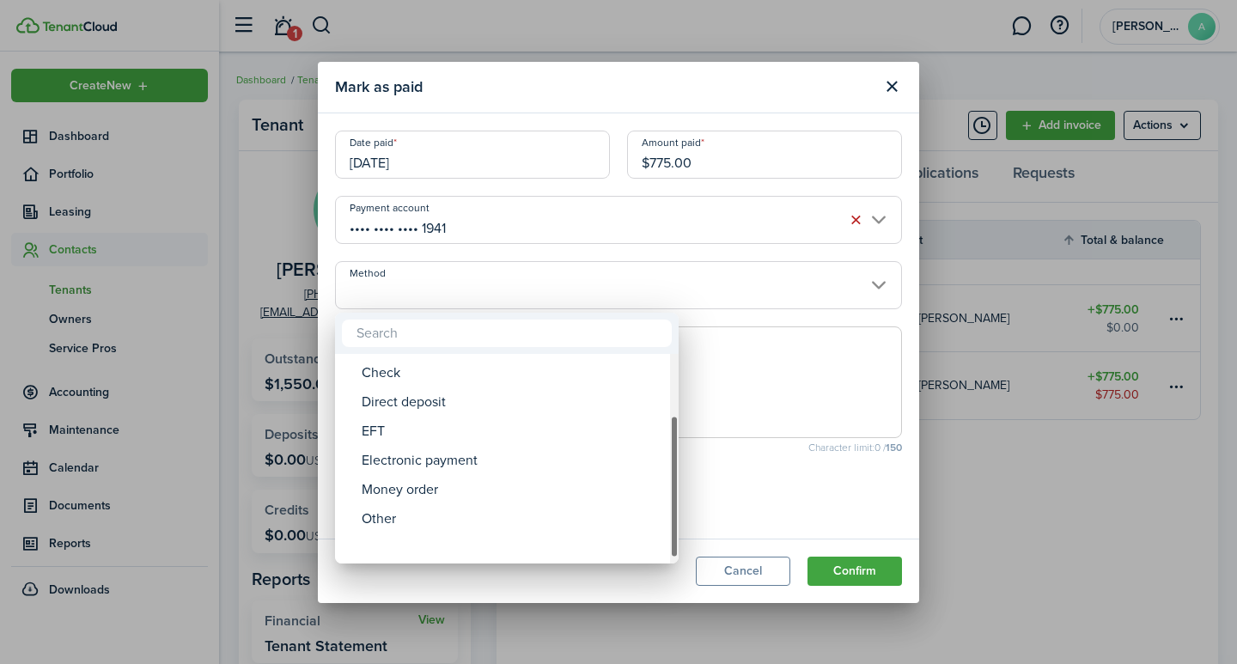
drag, startPoint x: 673, startPoint y: 384, endPoint x: 411, endPoint y: 483, distance: 279.9
click at [665, 465] on mbsc-scrollview-base "ACH Card Cash Cashier's check Check Direct deposit EFT Electronic payment Money…" at bounding box center [507, 459] width 344 height 206
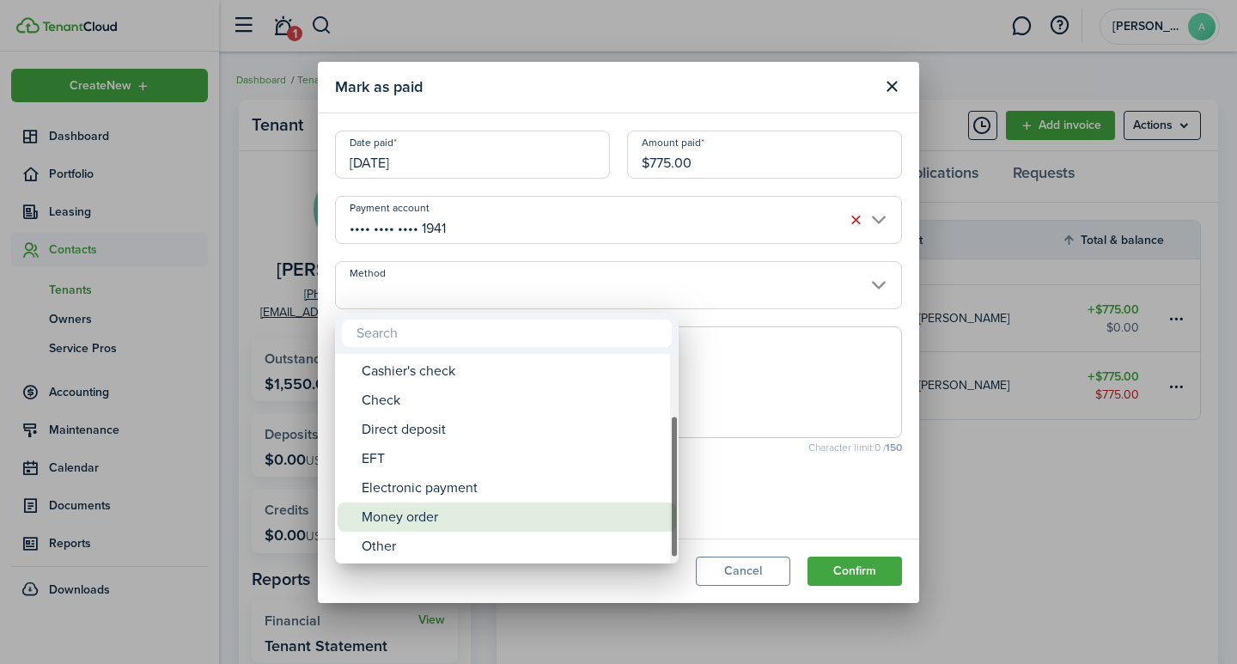
click at [395, 509] on div "Money order" at bounding box center [514, 516] width 304 height 29
type input "Money order"
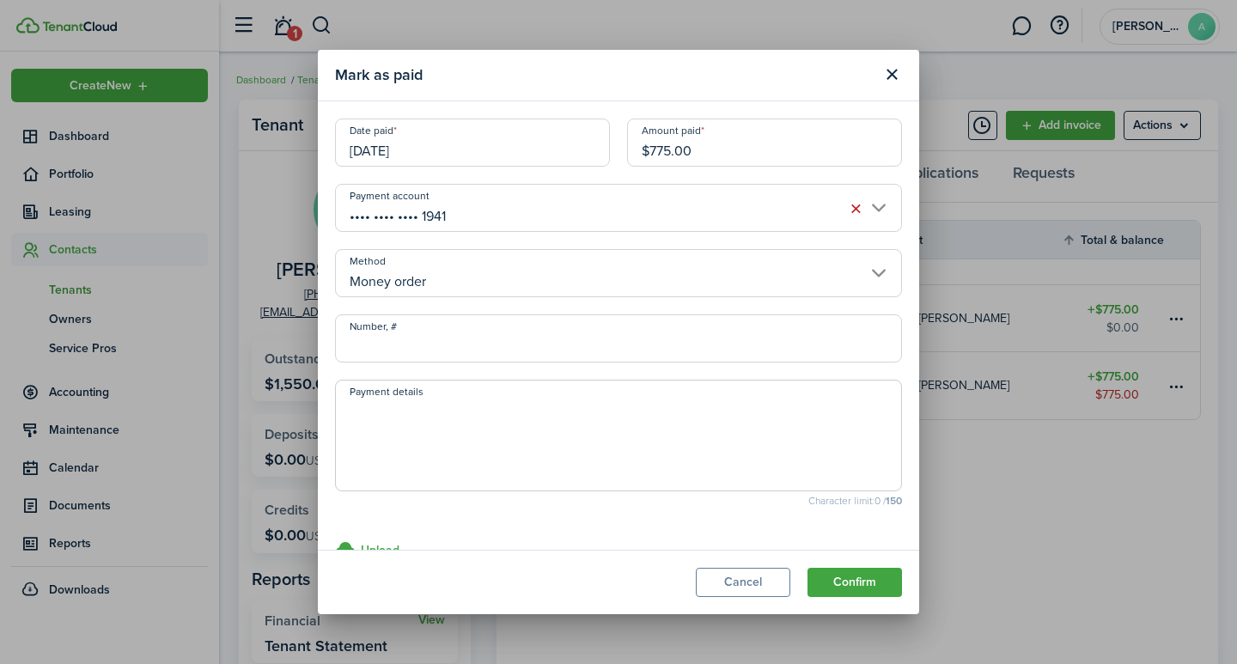
click at [392, 415] on textarea "Payment details" at bounding box center [618, 440] width 565 height 82
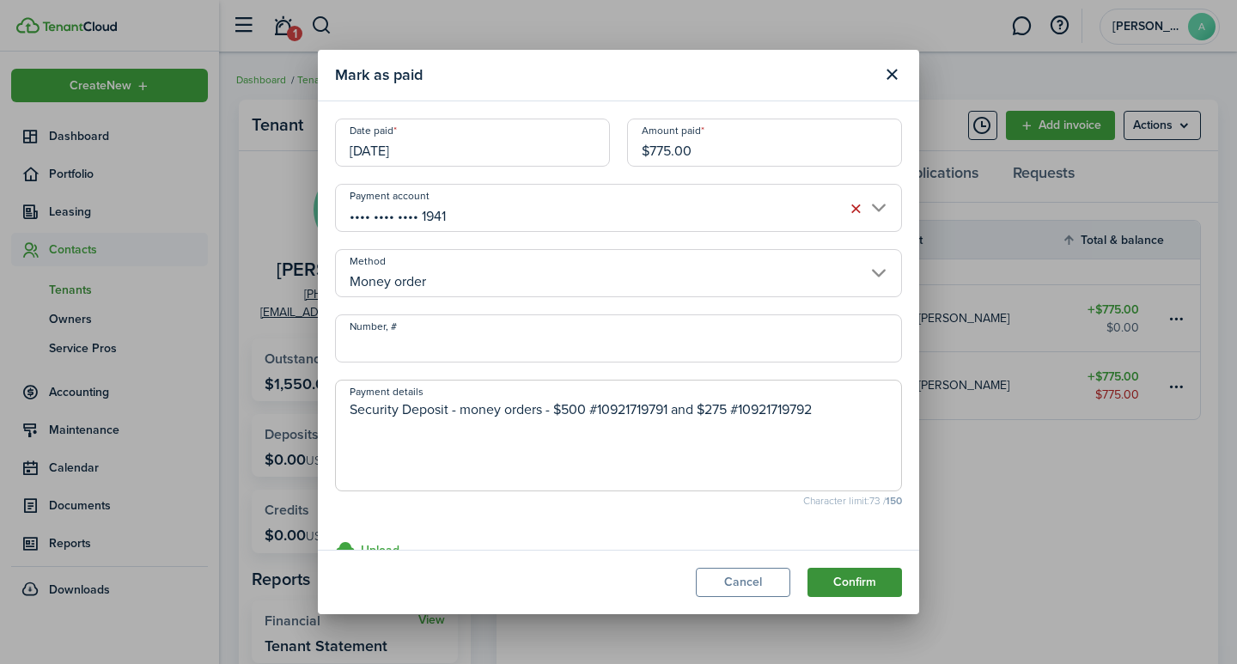
type textarea "Security Deposit - money orders - $500 #10921719791 and $275 #10921719792"
click at [850, 583] on button "Confirm" at bounding box center [854, 582] width 94 height 29
